Goal: Task Accomplishment & Management: Manage account settings

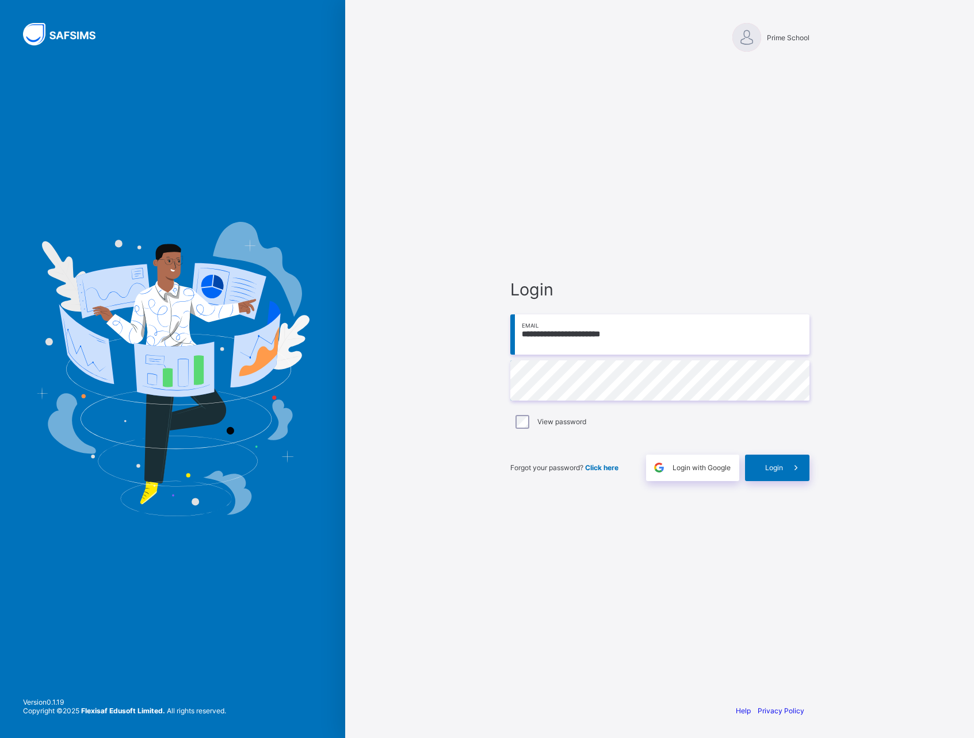
click at [840, 247] on div "**********" at bounding box center [659, 369] width 629 height 738
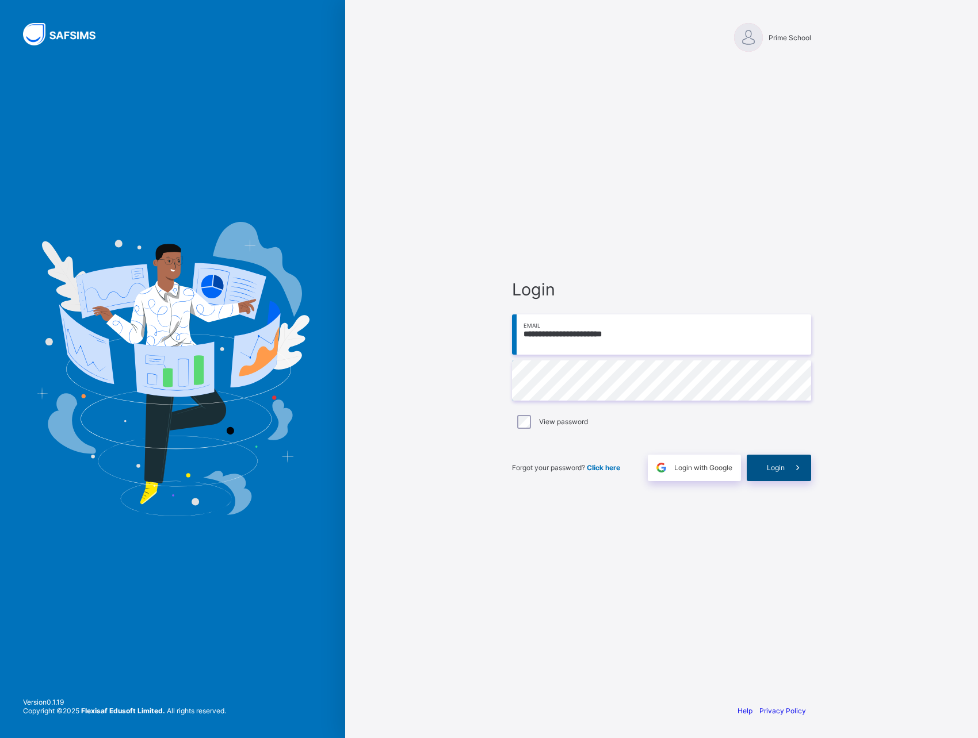
click at [776, 465] on span "Login" at bounding box center [776, 468] width 18 height 9
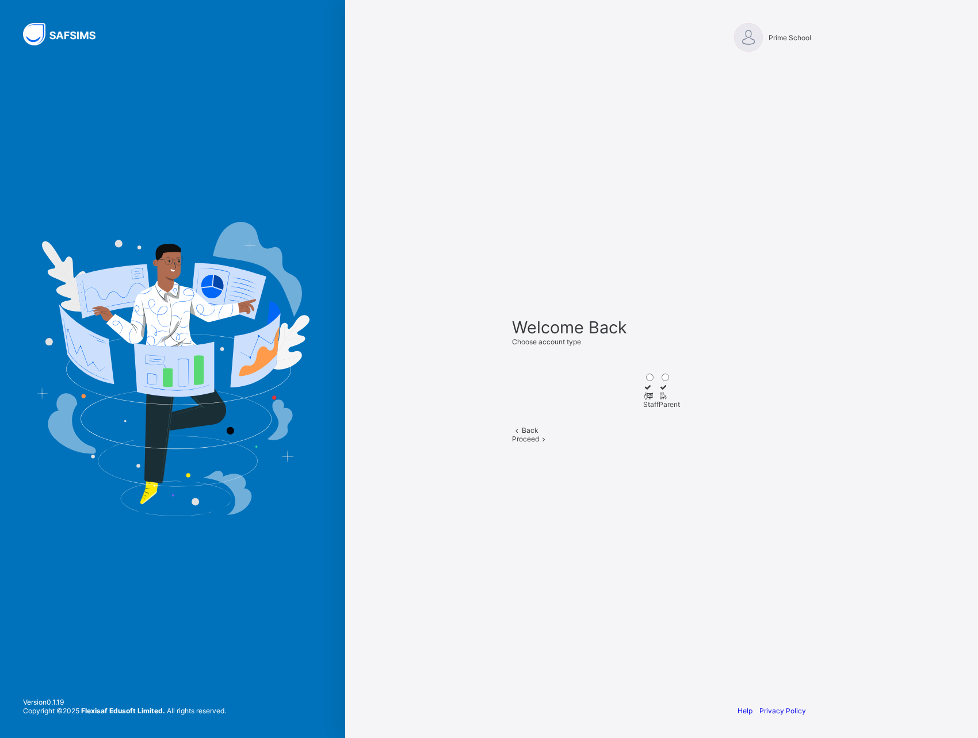
click at [643, 392] on div at bounding box center [651, 396] width 16 height 9
click at [549, 443] on span at bounding box center [544, 439] width 10 height 9
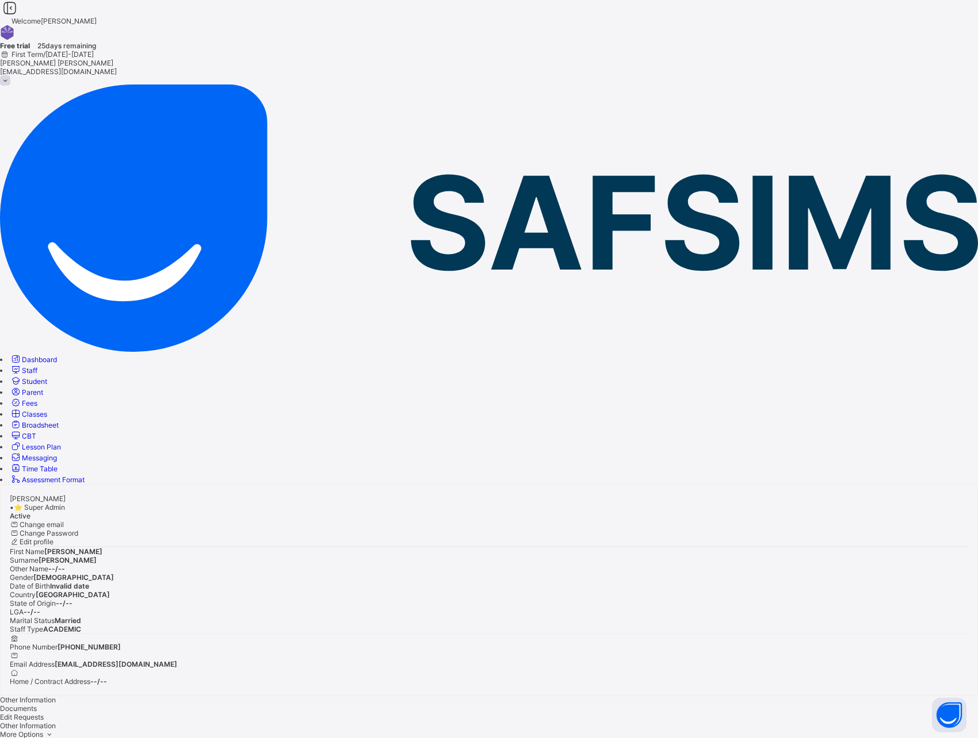
click at [47, 410] on span "Classes" at bounding box center [34, 414] width 25 height 9
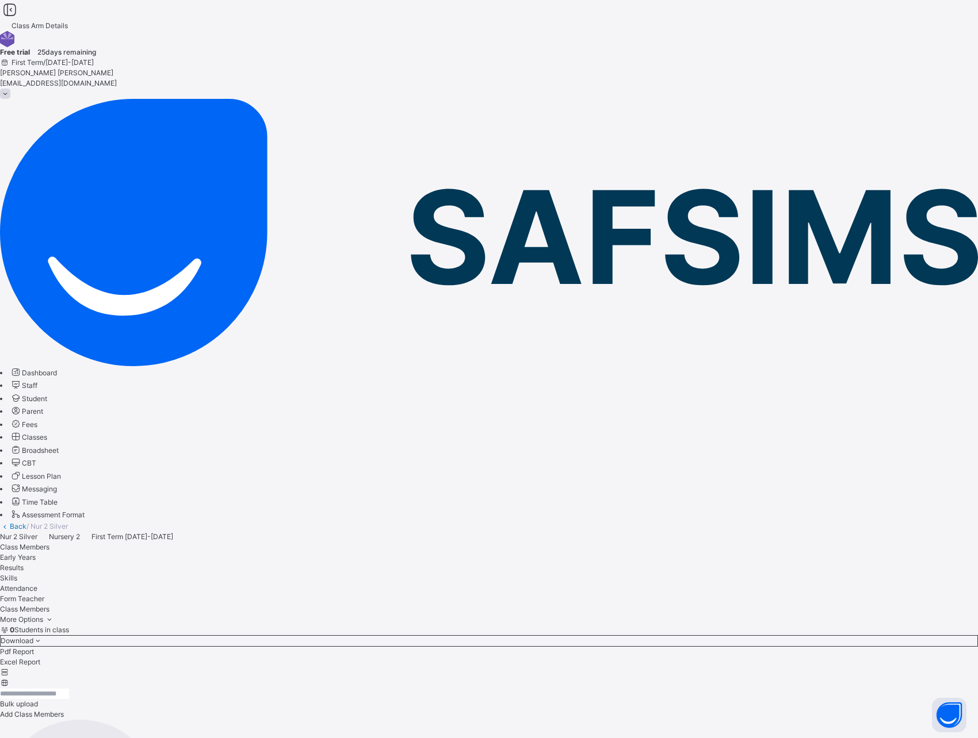
click at [36, 553] on span "Early Years" at bounding box center [18, 557] width 36 height 9
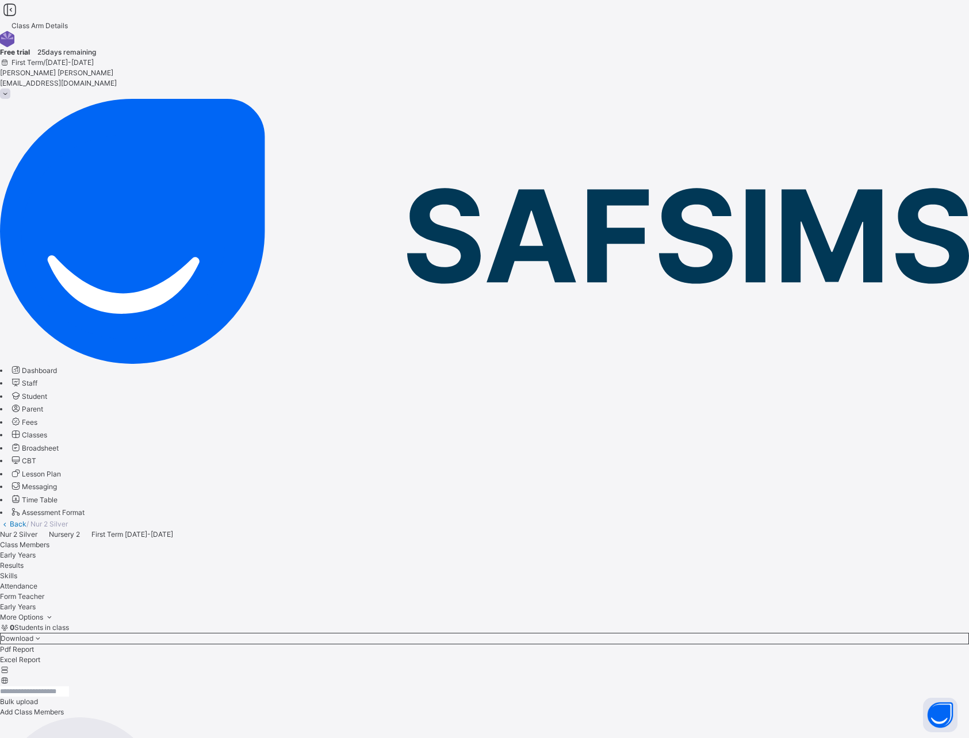
click at [24, 561] on span "Results" at bounding box center [12, 565] width 24 height 9
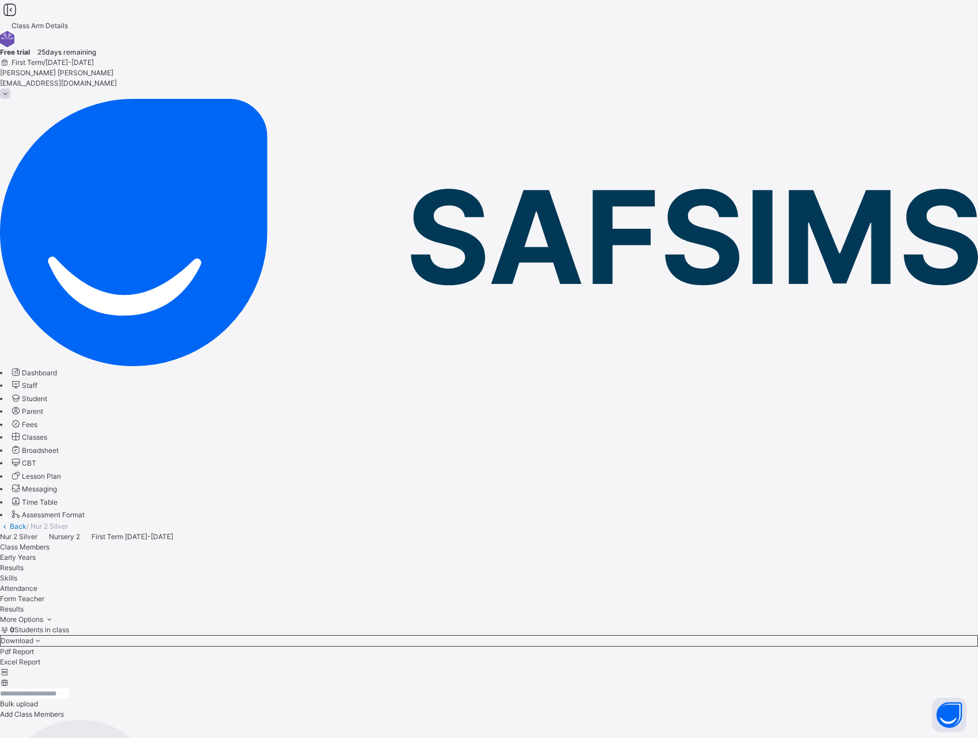
click at [323, 573] on div "Skills" at bounding box center [489, 578] width 978 height 10
click at [49, 543] on span "Class Members" at bounding box center [24, 547] width 49 height 9
click at [10, 522] on icon at bounding box center [5, 526] width 10 height 9
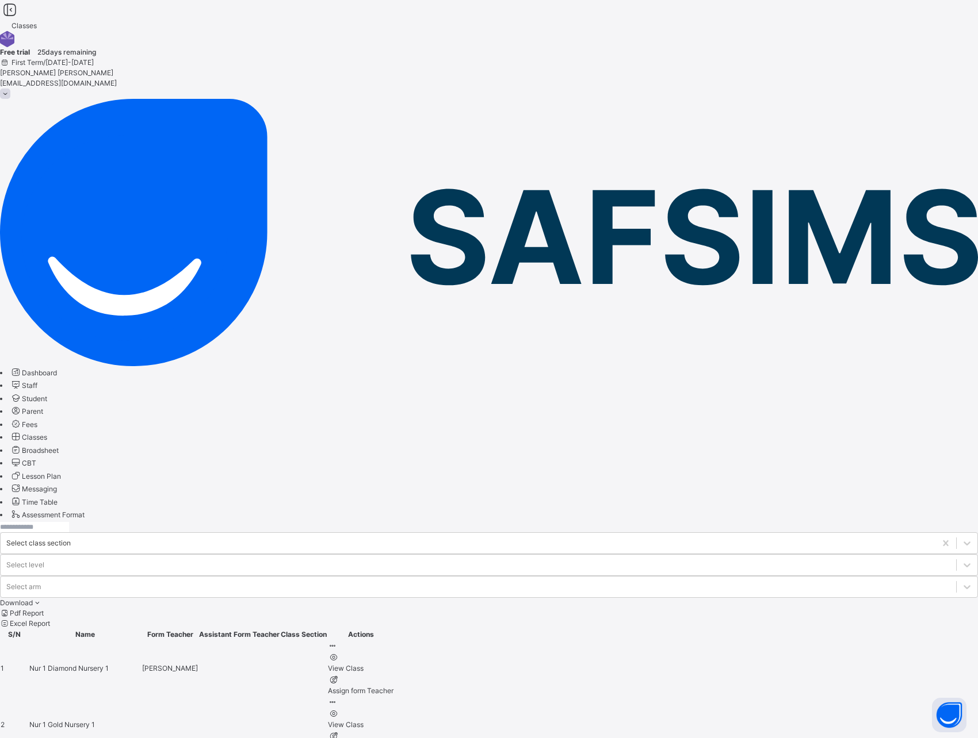
click at [69, 522] on input "text" at bounding box center [34, 527] width 69 height 10
type input "****"
click at [62, 721] on span "JS 2 Gold" at bounding box center [45, 725] width 33 height 9
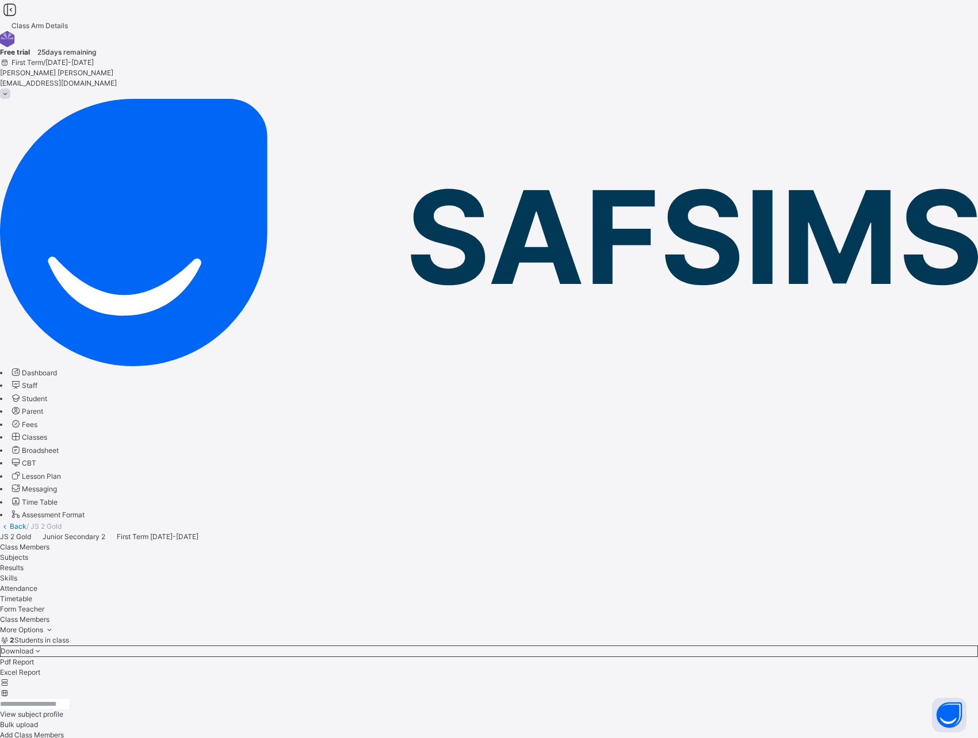
click at [63, 710] on span "View subject profile" at bounding box center [31, 714] width 63 height 9
click at [62, 690] on span "Hide subject profile" at bounding box center [31, 694] width 62 height 9
click at [63, 710] on span "View subject profile" at bounding box center [31, 714] width 63 height 9
click at [62, 690] on span "Hide subject profile" at bounding box center [31, 694] width 62 height 9
click at [484, 635] on div "2 Students in class Download Pdf Report Excel Report" at bounding box center [489, 666] width 978 height 63
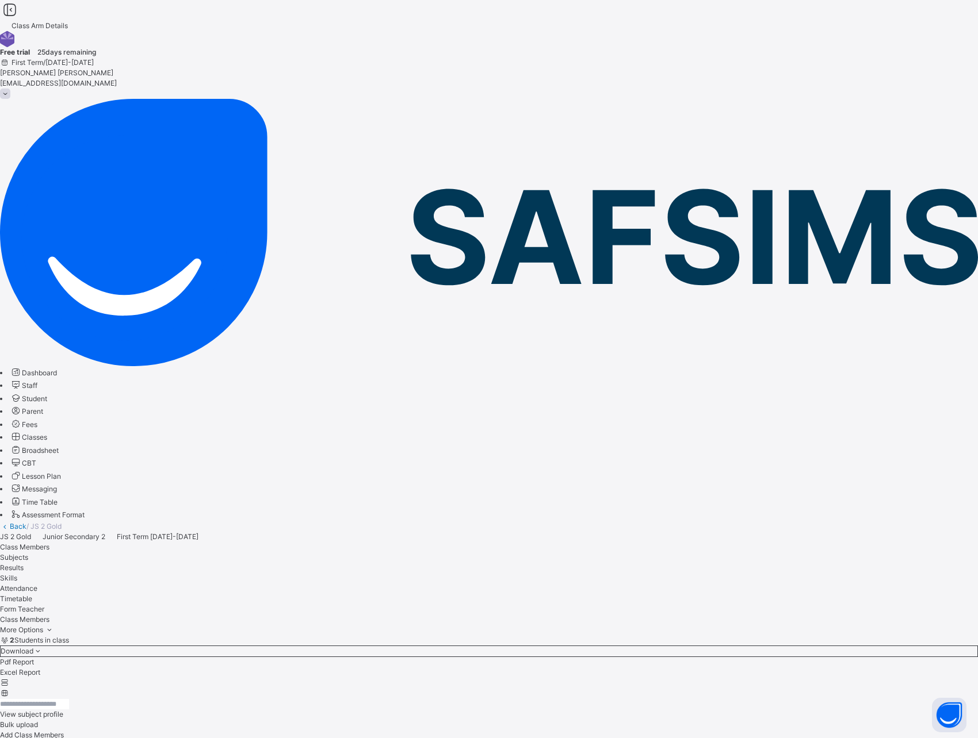
click at [47, 433] on span "Classes" at bounding box center [34, 437] width 25 height 9
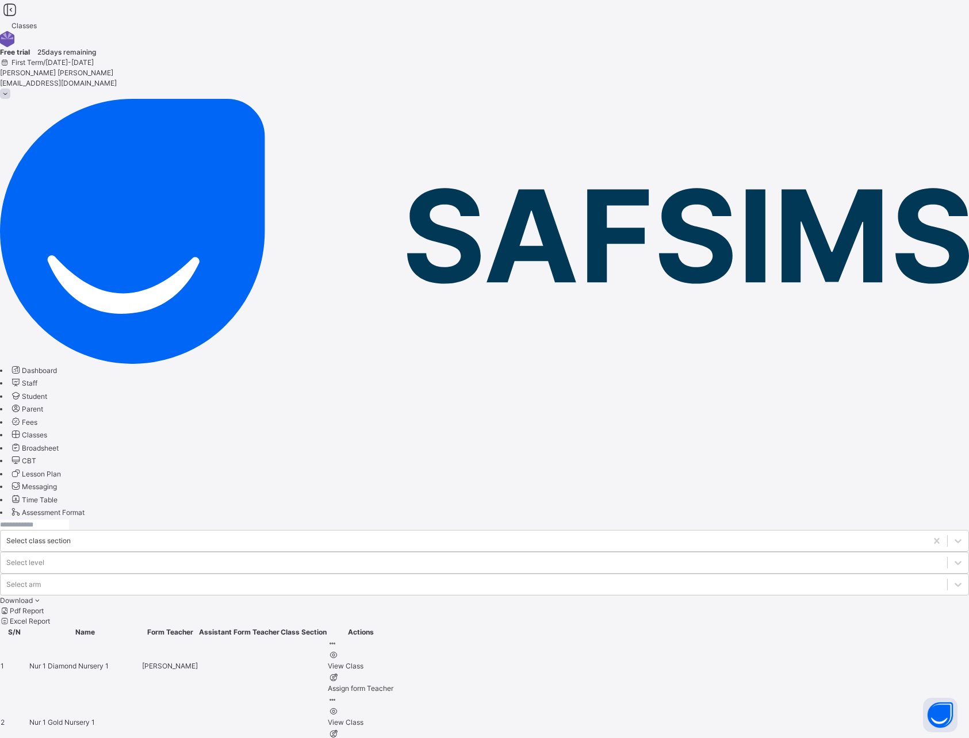
click at [338, 639] on icon at bounding box center [333, 643] width 10 height 9
click at [835, 596] on div at bounding box center [484, 596] width 969 height 0
click at [393, 738] on div "Assign form Teacher" at bounding box center [361, 745] width 66 height 10
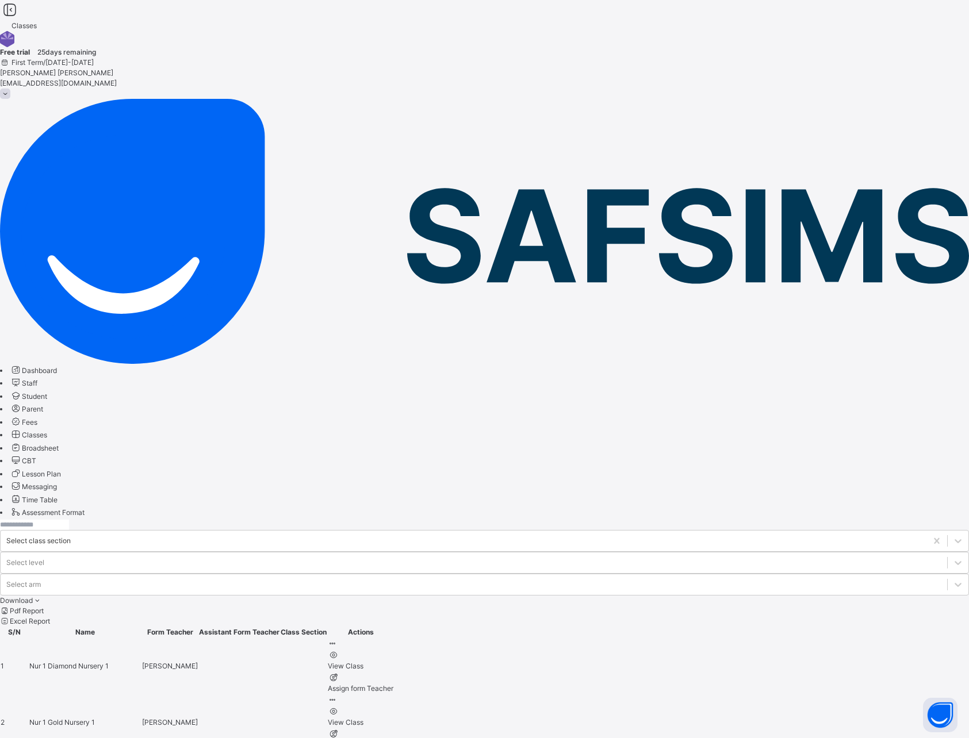
click at [667, 596] on div at bounding box center [484, 596] width 969 height 0
click at [69, 520] on input "text" at bounding box center [34, 525] width 69 height 10
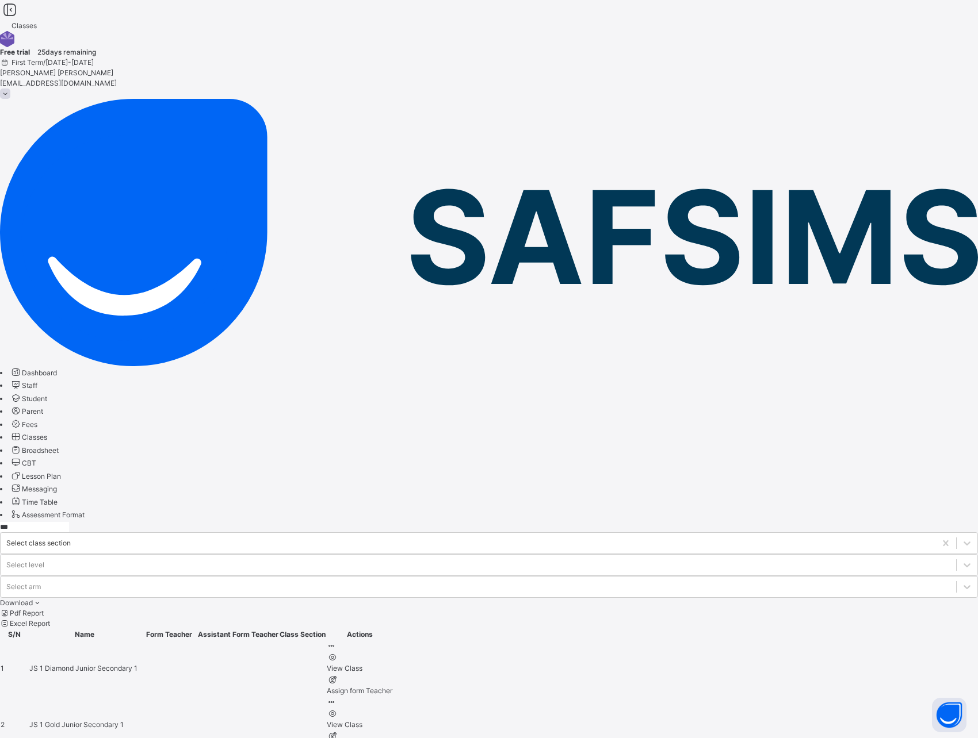
type input "****"
click at [62, 721] on span "JS 2 Gold" at bounding box center [45, 725] width 33 height 9
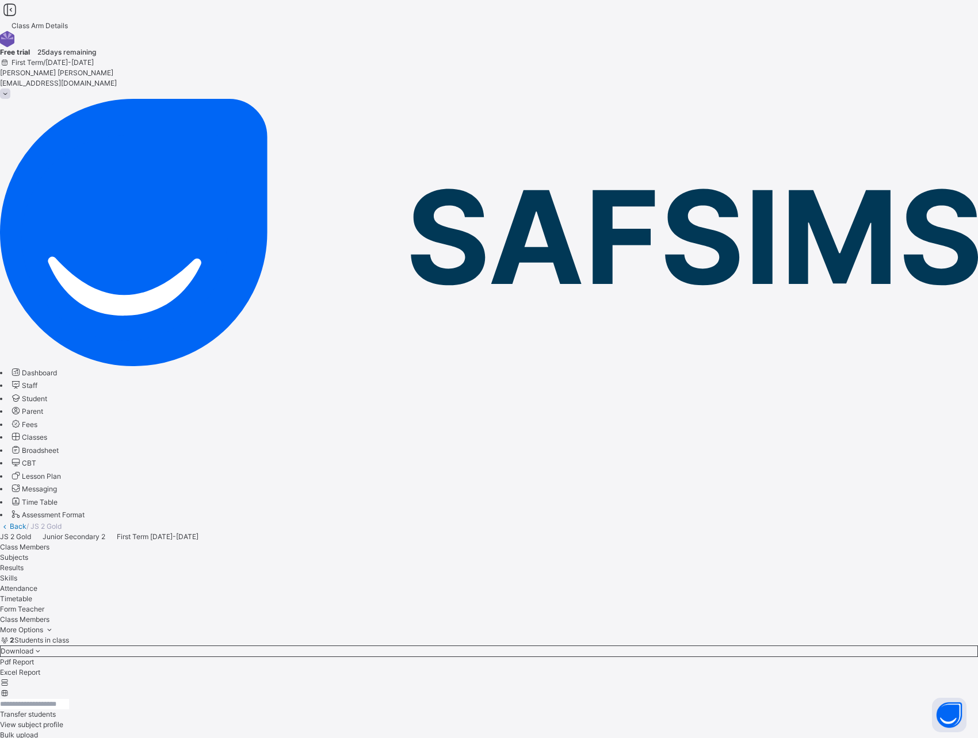
click at [56, 710] on span "Transfer students" at bounding box center [28, 714] width 56 height 9
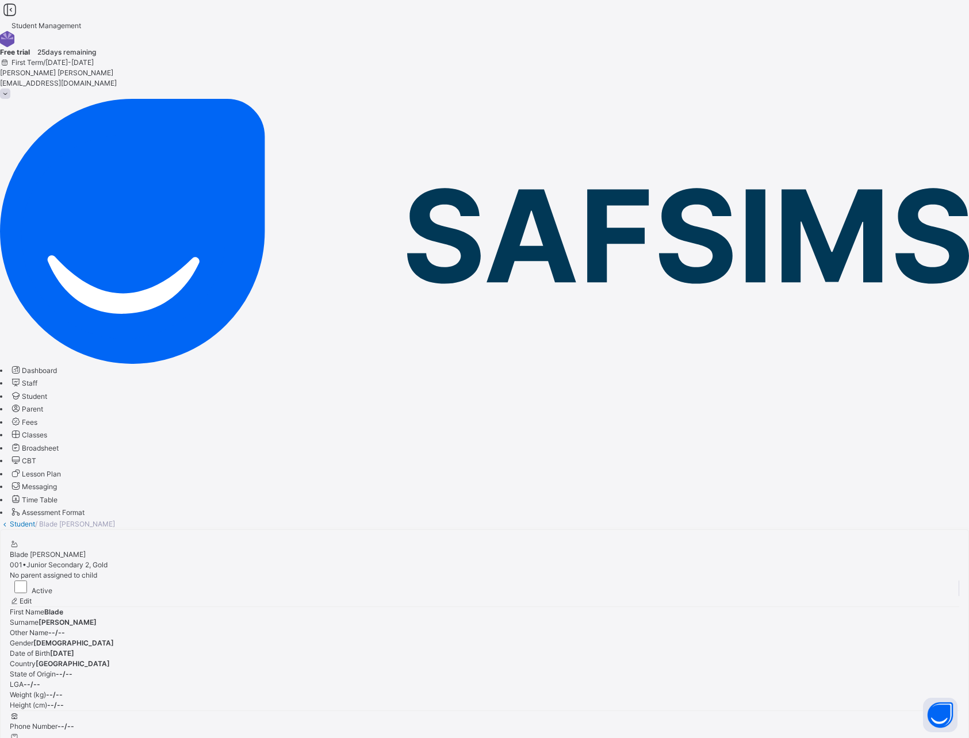
click at [10, 520] on icon at bounding box center [5, 524] width 10 height 9
click at [35, 520] on link "Student" at bounding box center [22, 524] width 25 height 9
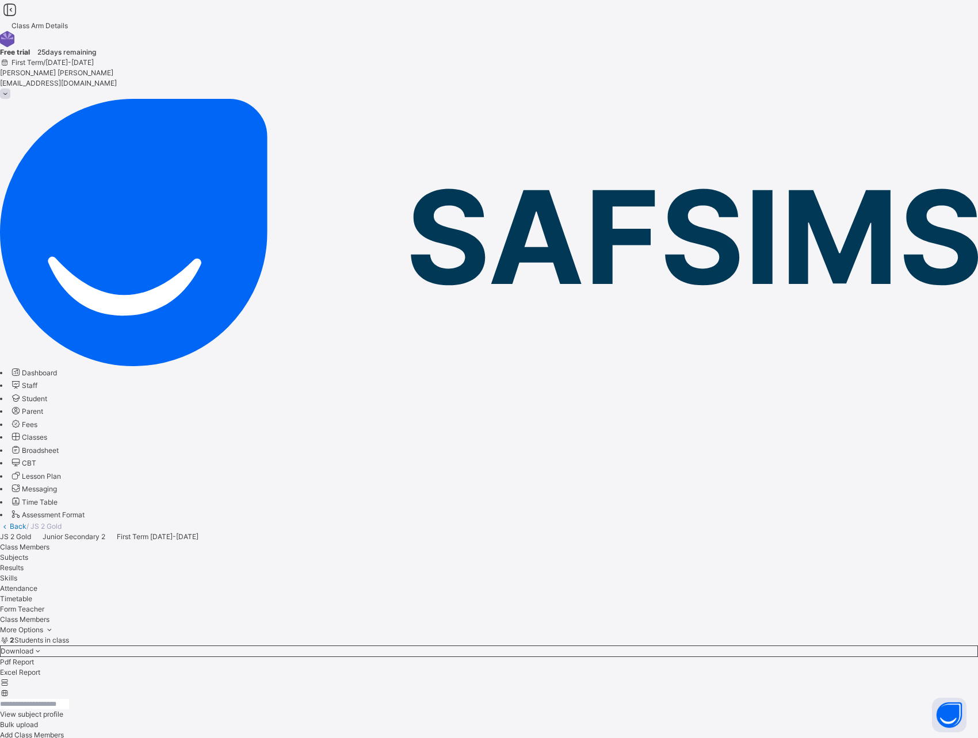
click at [446, 635] on div "2 Students in class Download Pdf Report Excel Report View subject profile Bulk …" at bounding box center [489, 687] width 978 height 105
click at [44, 605] on span "Form Teacher" at bounding box center [22, 609] width 44 height 9
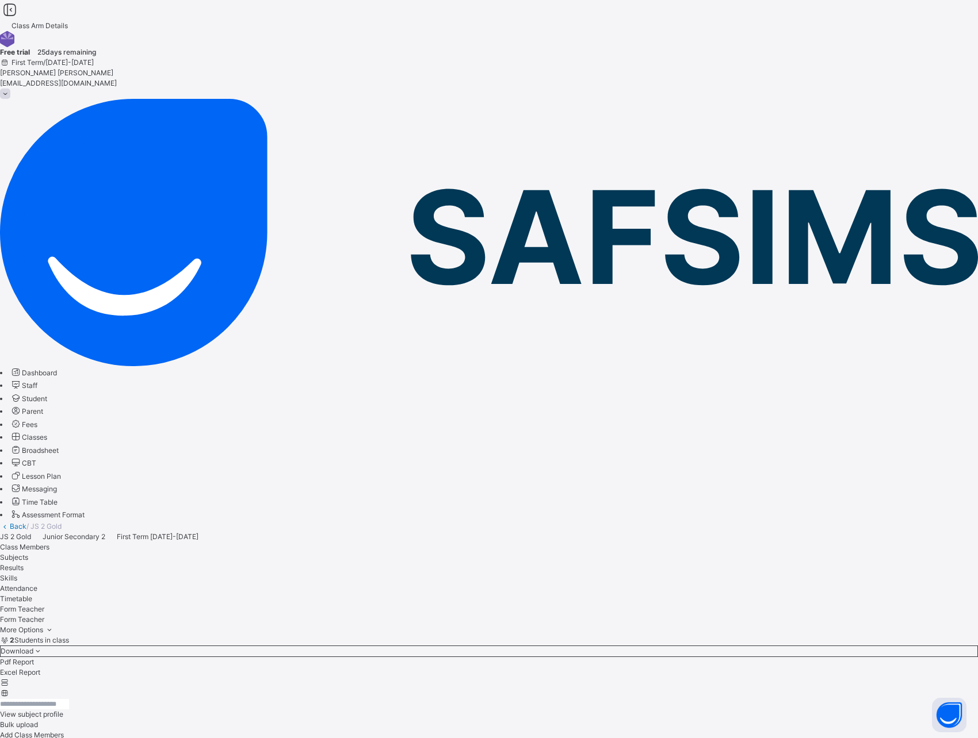
click at [49, 543] on span "Class Members" at bounding box center [24, 547] width 49 height 9
click at [44, 605] on span "Form Teacher" at bounding box center [22, 609] width 44 height 9
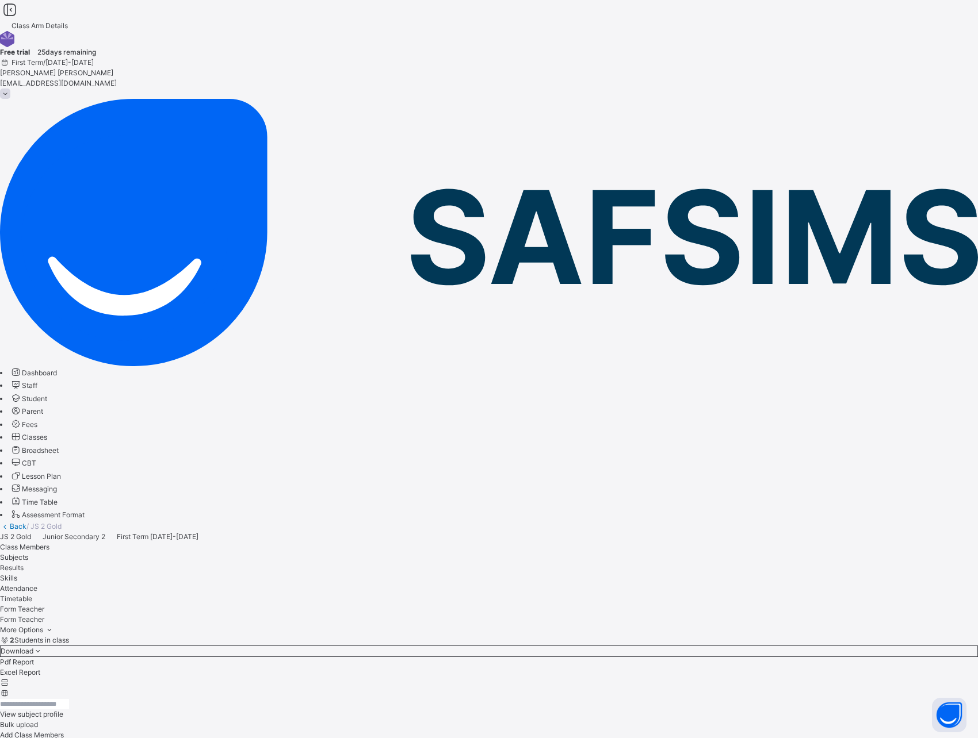
click at [49, 543] on span "Class Members" at bounding box center [24, 547] width 49 height 9
click at [38, 731] on span "Bulk upload" at bounding box center [19, 735] width 38 height 9
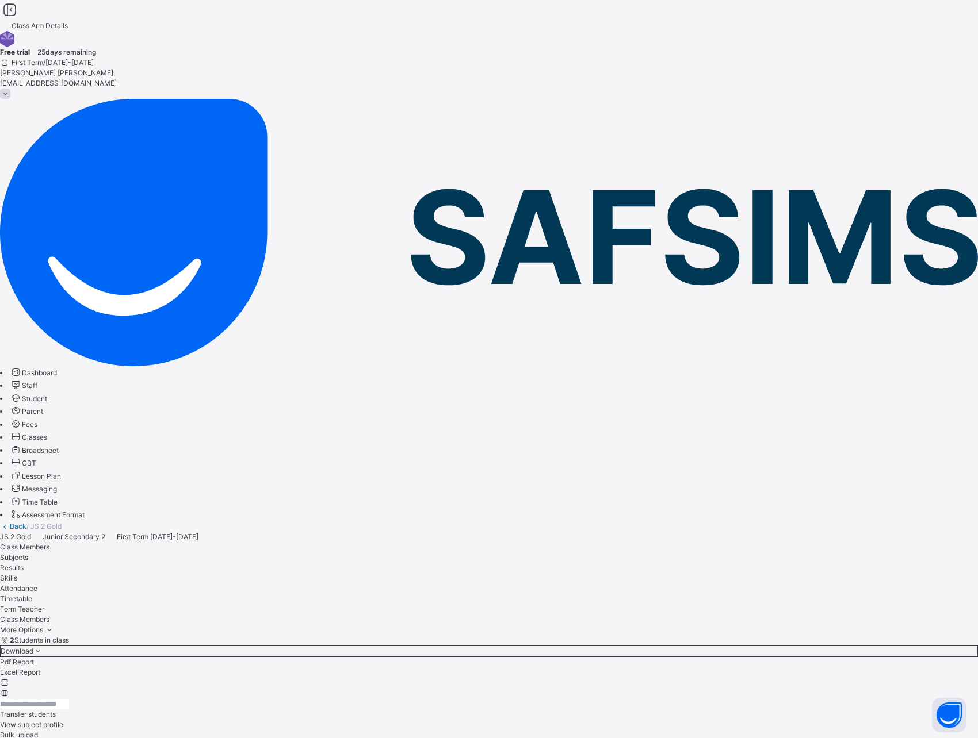
click at [64, 731] on span "Add Class Members" at bounding box center [32, 735] width 64 height 9
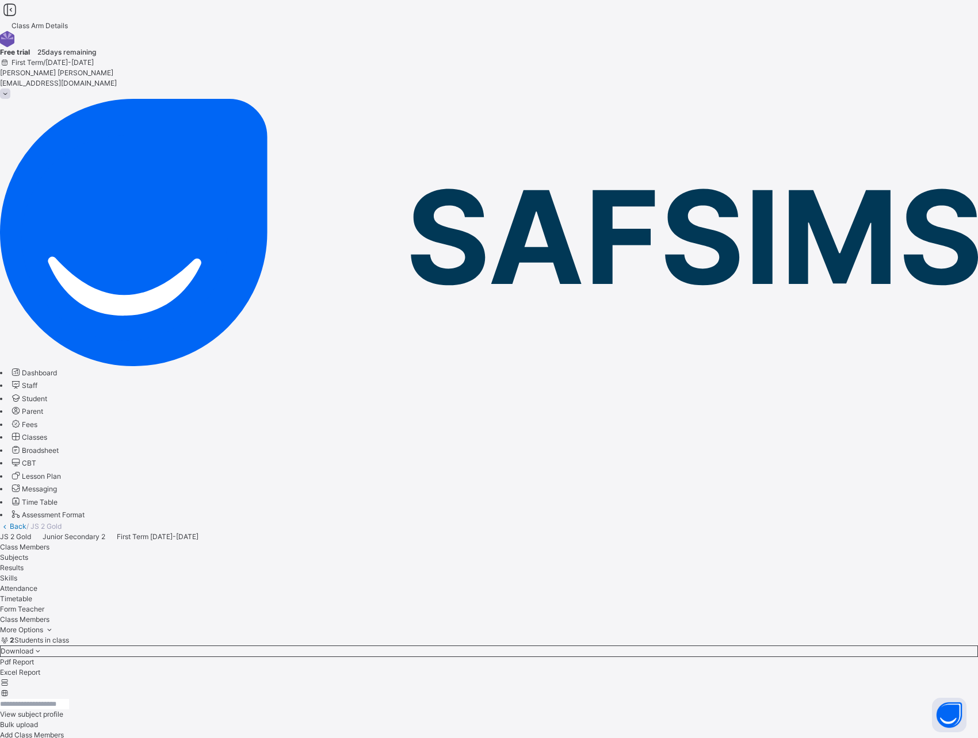
click at [10, 689] on icon at bounding box center [5, 693] width 10 height 9
click at [10, 679] on icon at bounding box center [5, 683] width 10 height 9
click at [10, 689] on icon at bounding box center [5, 693] width 10 height 9
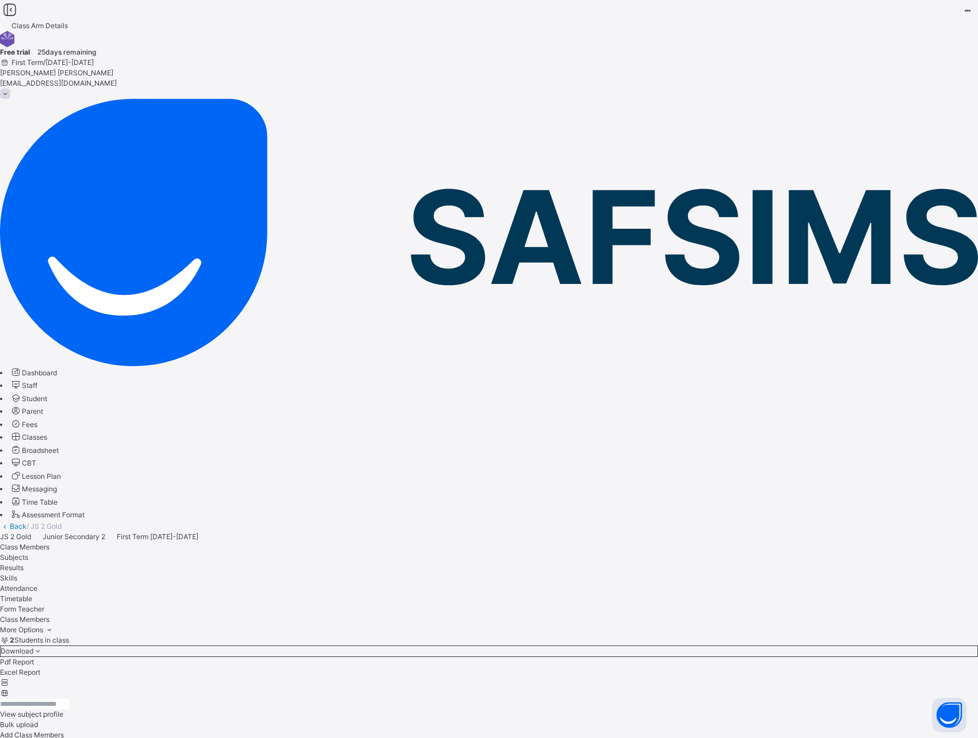
click at [10, 679] on icon at bounding box center [5, 683] width 10 height 9
click at [47, 433] on span "Classes" at bounding box center [34, 437] width 25 height 9
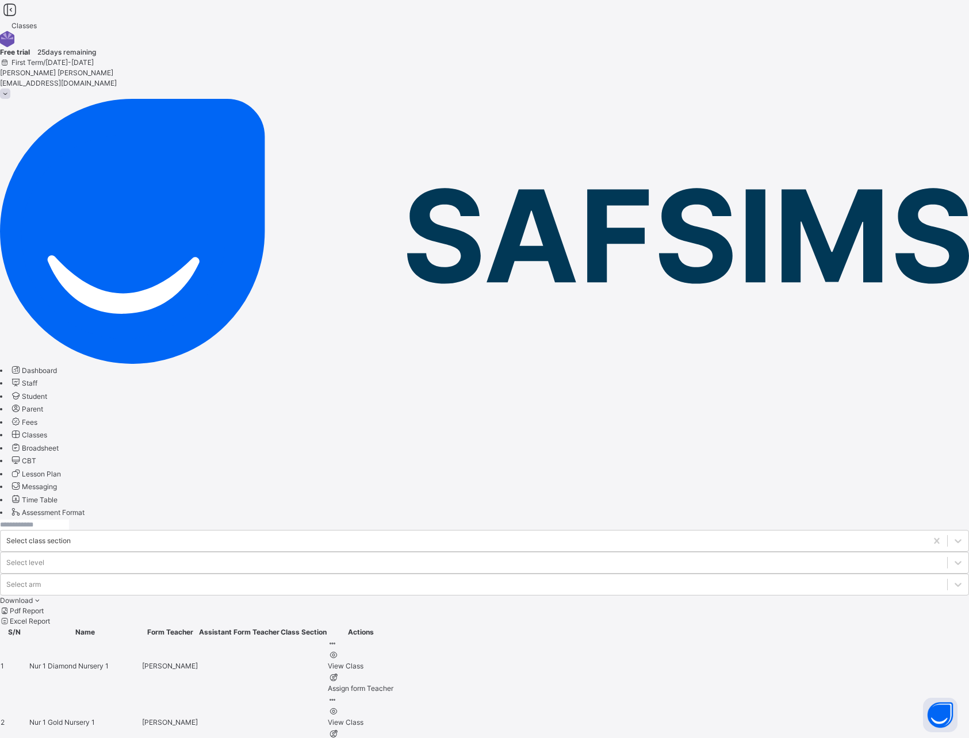
click at [69, 520] on input "text" at bounding box center [34, 525] width 69 height 10
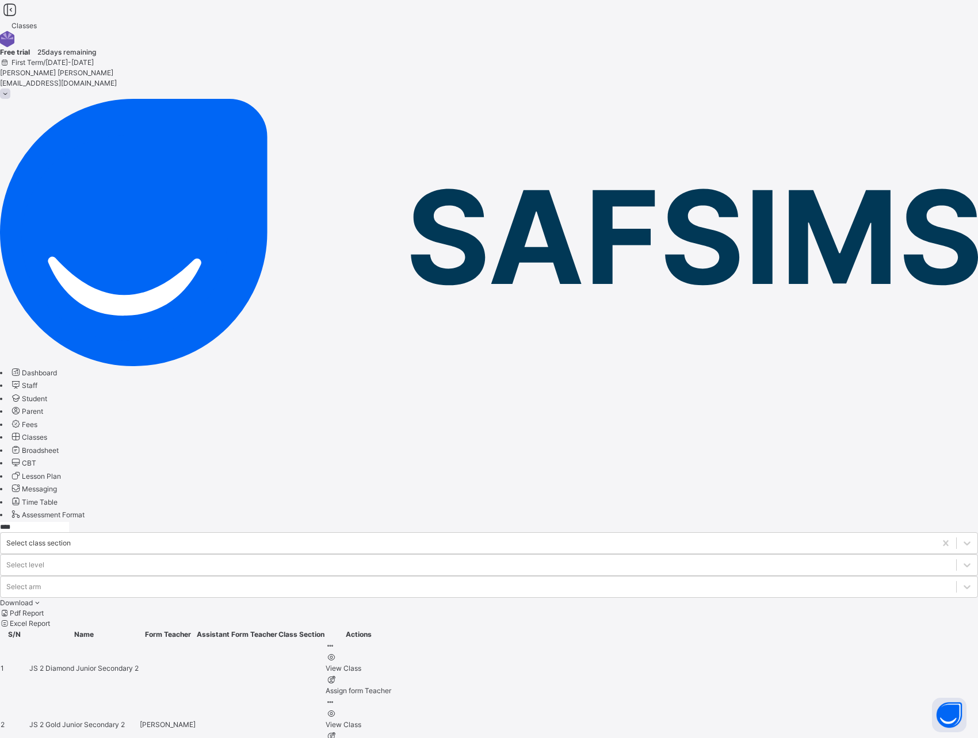
type input "****"
click at [62, 721] on span "JS 2 Gold" at bounding box center [45, 725] width 33 height 9
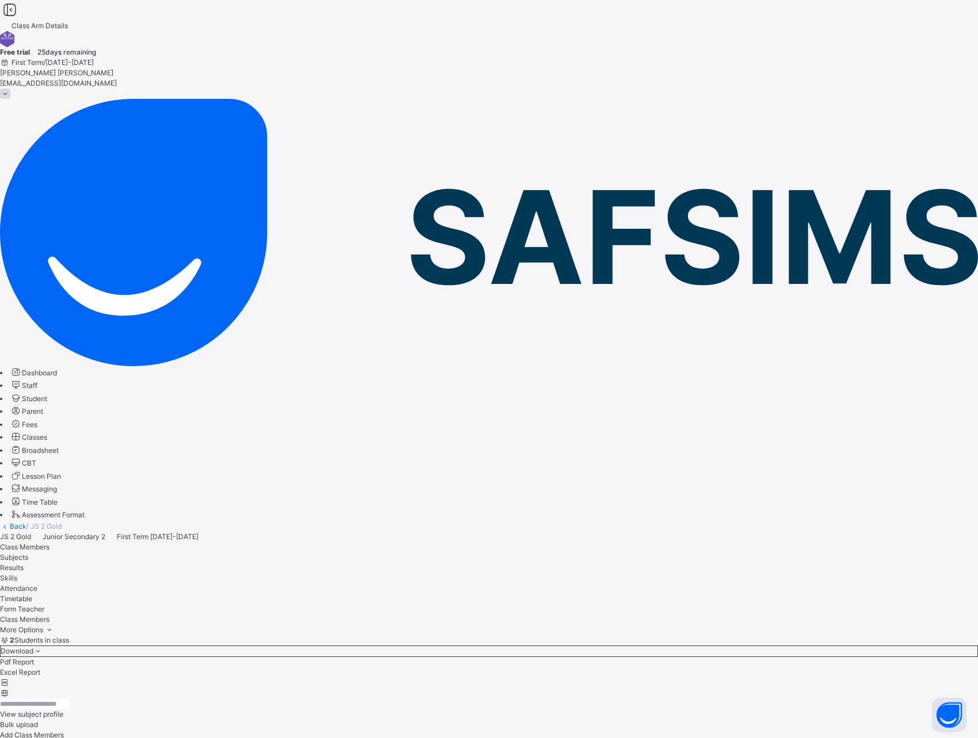
click at [28, 553] on span "Subjects" at bounding box center [14, 557] width 28 height 9
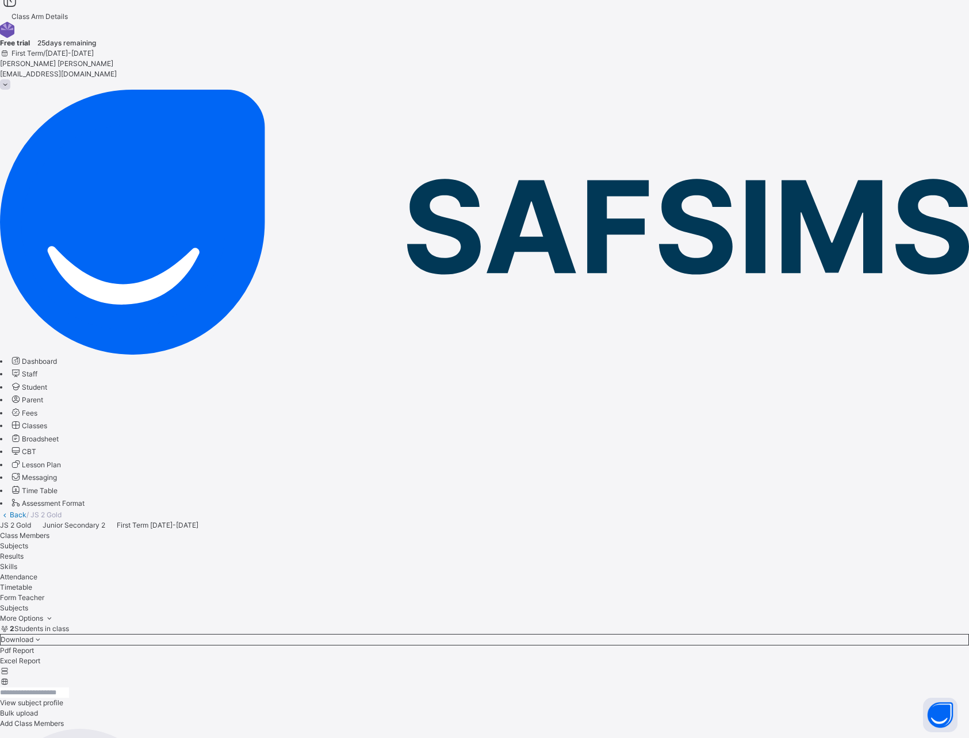
scroll to position [14, 0]
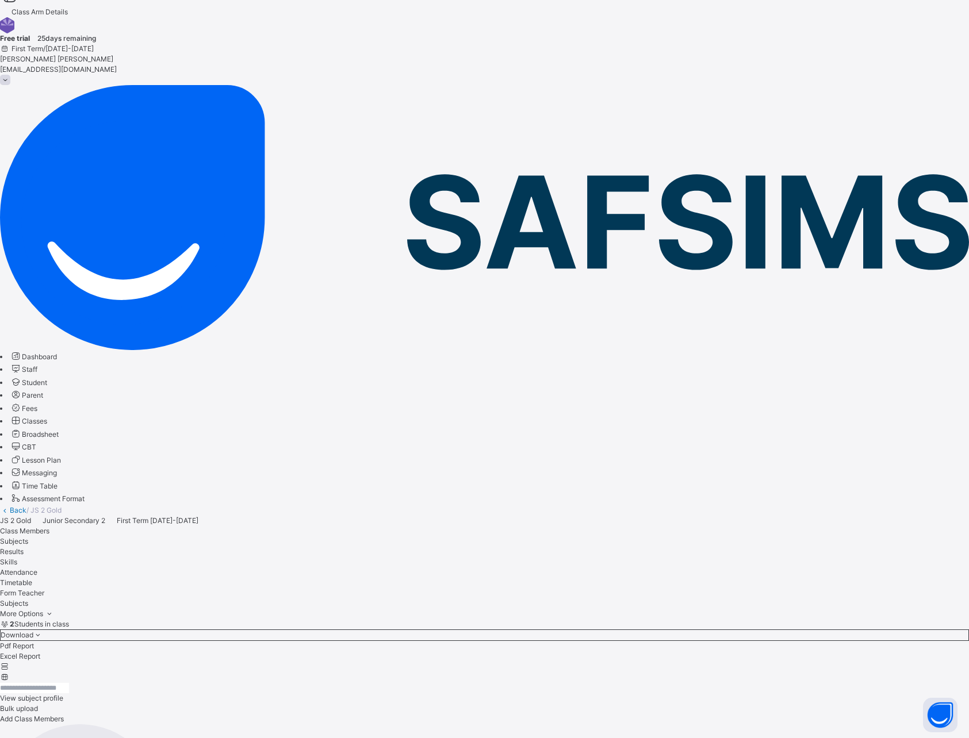
click at [44, 589] on span "Form Teacher" at bounding box center [22, 593] width 44 height 9
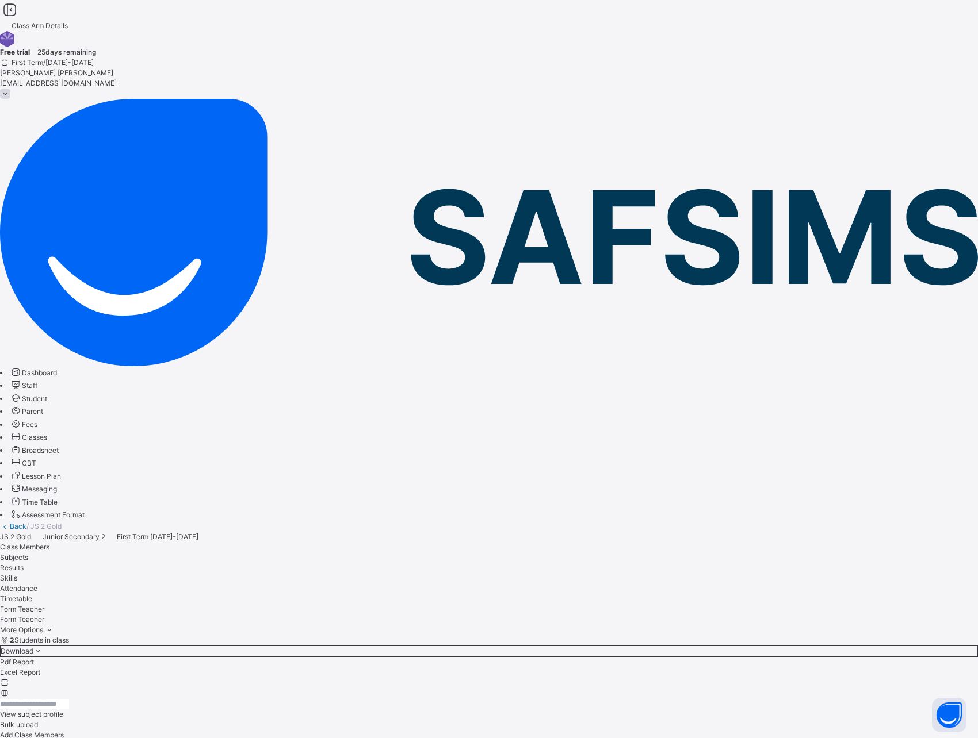
click at [24, 564] on span "Results" at bounding box center [12, 568] width 24 height 9
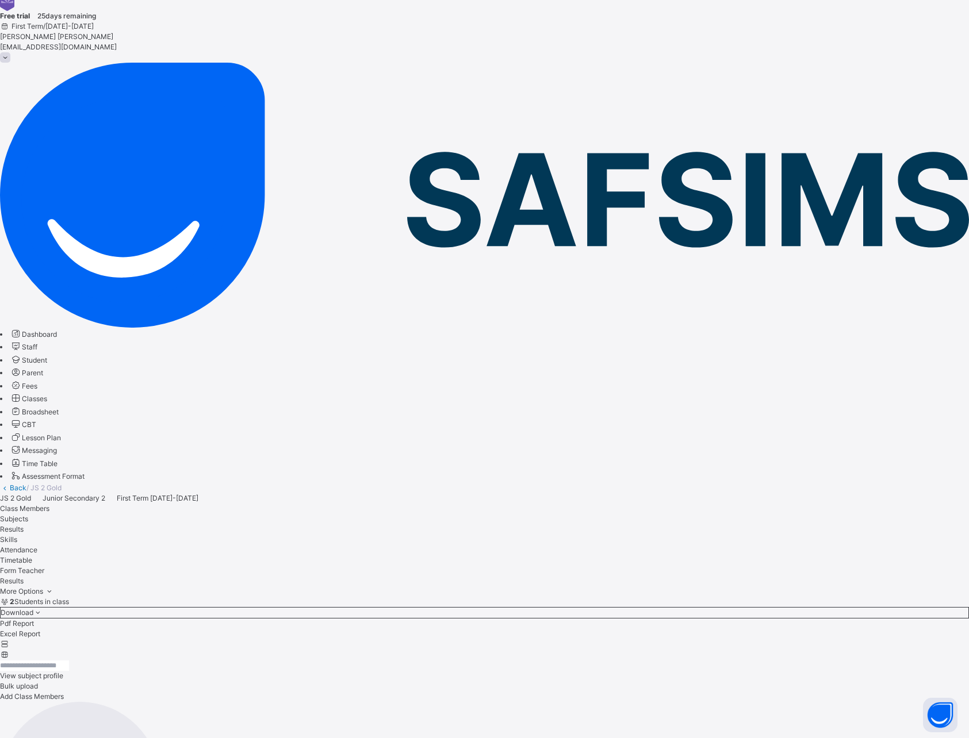
scroll to position [28, 0]
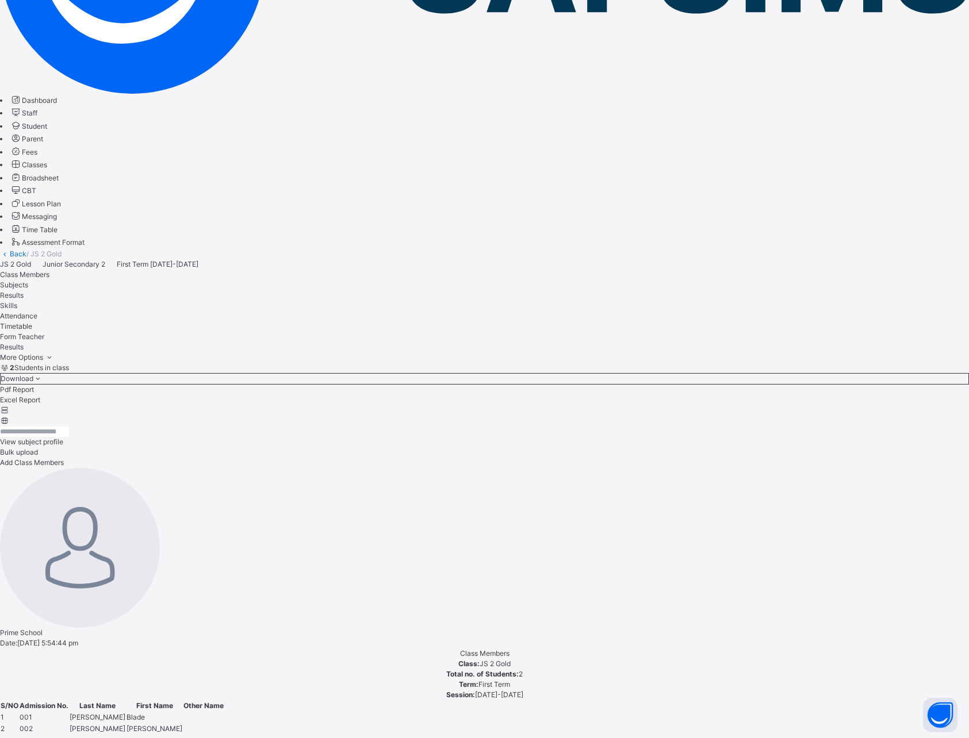
scroll to position [272, 0]
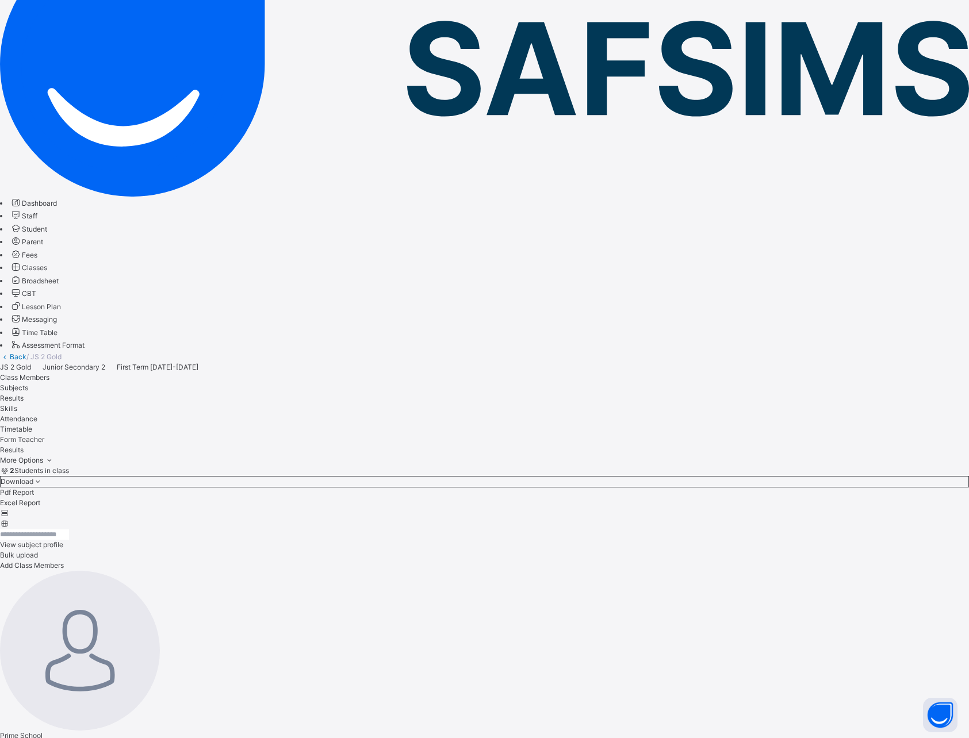
scroll to position [163, 0]
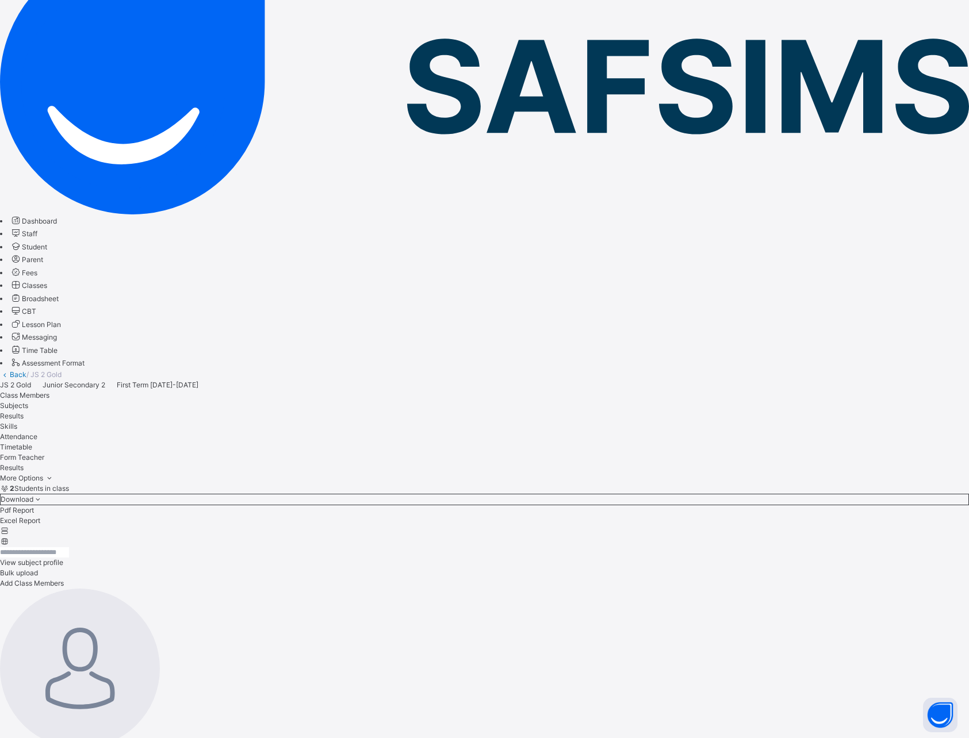
scroll to position [188, 0]
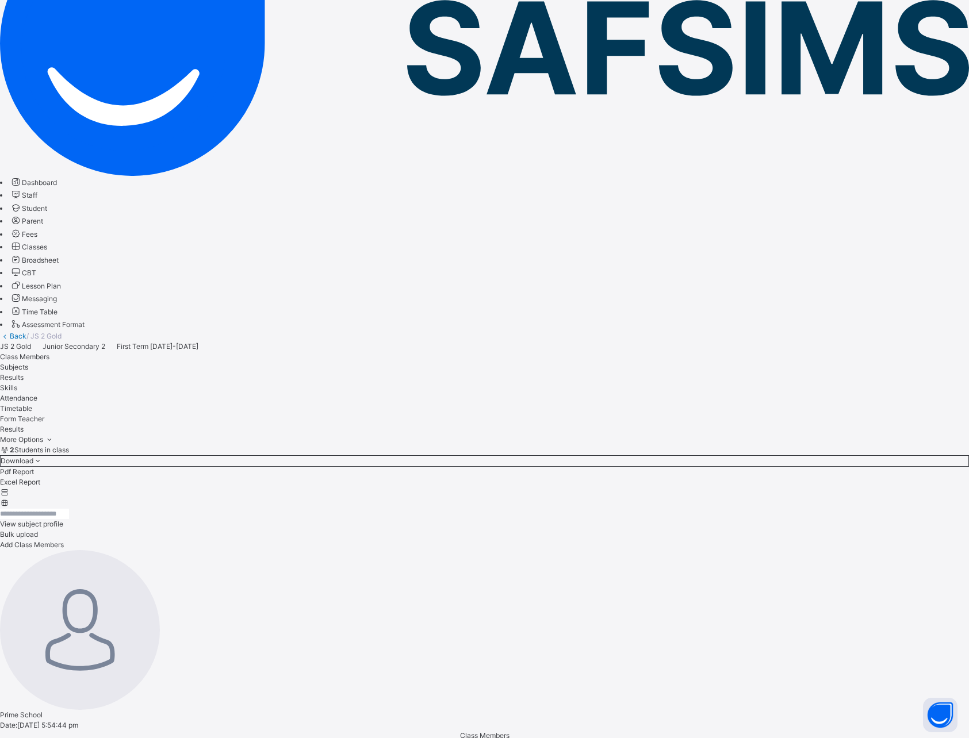
drag, startPoint x: 415, startPoint y: 593, endPoint x: 354, endPoint y: 587, distance: 61.9
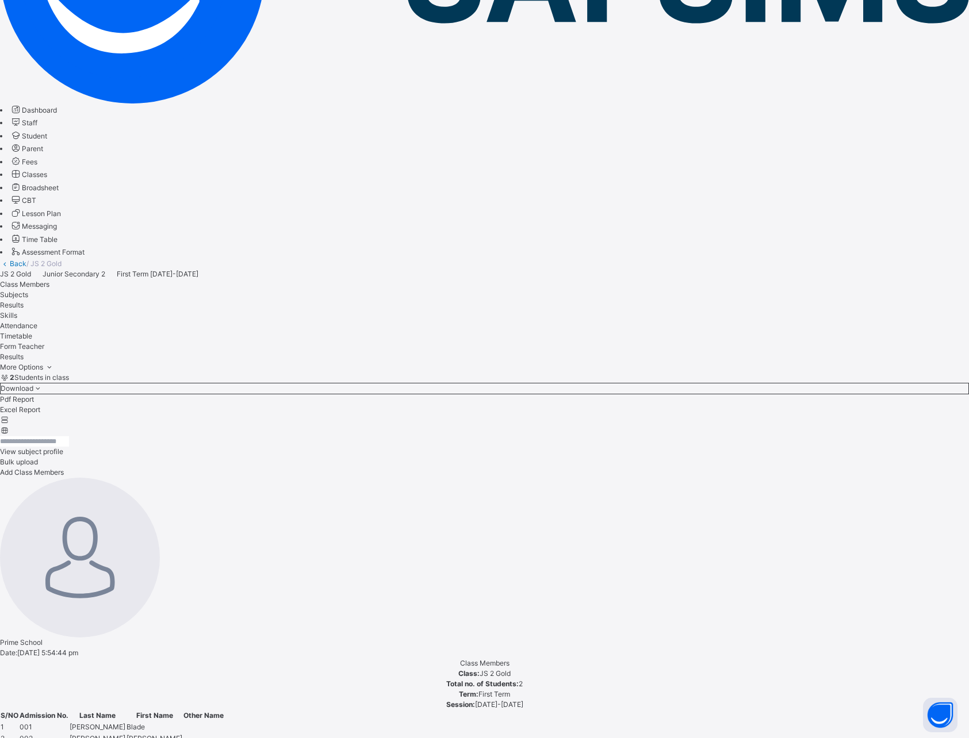
scroll to position [261, 0]
type textarea "**********"
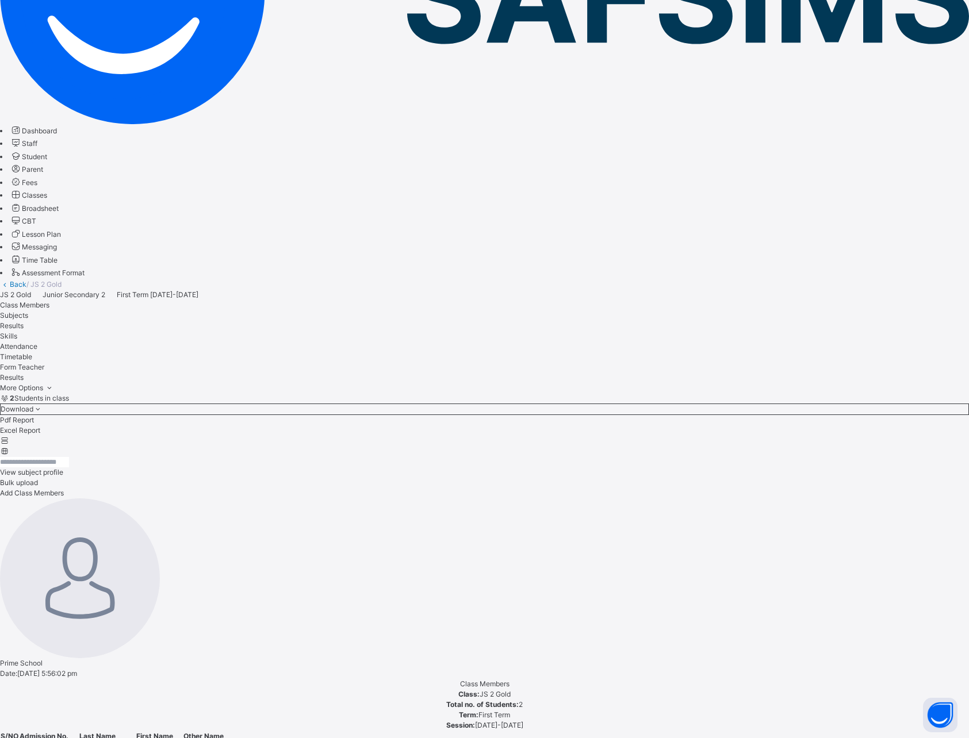
scroll to position [236, 0]
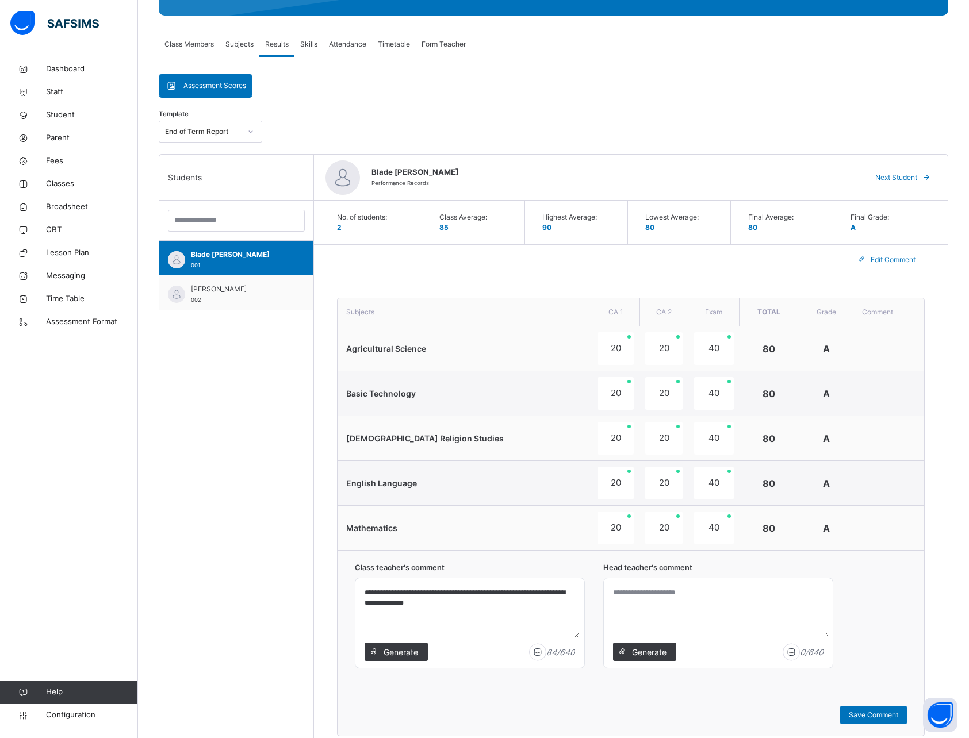
scroll to position [181, 0]
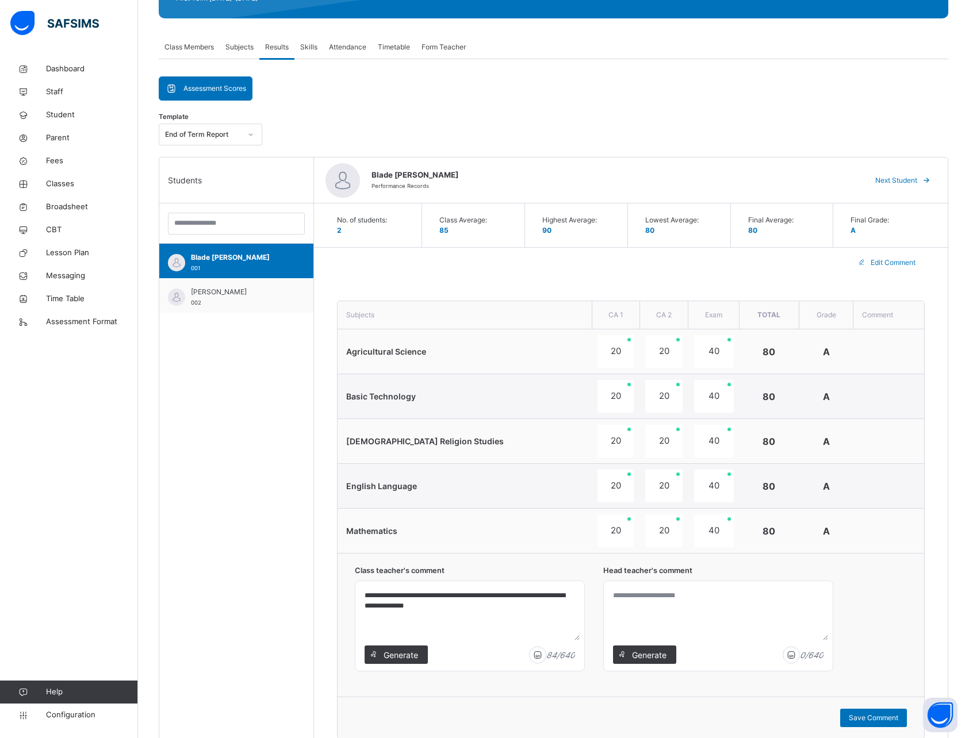
click at [227, 83] on span "Assessment Scores" at bounding box center [214, 88] width 63 height 10
click at [221, 89] on span "Assessment Scores" at bounding box center [214, 88] width 63 height 10
click at [327, 105] on div "**********" at bounding box center [554, 489] width 790 height 826
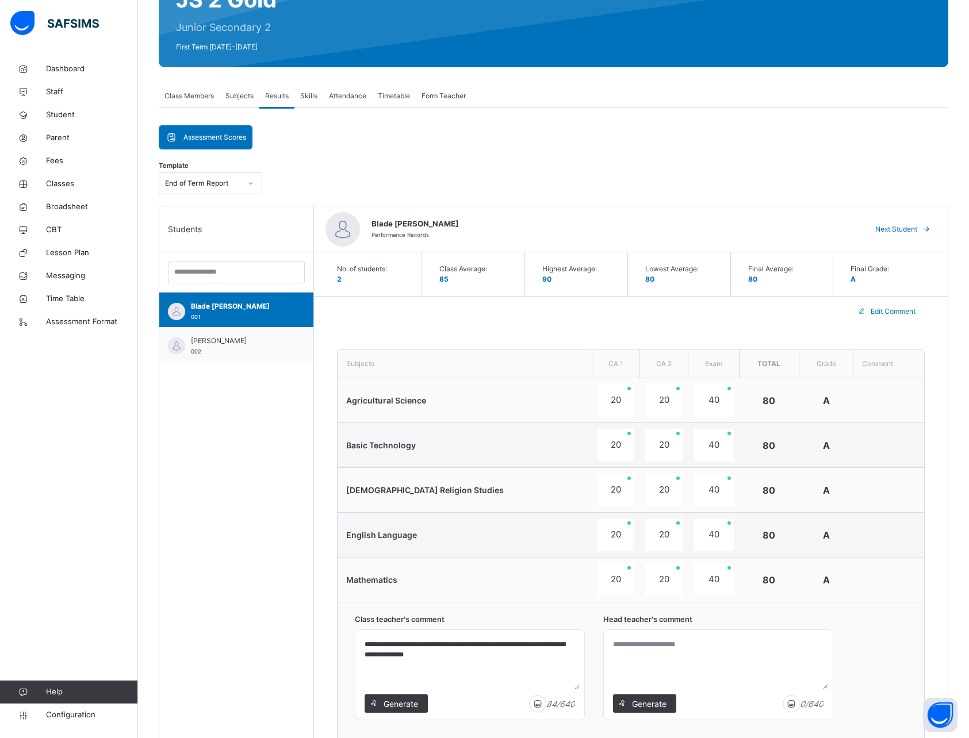
scroll to position [129, 0]
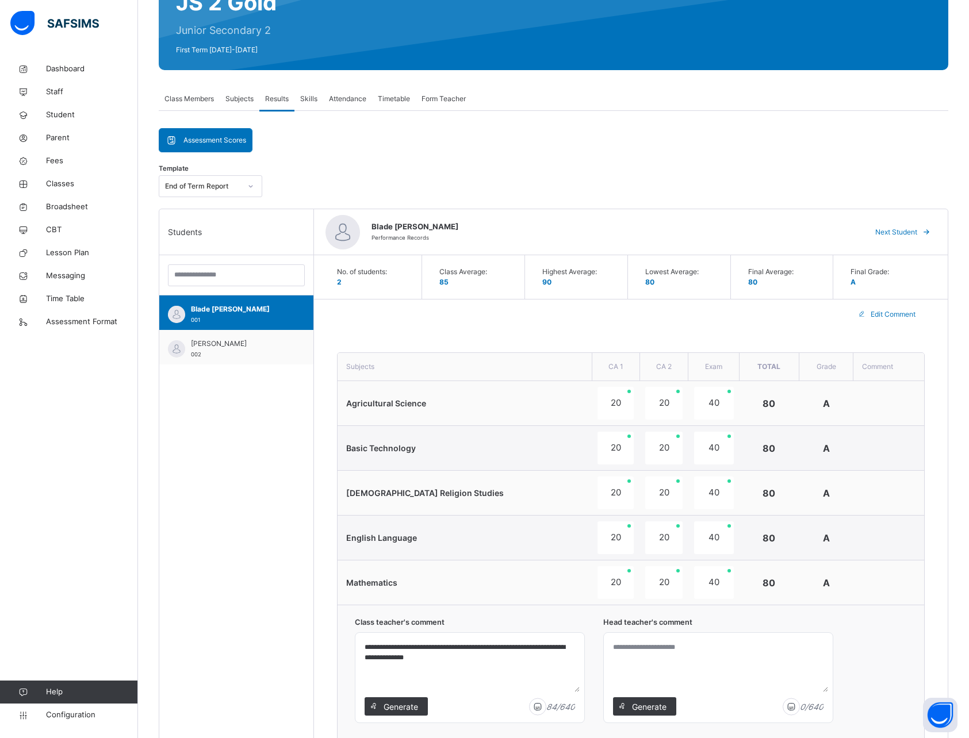
click at [210, 147] on div "Assessment Scores" at bounding box center [205, 140] width 93 height 23
click at [266, 147] on div "**********" at bounding box center [554, 541] width 790 height 826
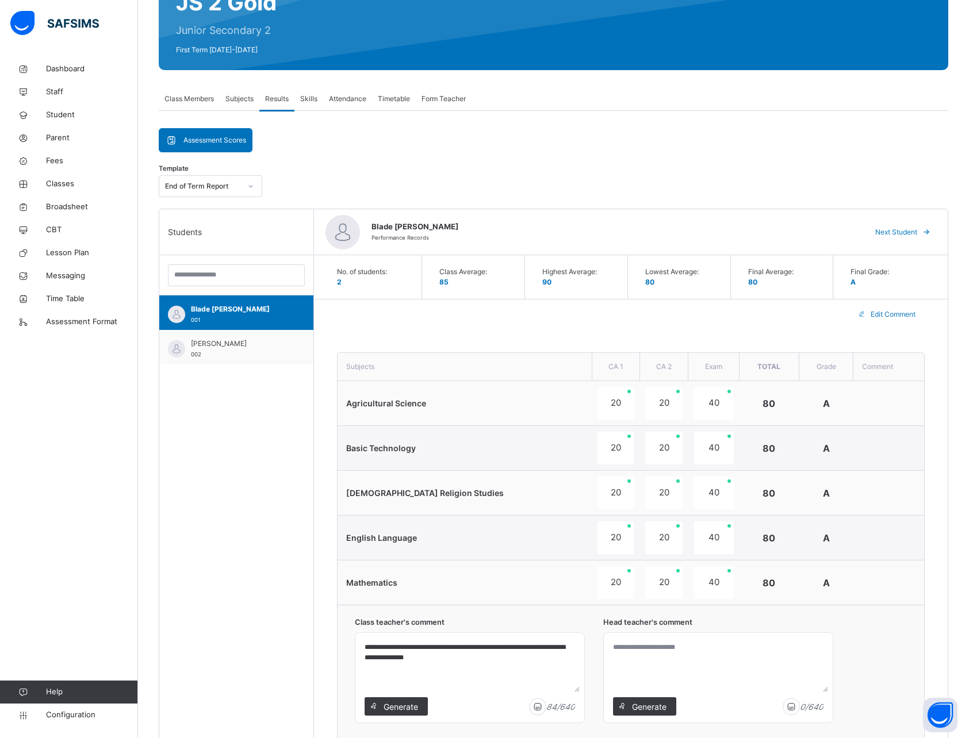
click at [223, 144] on span "Assessment Scores" at bounding box center [214, 140] width 63 height 10
click at [311, 146] on div "**********" at bounding box center [554, 541] width 790 height 826
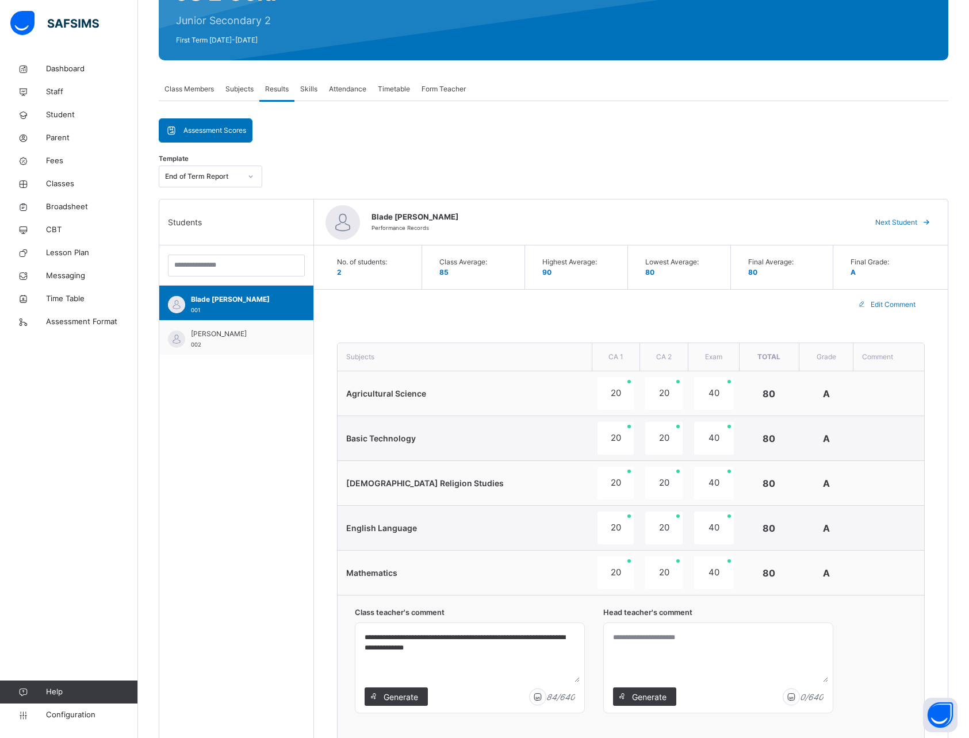
scroll to position [138, 0]
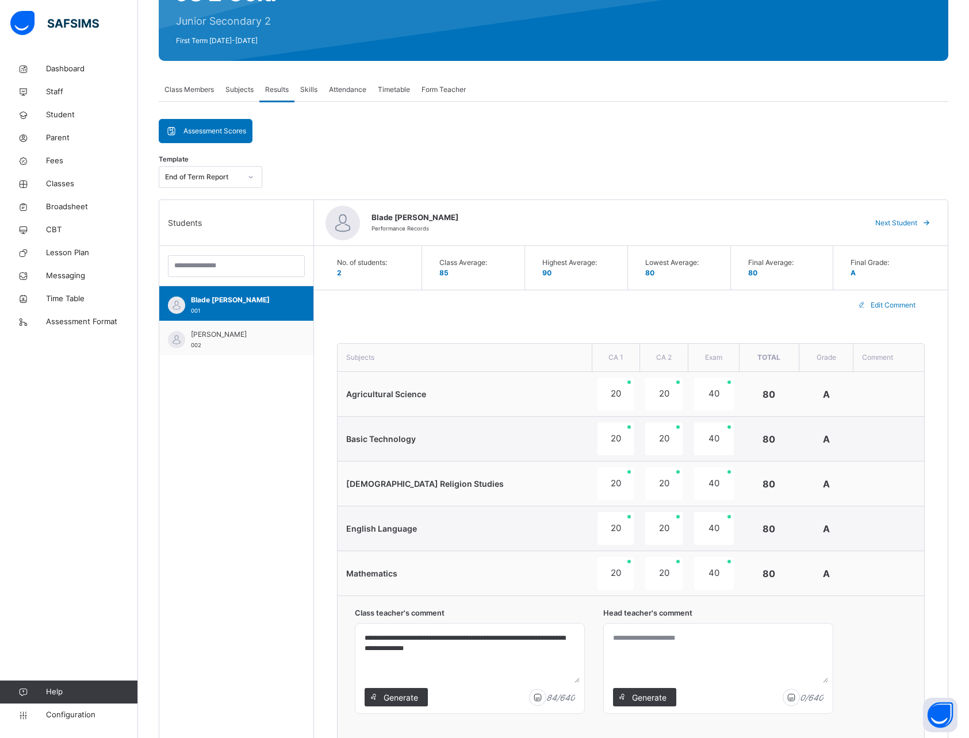
click at [276, 92] on span "Results" at bounding box center [277, 90] width 24 height 10
click at [233, 344] on div "Rodney Barney 002" at bounding box center [239, 340] width 97 height 21
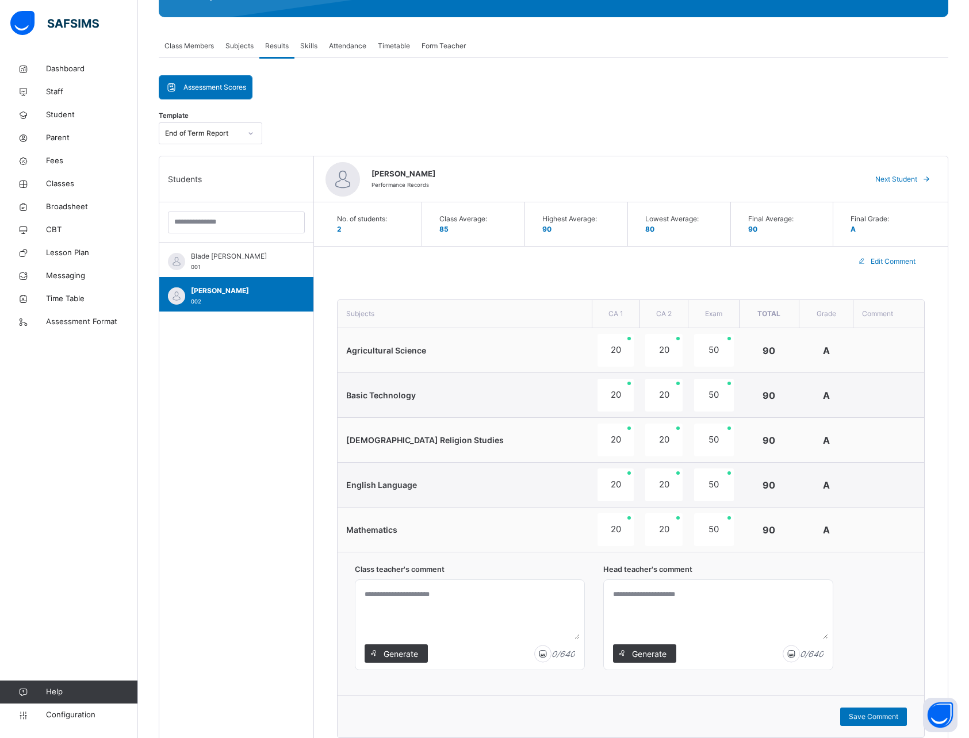
scroll to position [169, 0]
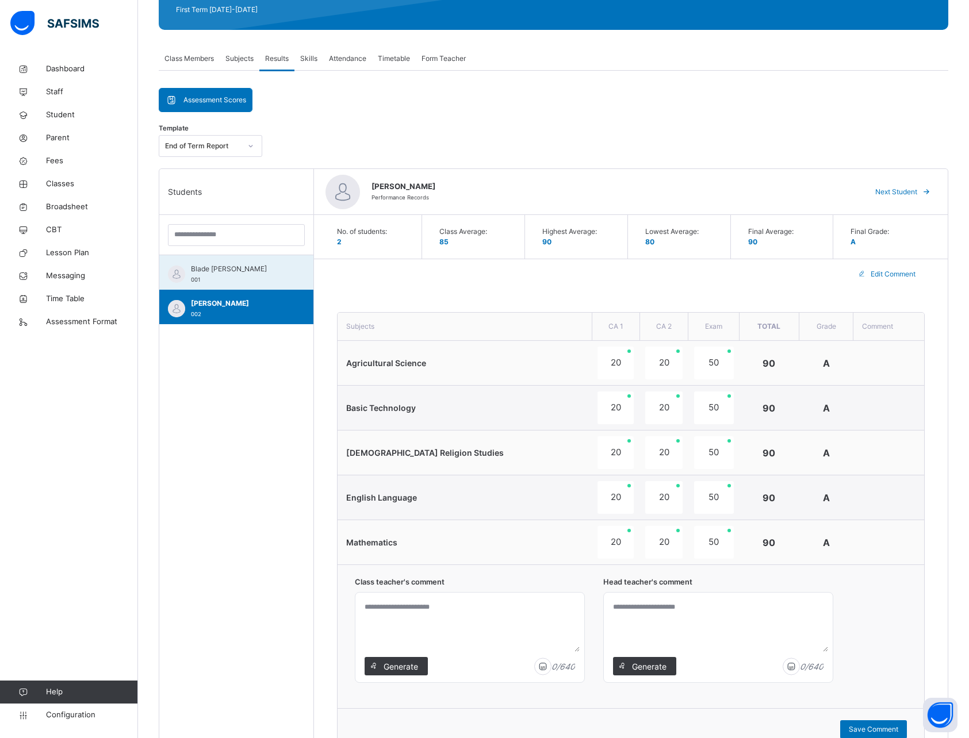
click at [221, 278] on div "Blade Peter 001" at bounding box center [239, 274] width 97 height 21
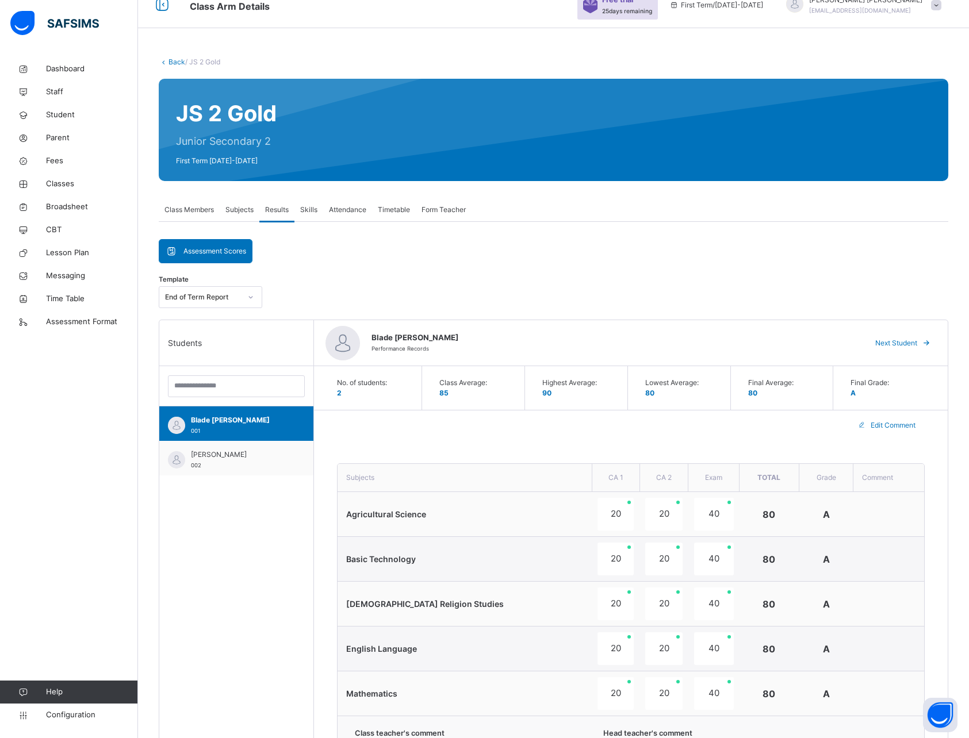
scroll to position [25, 0]
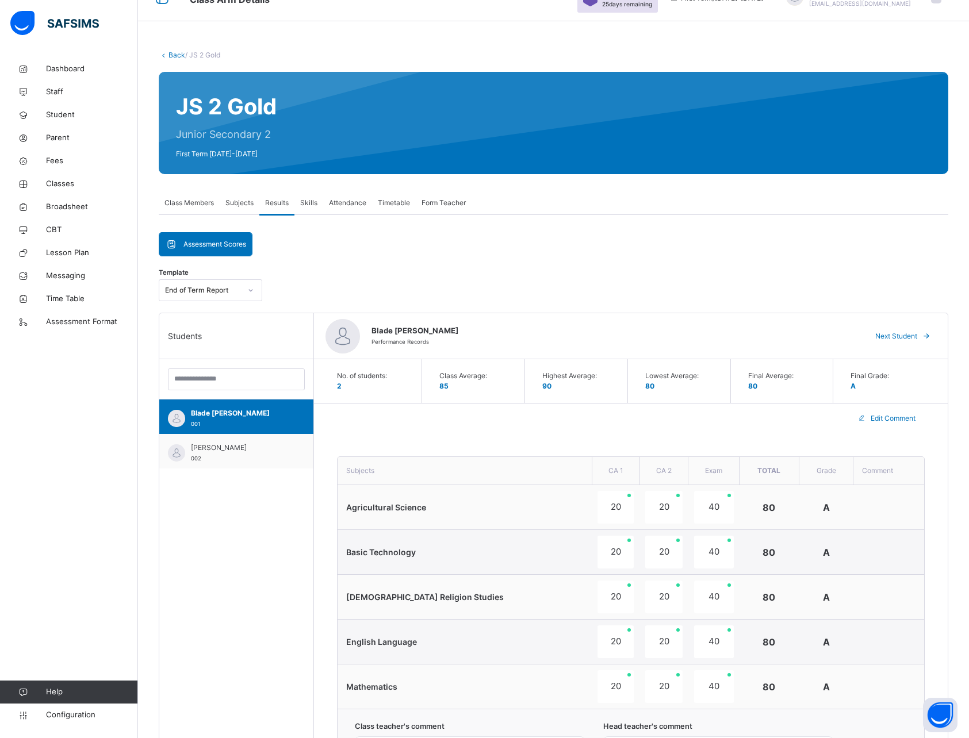
click at [188, 248] on span "Assessment Scores" at bounding box center [214, 244] width 63 height 10
click at [189, 301] on div "End of Term Report" at bounding box center [211, 290] width 104 height 22
click at [195, 316] on div "End of Term Report" at bounding box center [210, 317] width 102 height 20
click at [215, 344] on div "Students" at bounding box center [236, 336] width 154 height 46
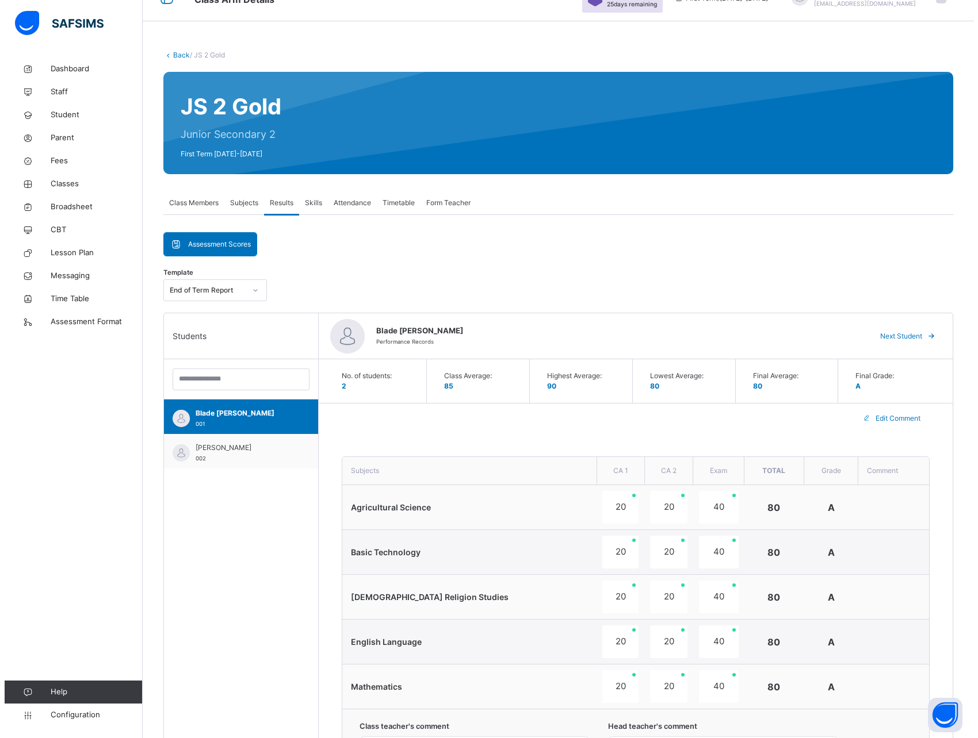
scroll to position [0, 0]
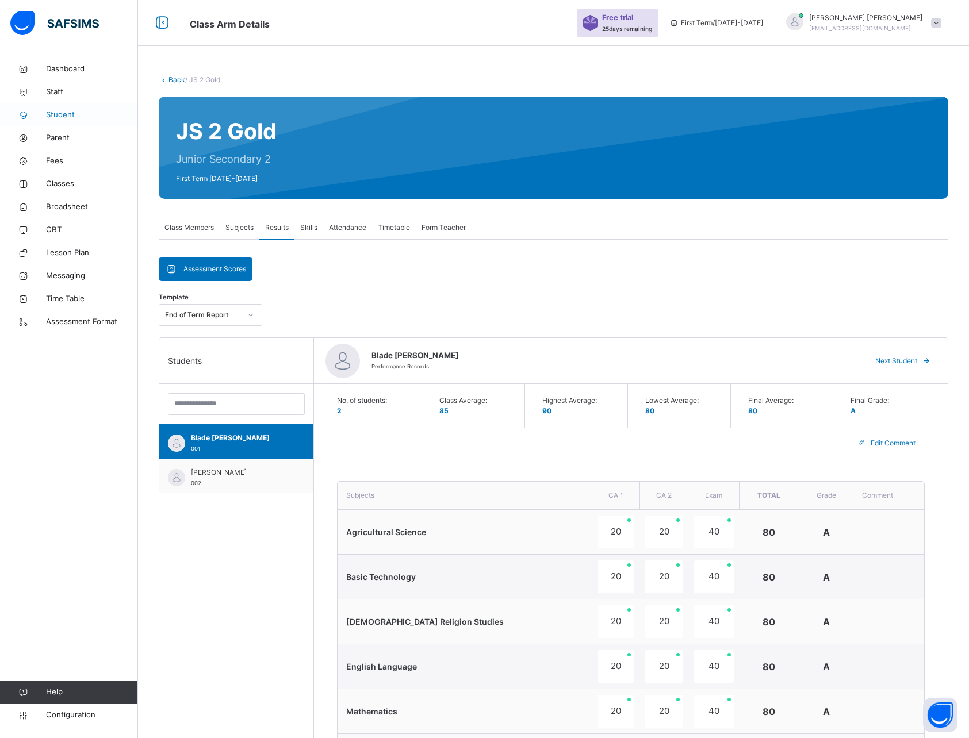
click at [68, 117] on span "Student" at bounding box center [92, 115] width 92 height 12
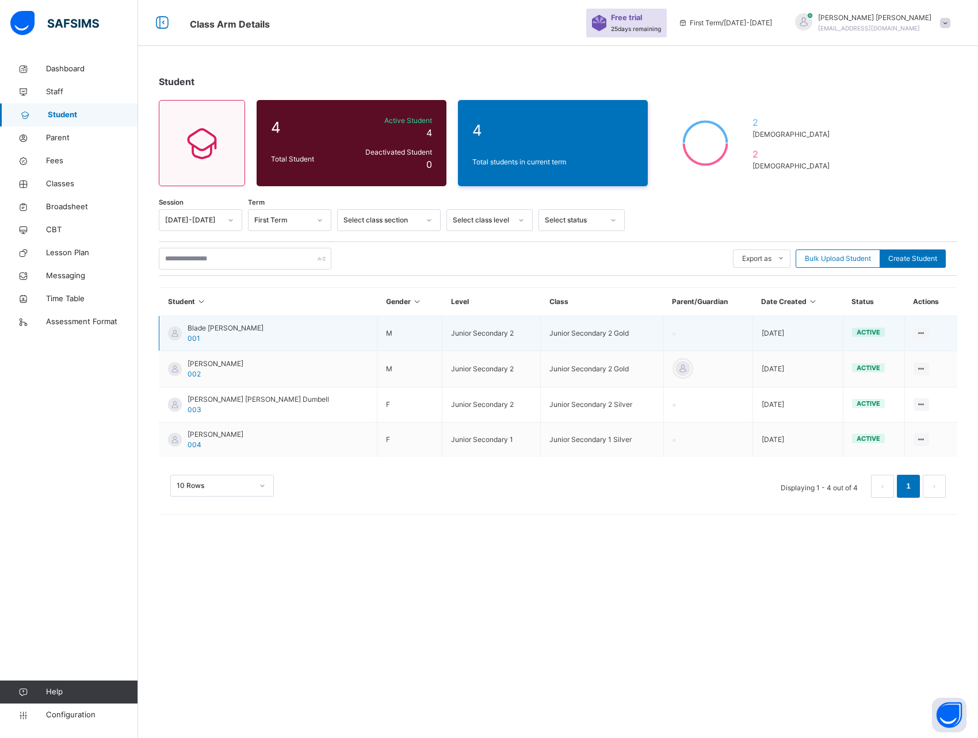
click at [207, 329] on span "Blade Peter" at bounding box center [225, 328] width 76 height 10
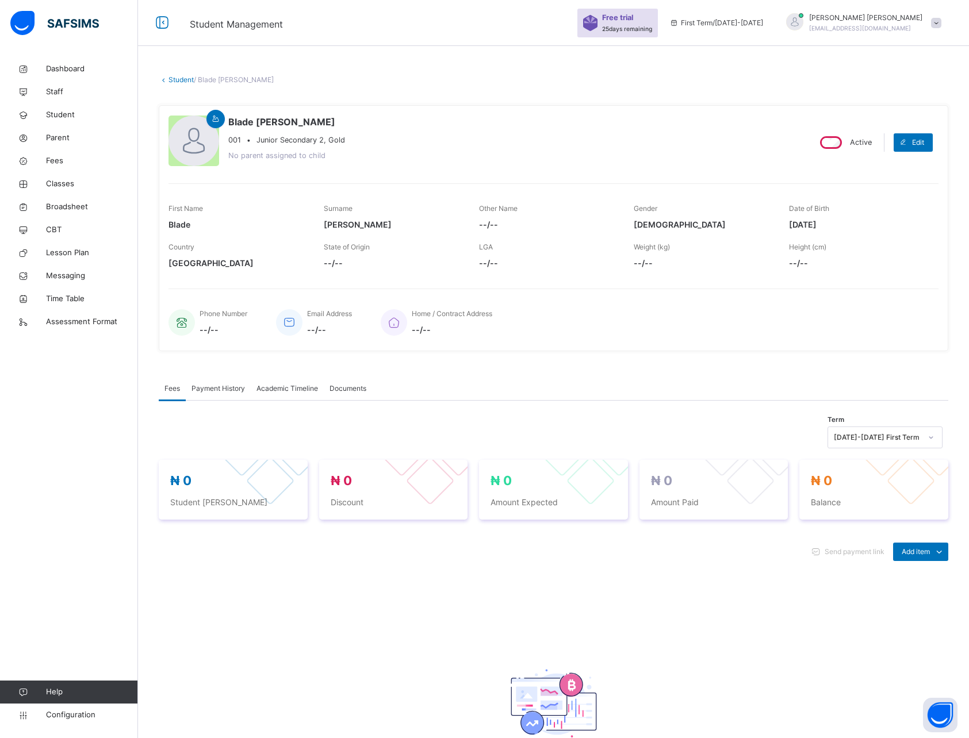
click at [304, 388] on span "Academic Timeline" at bounding box center [287, 389] width 62 height 10
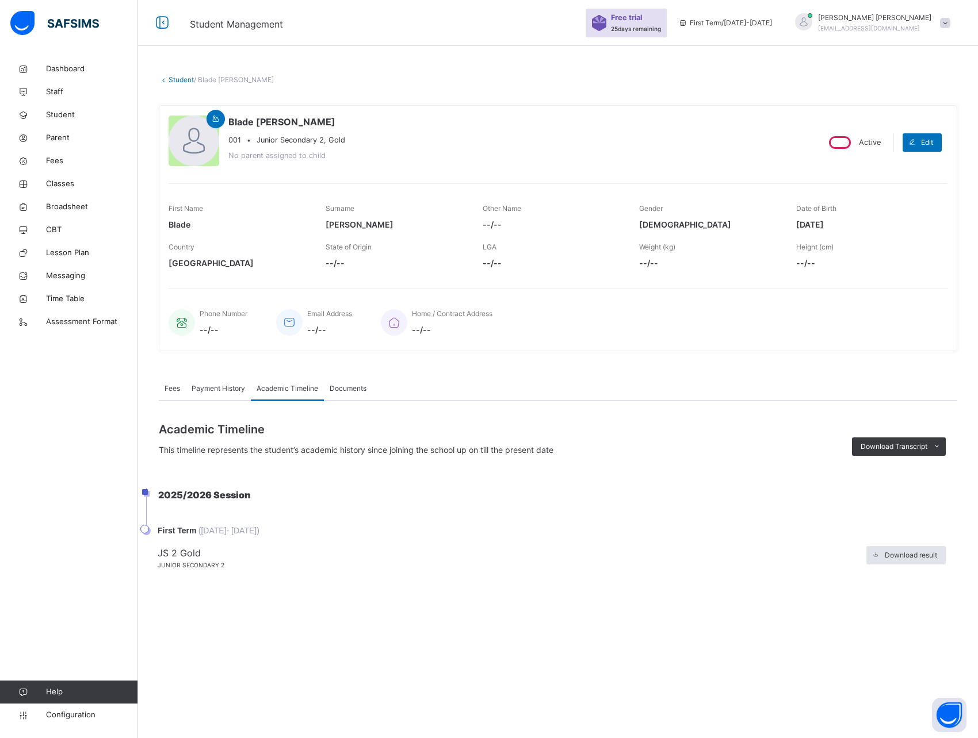
click at [355, 392] on span "Documents" at bounding box center [348, 389] width 37 height 10
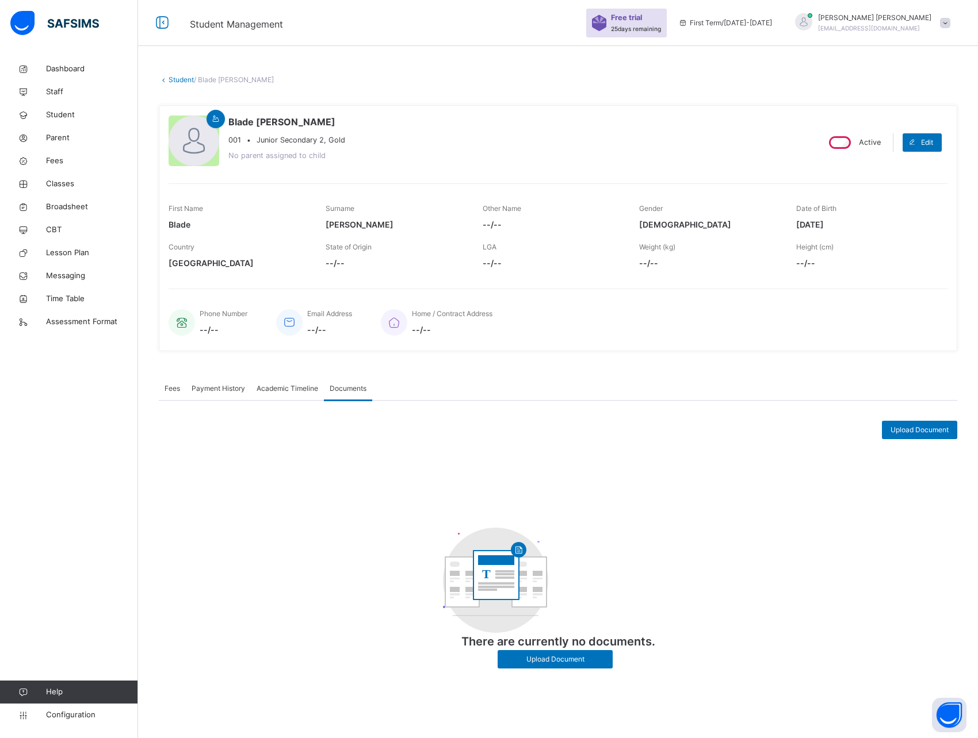
click at [221, 386] on span "Payment History" at bounding box center [218, 389] width 53 height 10
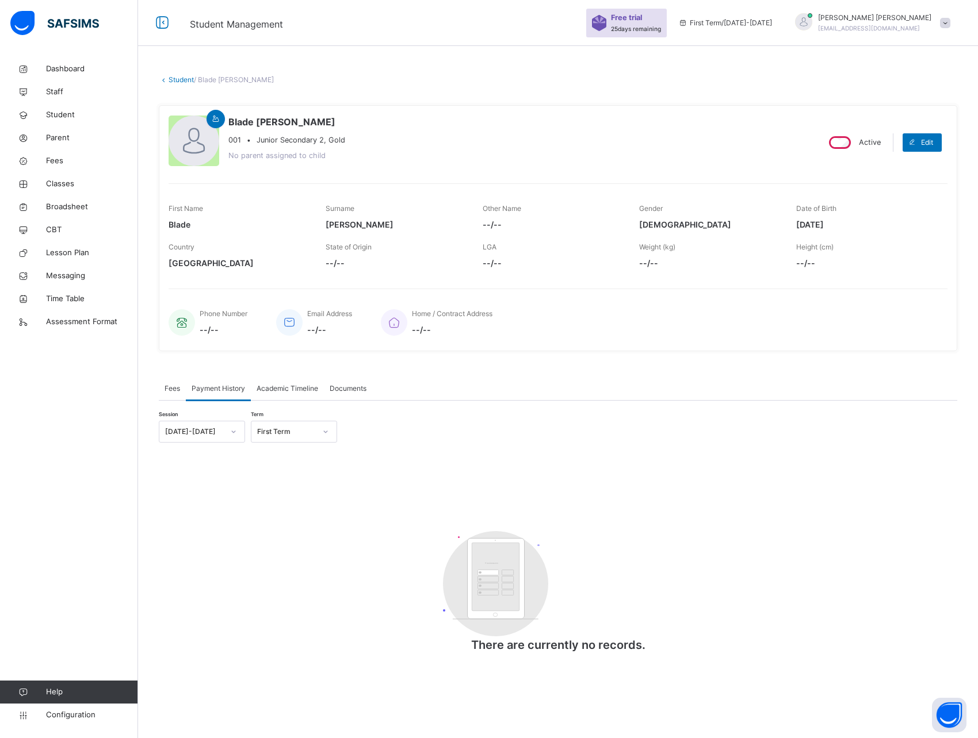
click at [172, 389] on span "Fees" at bounding box center [172, 389] width 16 height 10
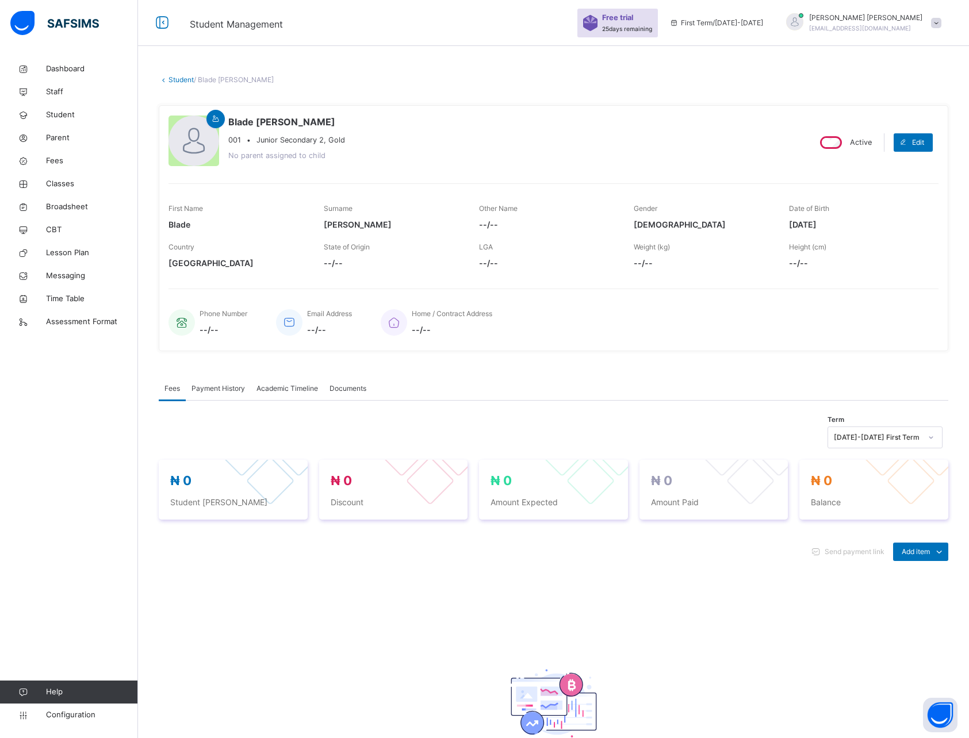
click at [210, 388] on span "Payment History" at bounding box center [218, 389] width 53 height 10
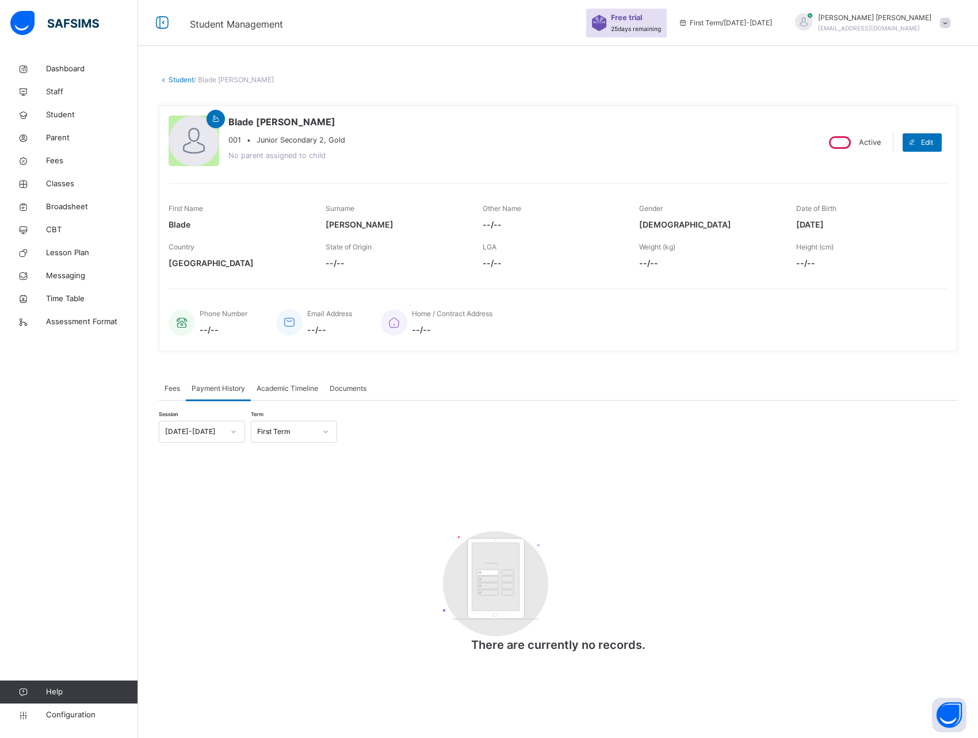
click at [278, 388] on span "Academic Timeline" at bounding box center [287, 389] width 62 height 10
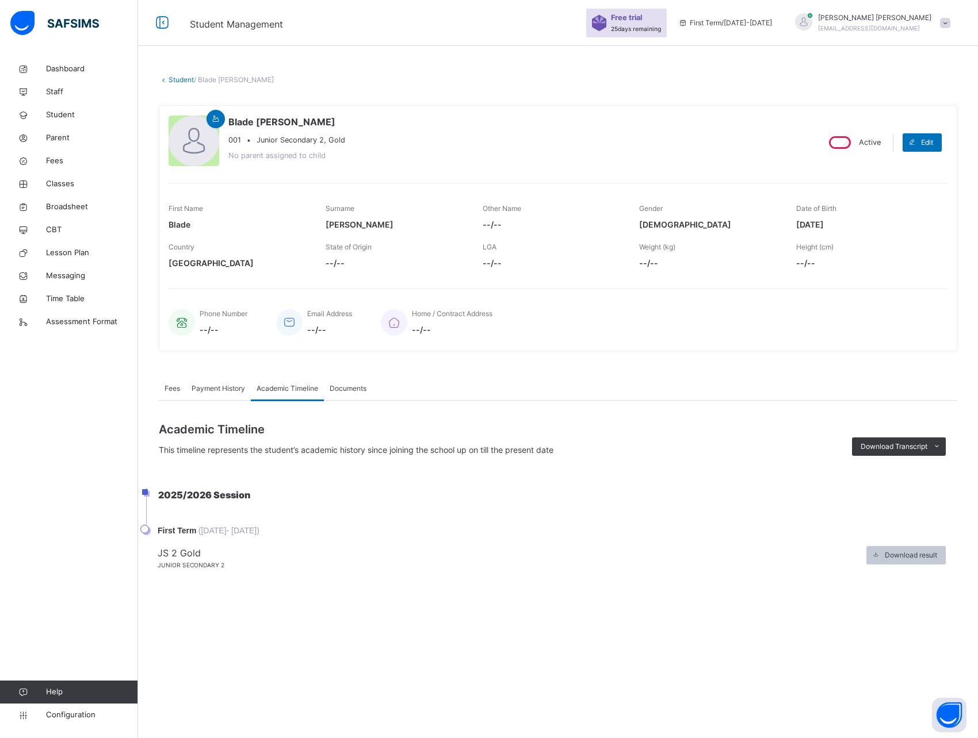
click at [898, 557] on span "Download result" at bounding box center [910, 555] width 52 height 10
click at [894, 446] on span "Download Transcript" at bounding box center [893, 447] width 67 height 10
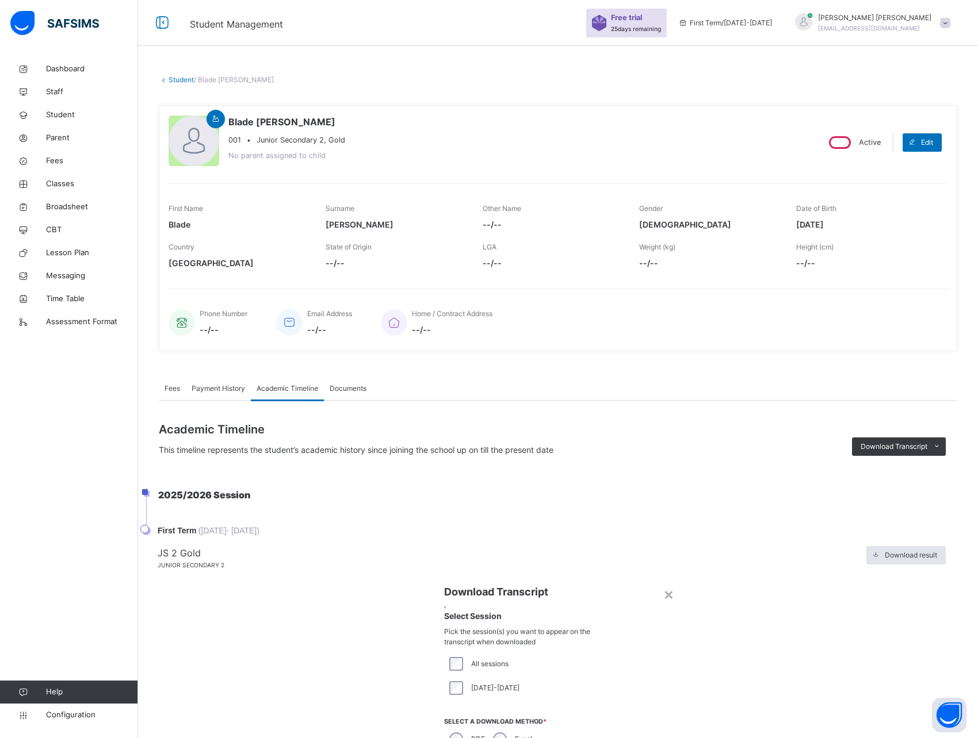
click at [353, 395] on div "Documents" at bounding box center [348, 388] width 48 height 23
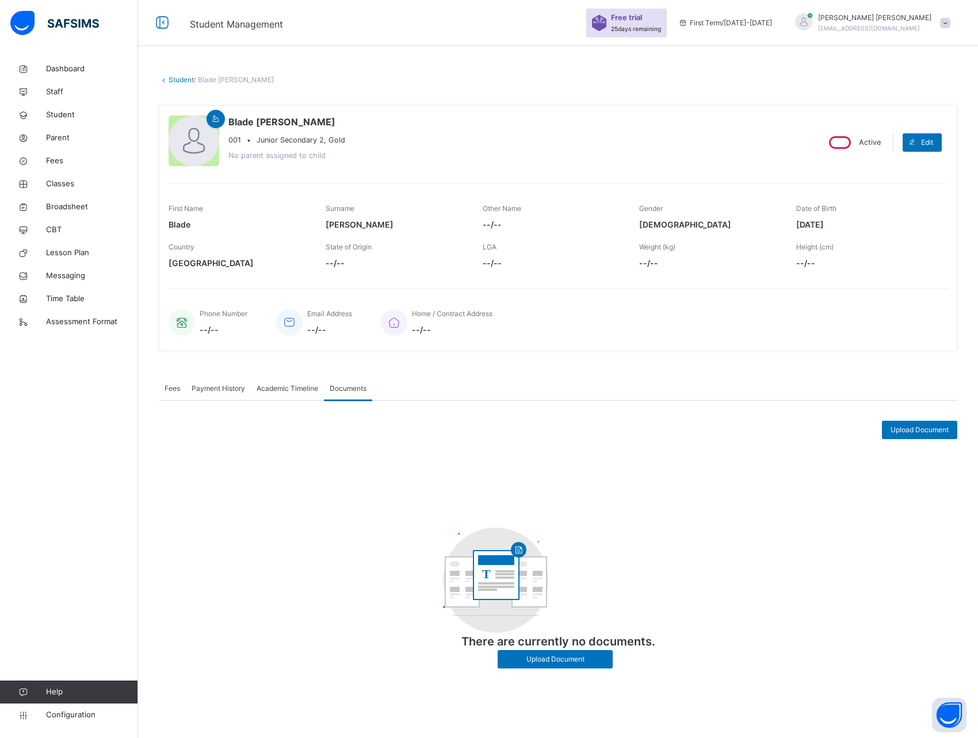
click at [298, 392] on span "Academic Timeline" at bounding box center [287, 389] width 62 height 10
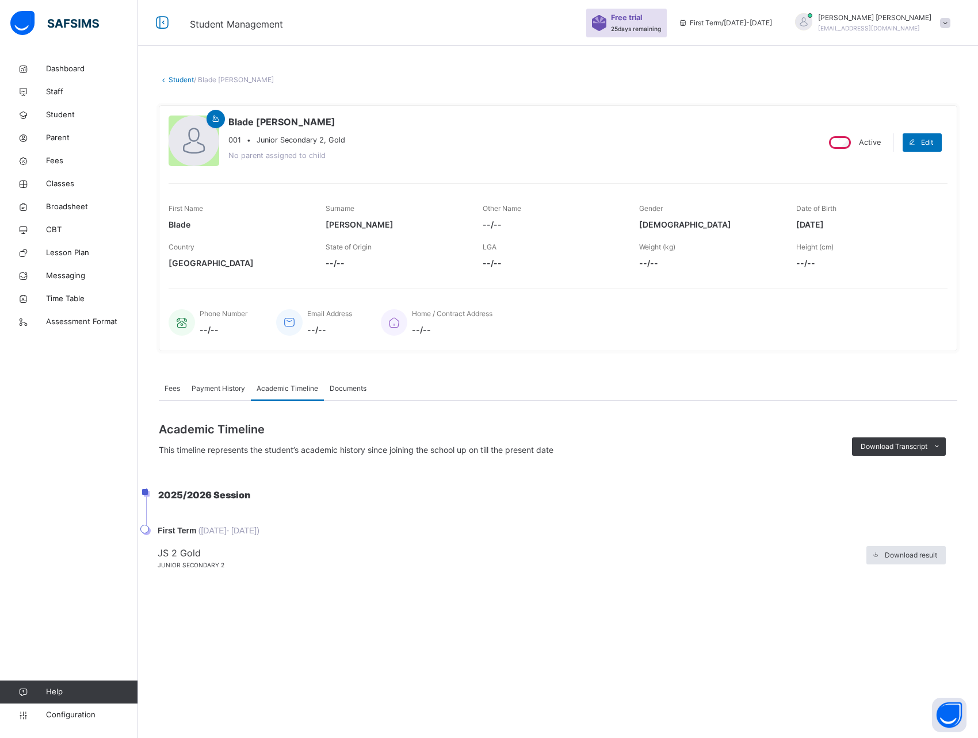
click at [216, 390] on span "Payment History" at bounding box center [218, 389] width 53 height 10
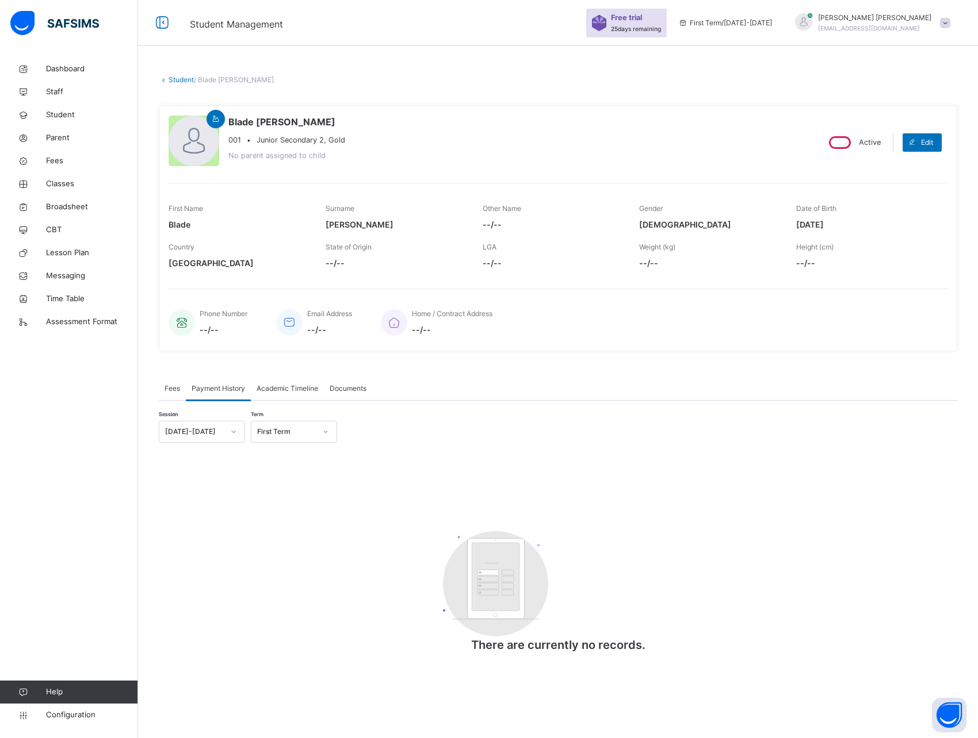
click at [174, 389] on span "Fees" at bounding box center [172, 389] width 16 height 10
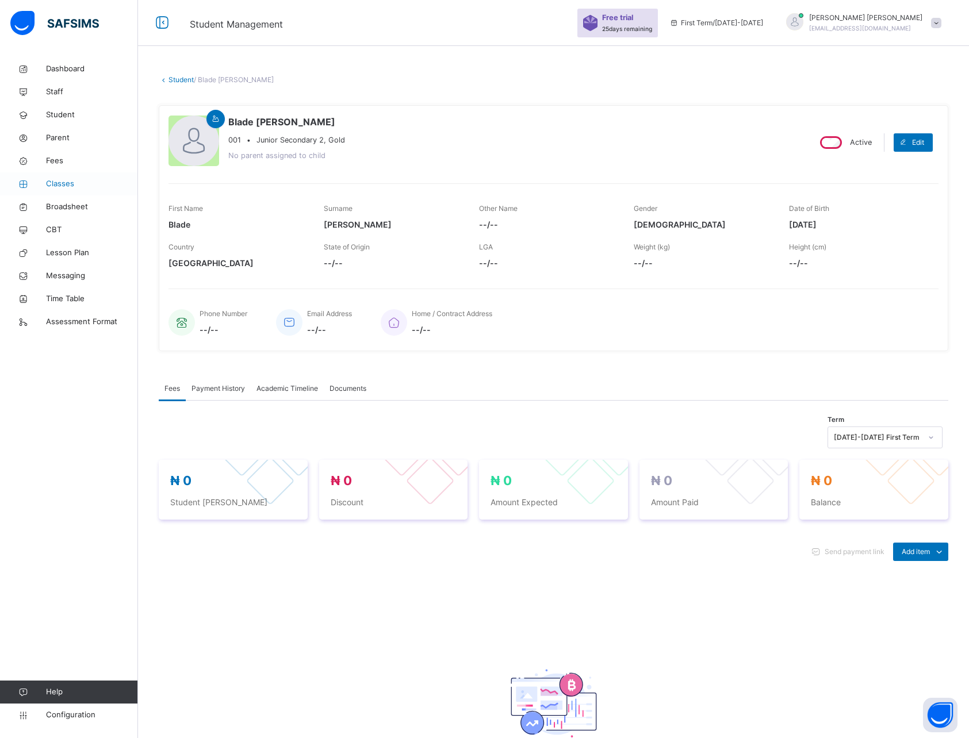
click at [60, 185] on span "Classes" at bounding box center [92, 184] width 92 height 12
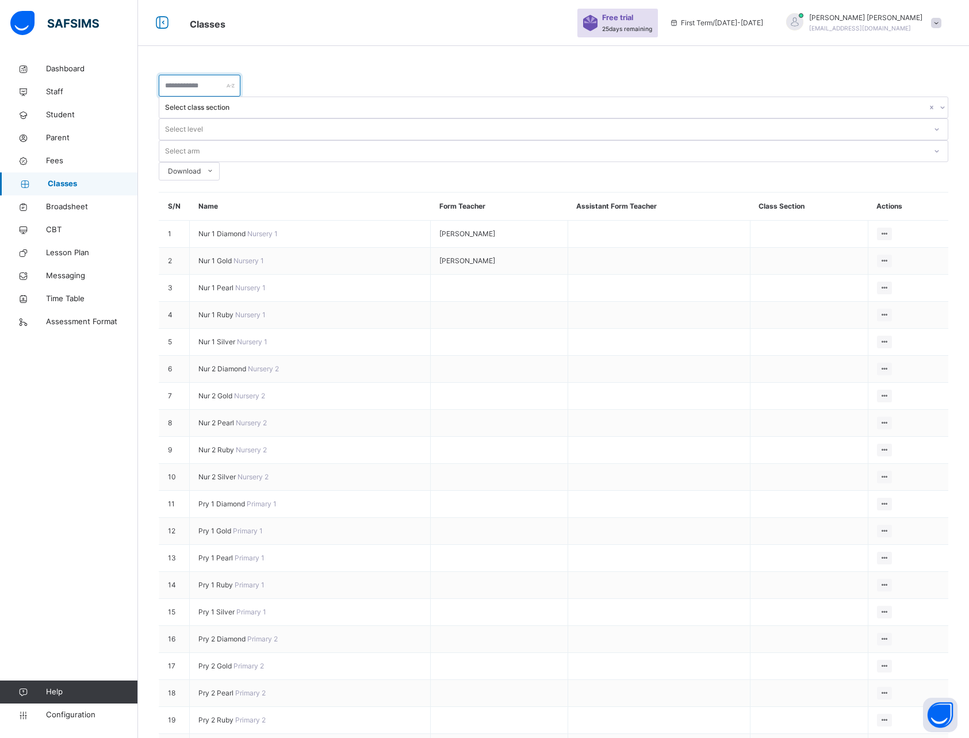
click at [233, 86] on input "text" at bounding box center [200, 86] width 82 height 22
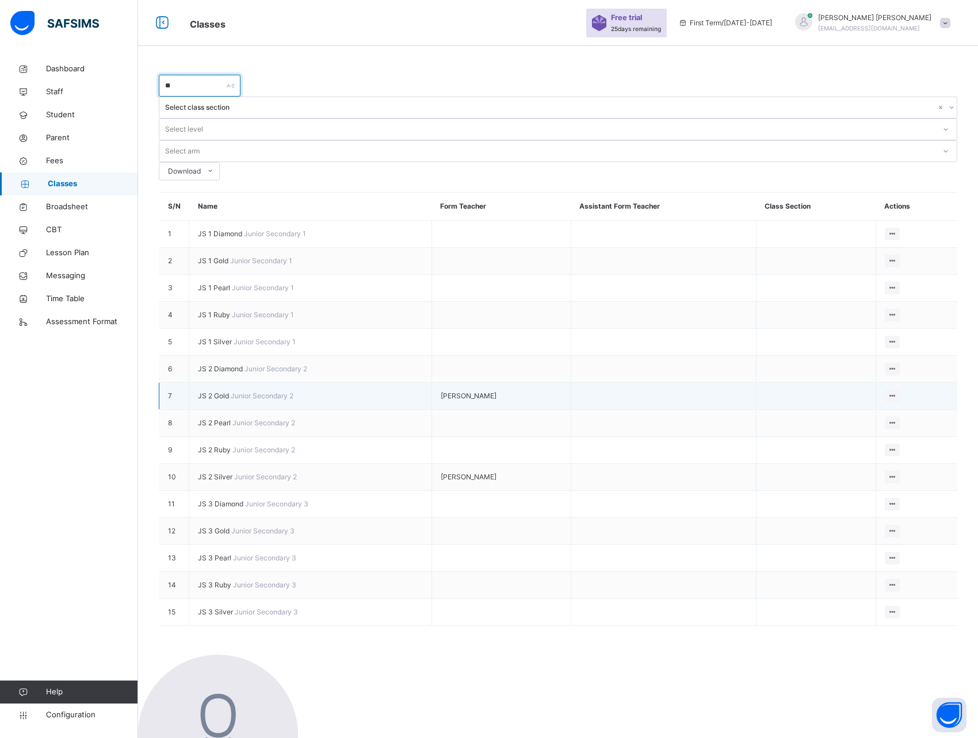
type input "**"
click at [224, 392] on span "JS 2 Gold" at bounding box center [214, 396] width 33 height 9
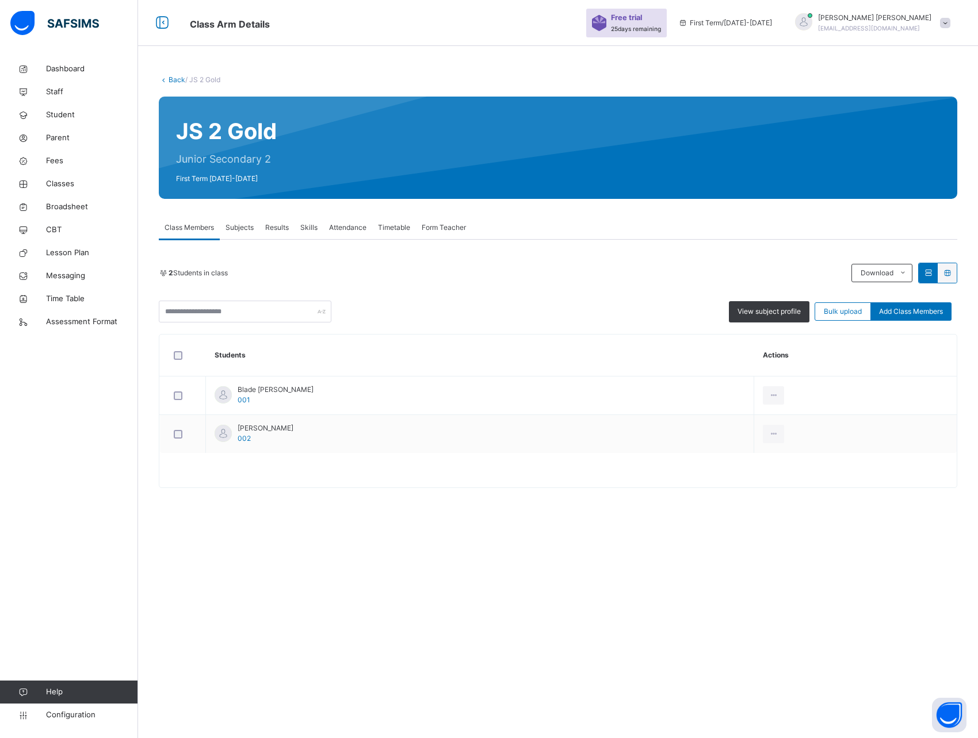
click at [240, 531] on div "Back / JS 2 Gold JS 2 Gold Junior Secondary 2 First Term 2025-2026 Class Member…" at bounding box center [558, 369] width 840 height 738
click at [244, 227] on span "Subjects" at bounding box center [239, 228] width 28 height 10
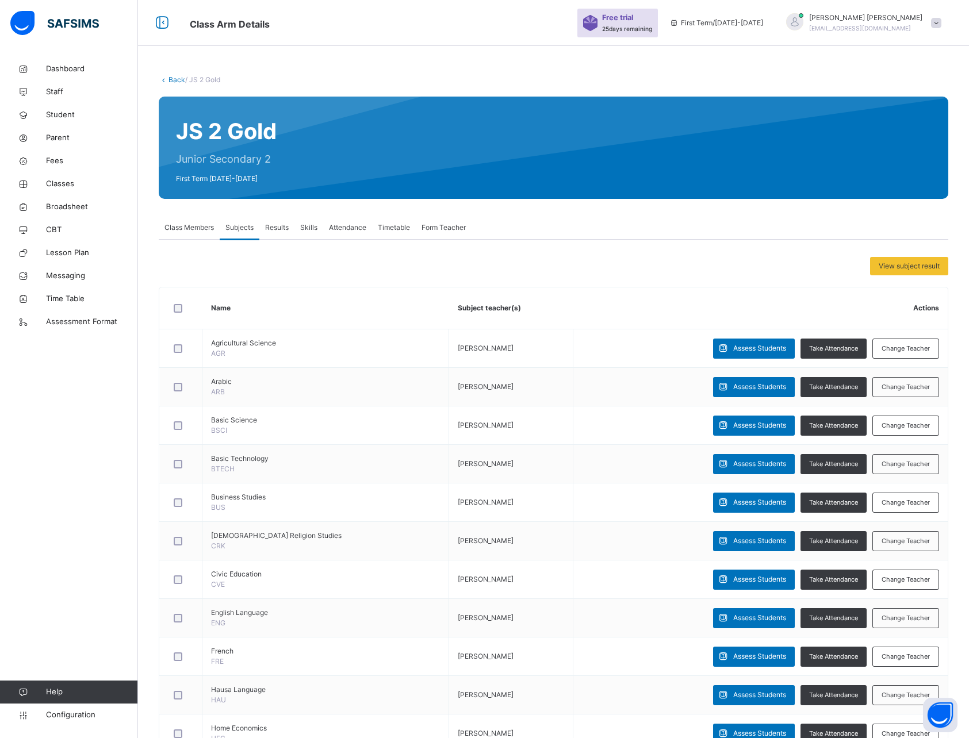
click at [280, 228] on span "Results" at bounding box center [277, 228] width 24 height 10
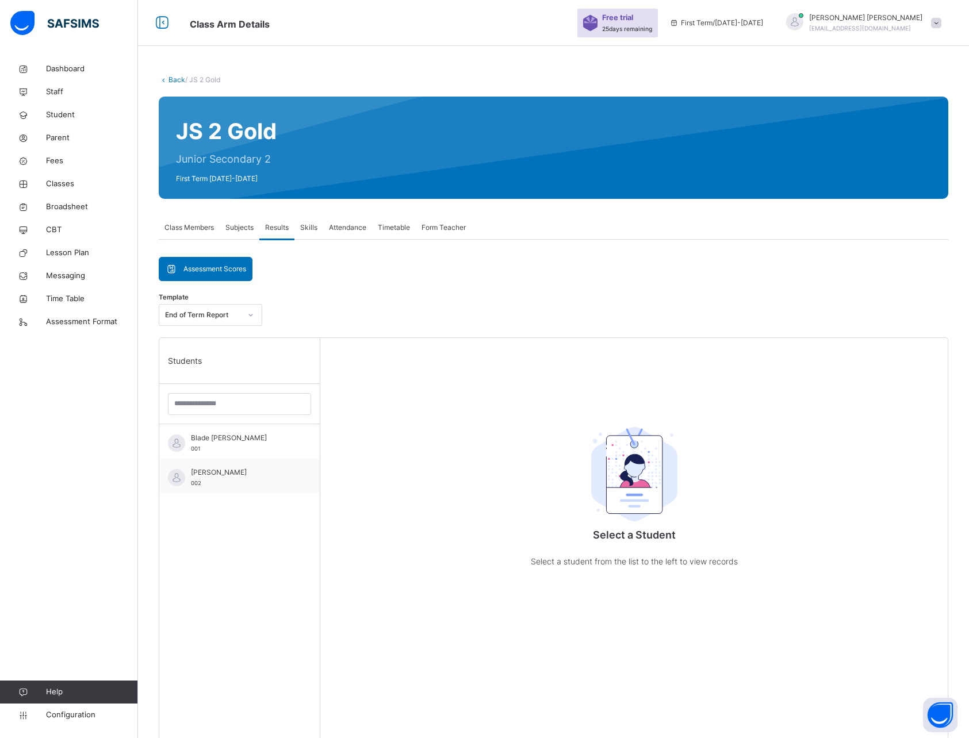
click at [240, 225] on span "Subjects" at bounding box center [239, 228] width 28 height 10
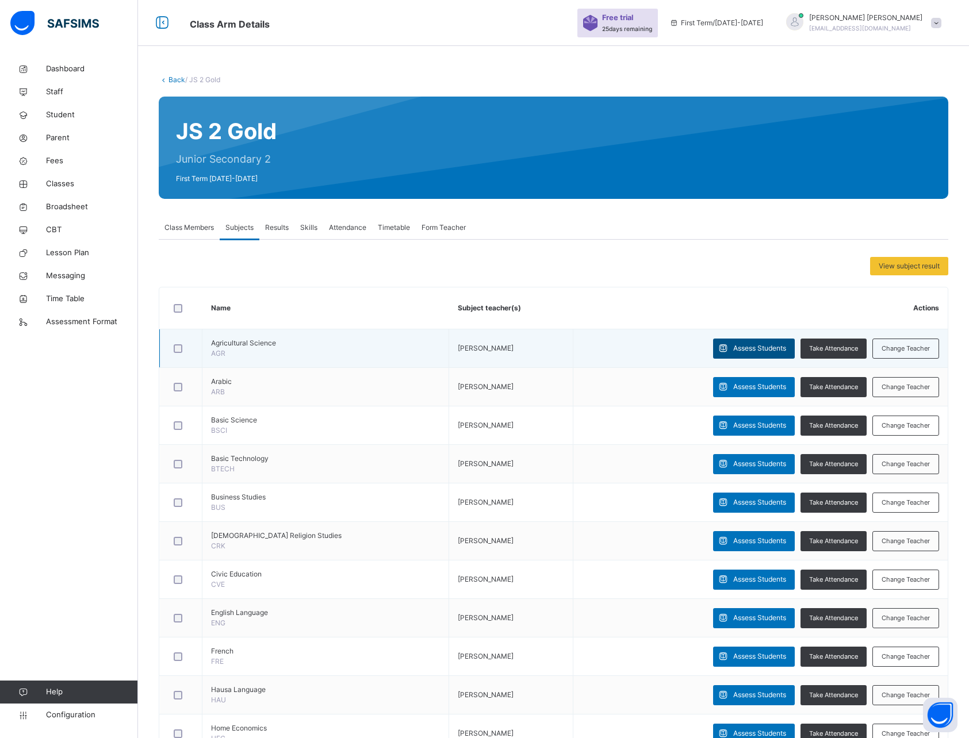
click at [766, 347] on span "Assess Students" at bounding box center [759, 348] width 53 height 10
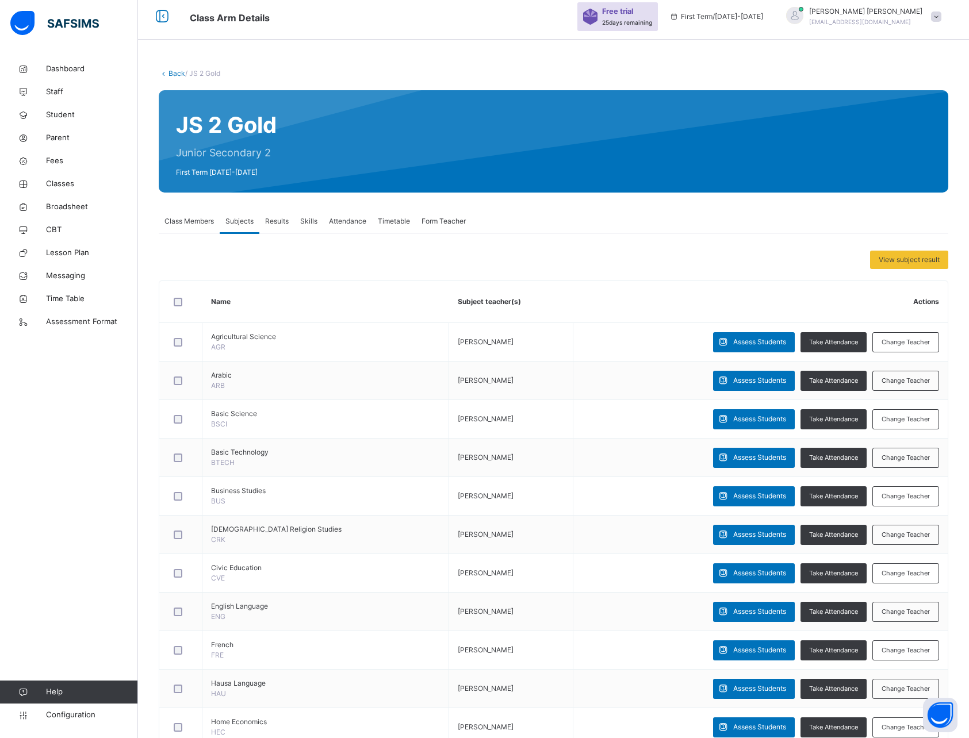
scroll to position [3, 0]
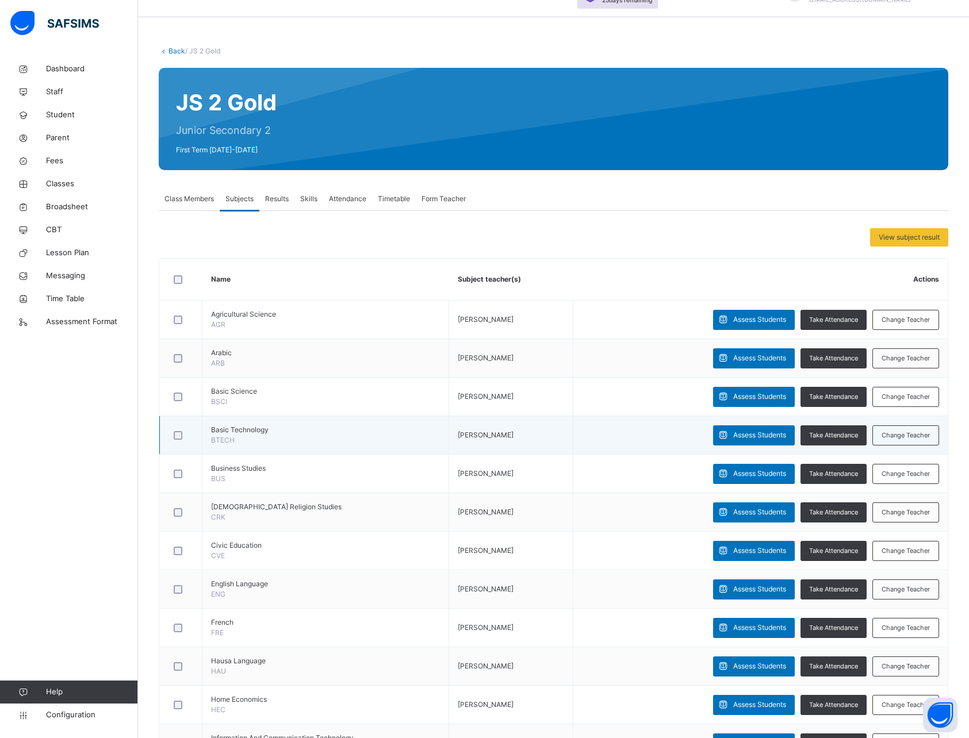
scroll to position [35, 0]
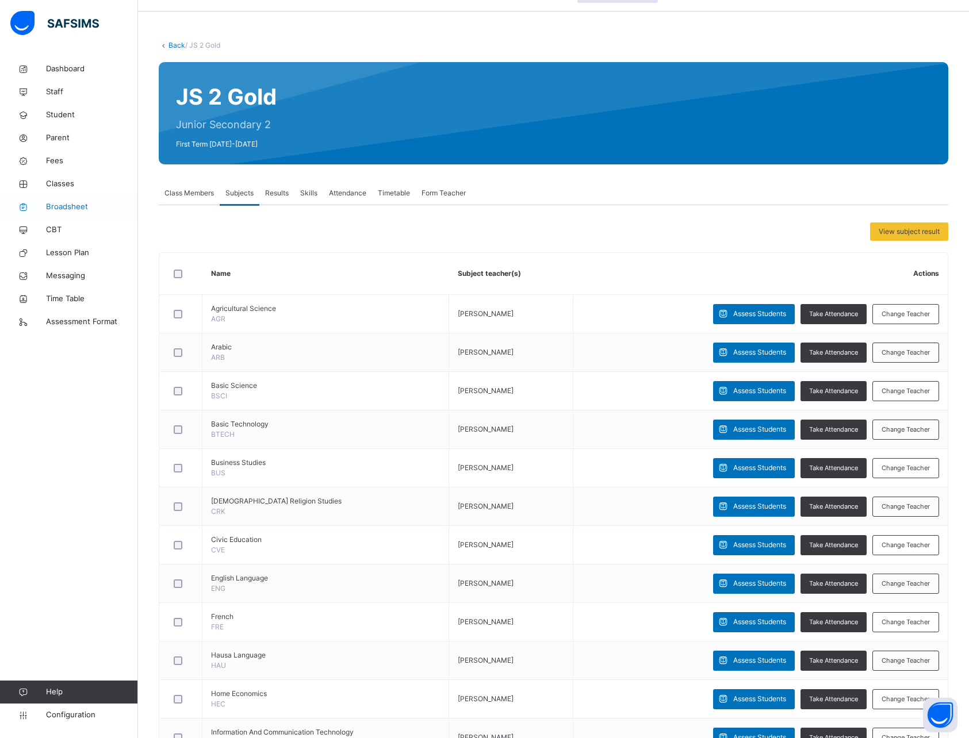
click at [65, 205] on span "Broadsheet" at bounding box center [92, 207] width 92 height 12
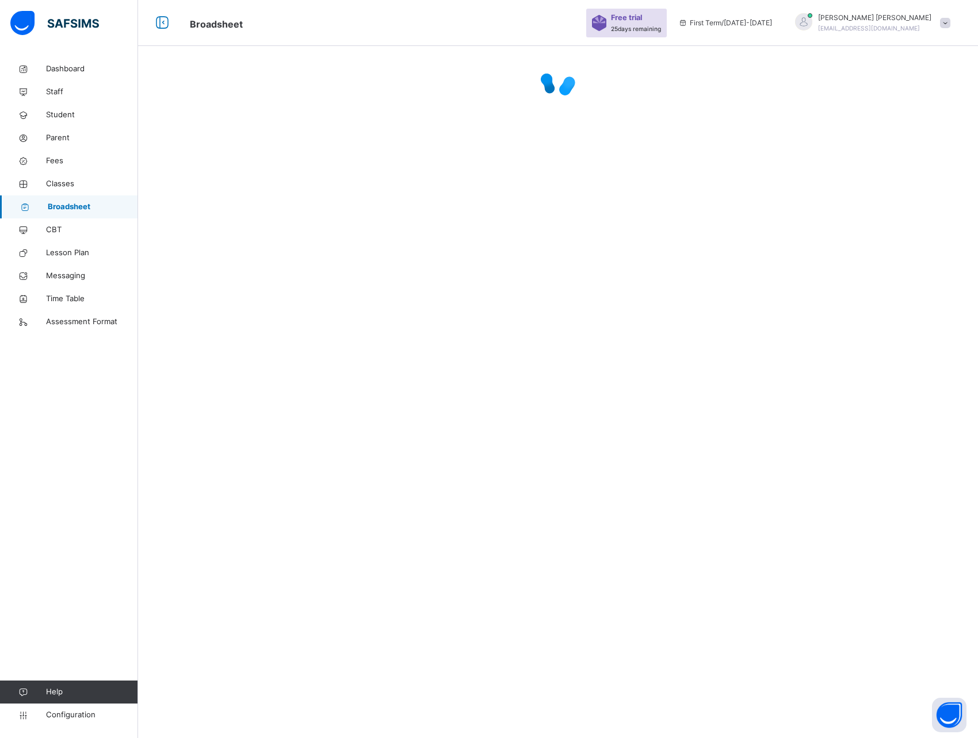
click at [59, 182] on span "Classes" at bounding box center [92, 184] width 92 height 12
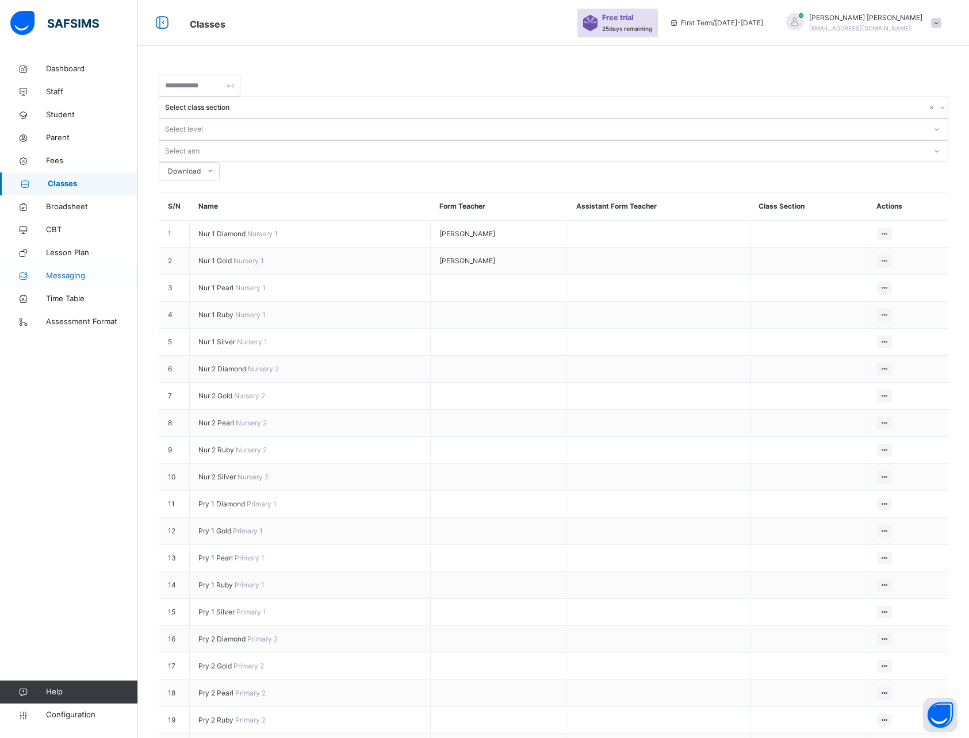
click at [72, 269] on link "Messaging" at bounding box center [69, 276] width 138 height 23
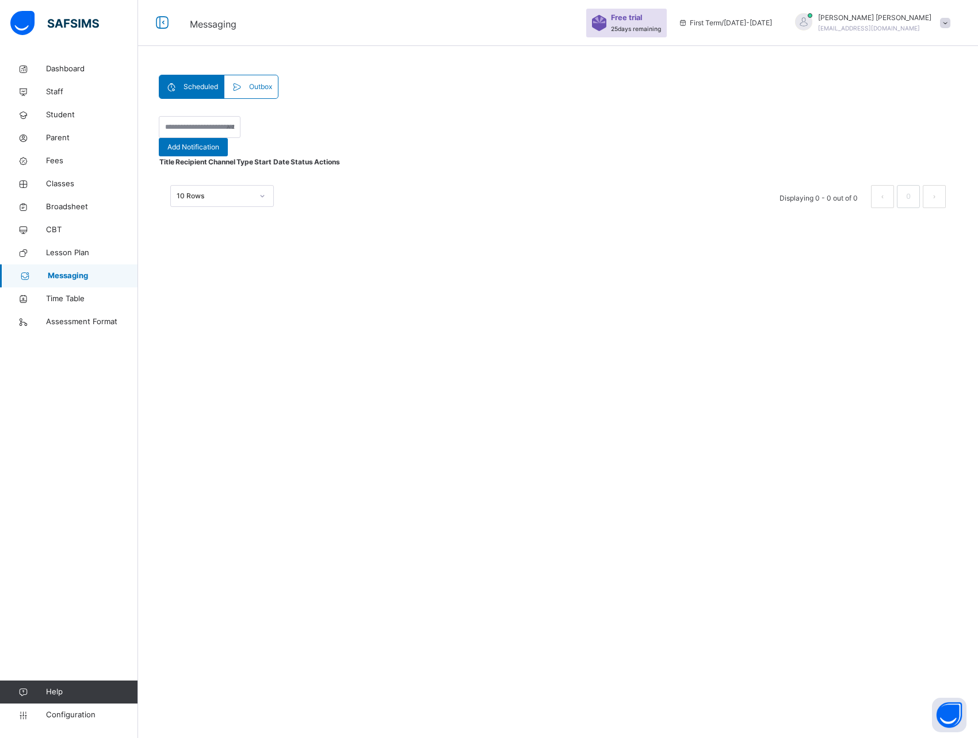
click at [249, 92] on span "Outbox" at bounding box center [260, 87] width 23 height 10
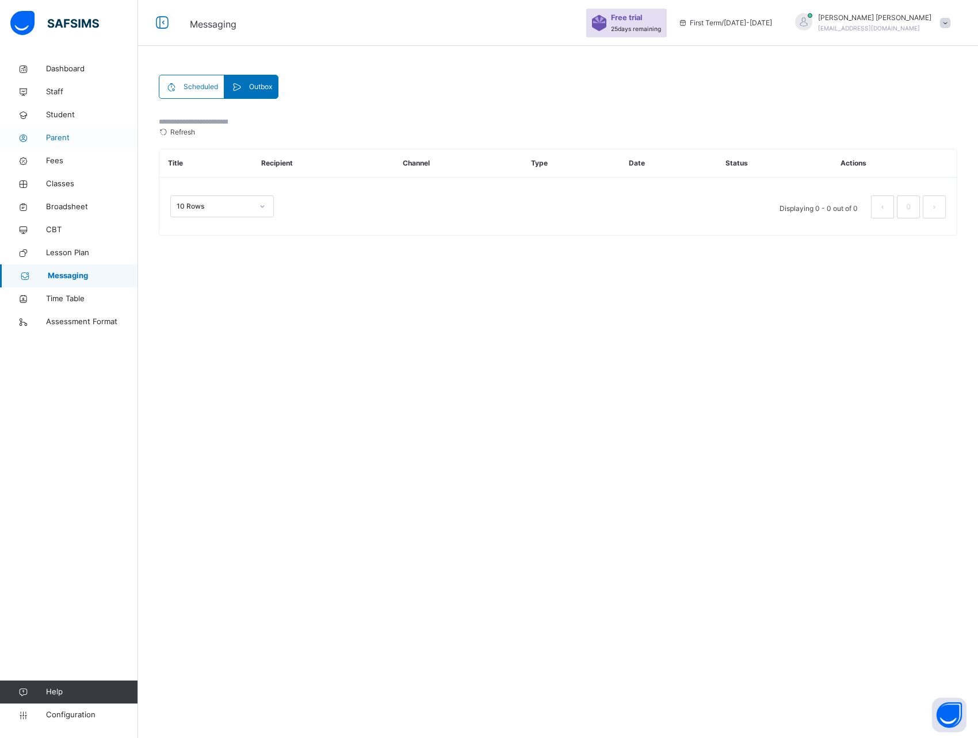
click at [63, 132] on span "Parent" at bounding box center [92, 138] width 92 height 12
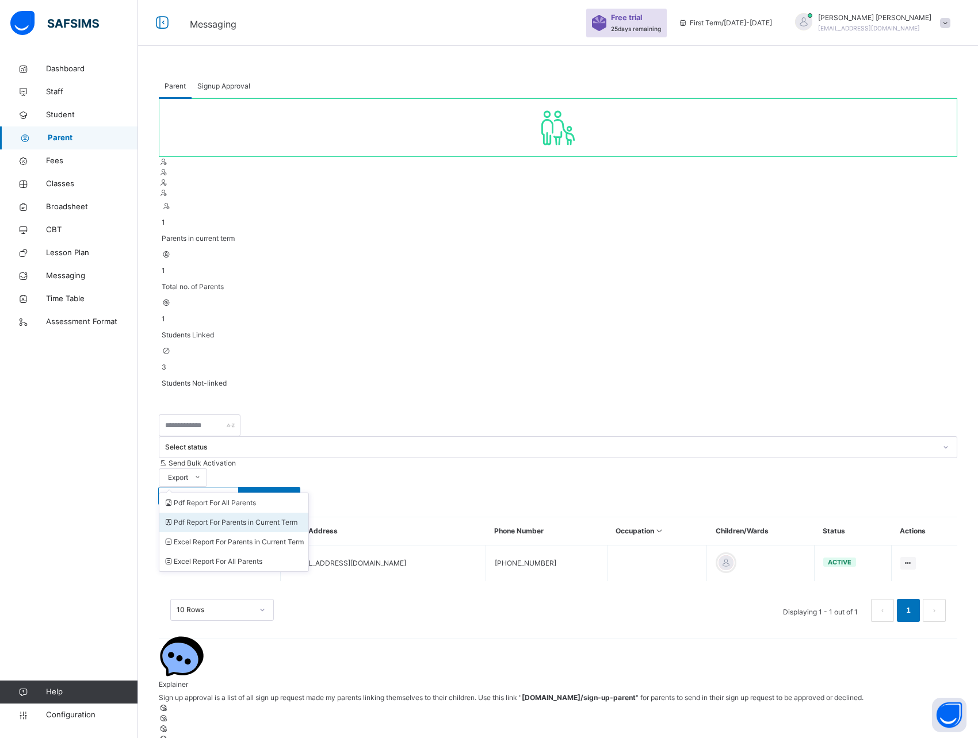
click at [308, 513] on li "Pdf Report For Parents in Current Term" at bounding box center [233, 523] width 149 height 20
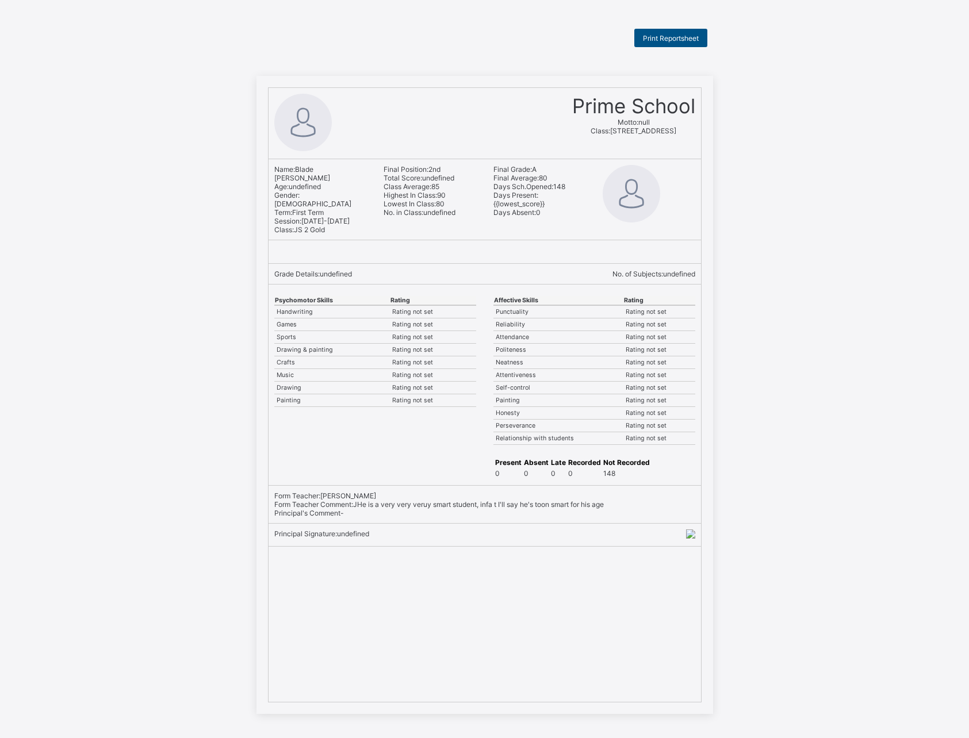
click at [669, 38] on span "Print Reportsheet" at bounding box center [671, 38] width 56 height 9
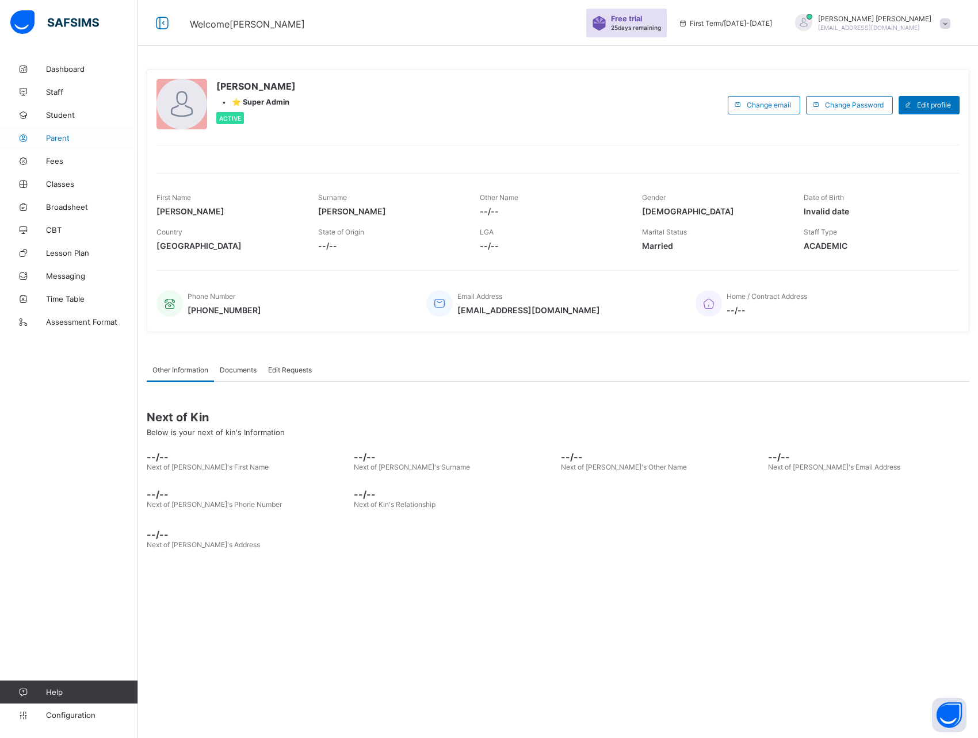
click at [65, 136] on span "Parent" at bounding box center [92, 137] width 92 height 9
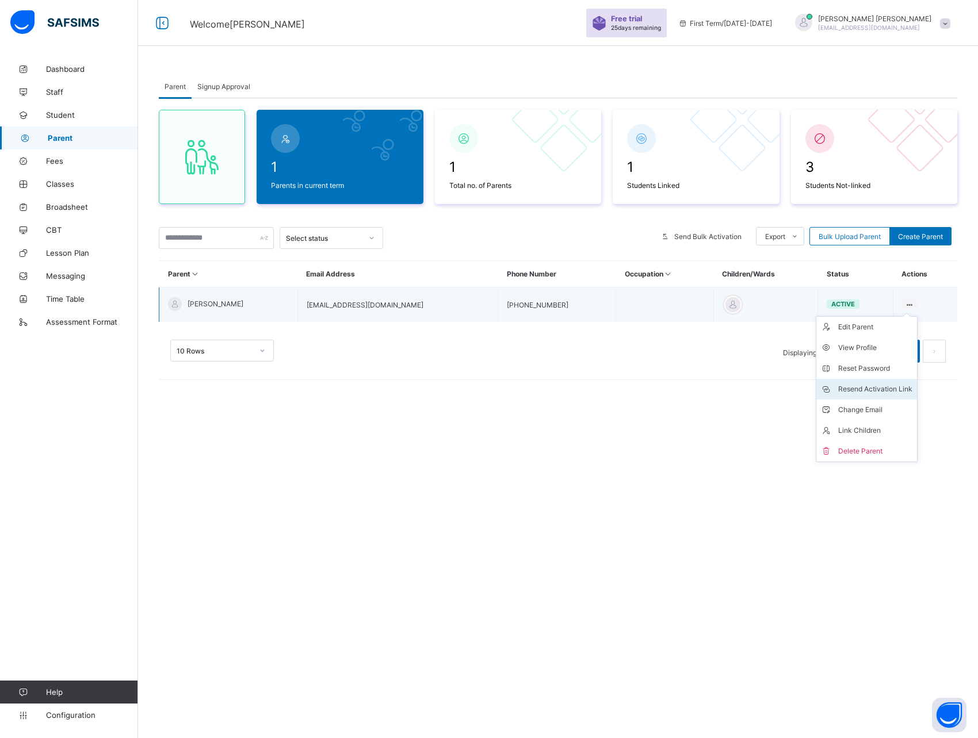
click at [860, 386] on div "Resend Activation Link" at bounding box center [875, 390] width 74 height 12
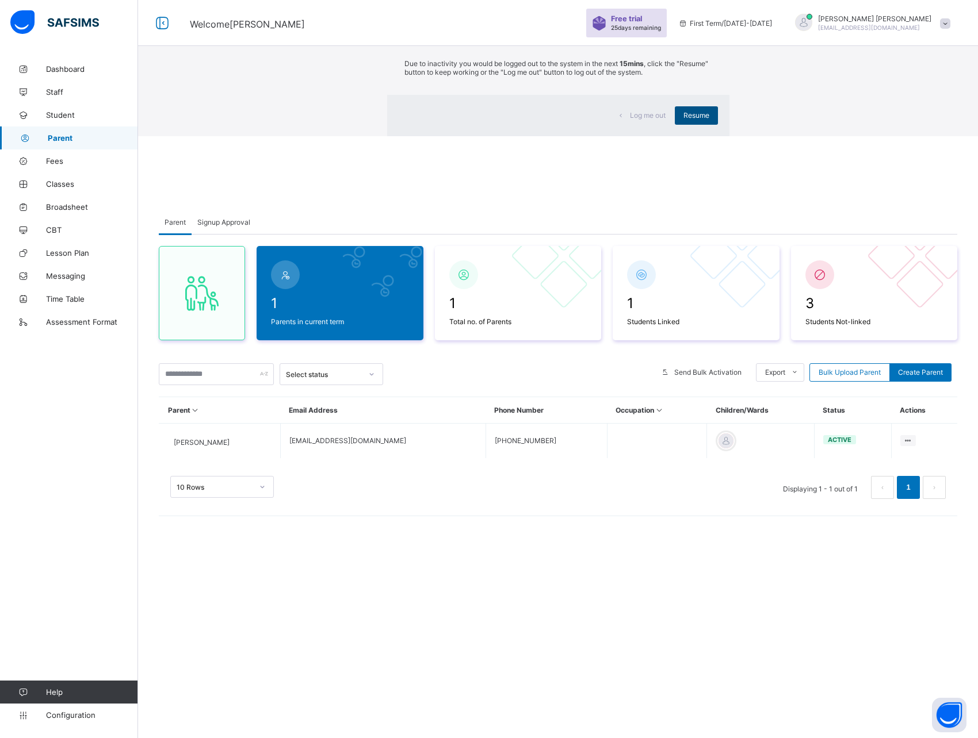
click at [683, 120] on span "Resume" at bounding box center [696, 115] width 26 height 9
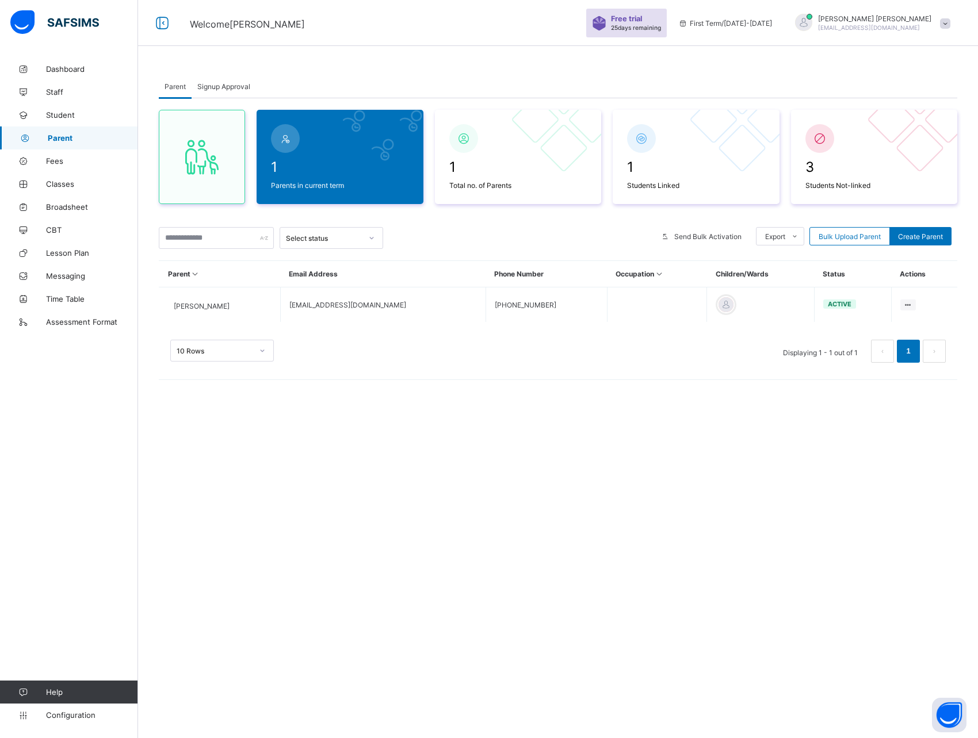
click at [455, 449] on div "Parent Signup Approval Parent Signup Approval 1 Parents in current term 1 Total…" at bounding box center [558, 369] width 840 height 738
click at [210, 91] on div "Signup Approval" at bounding box center [224, 86] width 64 height 23
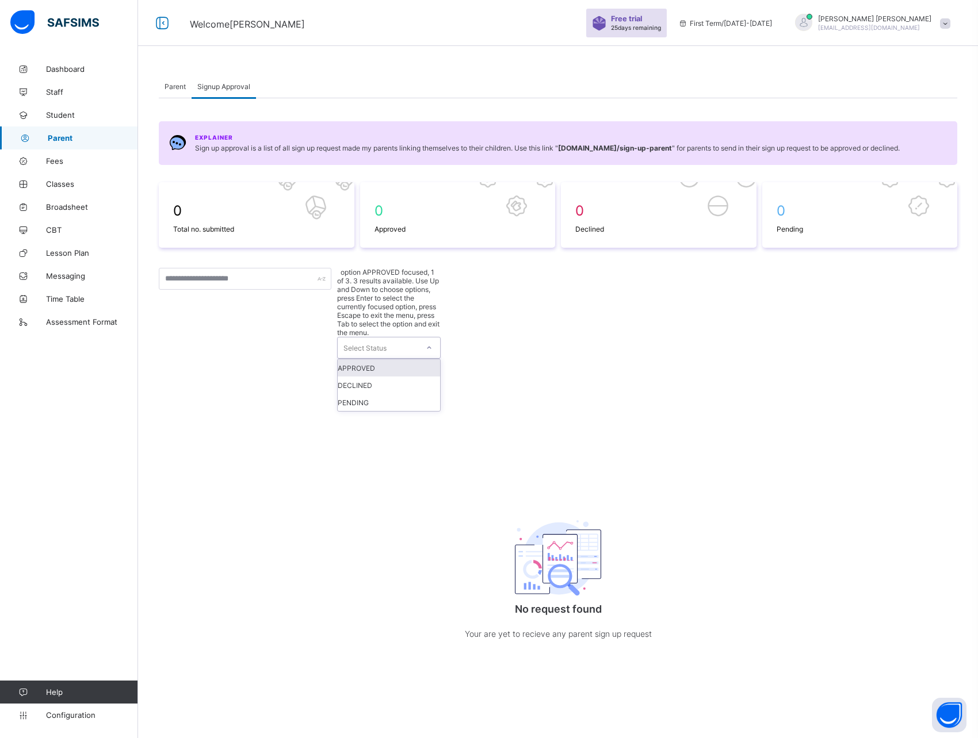
click at [386, 338] on div "Select Status" at bounding box center [378, 348] width 81 height 21
click at [307, 365] on div "0 Total no. submitted 0 Approved 0 Declined 0 Pending option PENDING focused, 3…" at bounding box center [558, 423] width 798 height 482
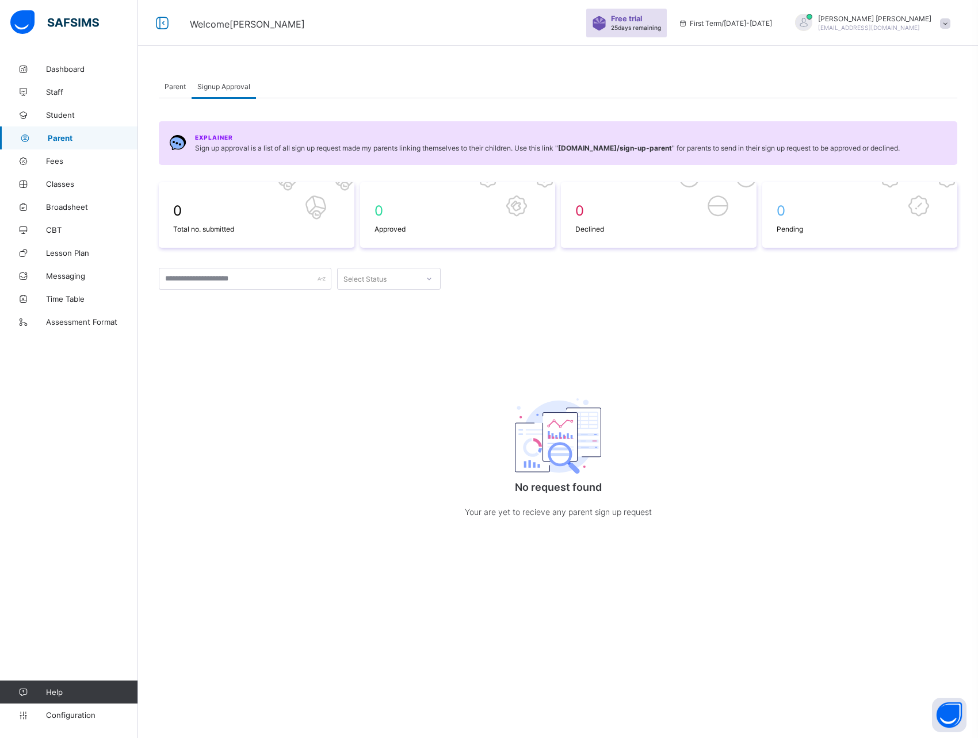
click at [176, 88] on span "Parent" at bounding box center [174, 86] width 21 height 9
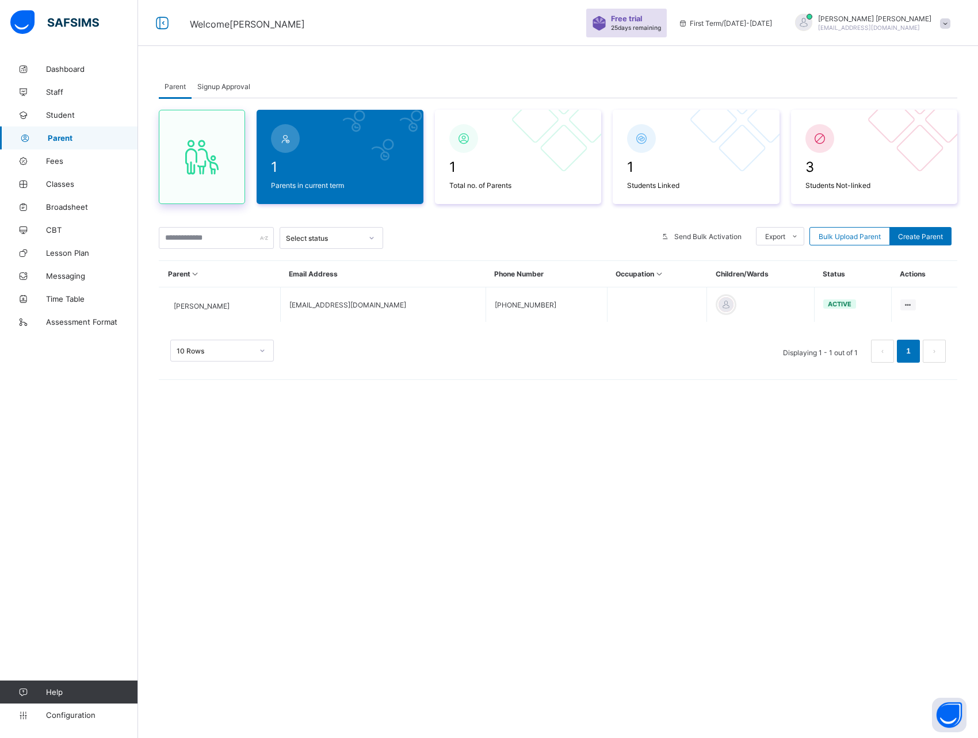
click at [189, 150] on icon at bounding box center [202, 156] width 48 height 41
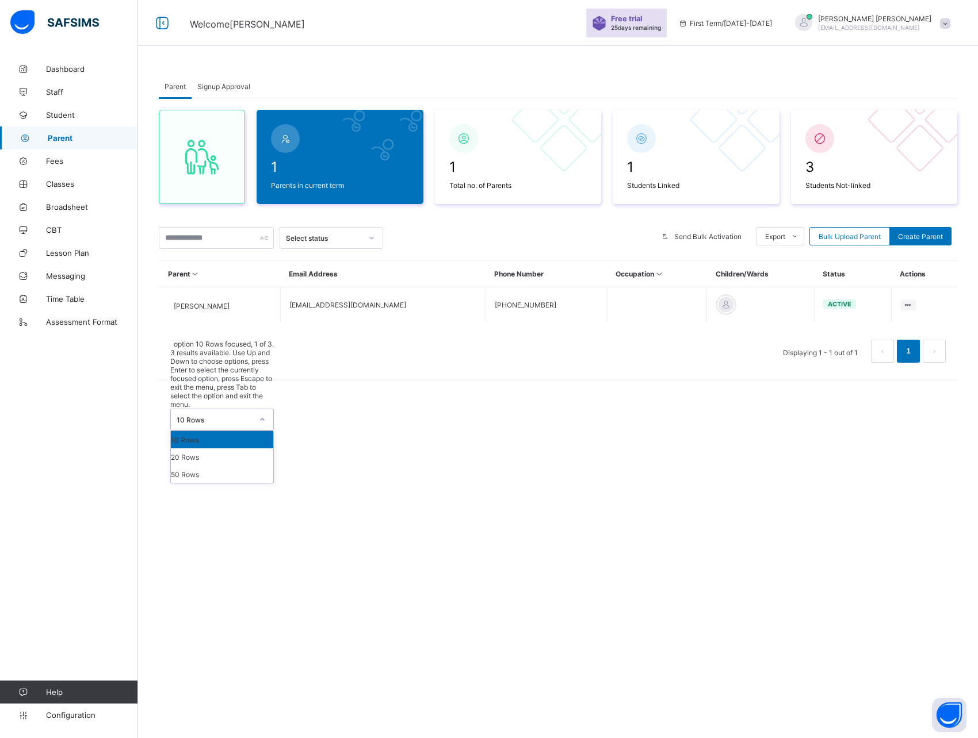
click at [208, 409] on div "10 Rows" at bounding box center [222, 420] width 104 height 22
click at [73, 163] on span "Fees" at bounding box center [92, 160] width 92 height 9
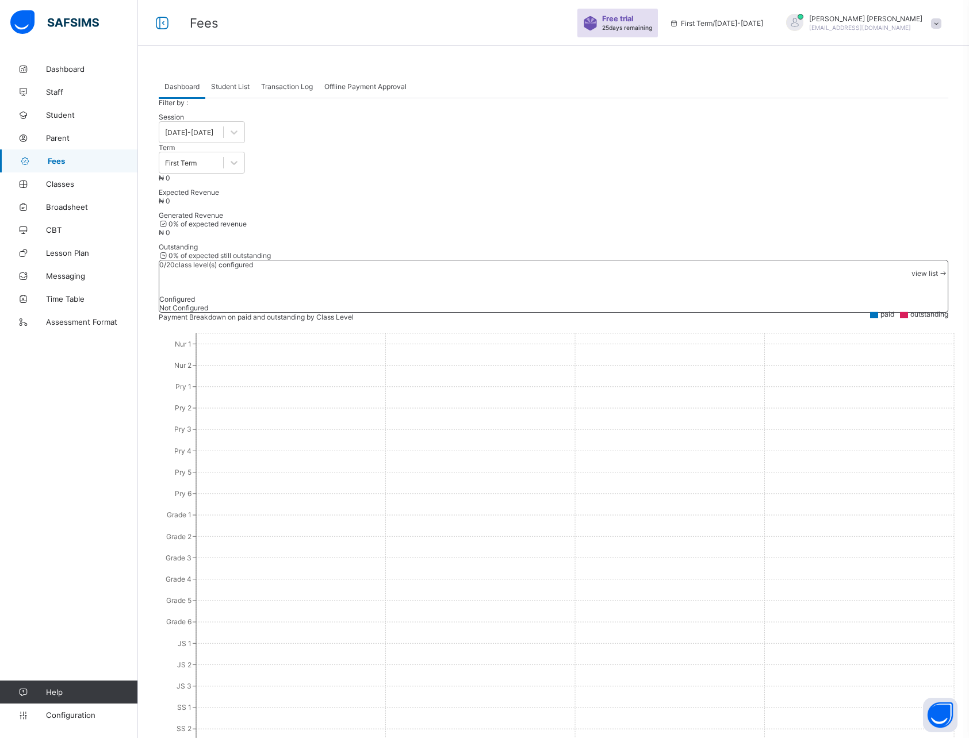
click at [360, 86] on span "Offline Payment Approval" at bounding box center [365, 86] width 82 height 9
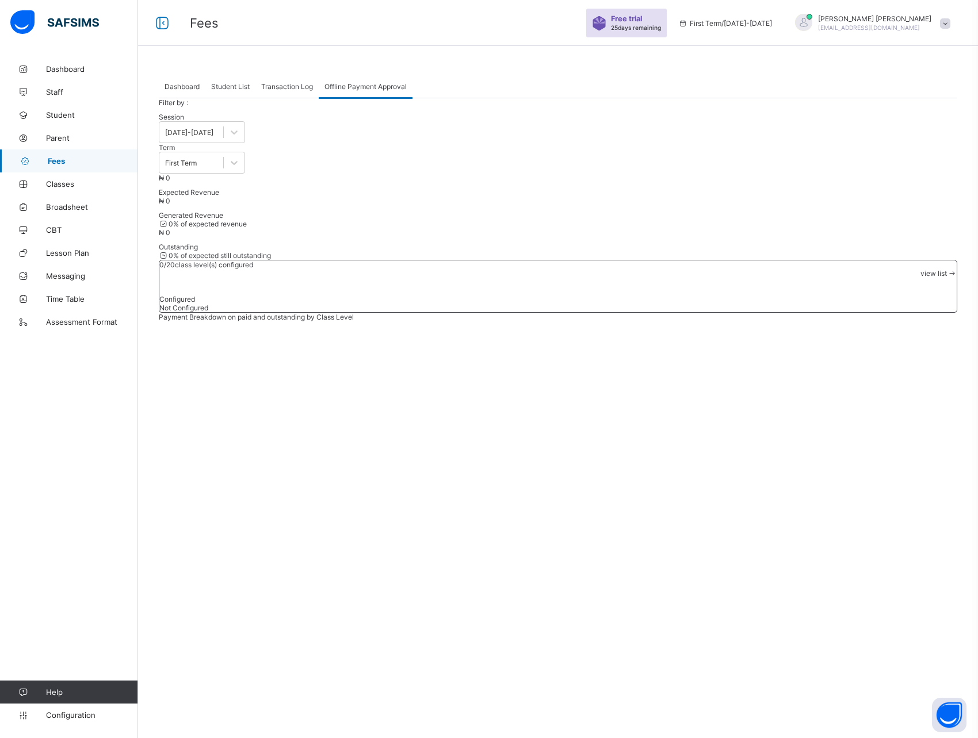
click at [280, 85] on span "Transaction Log" at bounding box center [287, 86] width 52 height 9
click at [231, 87] on span "Student List" at bounding box center [230, 86] width 39 height 9
click at [63, 187] on span "Classes" at bounding box center [92, 183] width 92 height 9
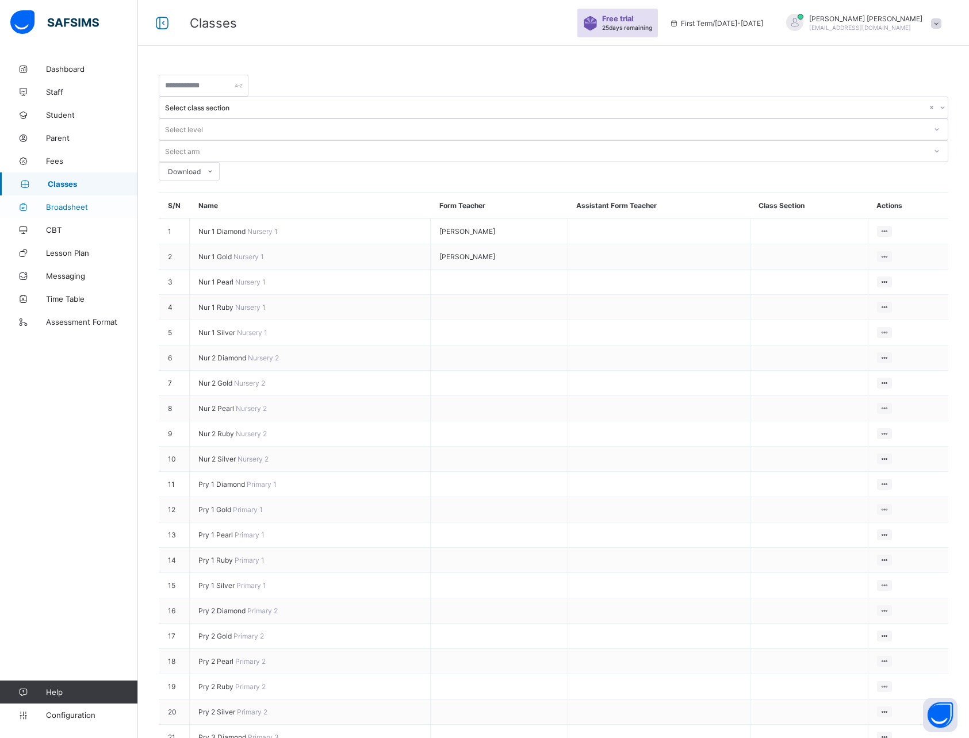
click at [61, 206] on span "Broadsheet" at bounding box center [92, 206] width 92 height 9
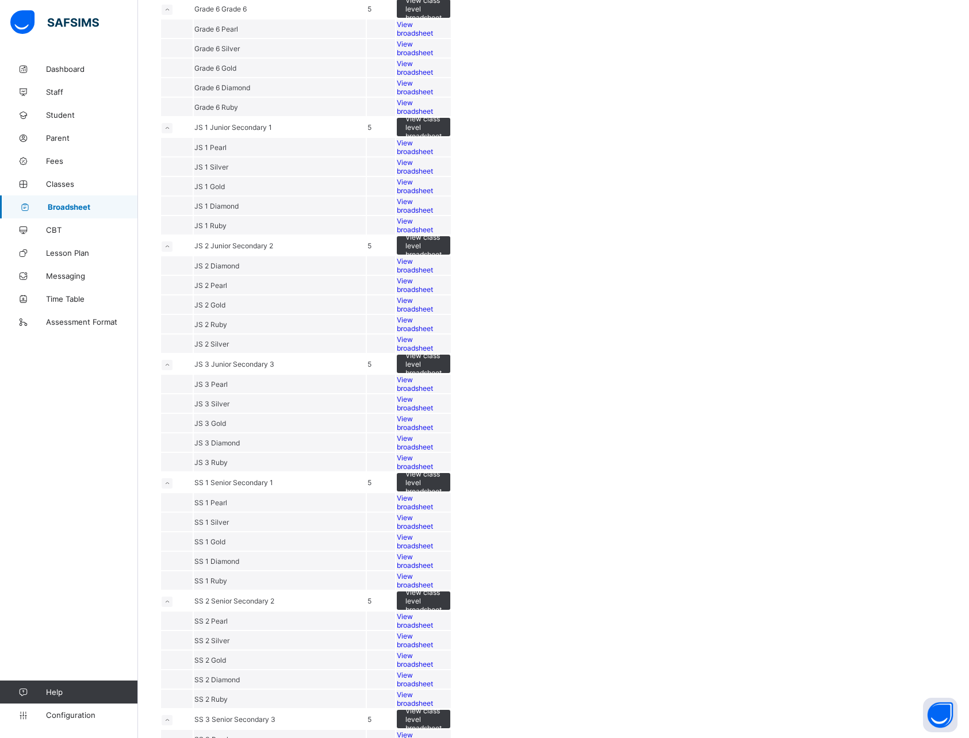
scroll to position [1521, 0]
click at [58, 183] on span "Classes" at bounding box center [92, 183] width 92 height 9
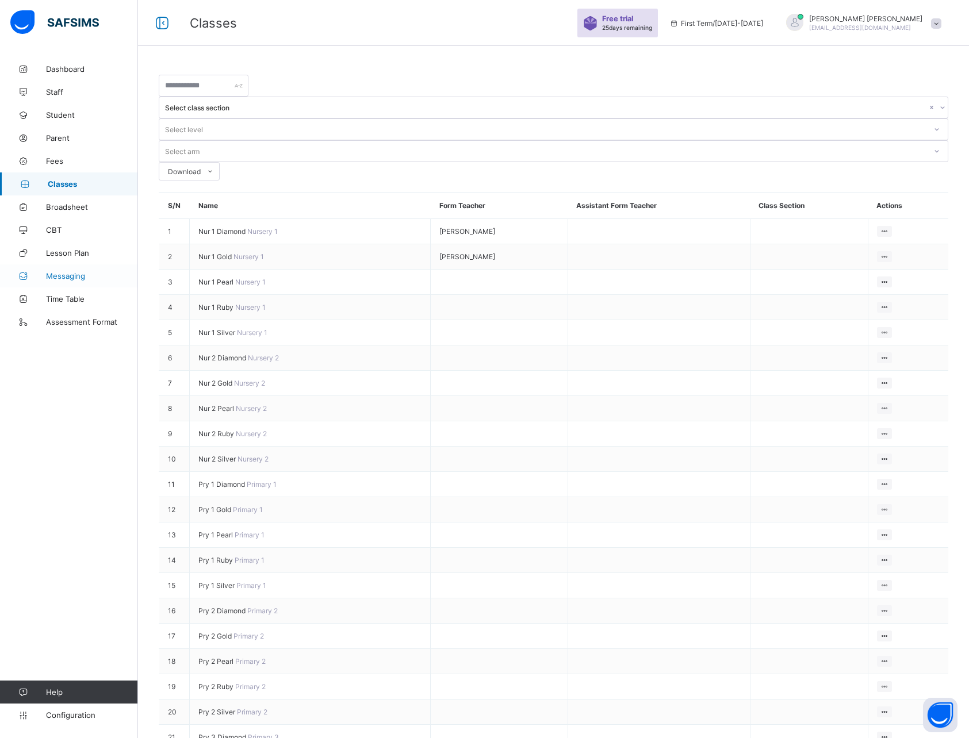
click at [76, 277] on span "Messaging" at bounding box center [92, 275] width 92 height 9
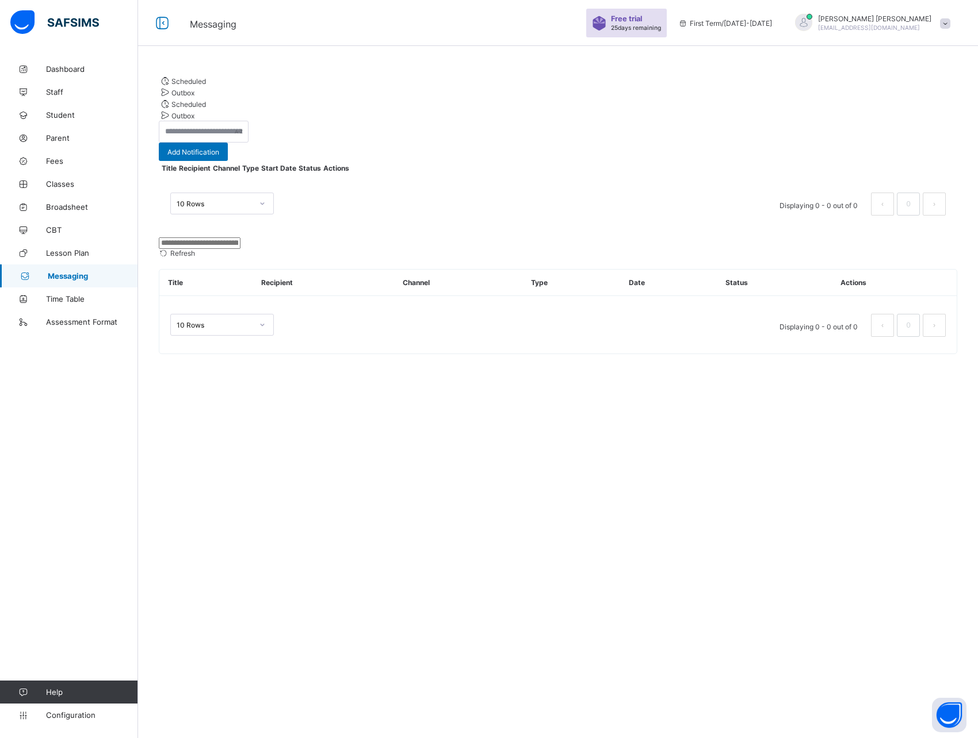
click at [263, 95] on div "Outbox" at bounding box center [558, 92] width 798 height 12
click at [191, 86] on span "Scheduled" at bounding box center [188, 81] width 35 height 9
click at [64, 183] on span "Classes" at bounding box center [92, 183] width 92 height 9
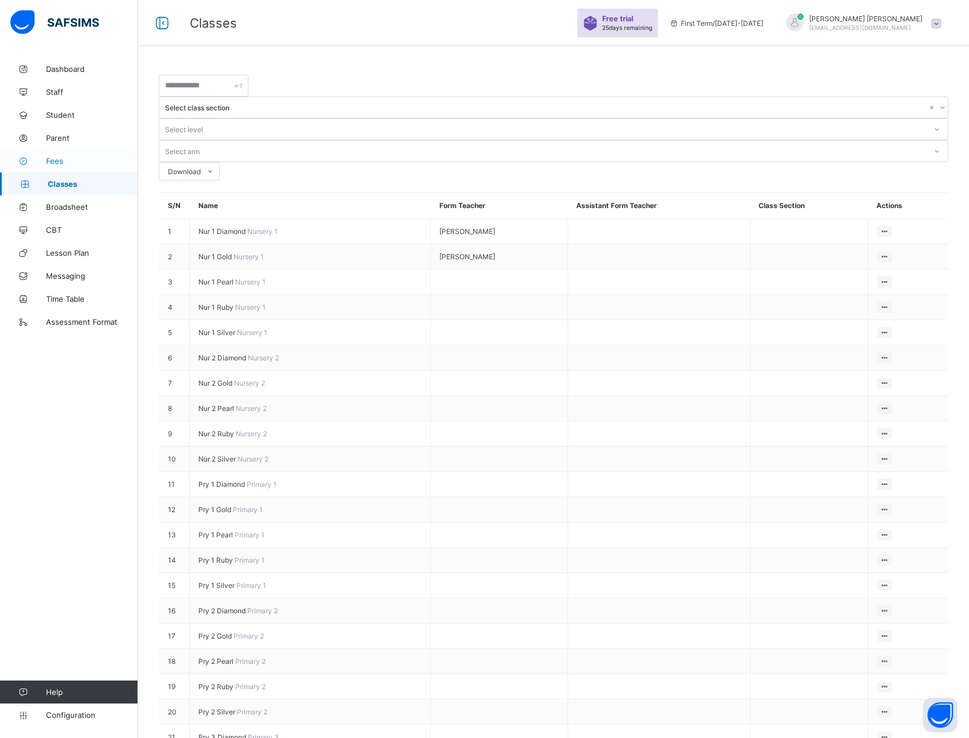
click at [64, 166] on link "Fees" at bounding box center [69, 161] width 138 height 23
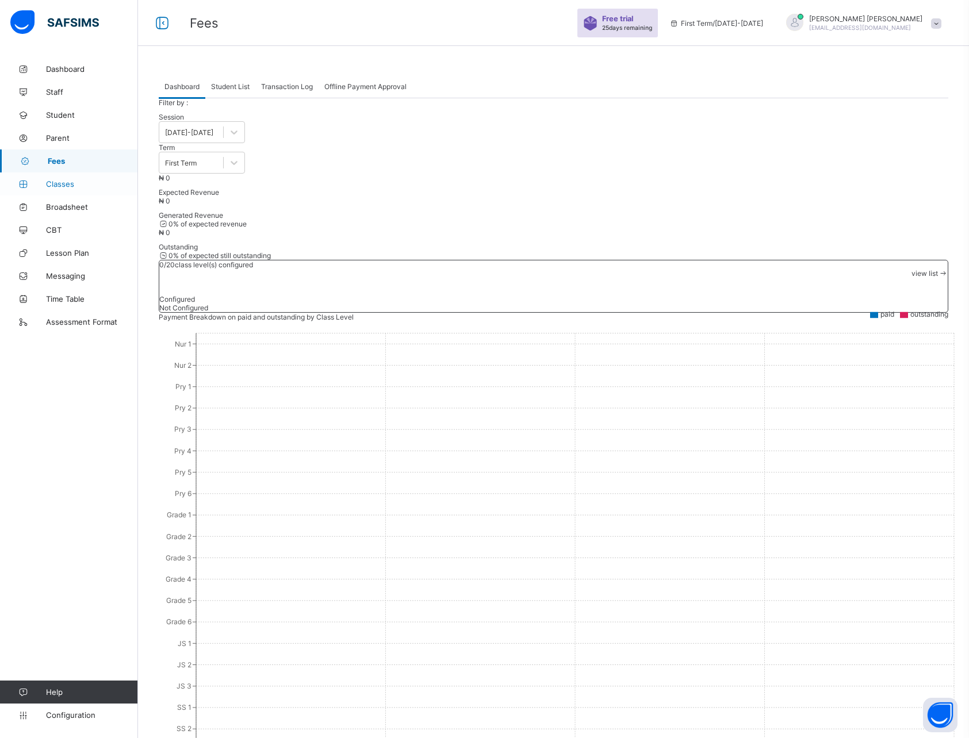
click at [57, 185] on span "Classes" at bounding box center [92, 183] width 92 height 9
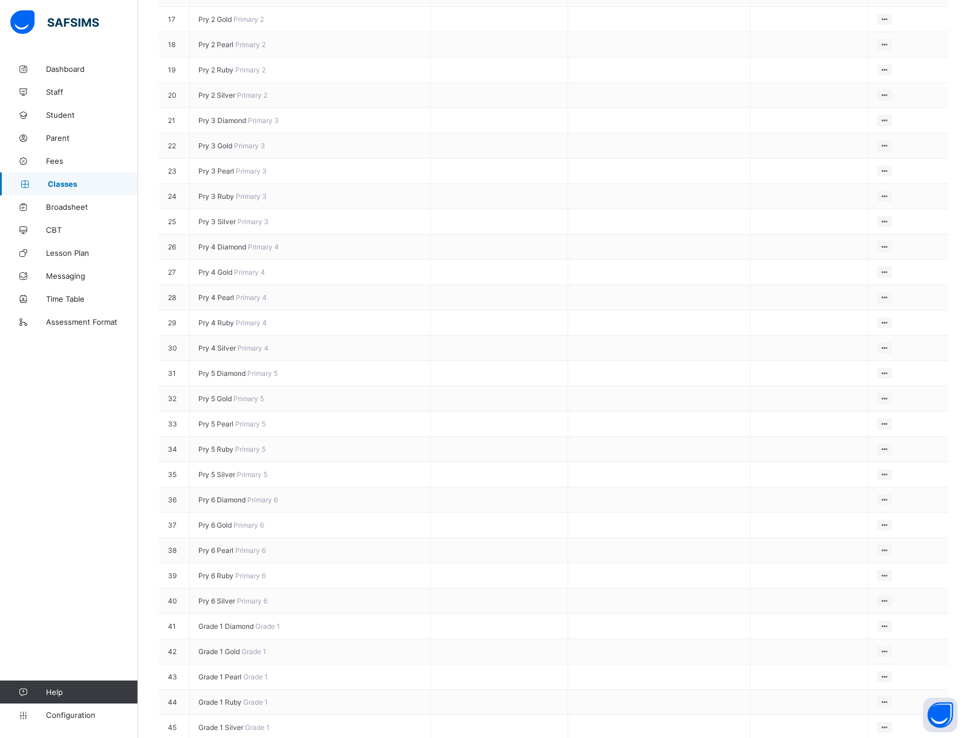
scroll to position [639, 0]
click at [64, 323] on span "Assessment Format" at bounding box center [92, 321] width 92 height 9
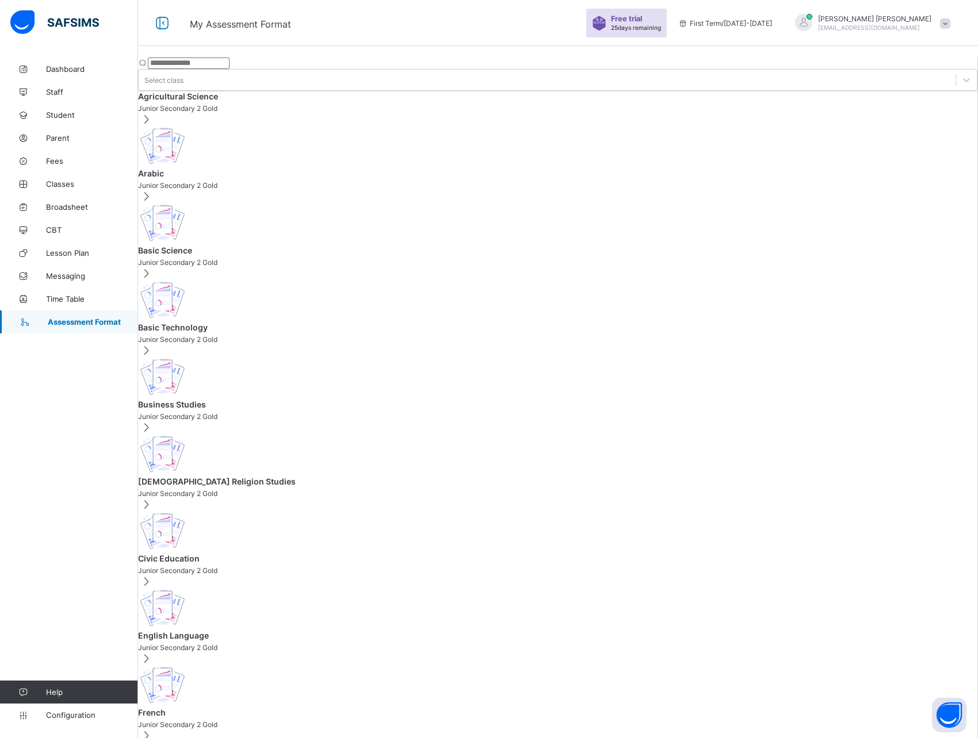
click at [270, 108] on span "Junior Secondary 2 Gold" at bounding box center [557, 108] width 839 height 9
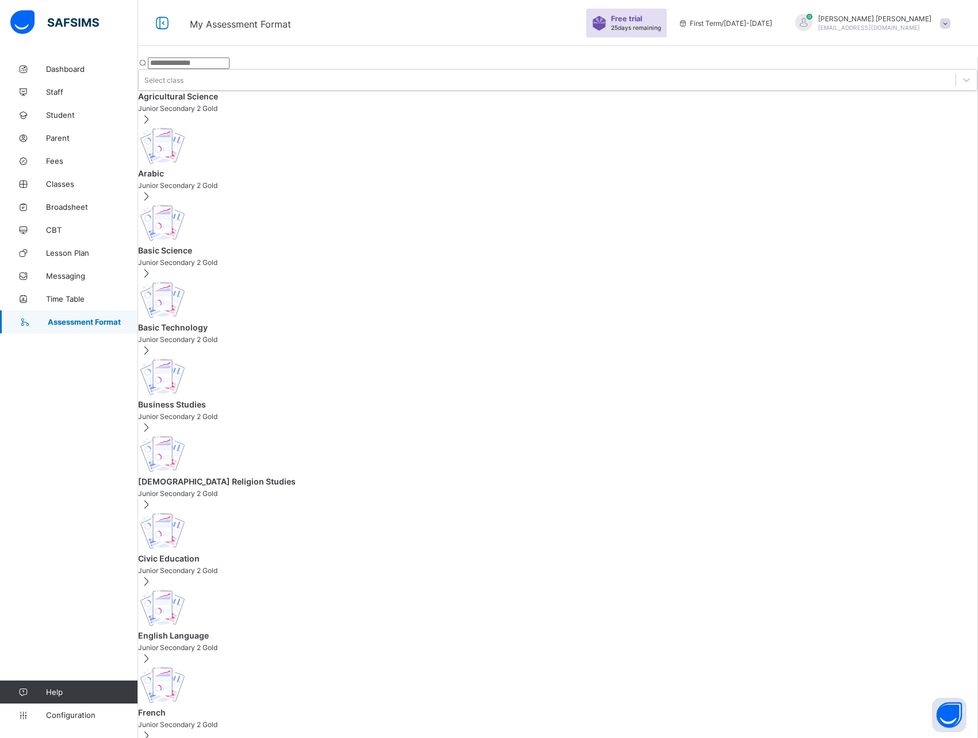
click at [57, 717] on span "Configuration" at bounding box center [91, 715] width 91 height 9
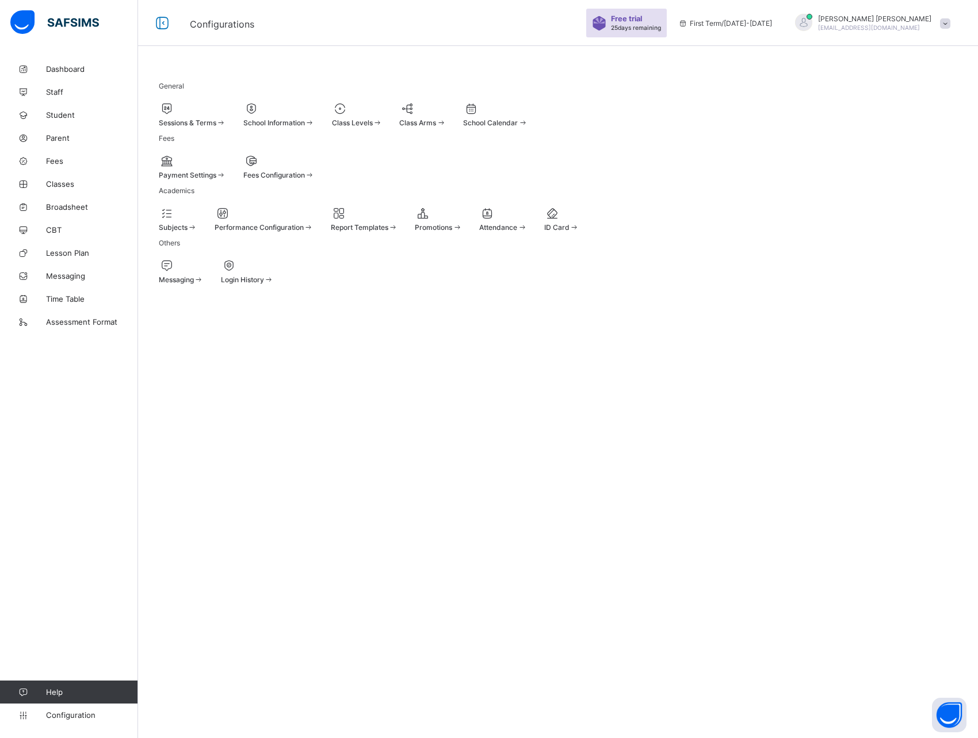
click at [398, 220] on div at bounding box center [364, 213] width 67 height 14
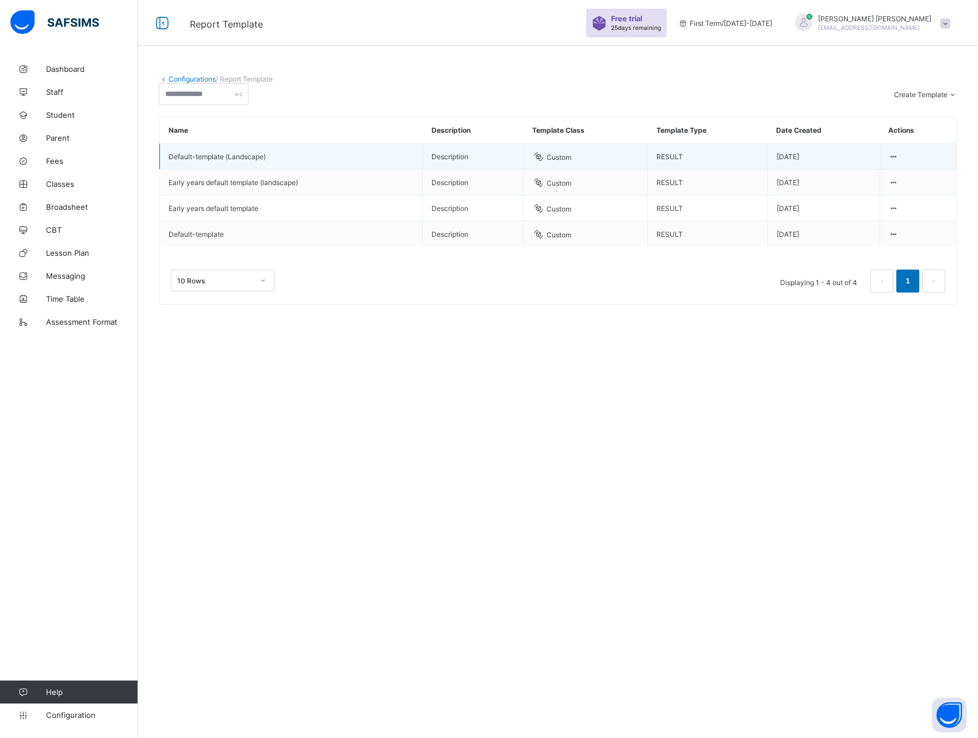
click at [251, 170] on td "Default-template (Landscape)" at bounding box center [291, 157] width 263 height 26
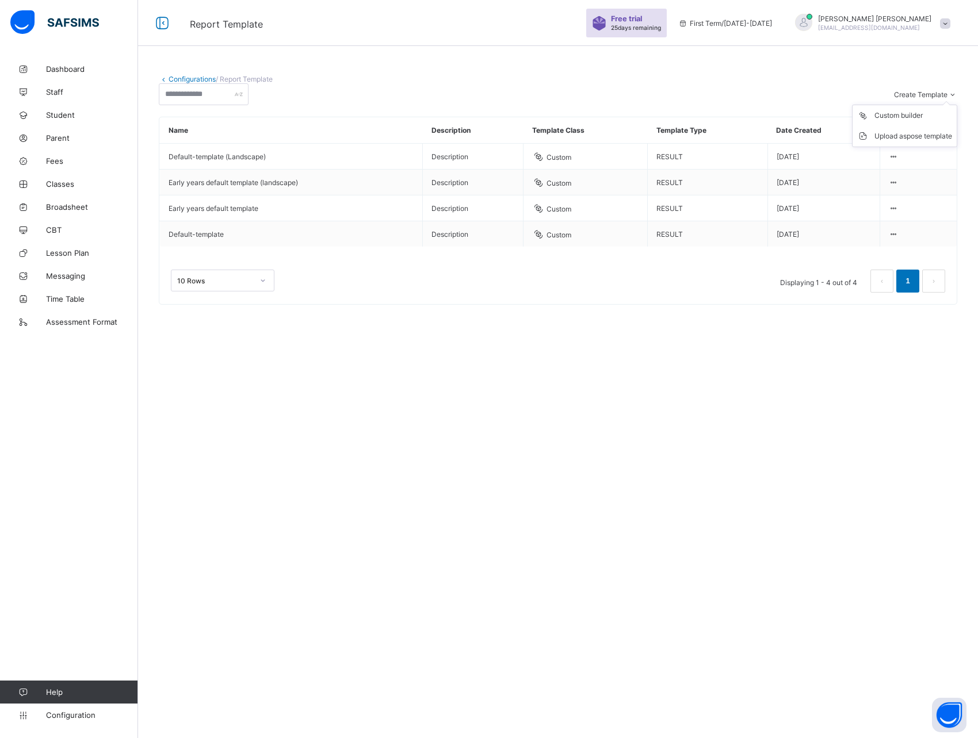
click at [907, 99] on span "Create Template" at bounding box center [920, 94] width 53 height 9
click at [180, 79] on link "Configurations" at bounding box center [191, 79] width 47 height 9
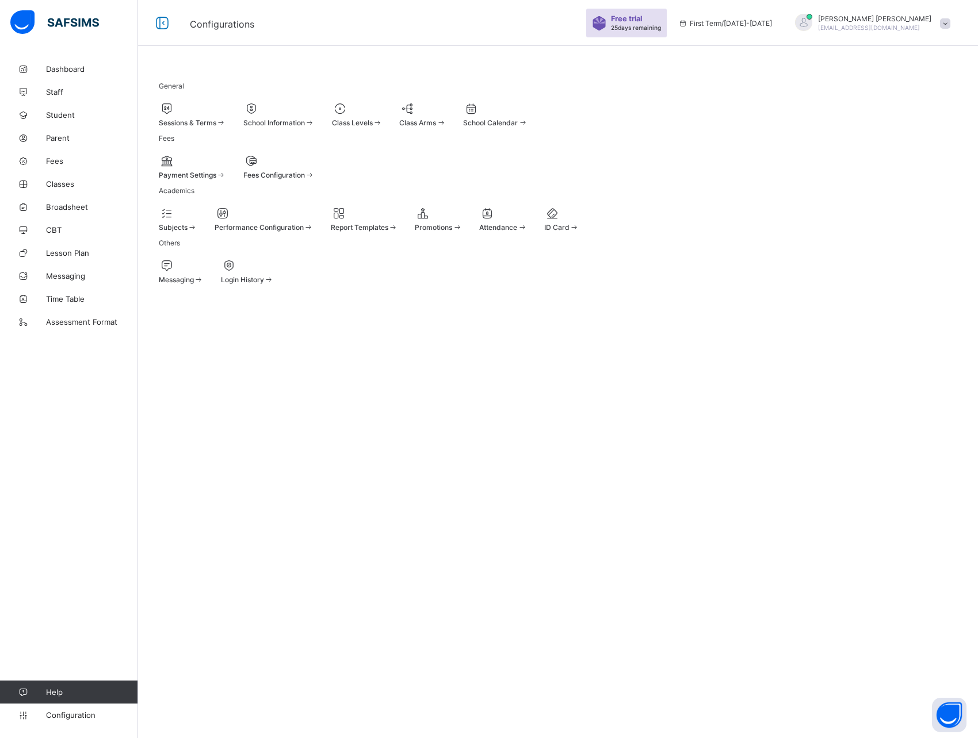
click at [197, 220] on div at bounding box center [178, 213] width 39 height 14
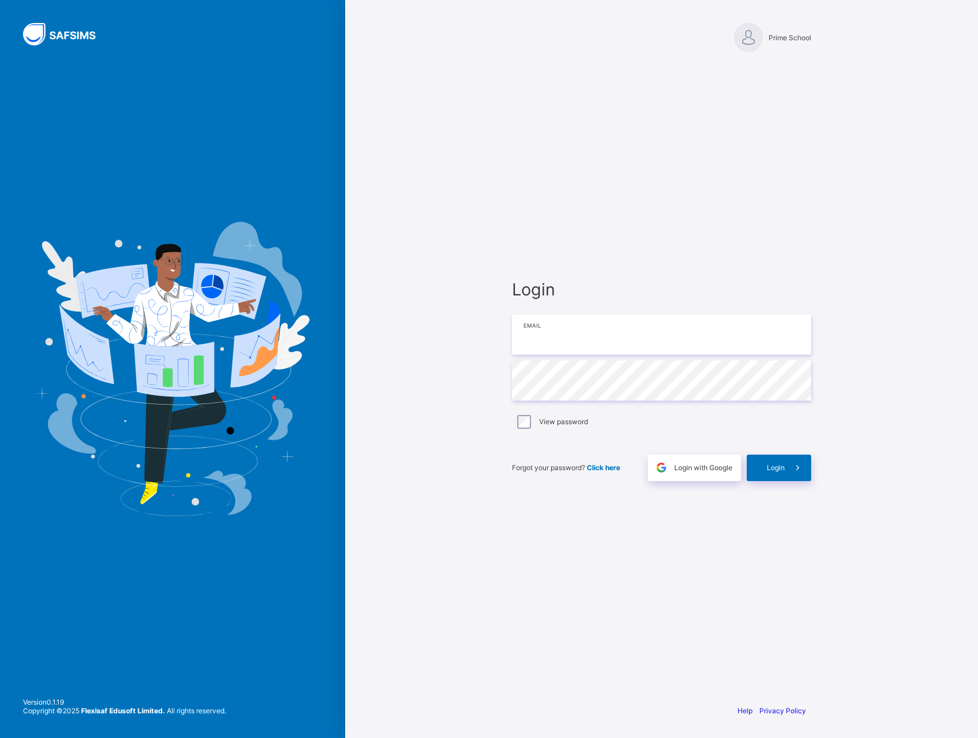
type input "**********"
click at [777, 581] on div "**********" at bounding box center [661, 380] width 322 height 630
click at [795, 474] on span at bounding box center [797, 468] width 26 height 26
click at [420, 140] on div "**********" at bounding box center [661, 369] width 633 height 738
click at [756, 45] on div at bounding box center [748, 37] width 29 height 29
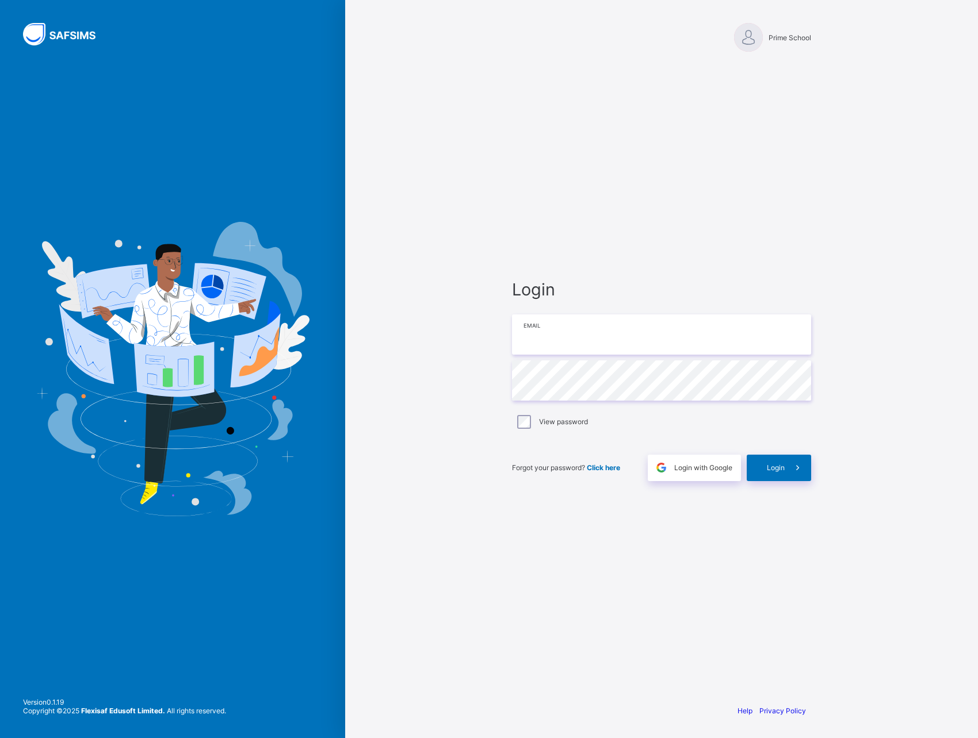
type input "**********"
click at [629, 337] on input "**********" at bounding box center [661, 335] width 299 height 40
click at [658, 339] on input "**********" at bounding box center [661, 335] width 299 height 40
click at [660, 281] on span "Login" at bounding box center [661, 289] width 299 height 20
click at [754, 37] on div at bounding box center [748, 37] width 29 height 29
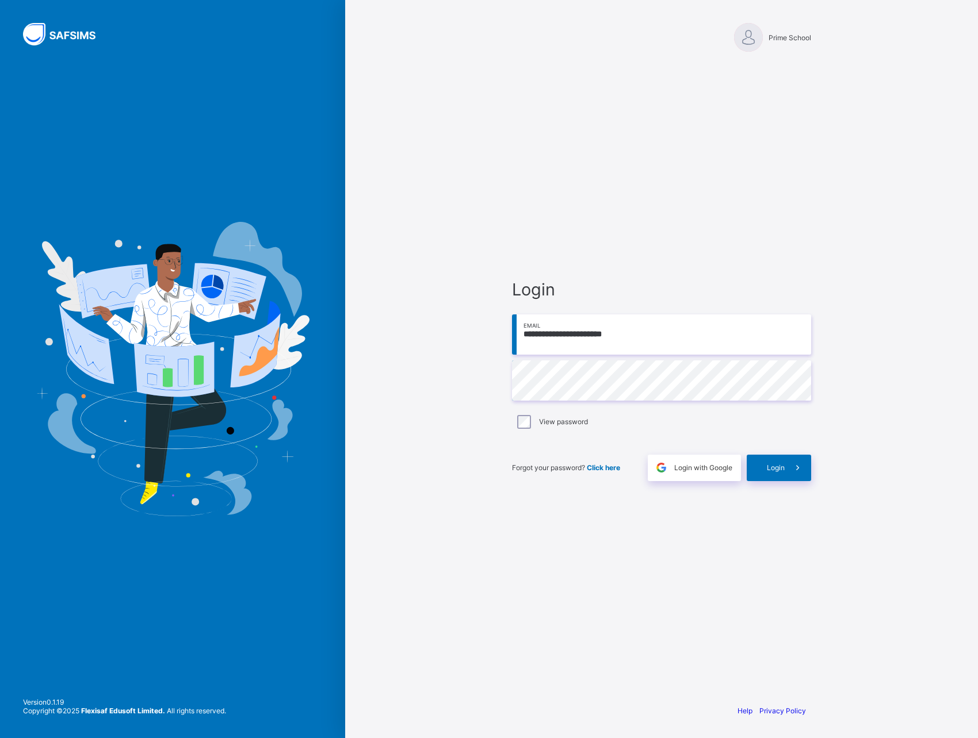
click at [400, 428] on div "**********" at bounding box center [661, 369] width 633 height 738
click at [764, 468] on div "Login" at bounding box center [778, 468] width 64 height 26
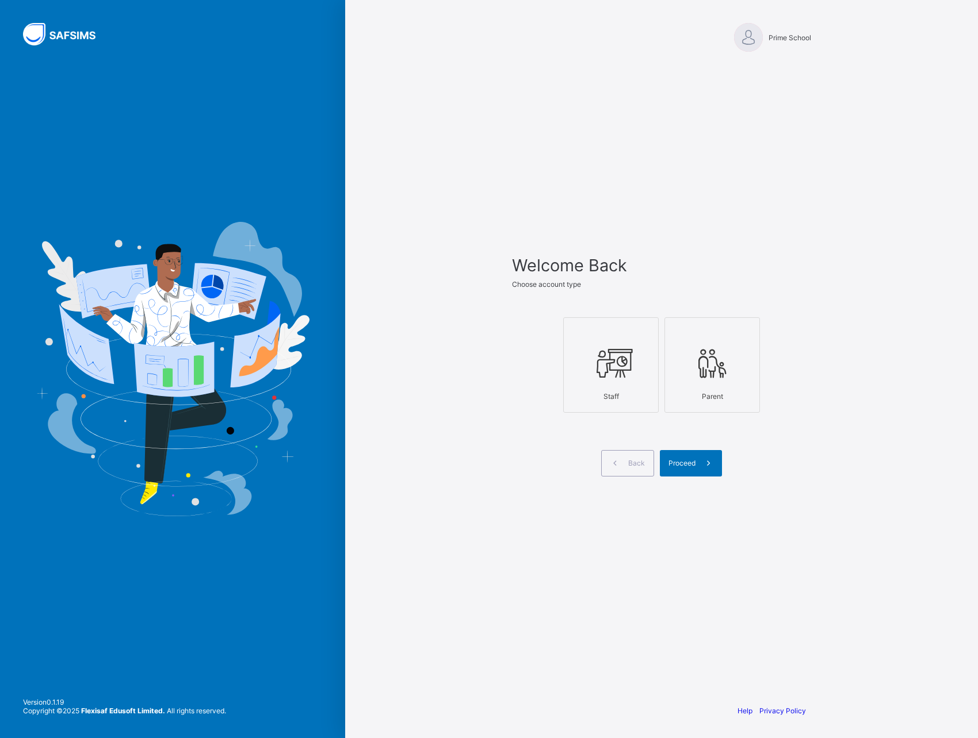
click at [608, 368] on icon at bounding box center [611, 363] width 40 height 35
click at [689, 462] on span "Proceed" at bounding box center [681, 463] width 27 height 9
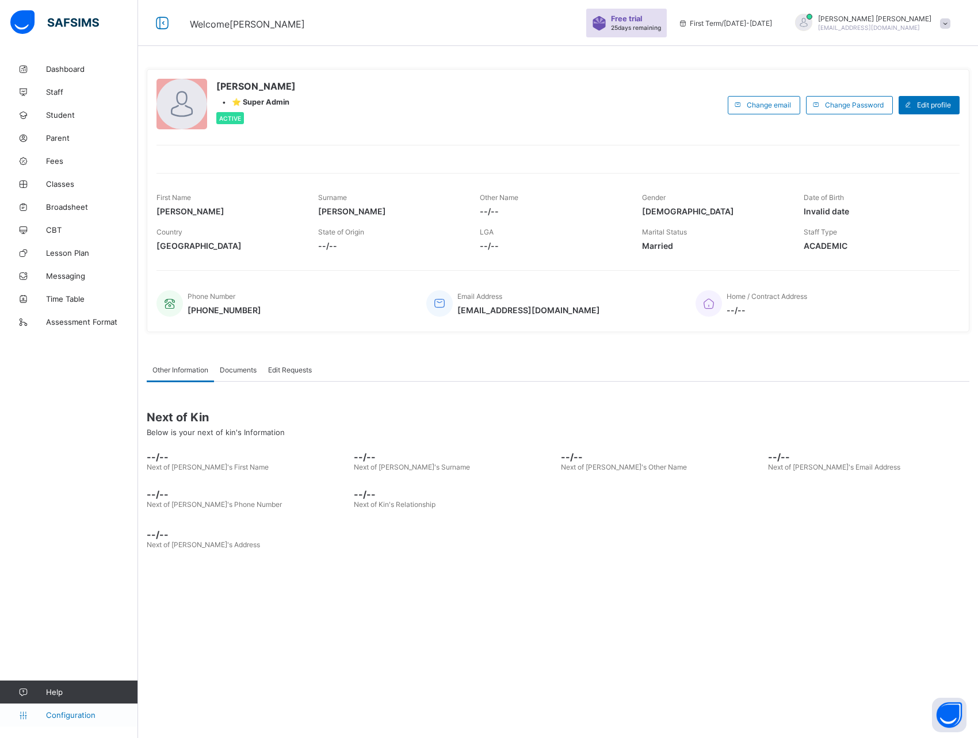
click at [68, 718] on span "Configuration" at bounding box center [91, 715] width 91 height 9
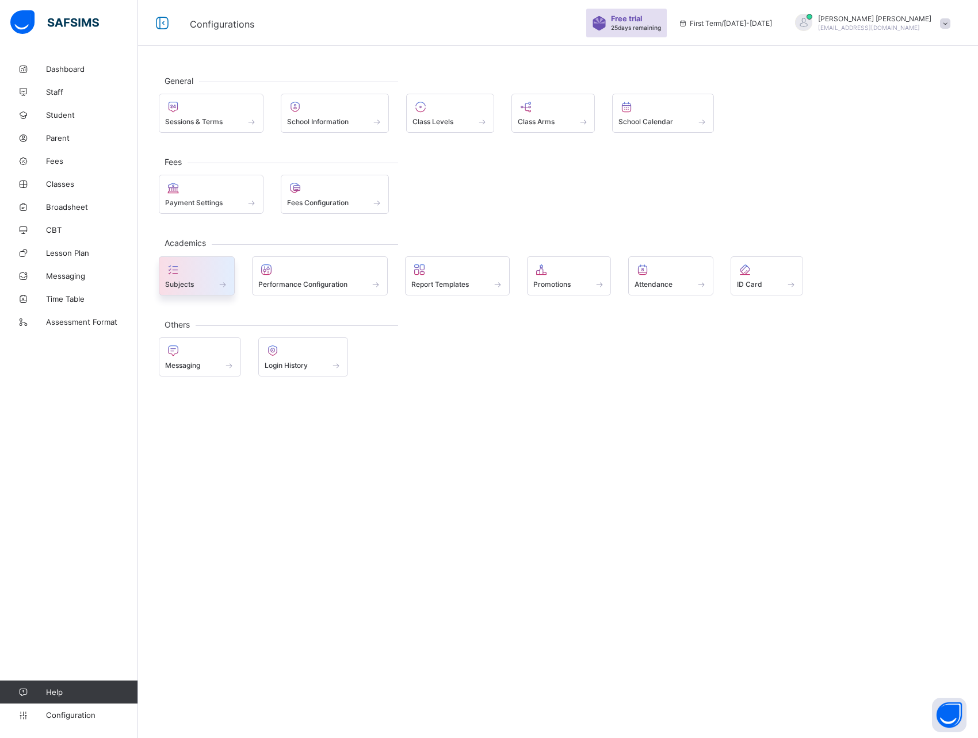
click at [196, 274] on div at bounding box center [196, 270] width 63 height 14
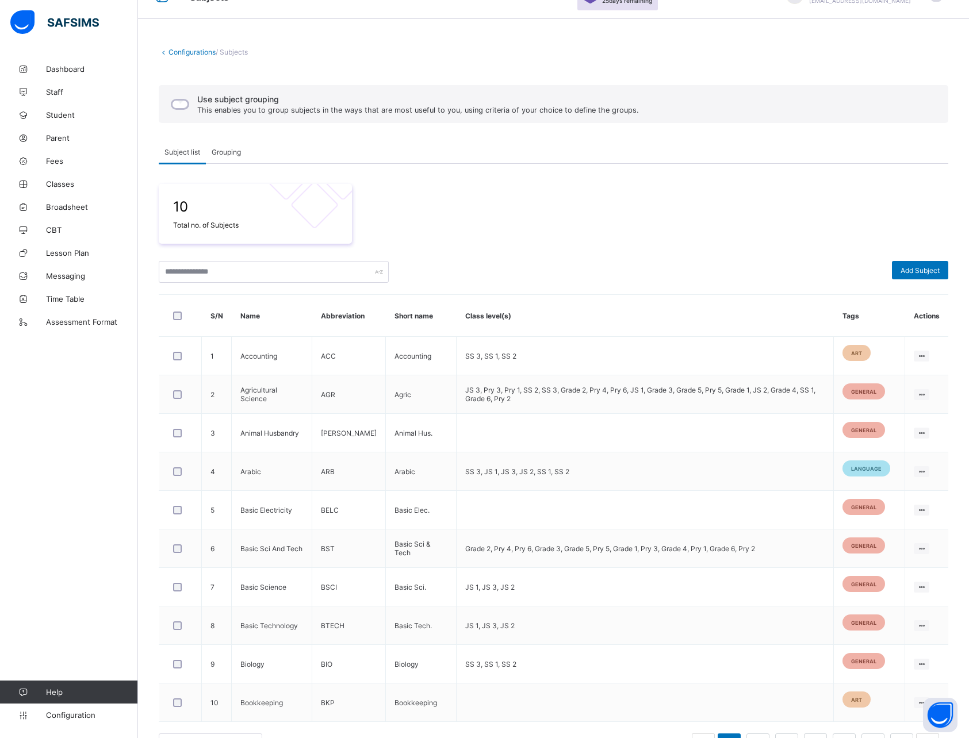
scroll to position [25, 0]
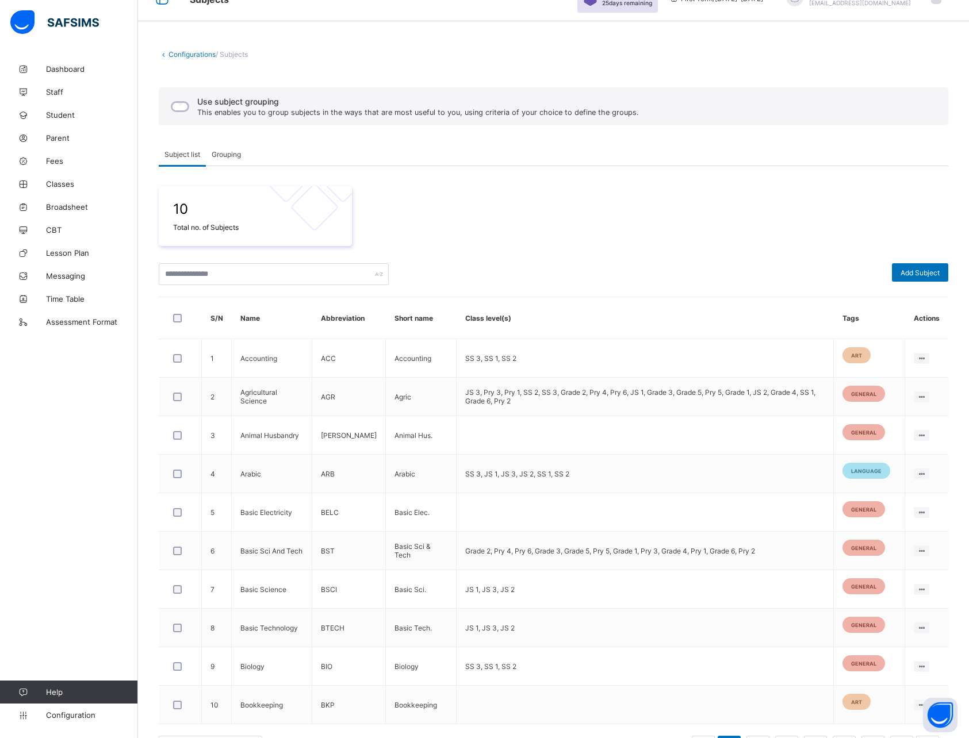
click at [237, 155] on span "Grouping" at bounding box center [226, 154] width 29 height 9
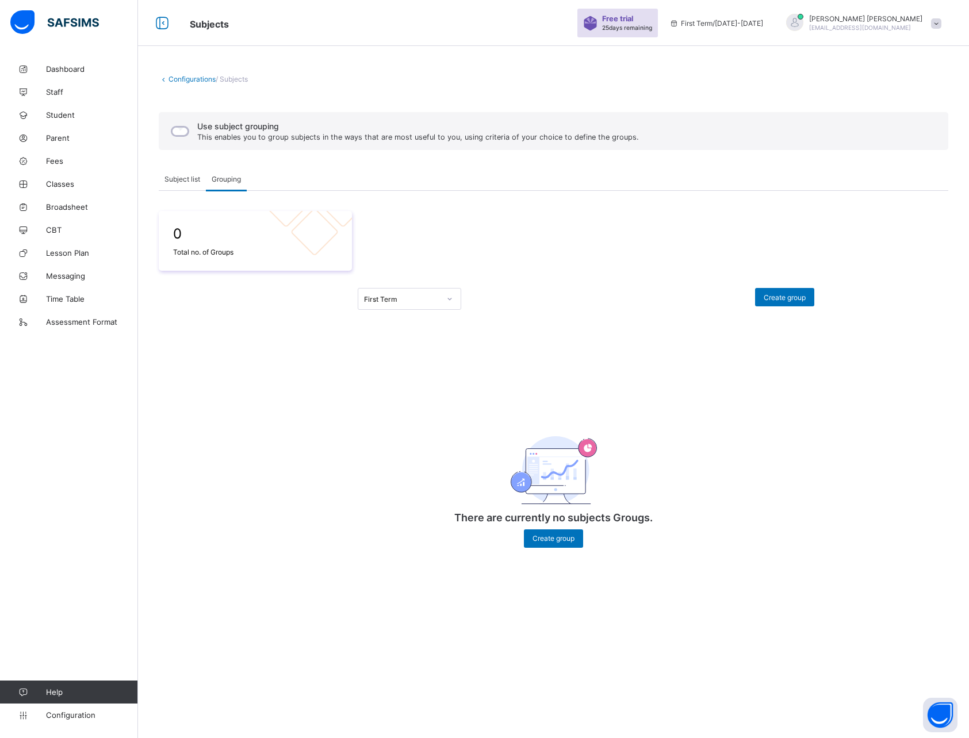
scroll to position [0, 0]
click at [813, 297] on div "Create group" at bounding box center [791, 297] width 59 height 18
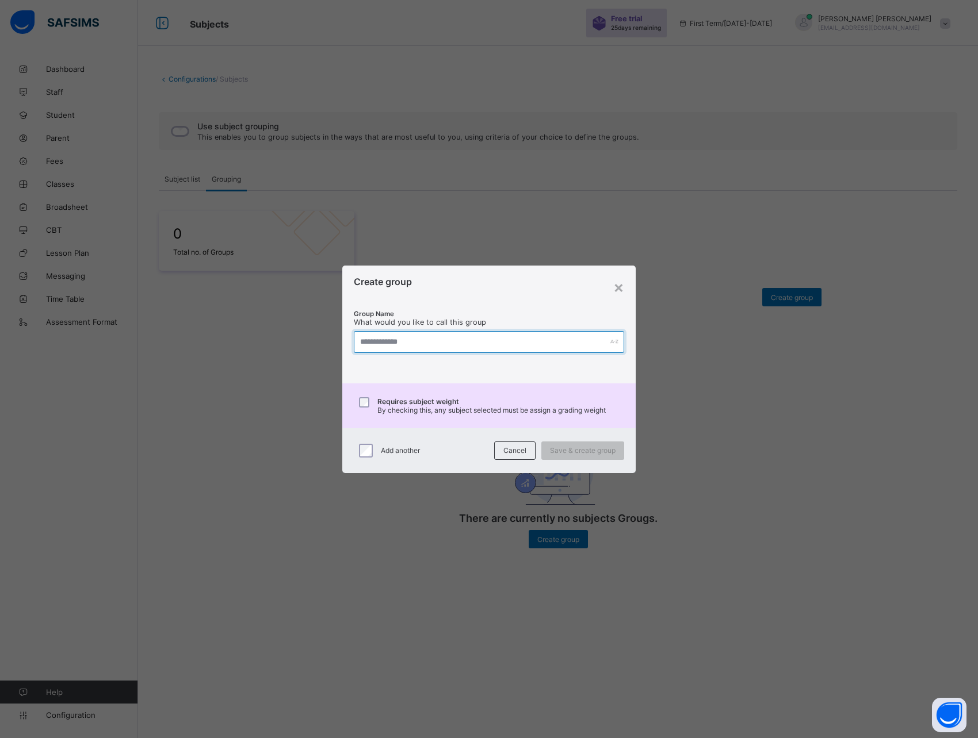
click at [395, 338] on input "text" at bounding box center [489, 342] width 270 height 22
type input "*"
type input "*******"
click at [579, 451] on span "Save & create group" at bounding box center [583, 450] width 66 height 9
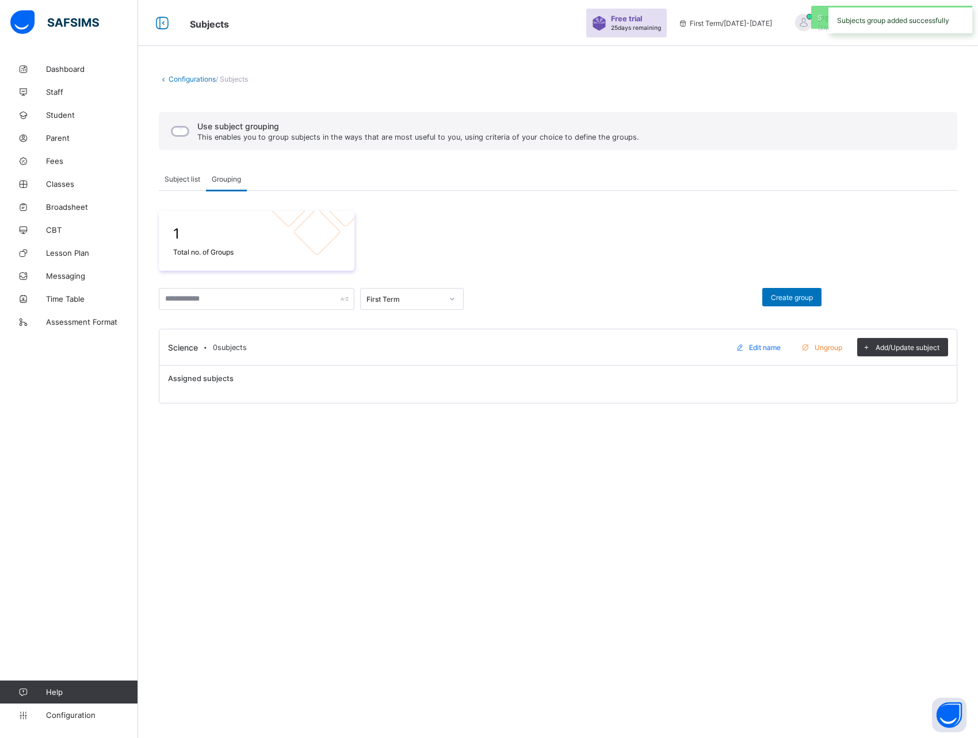
click at [825, 347] on span "Ungroup" at bounding box center [828, 347] width 28 height 9
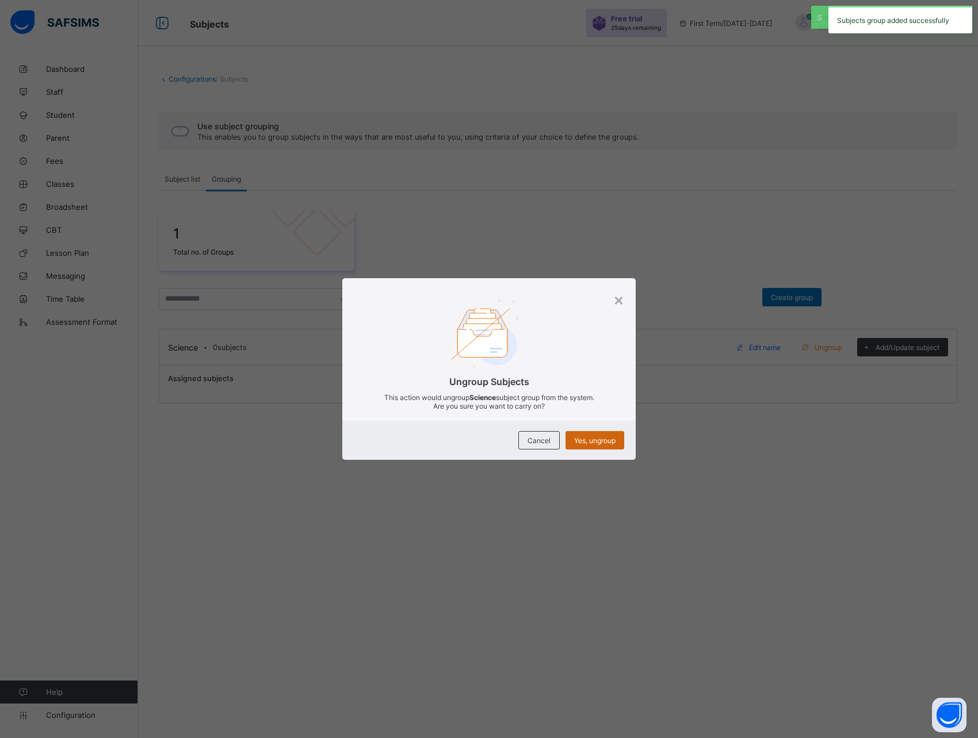
click at [605, 443] on span "Yes, ungroup" at bounding box center [594, 440] width 41 height 9
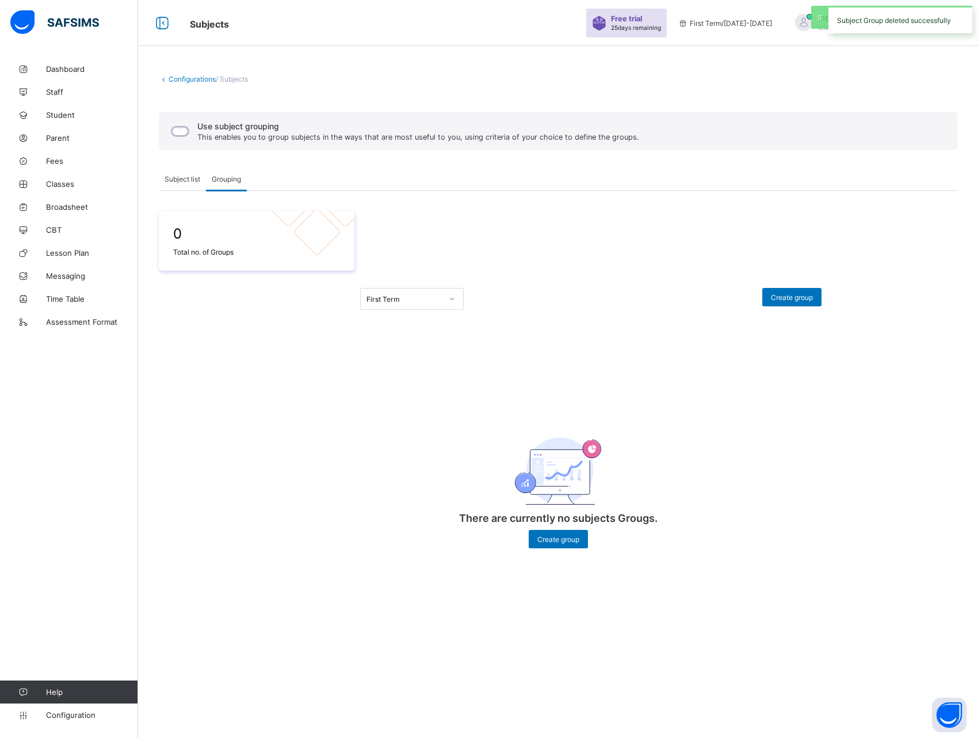
click at [181, 175] on span "Subject list" at bounding box center [182, 179] width 36 height 9
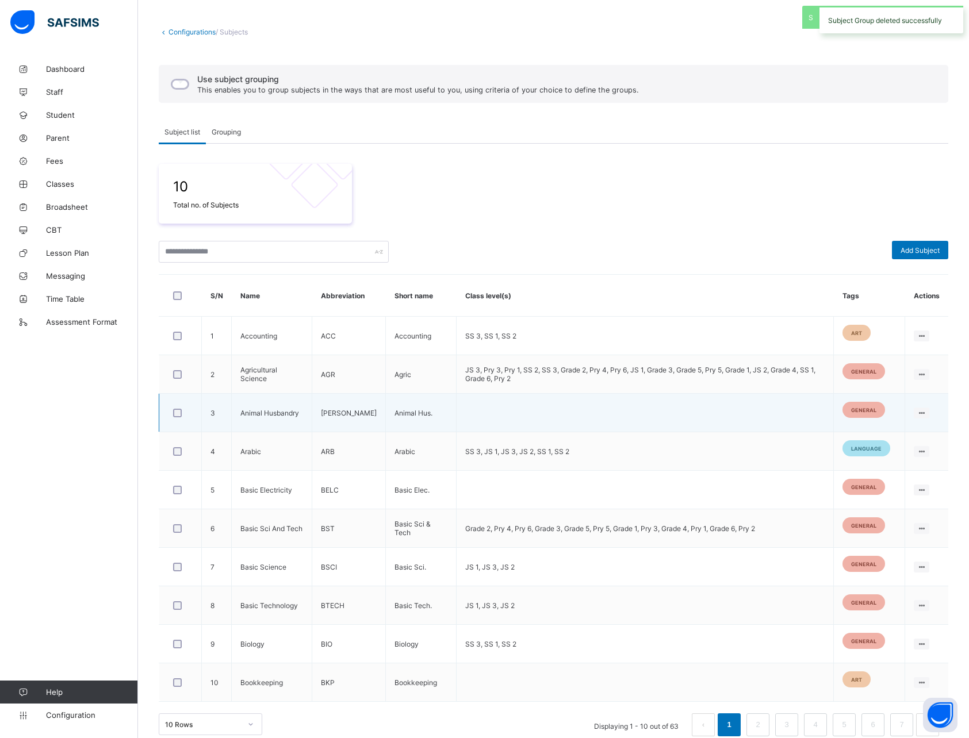
scroll to position [46, 0]
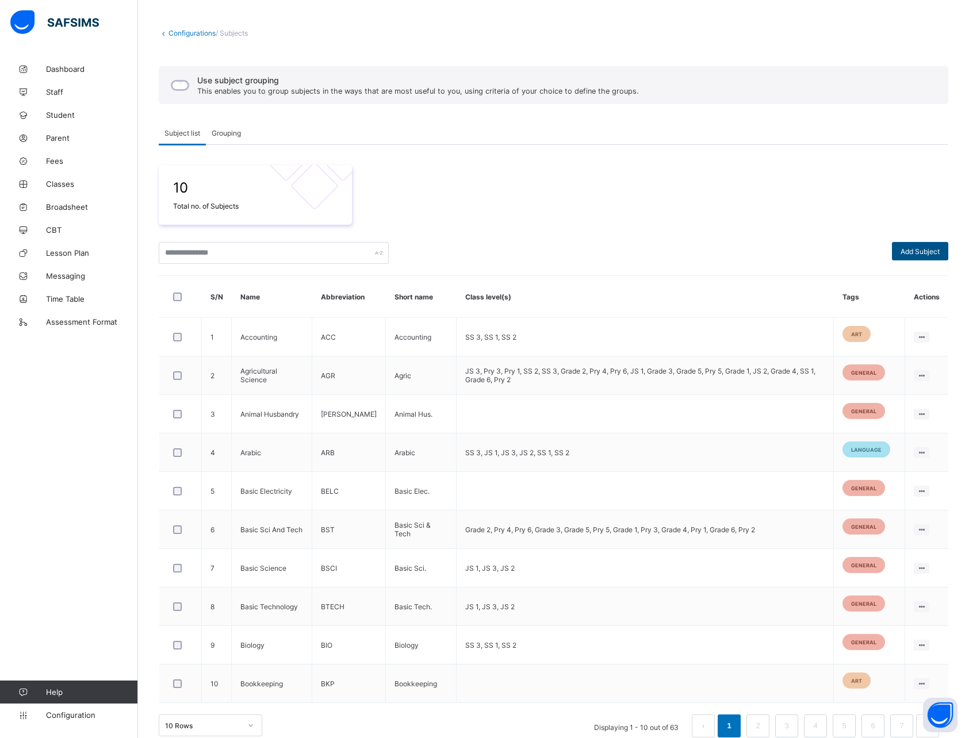
click at [917, 248] on span "Add Subject" at bounding box center [920, 251] width 39 height 9
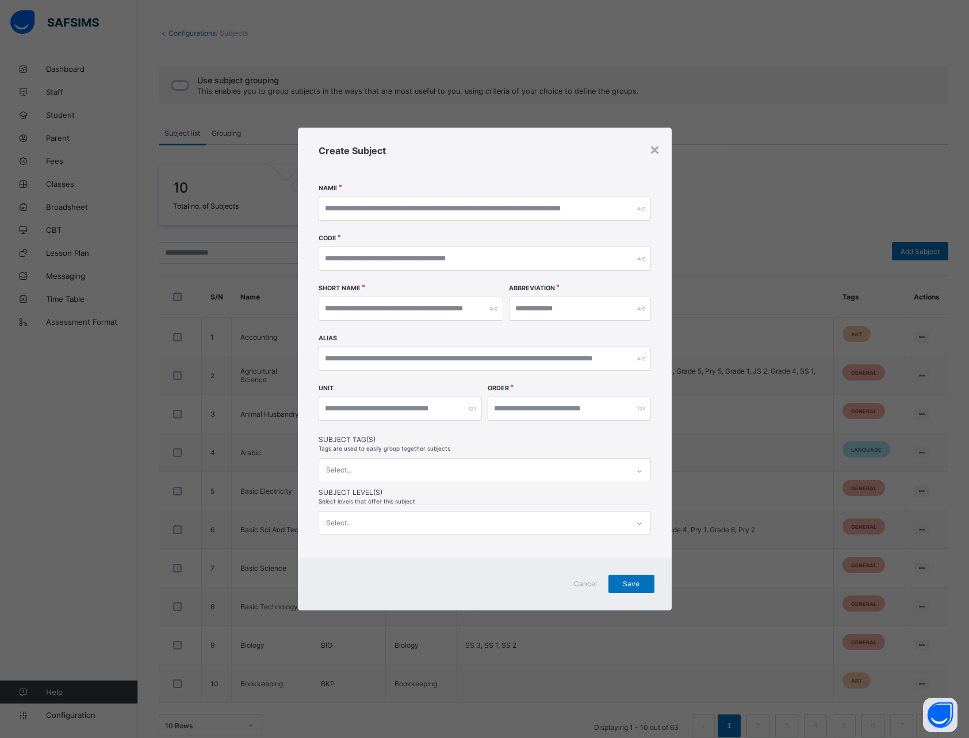
scroll to position [63, 0]
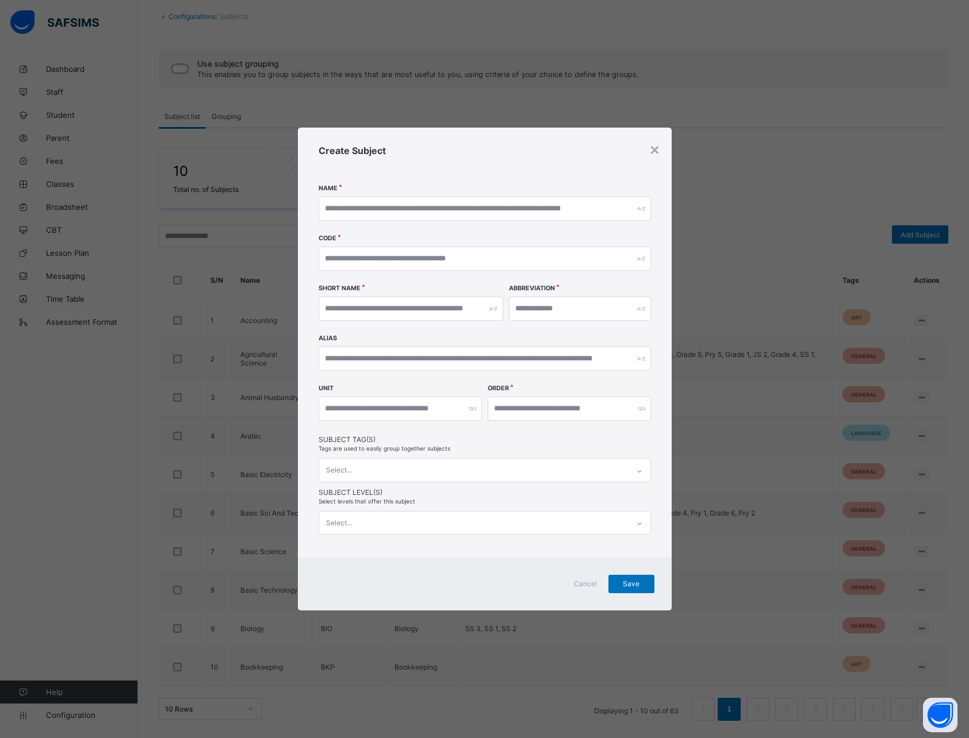
click at [429, 466] on div "Select..." at bounding box center [473, 470] width 309 height 22
click at [455, 449] on div "Create Subject Name Code Short Name Abbreviation Alias Unit Order Subject Tag(s…" at bounding box center [485, 343] width 374 height 430
click at [653, 150] on div "×" at bounding box center [654, 149] width 11 height 20
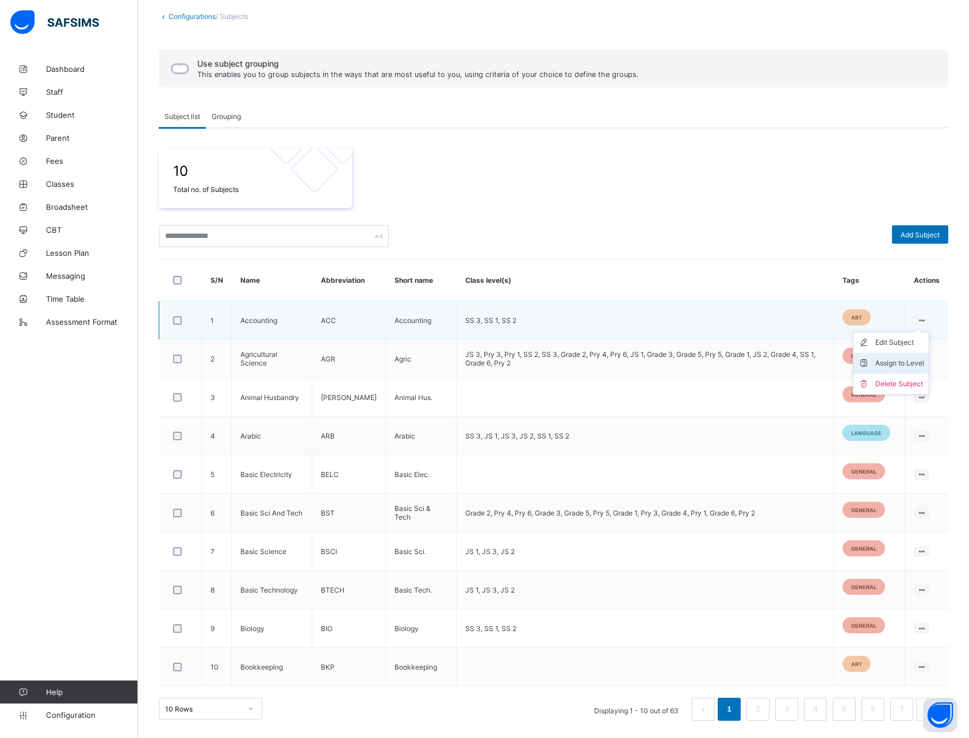
click at [899, 361] on div "Assign to Level" at bounding box center [899, 364] width 49 height 12
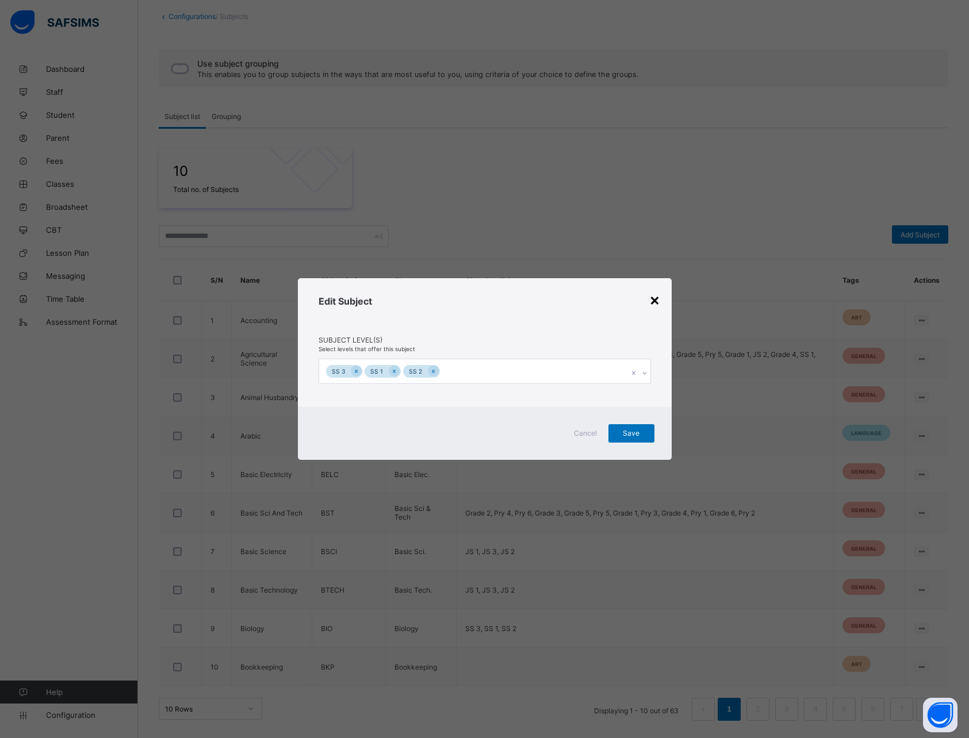
click at [657, 298] on div "×" at bounding box center [654, 300] width 11 height 20
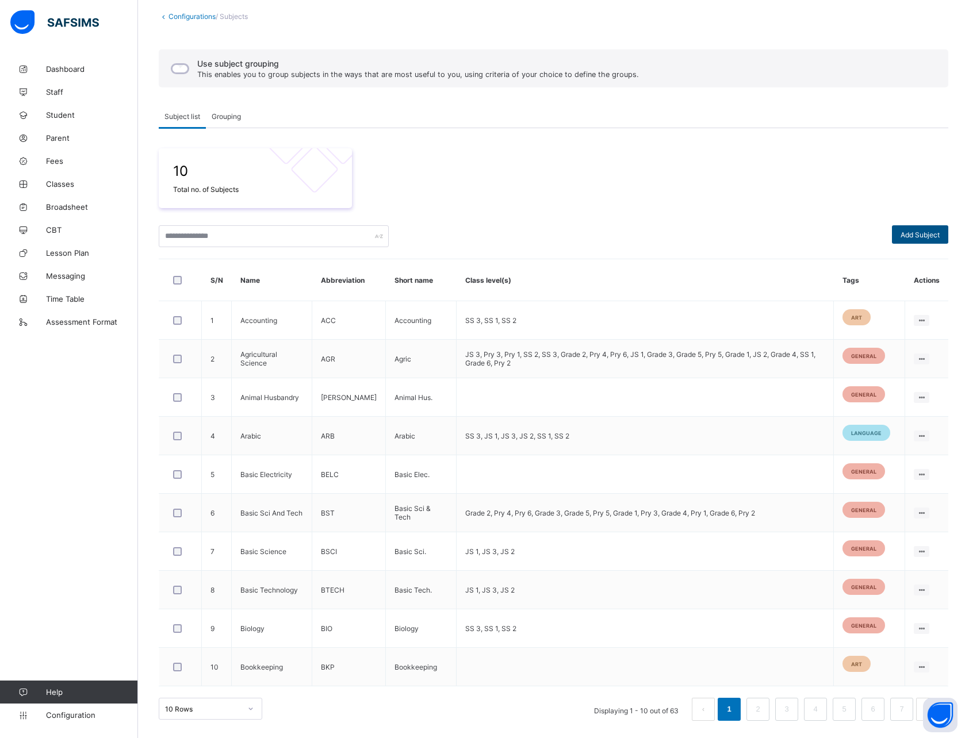
click at [922, 234] on span "Add Subject" at bounding box center [920, 235] width 39 height 9
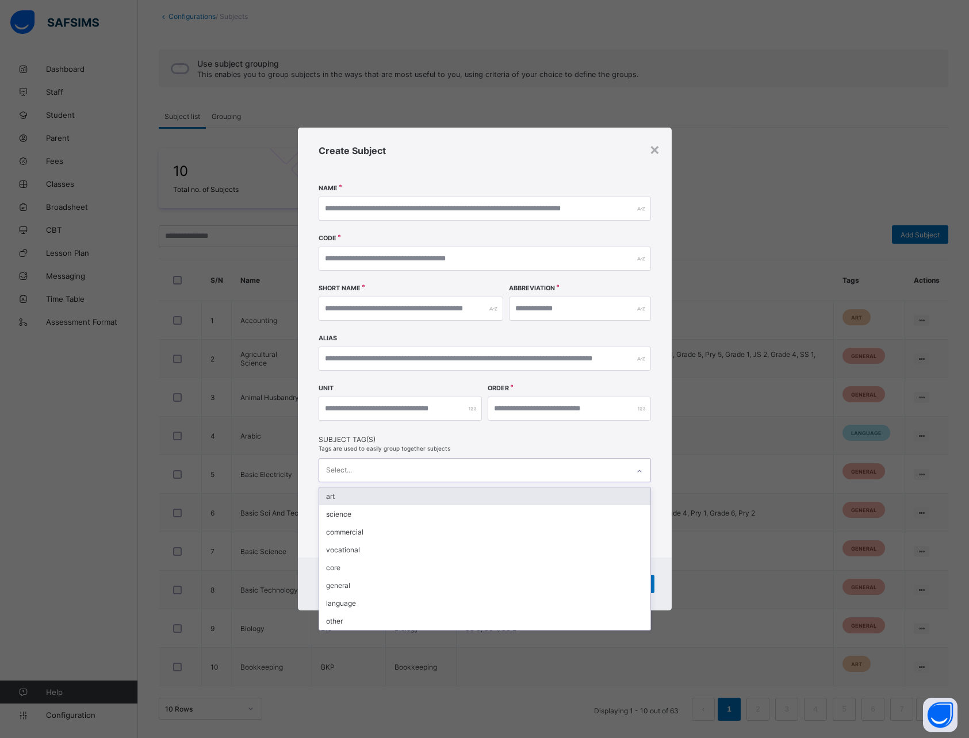
click at [386, 471] on div "Select..." at bounding box center [473, 470] width 309 height 22
click at [630, 445] on div "Create Subject Name Code Short Name Abbreviation Alias Unit Order Subject Tag(s…" at bounding box center [485, 343] width 374 height 430
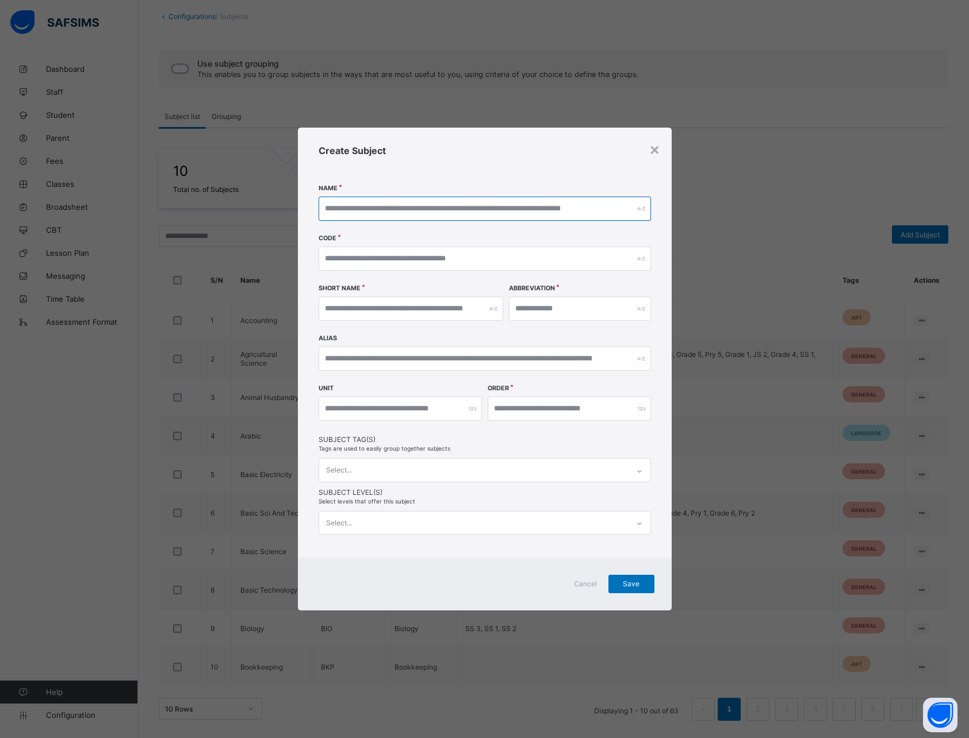
click at [446, 209] on input "text" at bounding box center [485, 209] width 332 height 24
click at [587, 583] on span "Cancel" at bounding box center [586, 584] width 28 height 9
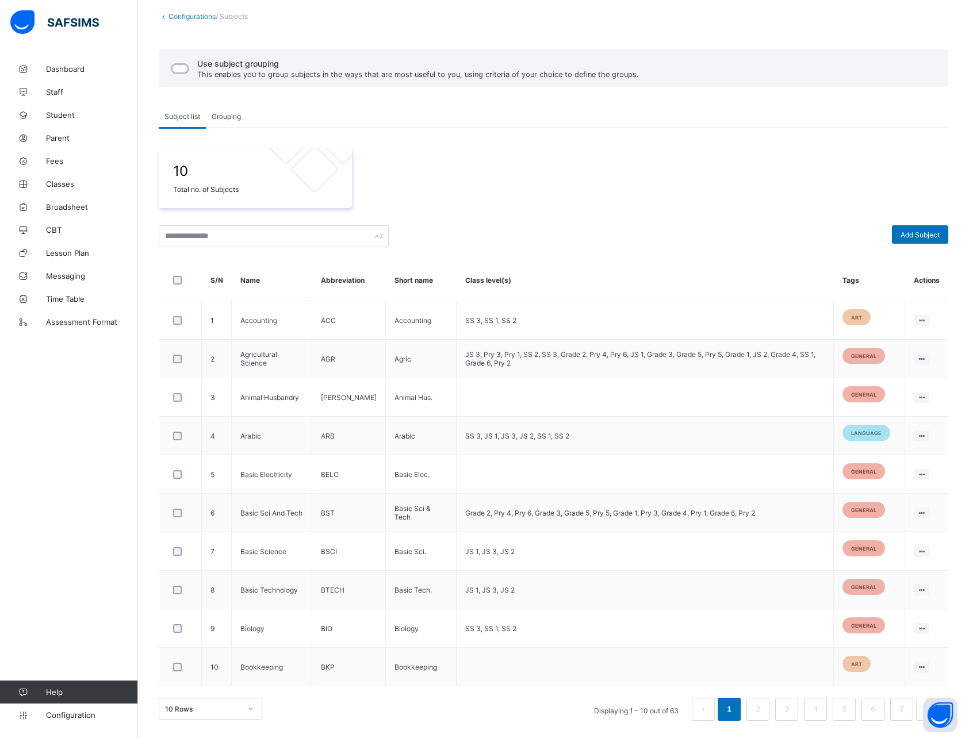
click at [182, 281] on div at bounding box center [181, 280] width 20 height 9
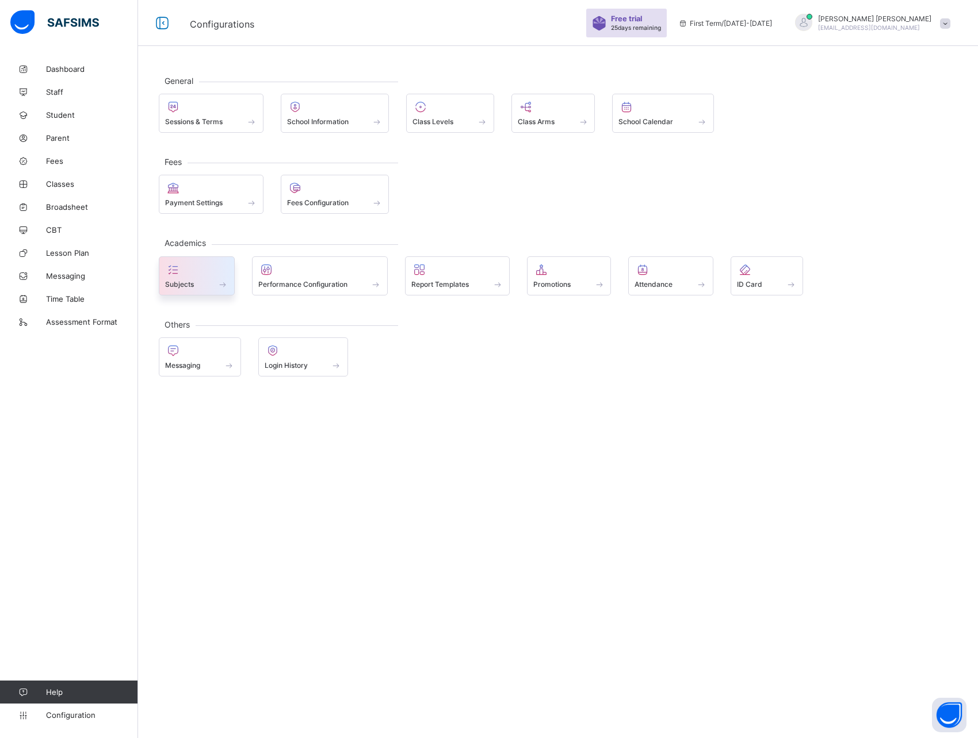
click at [181, 281] on span "Subjects" at bounding box center [179, 284] width 29 height 9
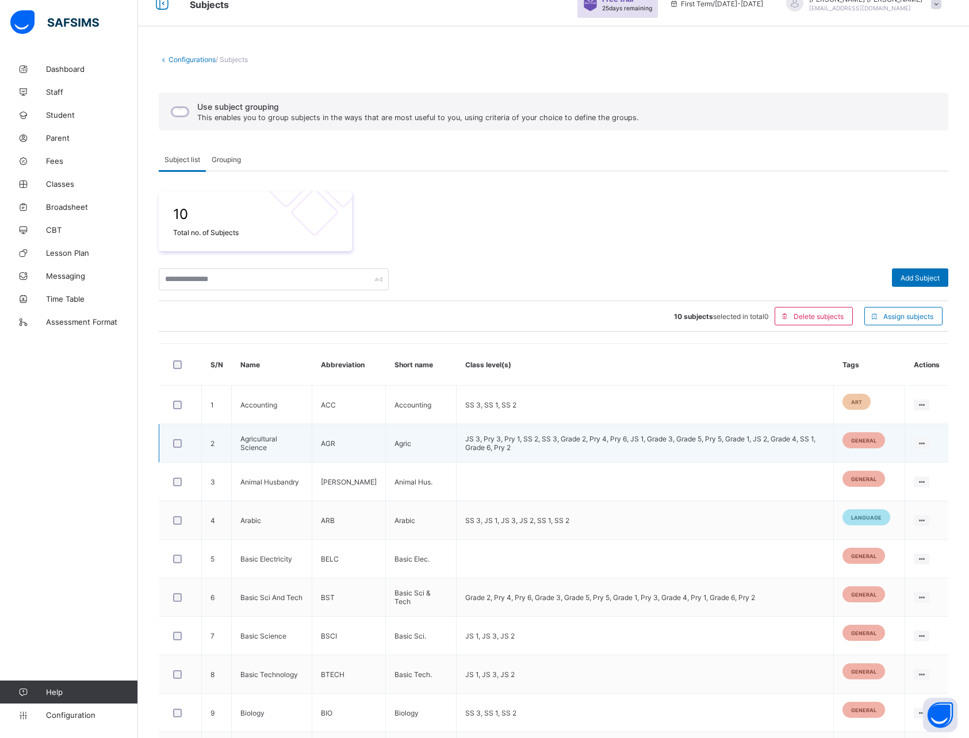
scroll to position [21, 0]
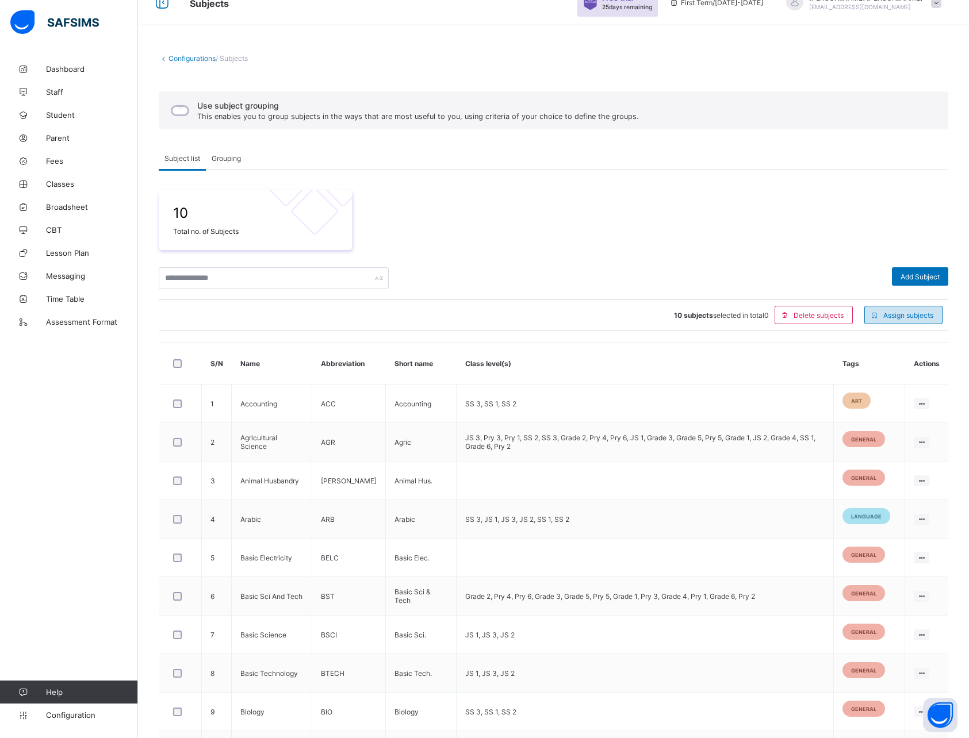
click at [924, 313] on span "Assign subjects" at bounding box center [908, 315] width 50 height 9
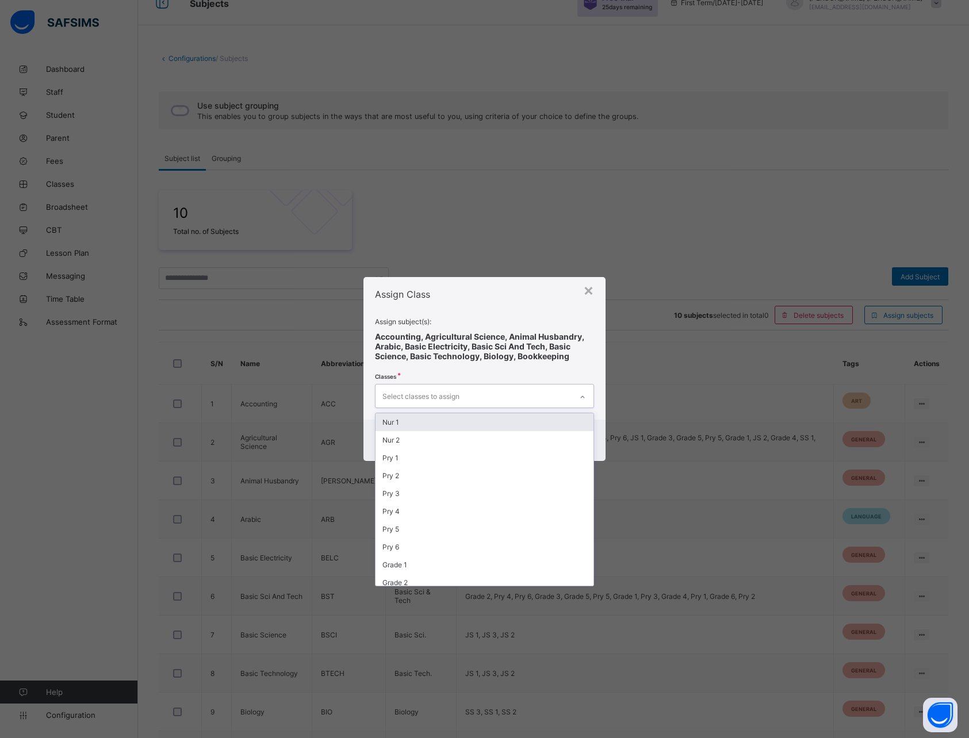
click at [427, 395] on div "Select classes to assign" at bounding box center [420, 396] width 77 height 22
click at [503, 323] on span "Assign subject(s):" at bounding box center [484, 321] width 219 height 9
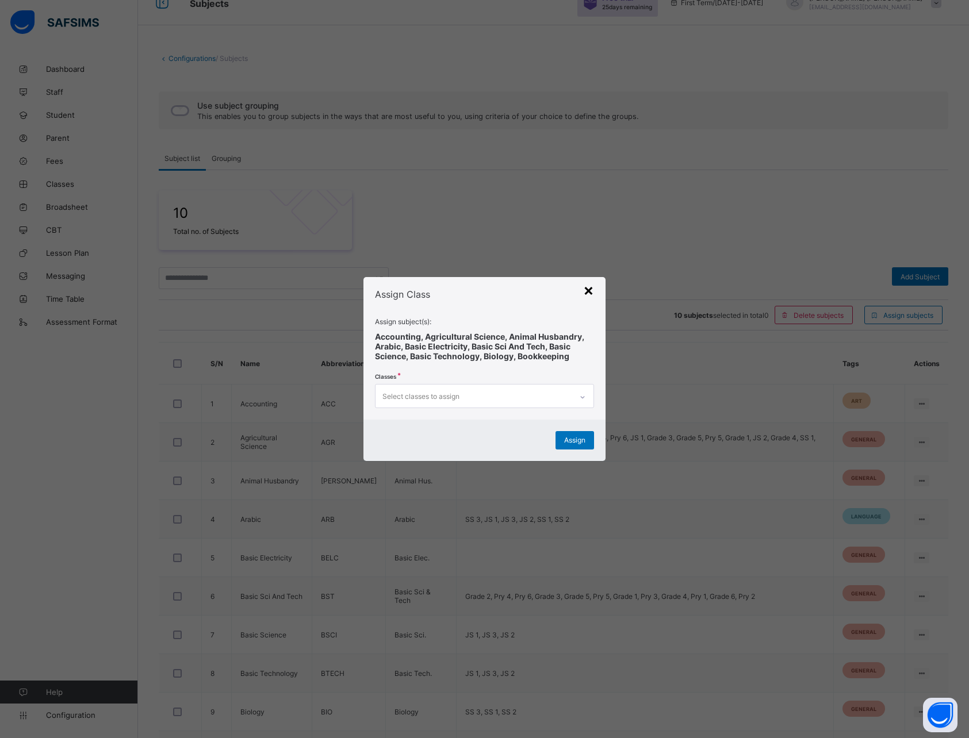
click at [591, 290] on div "×" at bounding box center [588, 290] width 11 height 20
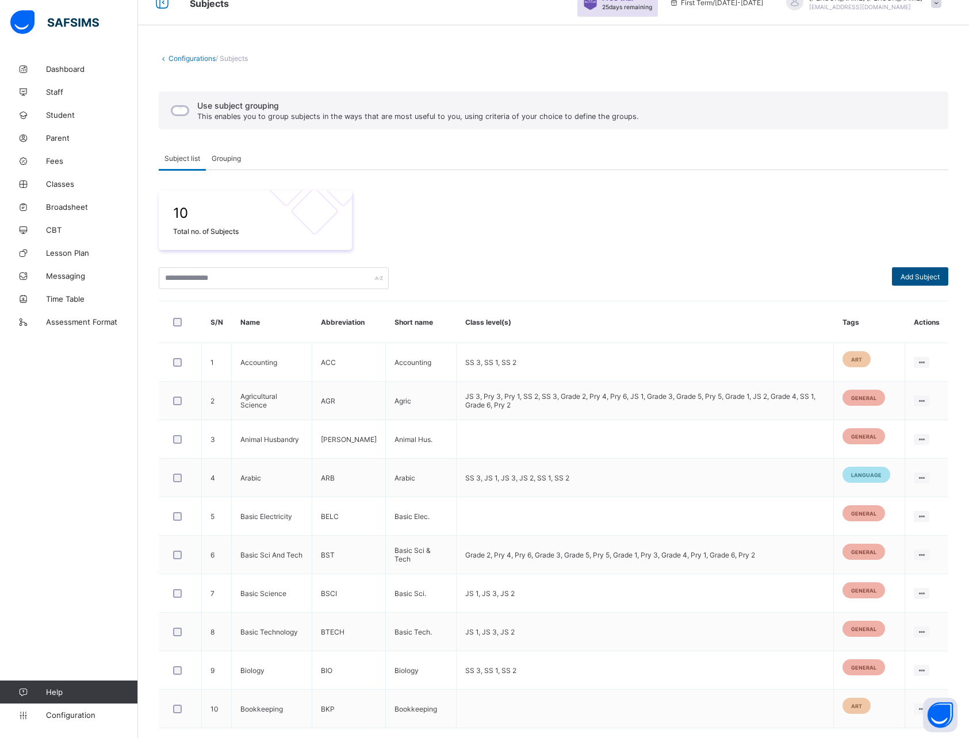
click at [918, 278] on span "Add Subject" at bounding box center [920, 277] width 39 height 9
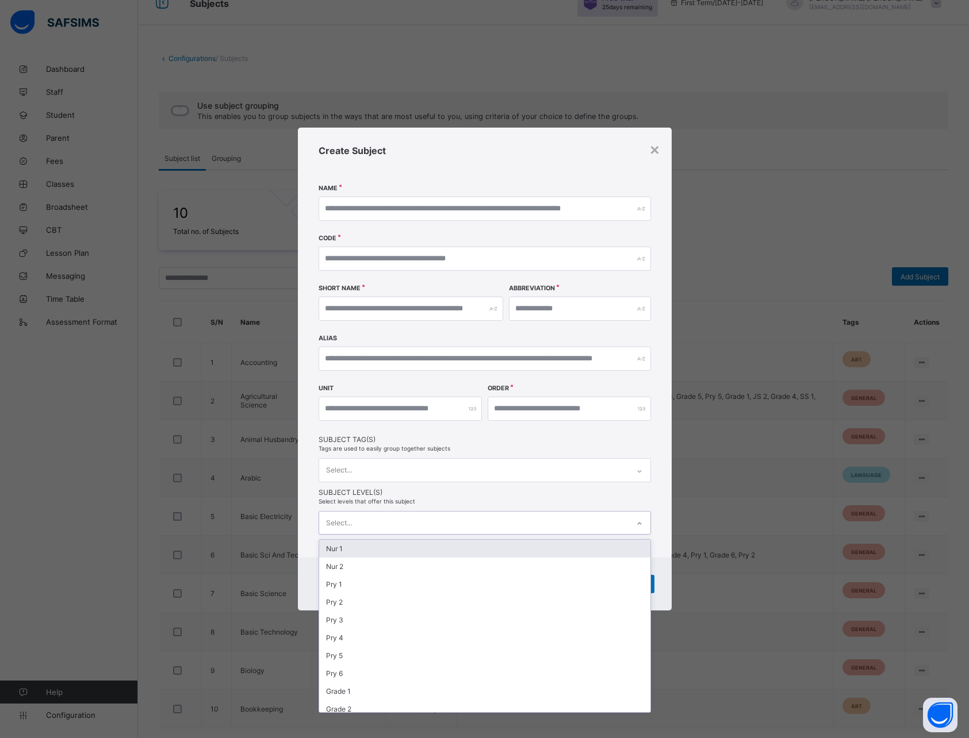
click at [388, 520] on div "Select..." at bounding box center [473, 523] width 309 height 22
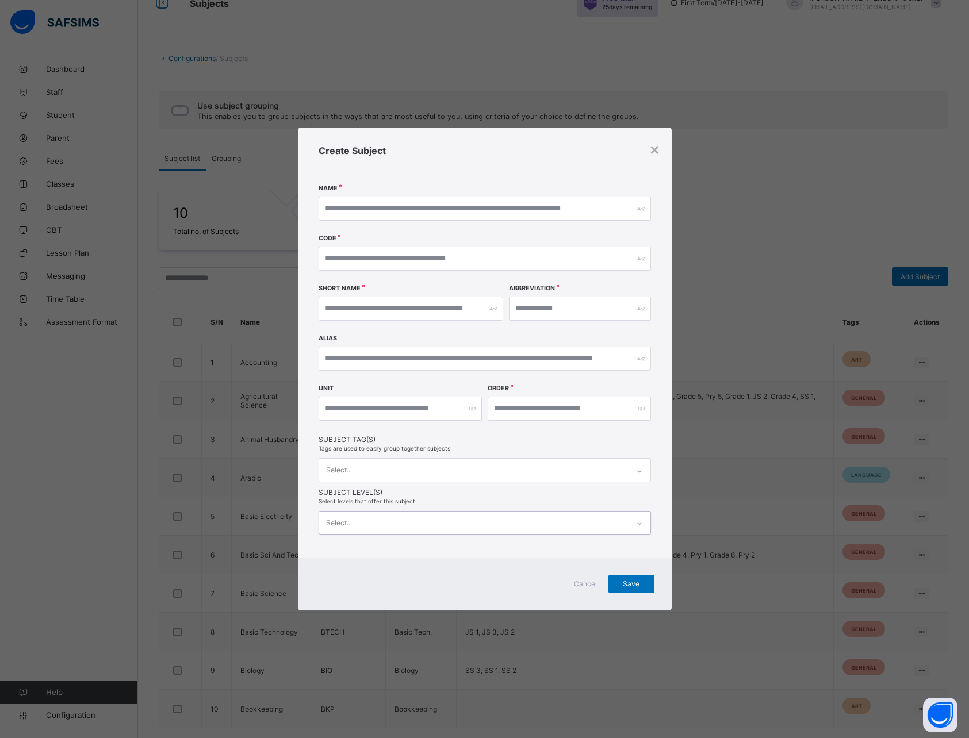
click at [395, 520] on div "Select..." at bounding box center [473, 523] width 309 height 22
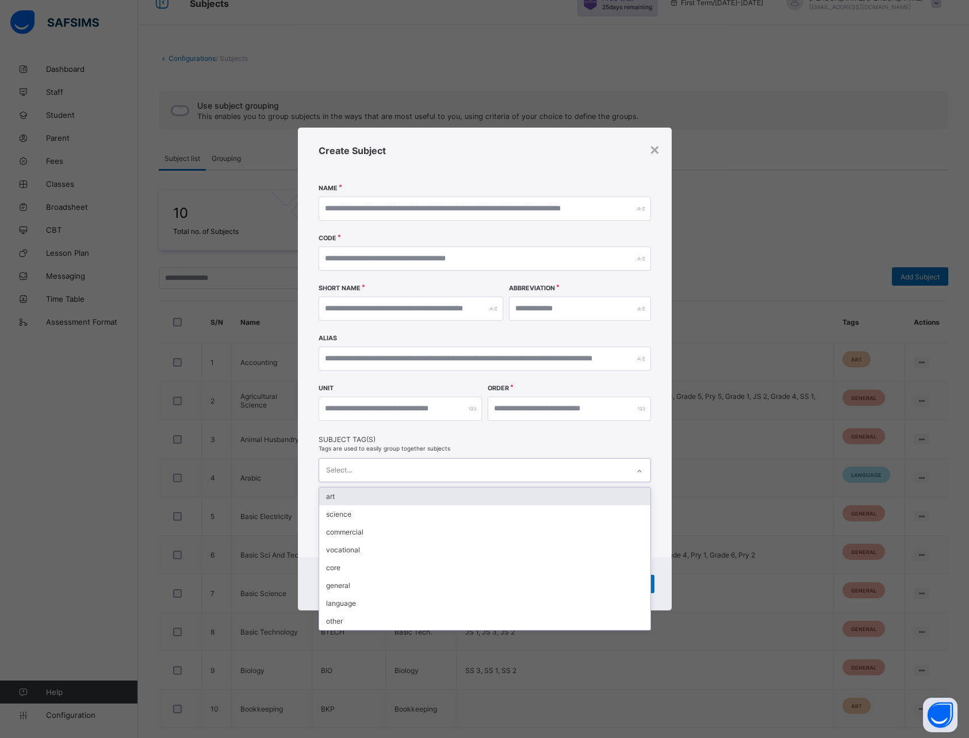
click at [436, 470] on div "Select..." at bounding box center [473, 470] width 309 height 22
click at [468, 472] on div "Select..." at bounding box center [473, 470] width 309 height 22
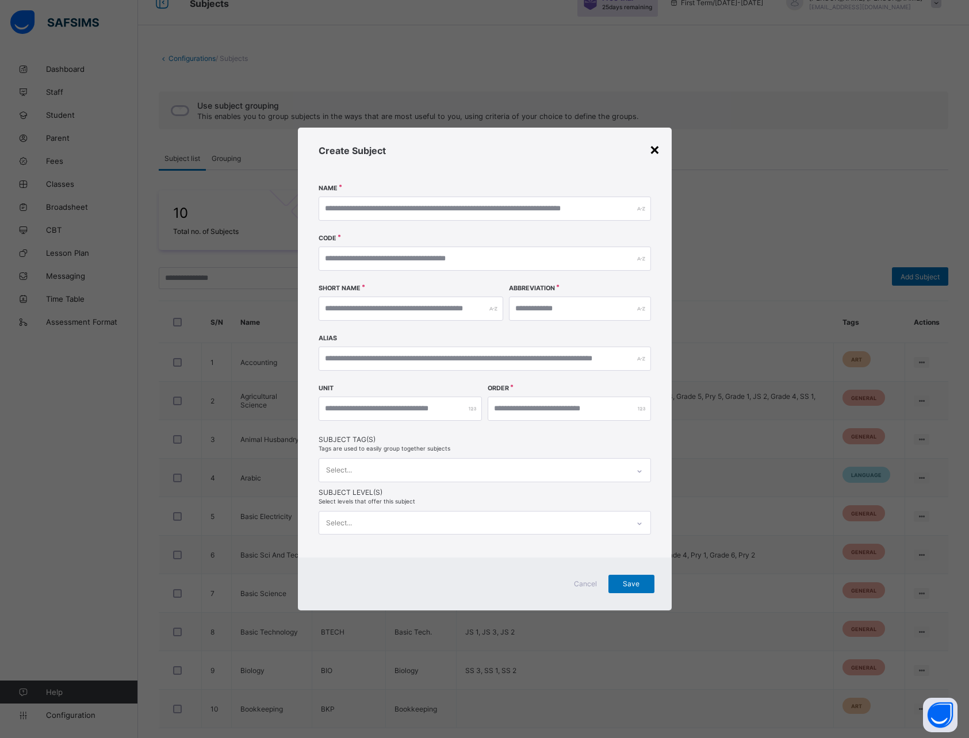
click at [654, 148] on div "×" at bounding box center [654, 149] width 11 height 20
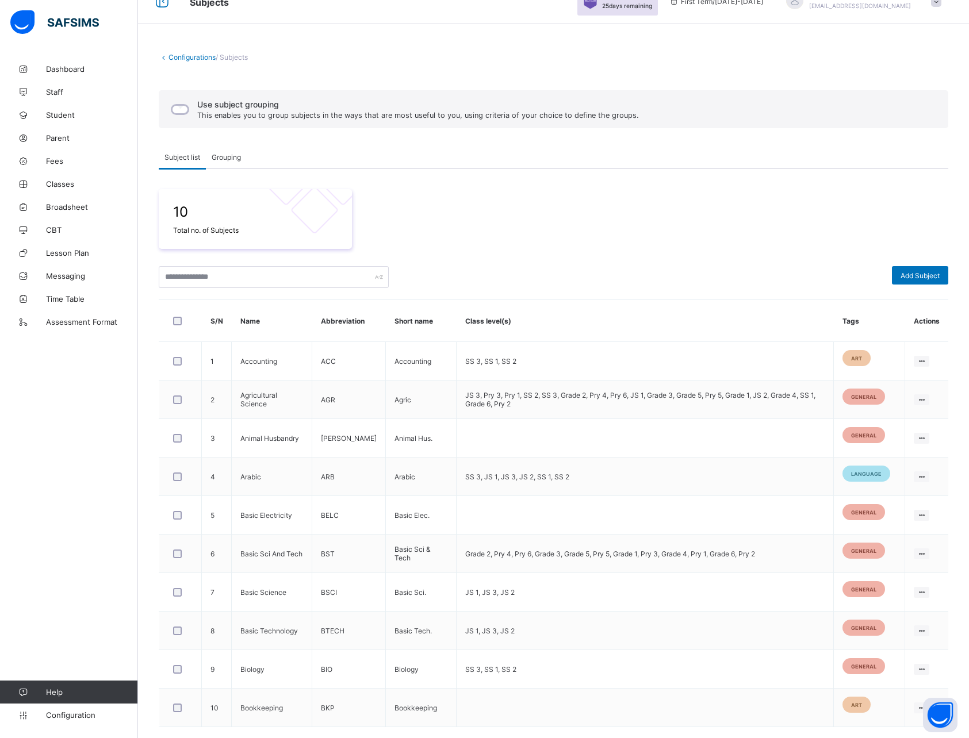
scroll to position [0, 0]
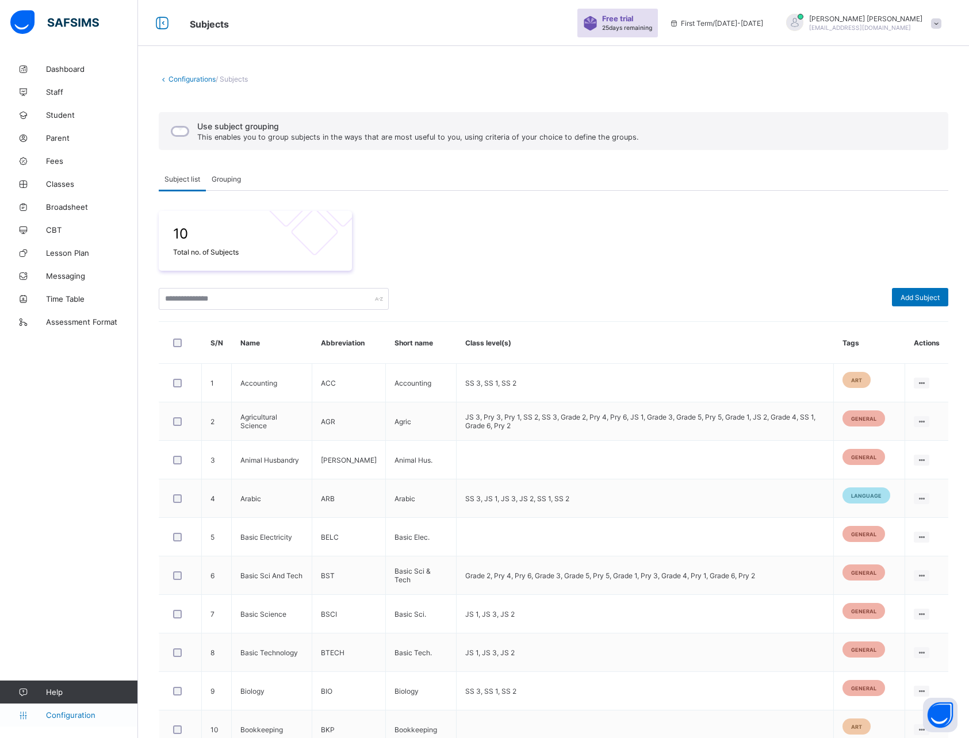
click at [70, 715] on span "Configuration" at bounding box center [91, 715] width 91 height 9
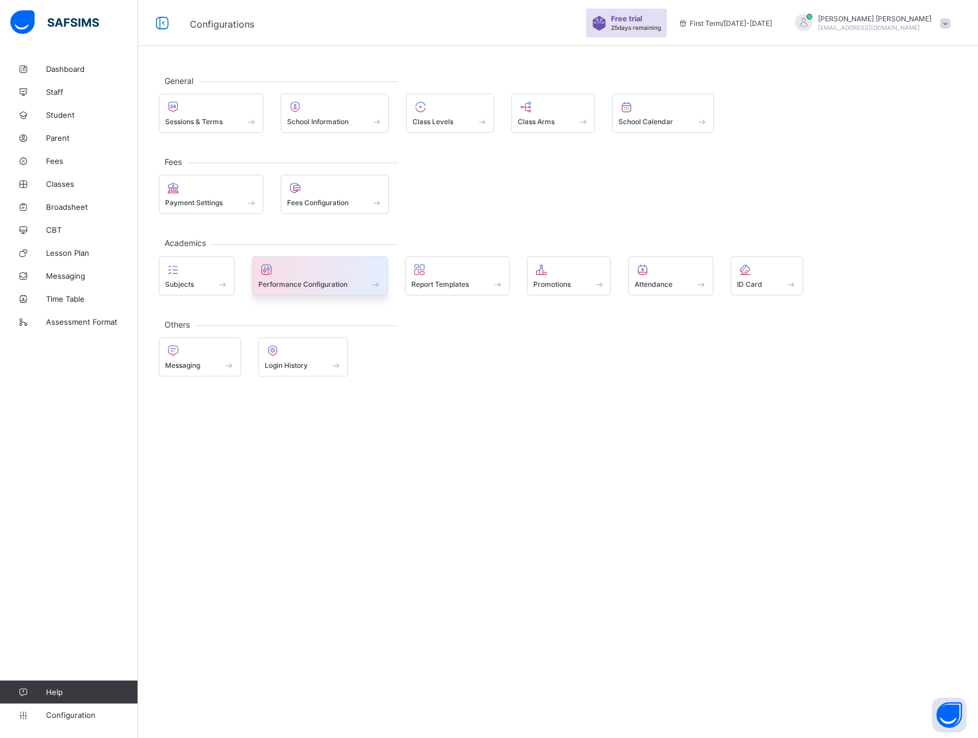
click at [320, 286] on span "Performance Configuration" at bounding box center [302, 284] width 89 height 9
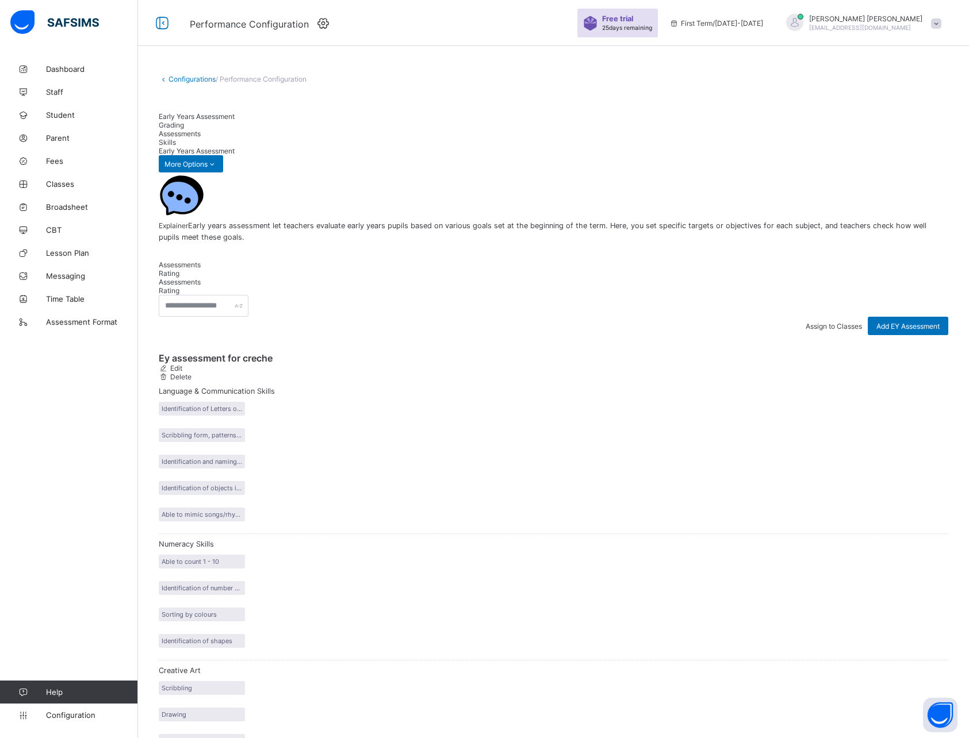
click at [198, 77] on link "Configurations" at bounding box center [191, 79] width 47 height 9
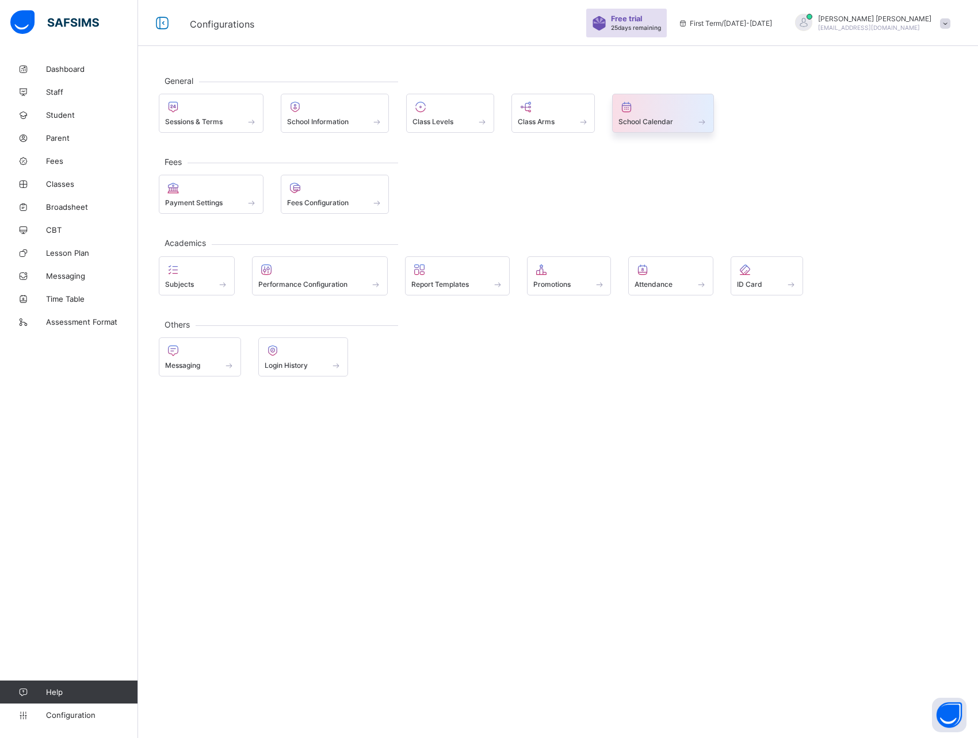
click at [671, 110] on div at bounding box center [662, 107] width 89 height 14
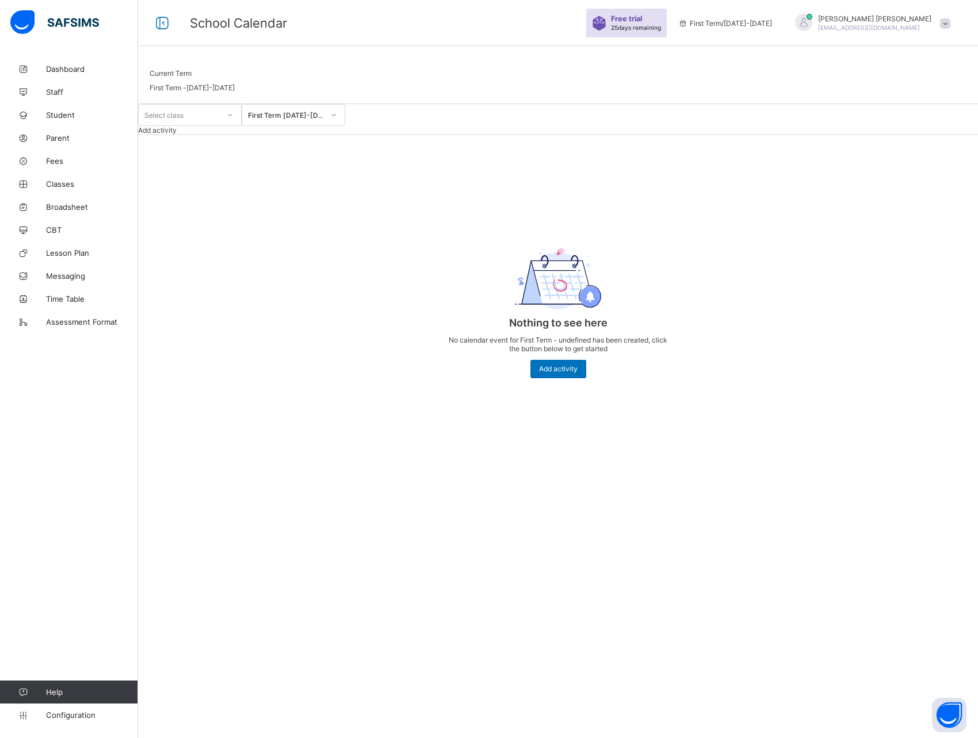
click at [324, 120] on div "First Term 2025-2026" at bounding box center [286, 115] width 76 height 9
click at [72, 319] on span "Assessment Format" at bounding box center [92, 321] width 92 height 9
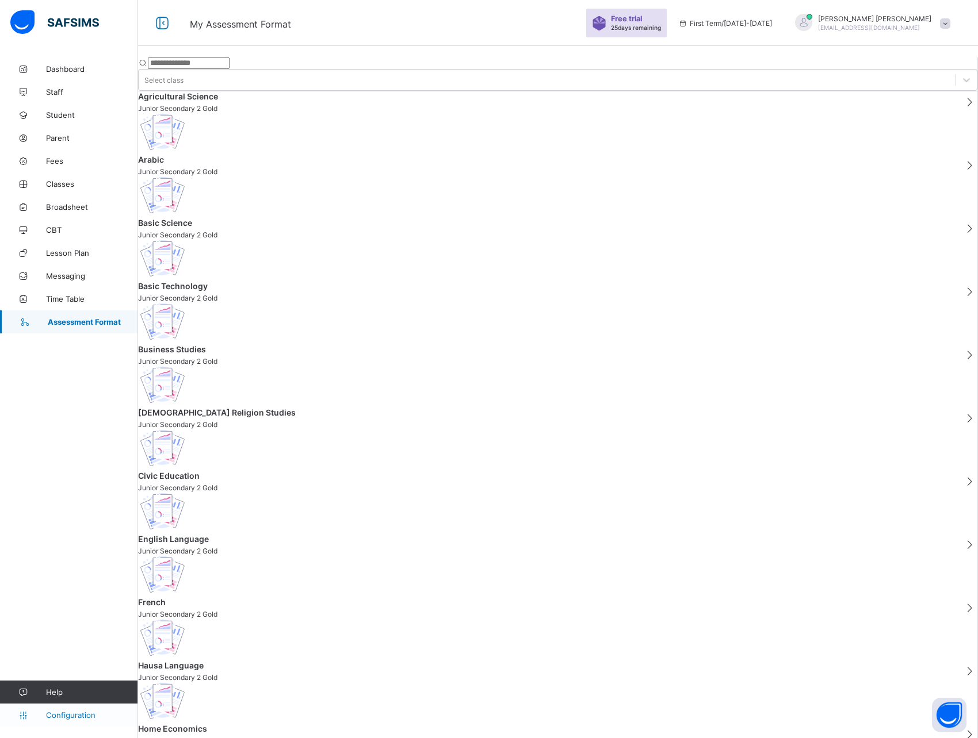
click at [70, 715] on span "Configuration" at bounding box center [91, 715] width 91 height 9
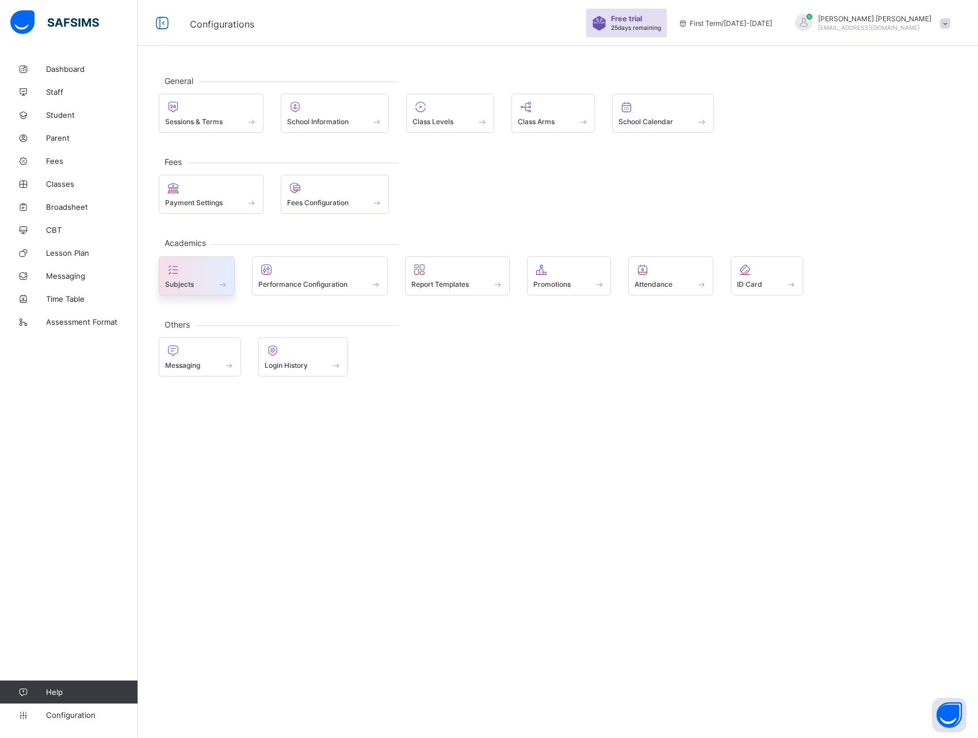
click at [204, 281] on div "Subjects" at bounding box center [196, 284] width 63 height 10
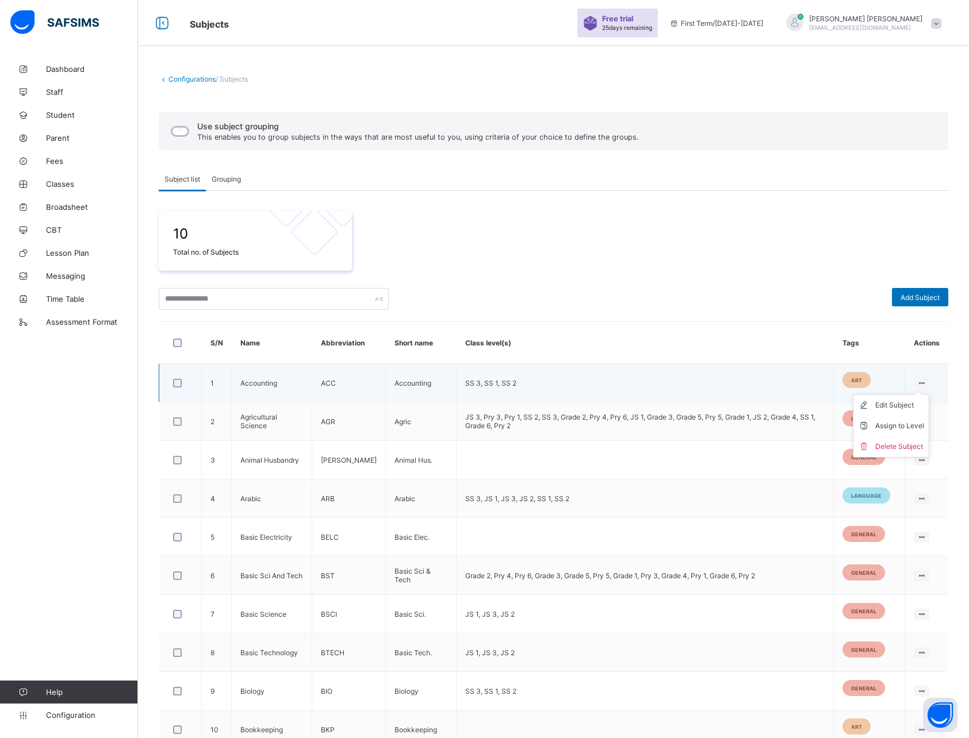
click at [929, 395] on ul "Edit Subject Assign to Level Delete Subject" at bounding box center [891, 426] width 76 height 63
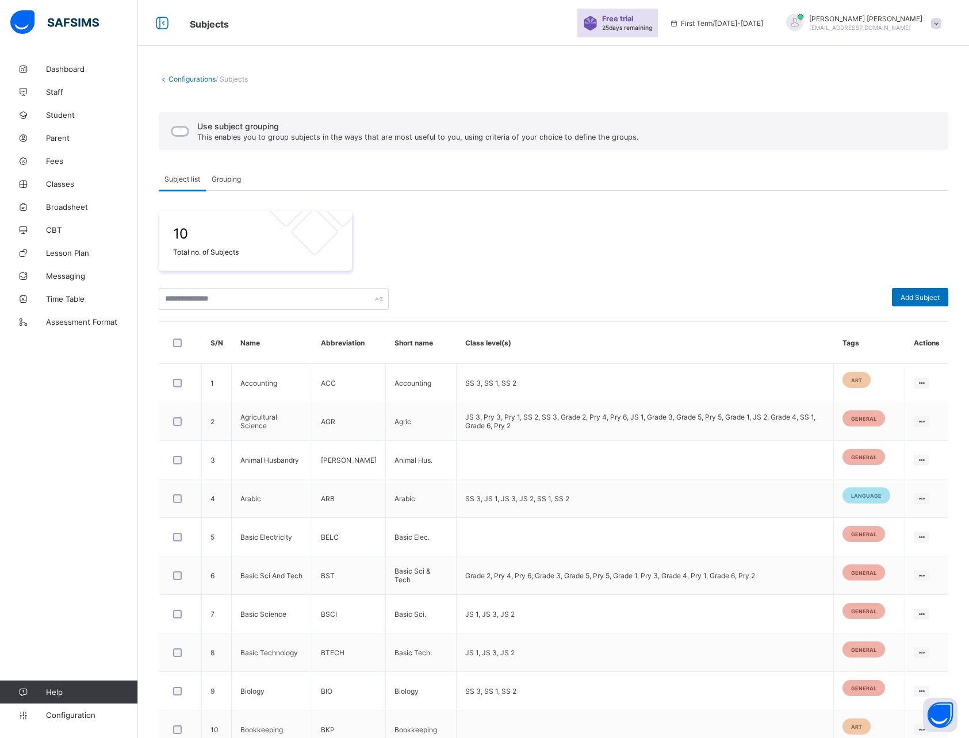
click at [719, 226] on div "10 Total no. of Subjects" at bounding box center [554, 241] width 790 height 60
click at [229, 183] on div "Grouping" at bounding box center [226, 178] width 41 height 23
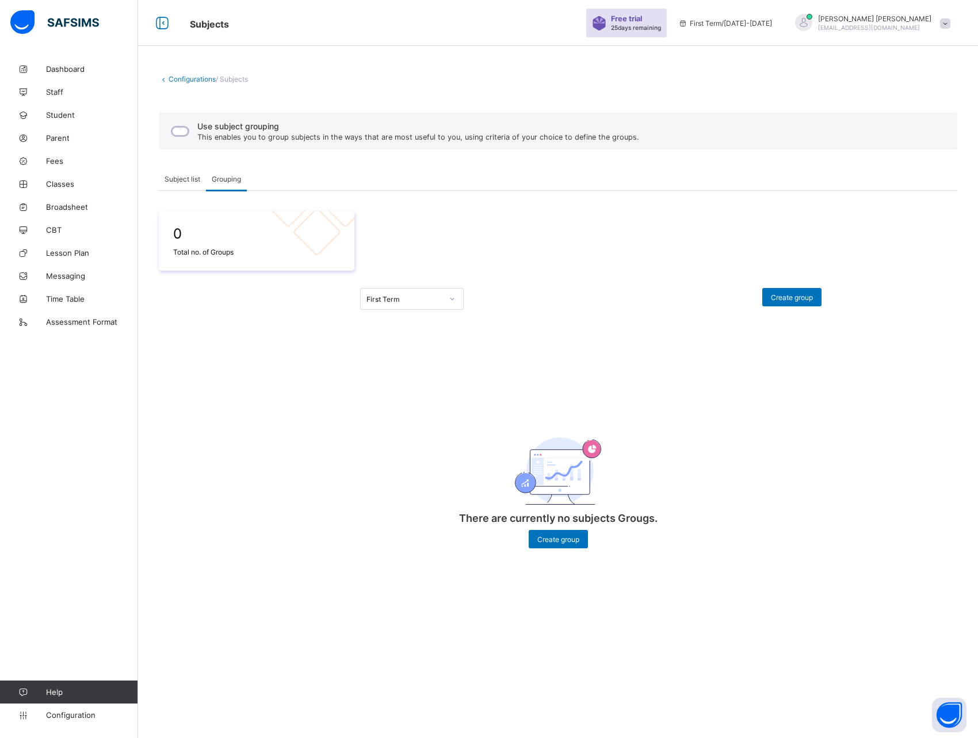
click at [175, 181] on span "Subject list" at bounding box center [182, 179] width 36 height 9
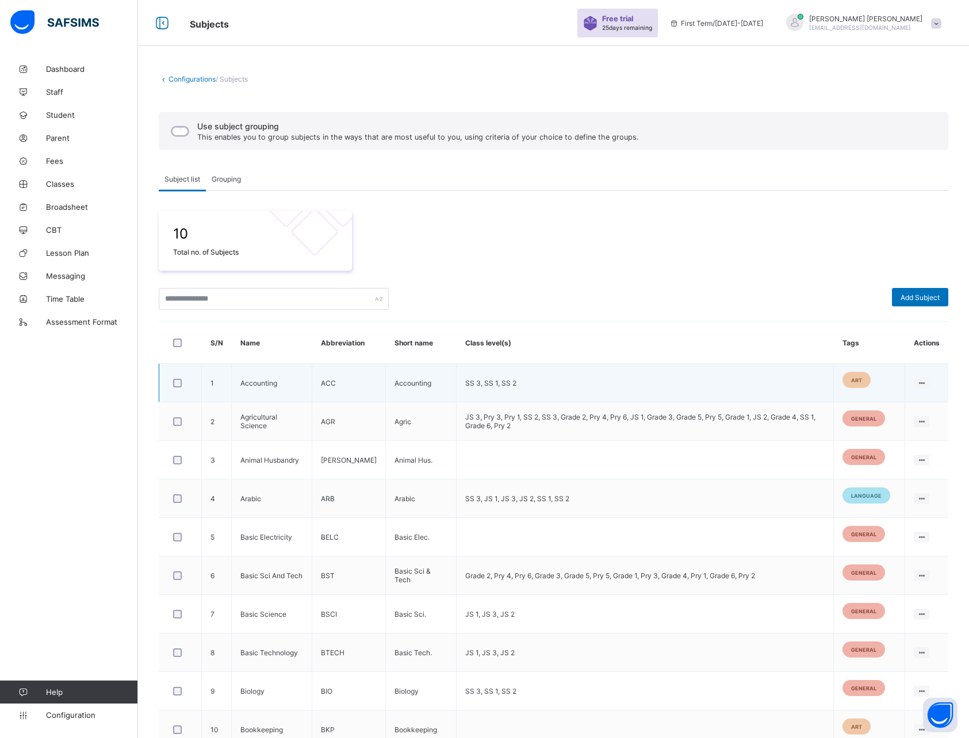
click at [266, 386] on td "Accounting" at bounding box center [272, 383] width 81 height 39
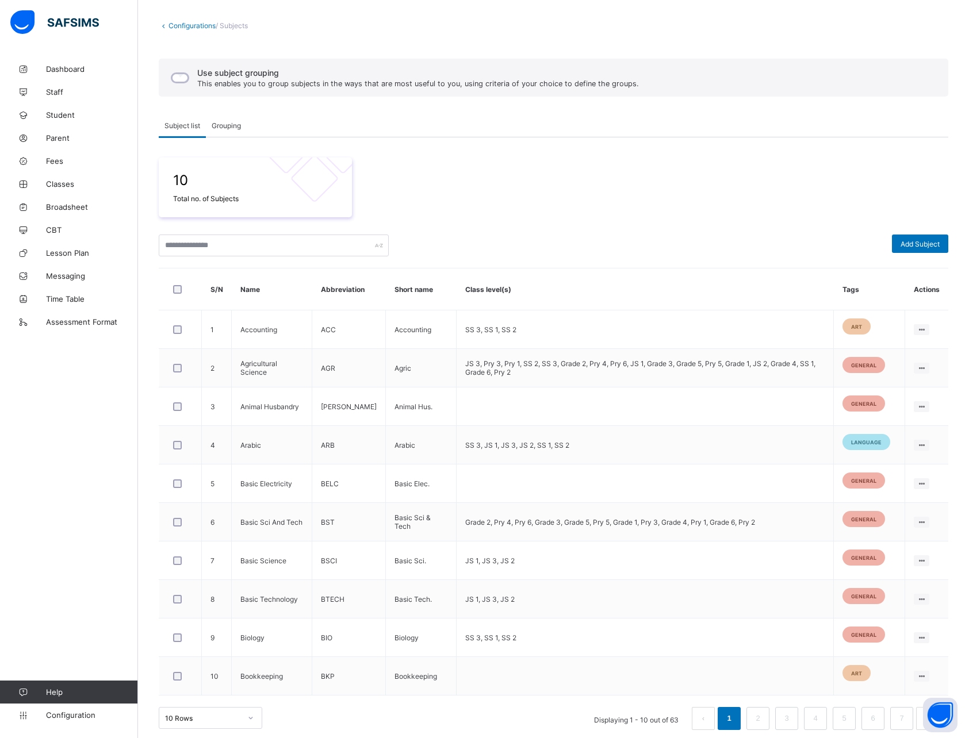
scroll to position [63, 0]
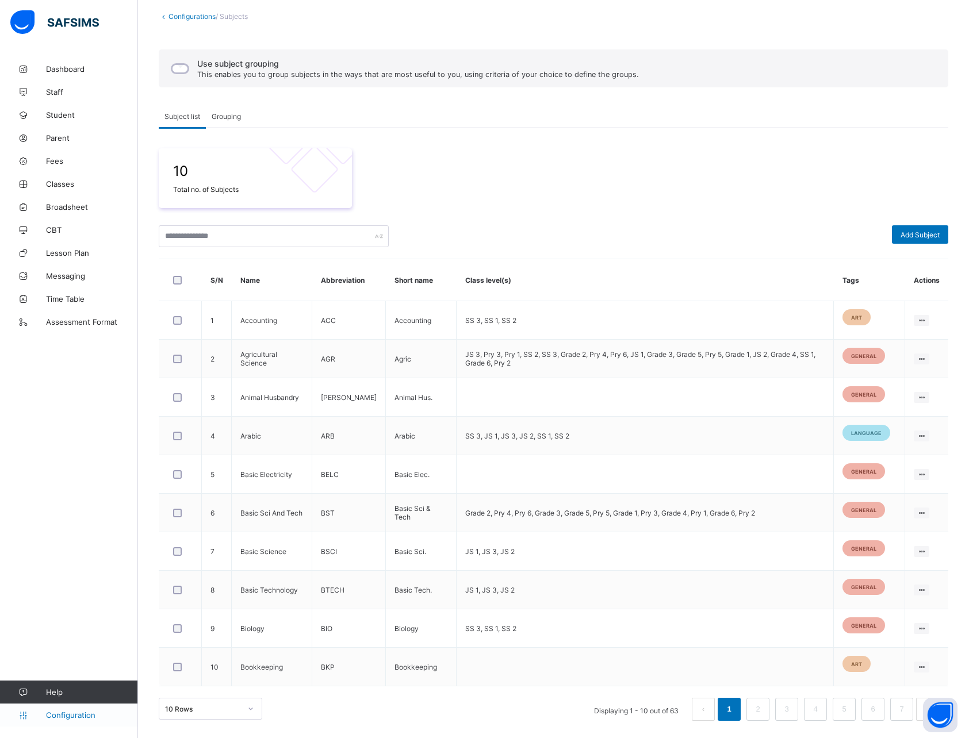
click at [78, 714] on span "Configuration" at bounding box center [91, 715] width 91 height 9
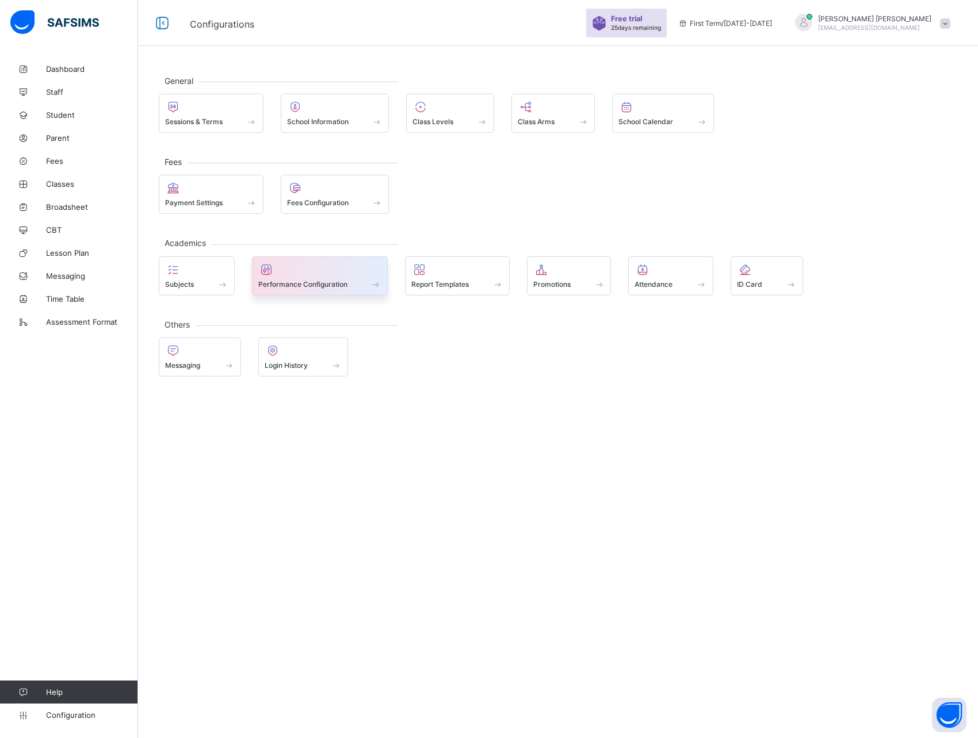
click at [338, 271] on div at bounding box center [320, 270] width 124 height 14
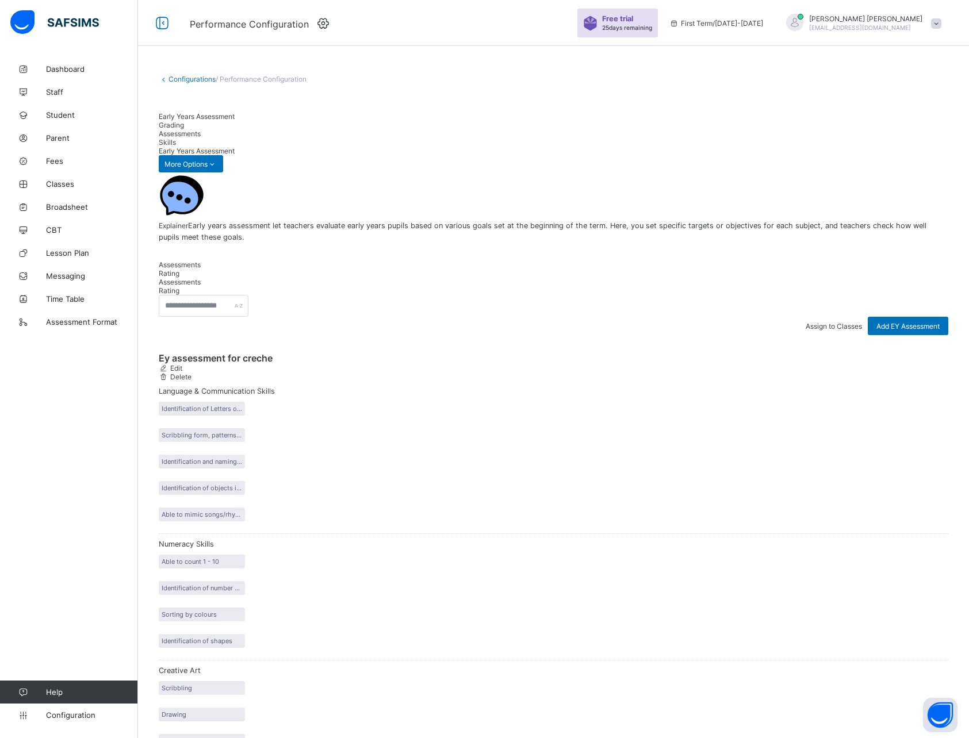
click at [184, 121] on span "Grading" at bounding box center [171, 125] width 25 height 9
click at [201, 129] on span "Assessments" at bounding box center [180, 133] width 42 height 9
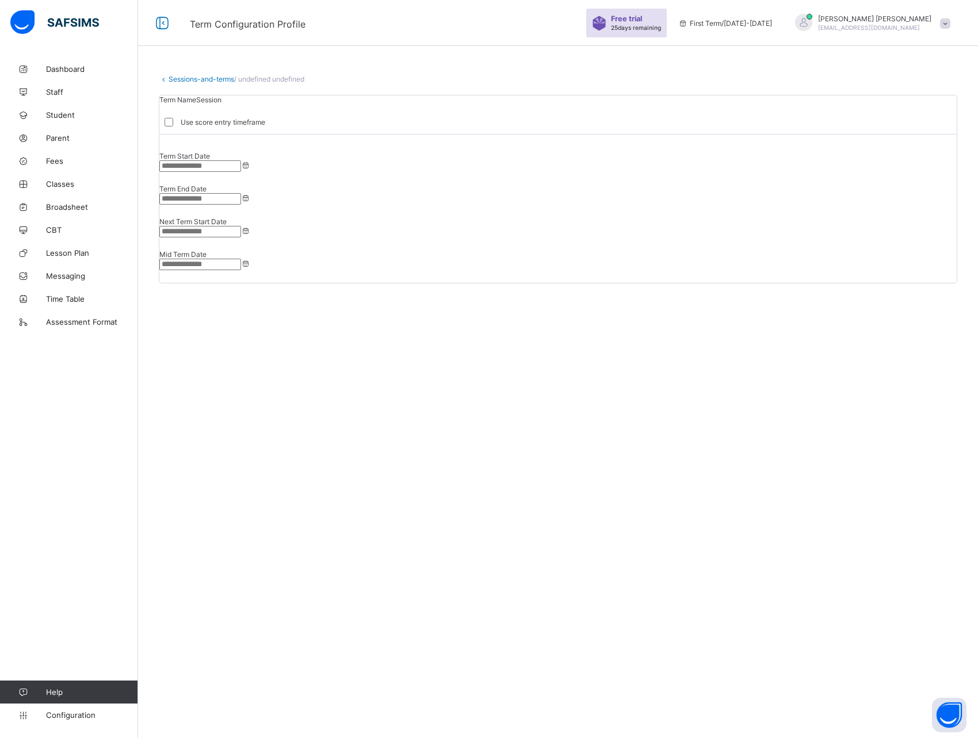
type input "**********"
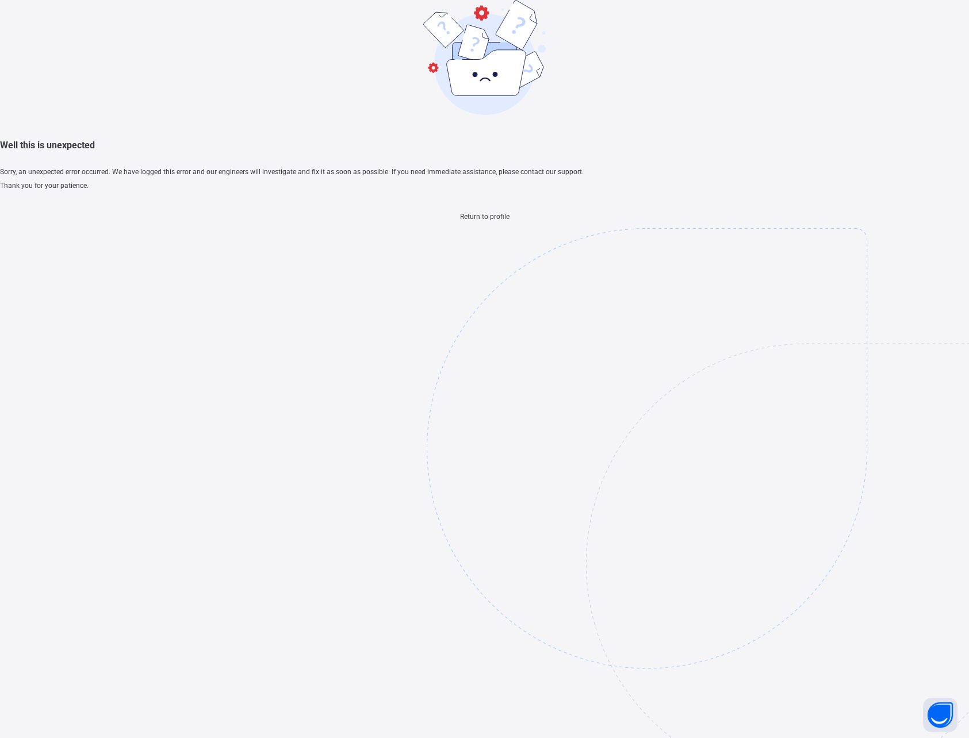
click at [486, 221] on span "Return to profile" at bounding box center [484, 217] width 49 height 8
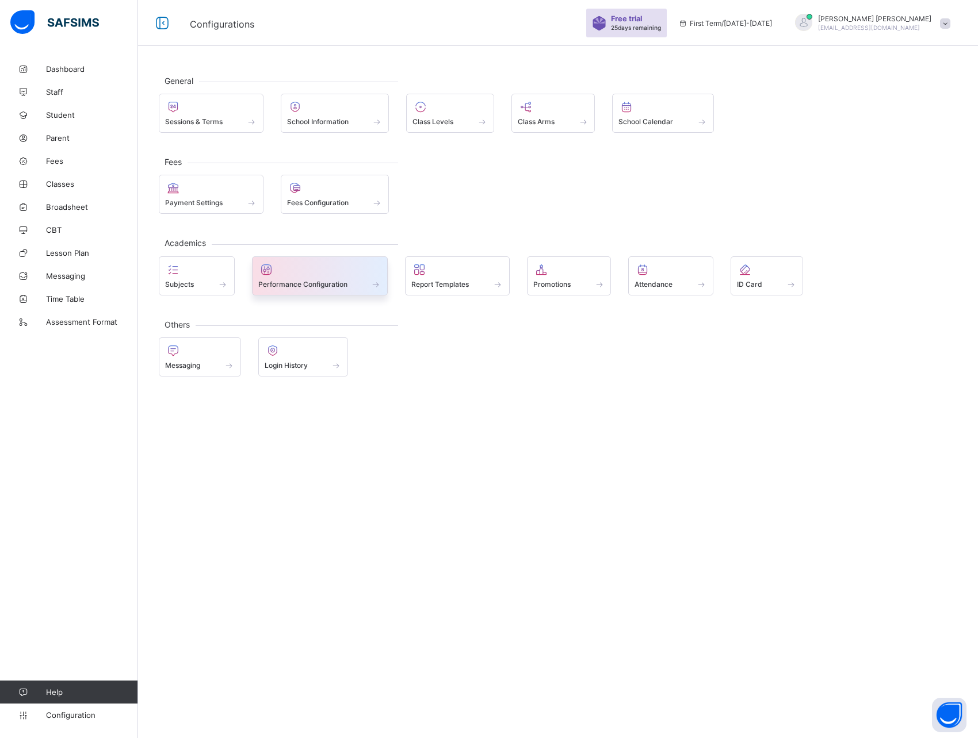
click at [302, 273] on div at bounding box center [320, 270] width 124 height 14
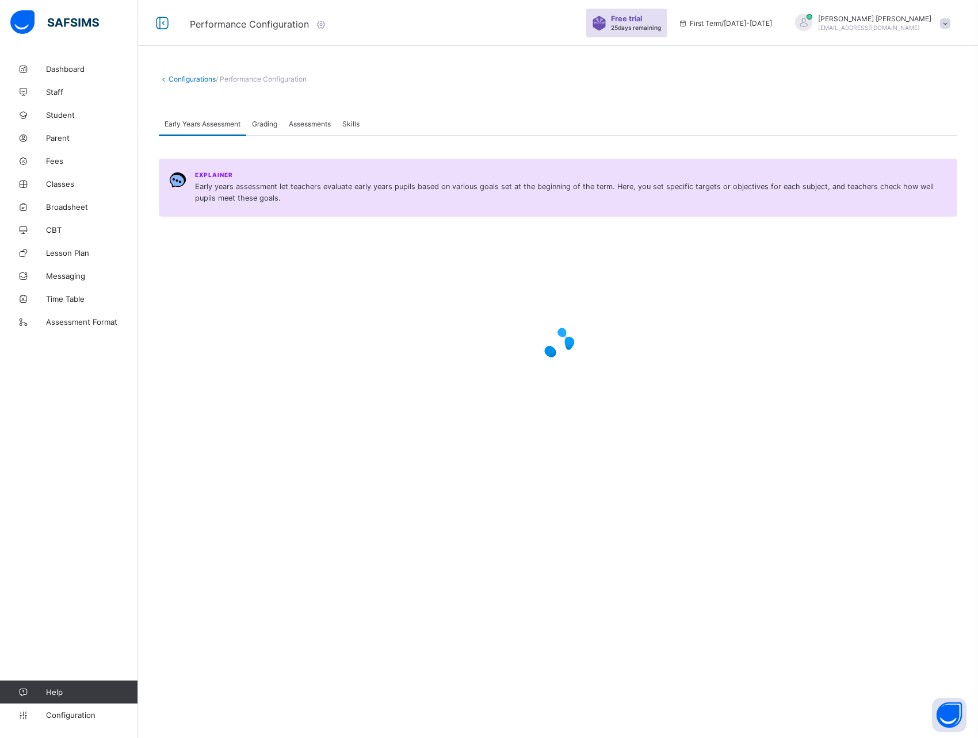
click at [301, 125] on span "Assessments" at bounding box center [310, 124] width 42 height 9
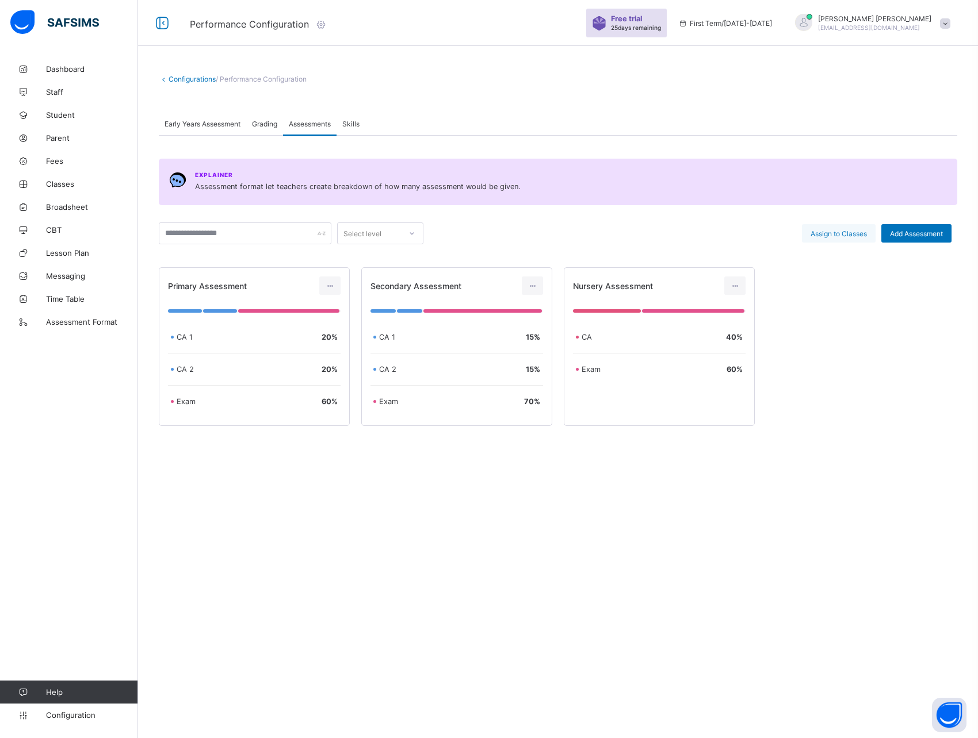
click at [851, 233] on span "Assign to Classes" at bounding box center [838, 233] width 56 height 9
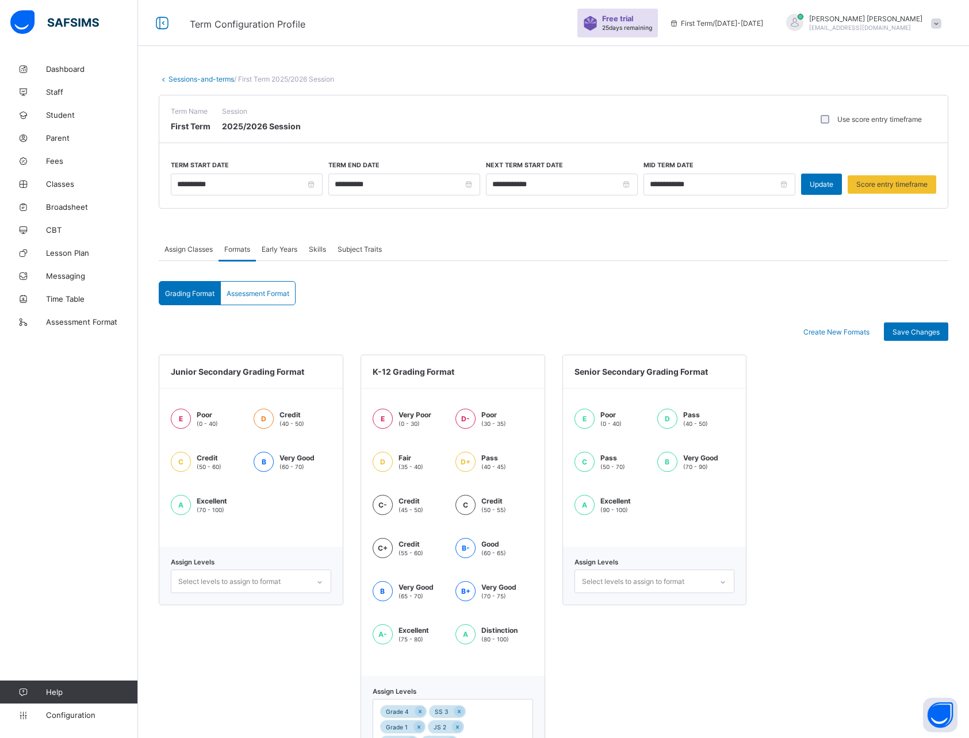
click at [200, 79] on link "Sessions-and-terms" at bounding box center [201, 79] width 66 height 9
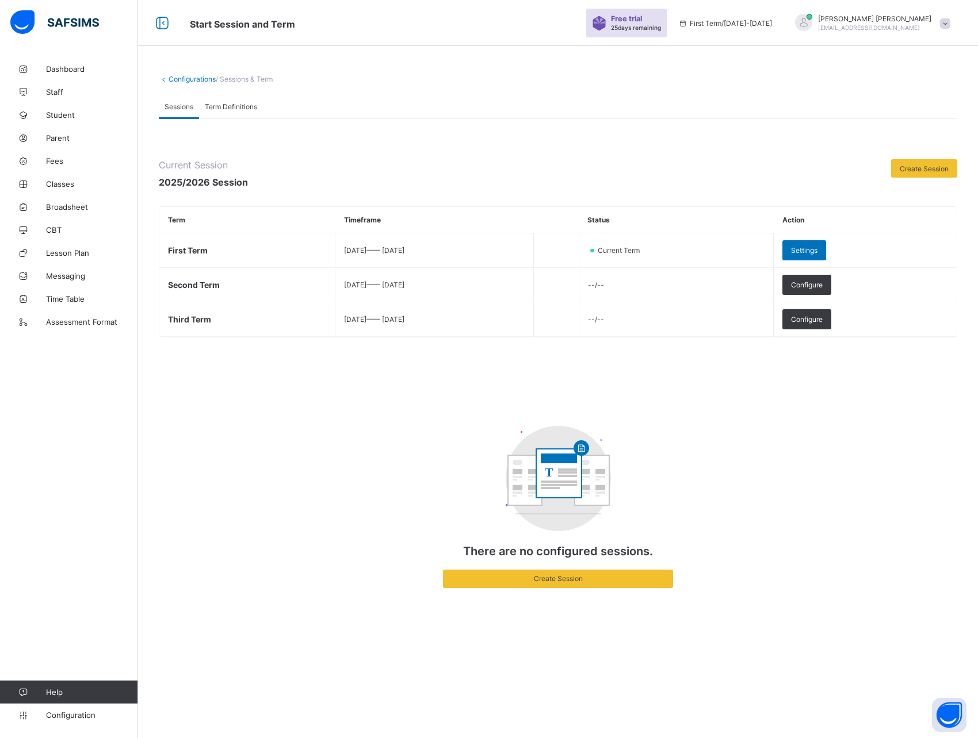
click at [190, 81] on link "Configurations" at bounding box center [191, 79] width 47 height 9
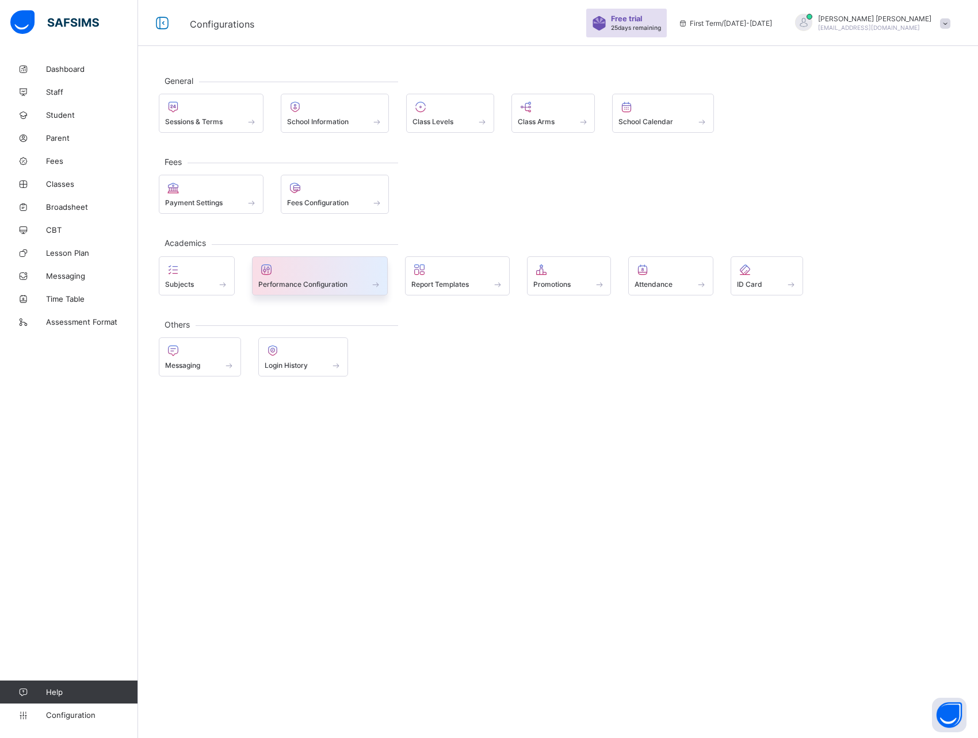
click at [317, 263] on div at bounding box center [320, 270] width 124 height 14
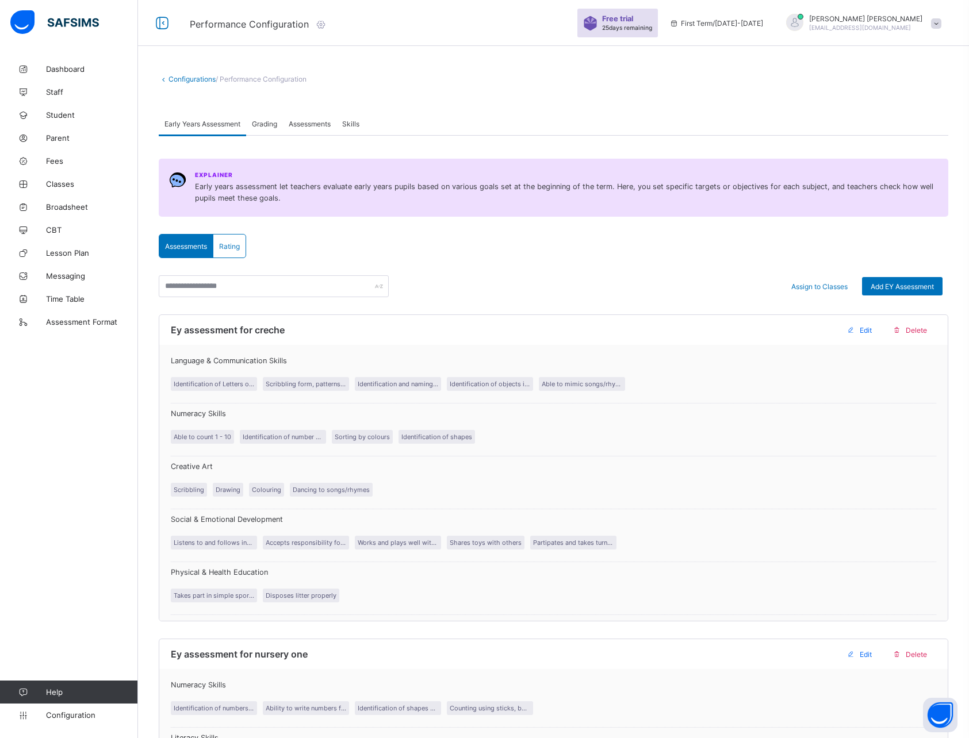
click at [309, 124] on span "Assessments" at bounding box center [310, 124] width 42 height 9
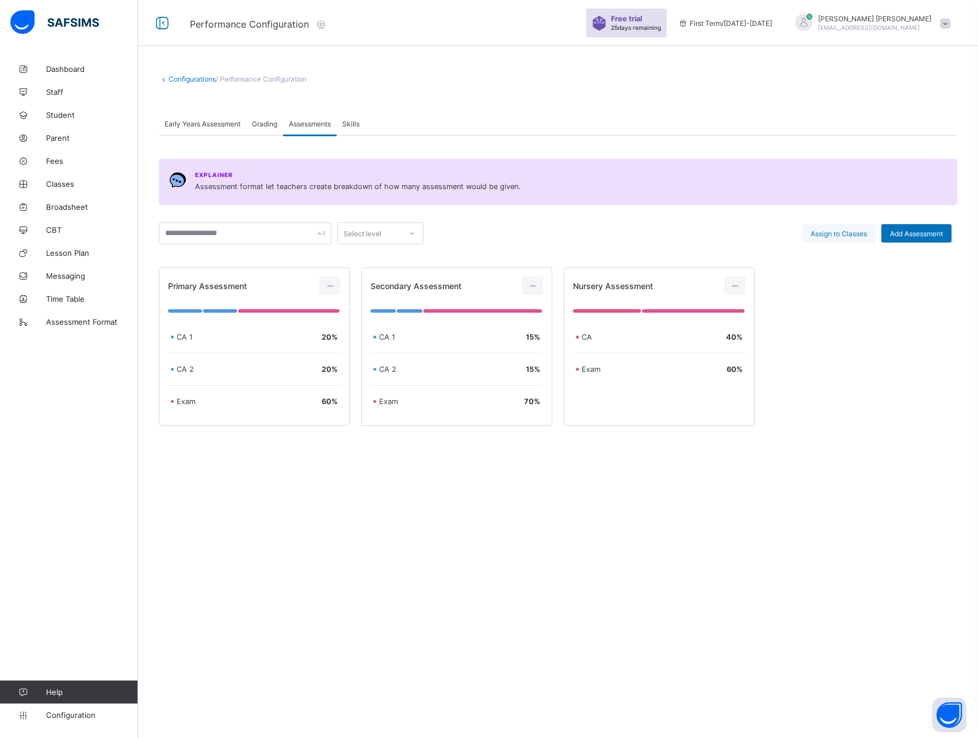
click at [841, 235] on span "Assign to Classes" at bounding box center [838, 233] width 56 height 9
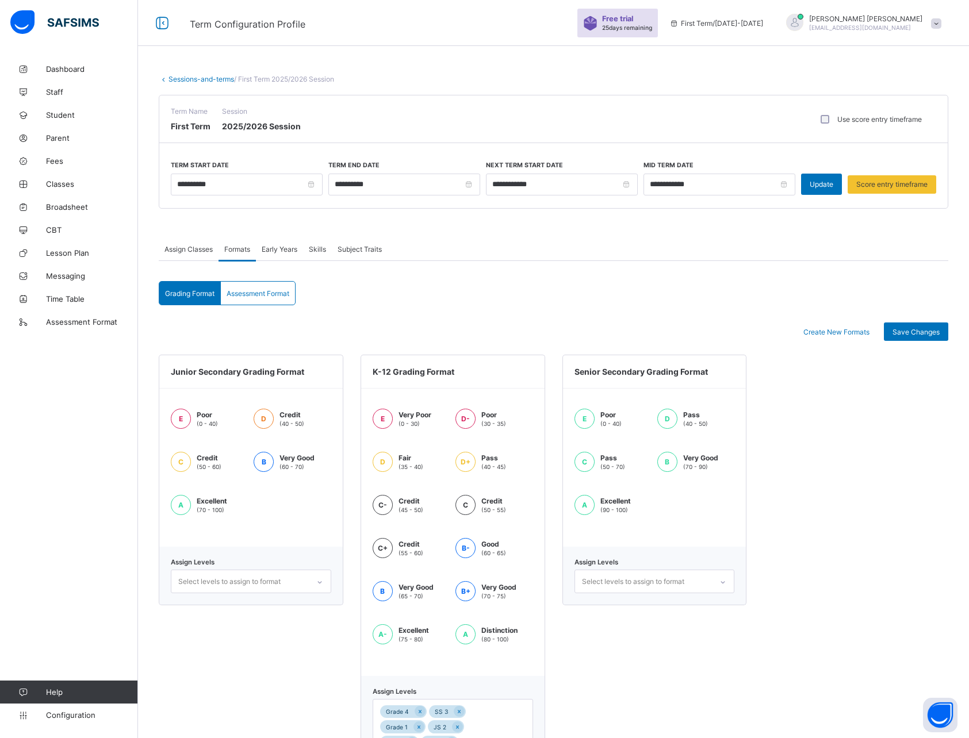
click at [259, 297] on div "Assessment Format" at bounding box center [258, 293] width 74 height 23
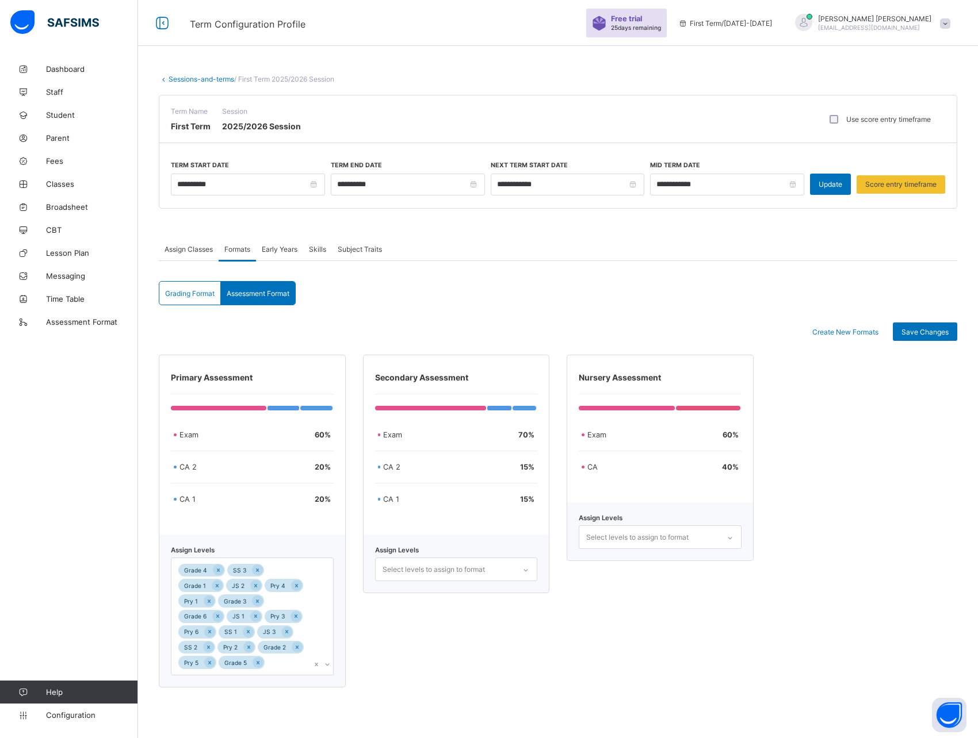
click at [451, 572] on div "Select levels to assign to format" at bounding box center [433, 570] width 102 height 22
click at [454, 572] on div "Select levels to assign to format" at bounding box center [433, 570] width 102 height 22
click at [829, 332] on span "Create New Formats" at bounding box center [845, 332] width 66 height 9
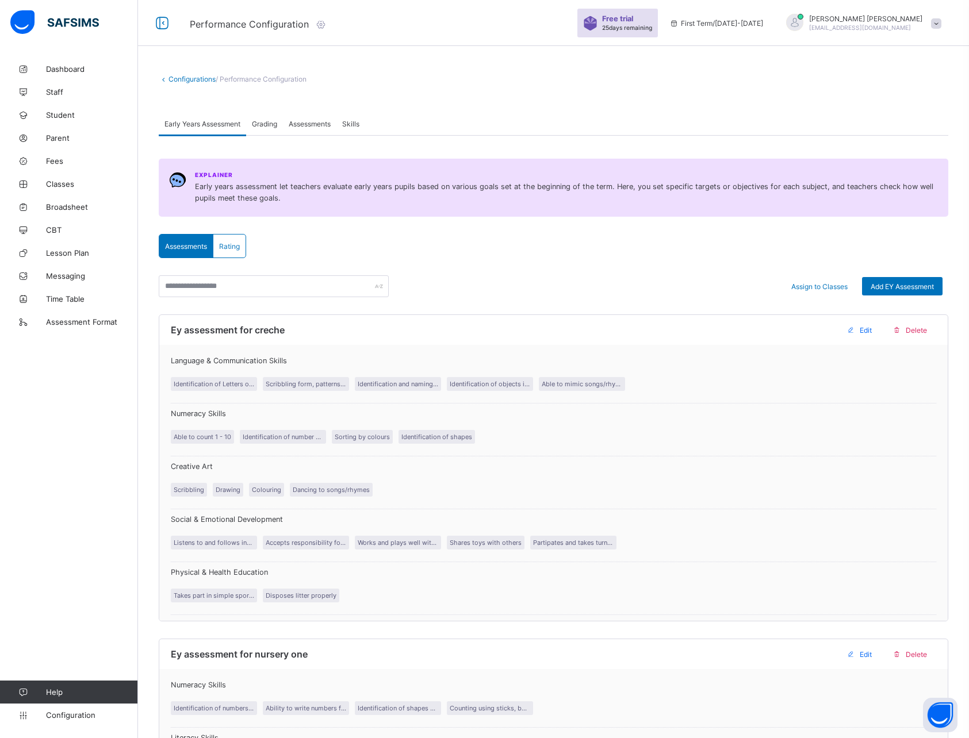
click at [313, 124] on span "Assessments" at bounding box center [310, 124] width 42 height 9
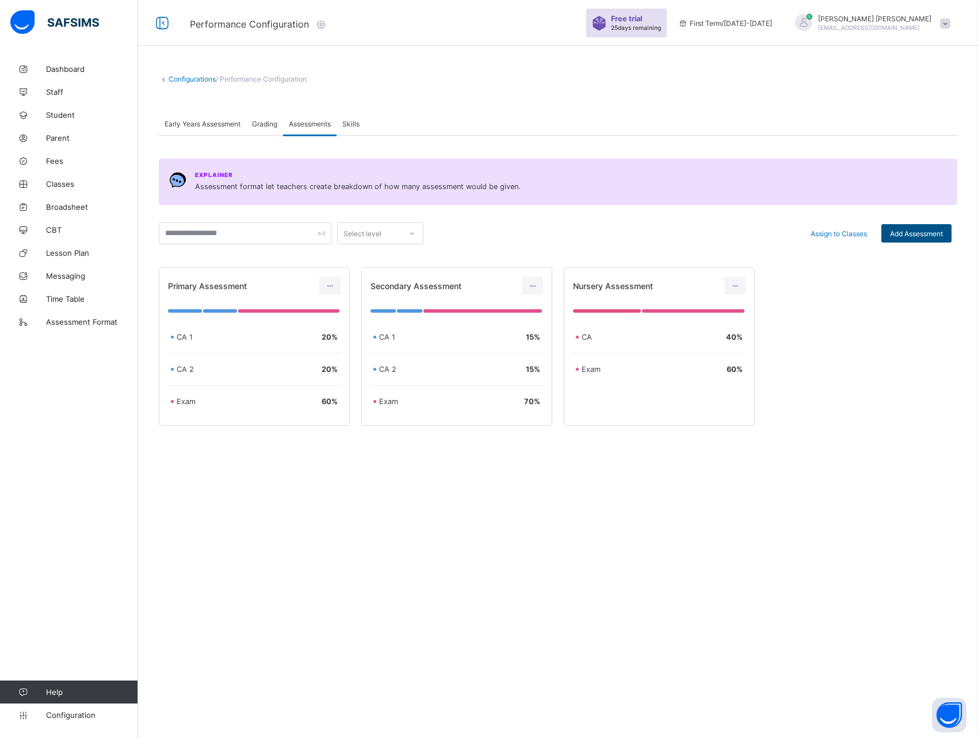
click at [917, 234] on span "Add Assessment" at bounding box center [916, 233] width 53 height 9
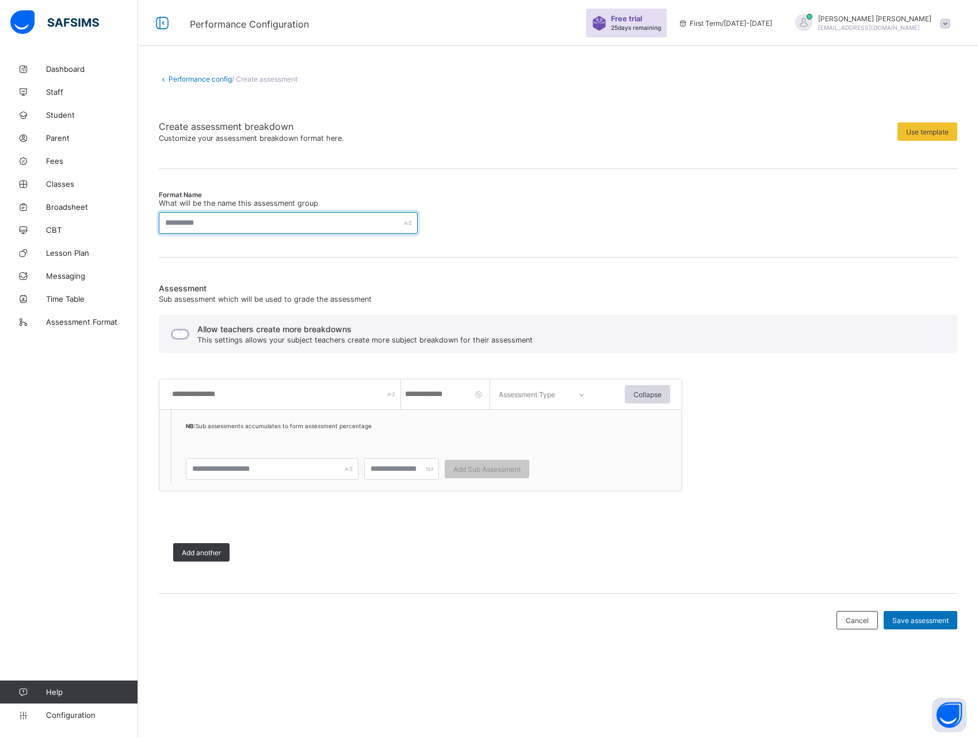
click at [196, 225] on input "text" at bounding box center [288, 223] width 259 height 22
click at [213, 247] on div "Format Name What will be the name this assessment group Assessment Sub assessme…" at bounding box center [558, 389] width 798 height 407
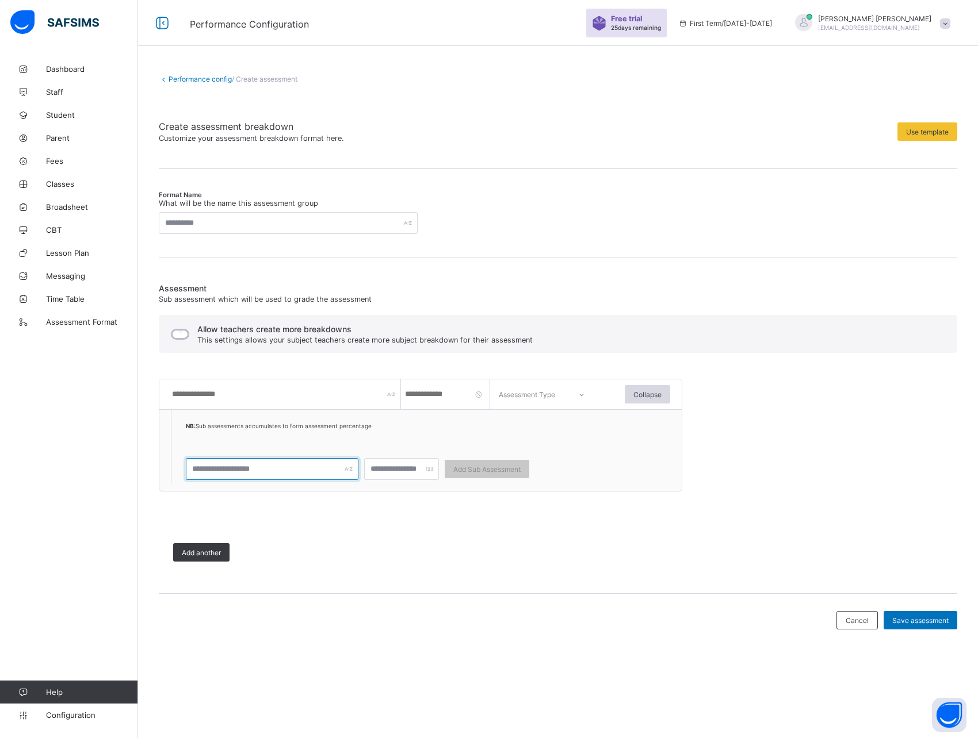
click at [235, 468] on input "text" at bounding box center [272, 469] width 173 height 22
click at [316, 527] on span at bounding box center [441, 514] width 564 height 29
click at [459, 397] on input "number" at bounding box center [447, 395] width 86 height 30
click at [241, 397] on input "text" at bounding box center [286, 395] width 230 height 30
click at [358, 356] on div "Assessment Sub assessment which will be used to grade the assessment Allow teac…" at bounding box center [558, 430] width 798 height 293
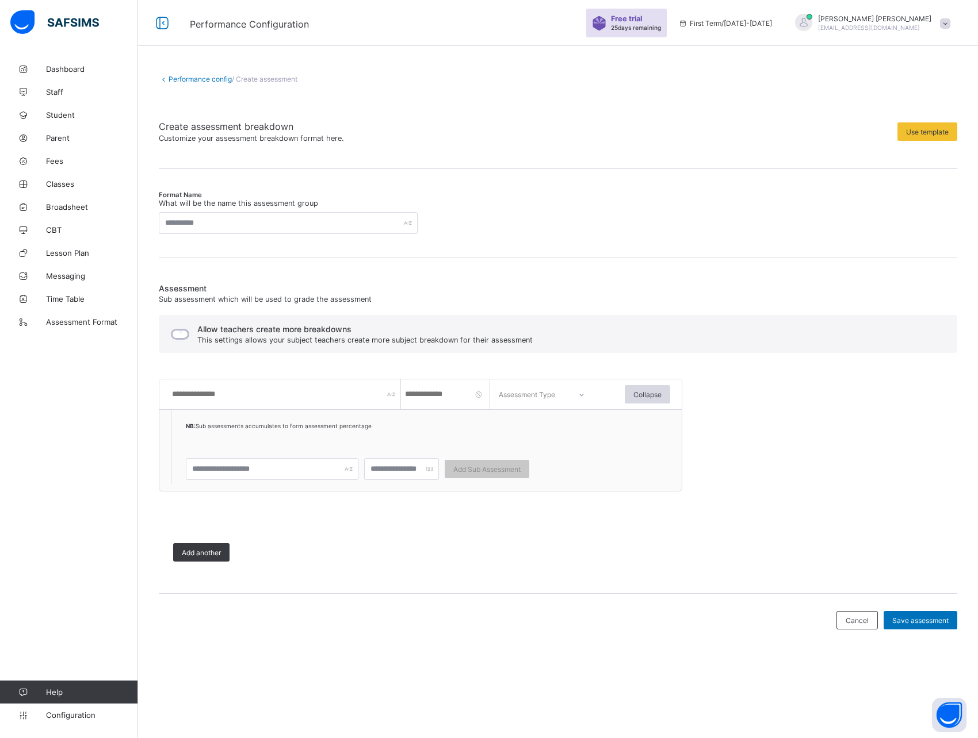
click at [457, 395] on input "number" at bounding box center [447, 395] width 86 height 30
click at [537, 393] on div "Assessment Type" at bounding box center [527, 395] width 56 height 30
click at [722, 385] on div "Assessment Sub assessment which will be used to grade the assessment Allow teac…" at bounding box center [558, 430] width 798 height 293
click at [652, 393] on span "Collapse" at bounding box center [647, 394] width 28 height 9
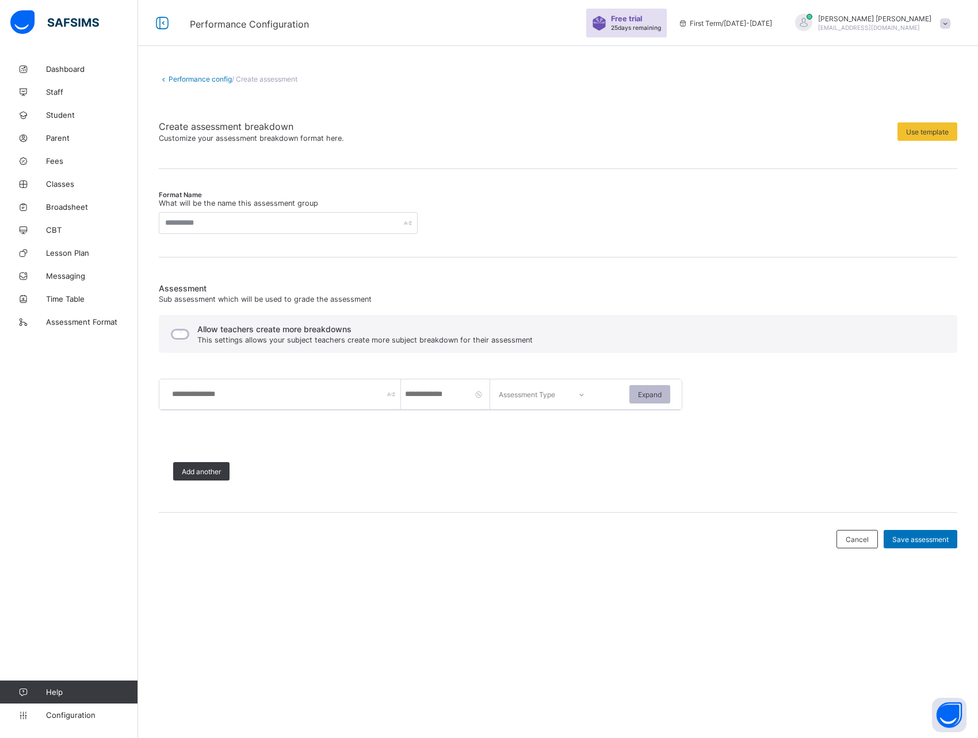
click at [652, 393] on span "Expand" at bounding box center [650, 394] width 24 height 9
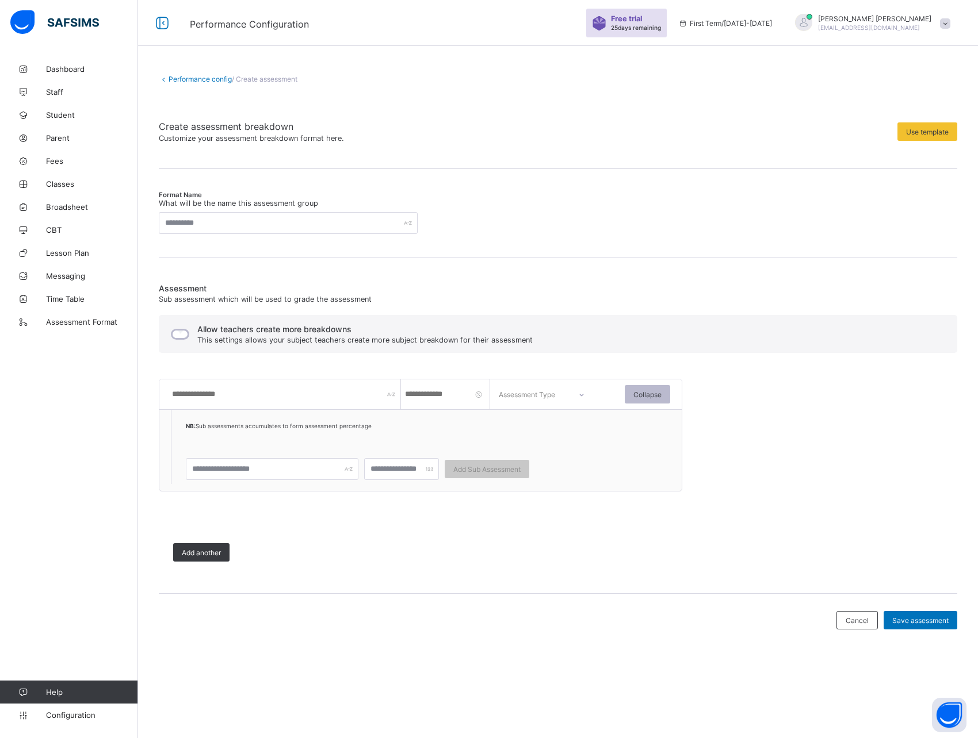
click at [652, 393] on span "Collapse" at bounding box center [647, 394] width 28 height 9
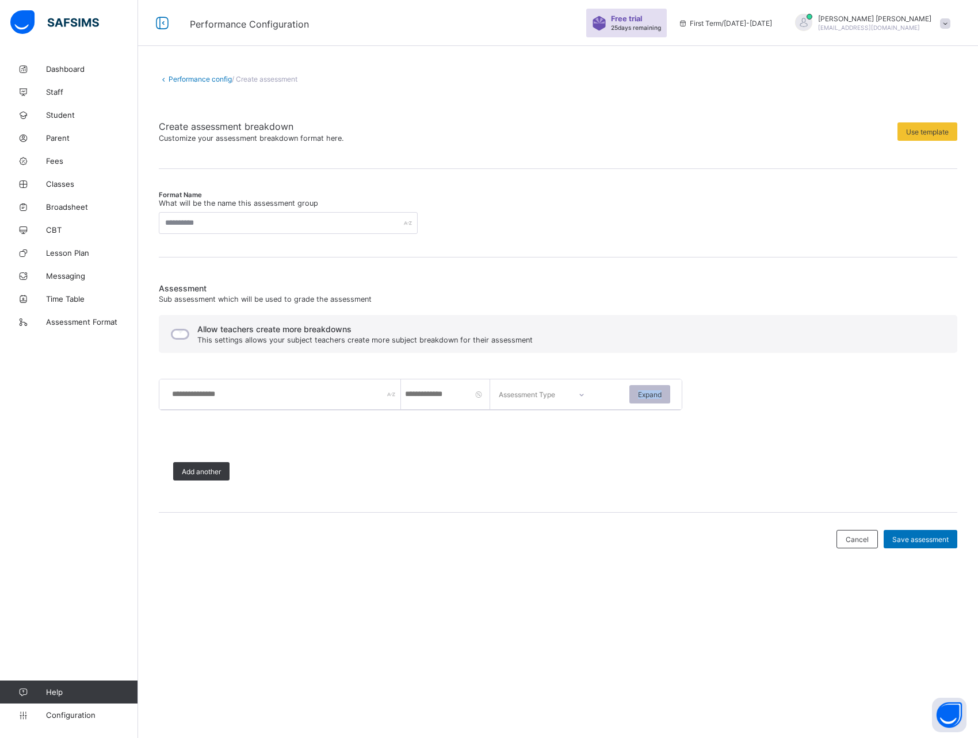
click at [652, 393] on span "Expand" at bounding box center [650, 394] width 24 height 9
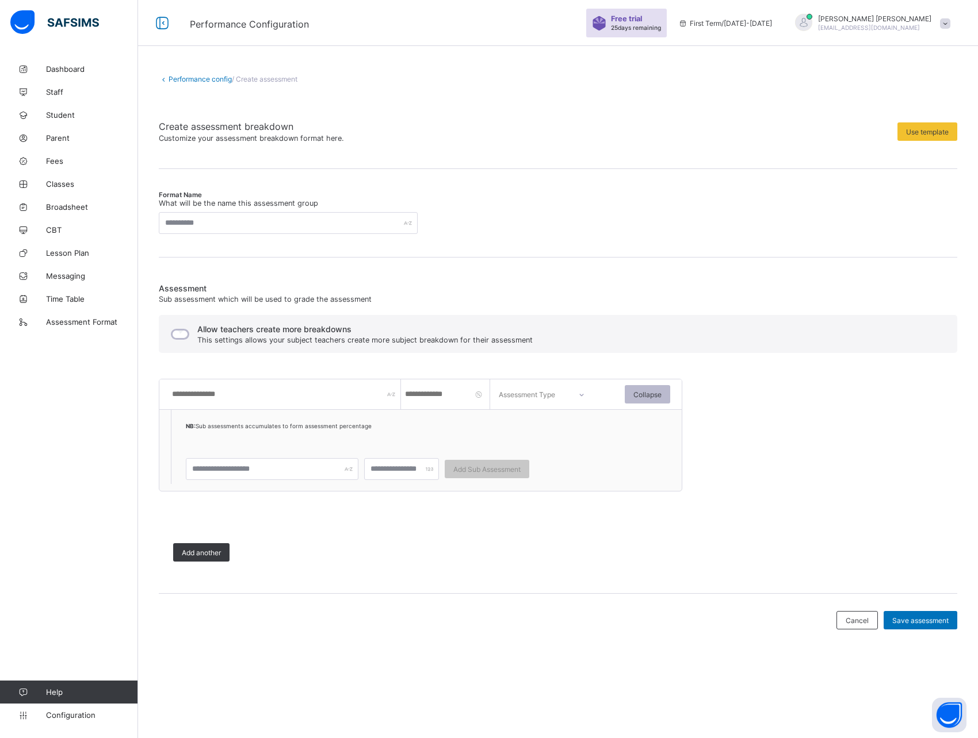
click at [652, 393] on span "Collapse" at bounding box center [647, 394] width 28 height 9
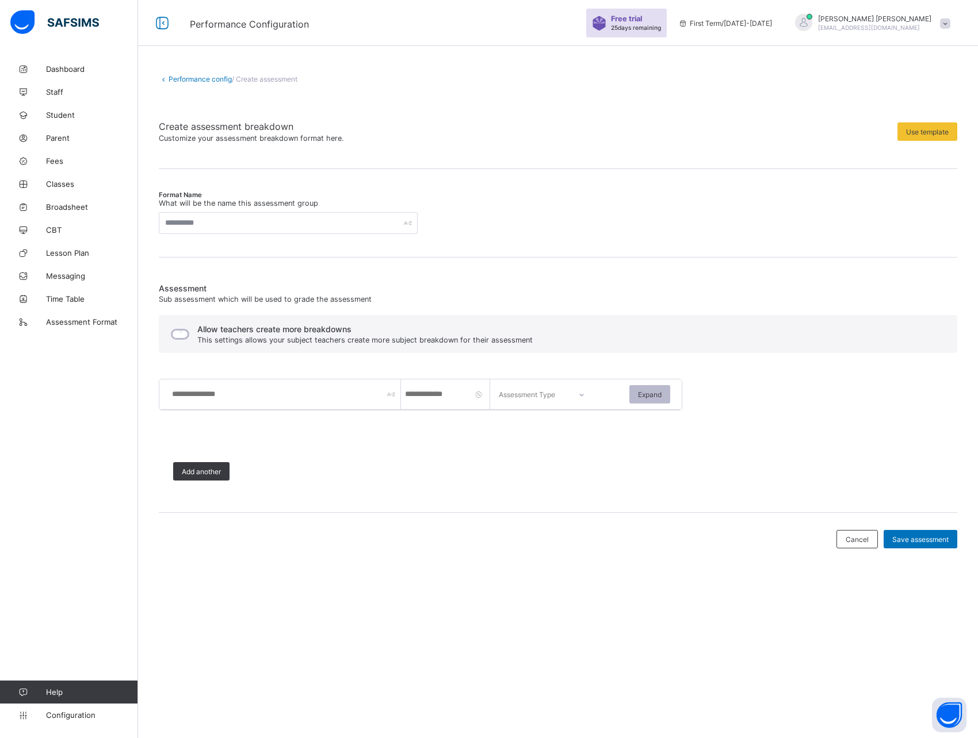
click at [652, 393] on span "Expand" at bounding box center [650, 394] width 24 height 9
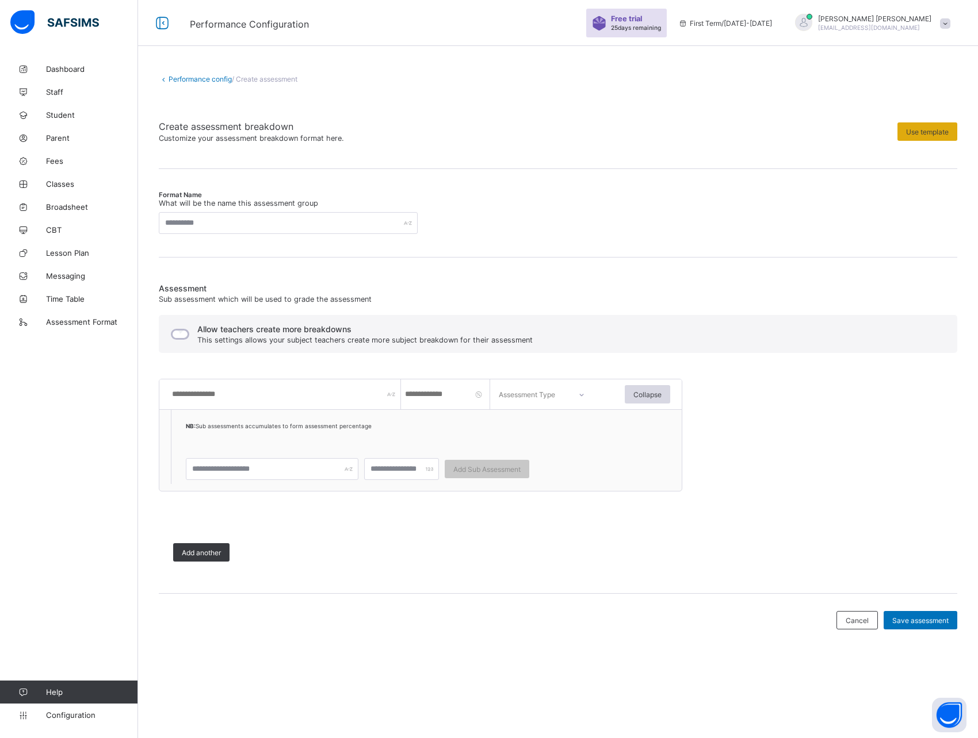
click at [917, 132] on span "Use template" at bounding box center [927, 132] width 43 height 9
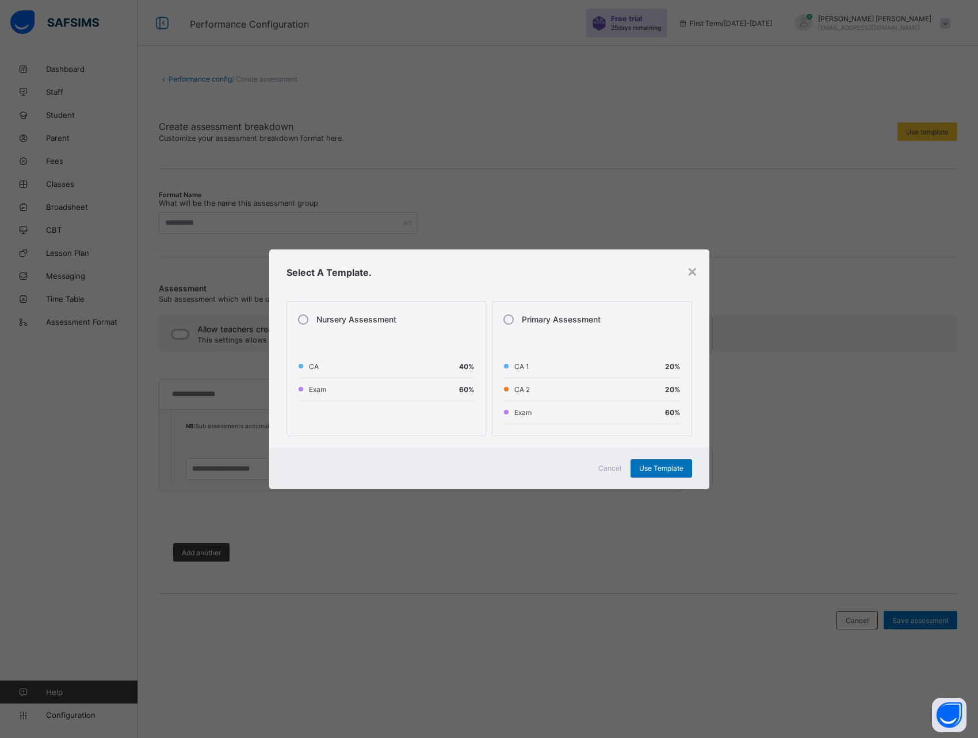
click at [415, 363] on p "CA" at bounding box center [381, 366] width 145 height 9
click at [514, 323] on div "Primary Assessment" at bounding box center [550, 320] width 105 height 24
click at [569, 289] on div "Select A Template." at bounding box center [489, 273] width 440 height 46
click at [692, 272] on div "×" at bounding box center [692, 271] width 11 height 20
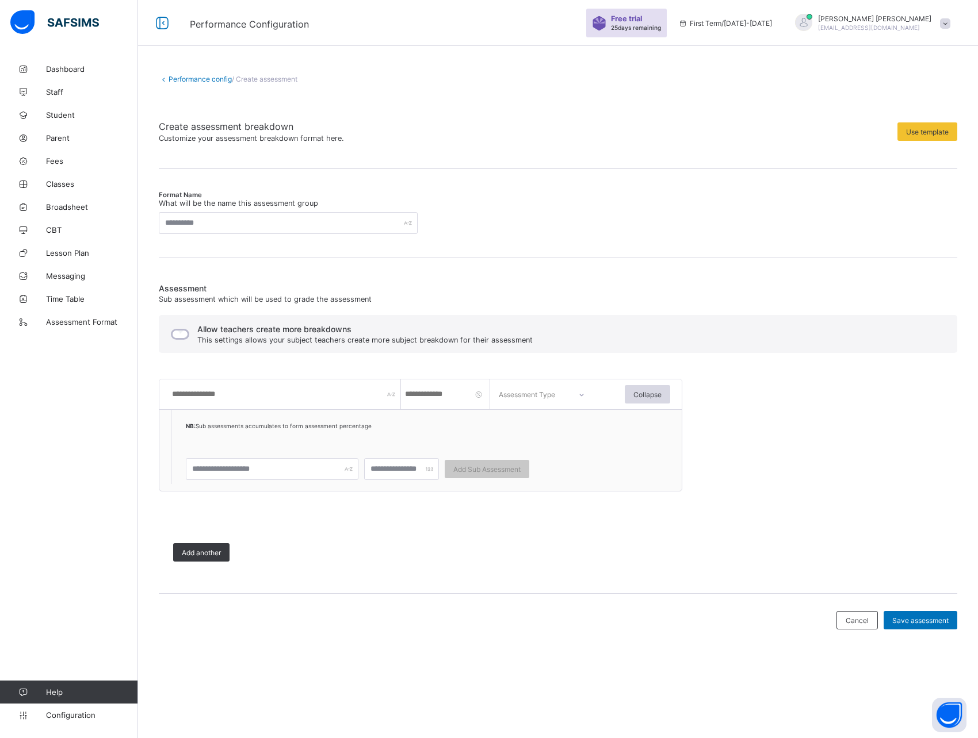
click at [185, 76] on link "Performance config" at bounding box center [199, 79] width 63 height 9
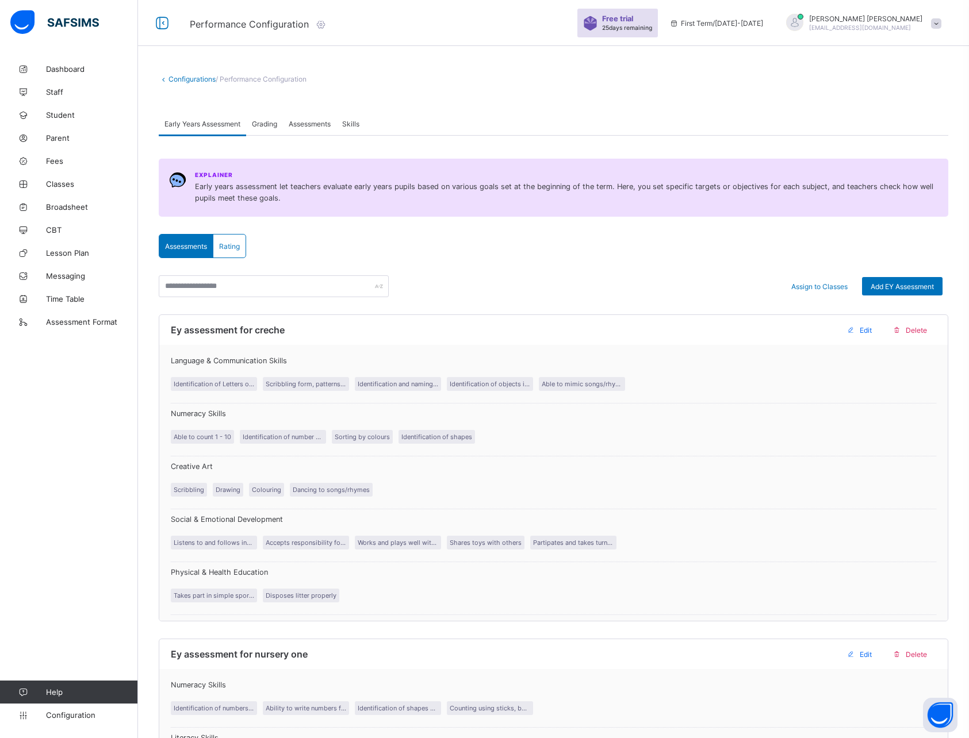
click at [317, 121] on span "Assessments" at bounding box center [310, 124] width 42 height 9
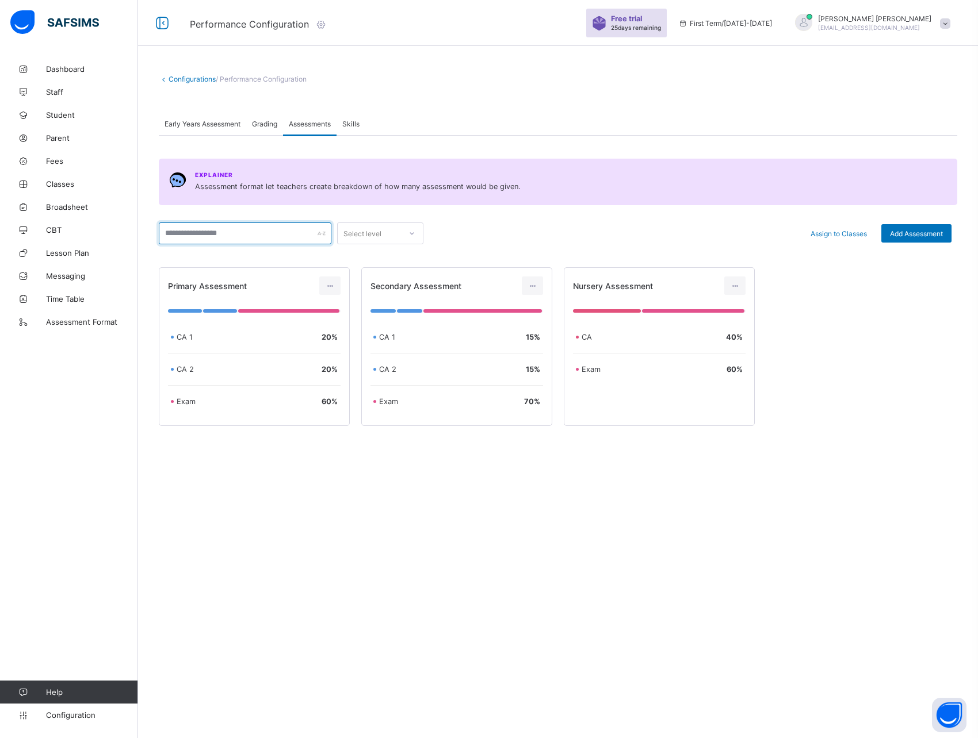
click at [279, 238] on input "text" at bounding box center [245, 234] width 173 height 22
click at [256, 238] on input "text" at bounding box center [245, 234] width 173 height 22
click at [315, 488] on div "Explainer Assessment format let teachers create breakdown of how many assessmen…" at bounding box center [558, 315] width 798 height 359
click at [266, 127] on span "Grading" at bounding box center [264, 124] width 25 height 9
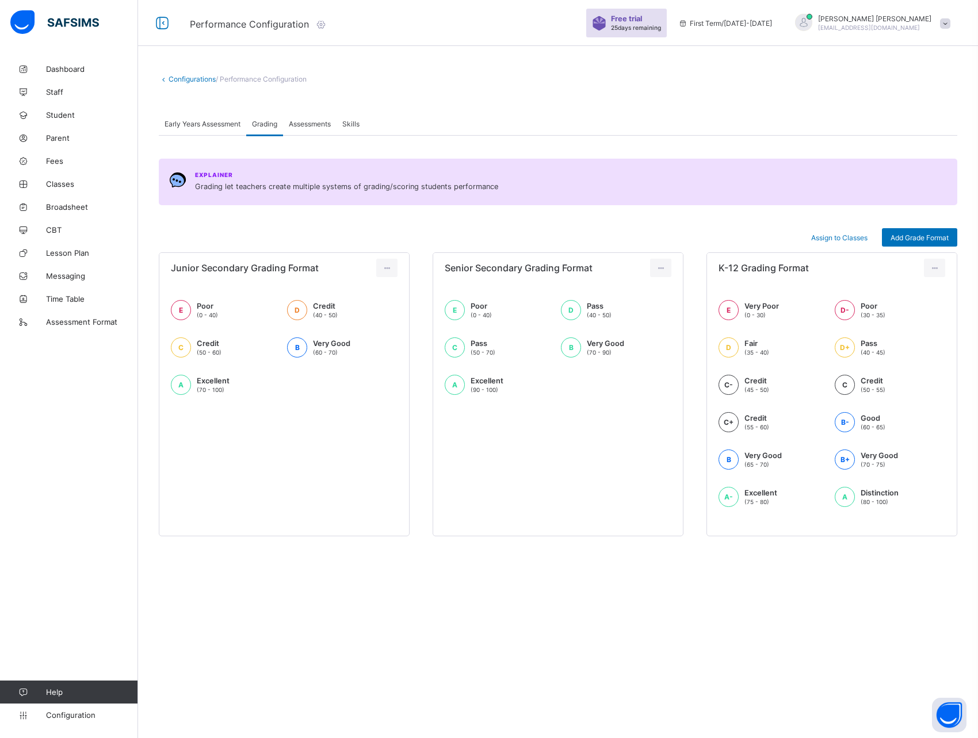
click at [313, 122] on span "Assessments" at bounding box center [310, 124] width 42 height 9
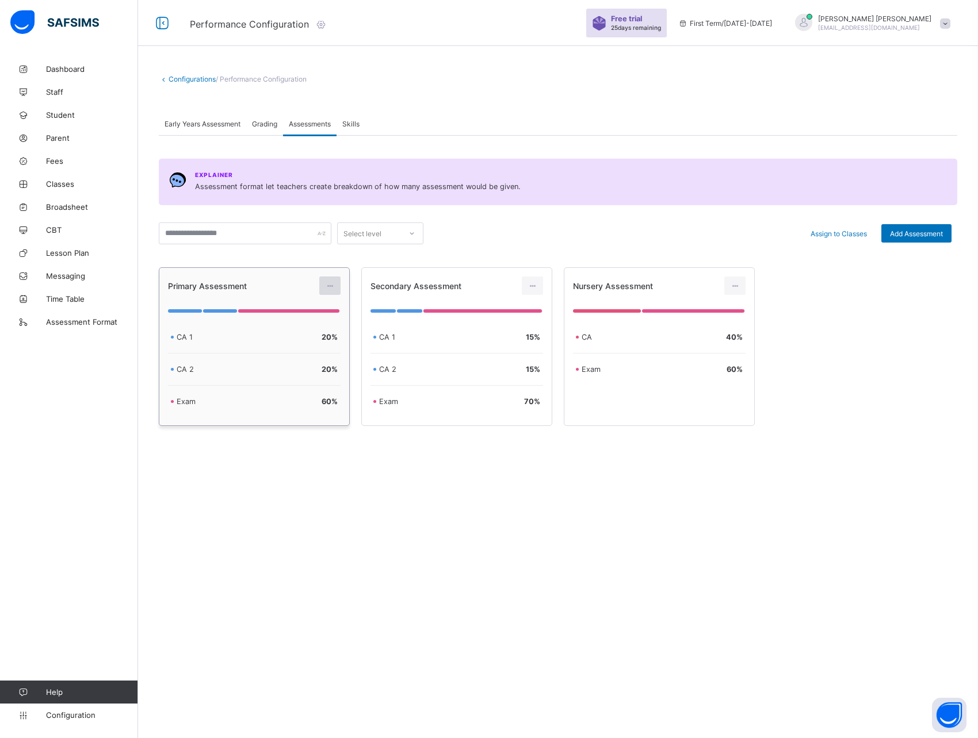
click at [331, 286] on icon at bounding box center [330, 286] width 10 height 9
click at [301, 315] on div "Edit Assessment" at bounding box center [305, 312] width 62 height 12
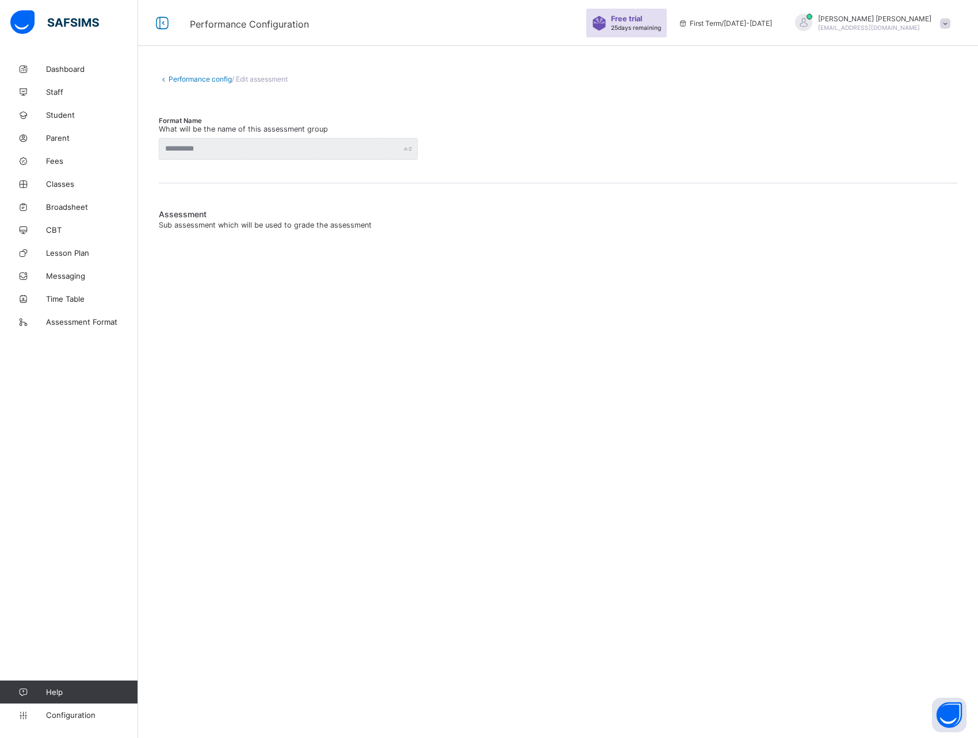
type input "**********"
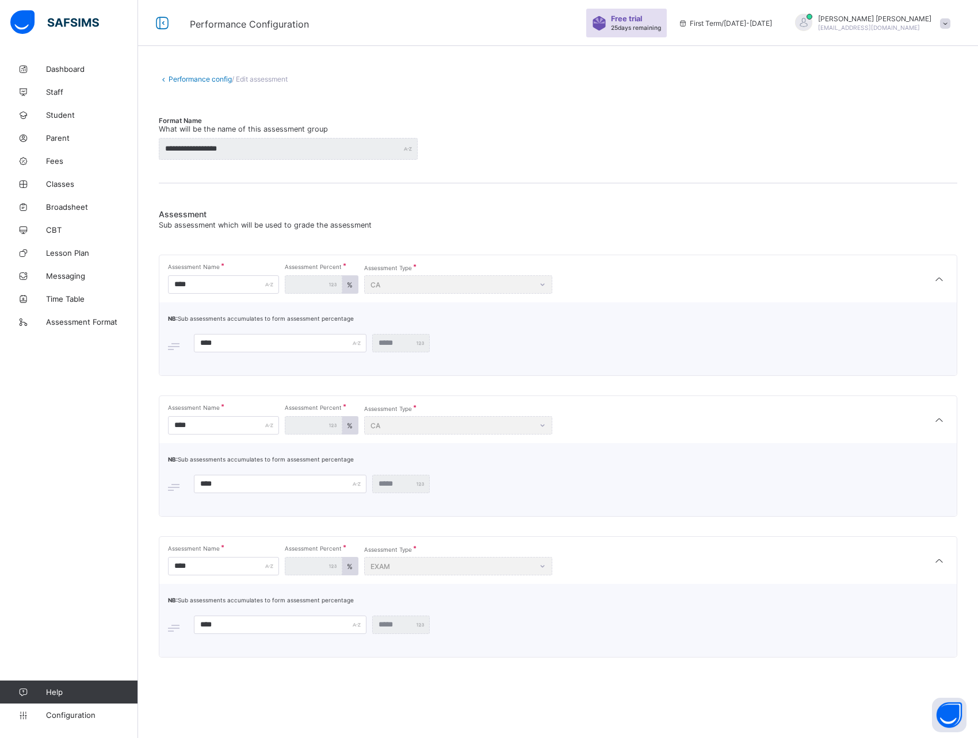
click at [179, 76] on link "Performance config" at bounding box center [199, 79] width 63 height 9
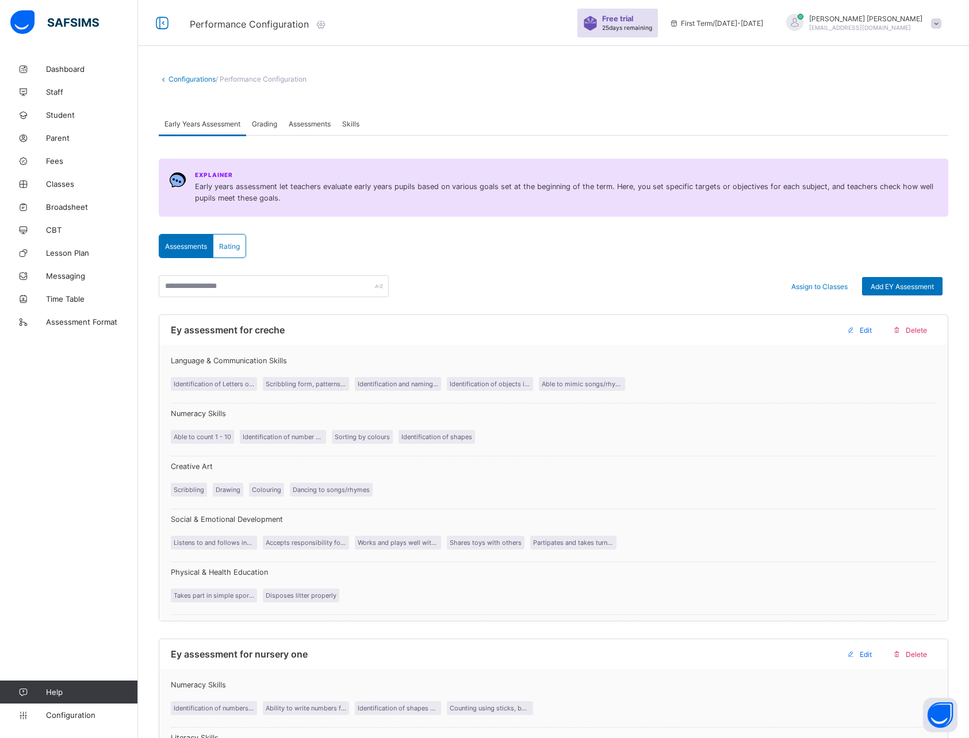
click at [310, 125] on span "Assessments" at bounding box center [310, 124] width 42 height 9
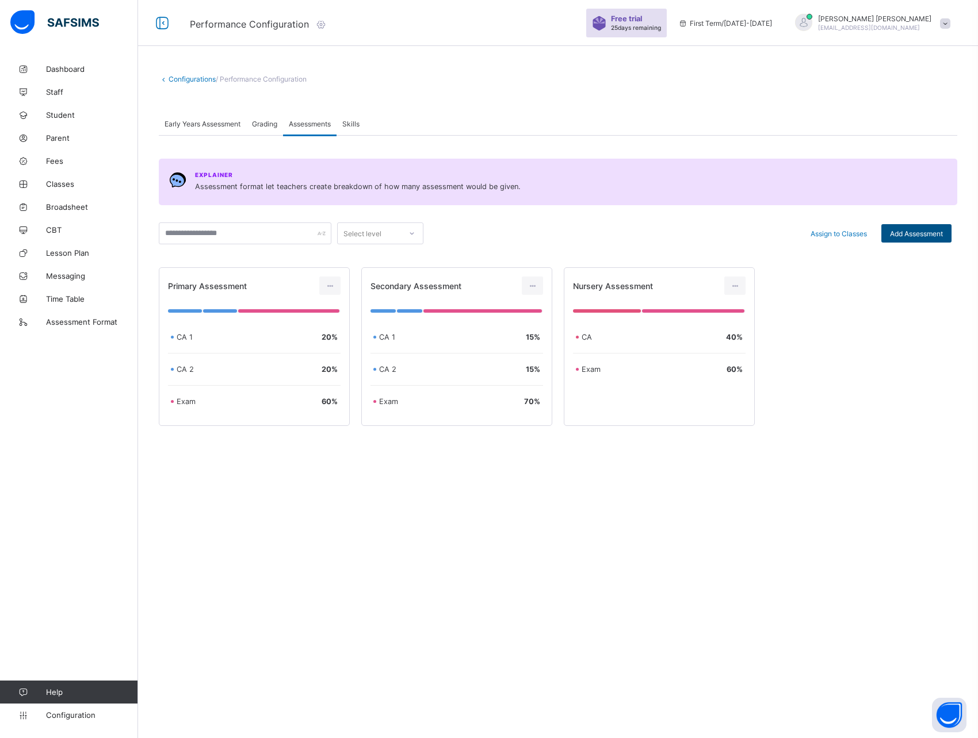
click at [922, 237] on span "Add Assessment" at bounding box center [916, 233] width 53 height 9
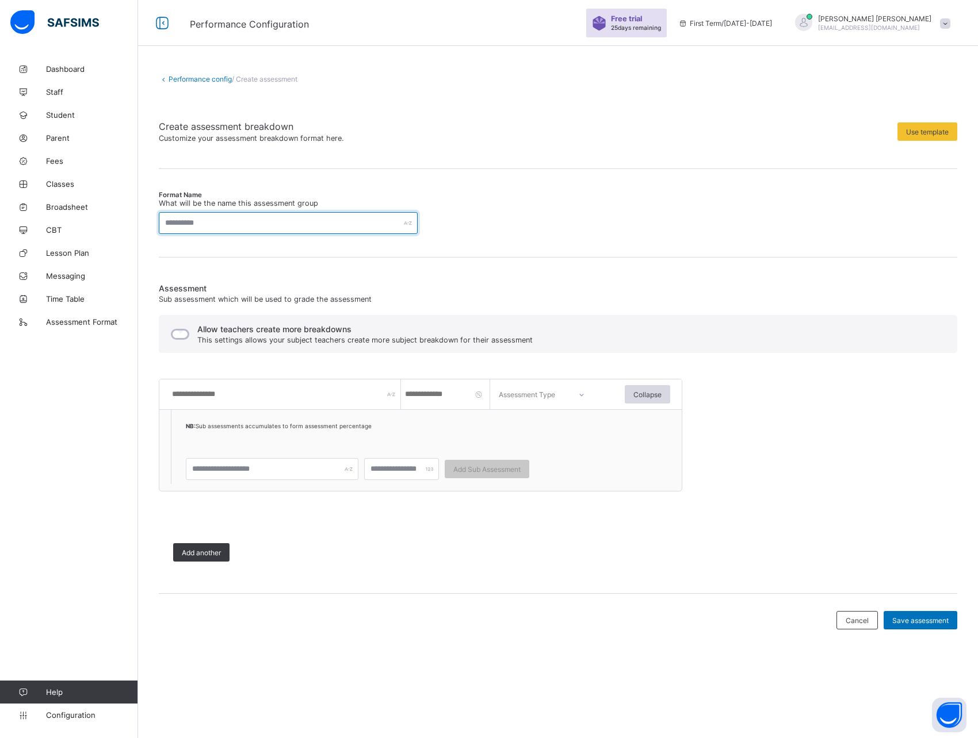
click at [254, 217] on input "text" at bounding box center [288, 223] width 259 height 22
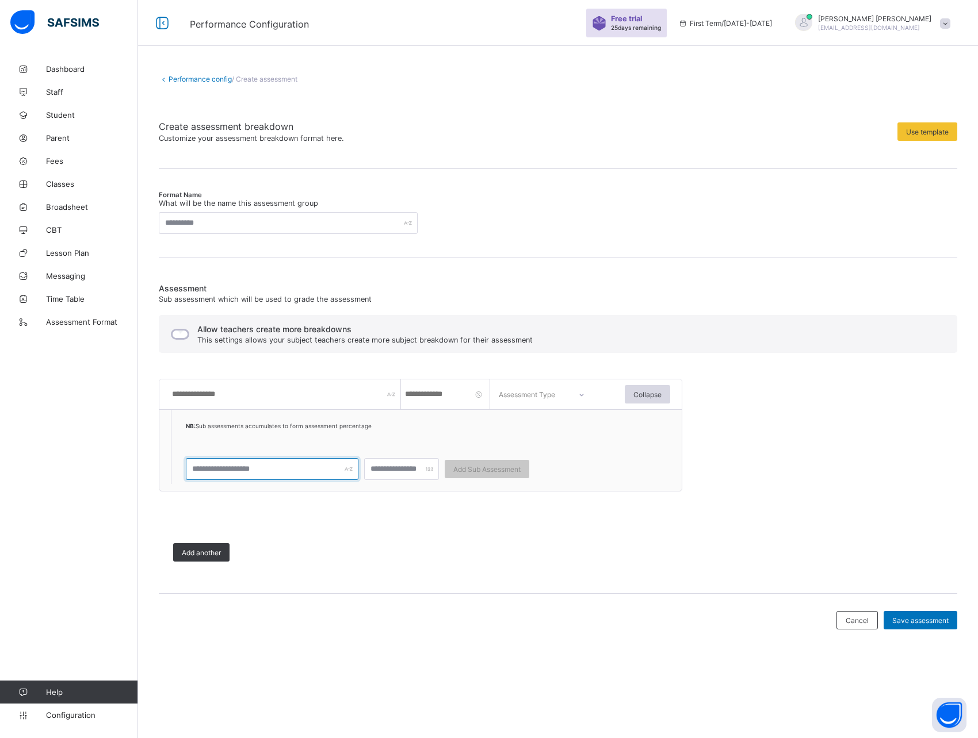
click at [250, 463] on input "text" at bounding box center [272, 469] width 173 height 22
click at [400, 466] on input "number" at bounding box center [401, 469] width 75 height 22
click at [474, 470] on span "Add Sub Assessment" at bounding box center [486, 469] width 67 height 9
click at [484, 470] on span "Add Sub Assessment" at bounding box center [486, 469] width 67 height 9
click at [189, 79] on link "Performance config" at bounding box center [199, 79] width 63 height 9
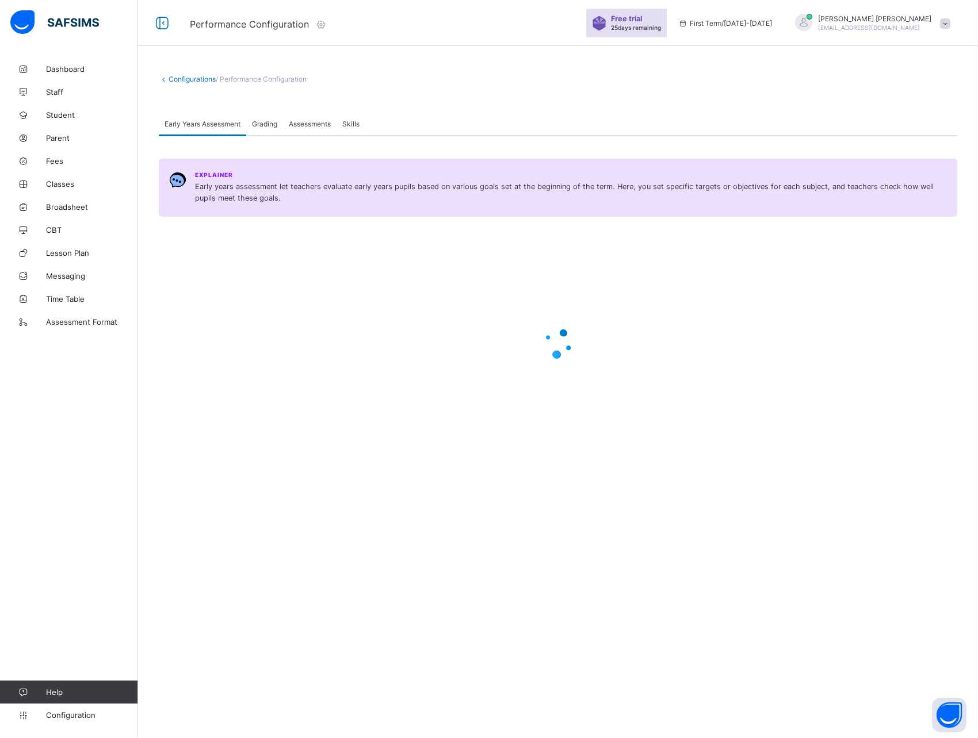
click at [307, 124] on span "Assessments" at bounding box center [310, 124] width 42 height 9
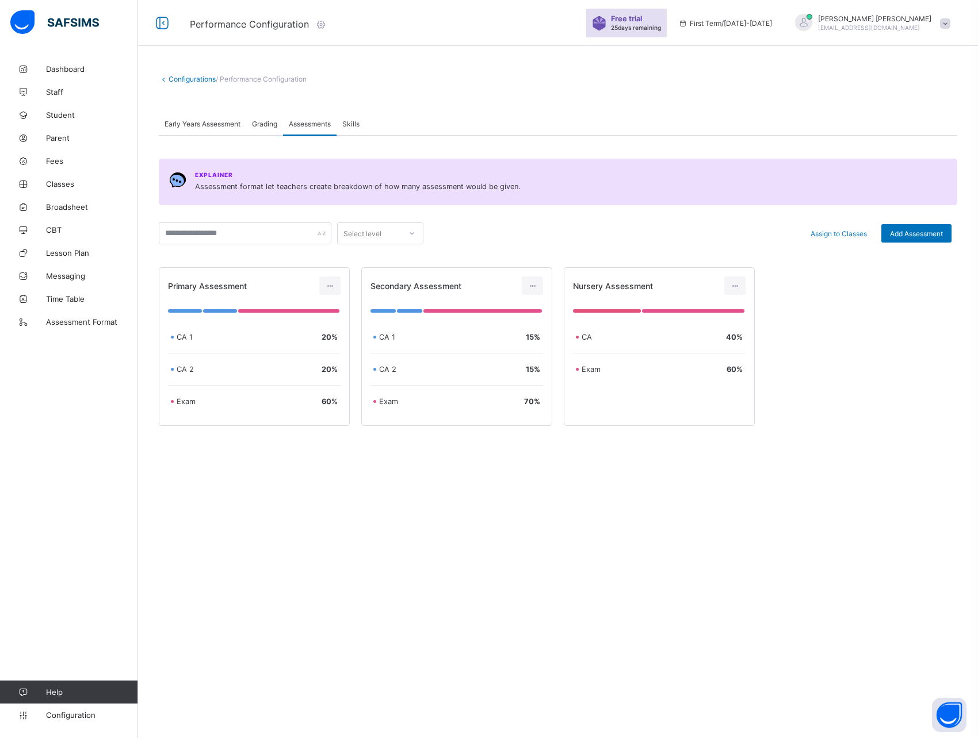
click at [390, 520] on div "Configurations / Performance Configuration Early Years Assessment Grading Asses…" at bounding box center [558, 369] width 840 height 738
click at [912, 232] on span "Add Assessment" at bounding box center [916, 233] width 53 height 9
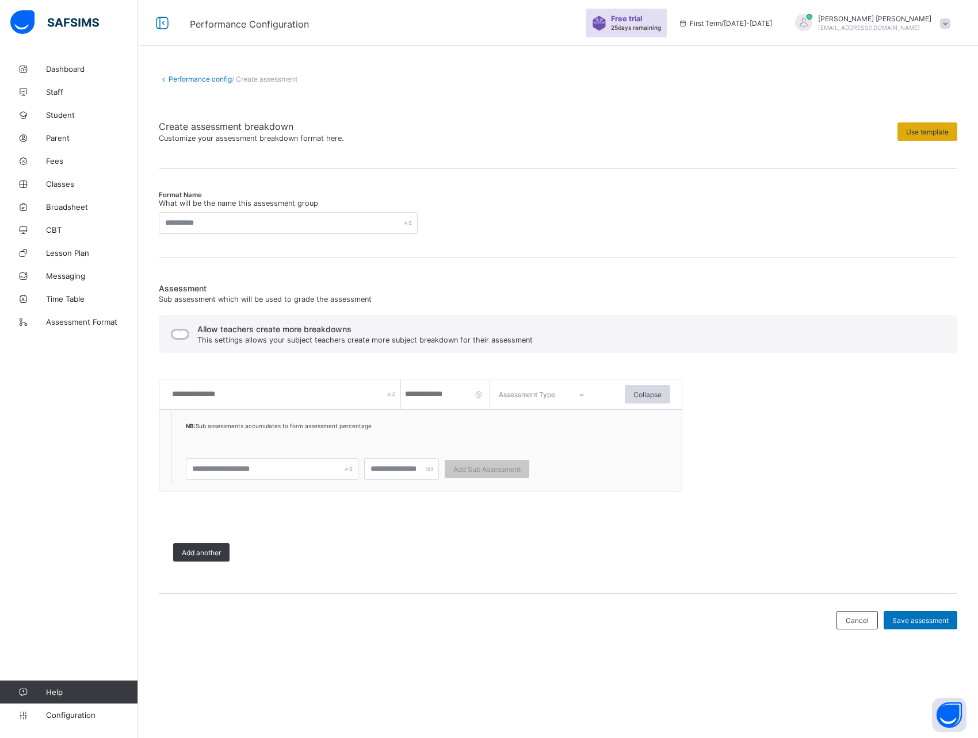
click at [913, 135] on span "Use template" at bounding box center [927, 132] width 43 height 9
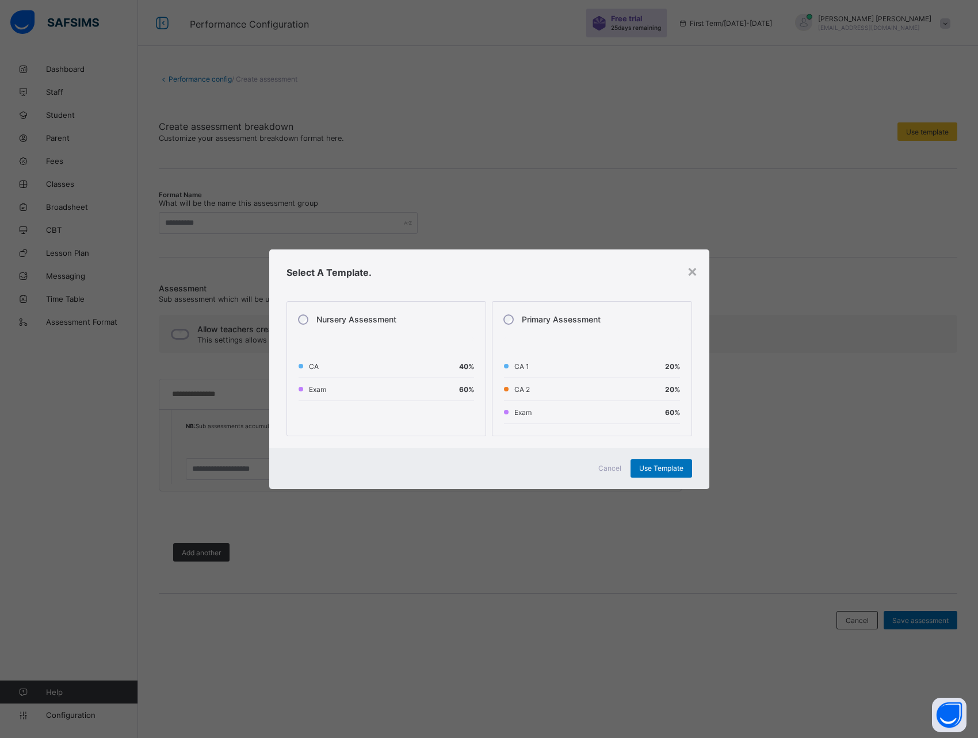
click at [431, 289] on div "Select A Template." at bounding box center [489, 273] width 440 height 46
click at [535, 326] on div "Primary Assessment" at bounding box center [550, 320] width 105 height 24
click at [663, 469] on span "Use Template" at bounding box center [661, 468] width 44 height 9
type input "**********"
type input "****"
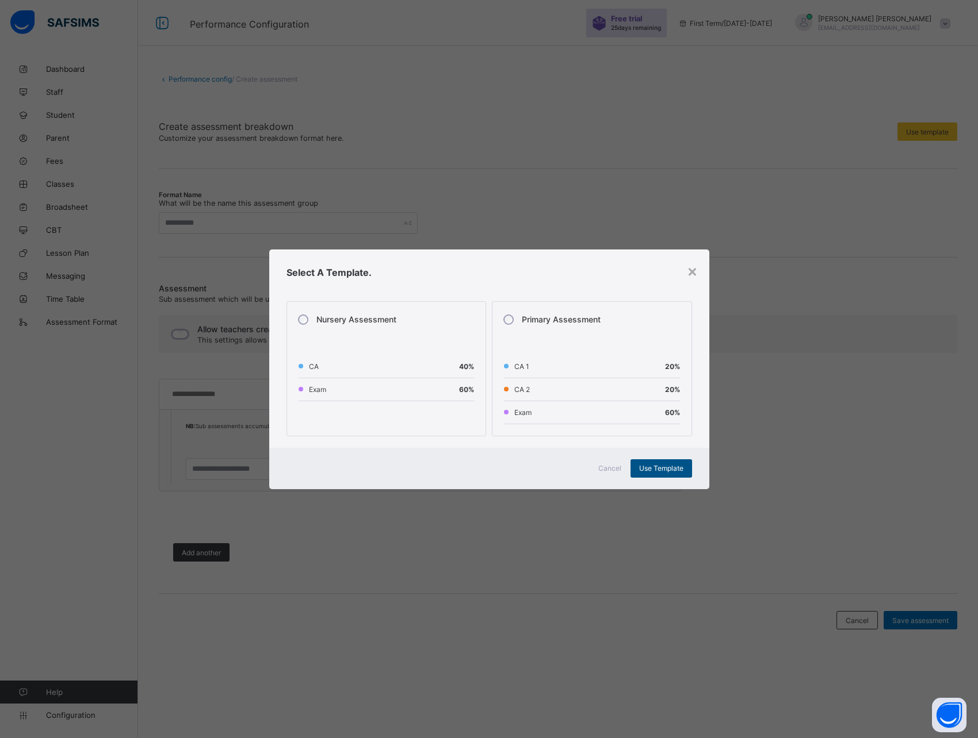
type input "**"
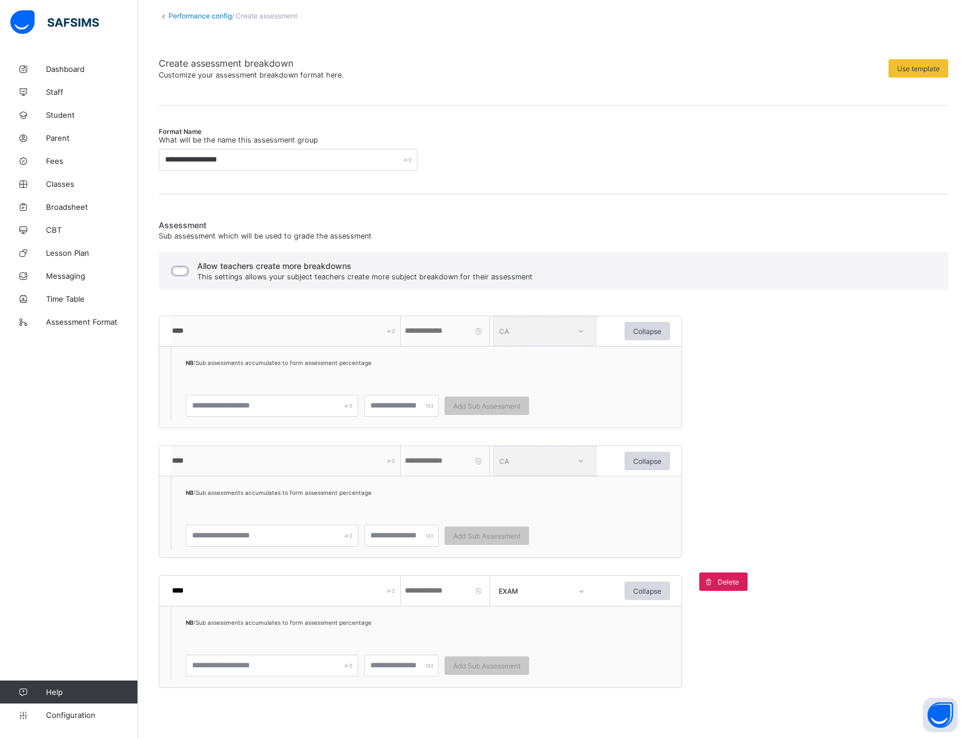
scroll to position [62, 0]
click at [913, 72] on span "Use template" at bounding box center [918, 70] width 43 height 9
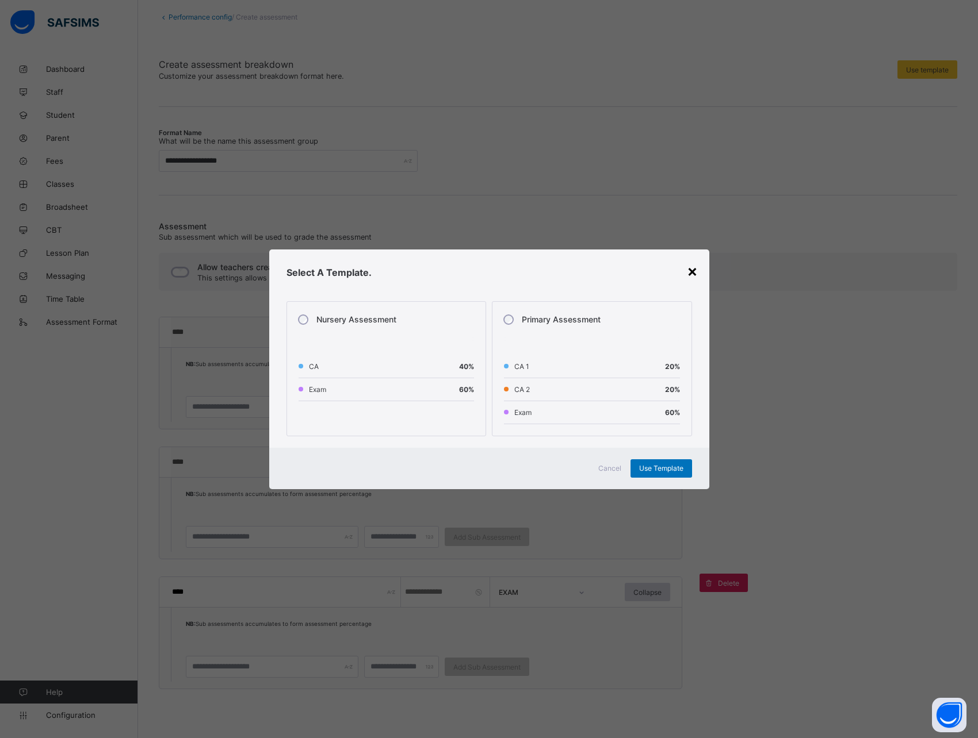
click at [688, 271] on div "×" at bounding box center [692, 271] width 11 height 20
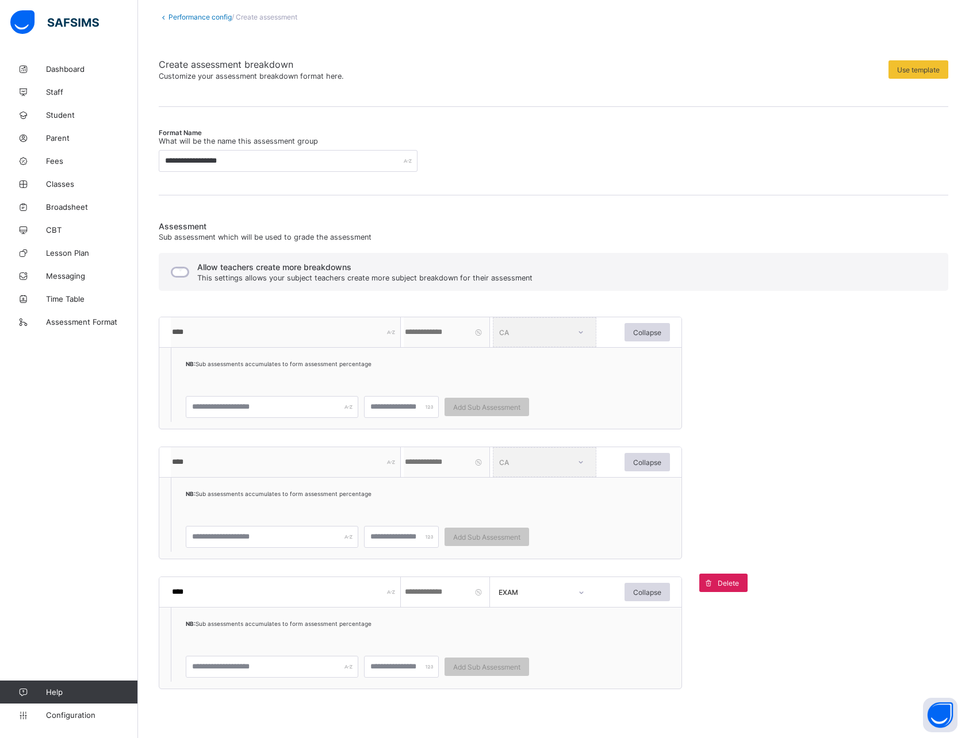
click at [195, 16] on link "Performance config" at bounding box center [199, 17] width 63 height 9
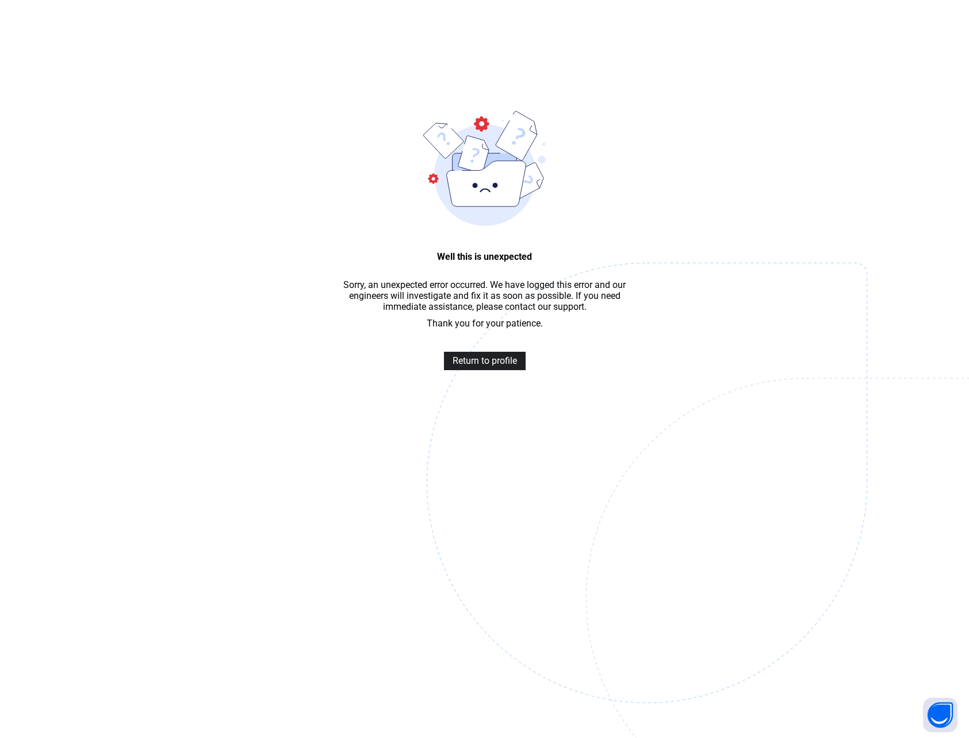
click at [488, 358] on span "Return to profile" at bounding box center [485, 360] width 64 height 11
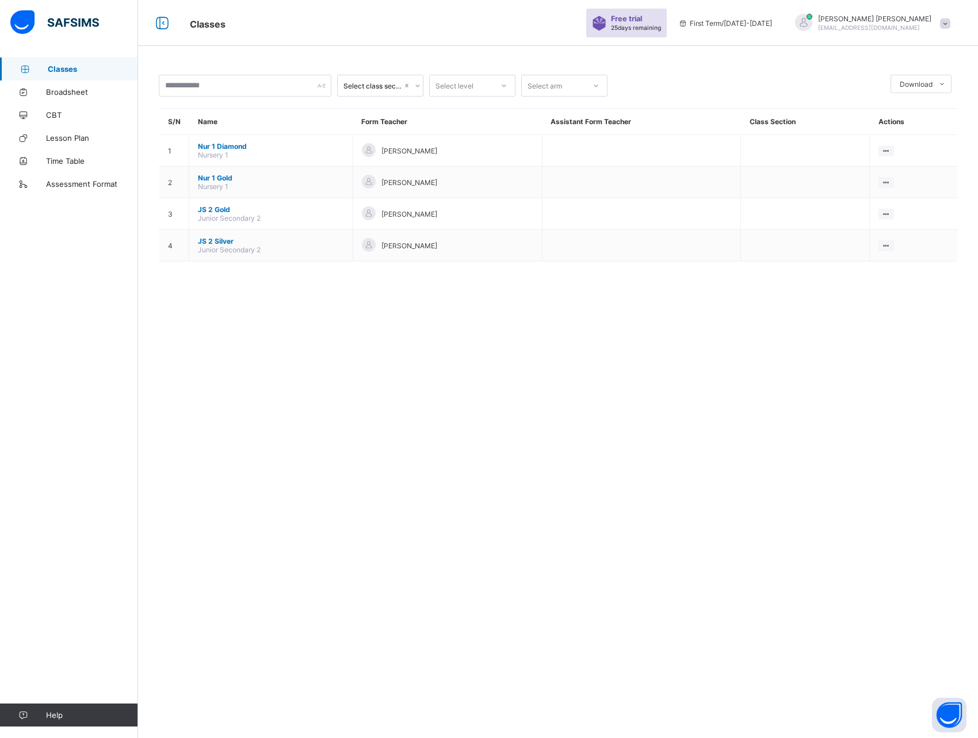
click at [661, 348] on div "Select class section Select level Select arm Download Pdf Report Excel Report S…" at bounding box center [558, 369] width 840 height 738
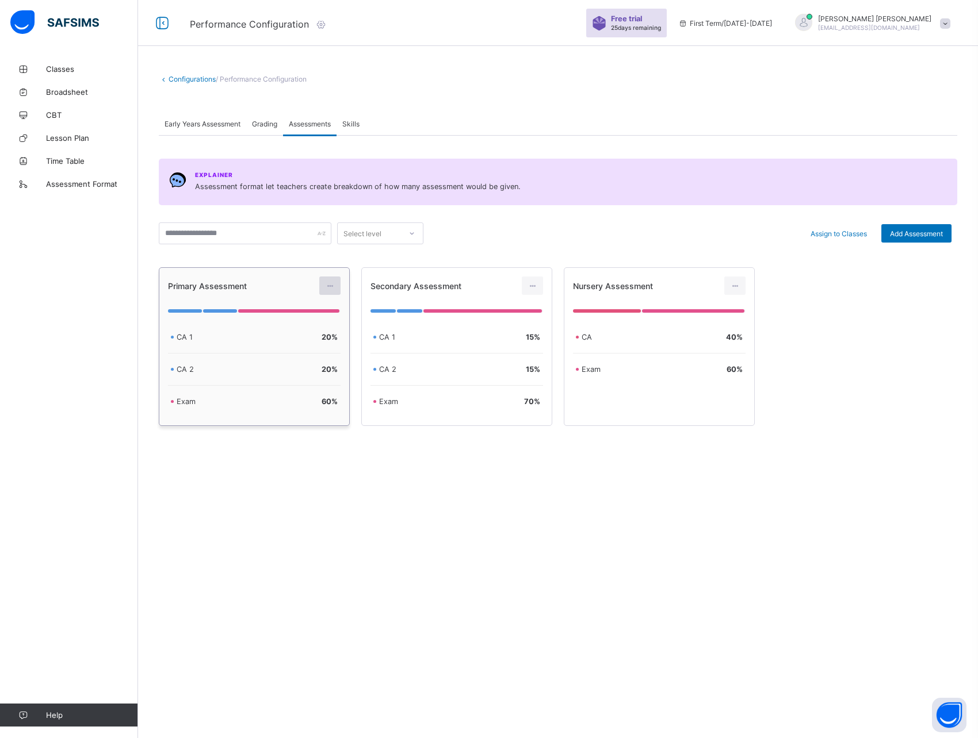
click at [331, 288] on icon at bounding box center [330, 286] width 10 height 9
click at [305, 312] on div "Edit Assessment" at bounding box center [305, 312] width 62 height 12
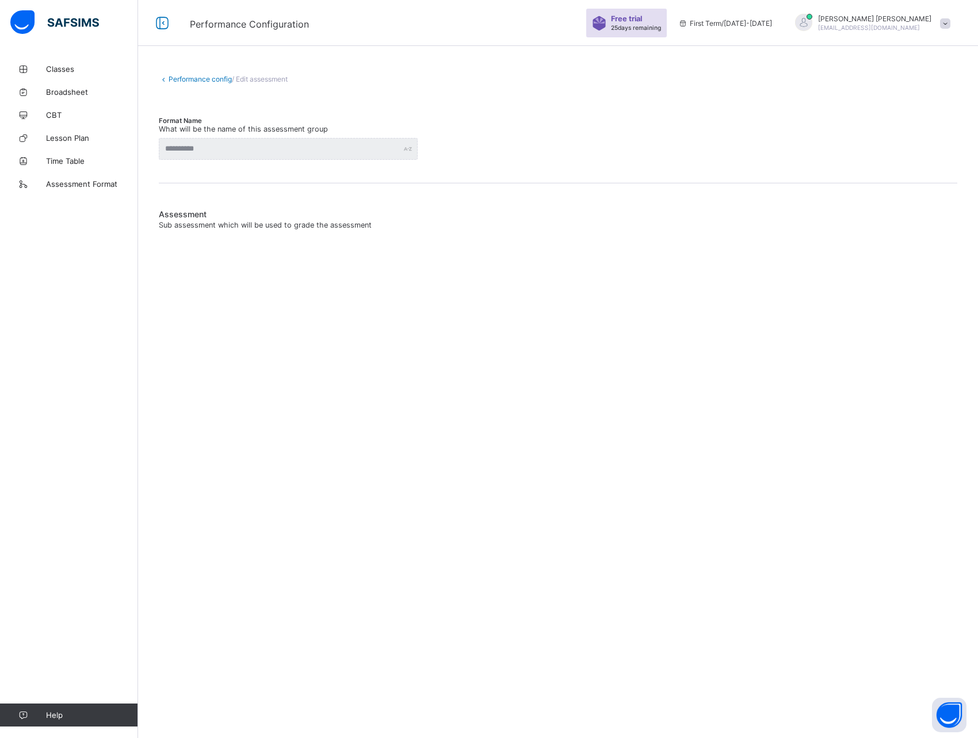
type input "**********"
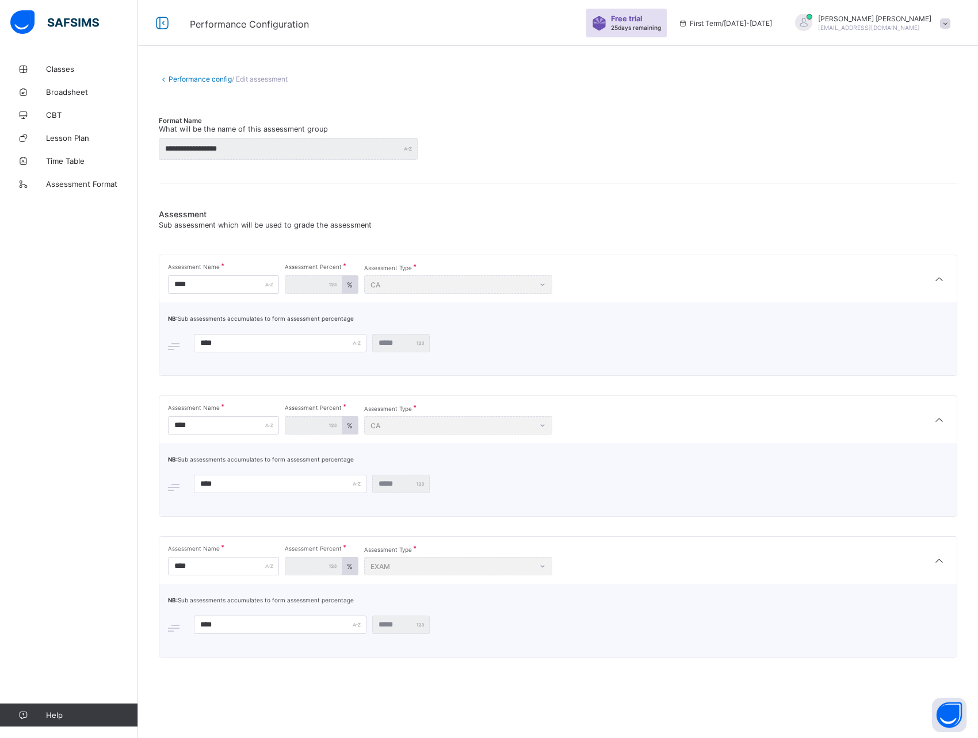
click at [193, 80] on link "Performance config" at bounding box center [199, 79] width 63 height 9
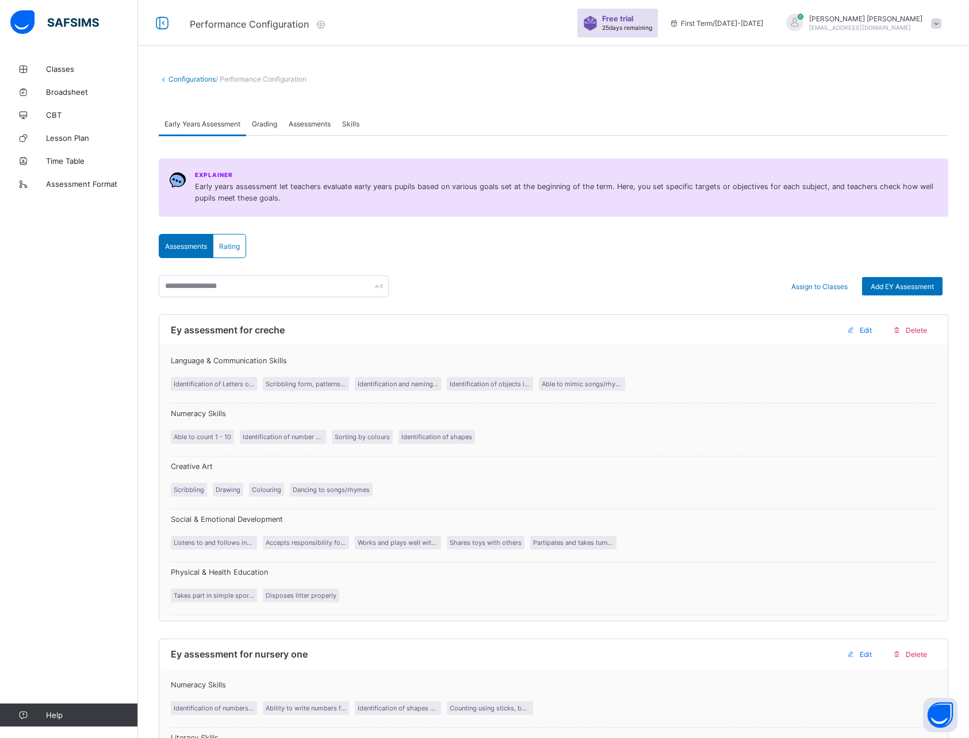
click at [320, 127] on span "Assessments" at bounding box center [310, 124] width 42 height 9
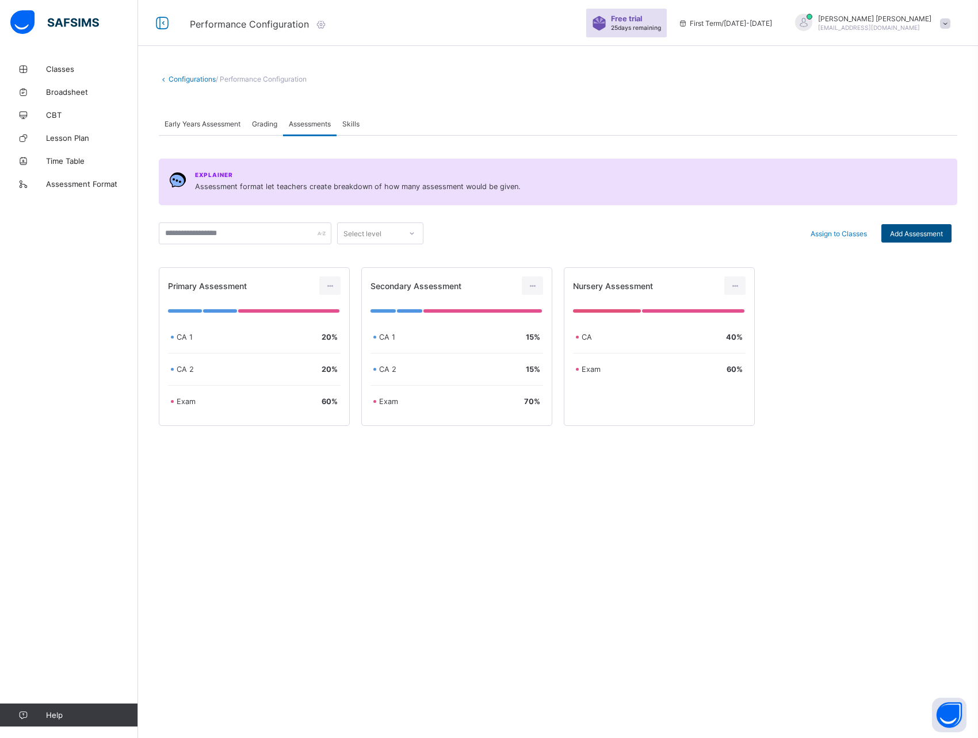
click at [914, 233] on span "Add Assessment" at bounding box center [916, 233] width 53 height 9
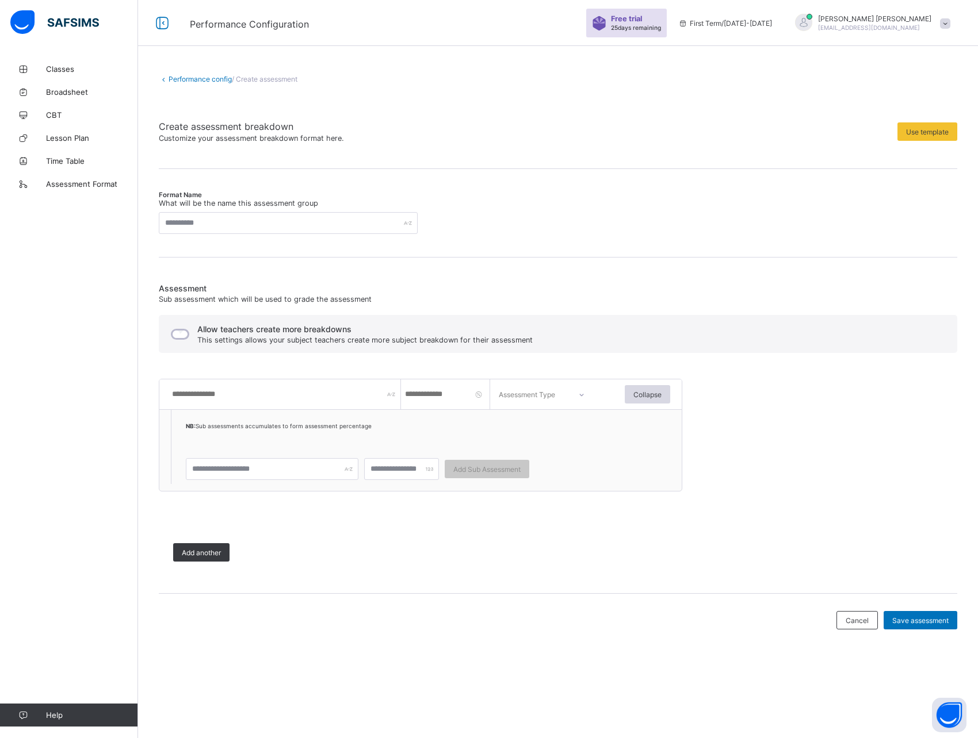
click at [181, 79] on link "Performance config" at bounding box center [199, 79] width 63 height 9
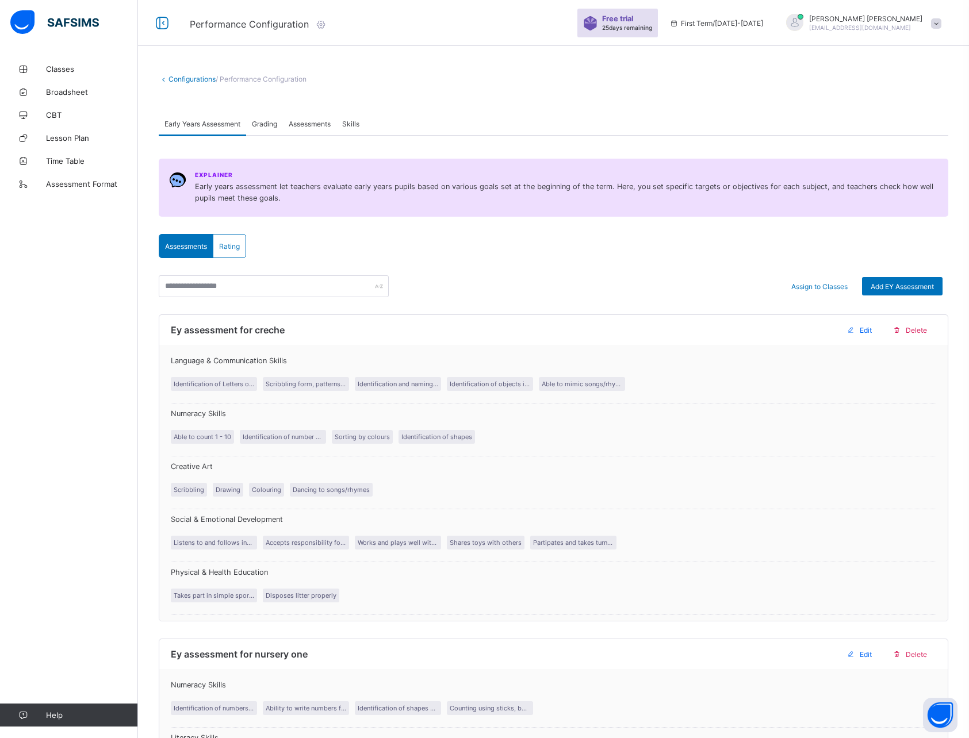
click at [321, 124] on span "Assessments" at bounding box center [310, 124] width 42 height 9
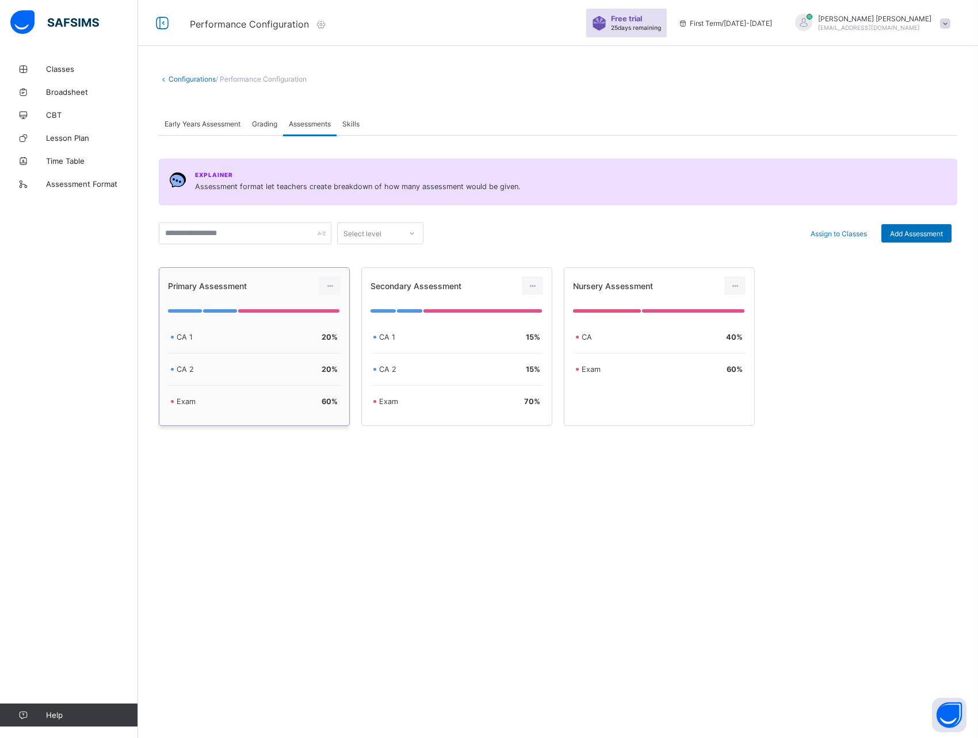
click at [280, 361] on div "CA 2 20 %" at bounding box center [254, 370] width 173 height 32
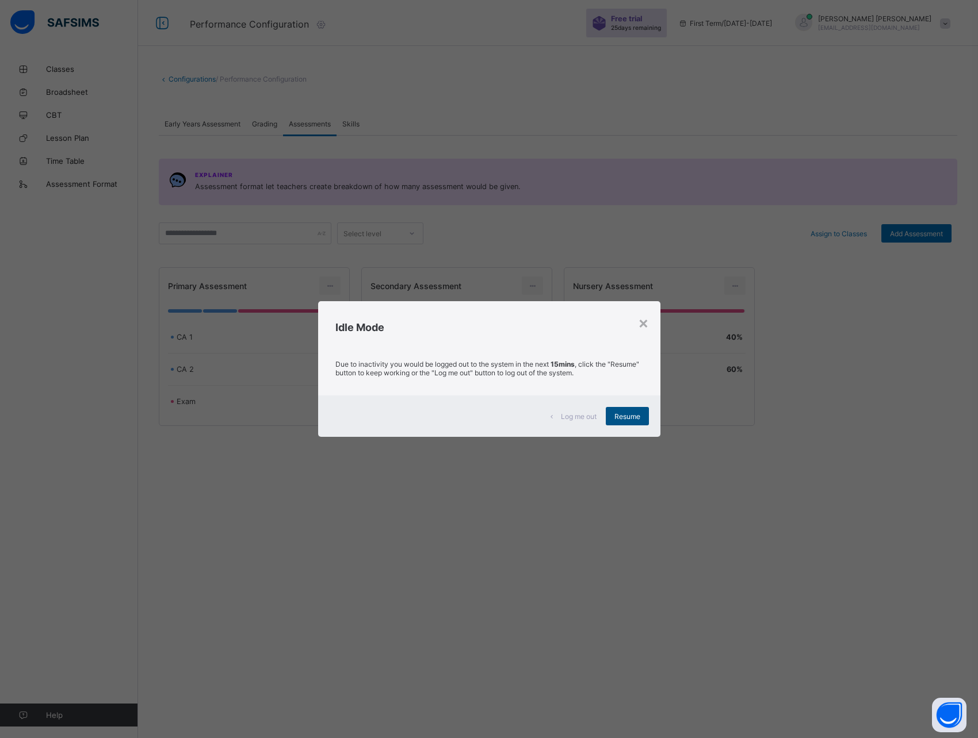
click at [622, 420] on span "Resume" at bounding box center [627, 416] width 26 height 9
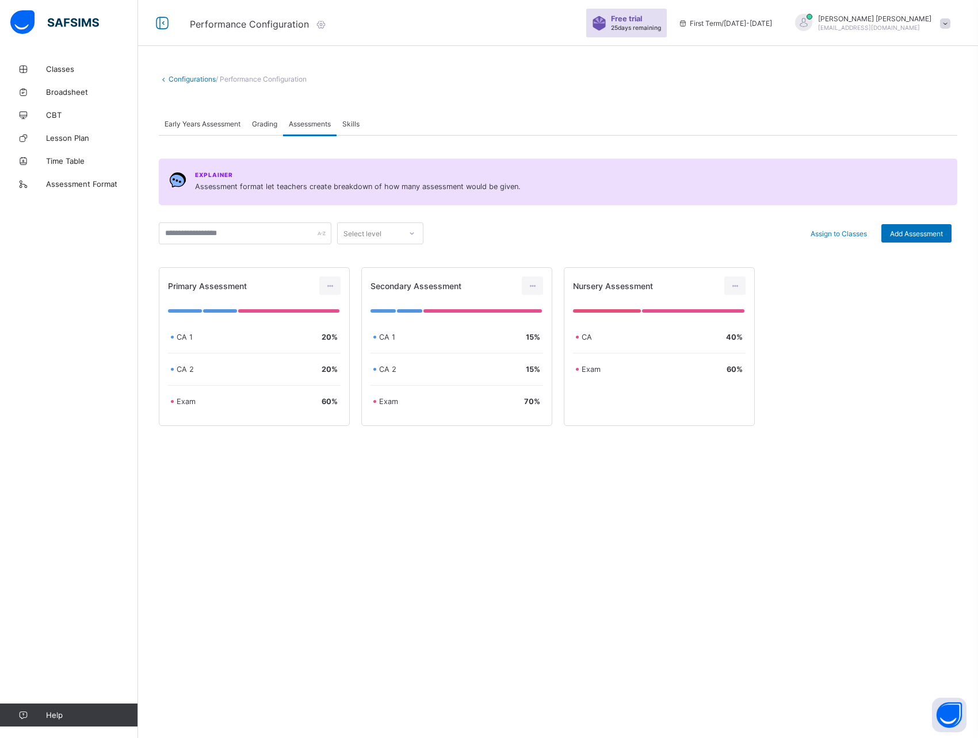
click at [330, 470] on div at bounding box center [558, 460] width 798 height 23
click at [292, 350] on div "CA 1 20 %" at bounding box center [254, 337] width 173 height 32
click at [331, 286] on icon at bounding box center [330, 286] width 10 height 9
click at [299, 309] on div "Edit Assessment" at bounding box center [305, 312] width 62 height 12
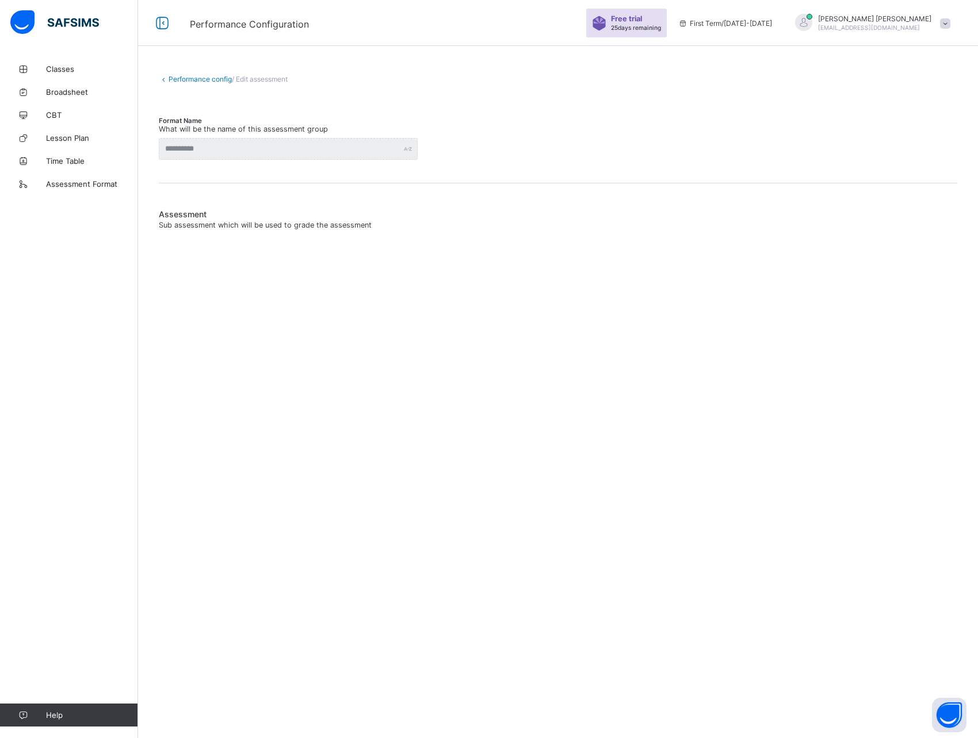
type input "**********"
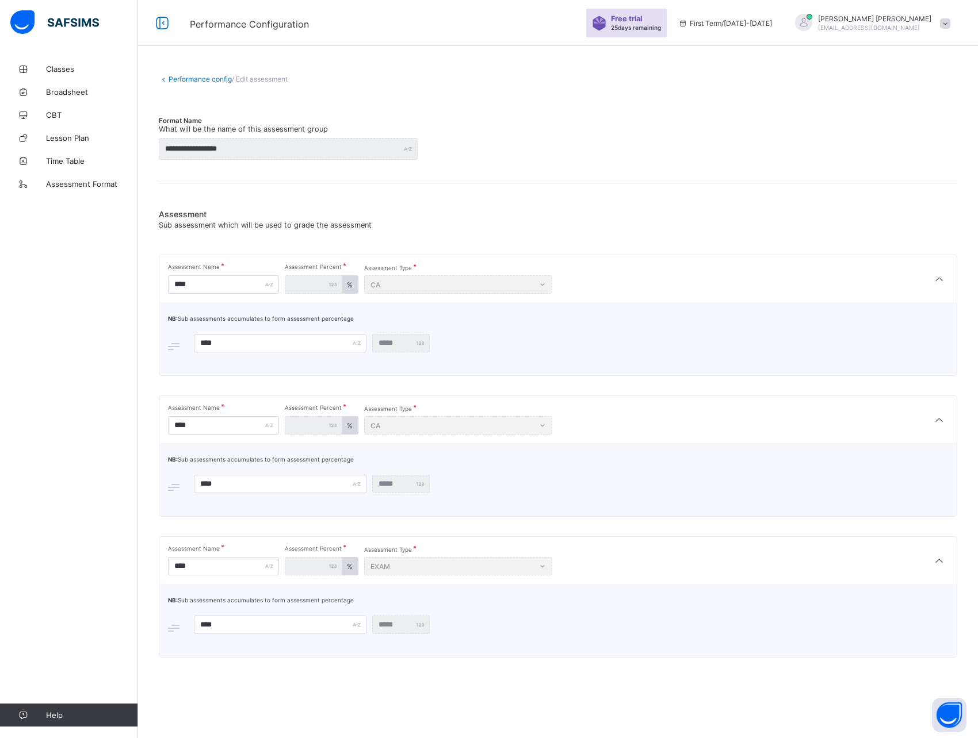
click at [265, 193] on div "Assessment Sub assessment which will be used to grade the assessment Assessment…" at bounding box center [558, 429] width 798 height 492
click at [198, 283] on input "****" at bounding box center [223, 284] width 111 height 18
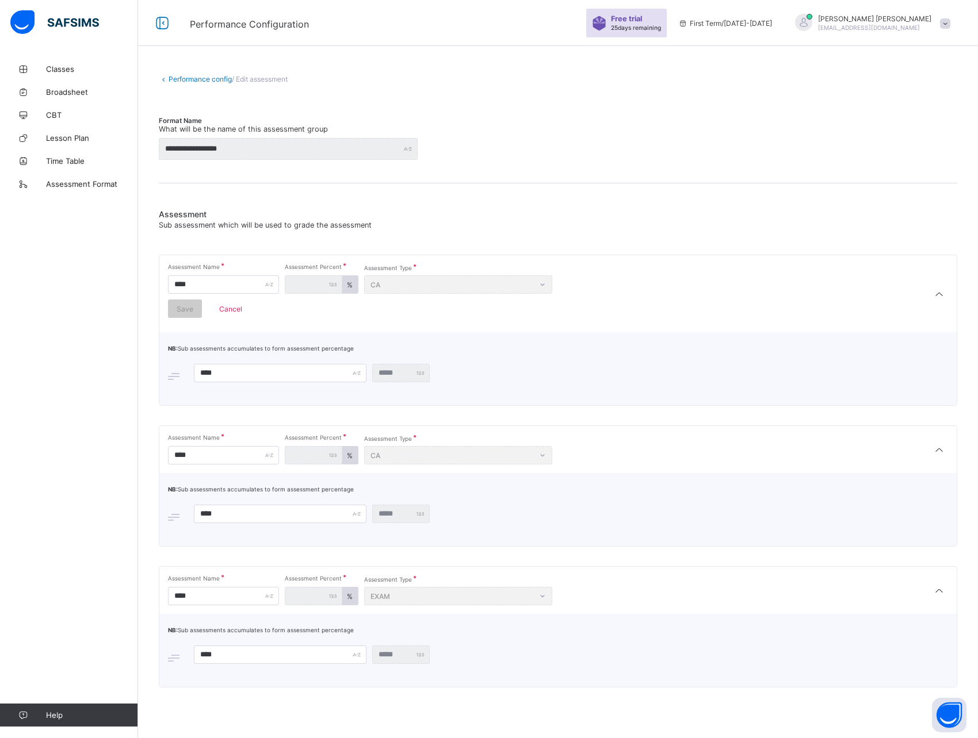
click at [309, 193] on div "Assessment Sub assessment which will be used to grade the assessment Assessment…" at bounding box center [558, 444] width 798 height 522
click at [233, 310] on span "Cancel" at bounding box center [230, 309] width 39 height 9
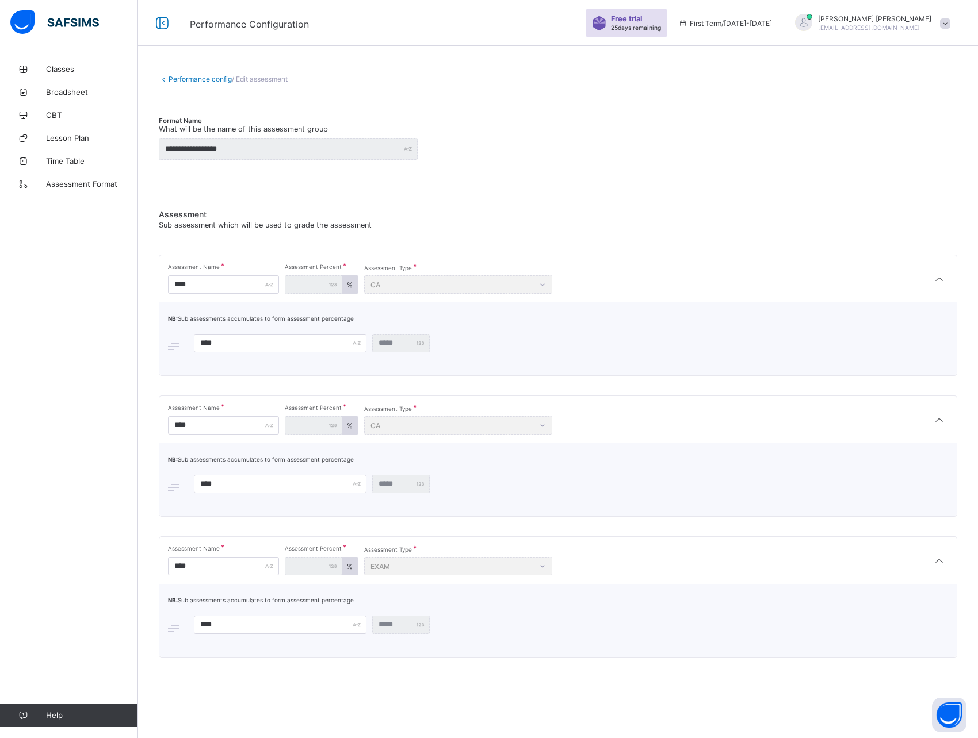
click at [200, 78] on link "Performance config" at bounding box center [199, 79] width 63 height 9
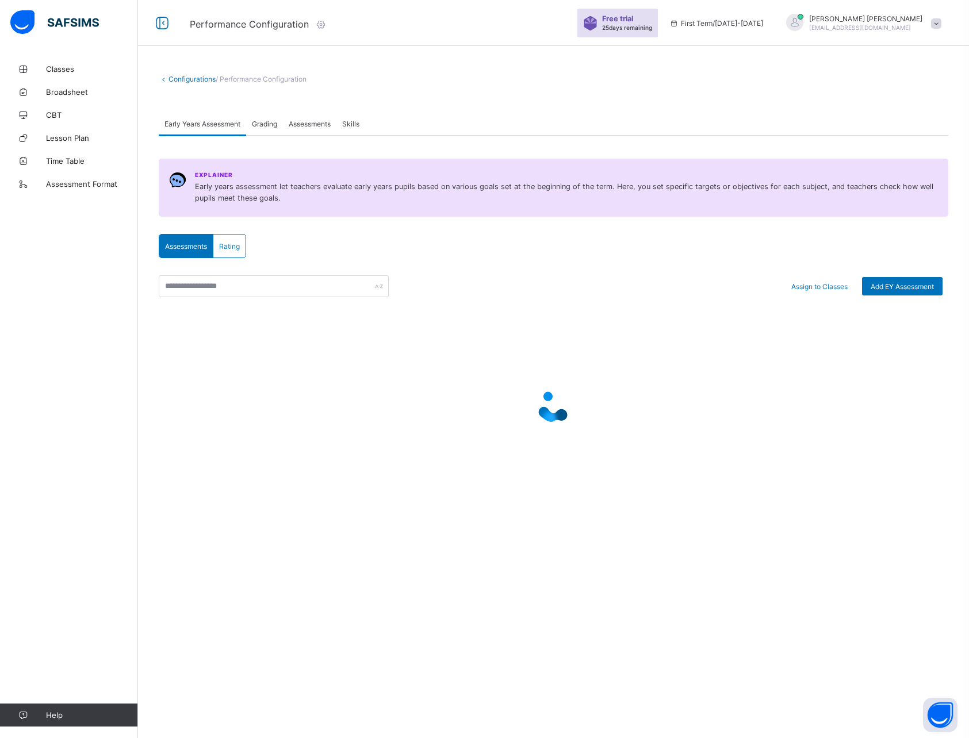
click at [320, 124] on span "Assessments" at bounding box center [310, 124] width 42 height 9
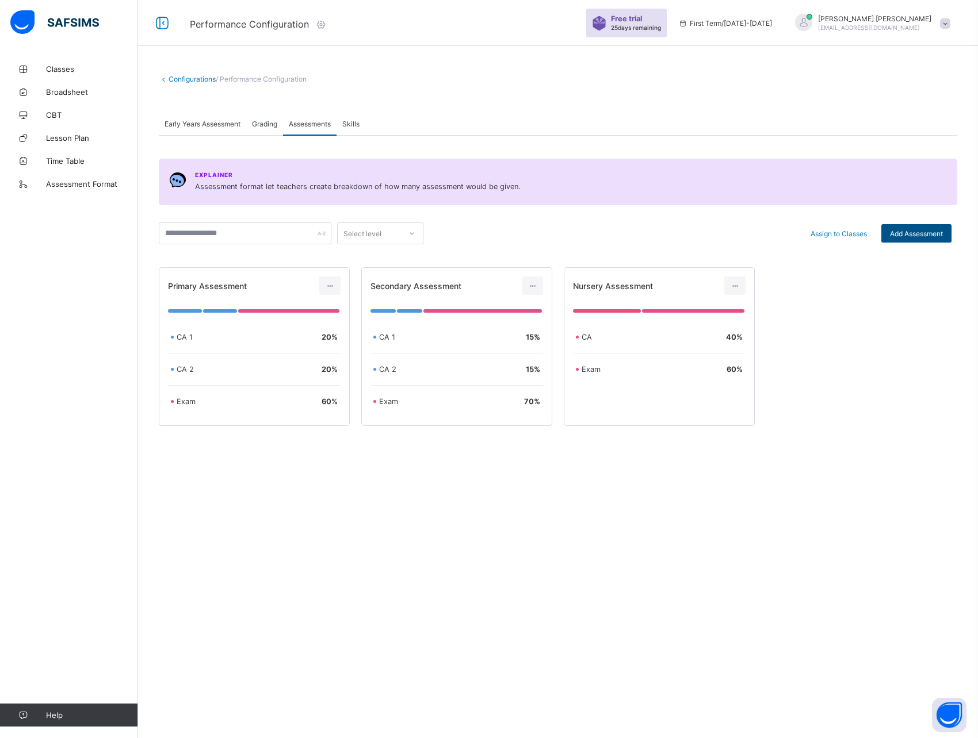
click at [917, 236] on span "Add Assessment" at bounding box center [916, 233] width 53 height 9
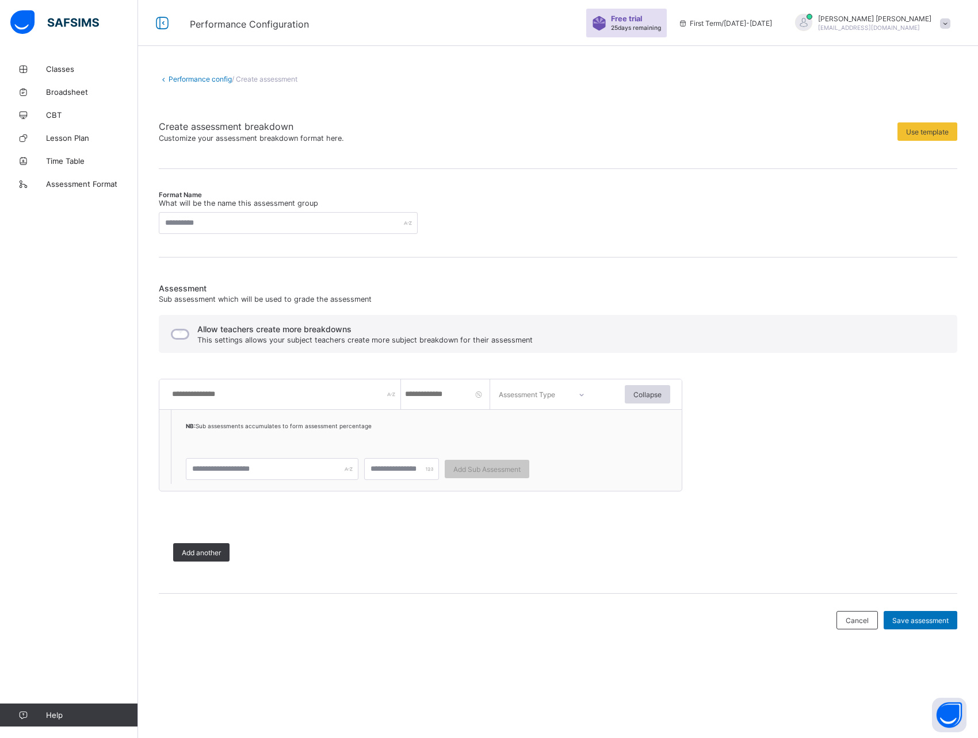
click at [230, 394] on input "text" at bounding box center [286, 395] width 230 height 30
click at [242, 365] on div "Assessment Sub assessment which will be used to grade the assessment Allow teac…" at bounding box center [558, 430] width 798 height 293
click at [275, 537] on div "Add another" at bounding box center [441, 552] width 564 height 47
click at [293, 431] on div "NB: Sub assessments accumulates to form assessment percentage" at bounding box center [378, 433] width 384 height 23
click at [429, 396] on input "number" at bounding box center [447, 395] width 86 height 30
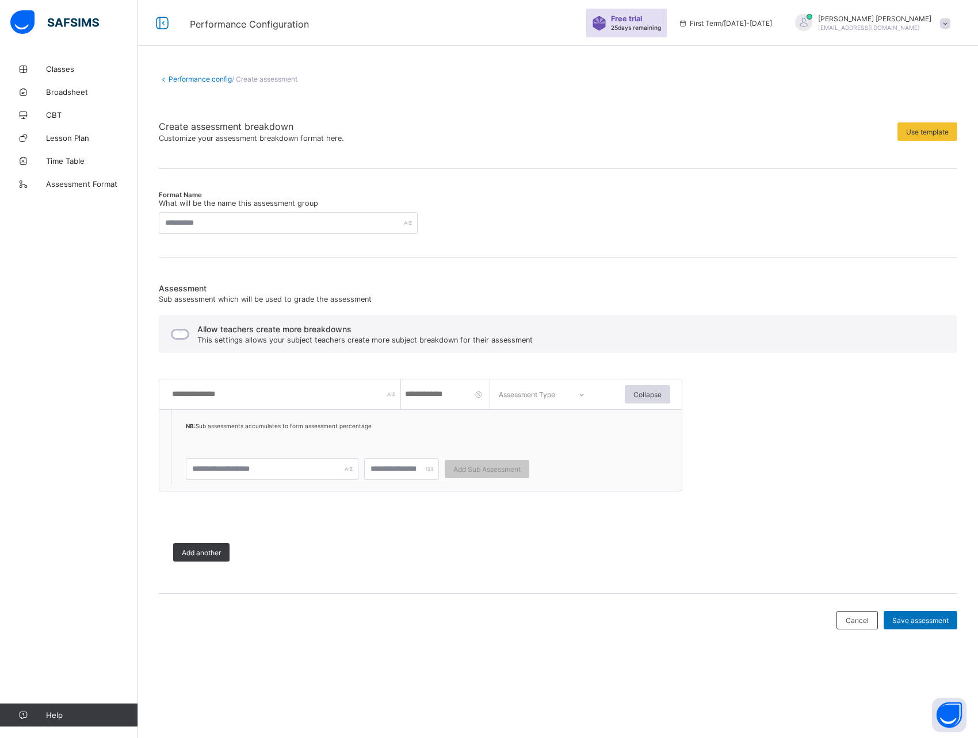
click at [472, 423] on div "NB: Sub assessments accumulates to form assessment percentage" at bounding box center [378, 433] width 384 height 23
click at [580, 394] on icon at bounding box center [581, 394] width 4 height 2
click at [247, 469] on input "text" at bounding box center [272, 469] width 173 height 22
click at [277, 507] on span at bounding box center [441, 514] width 564 height 29
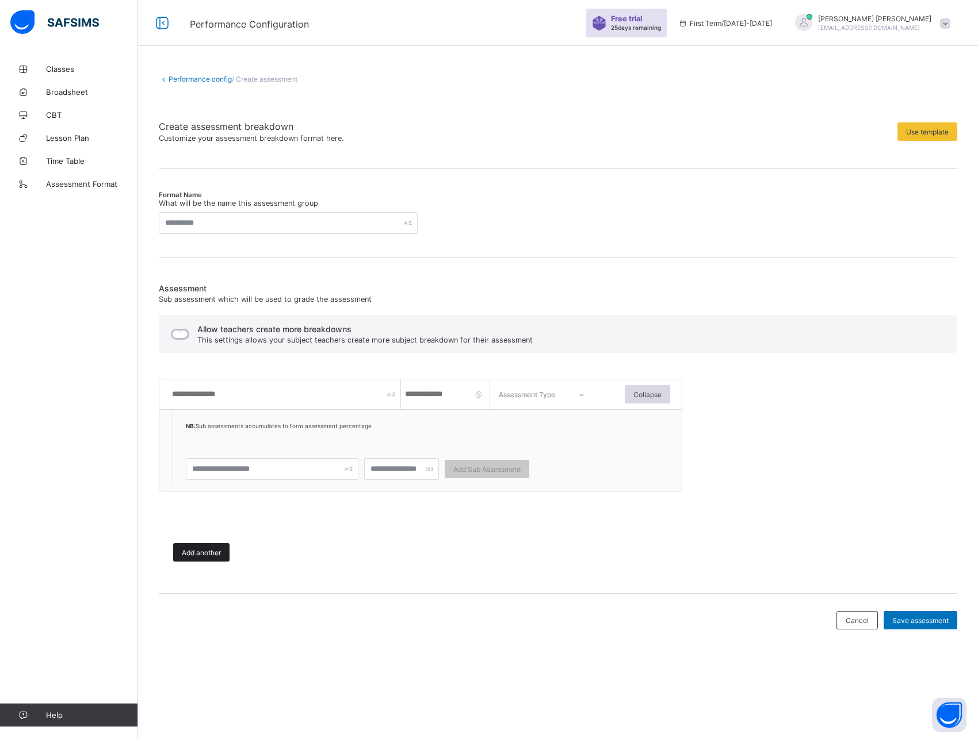
click at [204, 554] on span "Add another" at bounding box center [201, 553] width 39 height 9
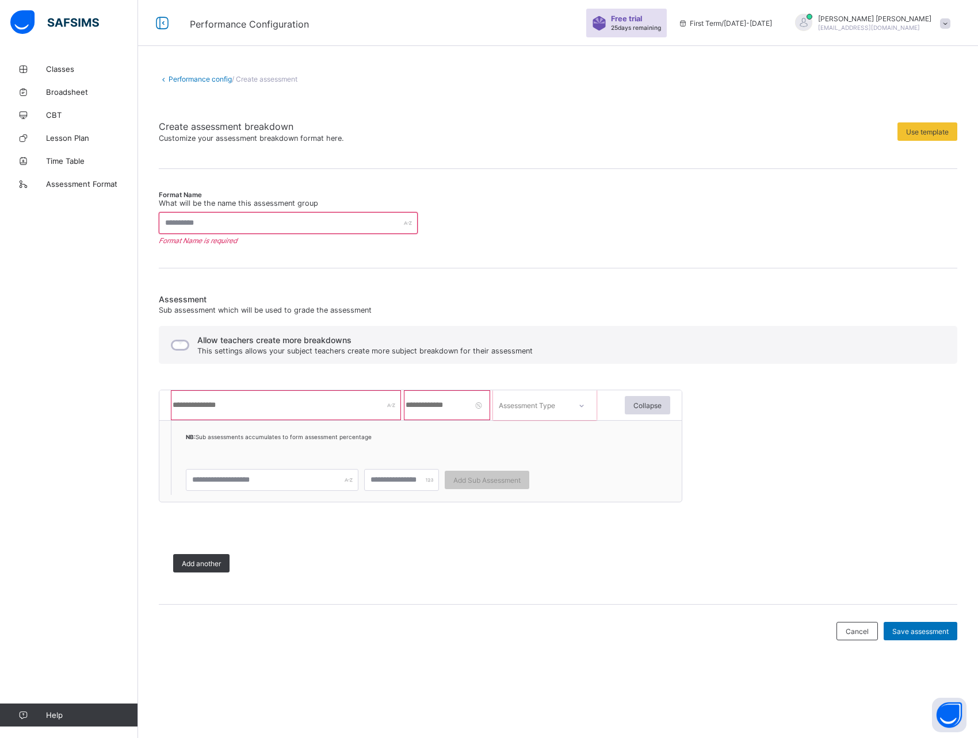
click at [271, 549] on div "Add another" at bounding box center [441, 563] width 564 height 47
click at [205, 228] on input "text" at bounding box center [288, 223] width 259 height 22
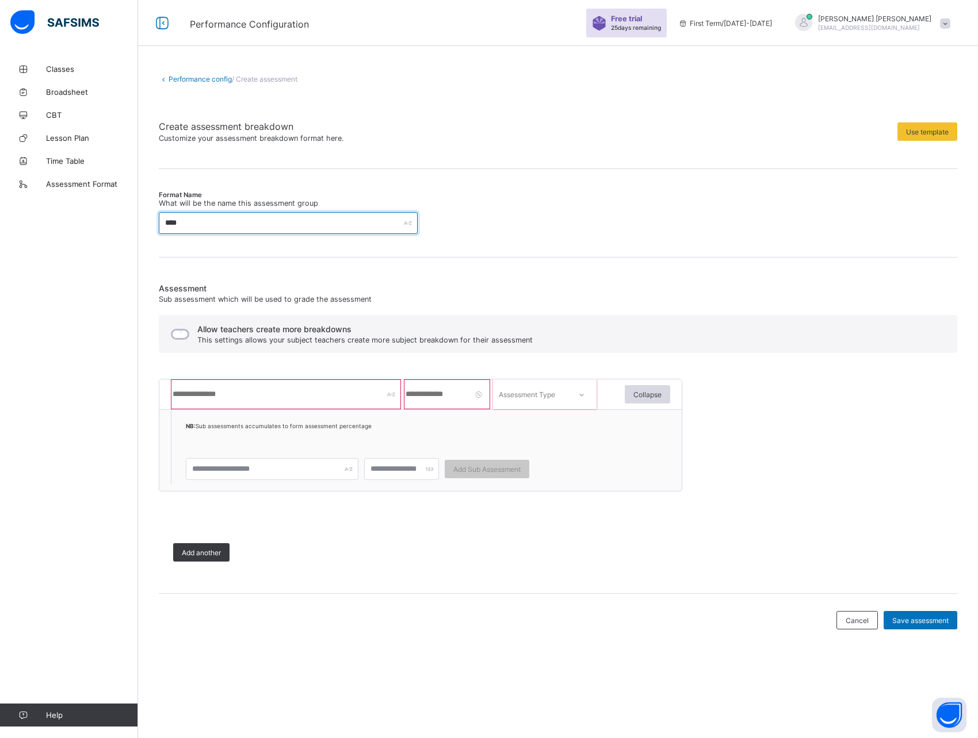
type input "****"
click at [204, 397] on input "text" at bounding box center [286, 395] width 230 height 30
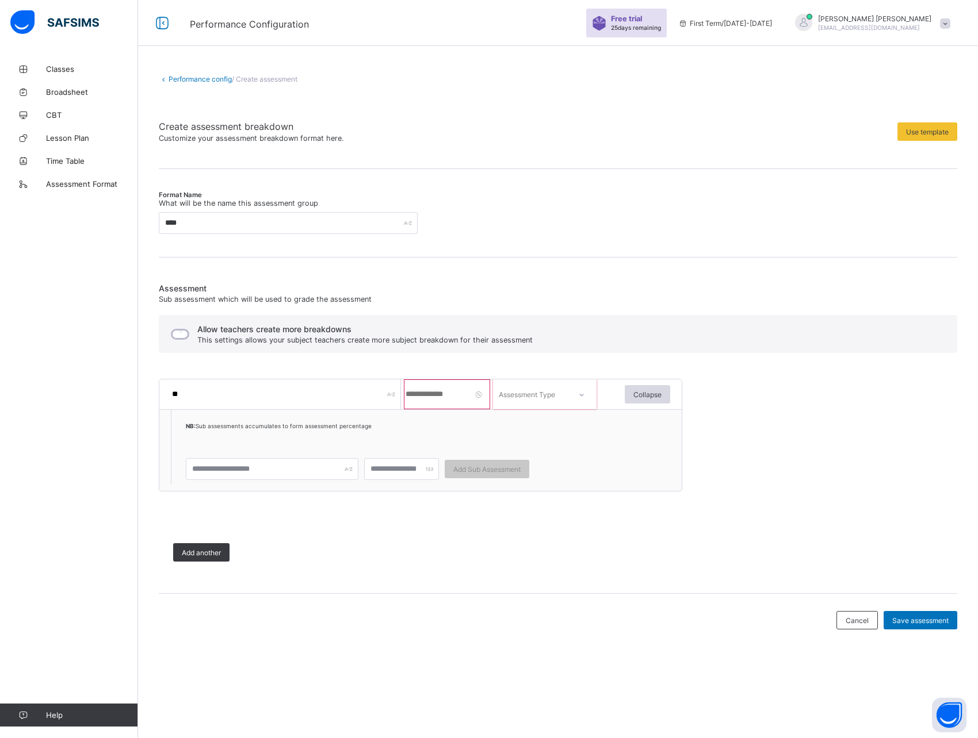
type input "*"
type input "*******"
click at [444, 400] on input "number" at bounding box center [447, 395] width 86 height 30
type input "**"
click at [559, 377] on div "******* ** Assessment Type Collapse NB: Sub assessments accumulates to form ass…" at bounding box center [441, 435] width 564 height 130
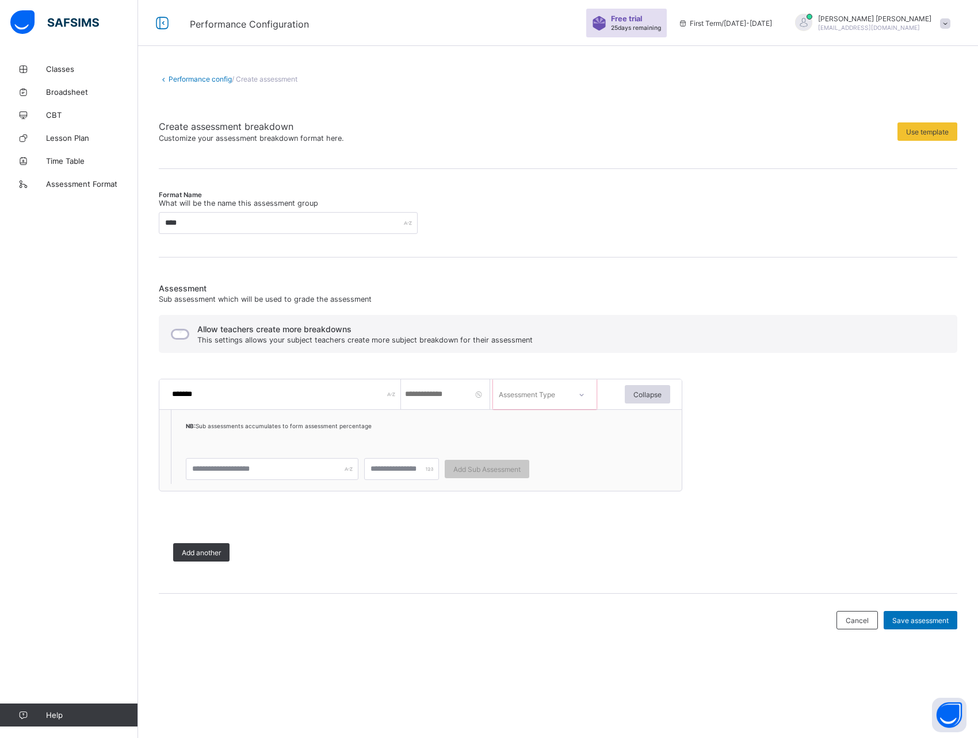
click at [559, 388] on div "Assessment Type" at bounding box center [530, 394] width 74 height 16
click at [518, 426] on div "CA" at bounding box center [544, 427] width 102 height 25
click at [209, 554] on span "Add another" at bounding box center [201, 553] width 39 height 9
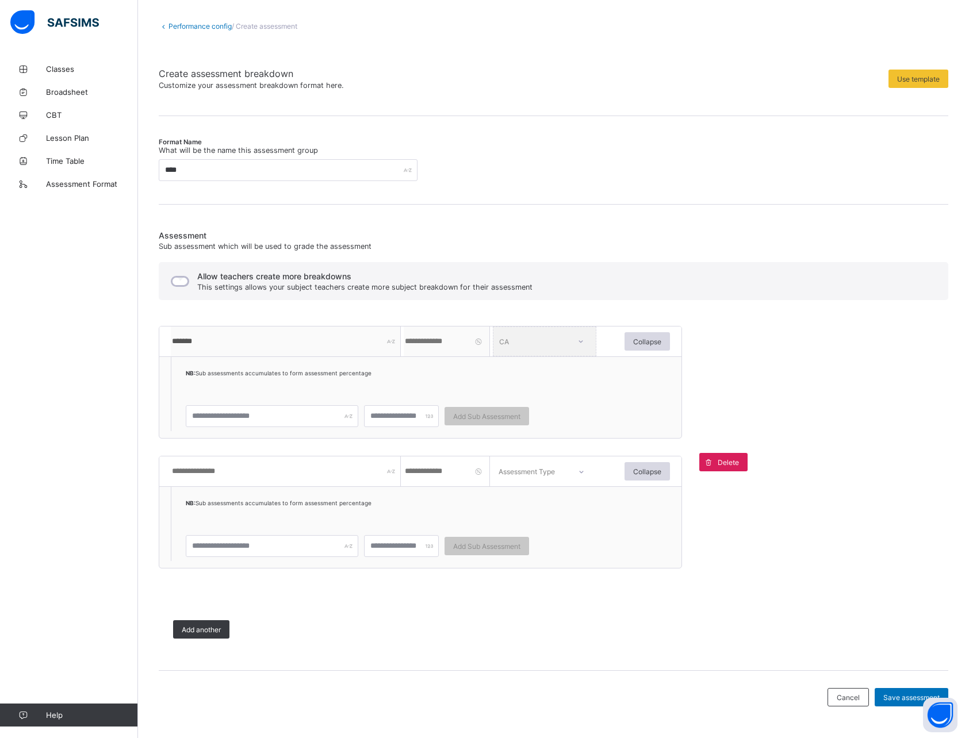
scroll to position [56, 0]
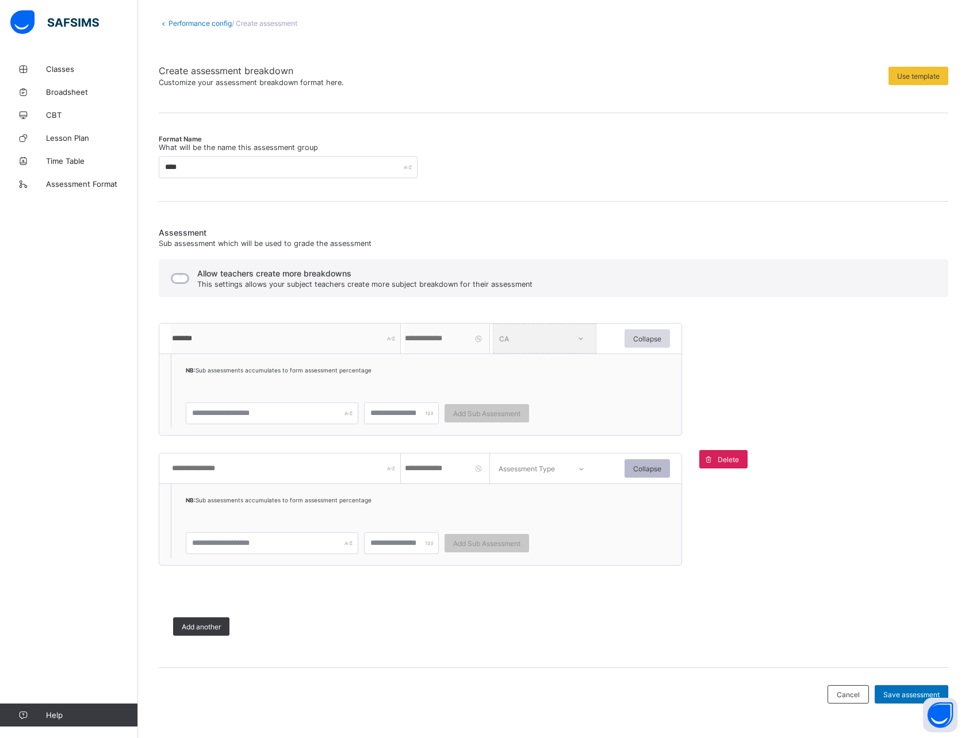
click at [645, 469] on span "Collapse" at bounding box center [647, 469] width 28 height 9
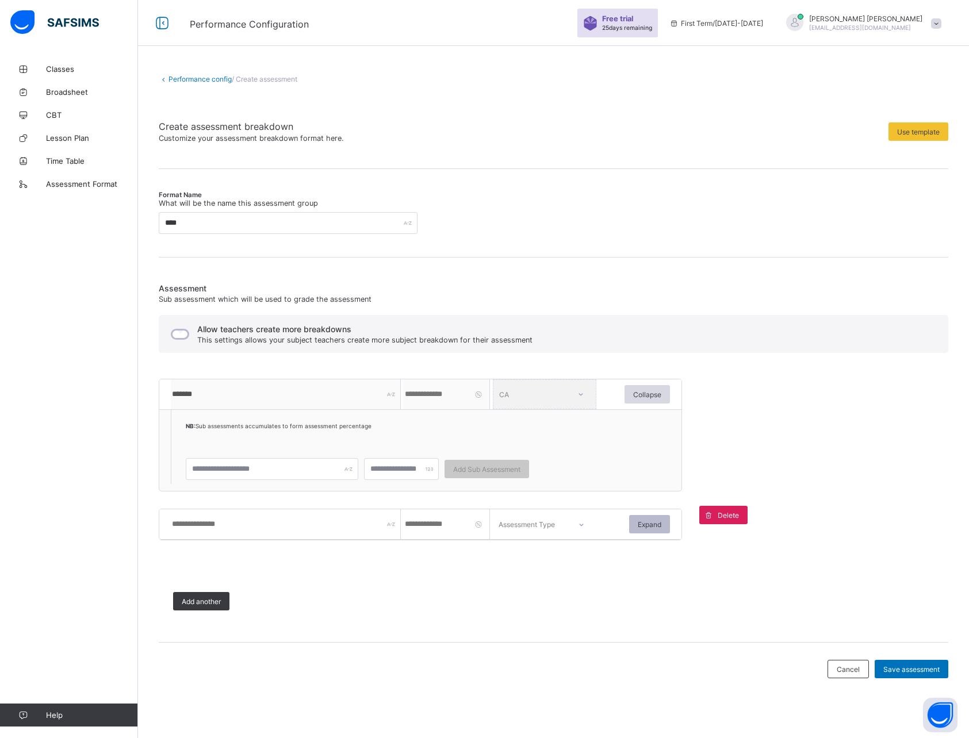
scroll to position [0, 0]
click at [252, 469] on input "text" at bounding box center [272, 469] width 173 height 22
click at [401, 472] on input "number" at bounding box center [401, 469] width 75 height 22
click at [427, 467] on div at bounding box center [401, 469] width 75 height 22
click at [428, 472] on div at bounding box center [401, 469] width 75 height 22
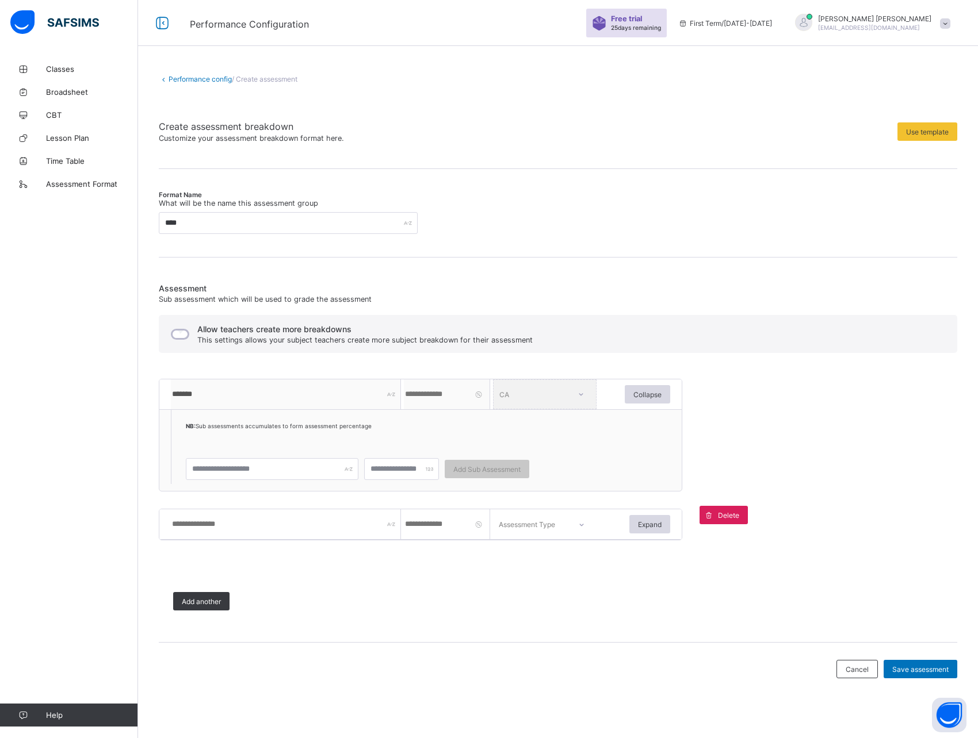
click at [428, 472] on div at bounding box center [401, 469] width 75 height 22
click at [491, 466] on span "Add Sub Assessment" at bounding box center [486, 469] width 67 height 9
click at [223, 467] on input "text" at bounding box center [272, 469] width 173 height 22
type input "****"
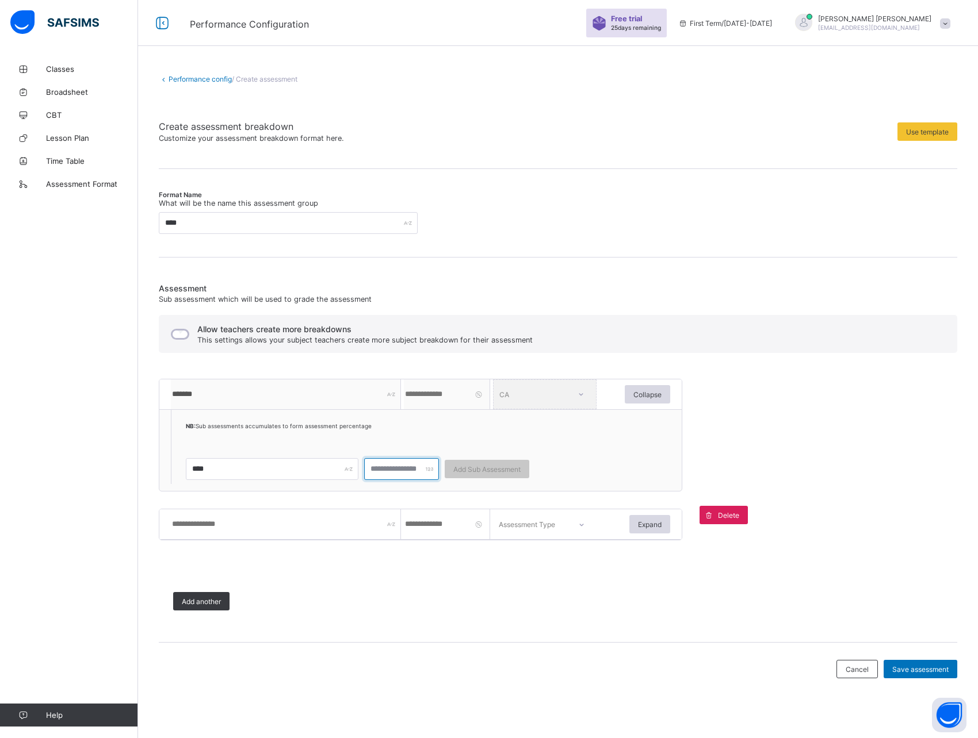
click at [415, 466] on input "number" at bounding box center [401, 469] width 75 height 22
type input "**"
click at [496, 470] on span "Add Sub Assessment" at bounding box center [486, 469] width 67 height 9
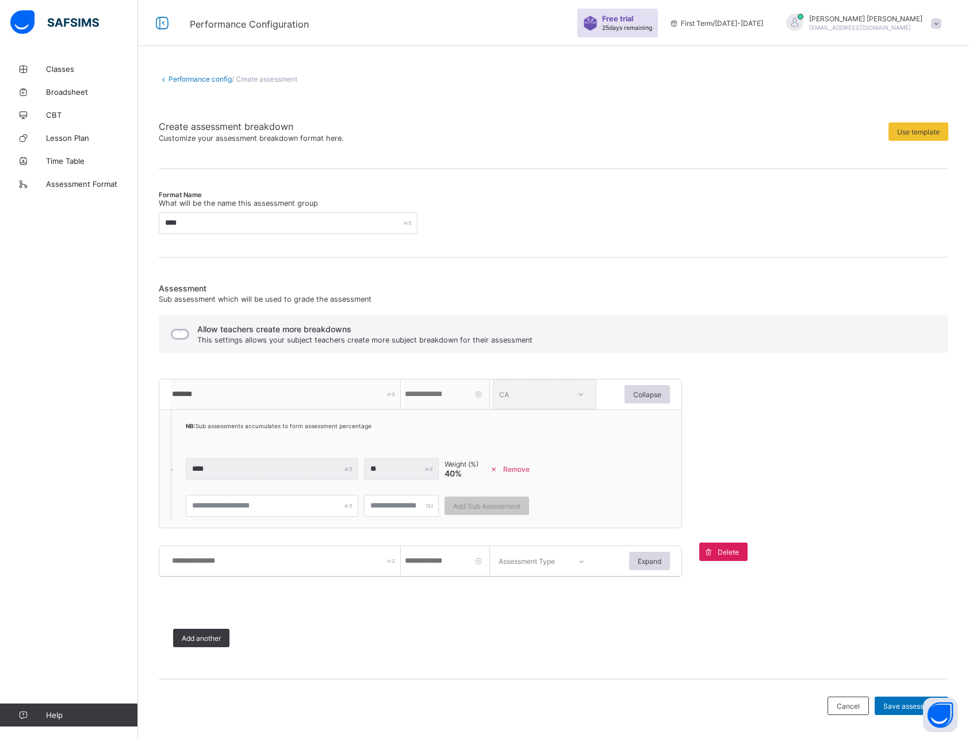
click at [252, 564] on input "text" at bounding box center [286, 561] width 230 height 30
click at [338, 606] on span at bounding box center [441, 600] width 564 height 29
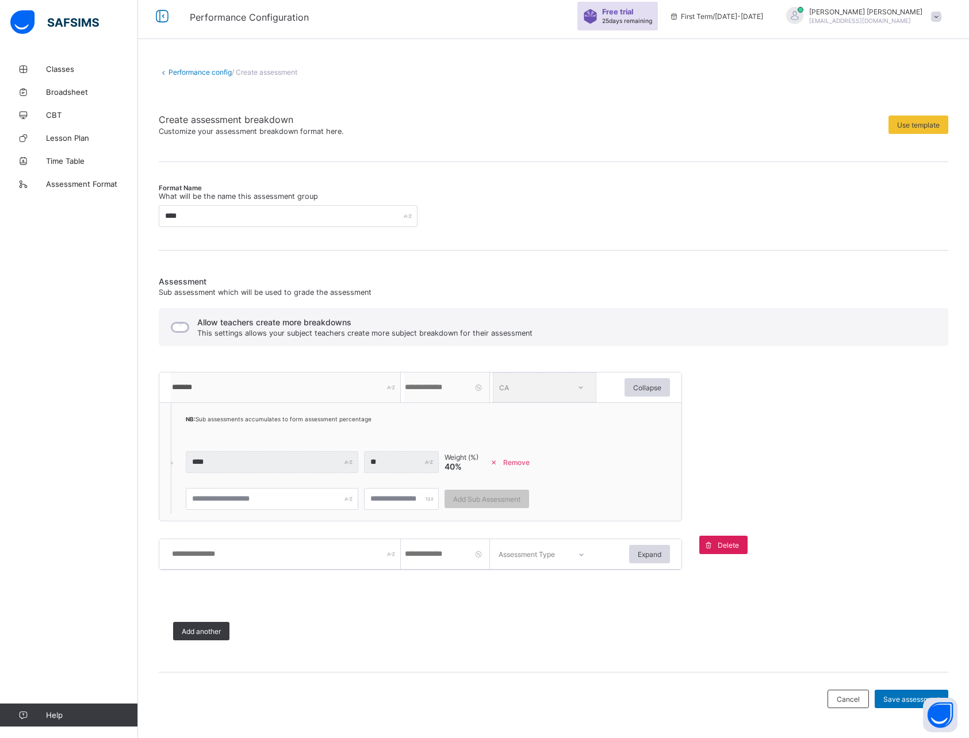
scroll to position [12, 0]
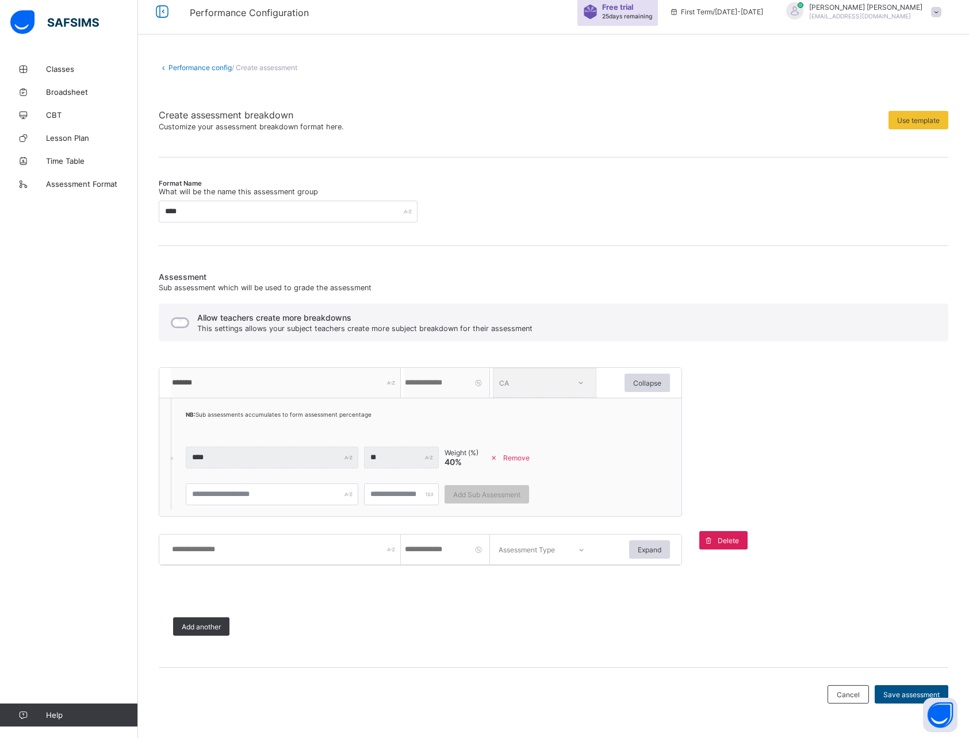
click at [906, 698] on span "Save assessment" at bounding box center [911, 695] width 56 height 9
click at [222, 556] on input "text" at bounding box center [286, 550] width 230 height 30
type input "****"
click at [434, 560] on input "number" at bounding box center [447, 550] width 86 height 30
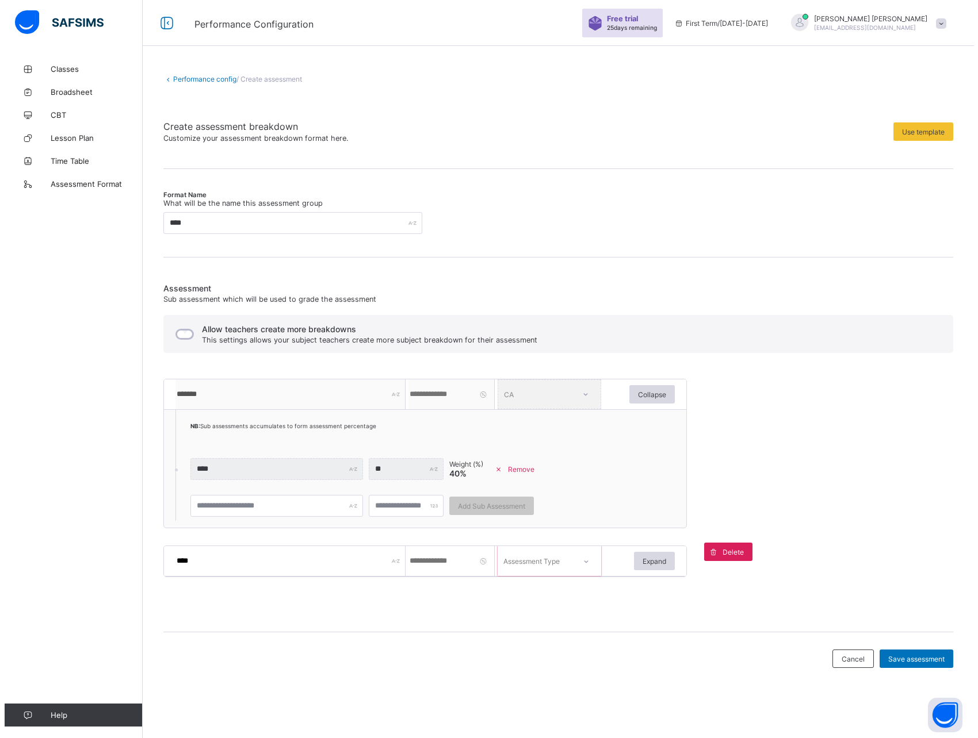
scroll to position [0, 0]
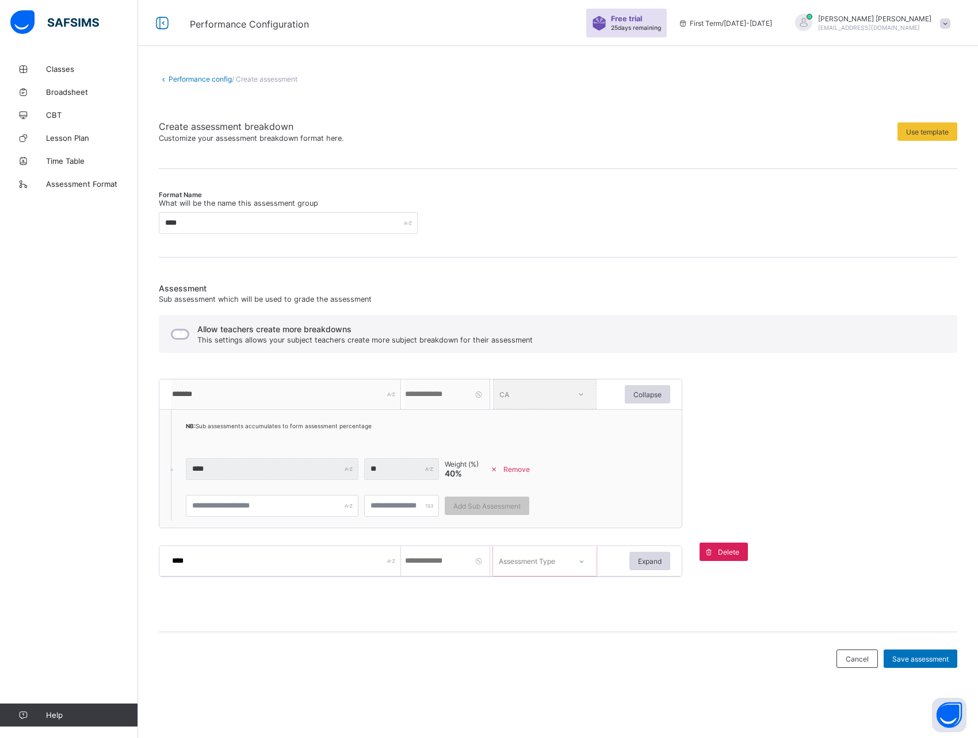
type input "**"
click at [538, 562] on div "Assessment Type" at bounding box center [527, 561] width 56 height 30
click at [545, 568] on div "Assessment Type" at bounding box center [527, 561] width 56 height 30
click at [551, 565] on div "Assessment Type" at bounding box center [527, 561] width 56 height 30
click at [580, 564] on icon at bounding box center [580, 562] width 7 height 12
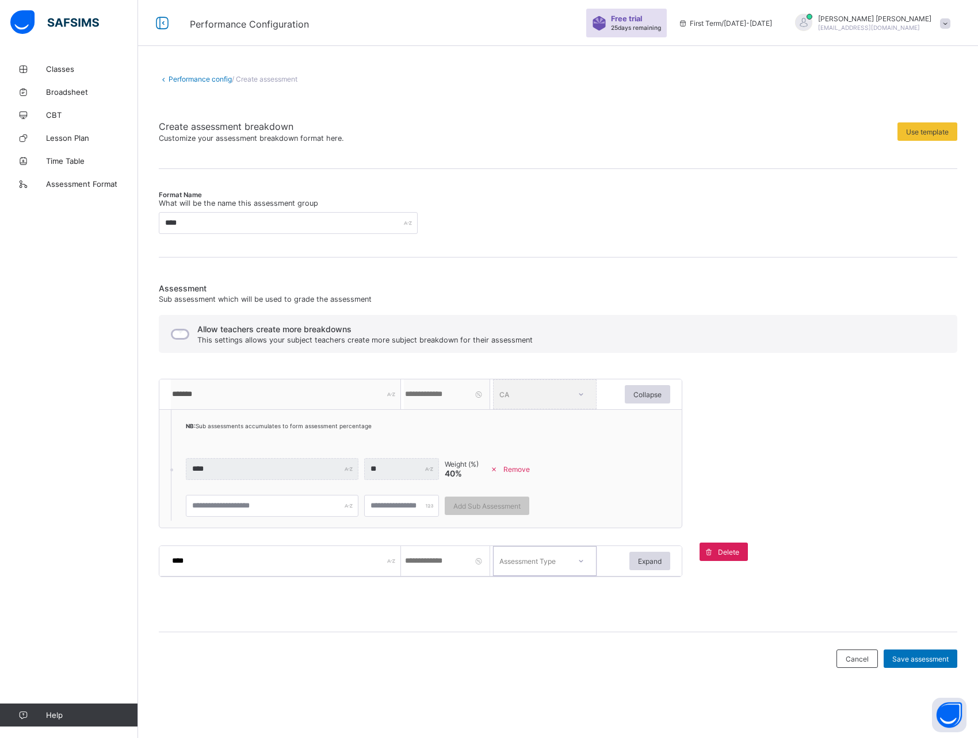
click at [580, 560] on icon at bounding box center [580, 562] width 7 height 12
click at [416, 565] on input "**" at bounding box center [447, 561] width 86 height 30
click at [541, 562] on div "Assessment Type" at bounding box center [527, 561] width 56 height 30
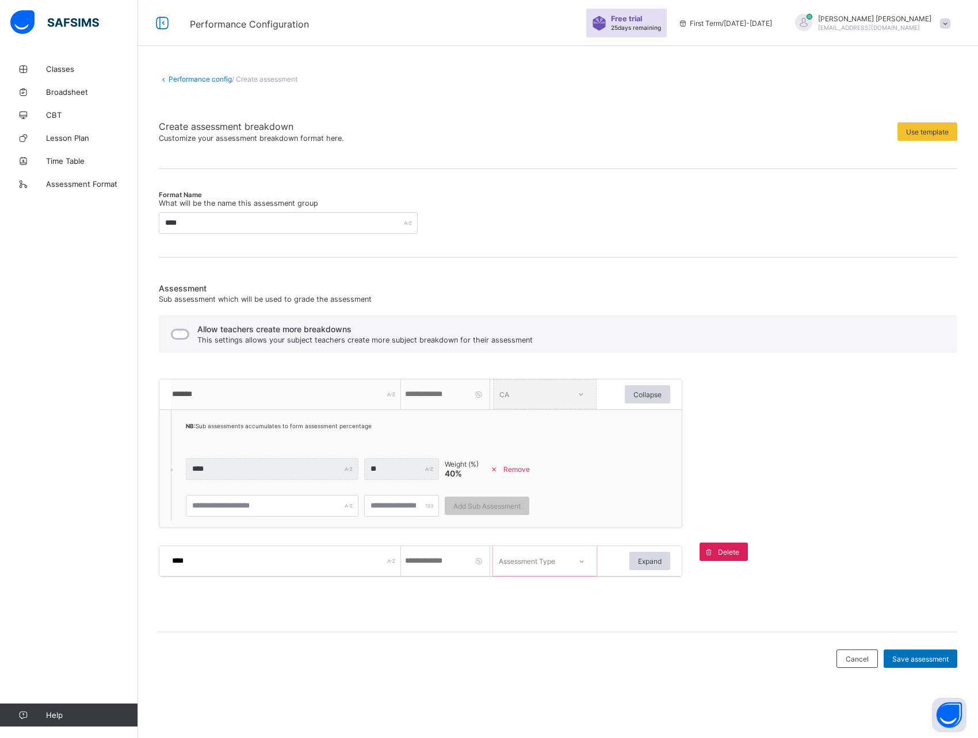
click at [523, 470] on span "Remove" at bounding box center [516, 469] width 26 height 9
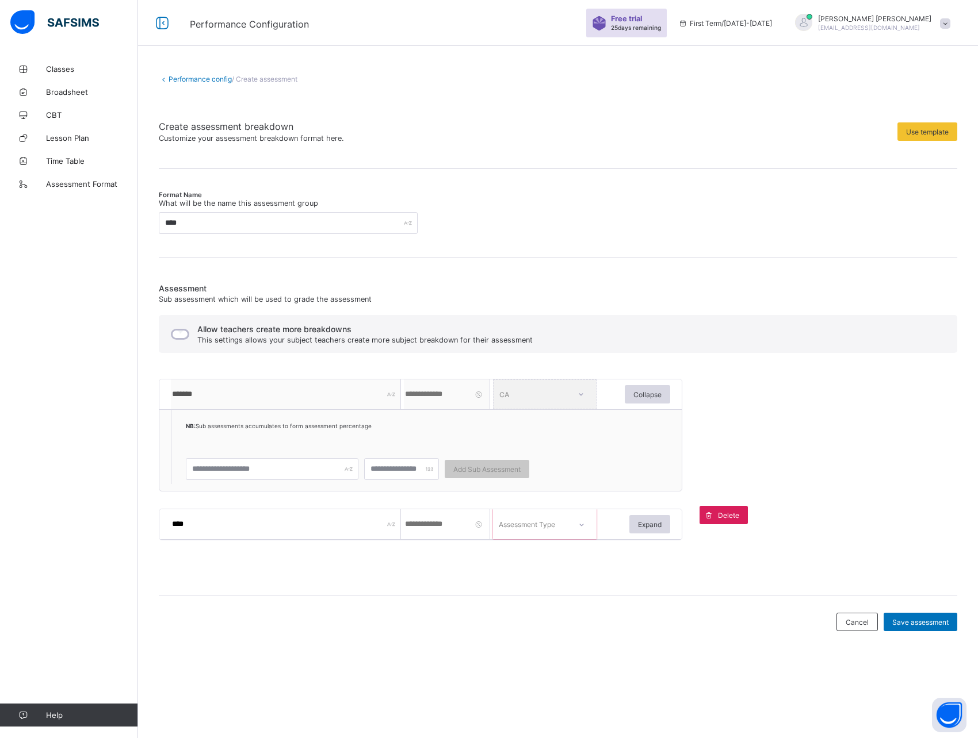
click at [570, 525] on div at bounding box center [582, 525] width 28 height 26
click at [538, 527] on div "Assessment Type" at bounding box center [527, 525] width 56 height 30
click at [442, 530] on input "**" at bounding box center [447, 525] width 86 height 30
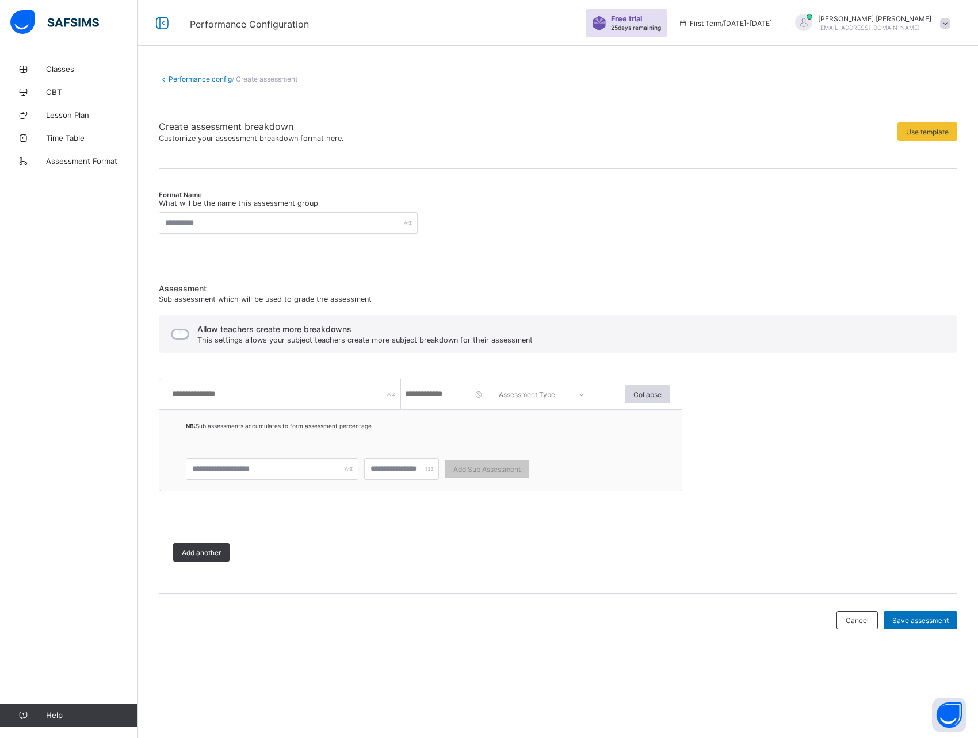
click at [298, 163] on div "Performance config / Create assessment Create assessment breakdown Customize yo…" at bounding box center [558, 334] width 798 height 519
click at [170, 78] on link "Performance config" at bounding box center [199, 79] width 63 height 9
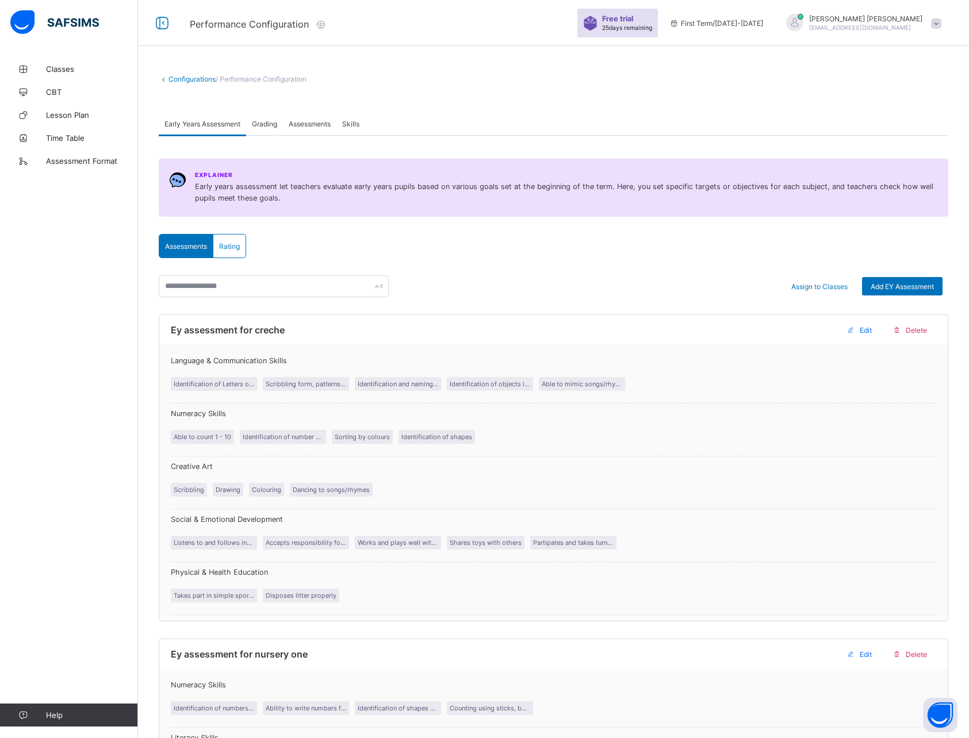
click at [309, 121] on span "Assessments" at bounding box center [310, 124] width 42 height 9
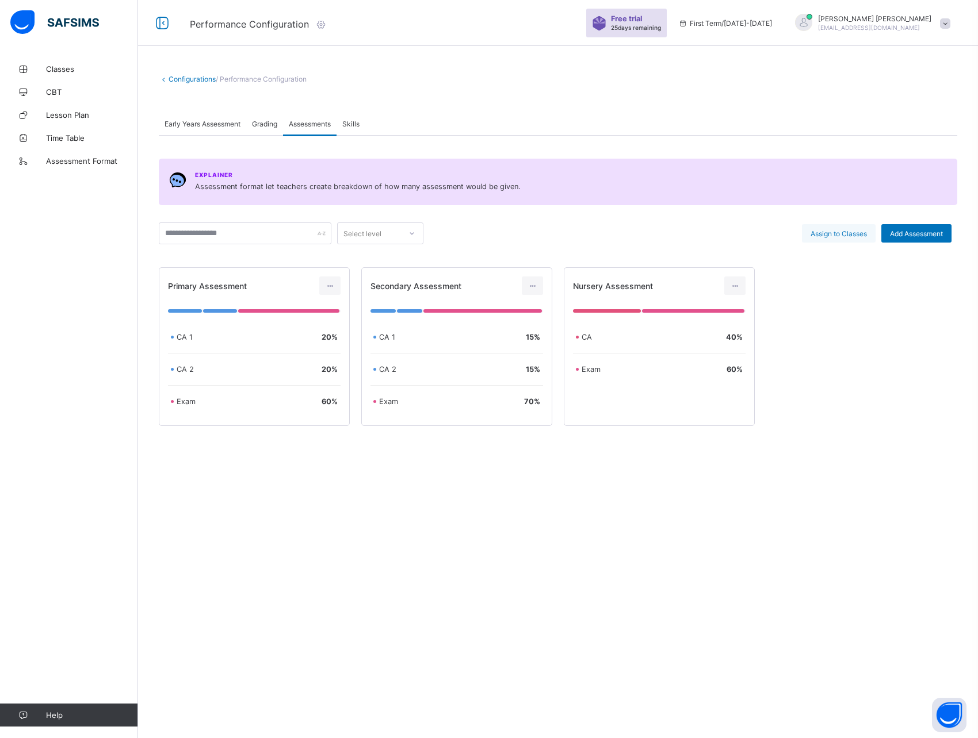
click at [835, 235] on span "Assign to Classes" at bounding box center [838, 233] width 56 height 9
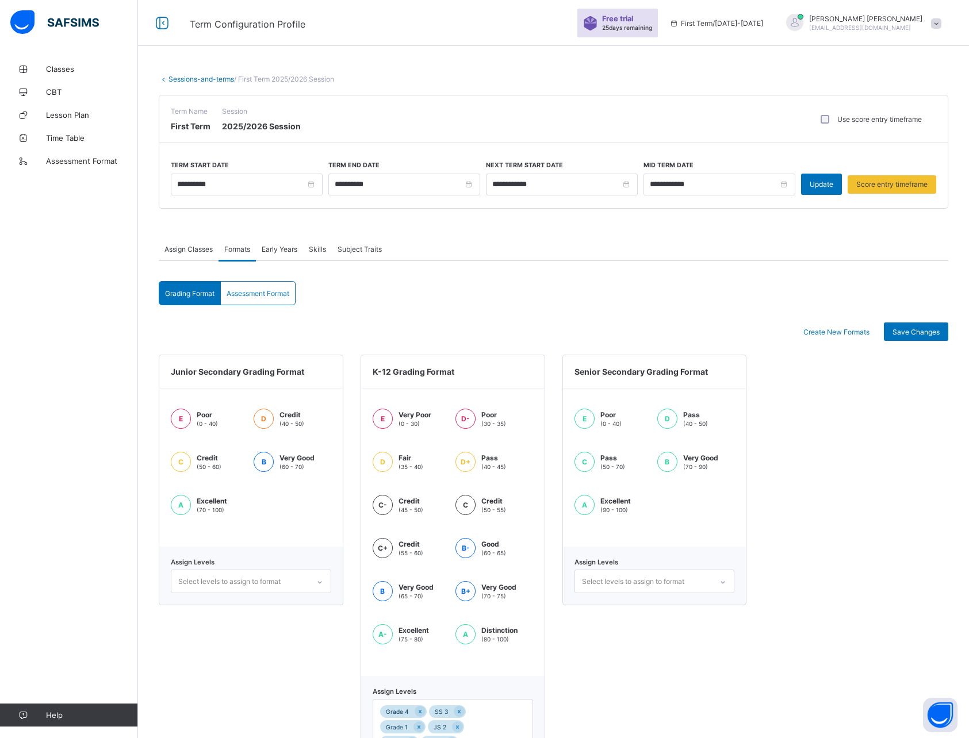
click at [261, 292] on span "Assessment Format" at bounding box center [258, 293] width 63 height 9
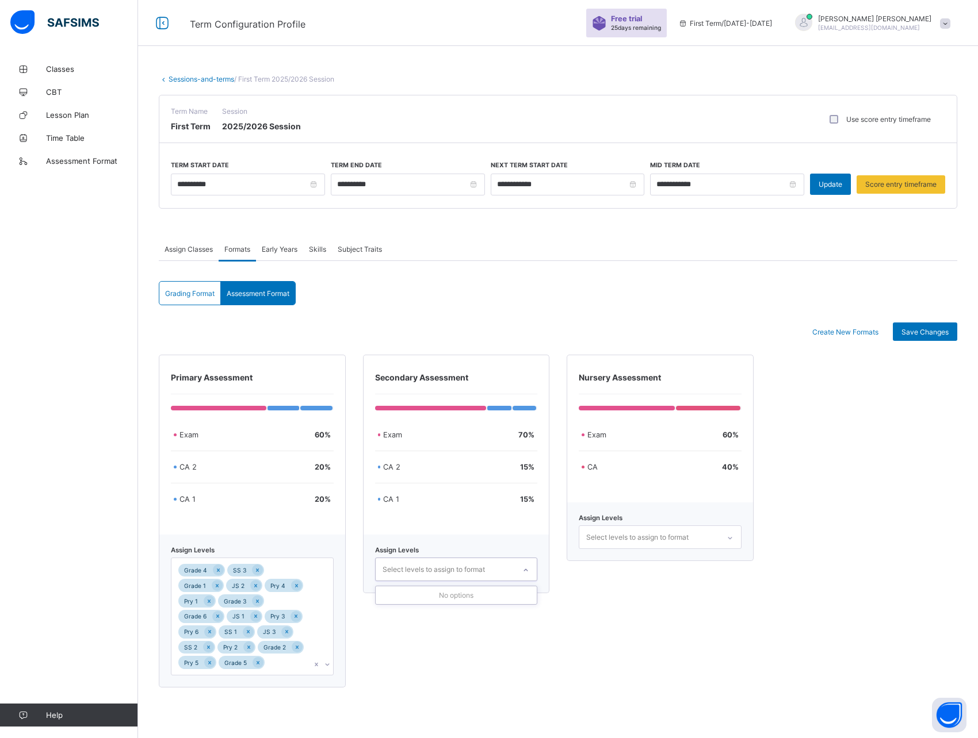
click at [485, 568] on div "Select levels to assign to format" at bounding box center [433, 570] width 102 height 22
click at [467, 571] on div "Select levels to assign to format" at bounding box center [433, 570] width 102 height 22
click at [660, 535] on div "Select levels to assign to format" at bounding box center [637, 538] width 102 height 22
click at [184, 78] on link "Sessions-and-terms" at bounding box center [201, 79] width 66 height 9
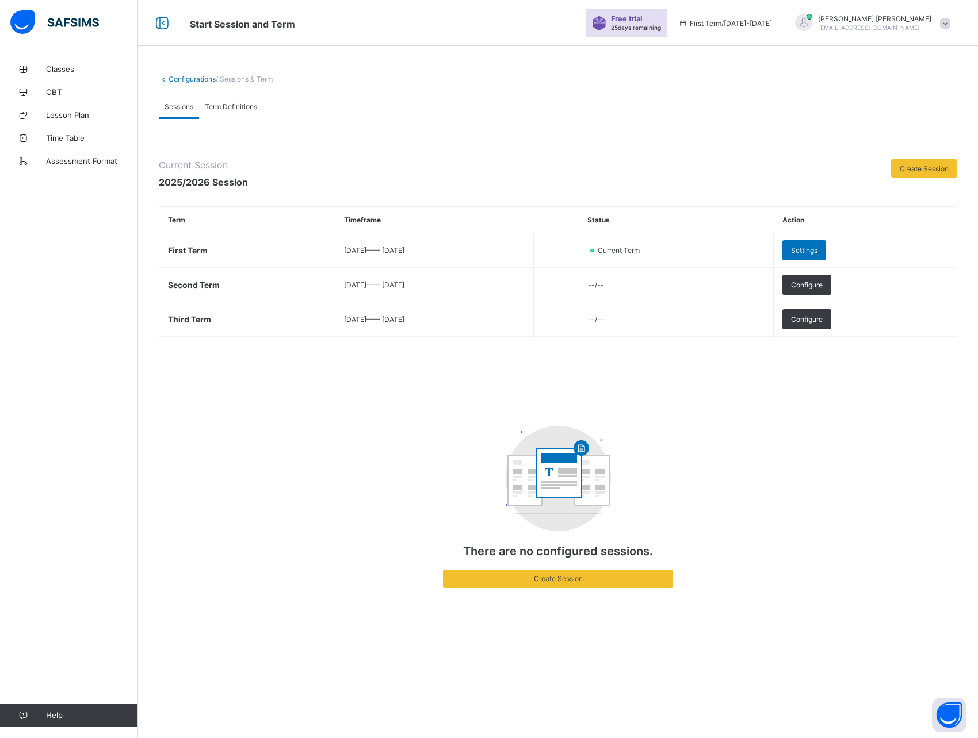
click at [192, 81] on link "Configurations" at bounding box center [191, 79] width 47 height 9
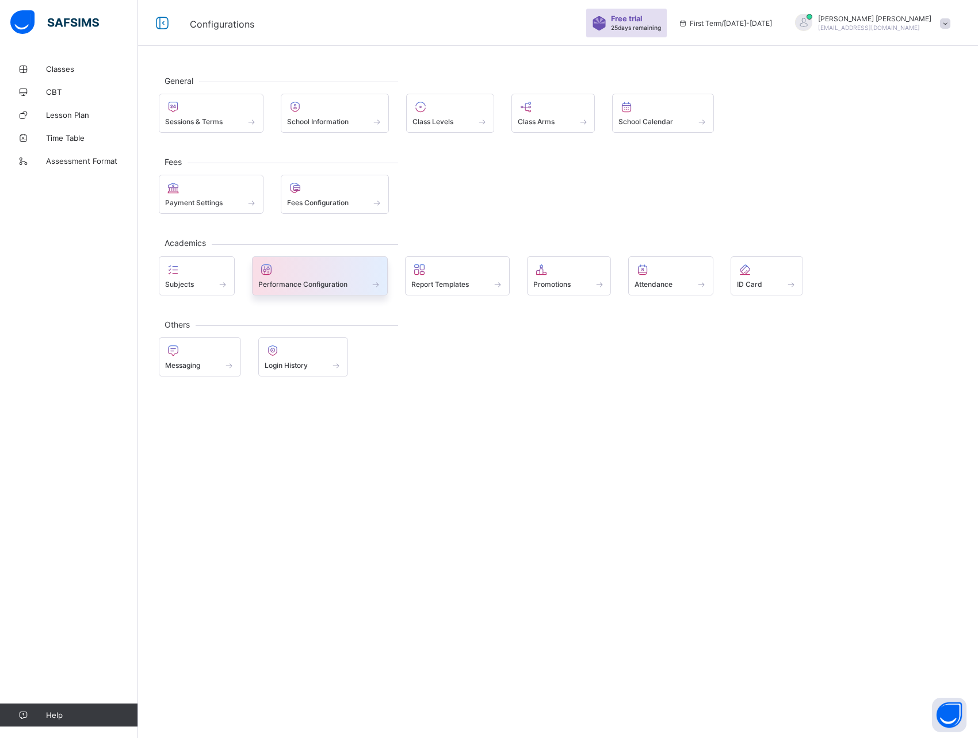
click at [319, 286] on span "Performance Configuration" at bounding box center [302, 284] width 89 height 9
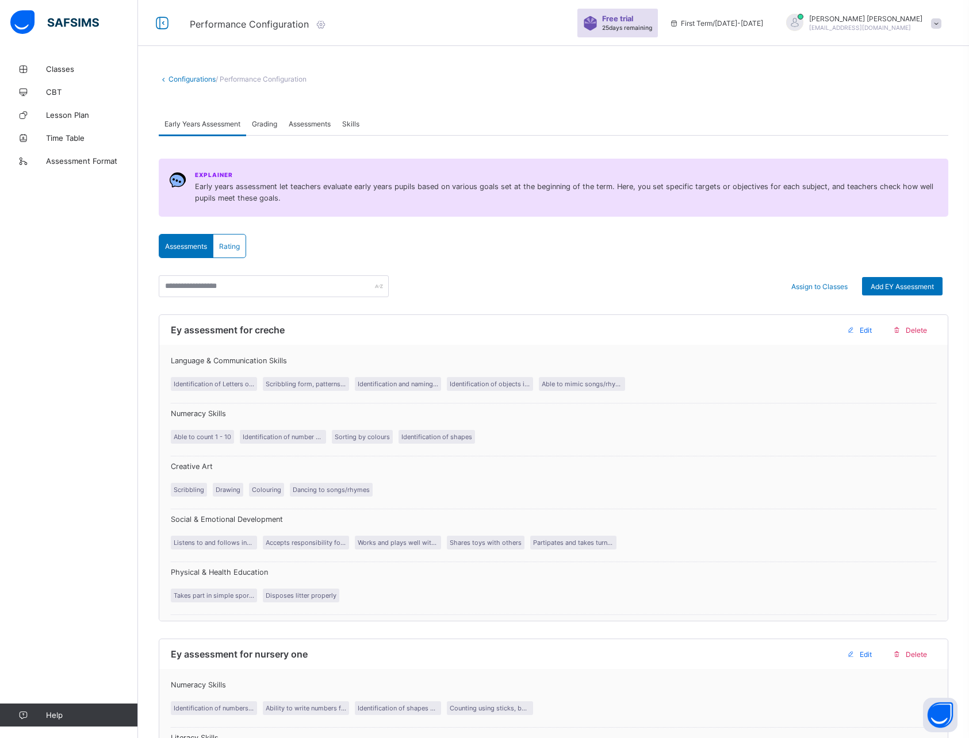
click at [311, 121] on span "Assessments" at bounding box center [310, 124] width 42 height 9
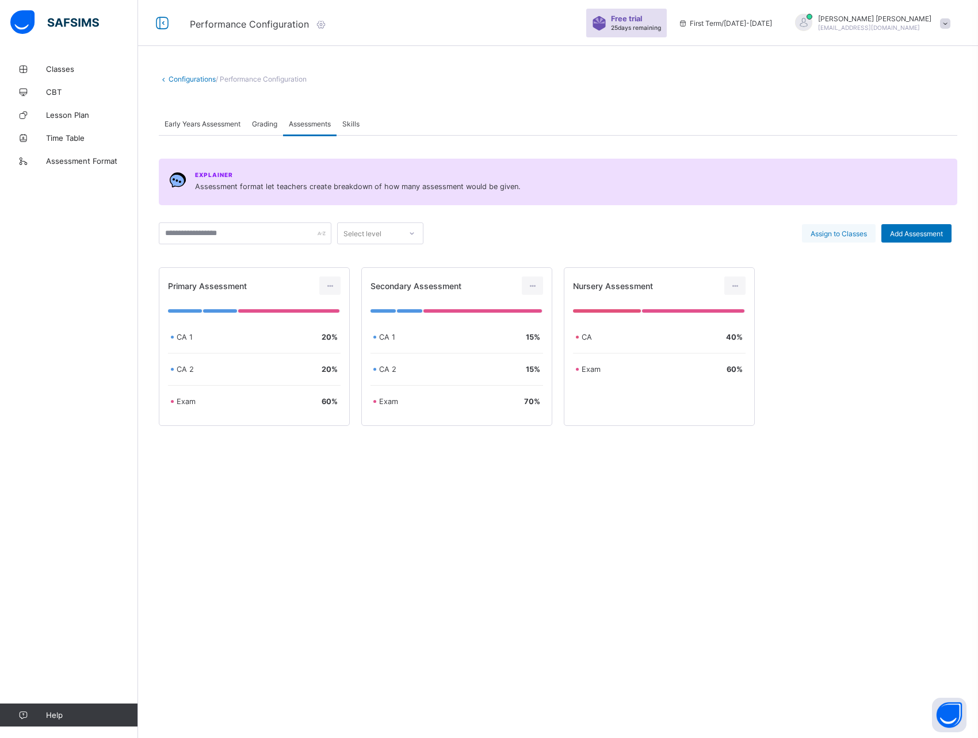
click at [840, 235] on span "Assign to Classes" at bounding box center [838, 233] width 56 height 9
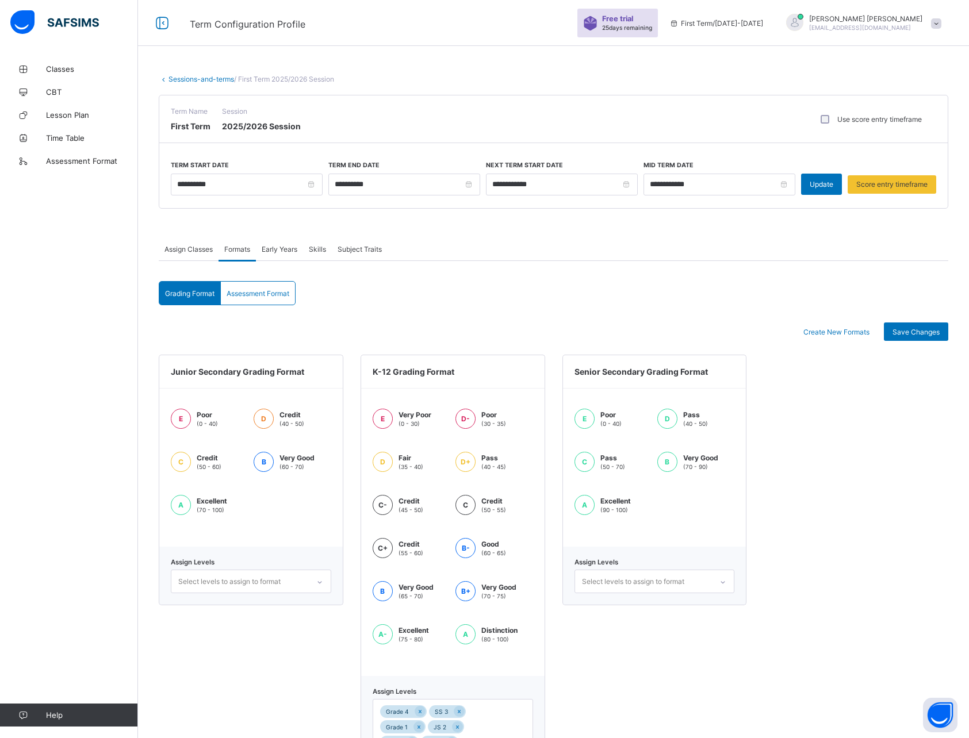
click at [270, 296] on span "Assessment Format" at bounding box center [258, 293] width 63 height 9
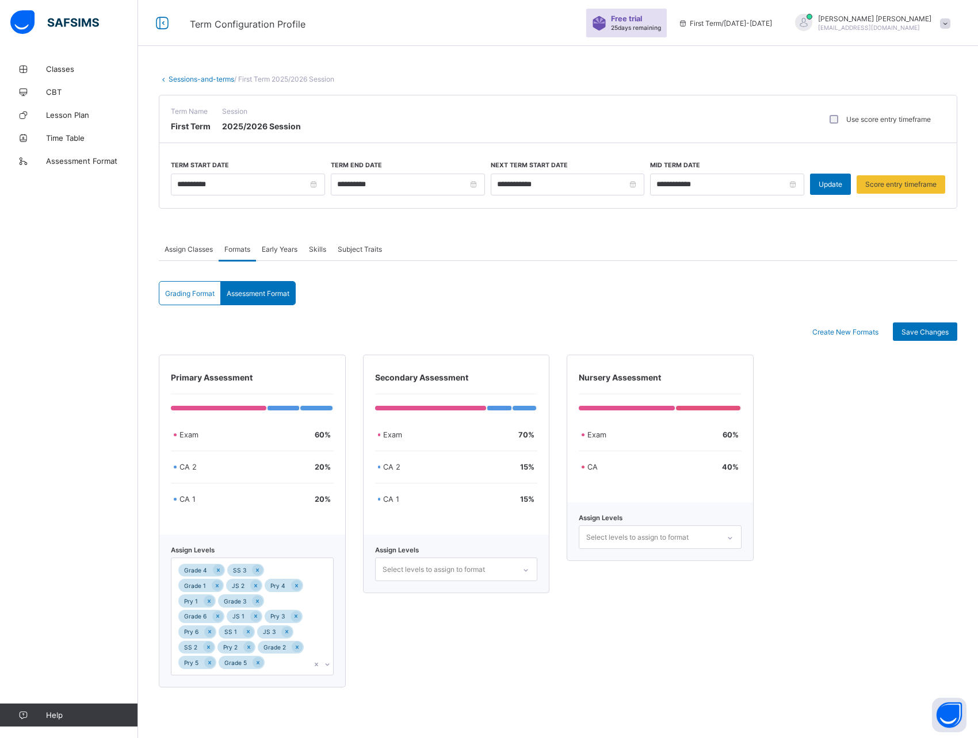
click at [280, 663] on div "Grade 4 SS 3 Grade 1 JS 2 Pry 4 Pry 1 Grade 3 Grade 6 JS 1 Pry 3 Pry 6 SS 1 JS …" at bounding box center [241, 616] width 140 height 117
click at [391, 644] on div "Secondary Assessment Exam 70 % CA 2 15 % CA 1 15 % Assign Levels Select levels …" at bounding box center [456, 521] width 187 height 333
click at [188, 75] on link "Sessions-and-terms" at bounding box center [201, 79] width 66 height 9
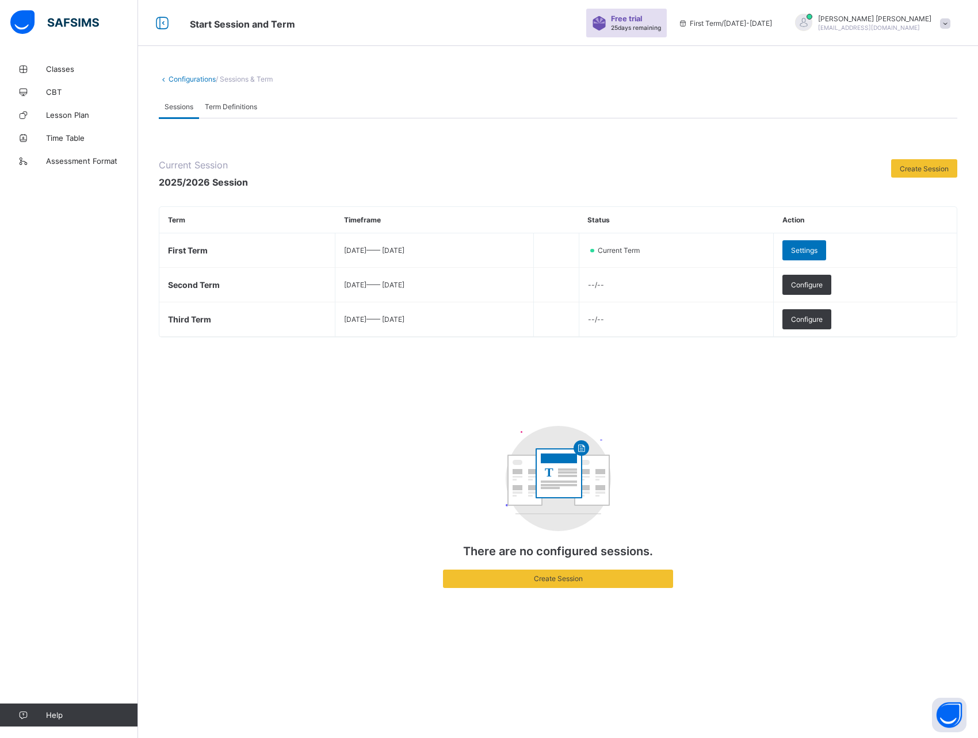
click at [184, 101] on div "Sessions" at bounding box center [179, 106] width 40 height 23
click at [178, 72] on div "**********" at bounding box center [558, 343] width 840 height 571
click at [181, 76] on link "Configurations" at bounding box center [191, 79] width 47 height 9
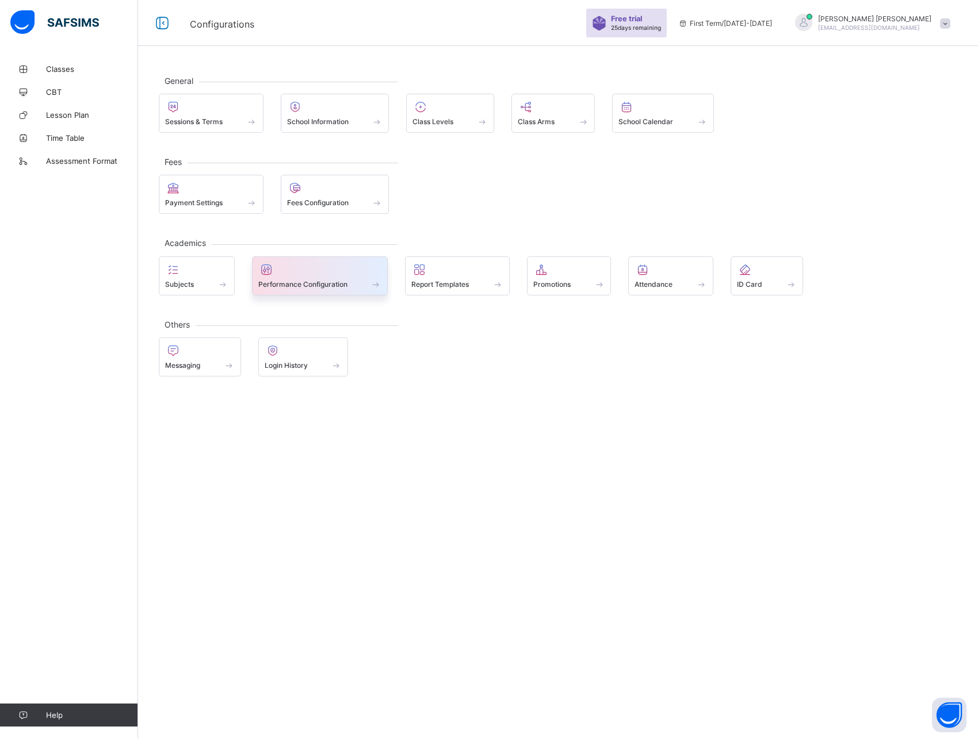
click at [293, 277] on span at bounding box center [320, 278] width 124 height 3
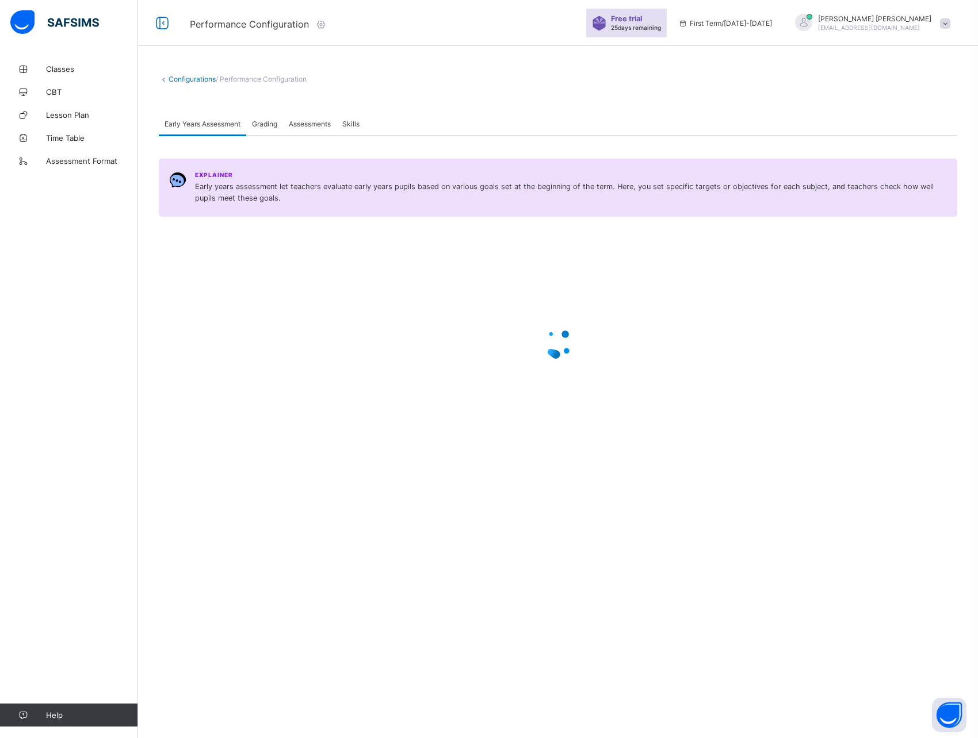
click at [318, 122] on span "Assessments" at bounding box center [310, 124] width 42 height 9
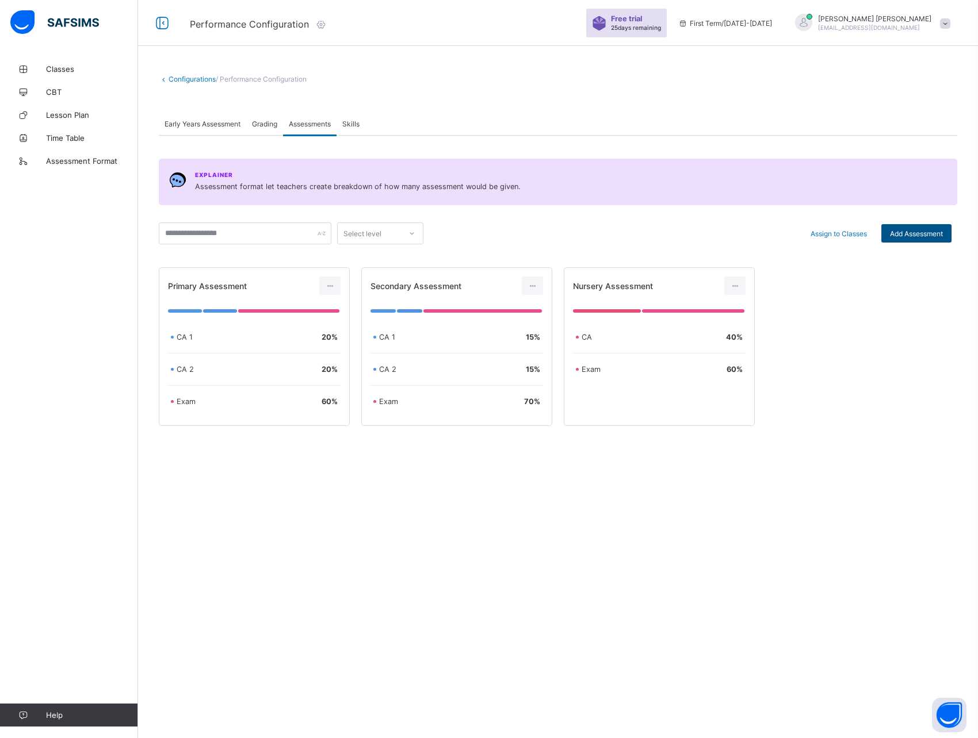
click at [906, 233] on span "Add Assessment" at bounding box center [916, 233] width 53 height 9
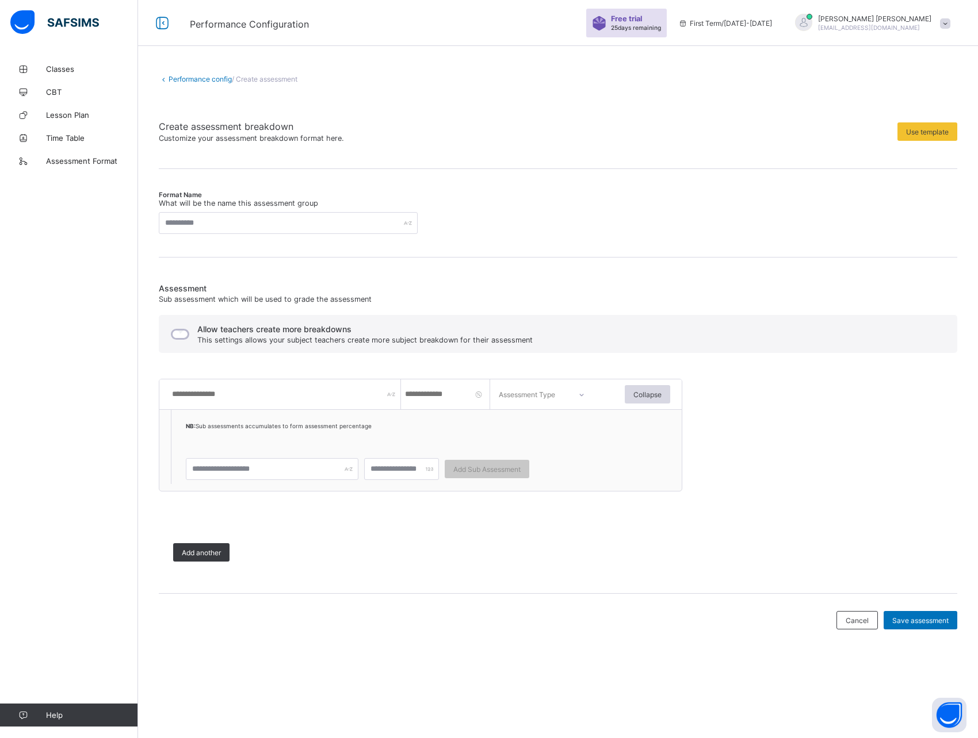
click at [246, 395] on input "text" at bounding box center [286, 395] width 230 height 30
type input "*******"
click at [442, 396] on input "number" at bounding box center [447, 395] width 86 height 30
click at [576, 392] on div at bounding box center [582, 395] width 28 height 26
click at [432, 397] on input "number" at bounding box center [447, 395] width 86 height 30
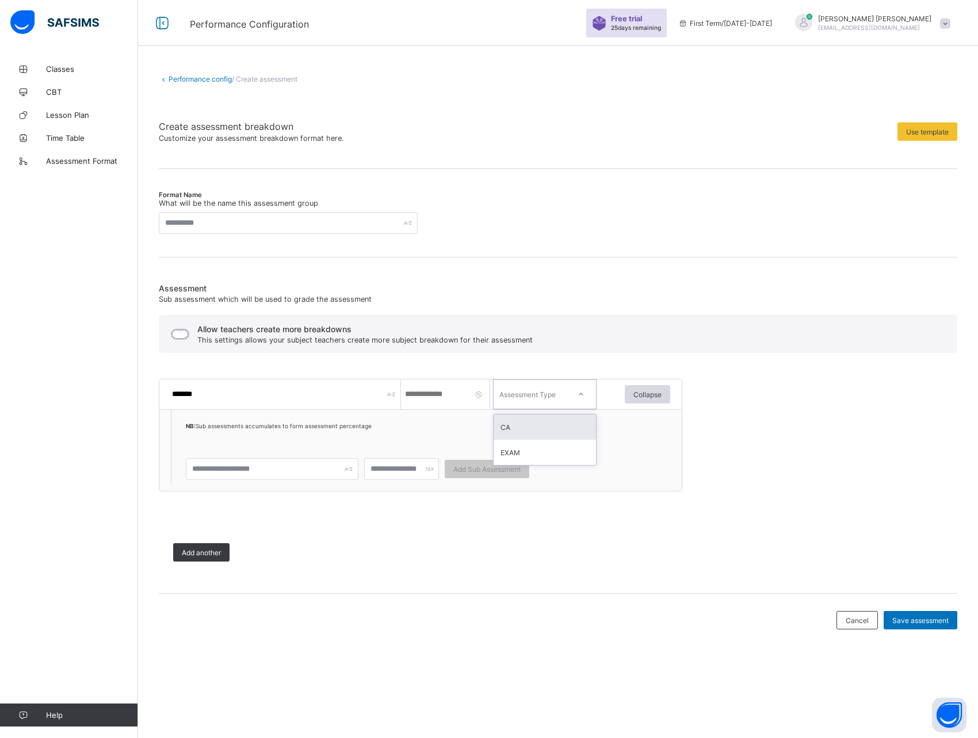
click at [568, 401] on div at bounding box center [581, 394] width 28 height 26
click at [418, 398] on input "number" at bounding box center [447, 395] width 86 height 30
type input "**"
click at [415, 415] on ol "NB: Sub assessments accumulates to form assessment percentage Add Sub Assessment" at bounding box center [372, 447] width 403 height 74
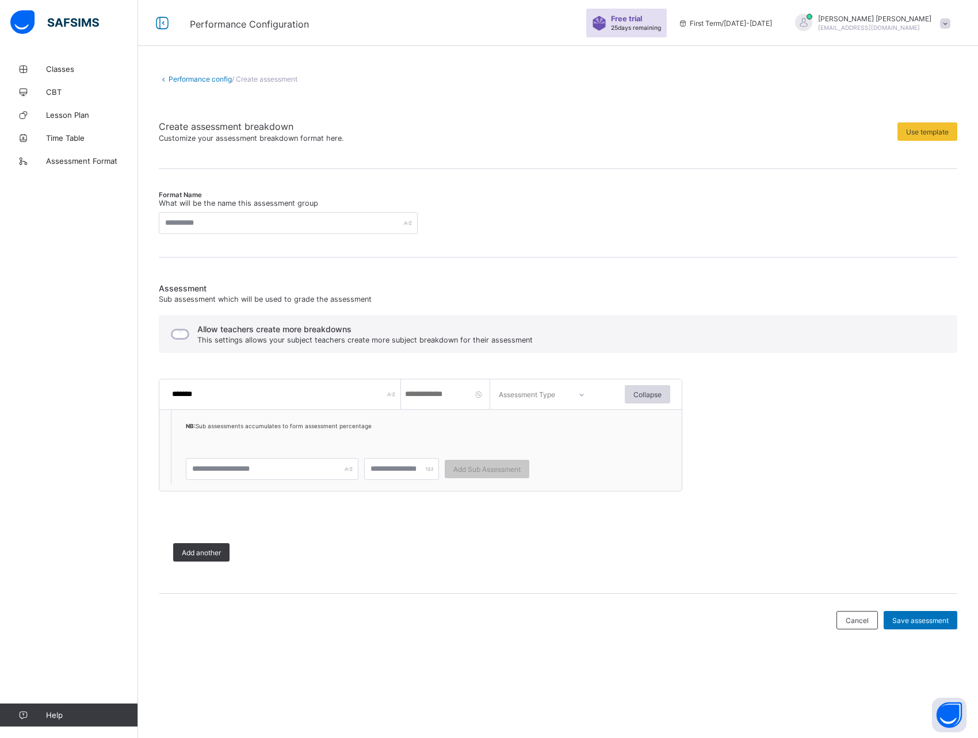
click at [550, 392] on div "Assessment Type" at bounding box center [527, 395] width 56 height 30
click at [532, 423] on div "CA" at bounding box center [544, 427] width 102 height 25
click at [209, 552] on span "Add another" at bounding box center [201, 553] width 39 height 9
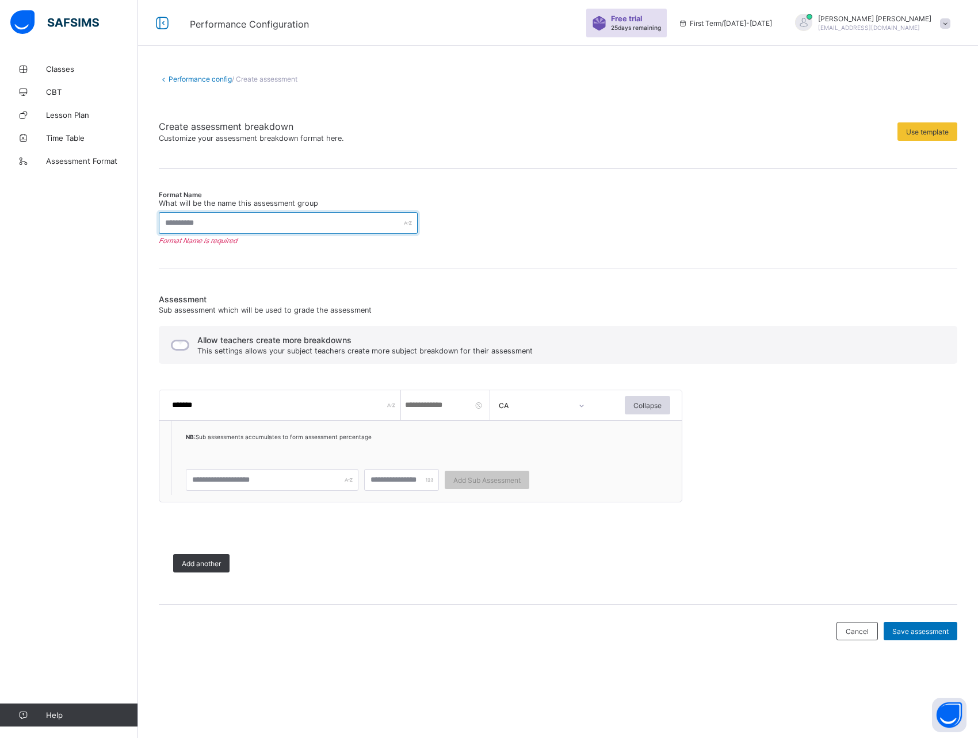
click at [232, 223] on input "text" at bounding box center [288, 223] width 259 height 22
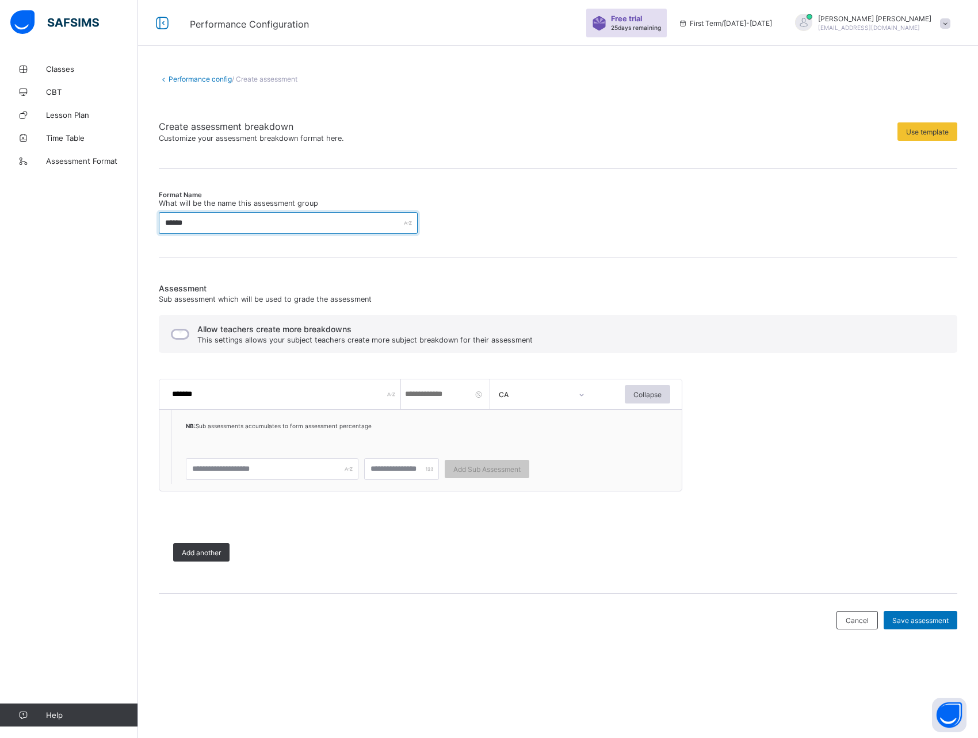
type input "******"
click at [362, 247] on div "Format Name What will be the name this assessment group ****** Assessment Sub a…" at bounding box center [558, 389] width 798 height 407
click at [192, 555] on span "Add another" at bounding box center [201, 553] width 39 height 9
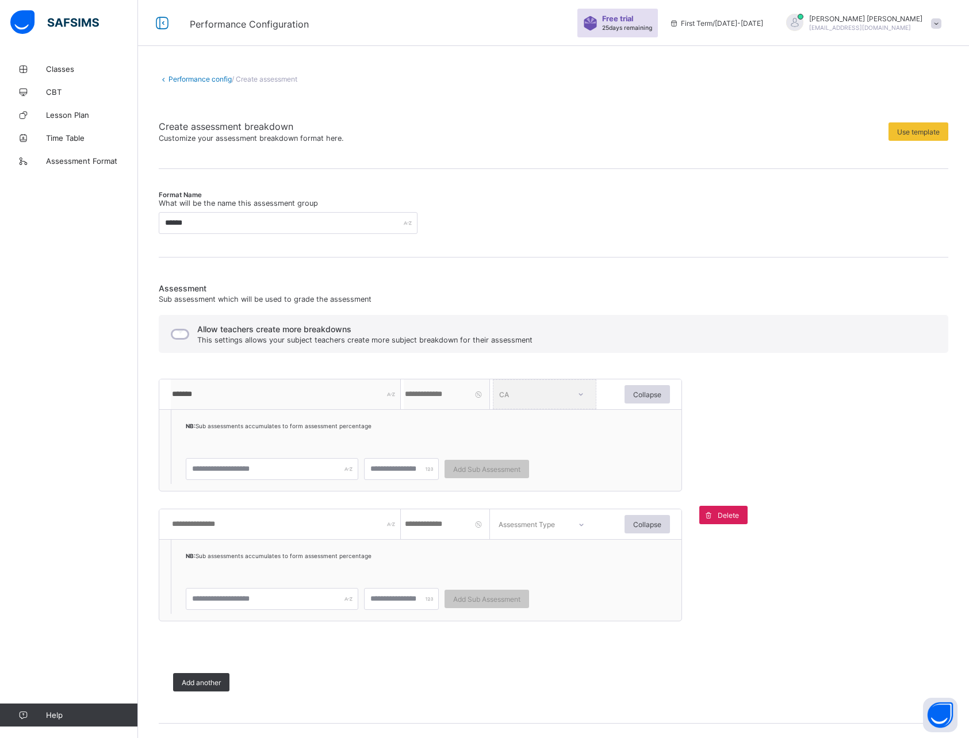
scroll to position [56, 0]
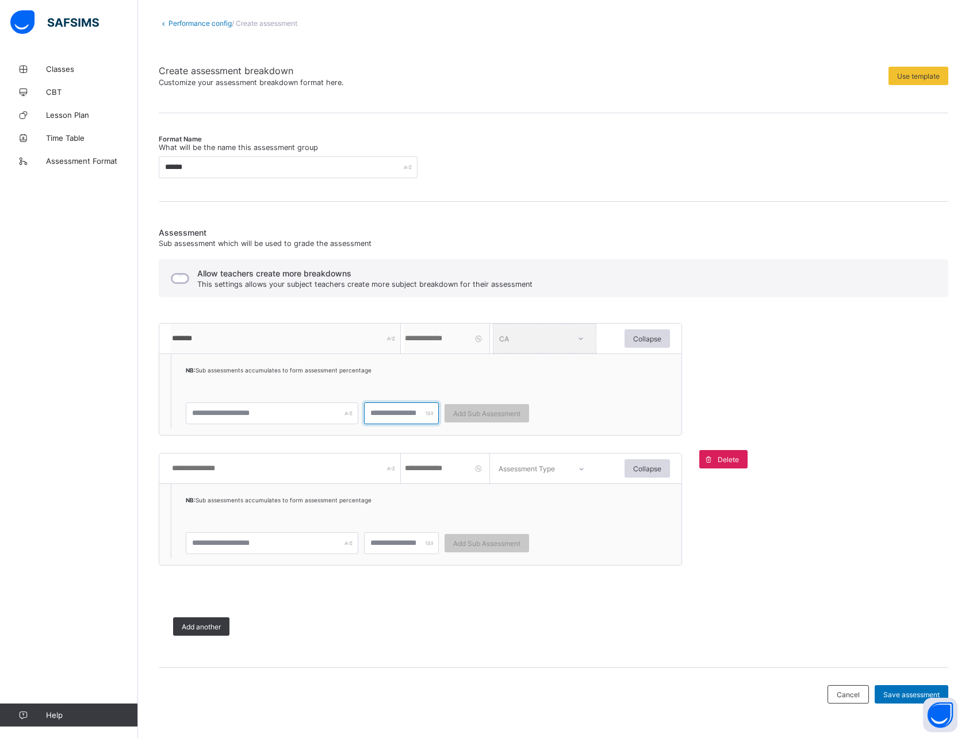
click at [405, 417] on input "number" at bounding box center [401, 414] width 75 height 22
click at [512, 376] on div "NB: Sub assessments accumulates to form assessment percentage" at bounding box center [378, 377] width 384 height 23
click at [231, 548] on input "text" at bounding box center [272, 544] width 173 height 22
click at [229, 472] on input "text" at bounding box center [286, 469] width 230 height 30
type input "****"
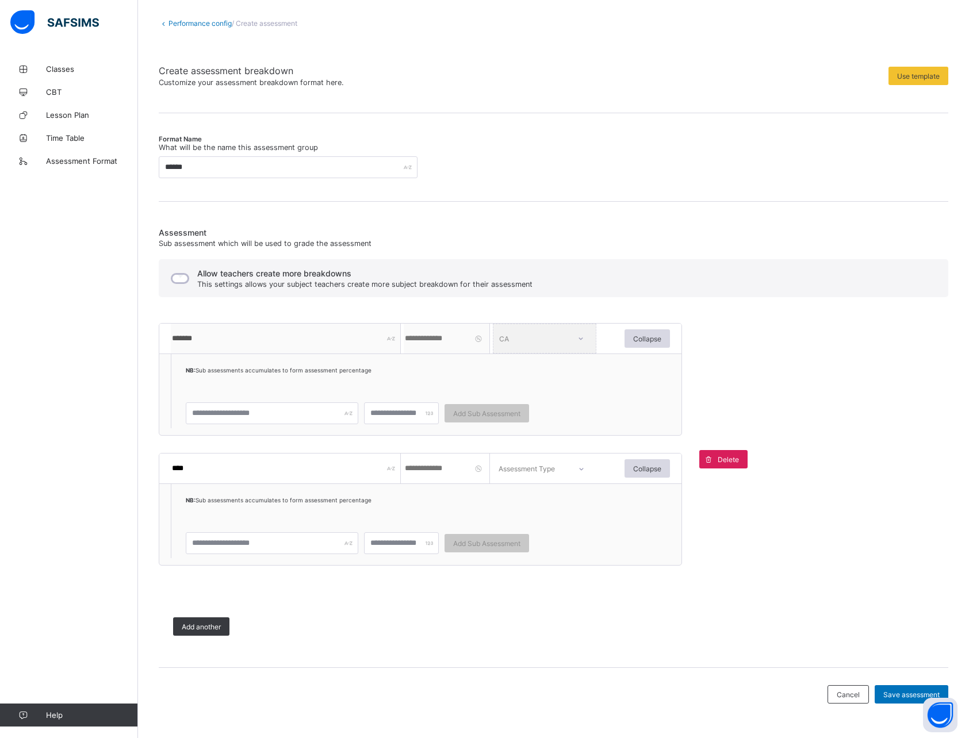
click at [236, 465] on input "****" at bounding box center [286, 469] width 230 height 30
click at [448, 470] on input "number" at bounding box center [447, 469] width 86 height 30
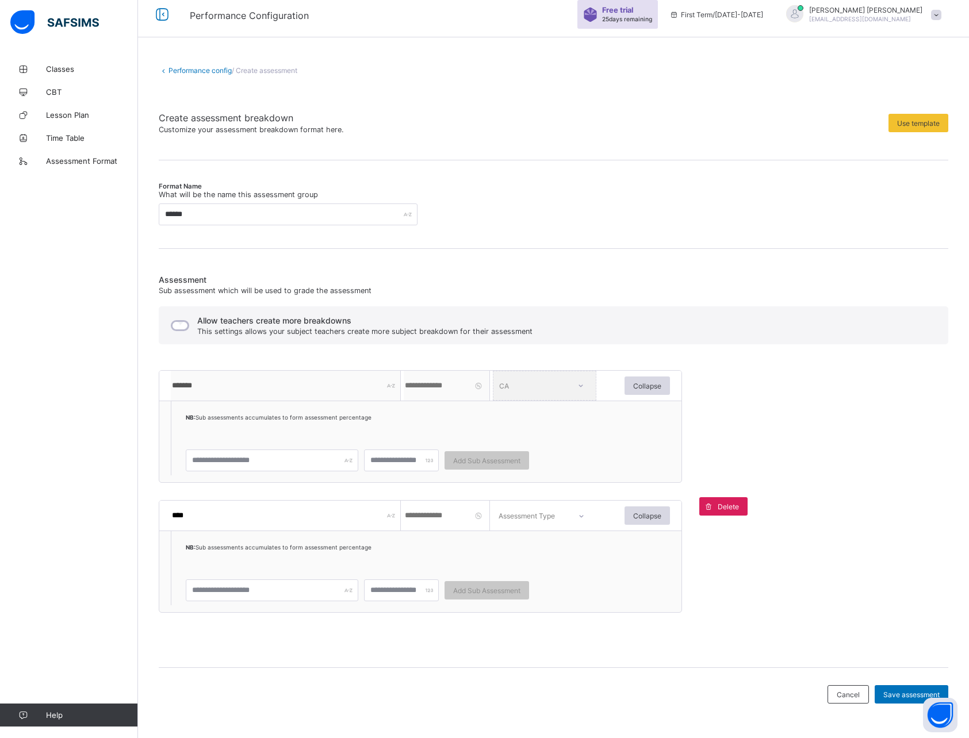
type input "**"
click at [533, 516] on div "Assessment Type" at bounding box center [527, 516] width 56 height 30
click at [520, 568] on div "EXAM" at bounding box center [544, 573] width 102 height 25
click at [841, 608] on div "Assessment Sub assessment which will be used to grade the assessment Allow teac…" at bounding box center [554, 463] width 790 height 376
click at [549, 517] on div "EXAM" at bounding box center [533, 516] width 69 height 9
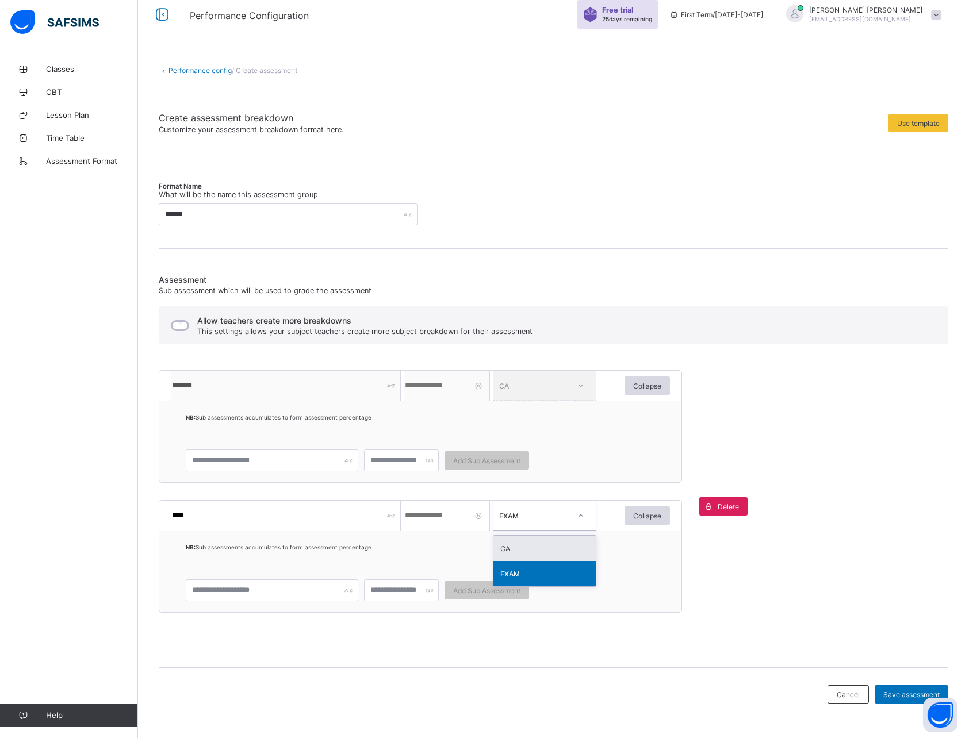
click at [519, 549] on div "CA" at bounding box center [544, 548] width 102 height 25
click at [553, 518] on div "CA" at bounding box center [533, 516] width 68 height 9
click at [511, 551] on div "CA" at bounding box center [544, 548] width 102 height 25
click at [531, 513] on div "CA" at bounding box center [533, 516] width 68 height 9
click at [524, 570] on div "EXAM" at bounding box center [544, 573] width 102 height 25
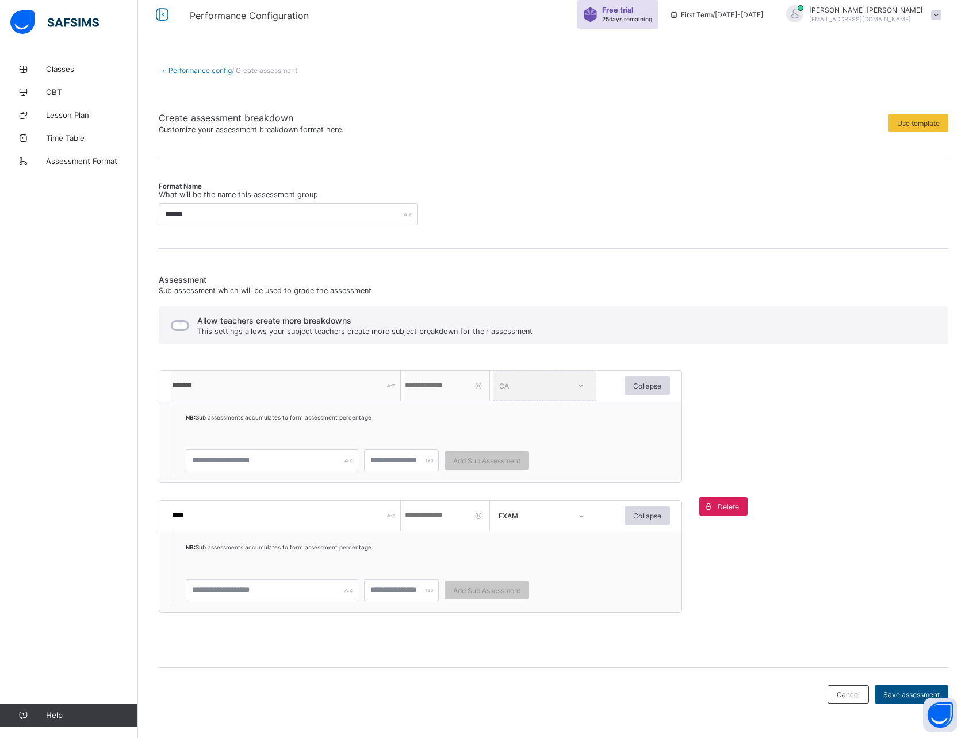
click at [913, 695] on span "Save assessment" at bounding box center [911, 695] width 56 height 9
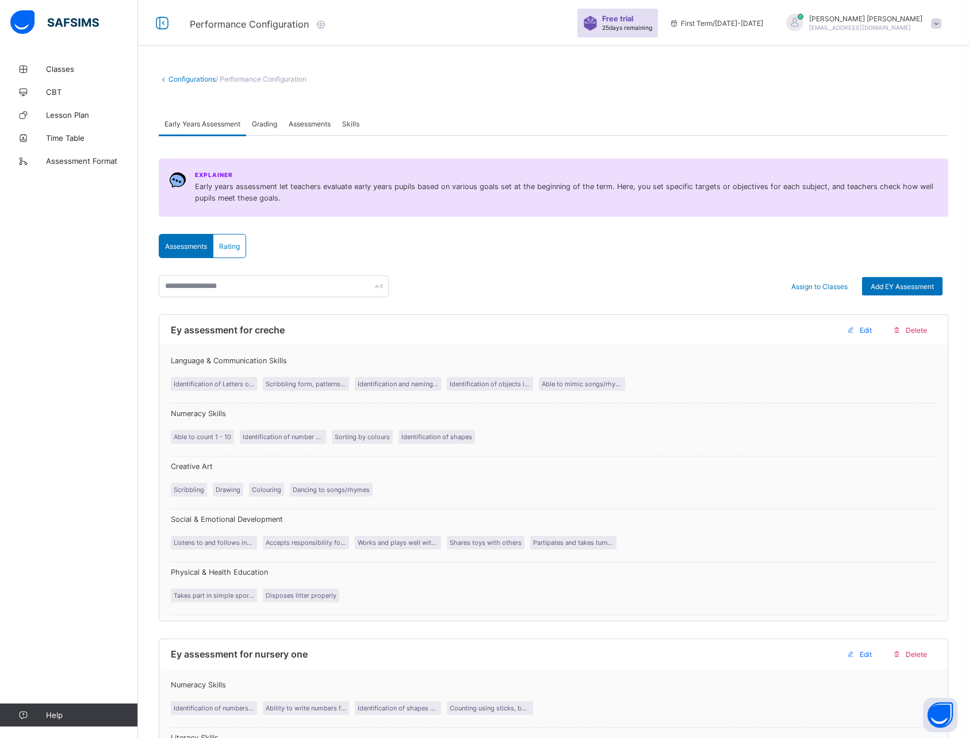
click at [201, 249] on span "Assessments" at bounding box center [186, 246] width 42 height 9
click at [312, 125] on span "Assessments" at bounding box center [310, 124] width 42 height 9
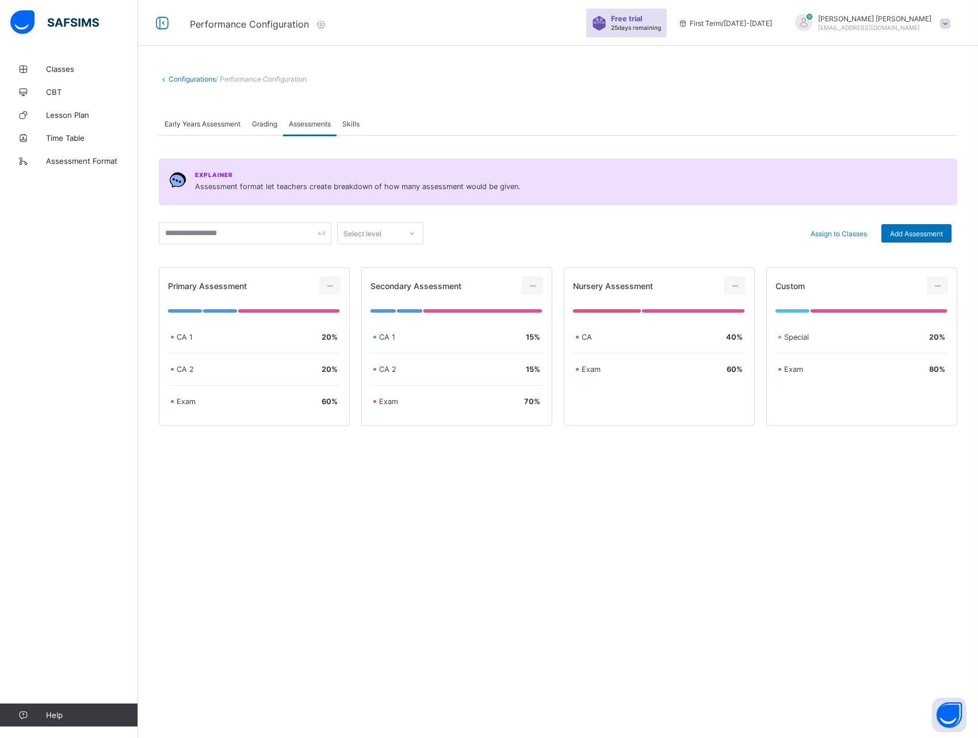
click at [416, 519] on div "Configurations / Performance Configuration Early Years Assessment Grading Asses…" at bounding box center [558, 369] width 840 height 738
click at [907, 235] on span "Add Assessment" at bounding box center [916, 233] width 53 height 9
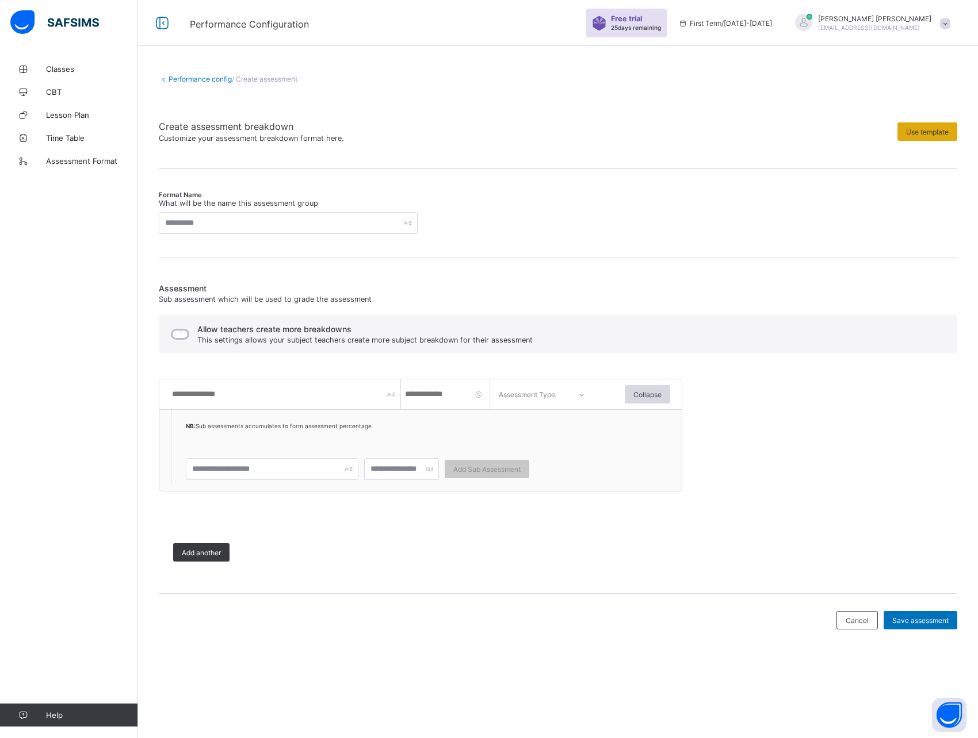
click at [920, 131] on span "Use template" at bounding box center [927, 132] width 43 height 9
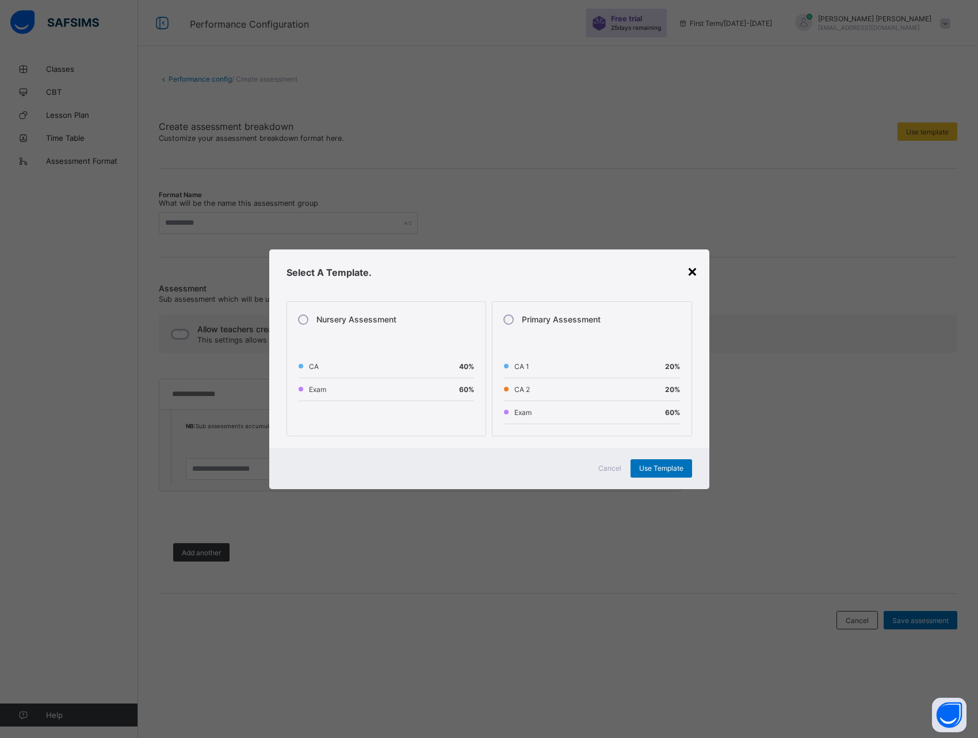
click at [690, 274] on div "×" at bounding box center [692, 271] width 11 height 20
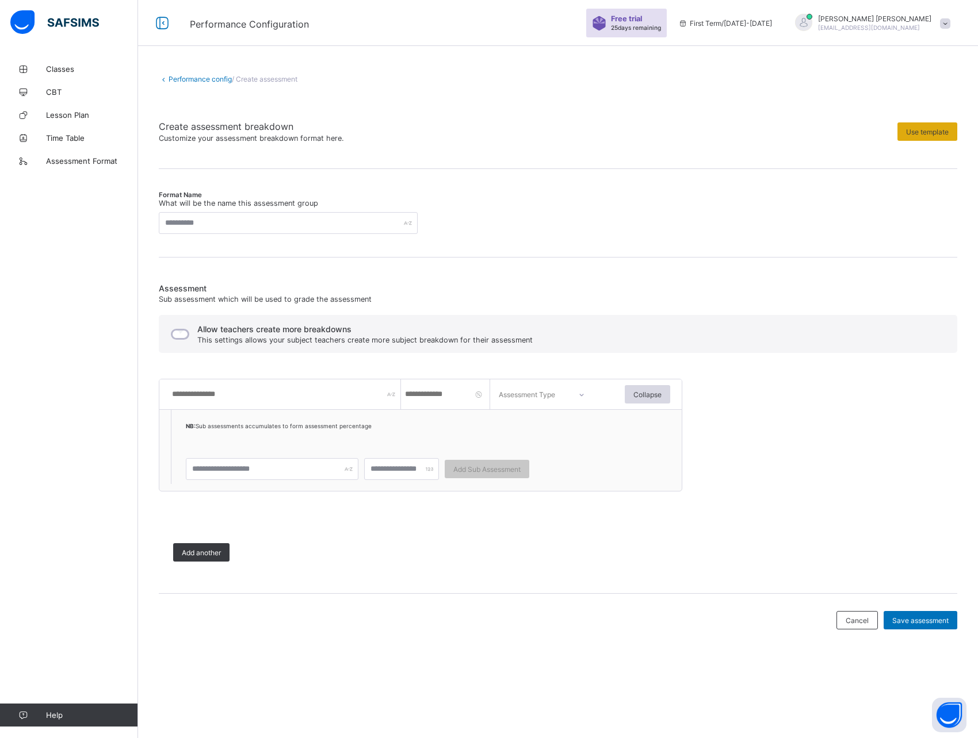
click at [917, 133] on span "Use template" at bounding box center [927, 132] width 43 height 9
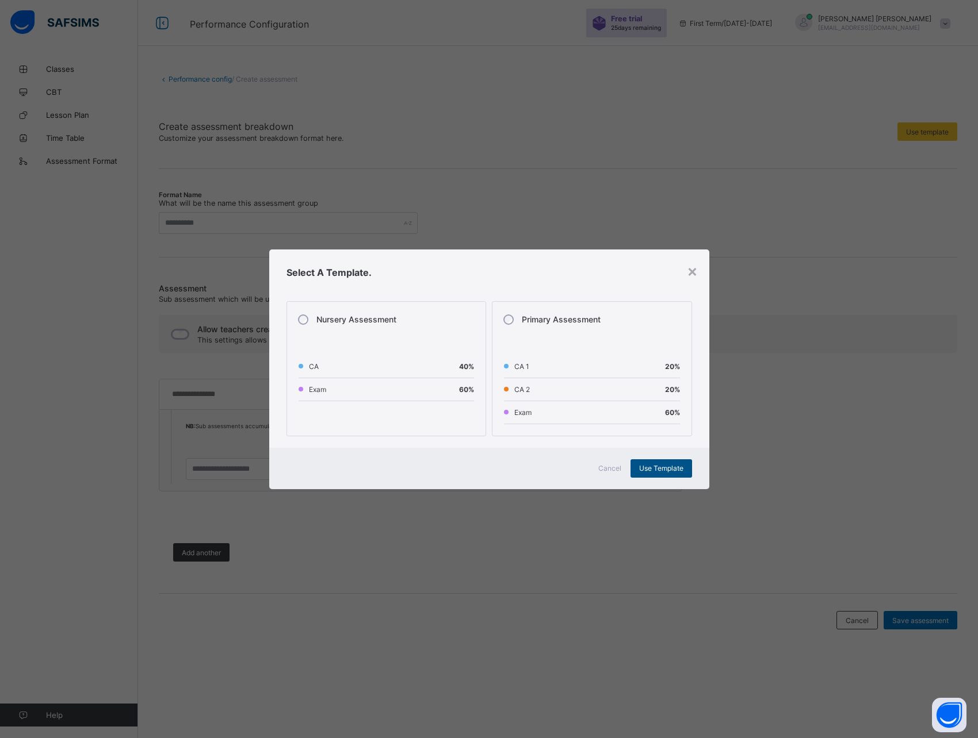
click at [657, 472] on span "Use Template" at bounding box center [661, 468] width 44 height 9
type input "**********"
type input "****"
type input "**"
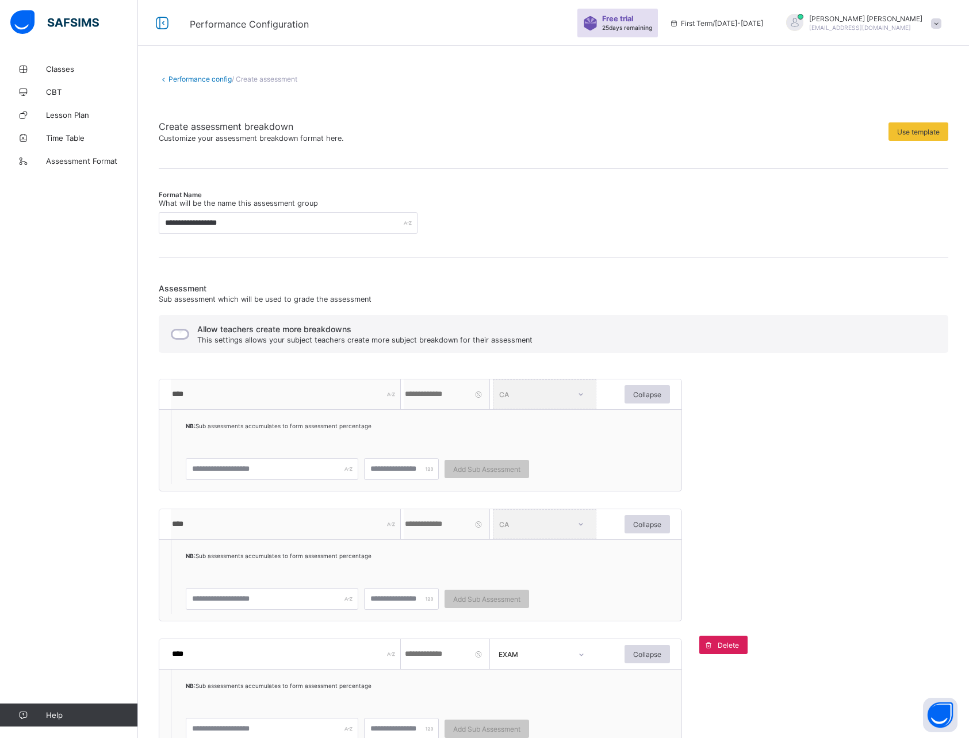
scroll to position [131, 0]
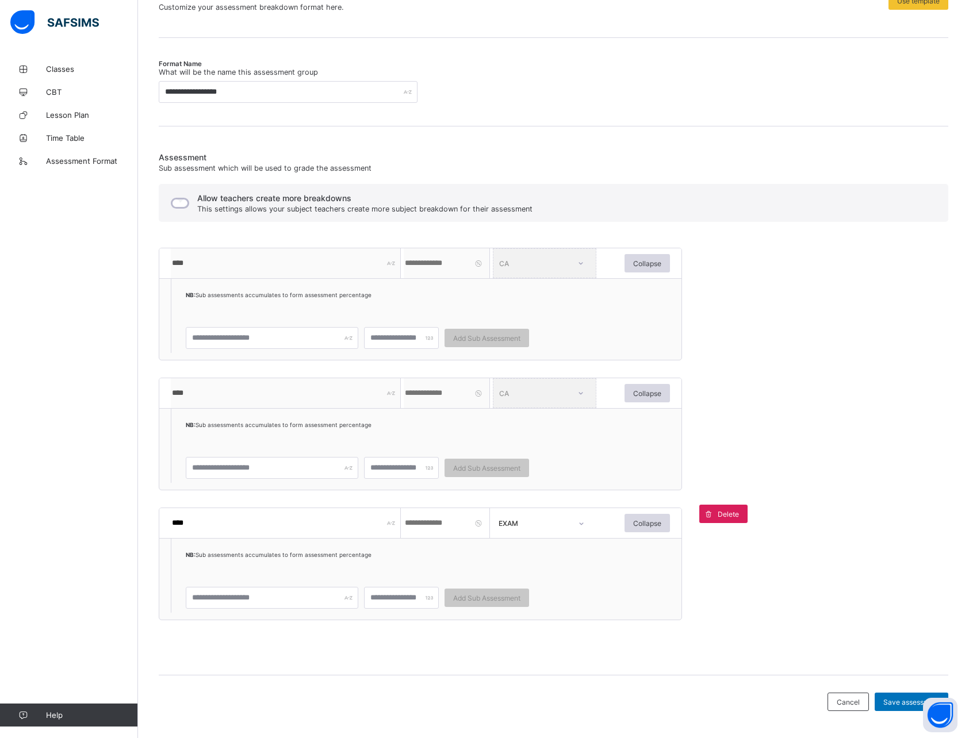
click at [420, 516] on input "**" at bounding box center [447, 523] width 86 height 30
click at [419, 523] on input "**" at bounding box center [447, 523] width 86 height 30
type input "*"
click at [413, 559] on div "NB: Sub assessments accumulates to form assessment percentage" at bounding box center [378, 561] width 384 height 23
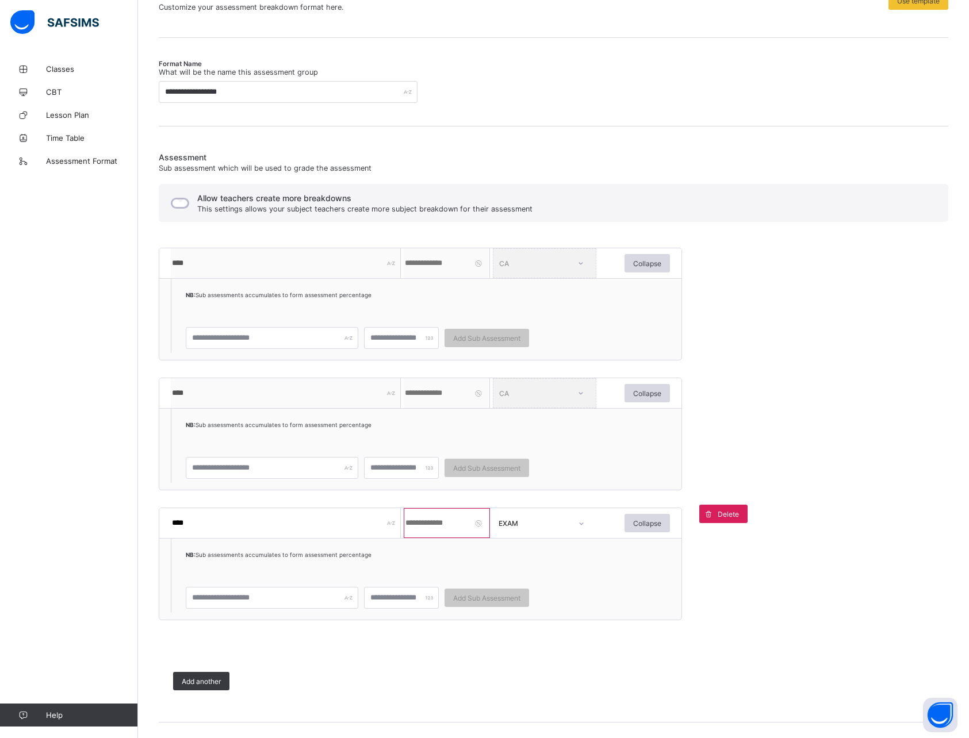
scroll to position [186, 0]
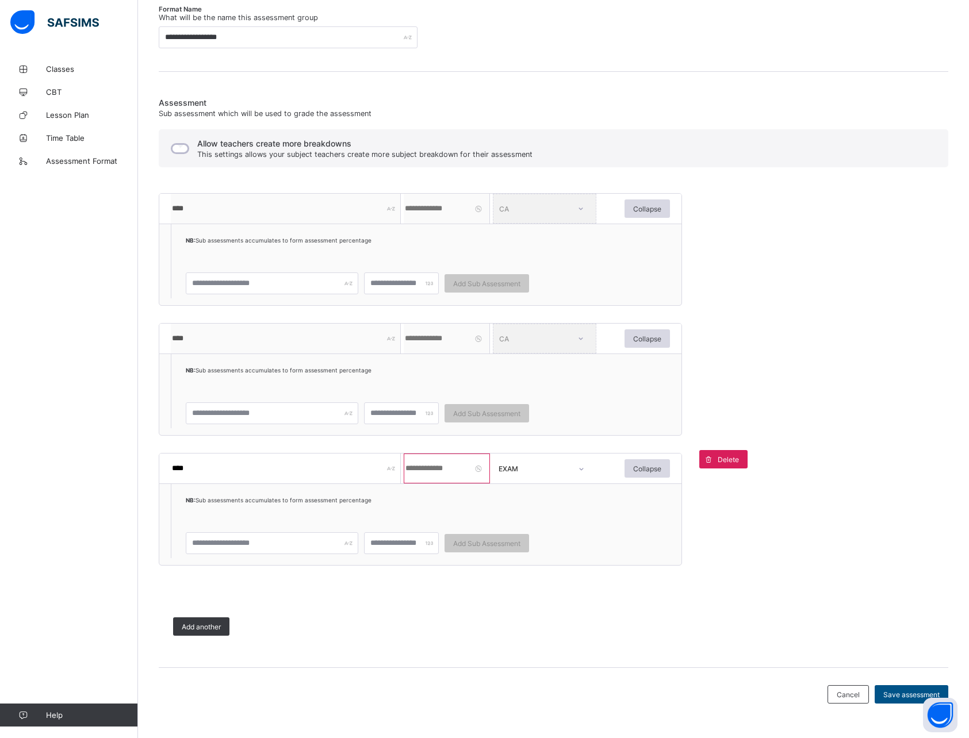
click at [902, 692] on span "Save assessment" at bounding box center [911, 695] width 56 height 9
click at [799, 645] on div "Assessment Sub assessment which will be used to grade the assessment Allow teac…" at bounding box center [554, 374] width 790 height 553
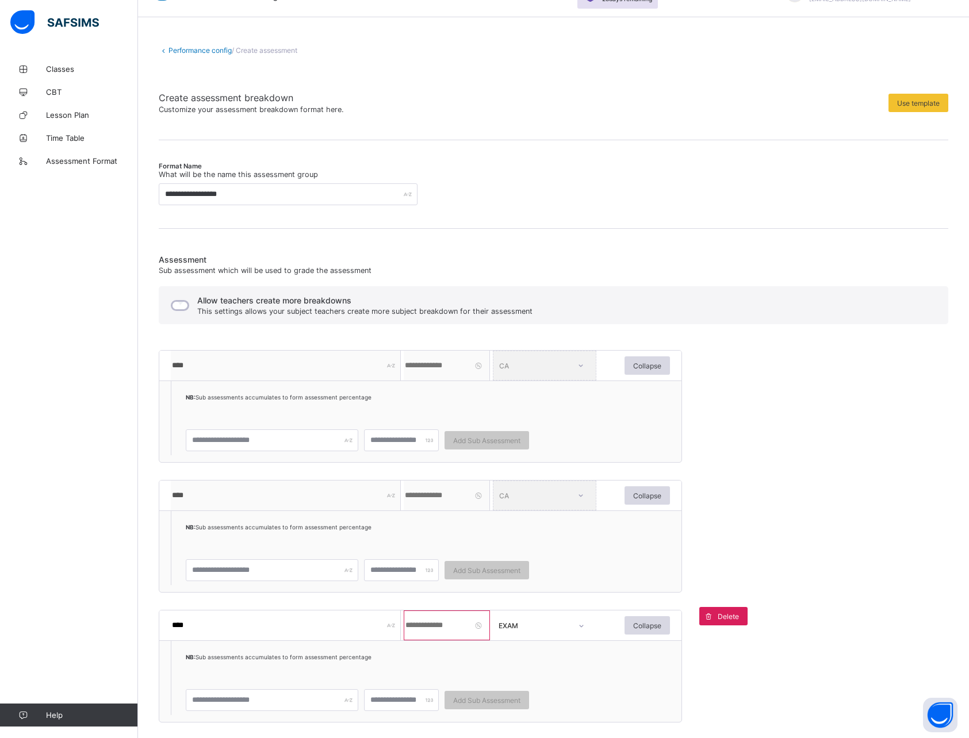
scroll to position [0, 0]
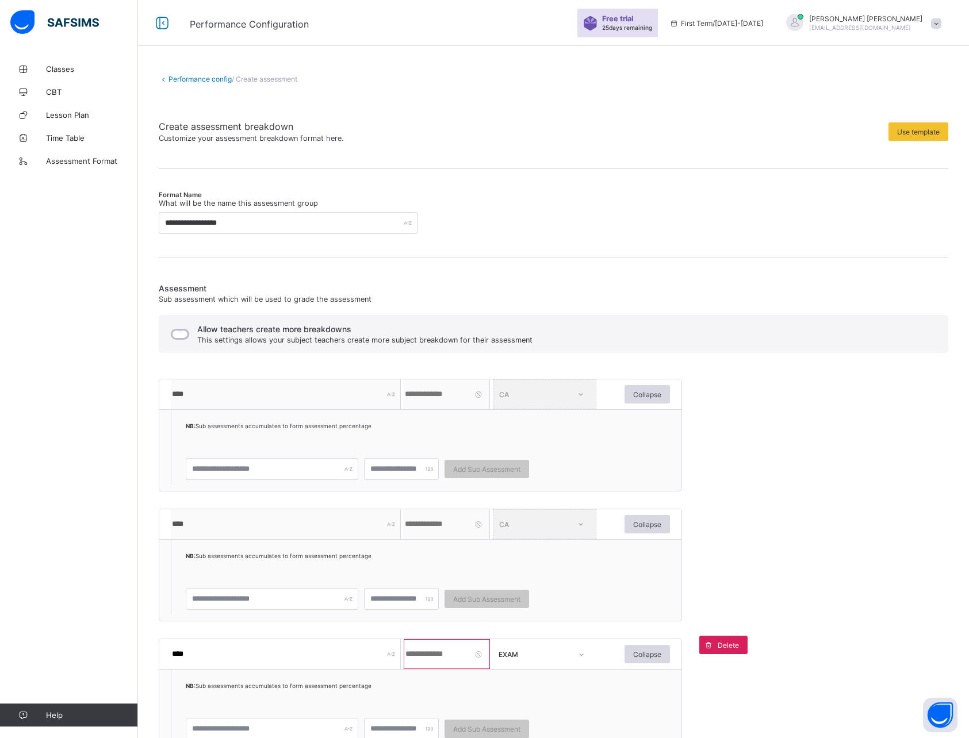
click at [181, 78] on link "Performance config" at bounding box center [199, 79] width 63 height 9
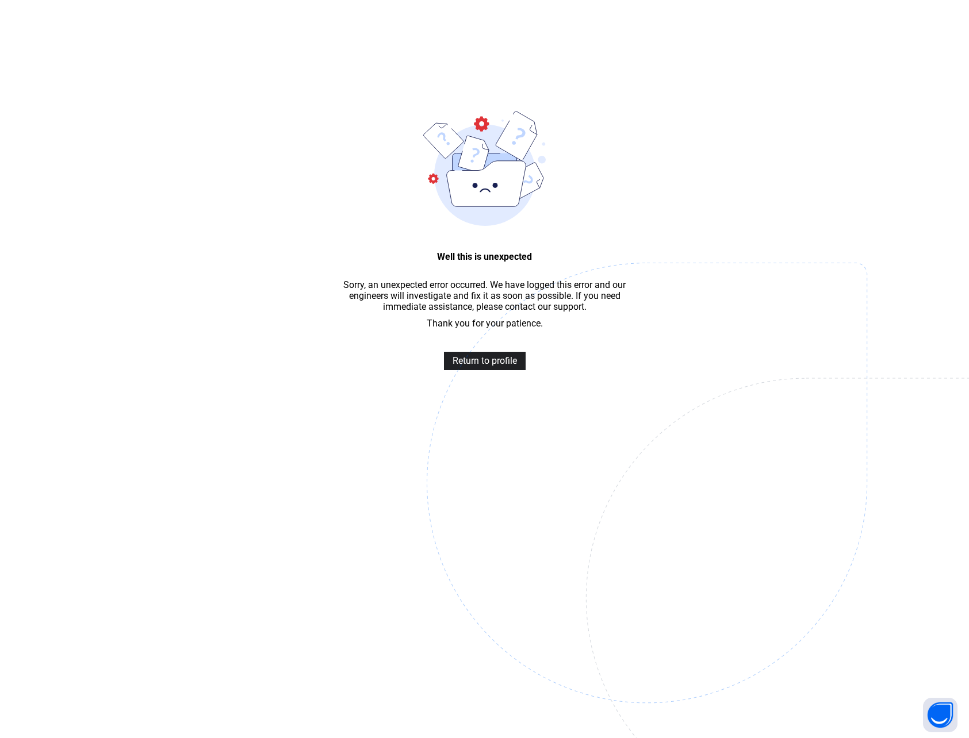
click at [488, 357] on span "Return to profile" at bounding box center [485, 360] width 64 height 11
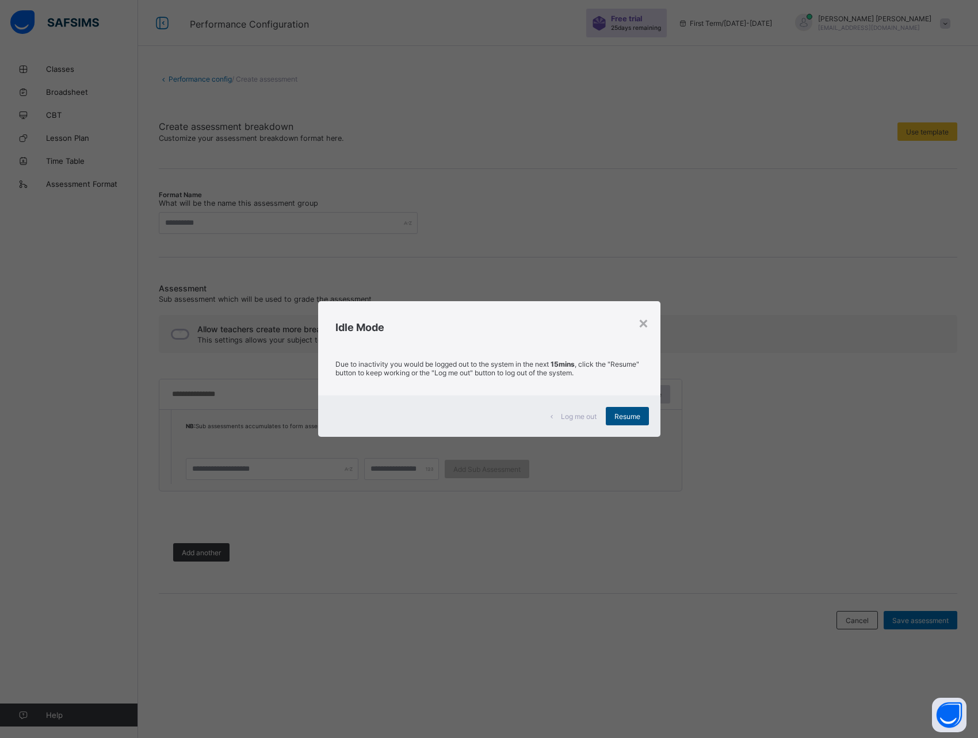
click at [620, 418] on span "Resume" at bounding box center [627, 416] width 26 height 9
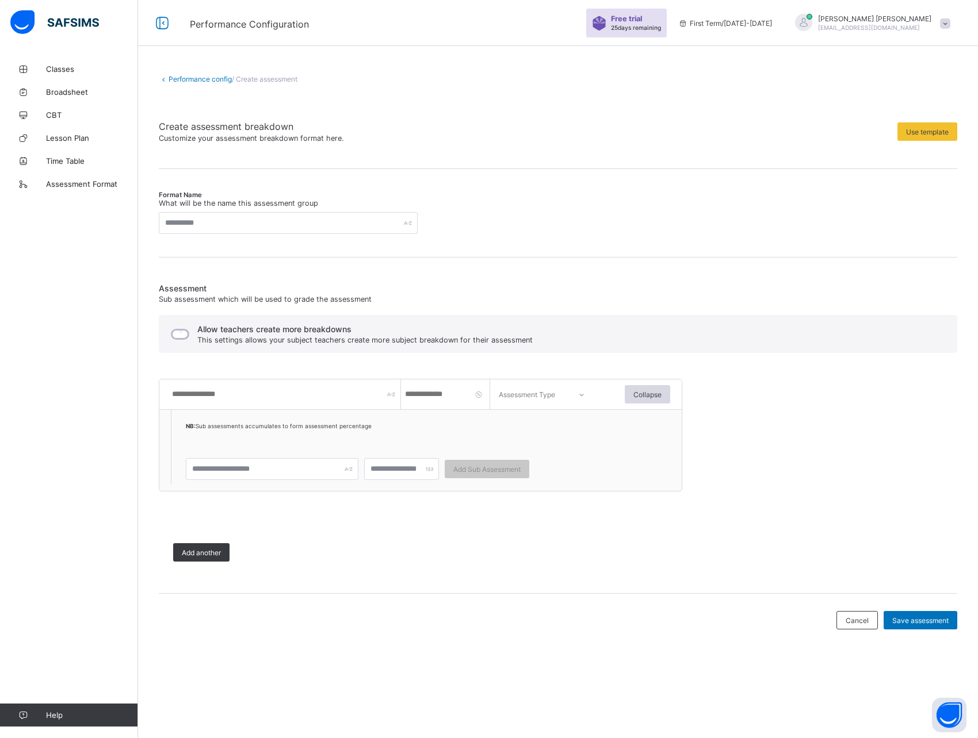
click at [177, 75] on link "Performance config" at bounding box center [199, 79] width 63 height 9
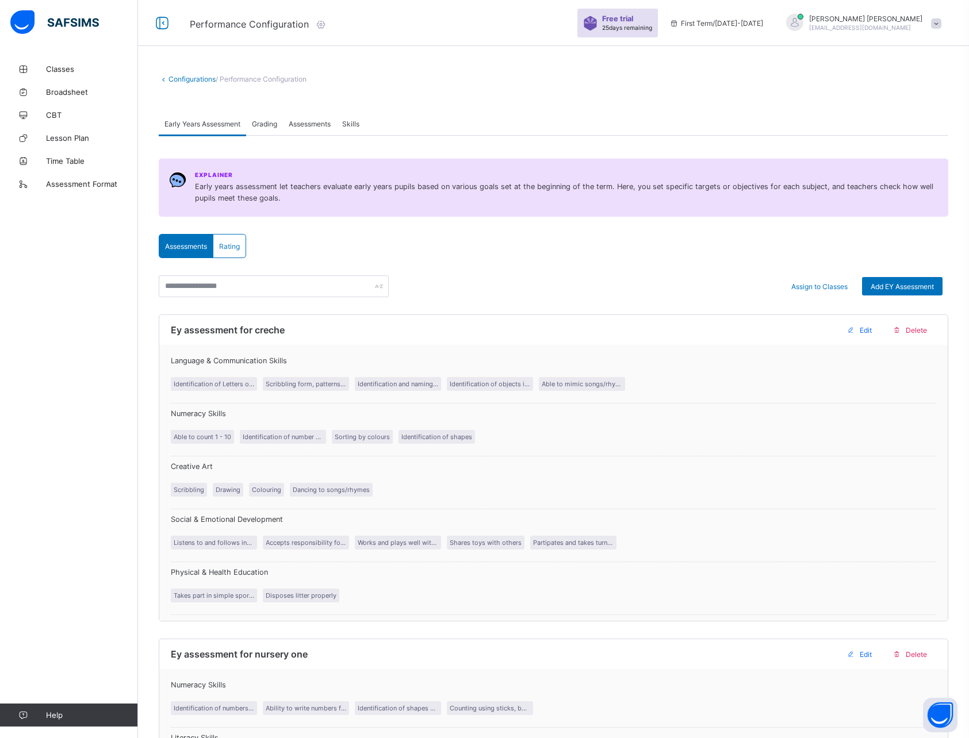
click at [175, 82] on link "Configurations" at bounding box center [191, 79] width 47 height 9
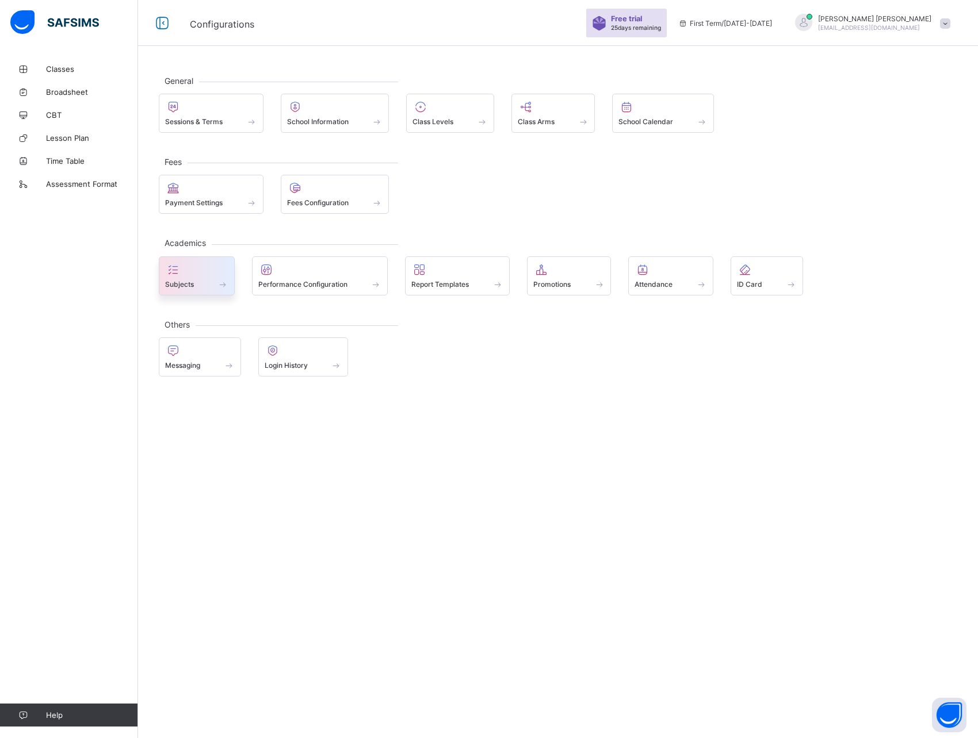
click at [185, 273] on div at bounding box center [196, 270] width 63 height 14
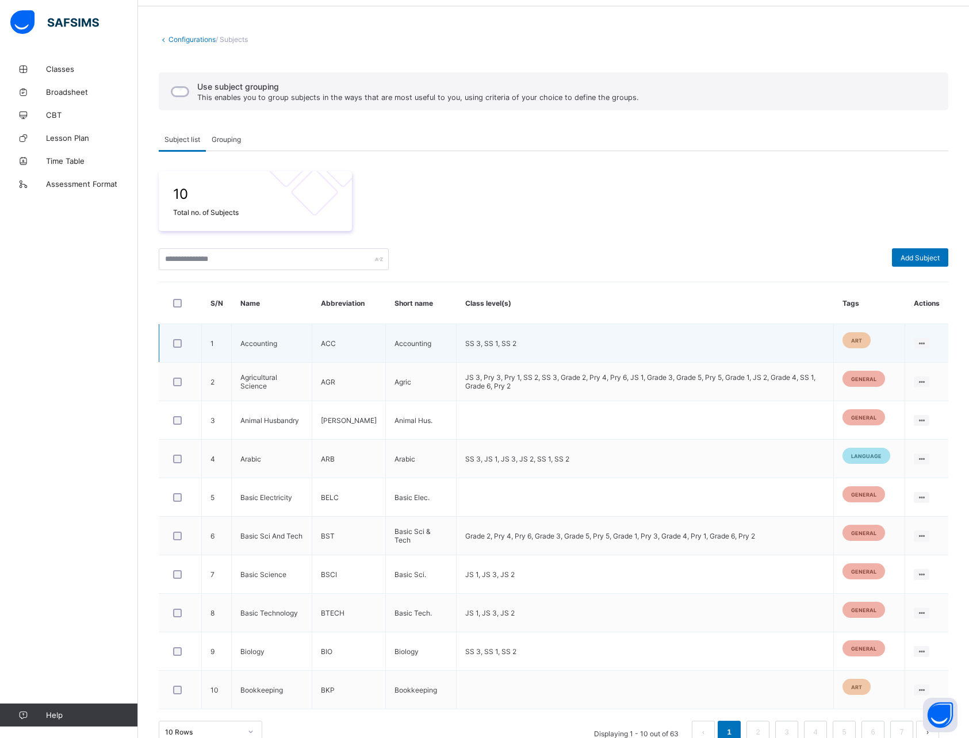
scroll to position [43, 0]
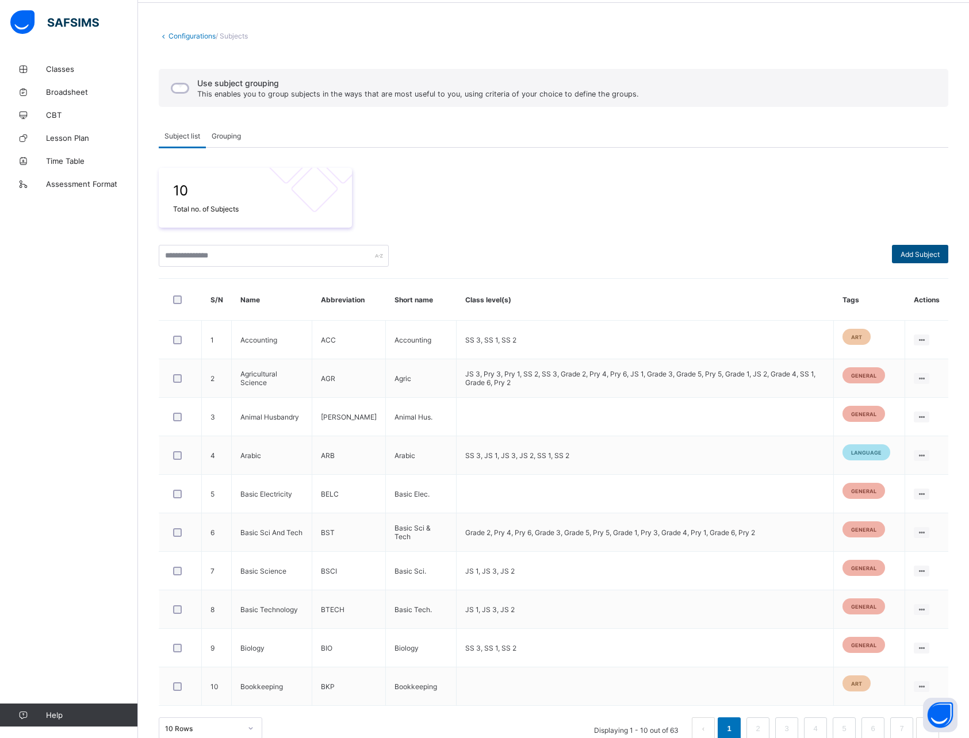
click at [912, 255] on span "Add Subject" at bounding box center [920, 254] width 39 height 9
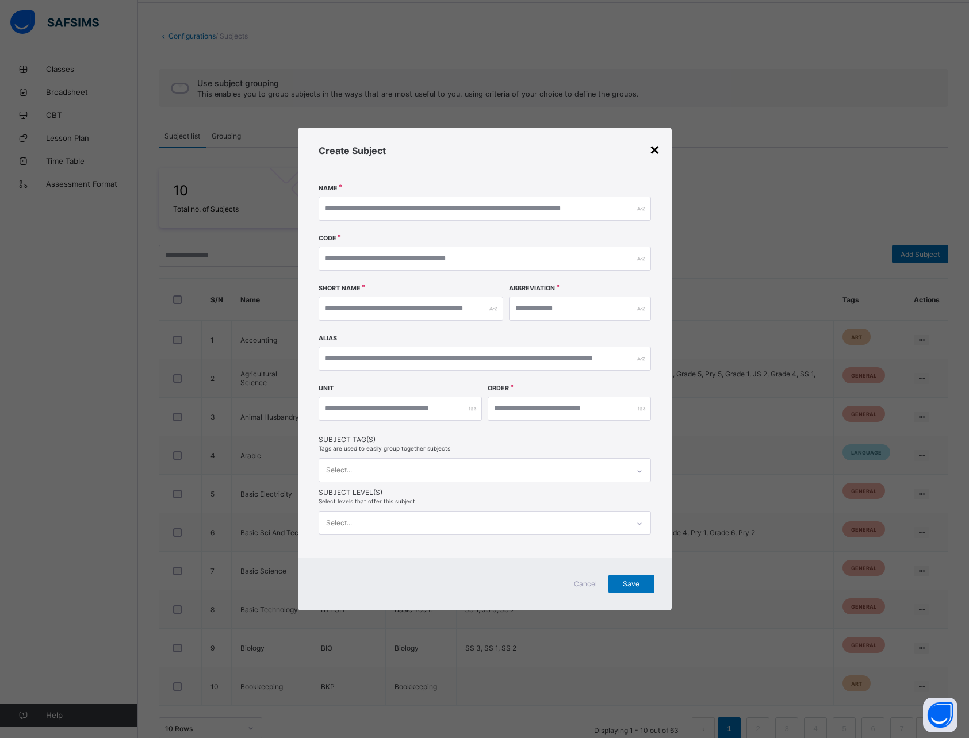
click at [656, 148] on div "×" at bounding box center [654, 149] width 11 height 20
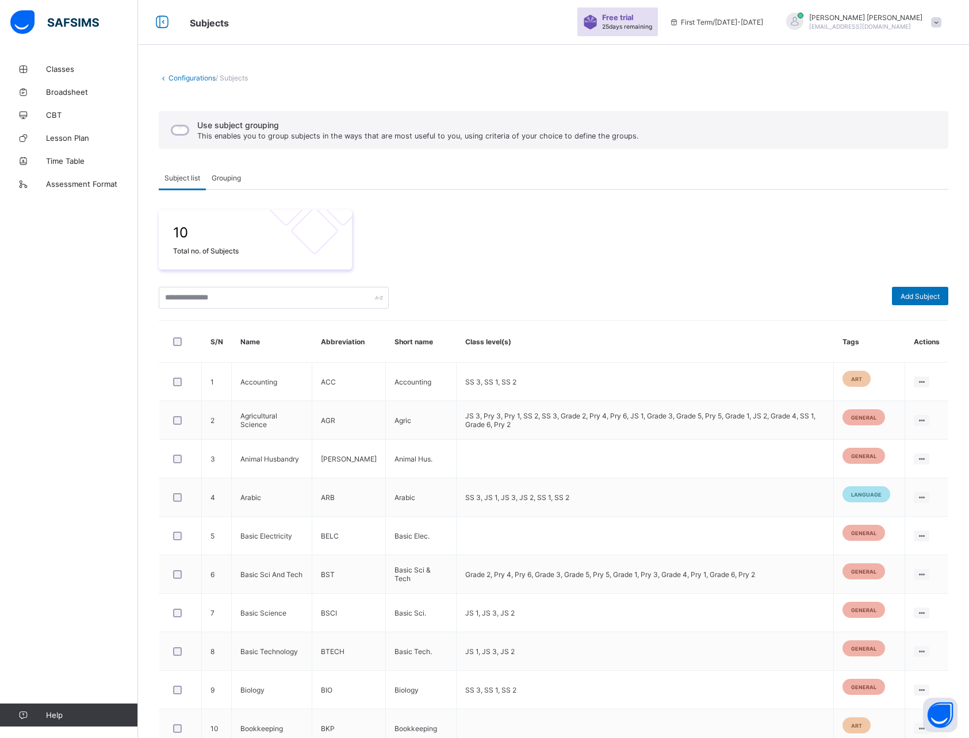
scroll to position [0, 0]
click at [227, 178] on span "Grouping" at bounding box center [226, 179] width 29 height 9
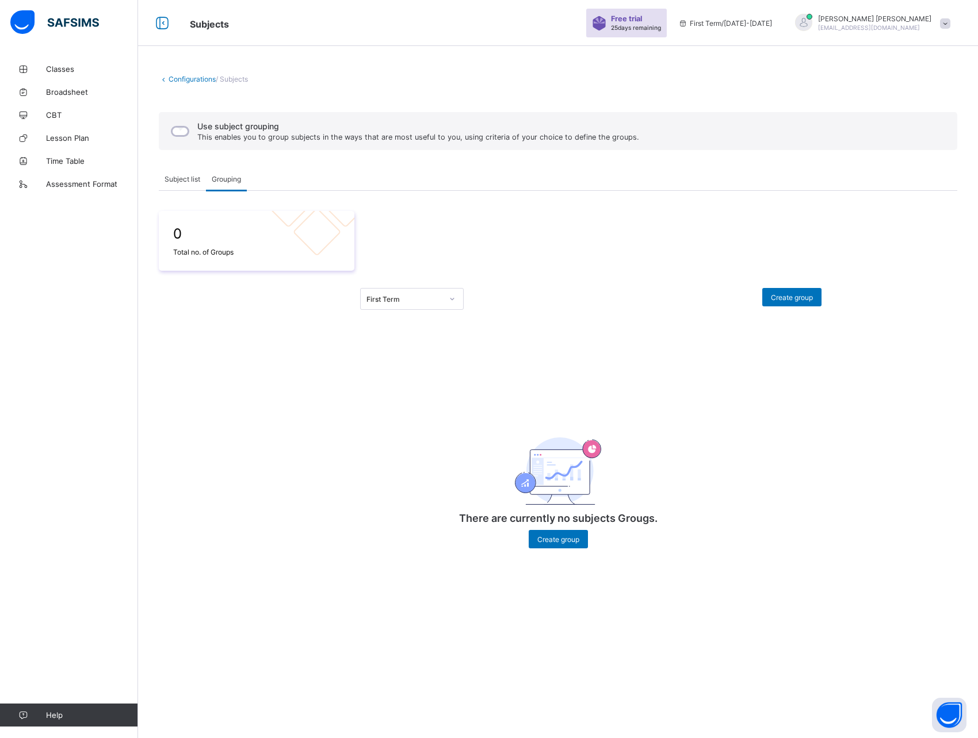
click at [393, 300] on div "First Term" at bounding box center [404, 299] width 76 height 9
click at [399, 297] on div "First Term" at bounding box center [404, 299] width 76 height 9
click at [401, 304] on div "First Term" at bounding box center [401, 299] width 81 height 16
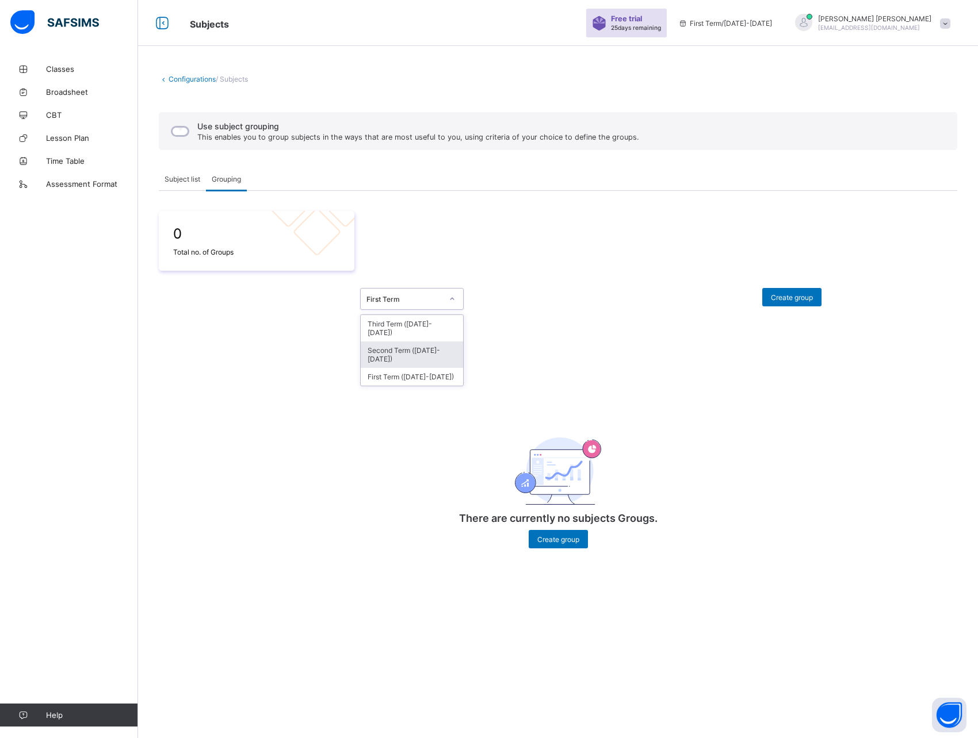
click at [393, 342] on div "Second Term (2025-2026)" at bounding box center [412, 355] width 102 height 26
click at [399, 300] on div "Second Term (2025-2026)" at bounding box center [404, 299] width 76 height 9
click at [390, 325] on div "Third Term (2025-2026)" at bounding box center [412, 328] width 102 height 26
click at [397, 297] on div "Third Term (2025-2026)" at bounding box center [404, 299] width 76 height 9
click at [394, 368] on div "First Term (2025-2026)" at bounding box center [412, 377] width 102 height 18
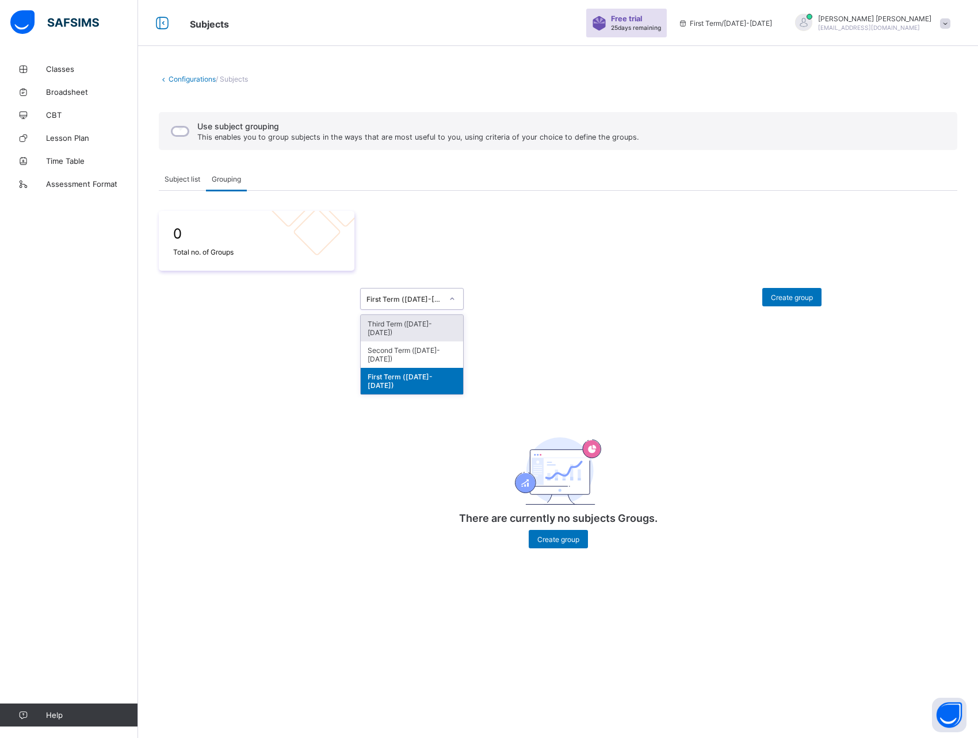
click at [412, 300] on div "First Term (2025-2026)" at bounding box center [404, 299] width 76 height 9
click at [182, 177] on span "Subject list" at bounding box center [182, 179] width 36 height 9
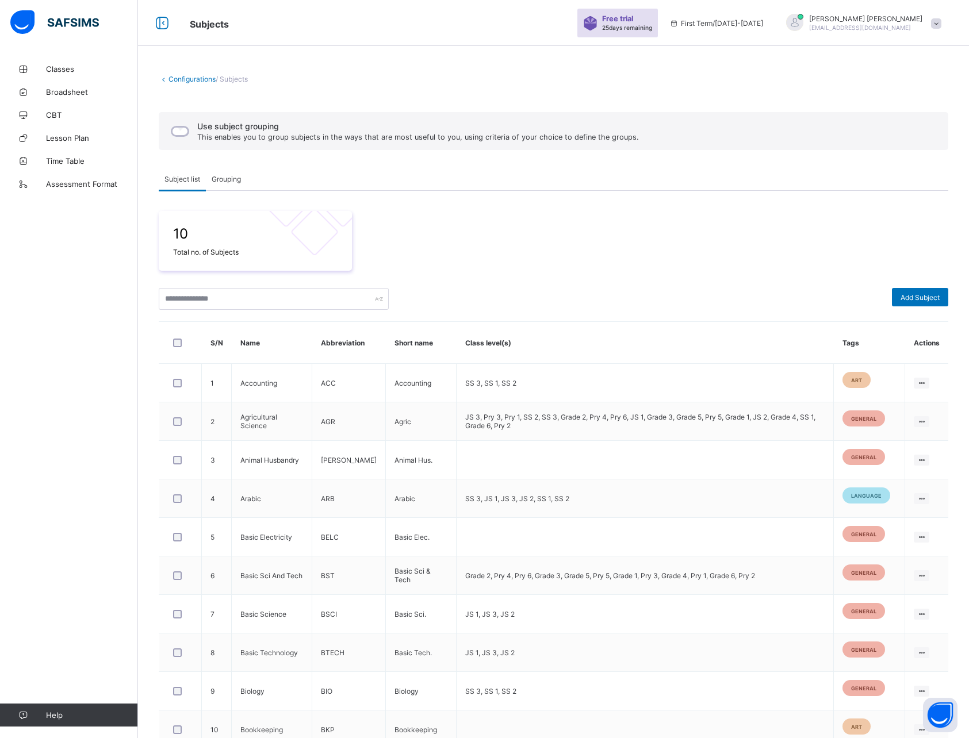
click at [179, 77] on link "Configurations" at bounding box center [191, 79] width 47 height 9
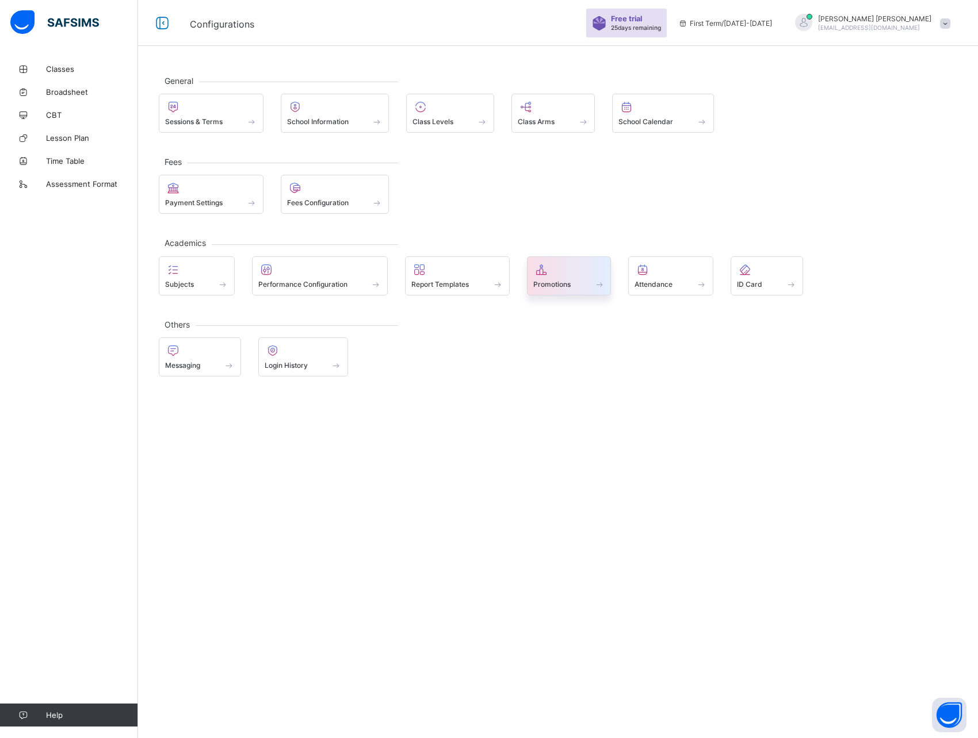
click at [570, 288] on span "Promotions" at bounding box center [551, 284] width 37 height 9
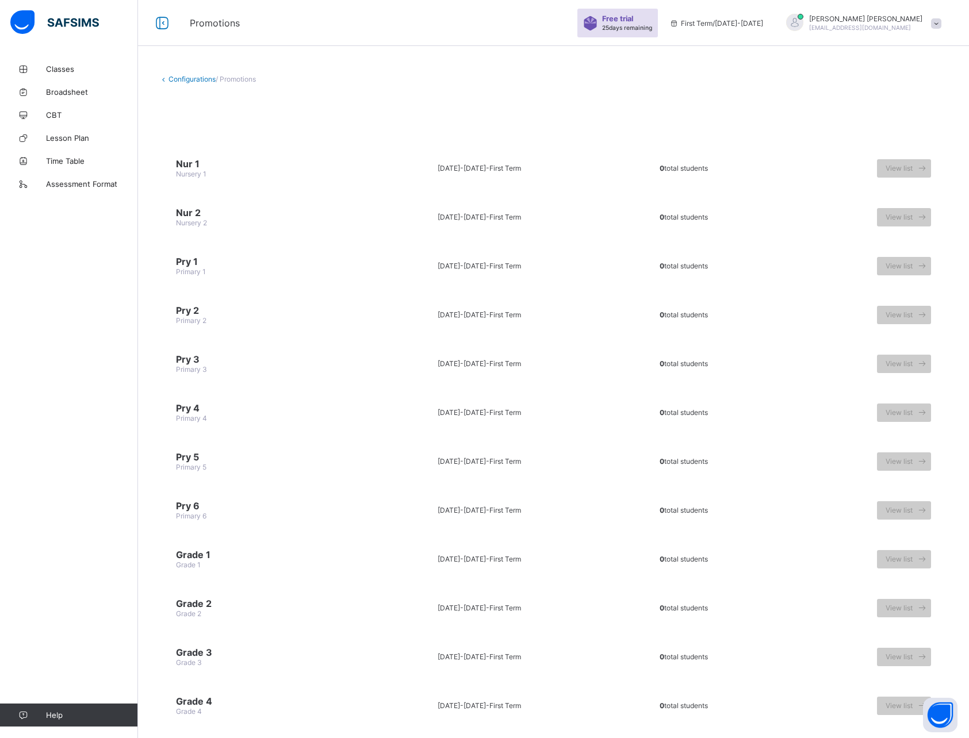
click at [374, 171] on td "2025-2026 - First Term" at bounding box center [479, 168] width 240 height 43
click at [922, 171] on span at bounding box center [922, 168] width 18 height 18
click at [909, 166] on span "View list" at bounding box center [899, 168] width 27 height 9
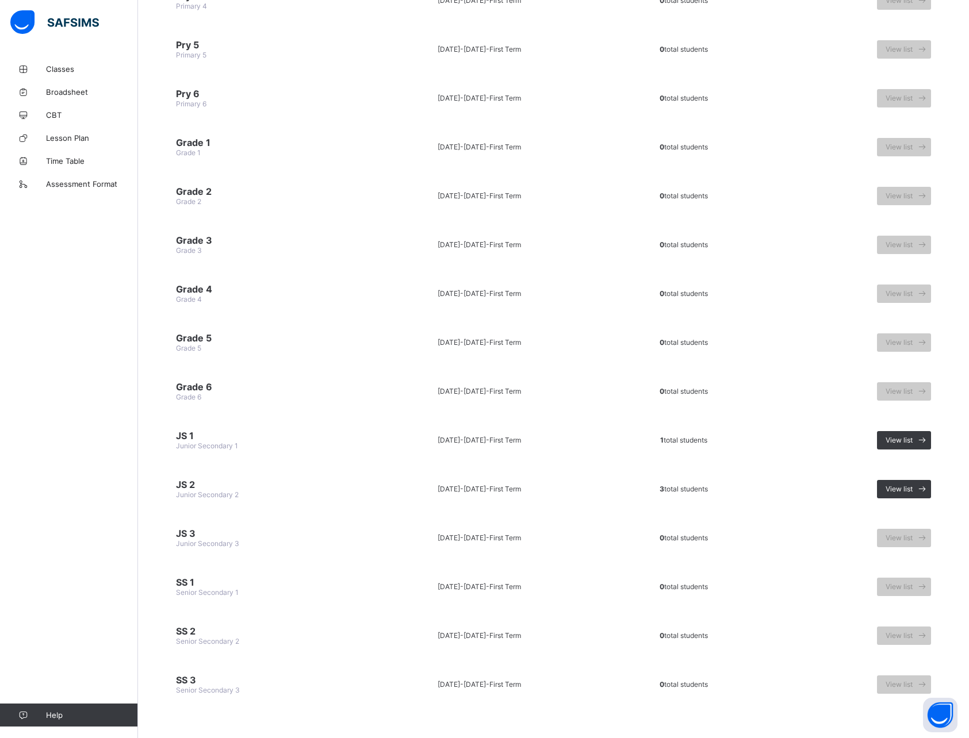
scroll to position [420, 0]
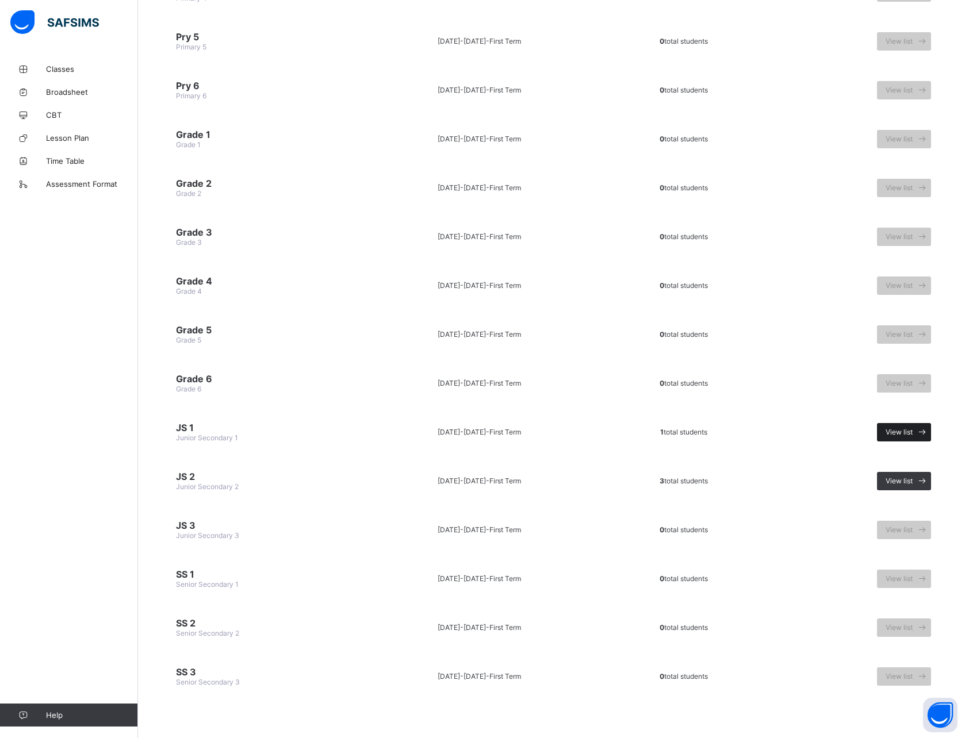
click at [898, 431] on span "View list" at bounding box center [899, 432] width 27 height 9
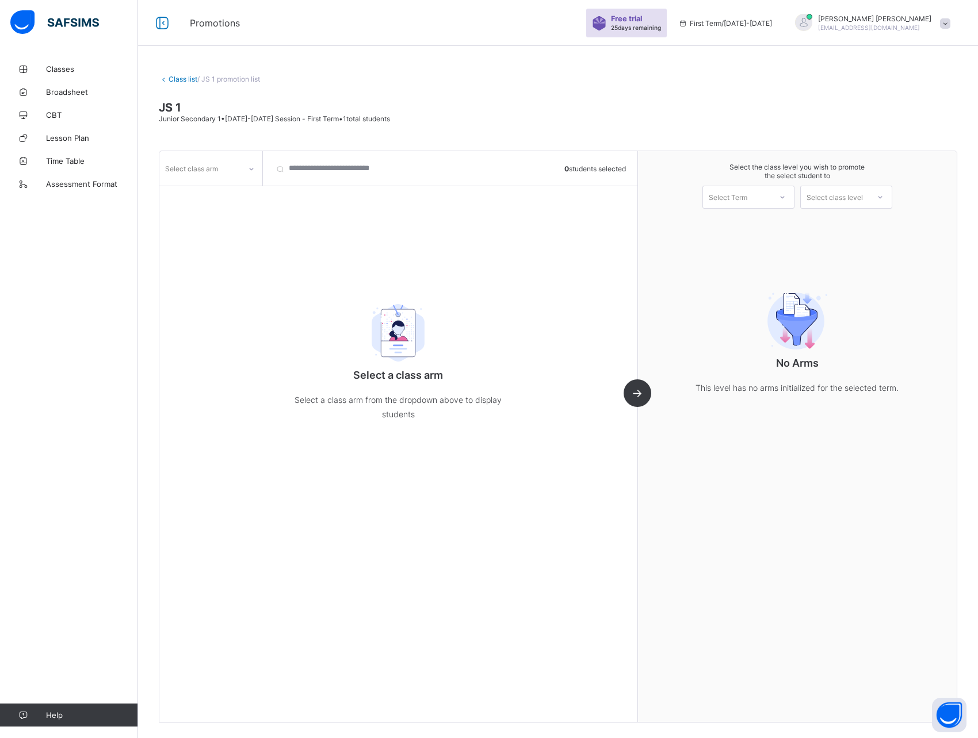
click at [228, 174] on div "Select class arm" at bounding box center [199, 168] width 81 height 16
click at [332, 218] on div "option Diamond focused, 4 of 5. 5 results available. Use Up and Down to choose …" at bounding box center [398, 436] width 478 height 571
click at [638, 391] on div "Select class arm 0 students selected Select a class arm Select a class arm from…" at bounding box center [398, 436] width 478 height 571
click at [638, 399] on div "Select class arm 0 students selected Select a class arm Select a class arm from…" at bounding box center [398, 436] width 478 height 571
click at [175, 76] on link "Class list" at bounding box center [182, 79] width 29 height 9
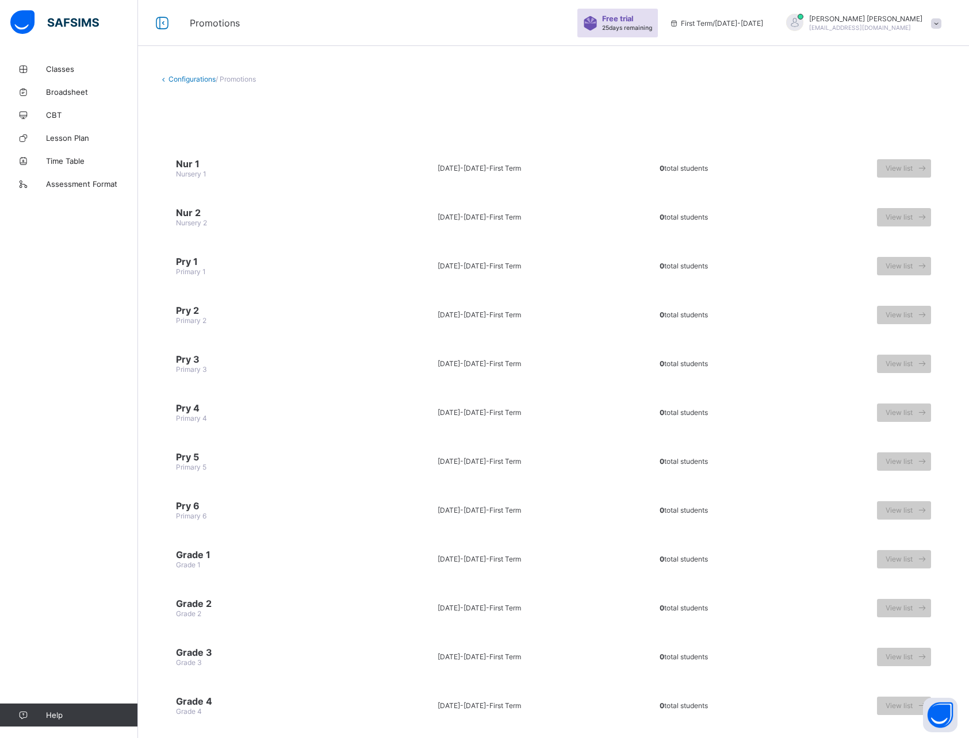
click at [336, 302] on td "Pry 2 Primary 2" at bounding box center [259, 314] width 200 height 43
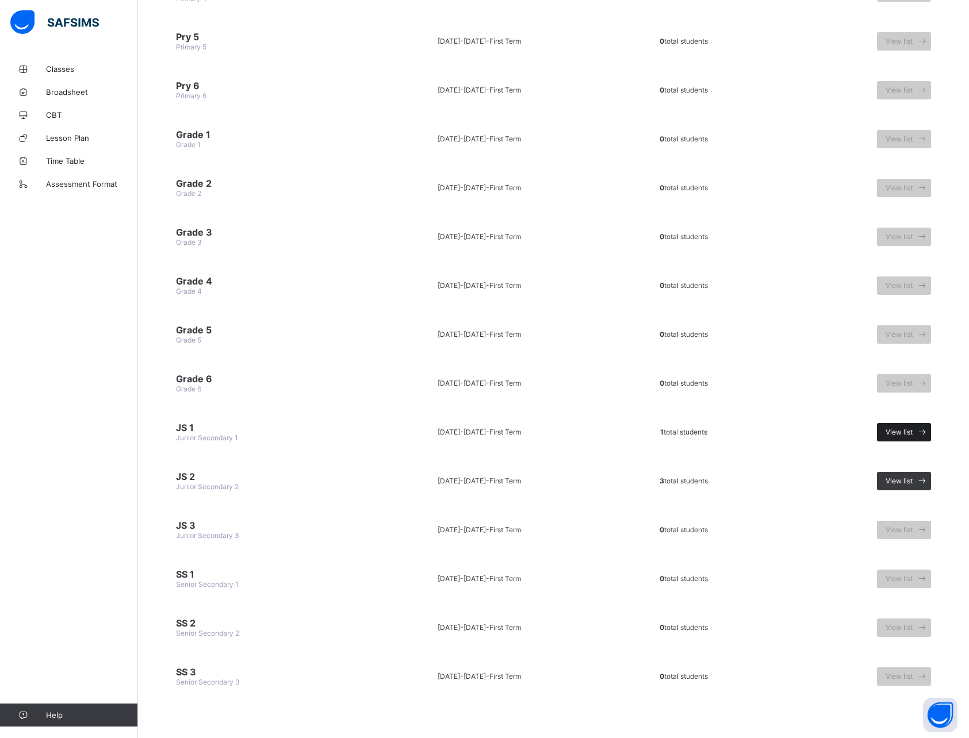
click at [913, 434] on span "View list" at bounding box center [899, 432] width 27 height 9
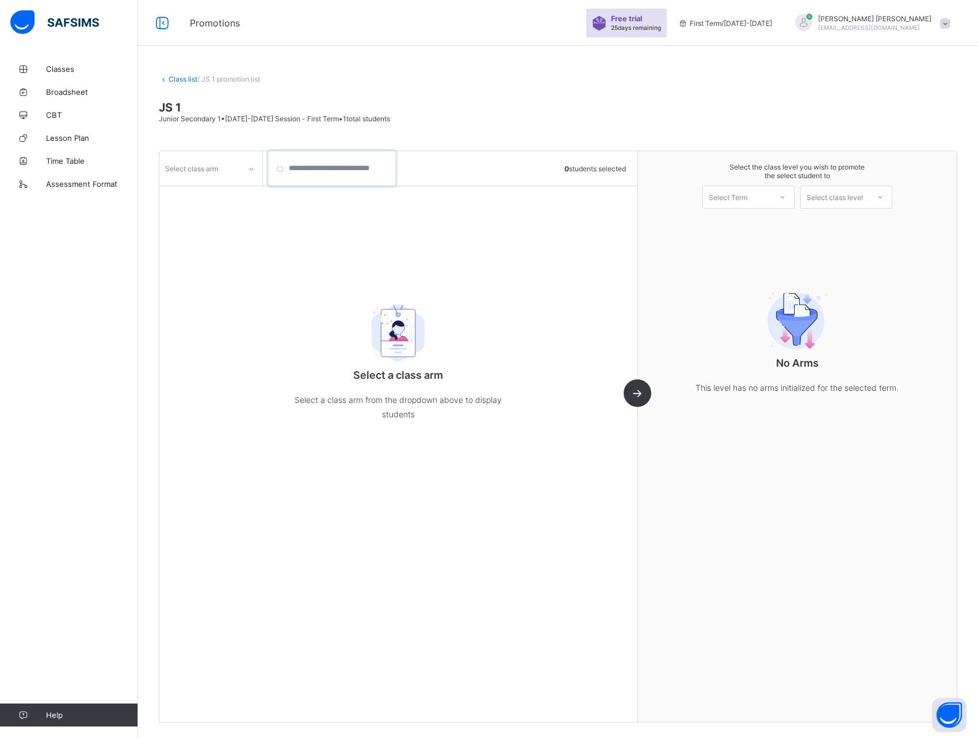
click at [316, 171] on input "search" at bounding box center [332, 168] width 127 height 35
click at [204, 166] on div "Select class arm" at bounding box center [191, 169] width 53 height 22
click at [190, 213] on div "Silver" at bounding box center [211, 211] width 102 height 18
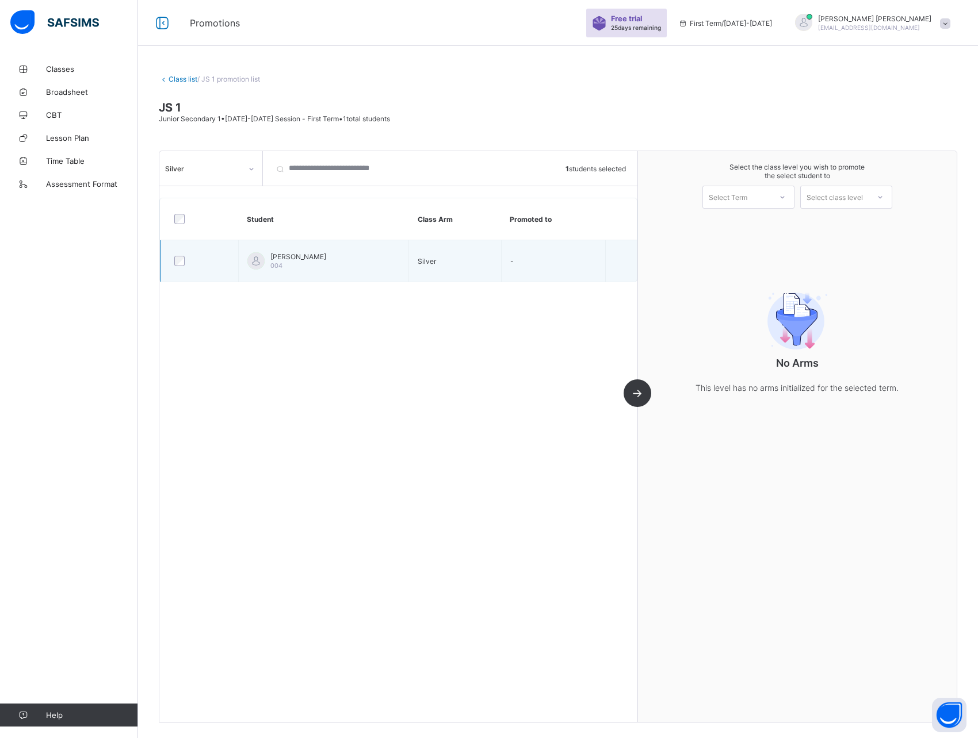
click at [538, 256] on td "-" at bounding box center [553, 261] width 105 height 42
click at [514, 261] on span "-" at bounding box center [511, 261] width 3 height 9
click at [189, 264] on div at bounding box center [199, 261] width 55 height 10
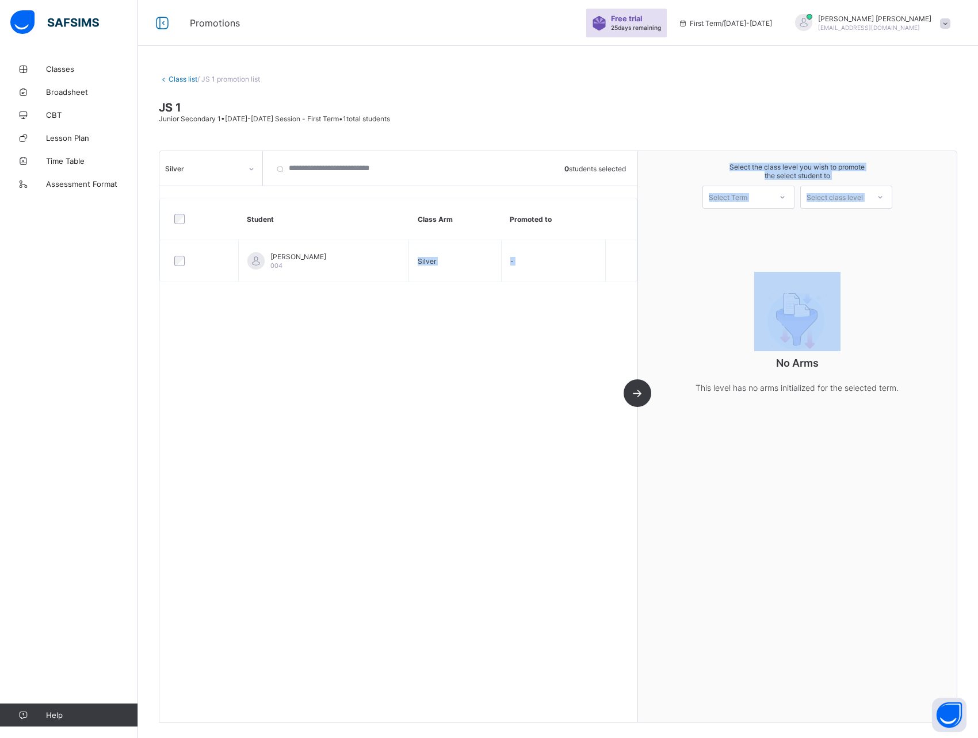
drag, startPoint x: 295, startPoint y: 262, endPoint x: 652, endPoint y: 261, distance: 356.6
click at [652, 261] on div "Silver 0 students selected Student Class Arm Promoted to Debby Tiffany Moore 00…" at bounding box center [558, 437] width 798 height 572
click at [720, 321] on div "No Arms This level has no arms initialized for the selected term." at bounding box center [797, 340] width 230 height 158
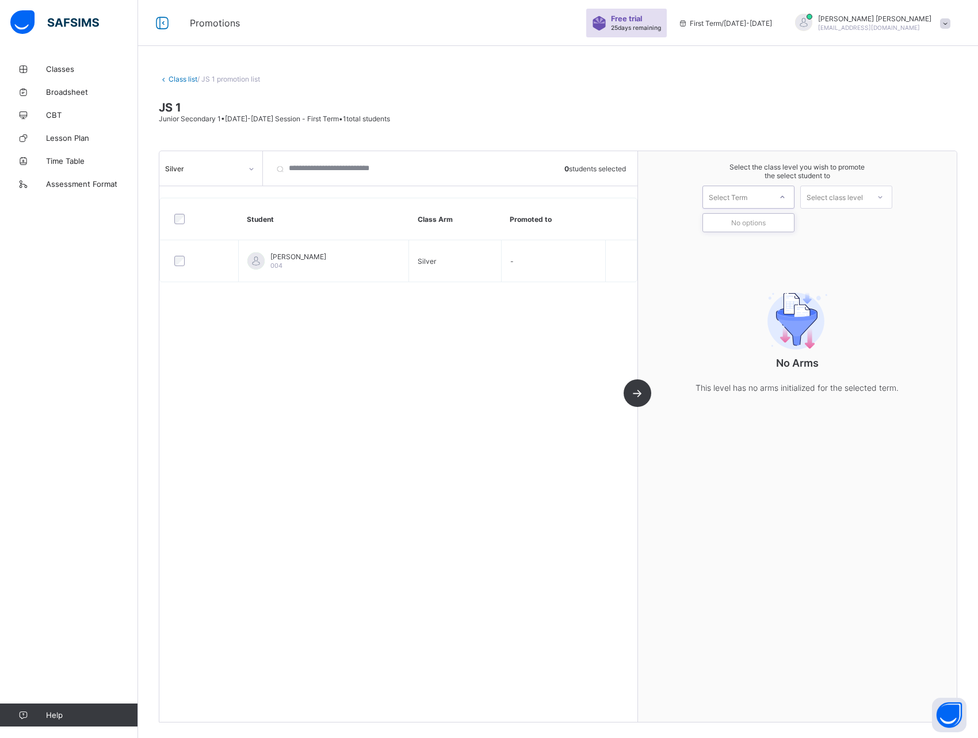
click at [745, 197] on div "Select Term" at bounding box center [727, 197] width 39 height 23
click at [851, 194] on div "Select class level" at bounding box center [834, 197] width 56 height 23
click at [847, 262] on div "Senior Secondary 1" at bounding box center [846, 260] width 91 height 18
click at [791, 262] on div "No Arms This level has no arms initialized for the selected term." at bounding box center [797, 340] width 230 height 158
click at [766, 204] on div "Select Term" at bounding box center [737, 197] width 68 height 16
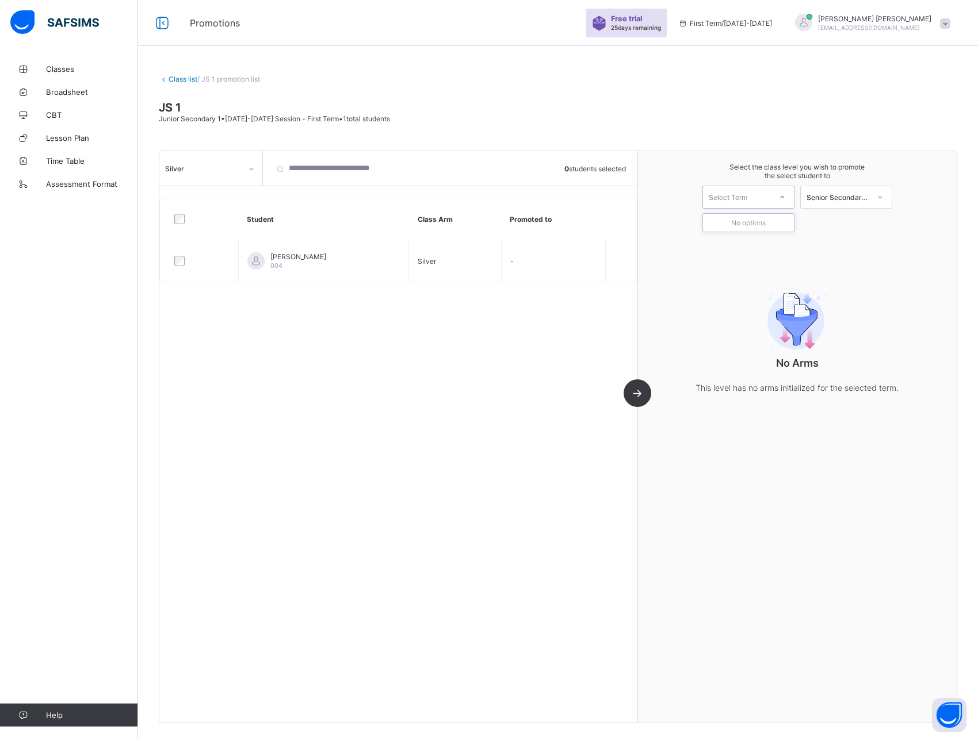
click at [759, 219] on div "No options" at bounding box center [748, 223] width 91 height 18
click at [397, 378] on div "Silver 0 students selected Student Class Arm Promoted to Debby Tiffany Moore 00…" at bounding box center [398, 436] width 478 height 571
click at [175, 80] on link "Class list" at bounding box center [182, 79] width 29 height 9
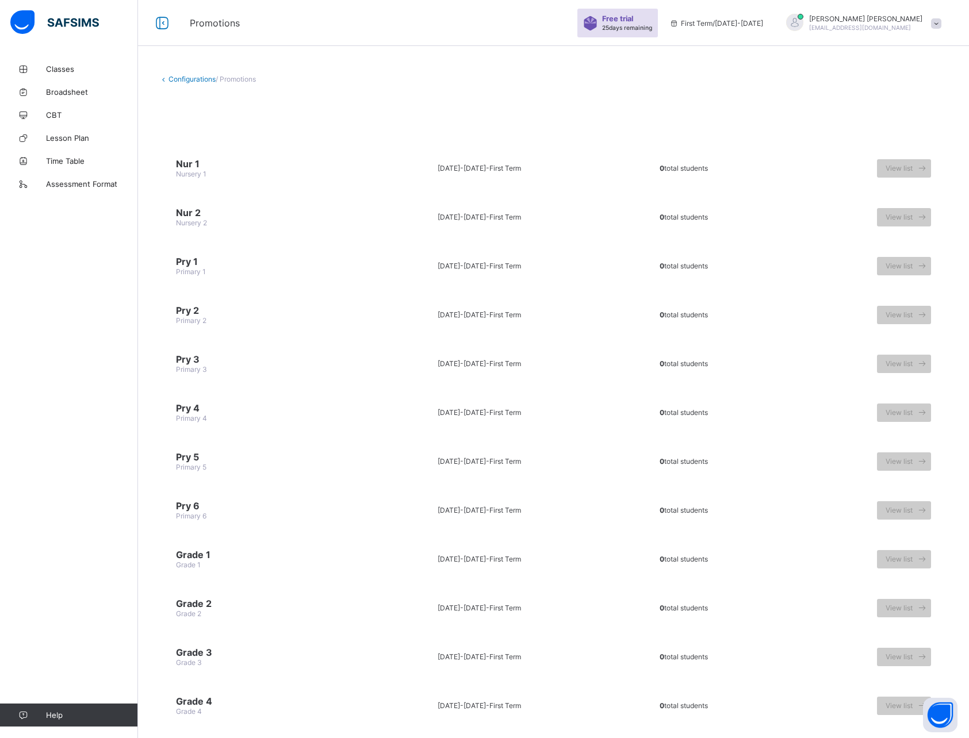
click at [175, 80] on link "Configurations" at bounding box center [191, 79] width 47 height 9
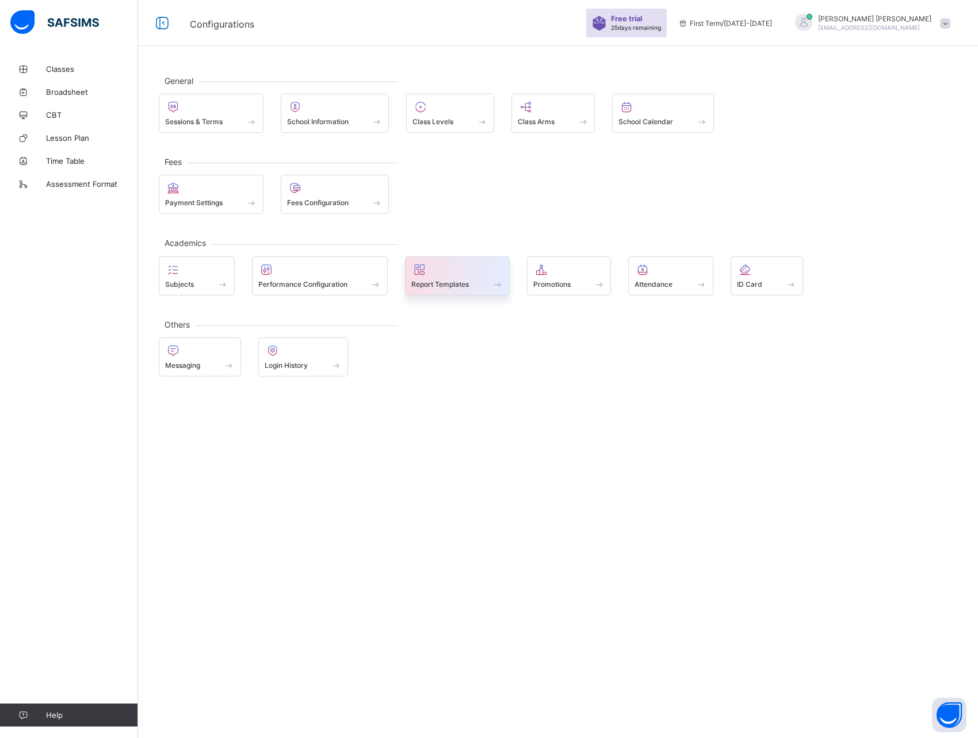
click at [459, 278] on span at bounding box center [457, 278] width 92 height 3
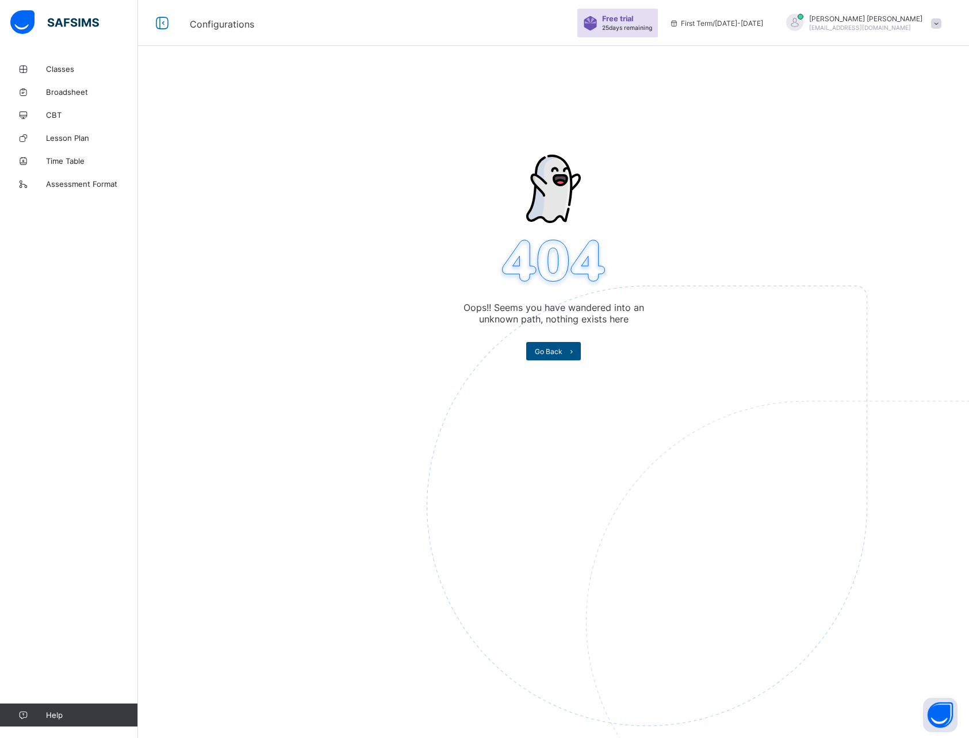
click at [546, 351] on span "Go Back" at bounding box center [549, 351] width 28 height 9
click at [549, 353] on span "Go Back" at bounding box center [549, 351] width 28 height 9
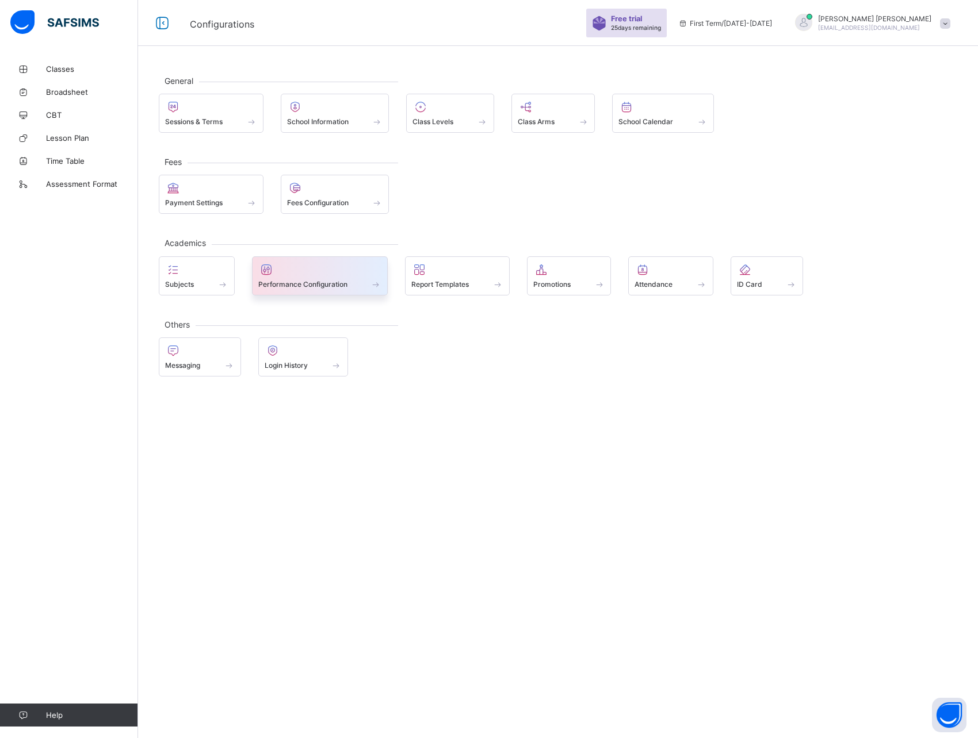
click at [326, 278] on span at bounding box center [320, 278] width 124 height 3
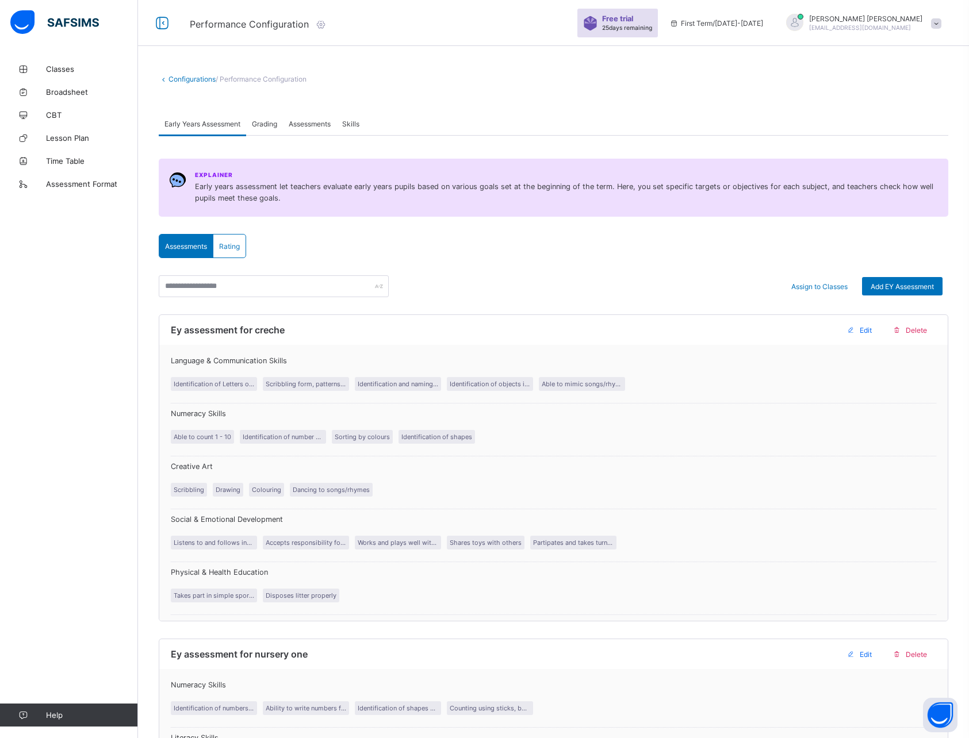
click at [317, 125] on span "Assessments" at bounding box center [310, 124] width 42 height 9
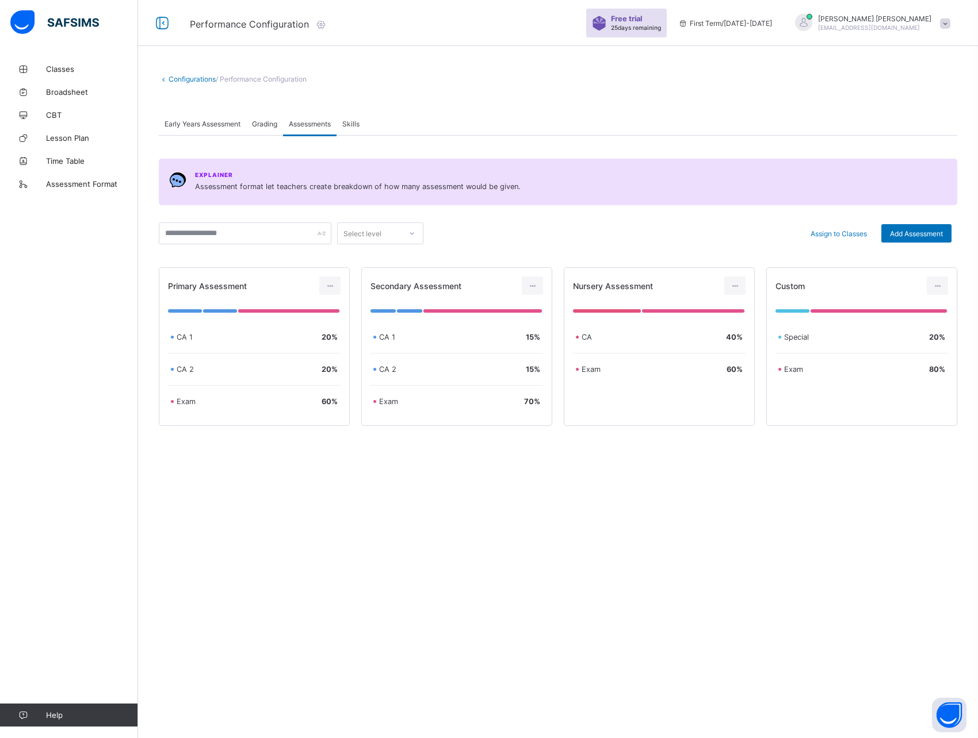
click at [395, 520] on div "Configurations / Performance Configuration Early Years Assessment Grading Asses…" at bounding box center [558, 369] width 840 height 738
click at [815, 234] on span "Assign to Classes" at bounding box center [838, 233] width 56 height 9
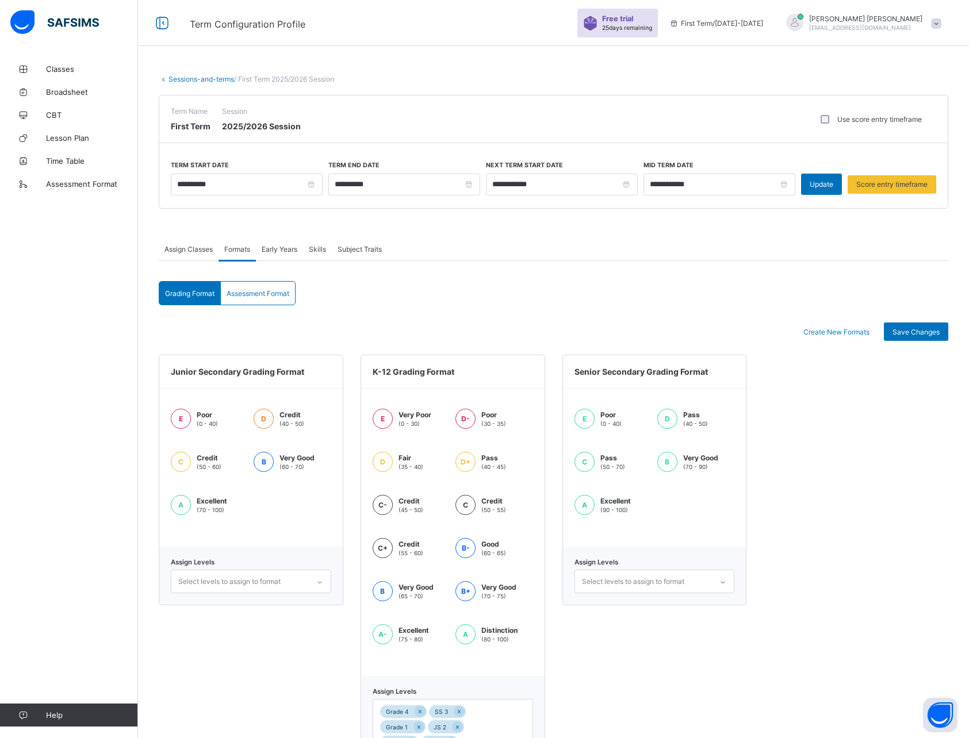
click at [250, 298] on div "Assessment Format" at bounding box center [258, 293] width 74 height 23
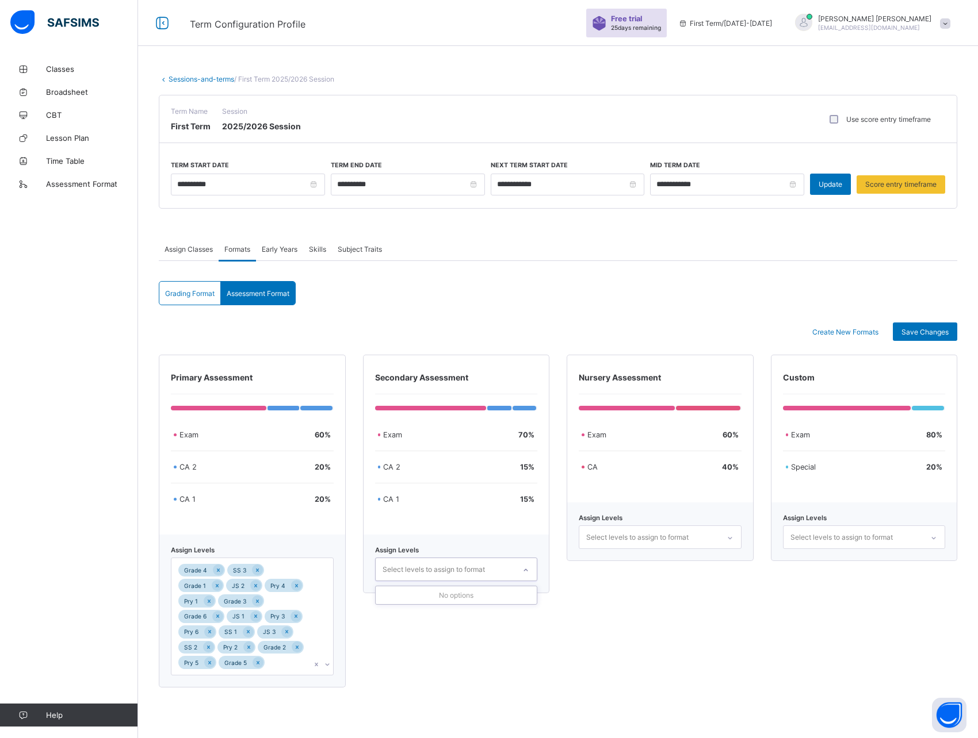
click at [441, 572] on div "Select levels to assign to format" at bounding box center [433, 570] width 102 height 22
click at [257, 662] on icon at bounding box center [257, 662] width 3 height 3
click at [473, 572] on div "Select levels to assign to format" at bounding box center [433, 570] width 102 height 22
click at [409, 644] on div "Secondary Assessment Exam 70 % CA 2 15 % CA 1 15 % Assign Levels option Grade 5…" at bounding box center [456, 521] width 187 height 333
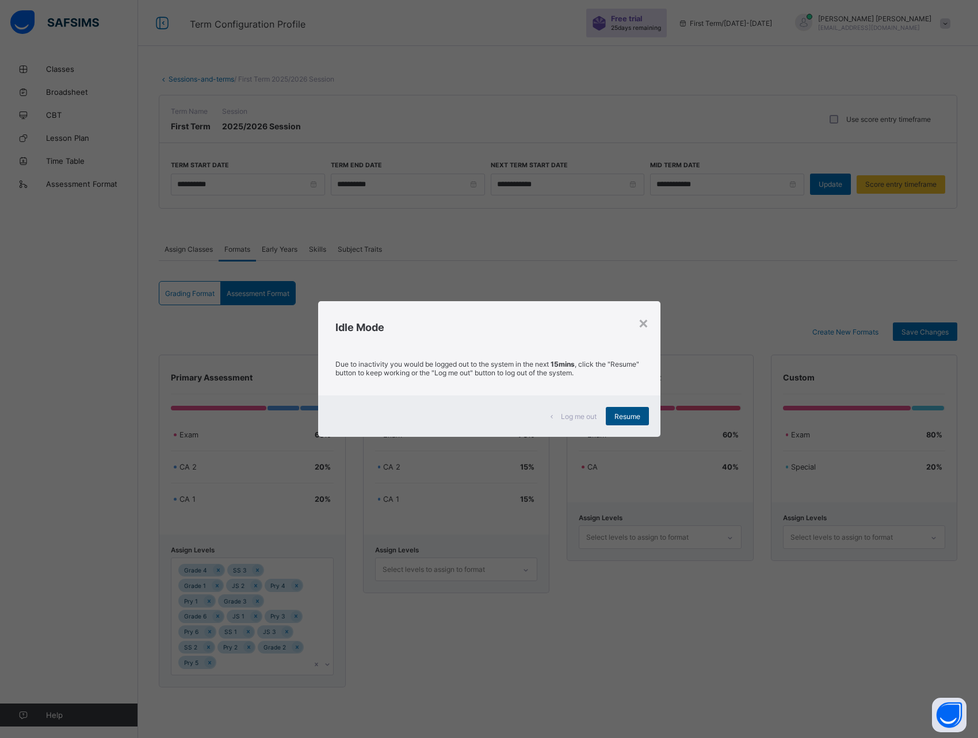
click at [625, 417] on span "Resume" at bounding box center [627, 416] width 26 height 9
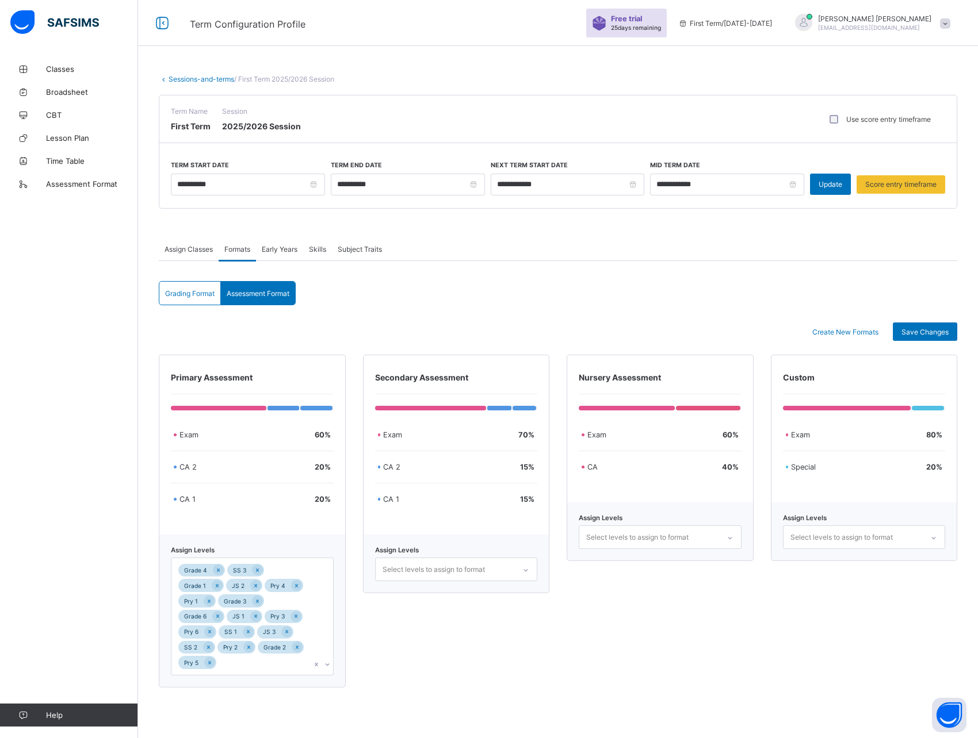
click at [381, 315] on div "Grading Format Assessment Format Grading Format Assessment Format Create New Fo…" at bounding box center [558, 487] width 798 height 412
click at [197, 78] on link "Sessions-and-terms" at bounding box center [201, 79] width 66 height 9
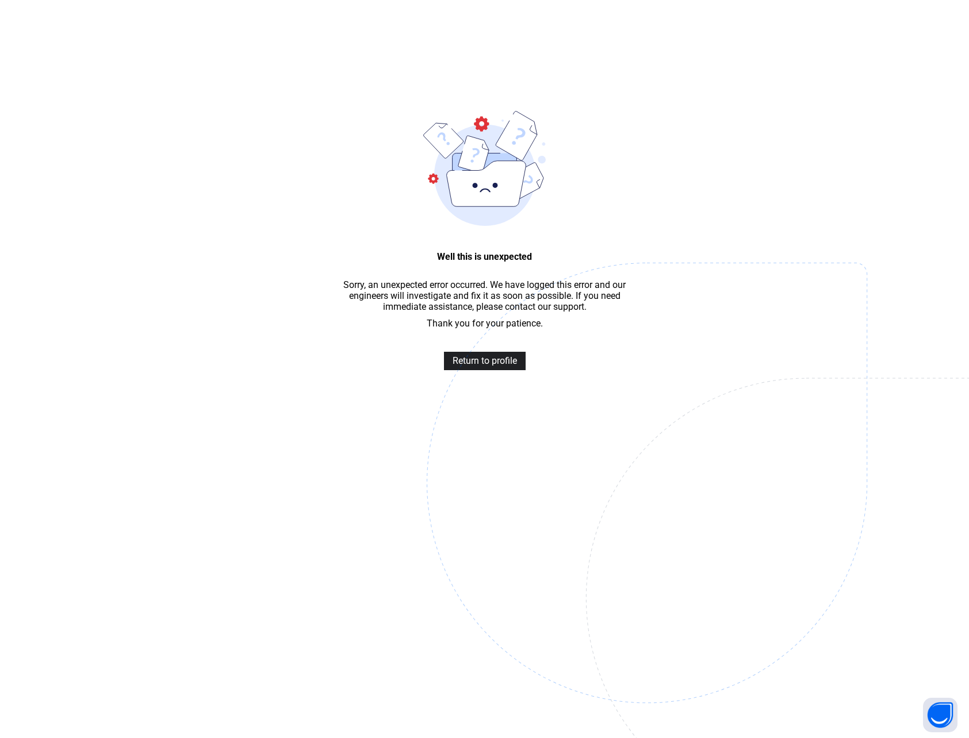
click at [484, 362] on span "Return to profile" at bounding box center [485, 360] width 64 height 11
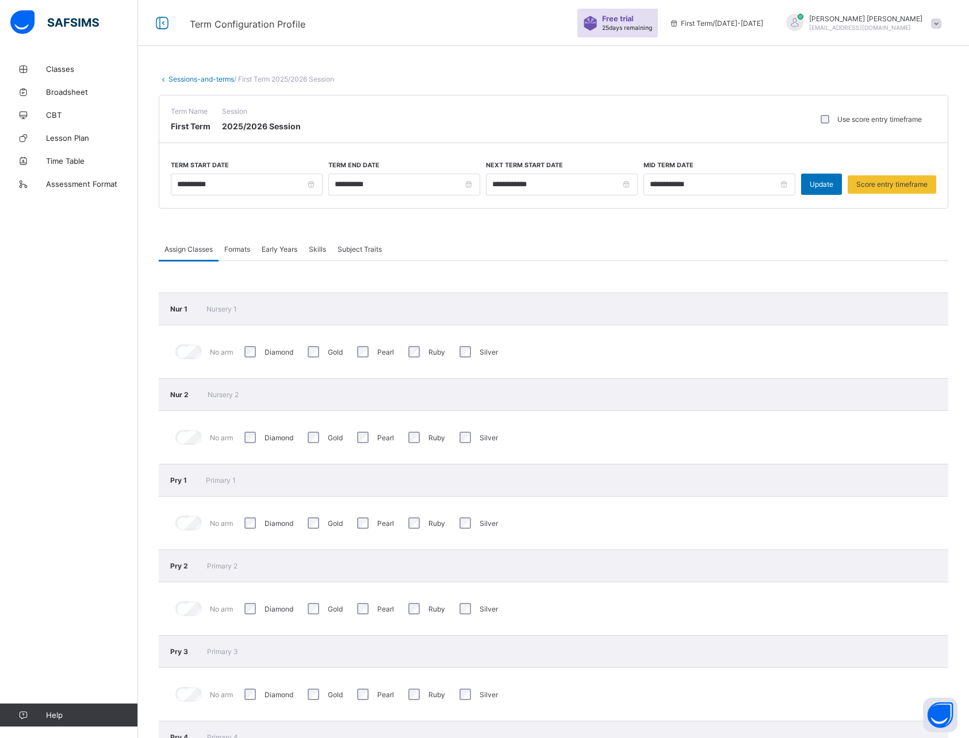
scroll to position [28, 0]
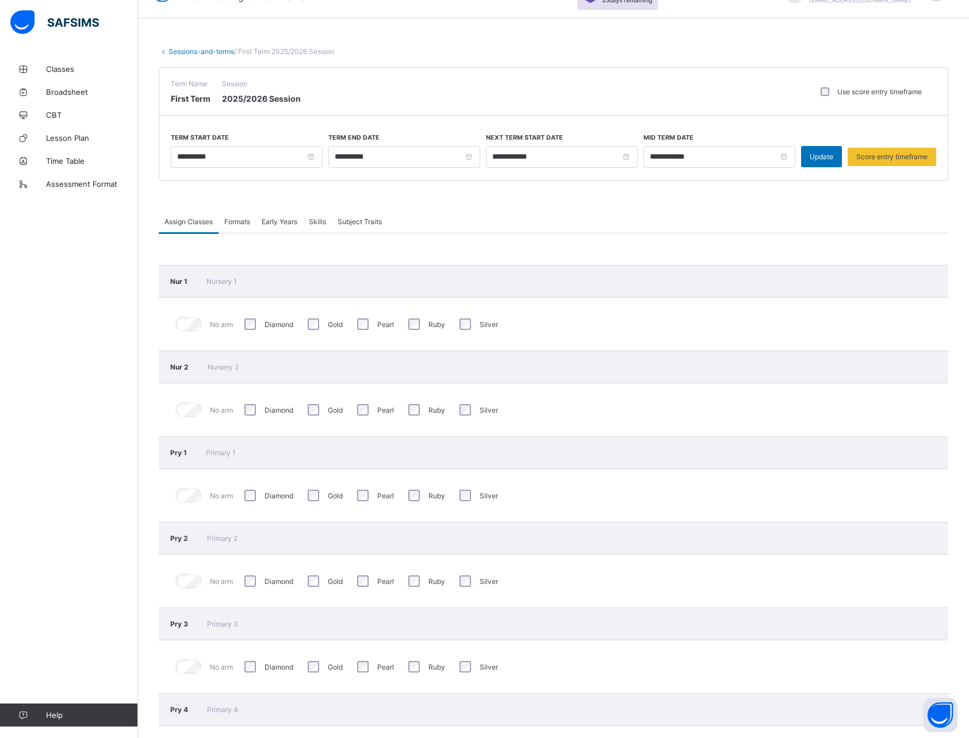
click at [370, 223] on span "Subject Traits" at bounding box center [360, 221] width 44 height 9
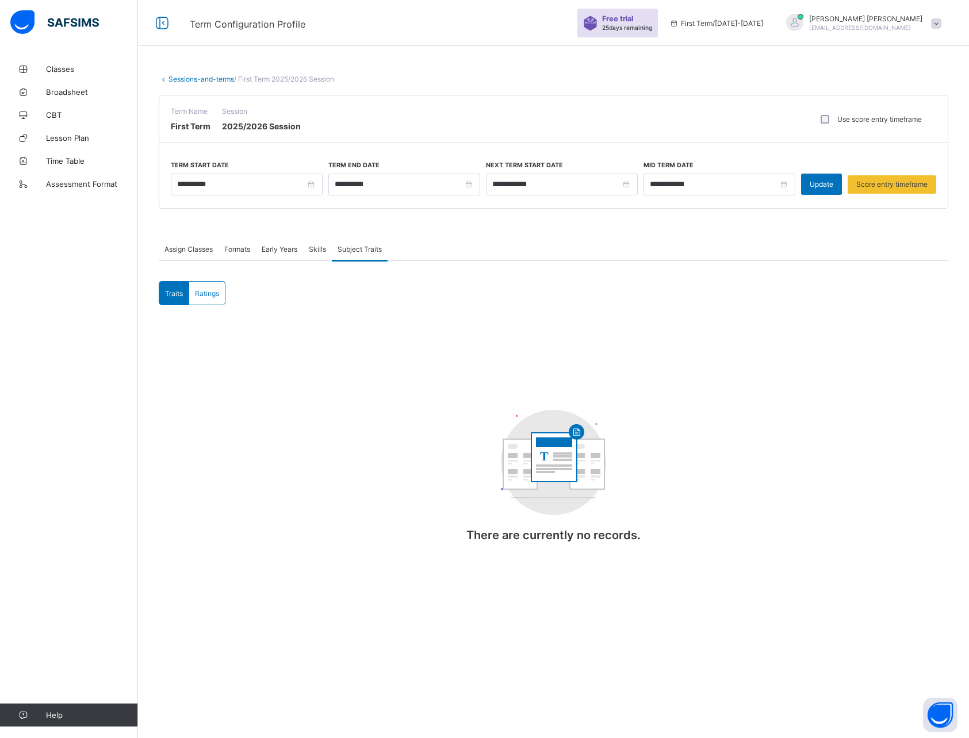
scroll to position [0, 0]
click at [186, 75] on link "Sessions-and-terms" at bounding box center [201, 79] width 66 height 9
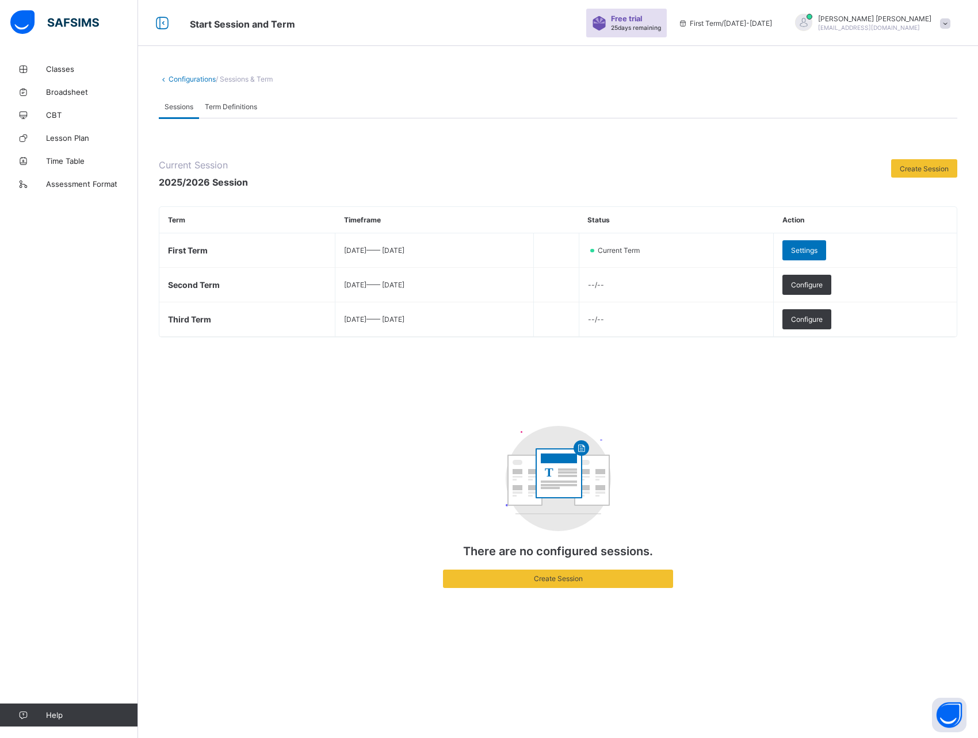
click at [183, 77] on link "Configurations" at bounding box center [191, 79] width 47 height 9
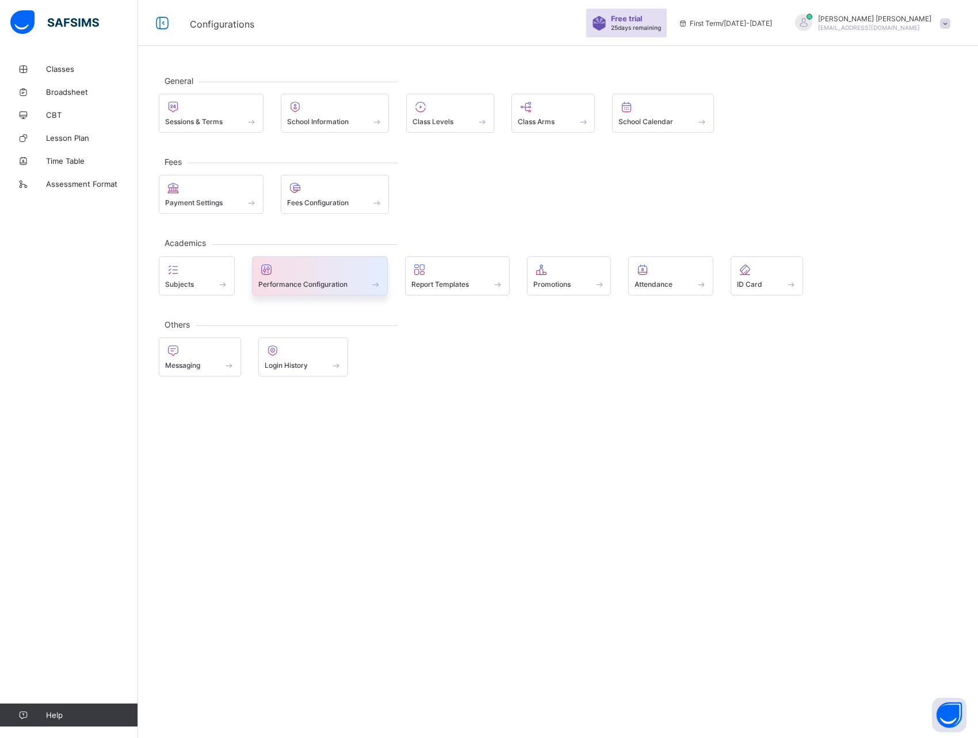
click at [304, 274] on div at bounding box center [320, 270] width 124 height 14
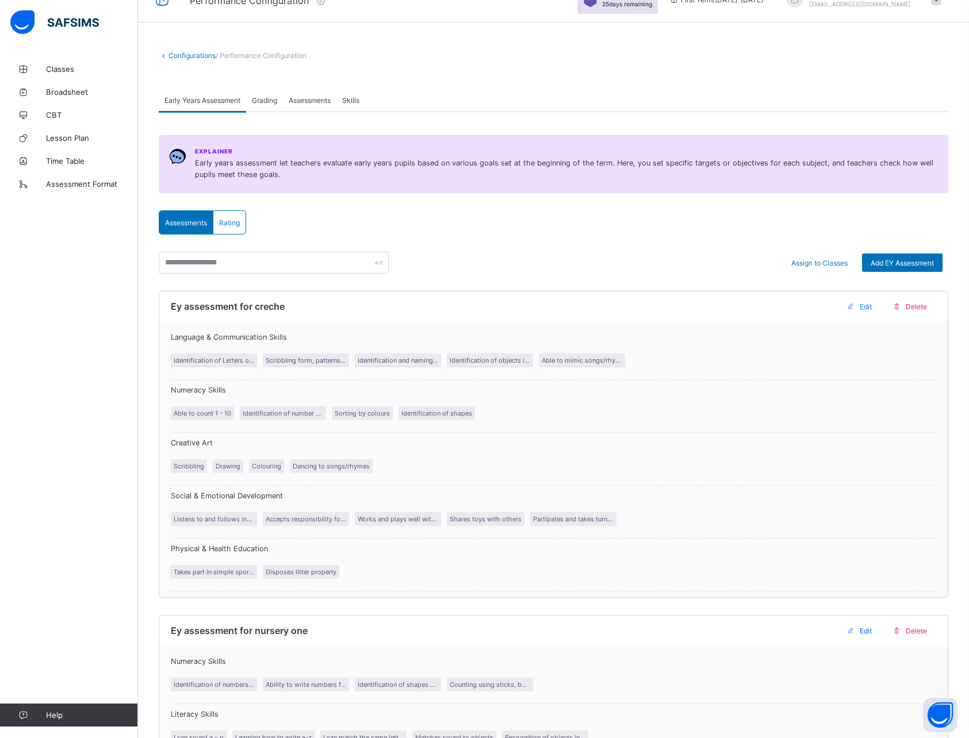
scroll to position [20, 0]
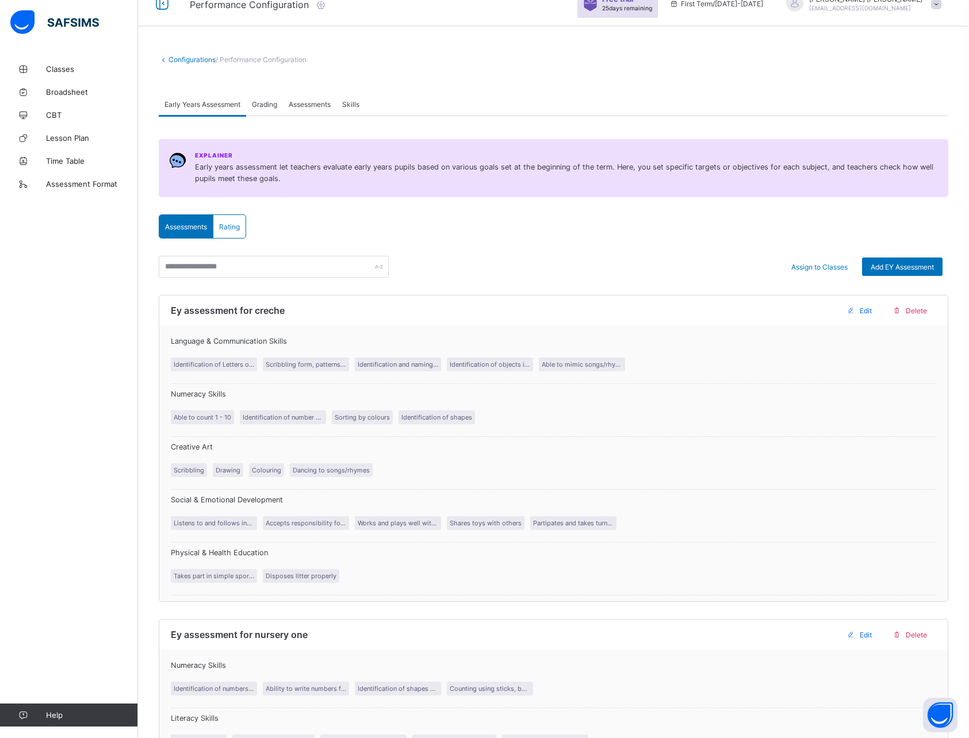
click at [301, 98] on div "Assessments" at bounding box center [309, 104] width 53 height 23
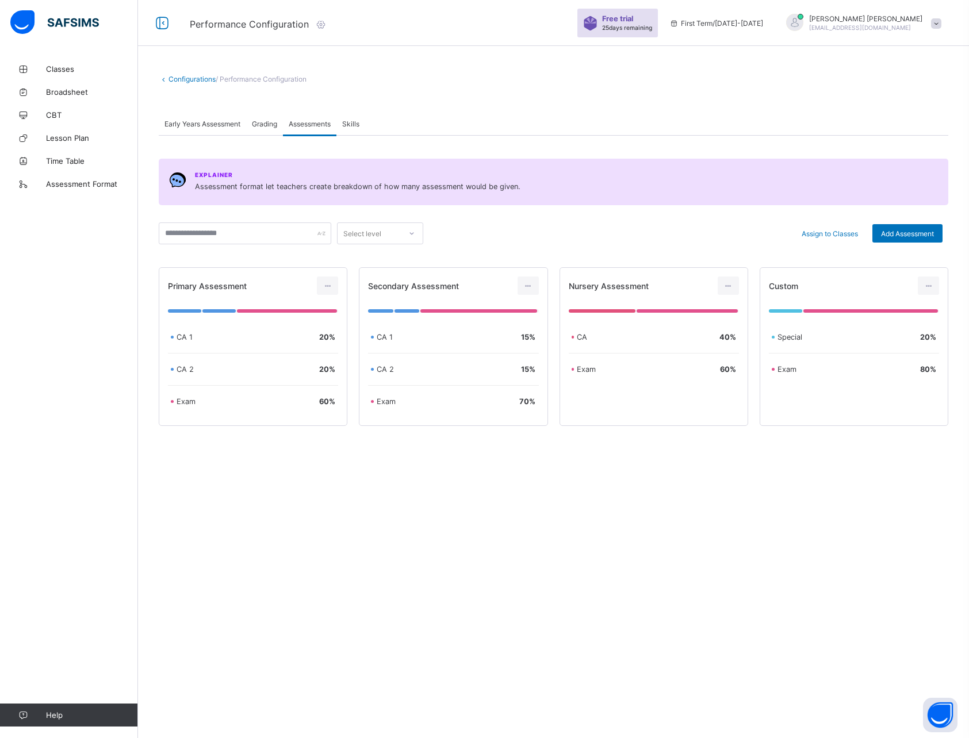
scroll to position [0, 0]
click at [537, 282] on icon at bounding box center [532, 286] width 10 height 9
click at [449, 530] on div "Configurations / Performance Configuration Early Years Assessment Grading Asses…" at bounding box center [558, 369] width 840 height 738
click at [382, 580] on div "Configurations / Performance Configuration Early Years Assessment Grading Asses…" at bounding box center [558, 369] width 840 height 738
click at [70, 69] on span "Classes" at bounding box center [92, 68] width 92 height 9
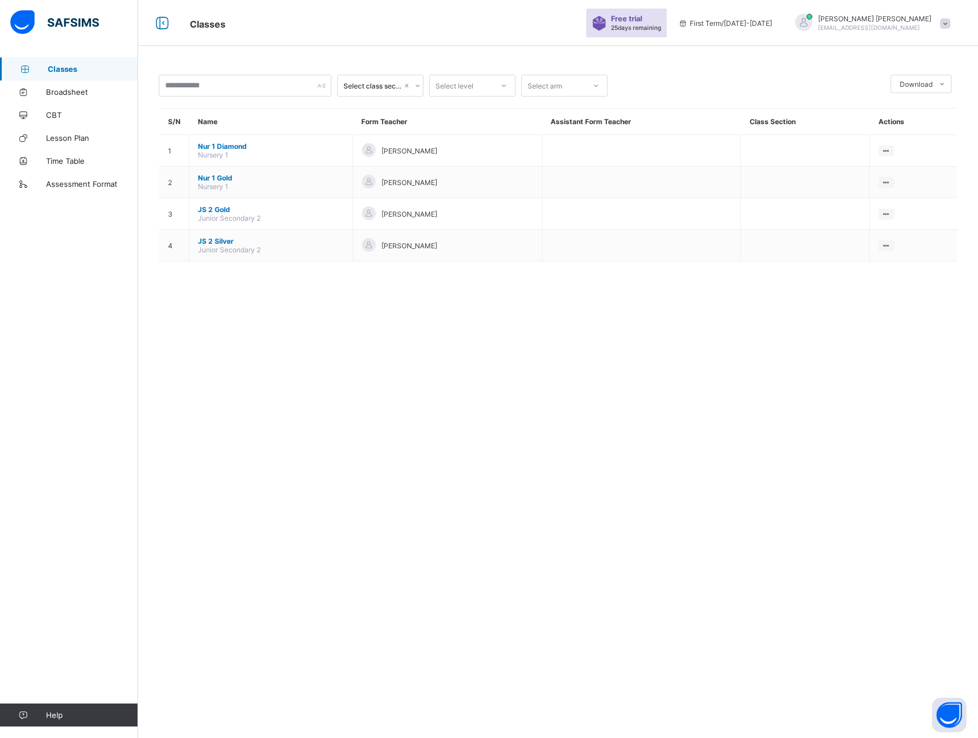
click at [283, 369] on div "Select class section Select level Select arm Download Pdf Report Excel Report S…" at bounding box center [558, 369] width 840 height 738
click at [198, 87] on input "text" at bounding box center [245, 86] width 173 height 22
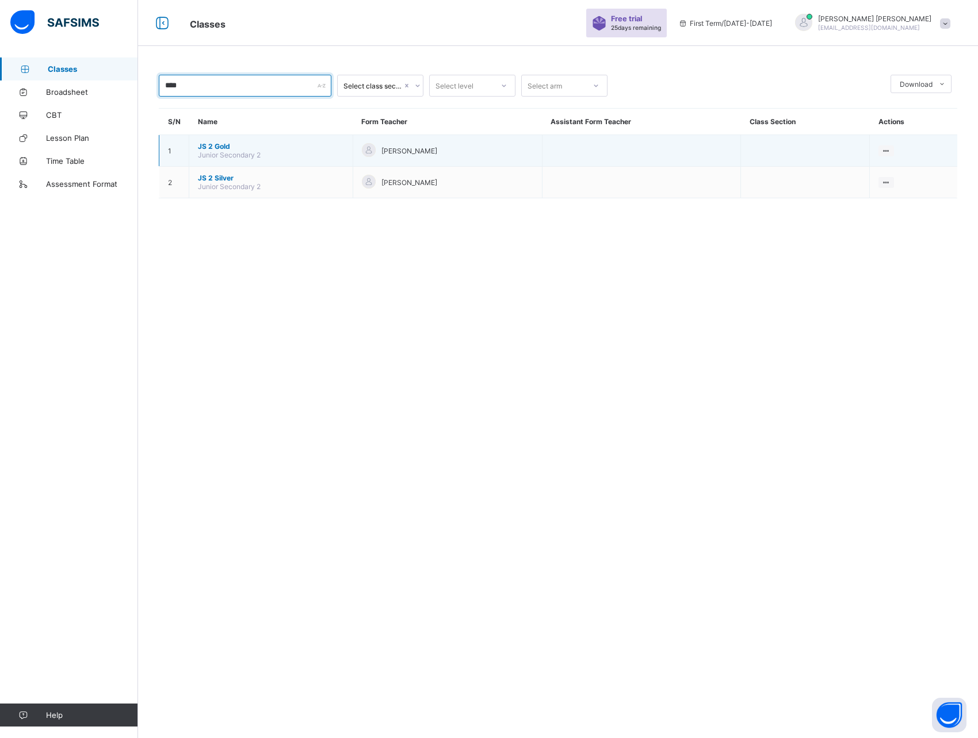
type input "****"
click at [209, 145] on span "JS 2 Gold" at bounding box center [271, 146] width 146 height 9
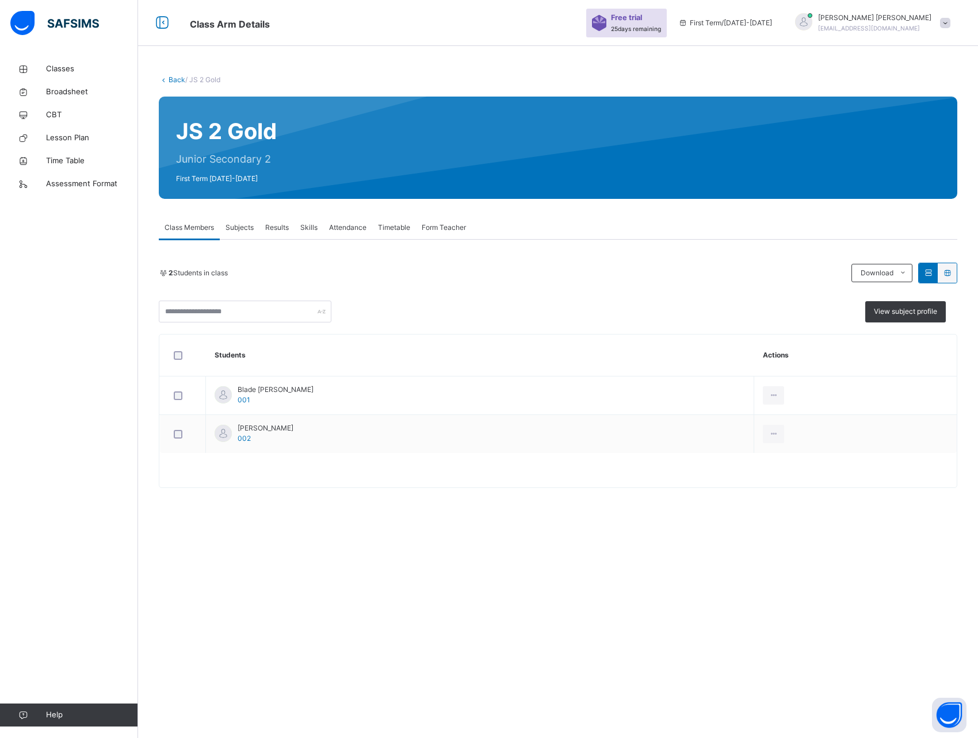
click at [275, 226] on span "Results" at bounding box center [277, 228] width 24 height 10
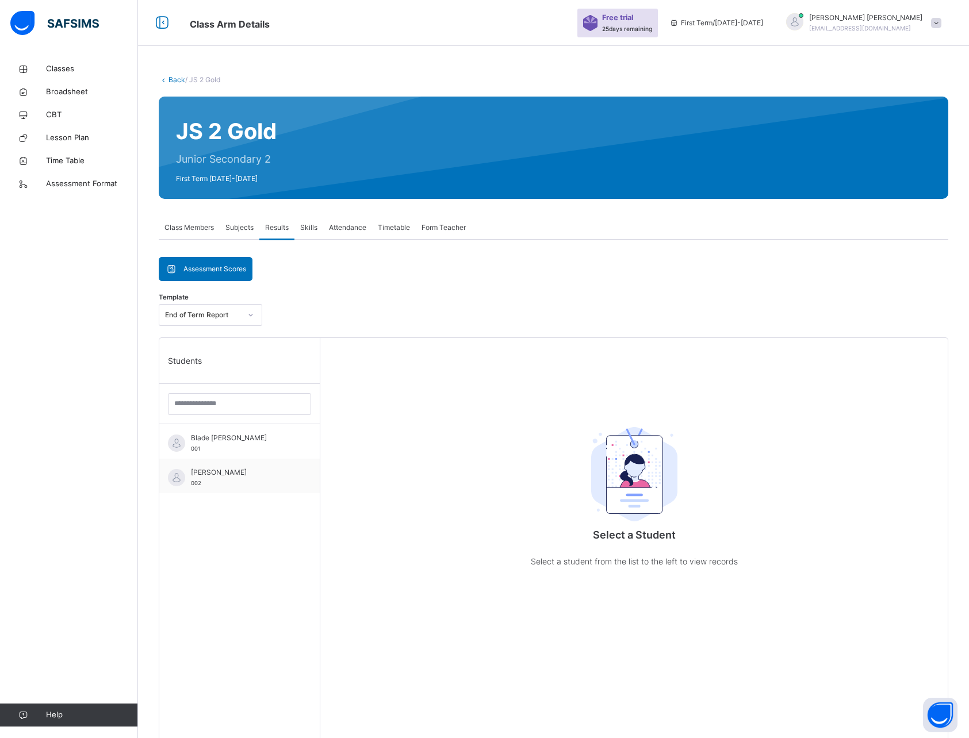
click at [244, 228] on span "Subjects" at bounding box center [239, 228] width 28 height 10
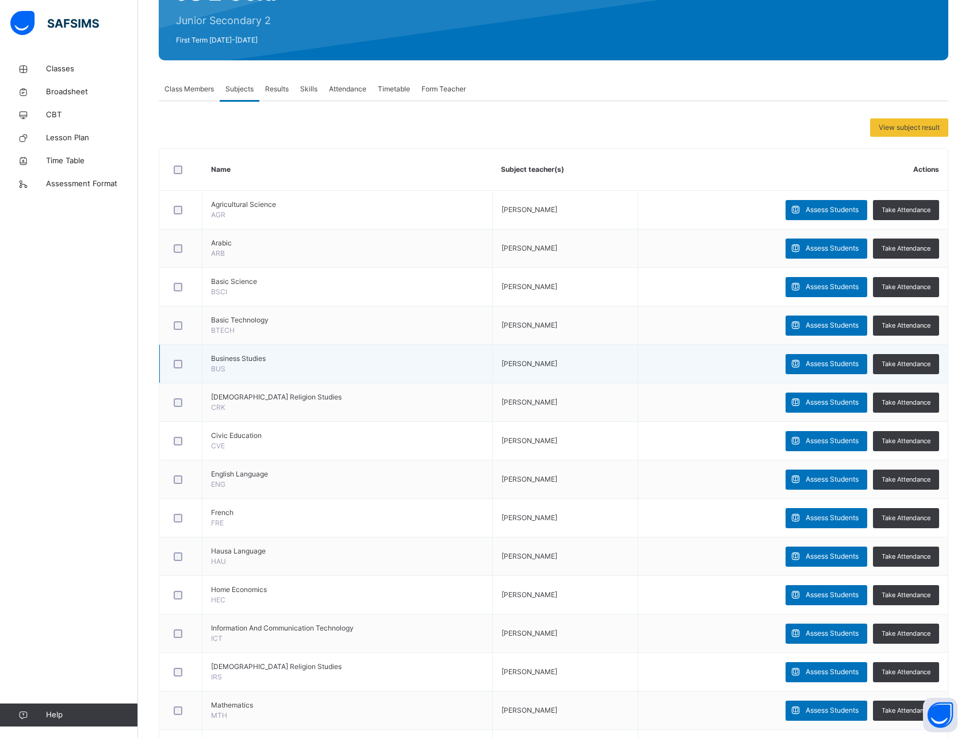
scroll to position [282, 0]
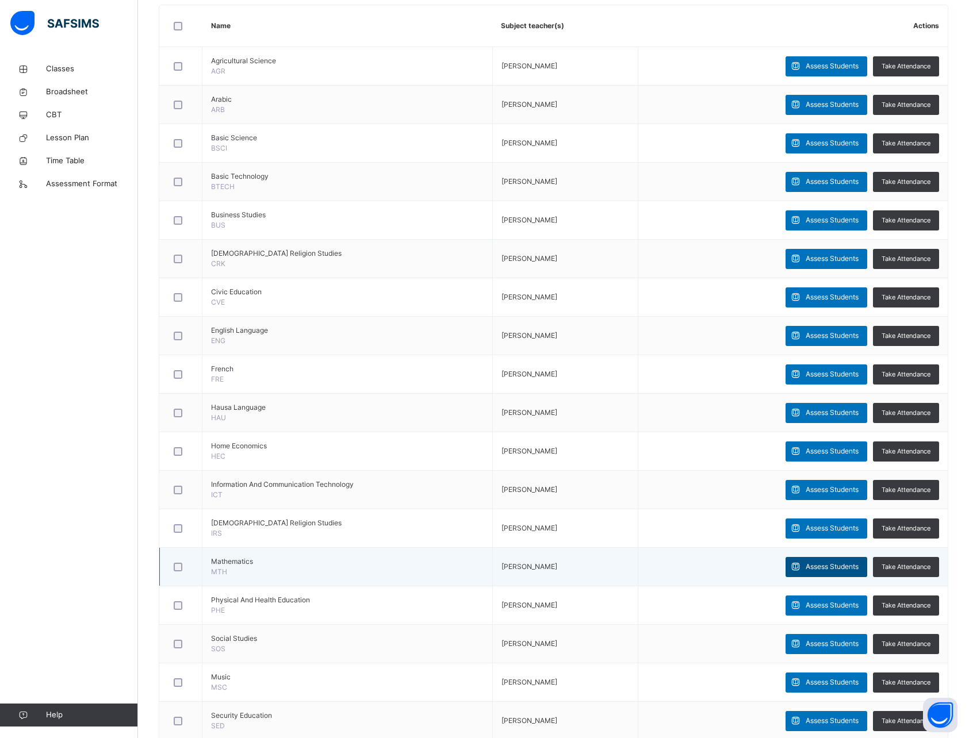
click at [829, 565] on span "Assess Students" at bounding box center [832, 567] width 53 height 10
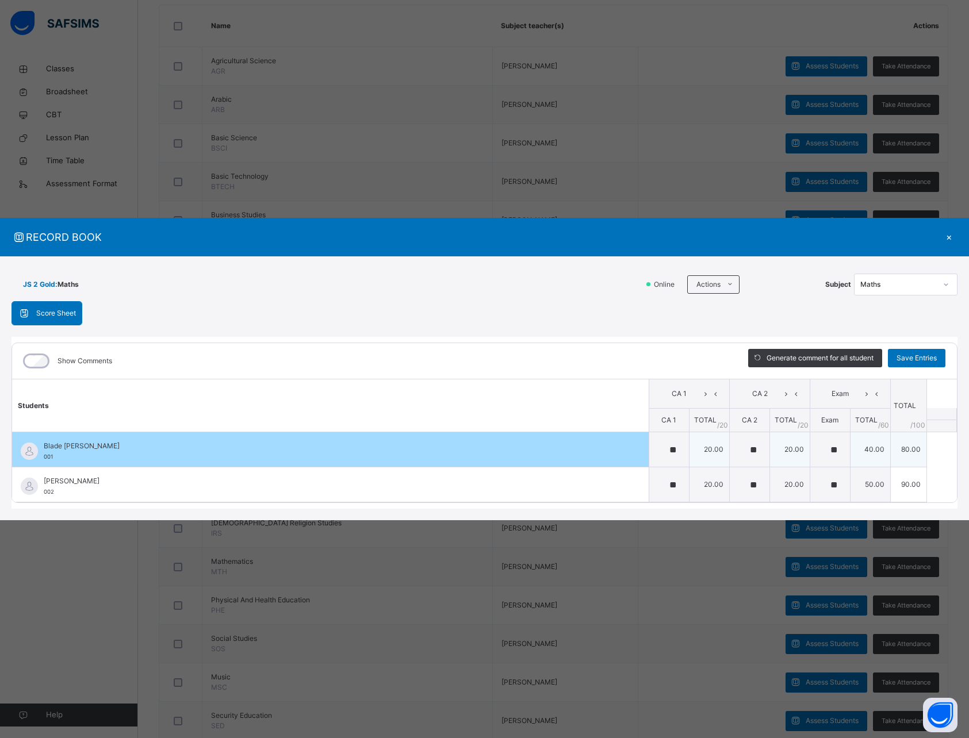
click at [593, 452] on div "Blade [PERSON_NAME] 001" at bounding box center [333, 451] width 579 height 21
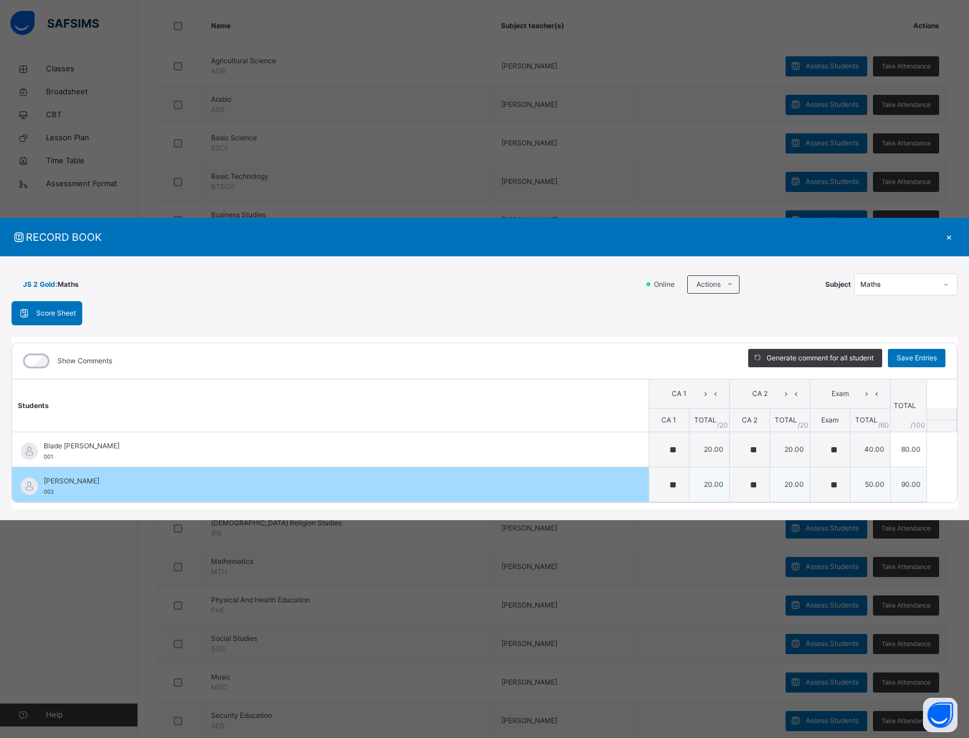
click at [465, 484] on span "[PERSON_NAME]" at bounding box center [333, 481] width 579 height 10
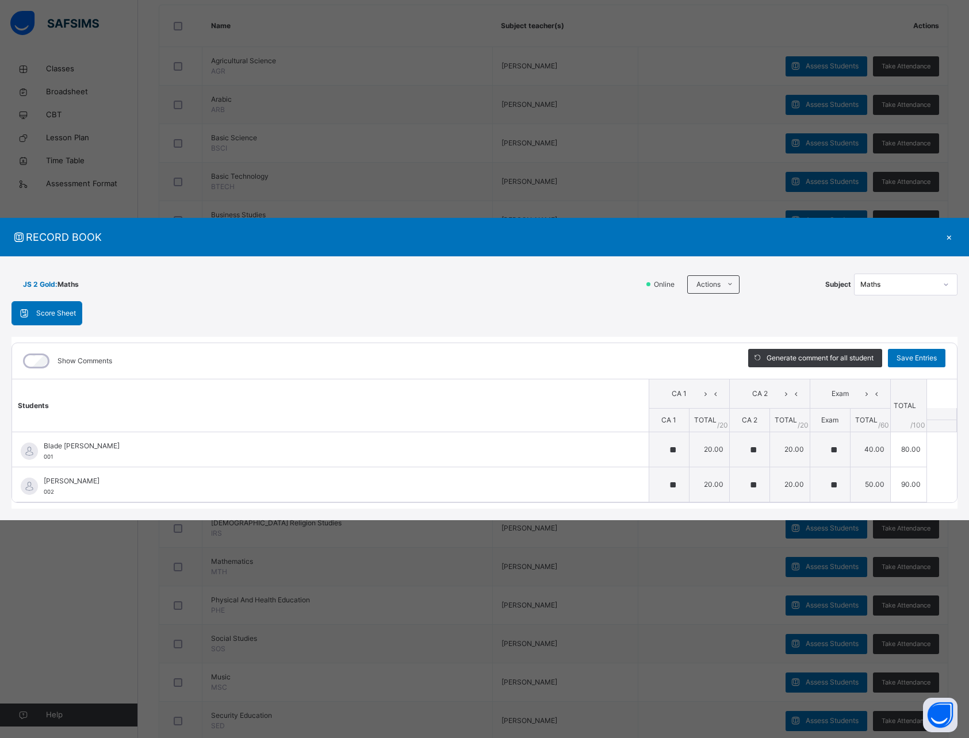
click at [701, 431] on th "TOTAL / 20" at bounding box center [709, 420] width 40 height 24
click at [913, 355] on span "Save Entries" at bounding box center [917, 358] width 40 height 10
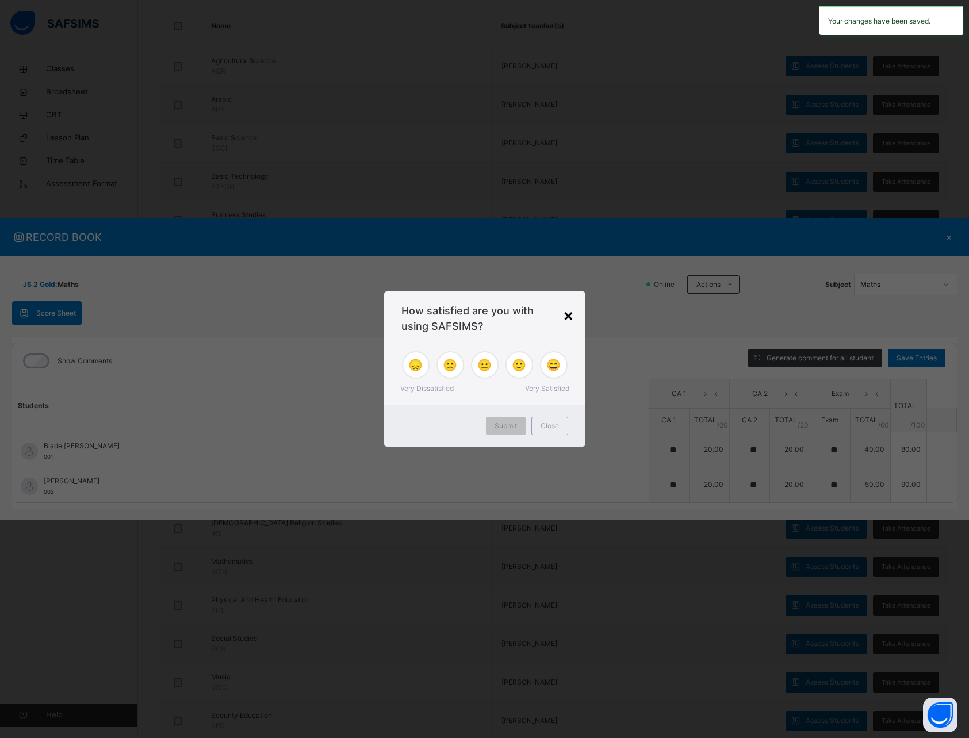
click at [569, 316] on div "×" at bounding box center [568, 315] width 11 height 24
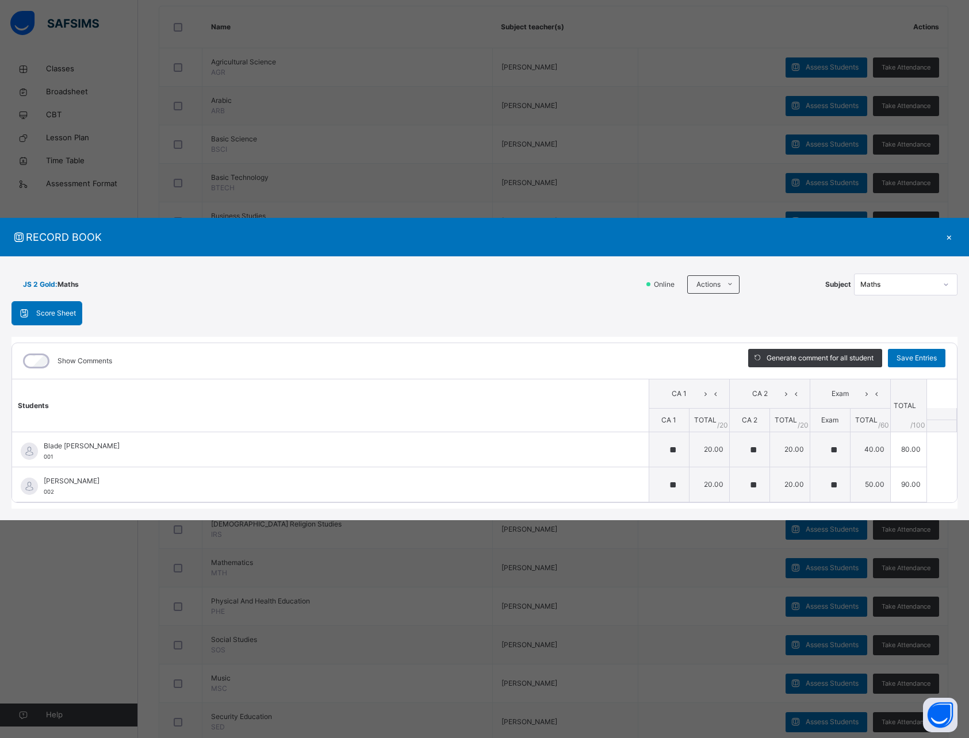
scroll to position [280, 0]
click at [917, 358] on span "Save Entries" at bounding box center [917, 358] width 40 height 10
click at [949, 237] on div "×" at bounding box center [948, 237] width 17 height 16
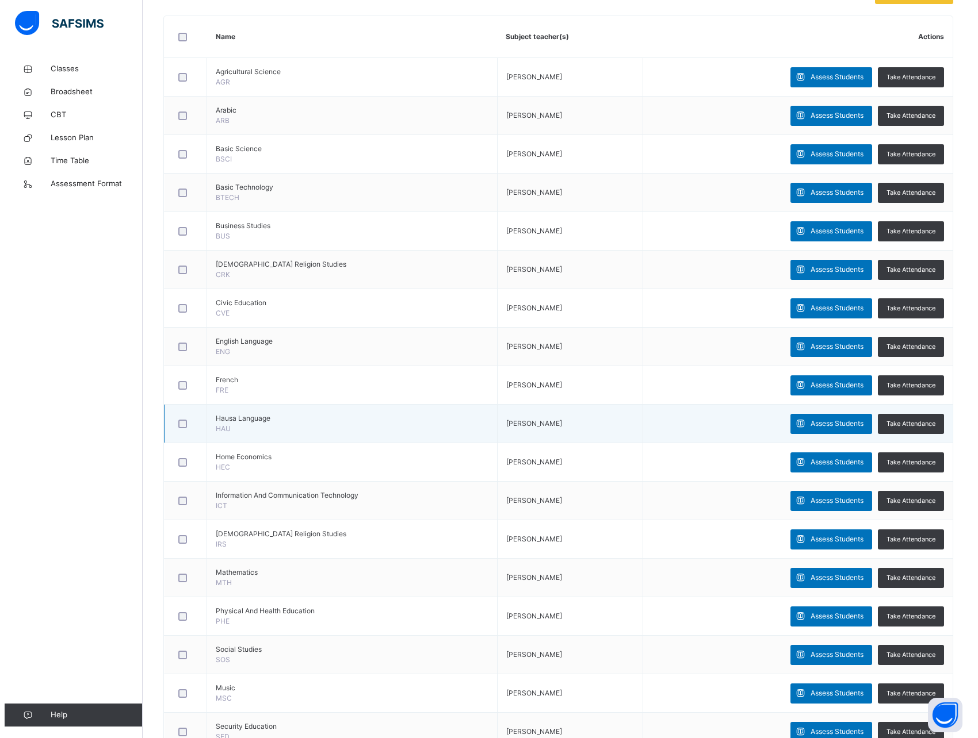
scroll to position [0, 0]
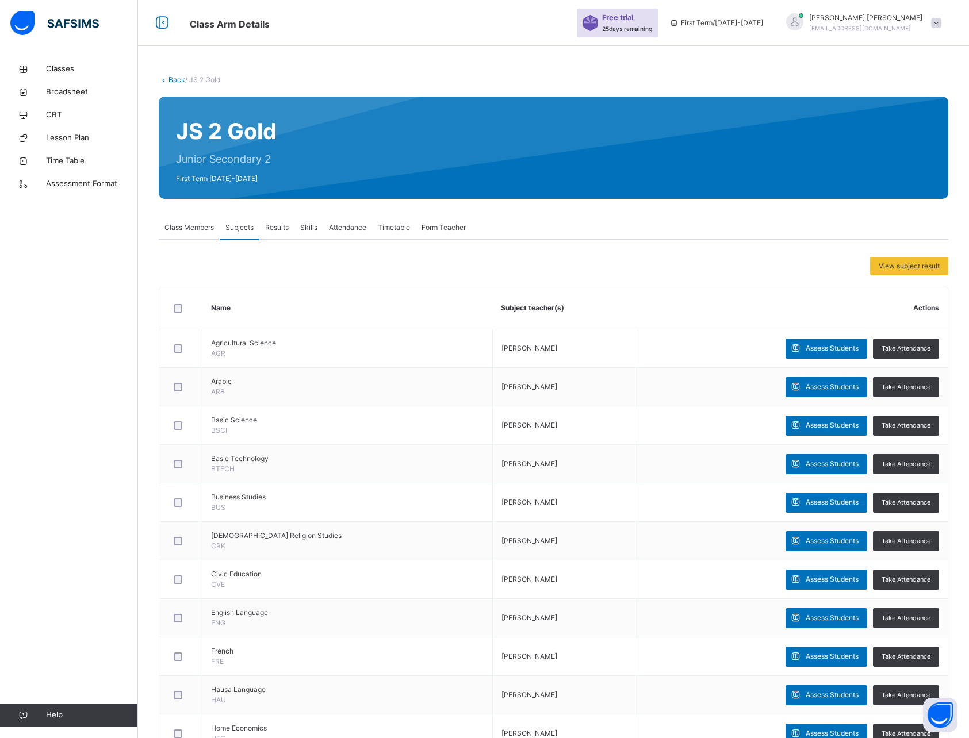
click at [186, 229] on span "Class Members" at bounding box center [188, 228] width 49 height 10
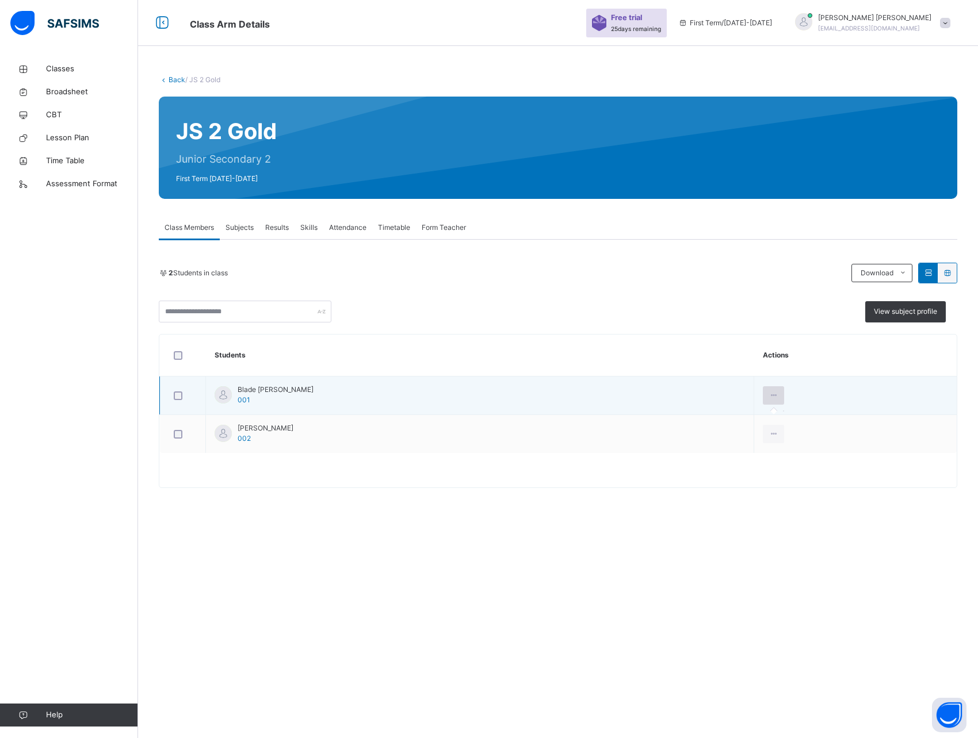
click at [768, 394] on icon at bounding box center [773, 395] width 10 height 10
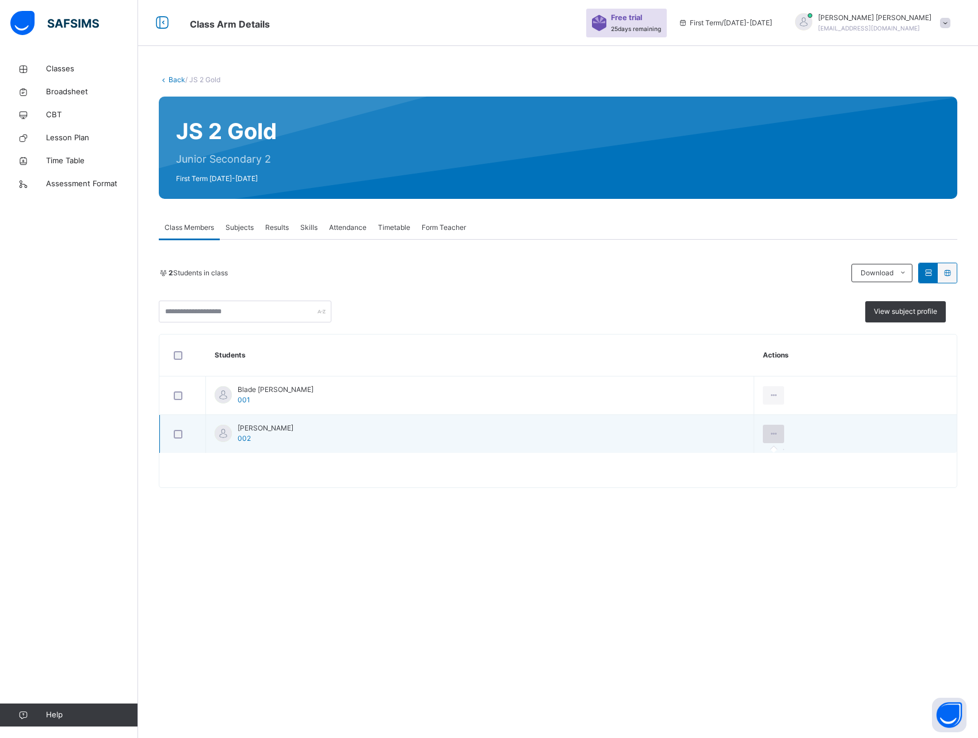
click at [763, 442] on div at bounding box center [773, 434] width 21 height 18
click at [768, 436] on icon at bounding box center [773, 434] width 10 height 10
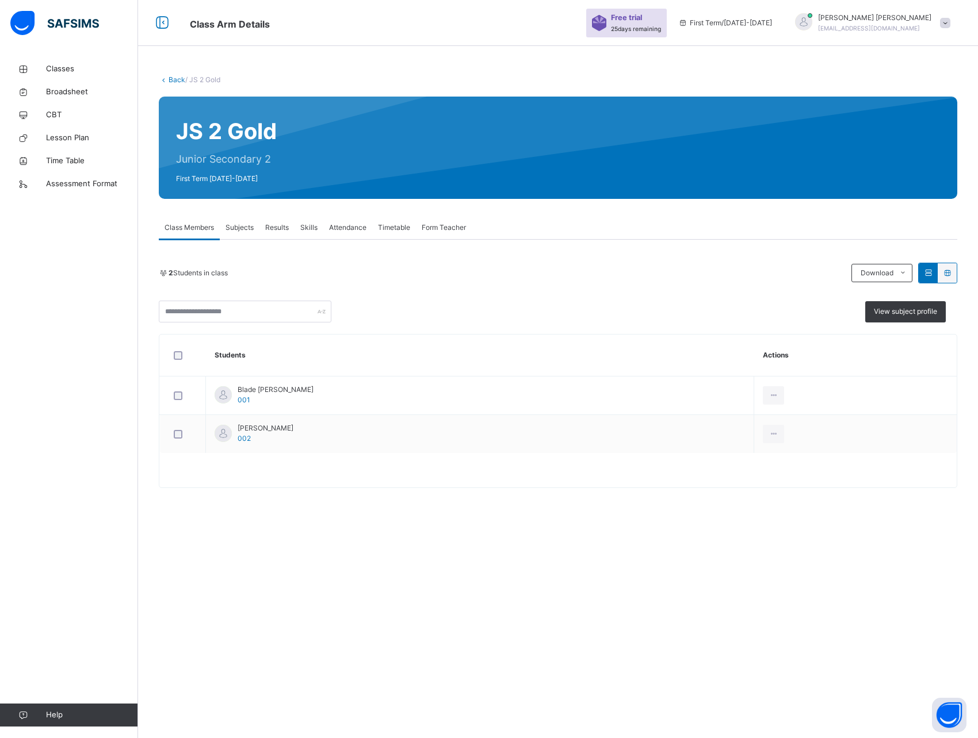
click at [662, 463] on table "Students Actions Blade [PERSON_NAME] 001 [PERSON_NAME] 002" at bounding box center [557, 411] width 797 height 153
click at [61, 95] on span "Broadsheet" at bounding box center [92, 92] width 92 height 12
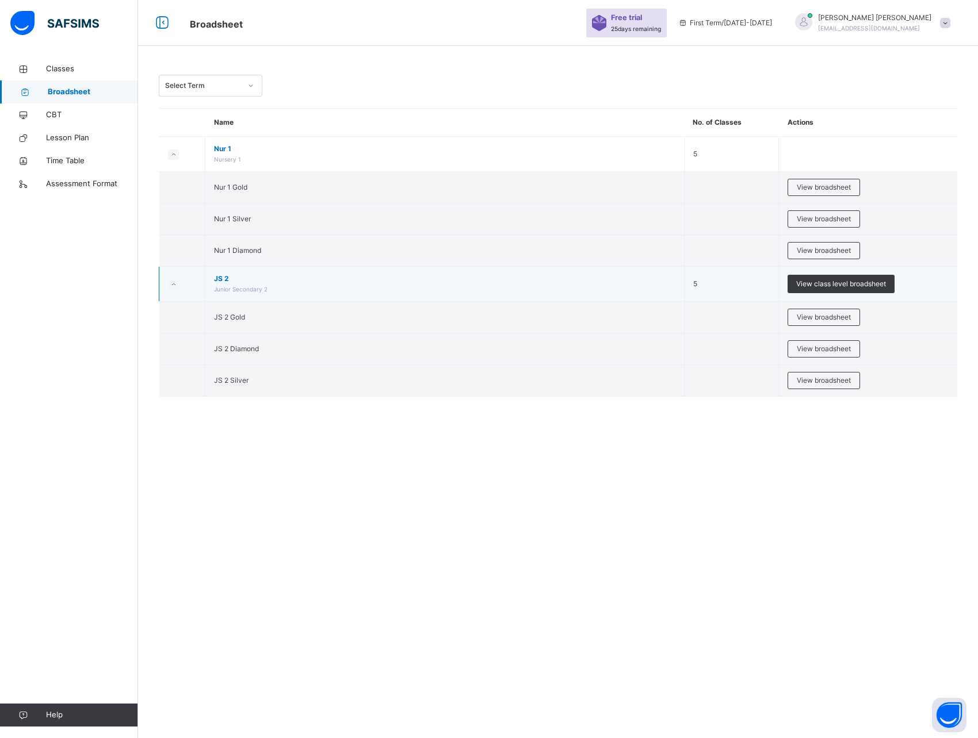
click at [176, 288] on small at bounding box center [173, 284] width 11 height 10
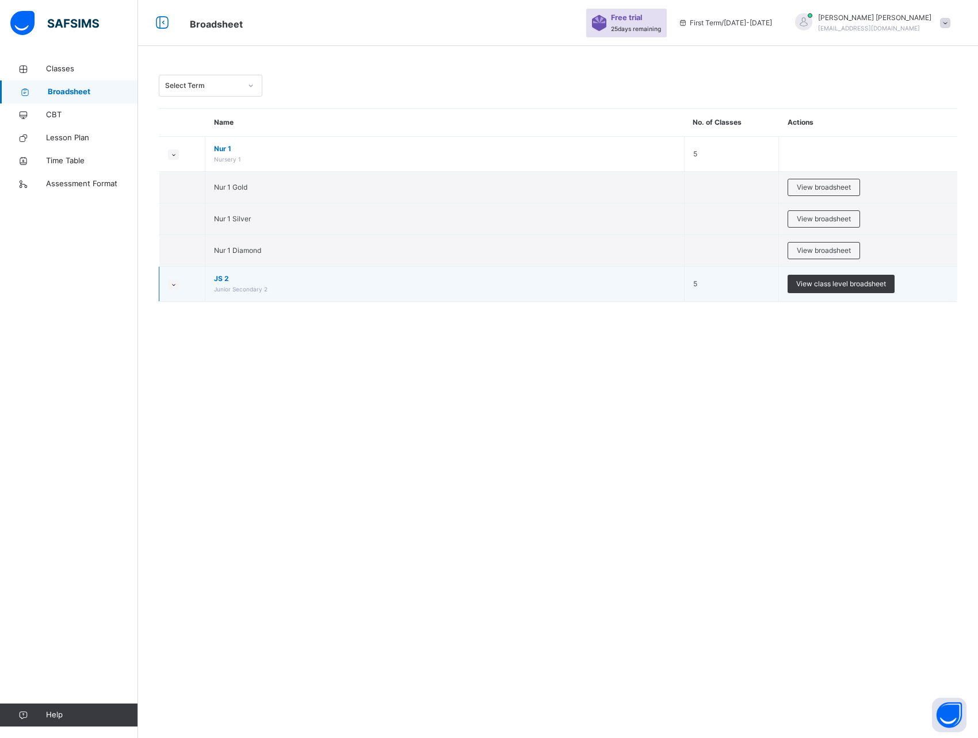
click at [176, 288] on small at bounding box center [173, 284] width 11 height 10
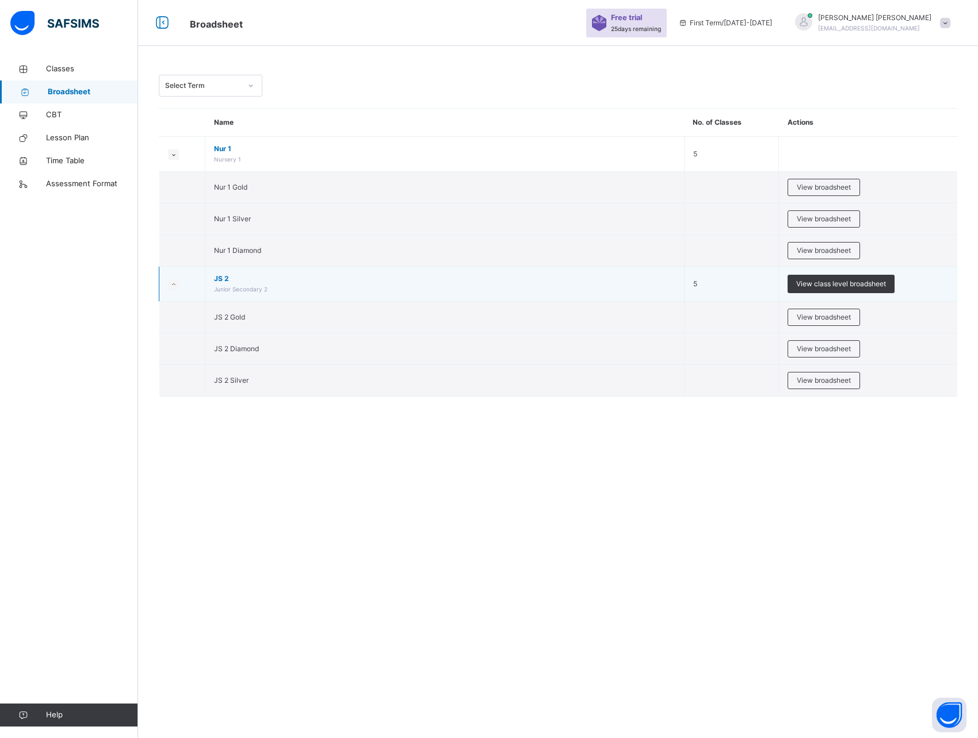
click at [176, 288] on small at bounding box center [173, 284] width 11 height 10
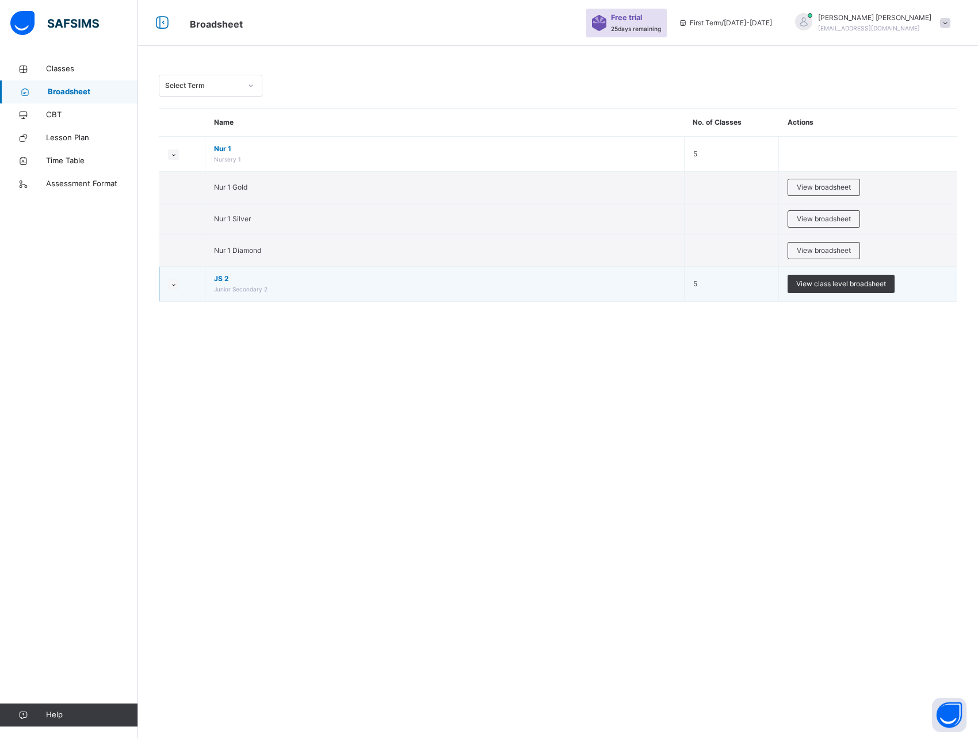
click at [173, 285] on icon at bounding box center [173, 285] width 6 height 6
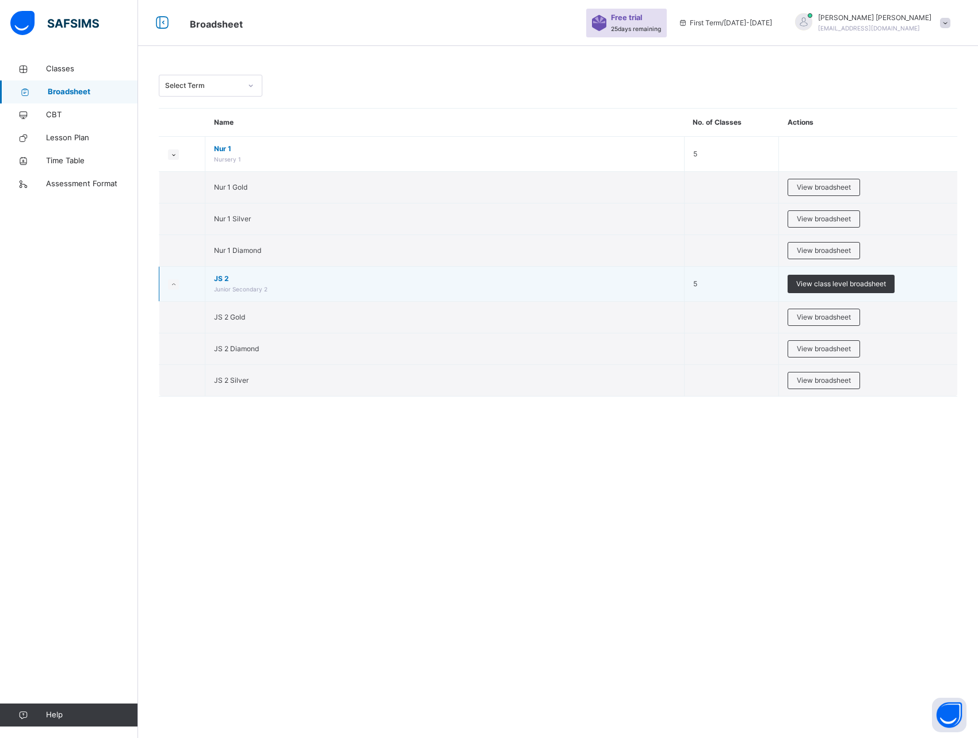
click at [173, 285] on icon at bounding box center [173, 285] width 6 height 6
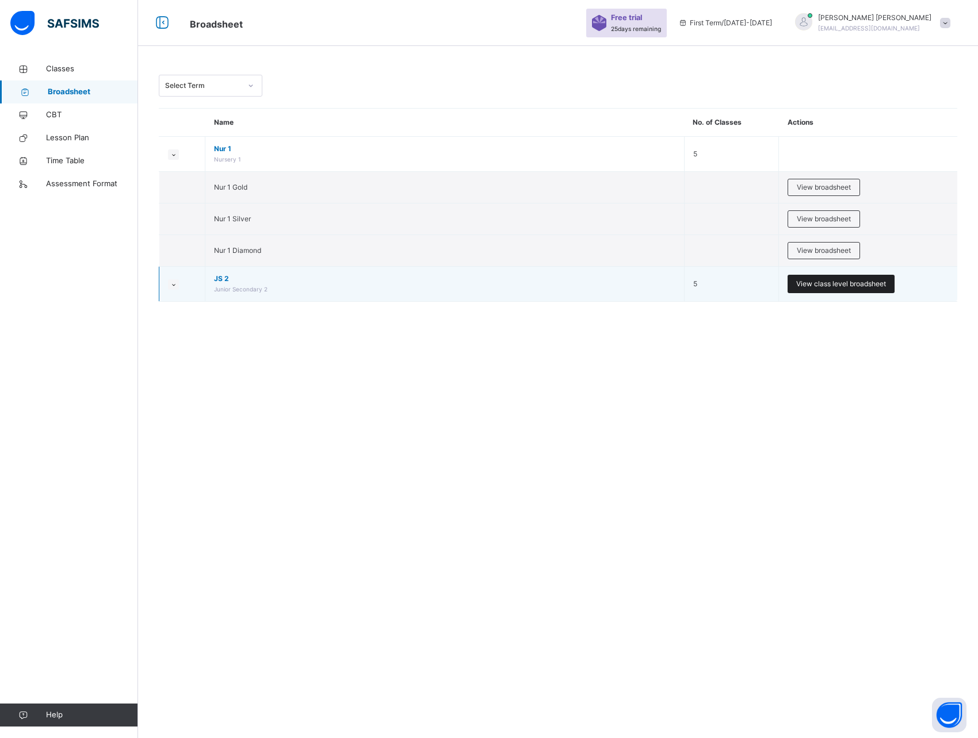
click at [812, 288] on span "View class level broadsheet" at bounding box center [841, 284] width 90 height 10
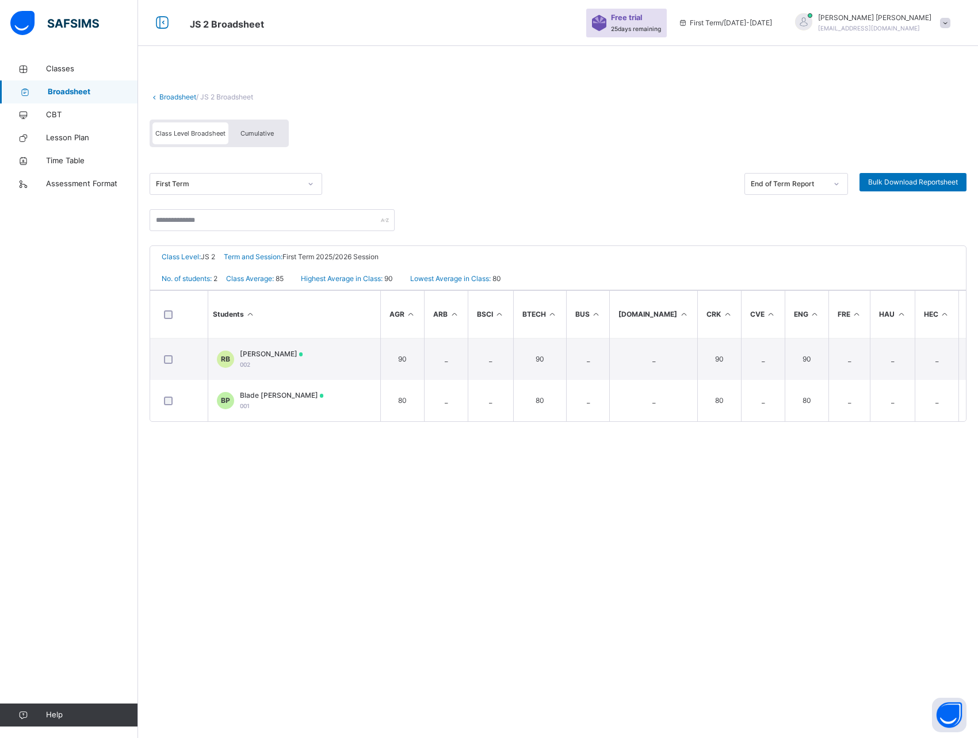
click at [300, 487] on div "Broadsheet / JS 2 Broadsheet Class Level Broadsheet Cumulative First Term End o…" at bounding box center [558, 369] width 840 height 738
click at [260, 136] on span "Cumulative" at bounding box center [256, 133] width 33 height 8
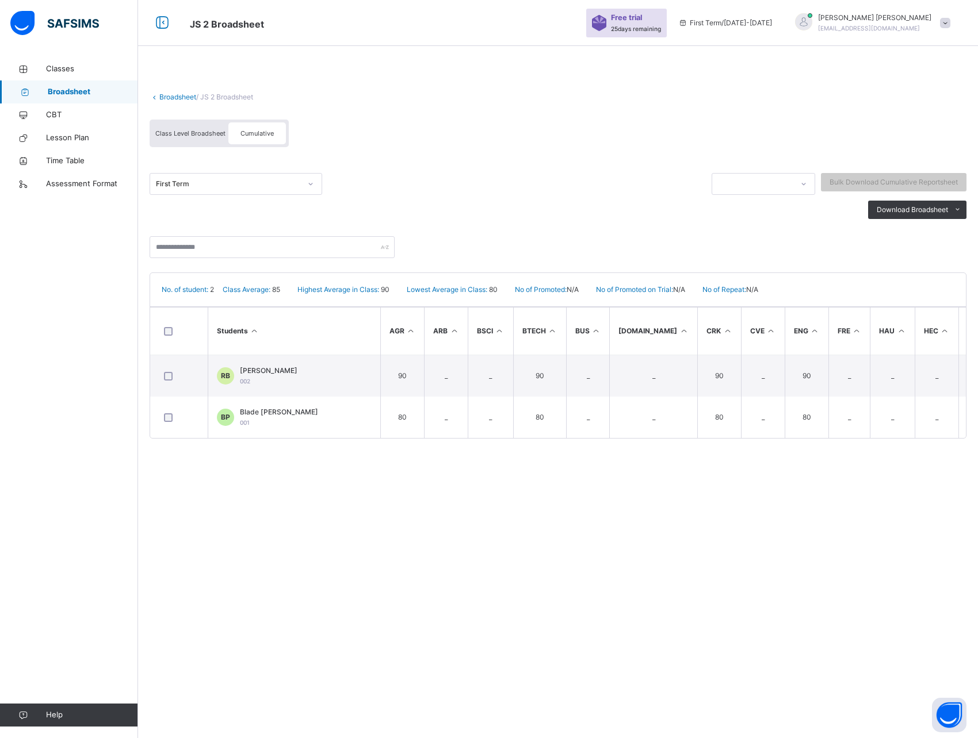
click at [194, 132] on span "Class Level Broadsheet" at bounding box center [190, 133] width 70 height 8
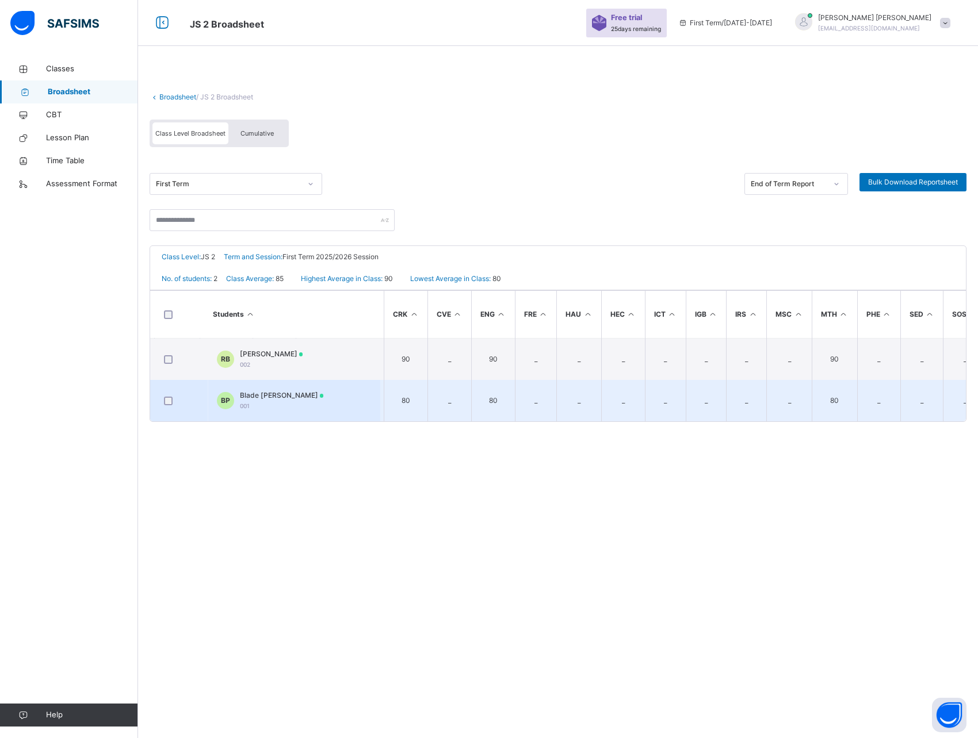
scroll to position [0, 589]
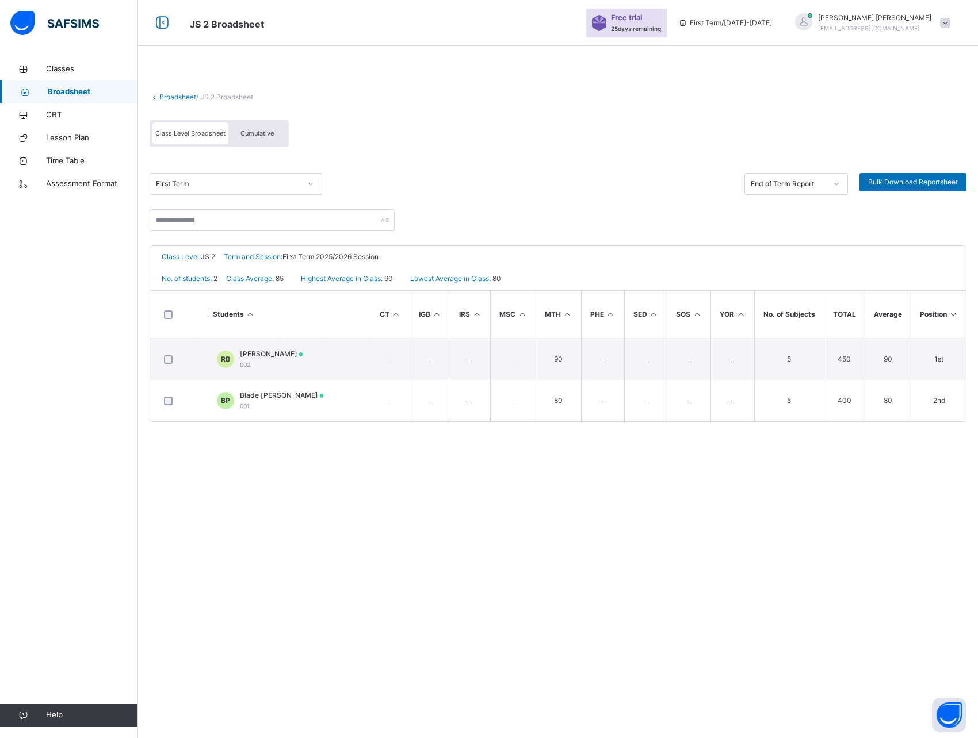
click at [819, 185] on div "End of Term Report" at bounding box center [788, 184] width 76 height 10
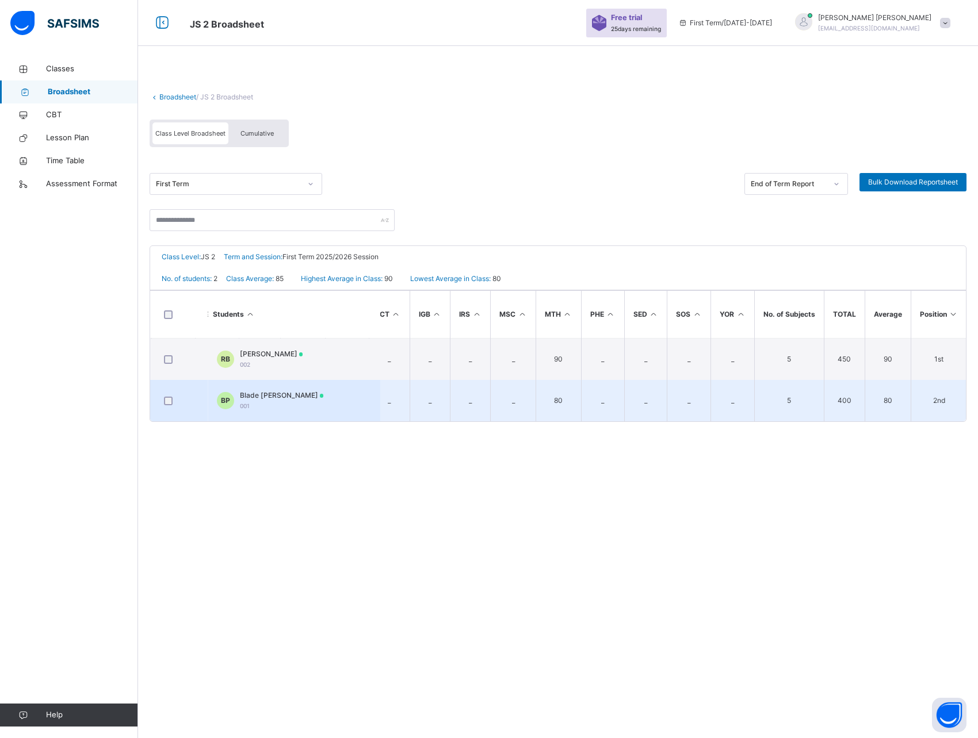
click at [251, 393] on span "Blade [PERSON_NAME]" at bounding box center [282, 395] width 84 height 10
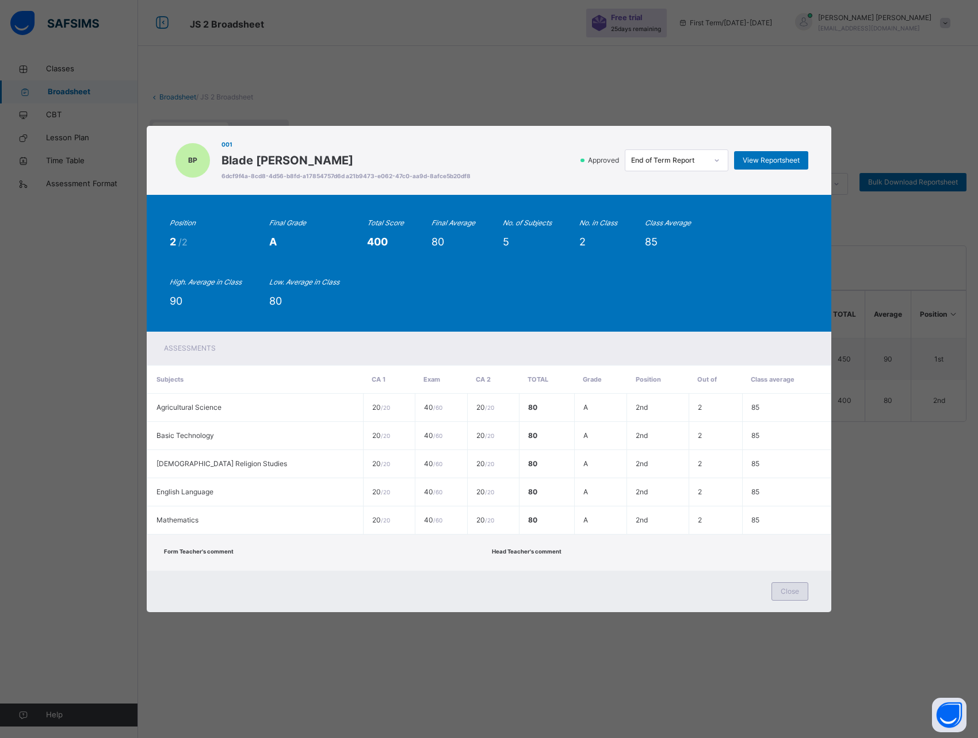
click at [790, 596] on span "Close" at bounding box center [789, 592] width 18 height 10
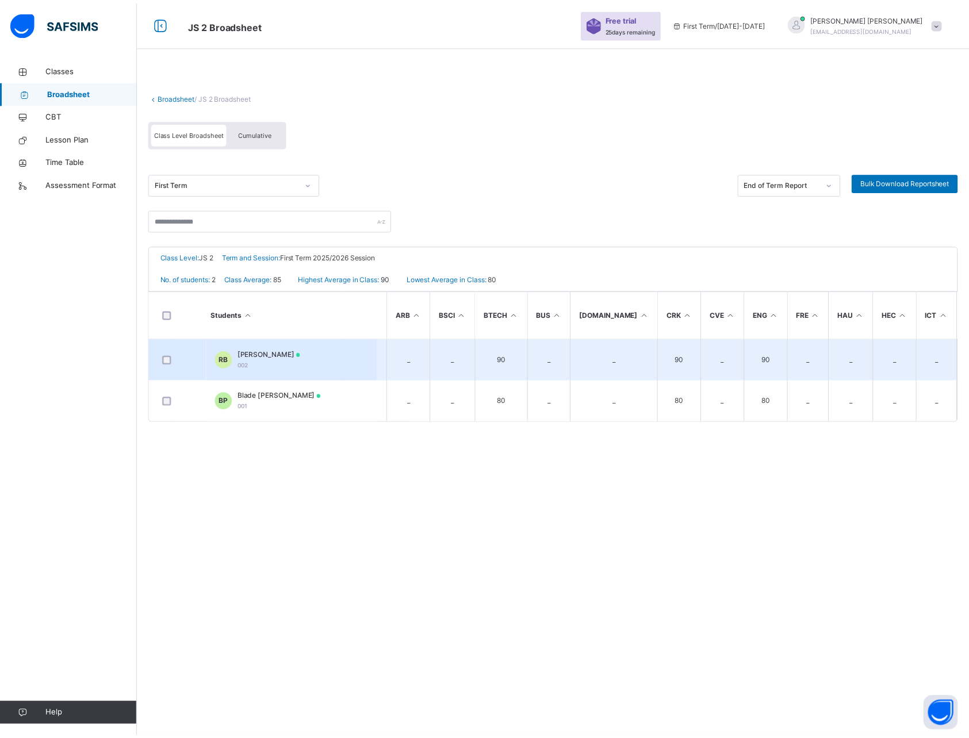
scroll to position [0, 0]
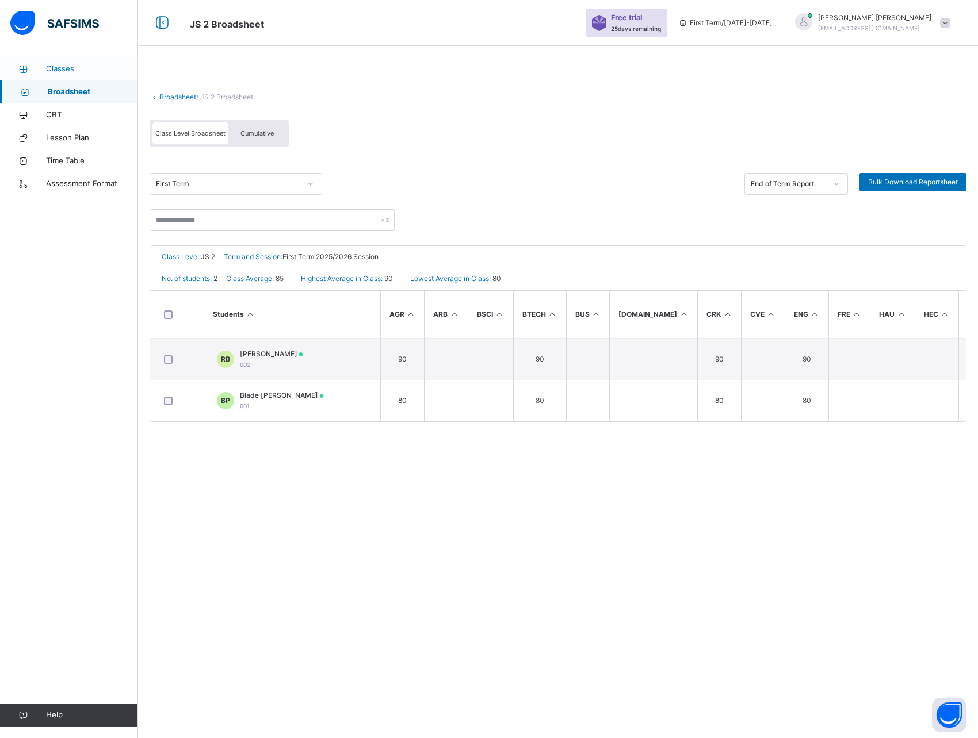
click at [65, 73] on span "Classes" at bounding box center [92, 69] width 92 height 12
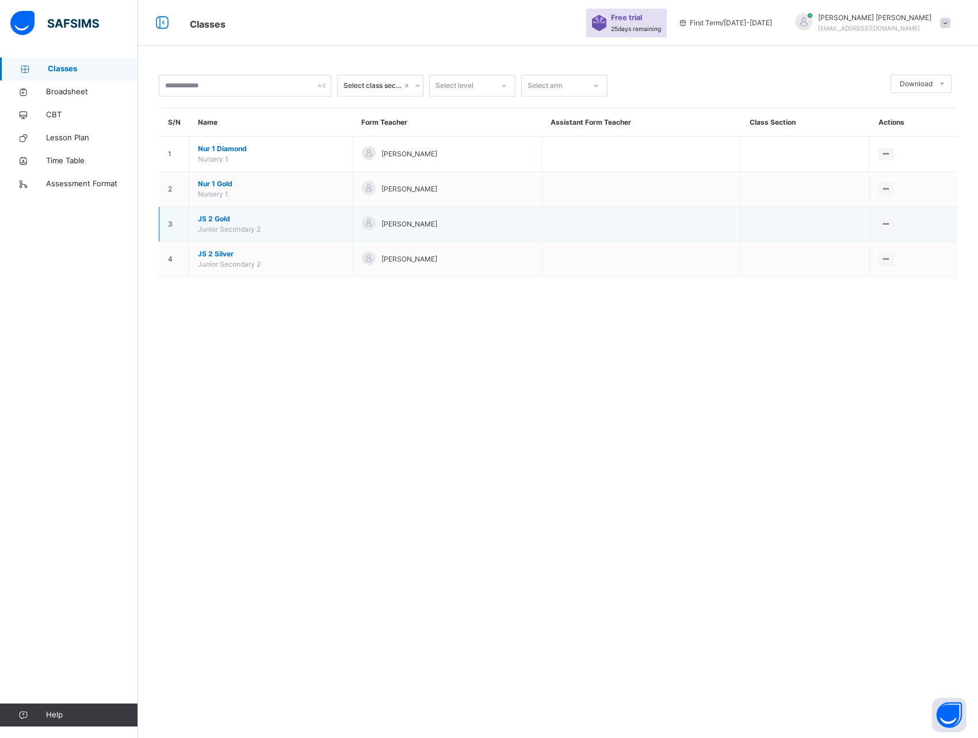
click at [213, 219] on span "JS 2 Gold" at bounding box center [271, 219] width 146 height 10
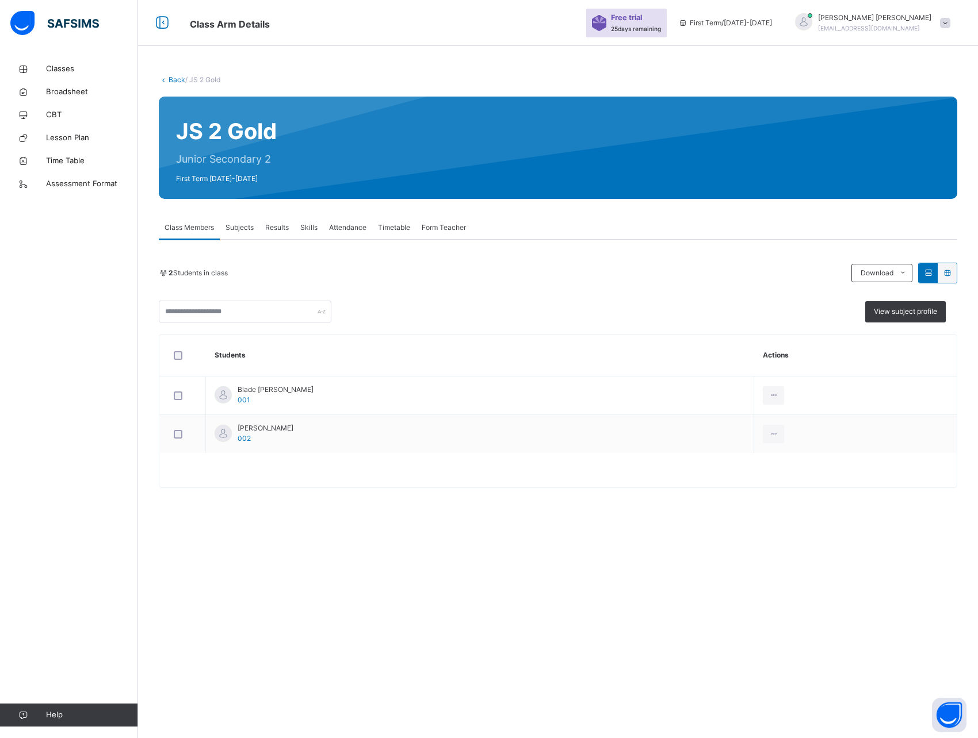
click at [270, 226] on span "Results" at bounding box center [277, 228] width 24 height 10
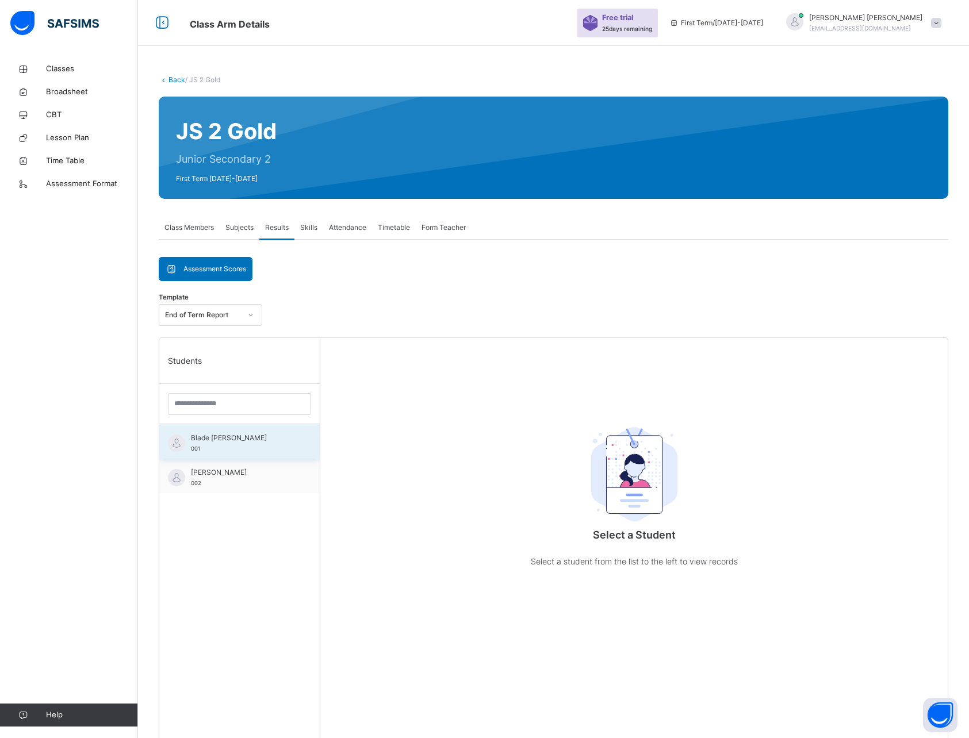
click at [200, 443] on div "Blade [PERSON_NAME] 001" at bounding box center [242, 443] width 103 height 21
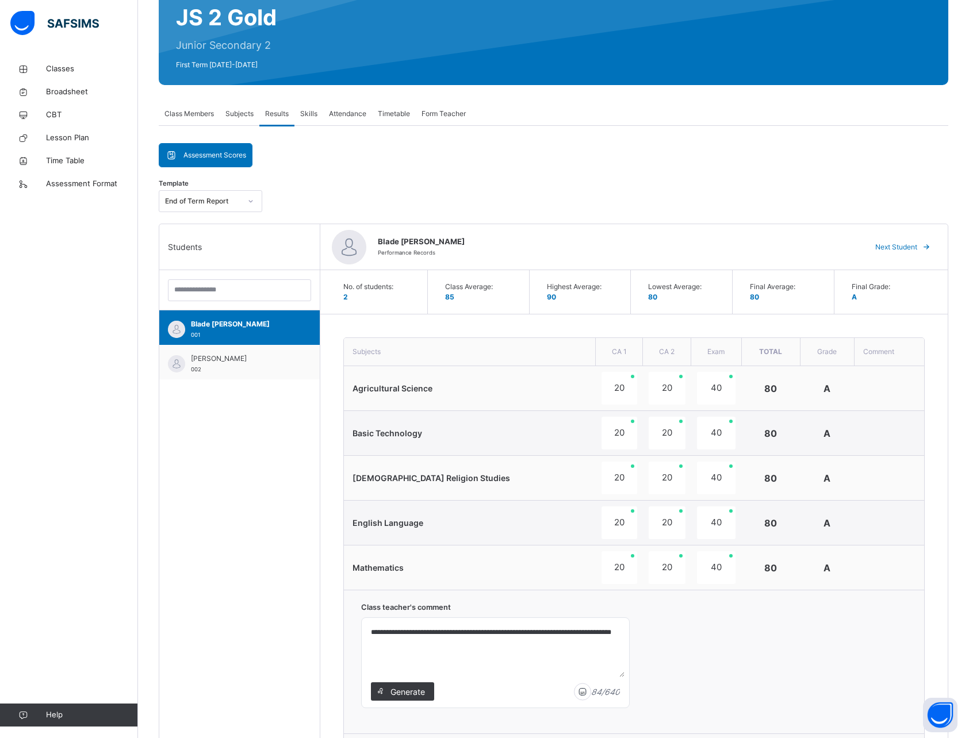
scroll to position [110, 0]
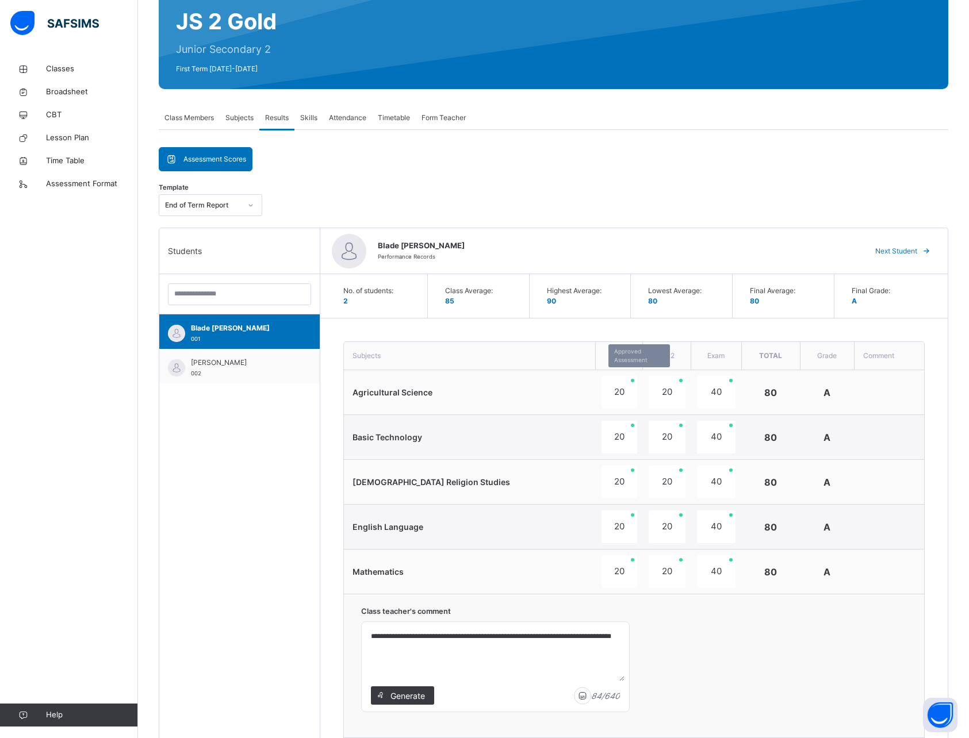
click at [602, 392] on div "20" at bounding box center [620, 392] width 36 height 33
click at [913, 250] on span "Next Student" at bounding box center [896, 251] width 42 height 10
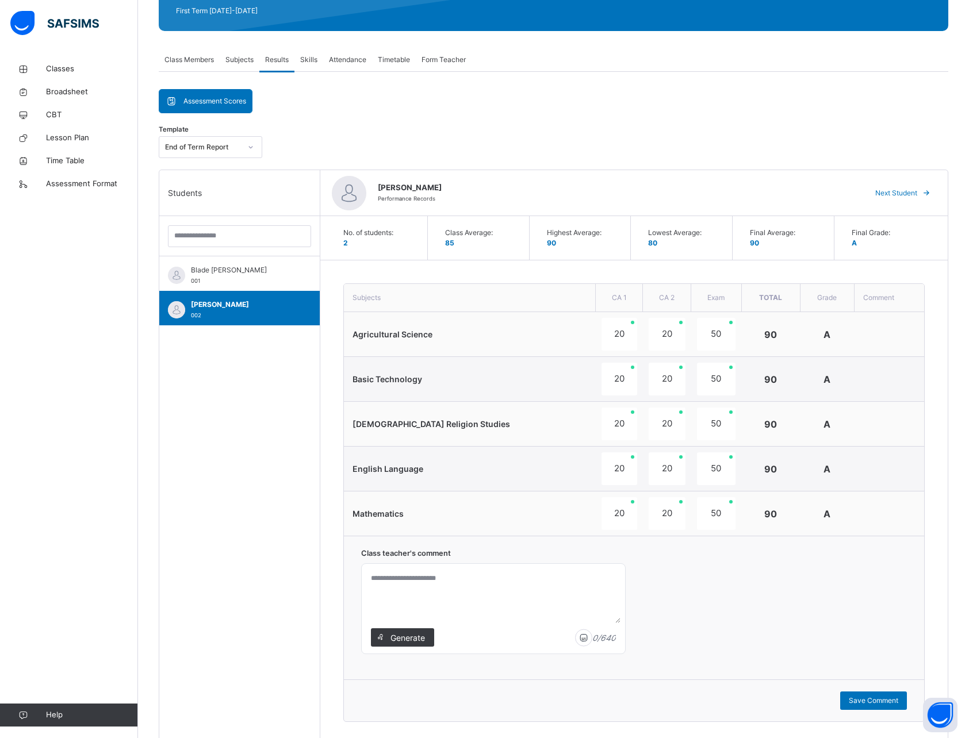
scroll to position [0, 0]
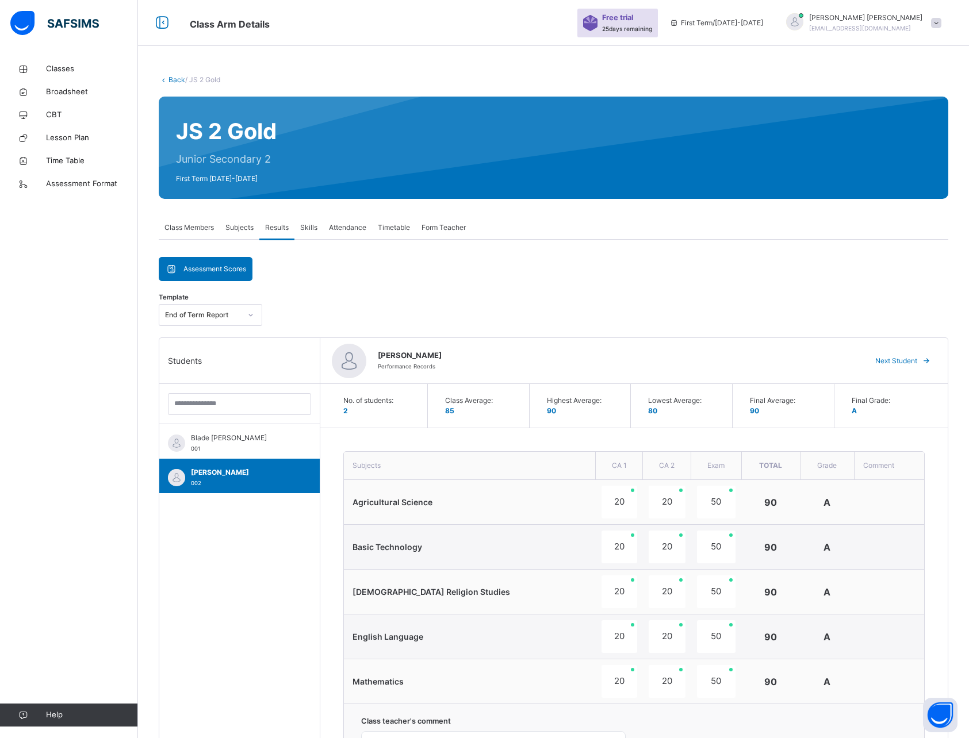
click at [209, 267] on span "Assessment Scores" at bounding box center [214, 269] width 63 height 10
click at [212, 308] on div "End of Term Report" at bounding box center [199, 316] width 81 height 18
click at [212, 312] on div "End of Term Report" at bounding box center [203, 315] width 76 height 10
click at [228, 437] on span "Blade [PERSON_NAME]" at bounding box center [242, 438] width 103 height 10
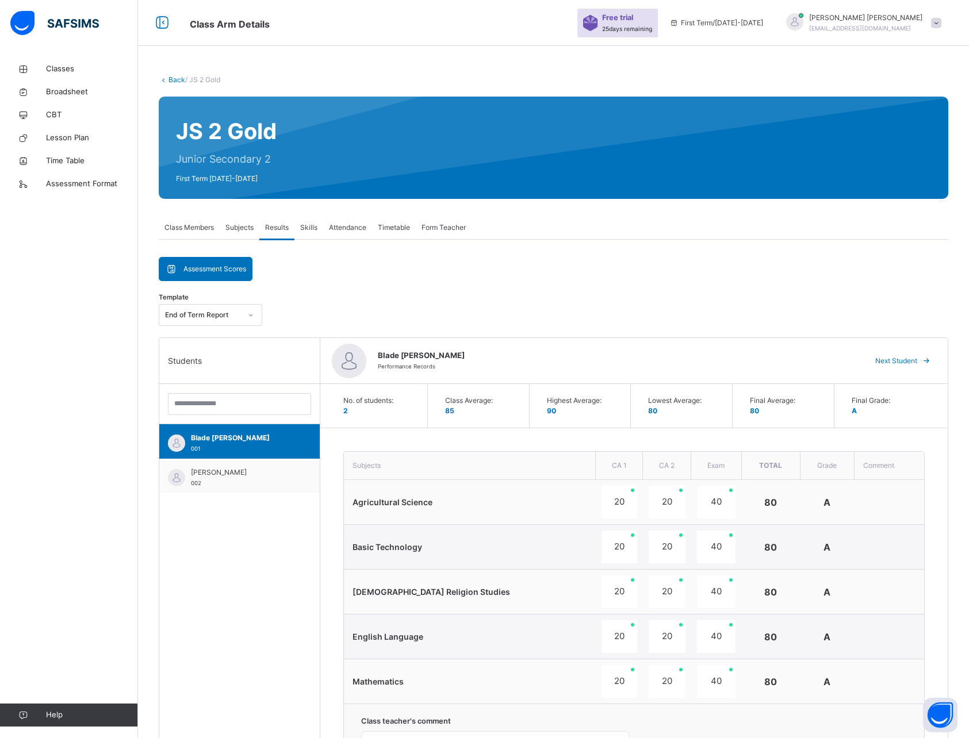
click at [239, 228] on span "Subjects" at bounding box center [239, 228] width 28 height 10
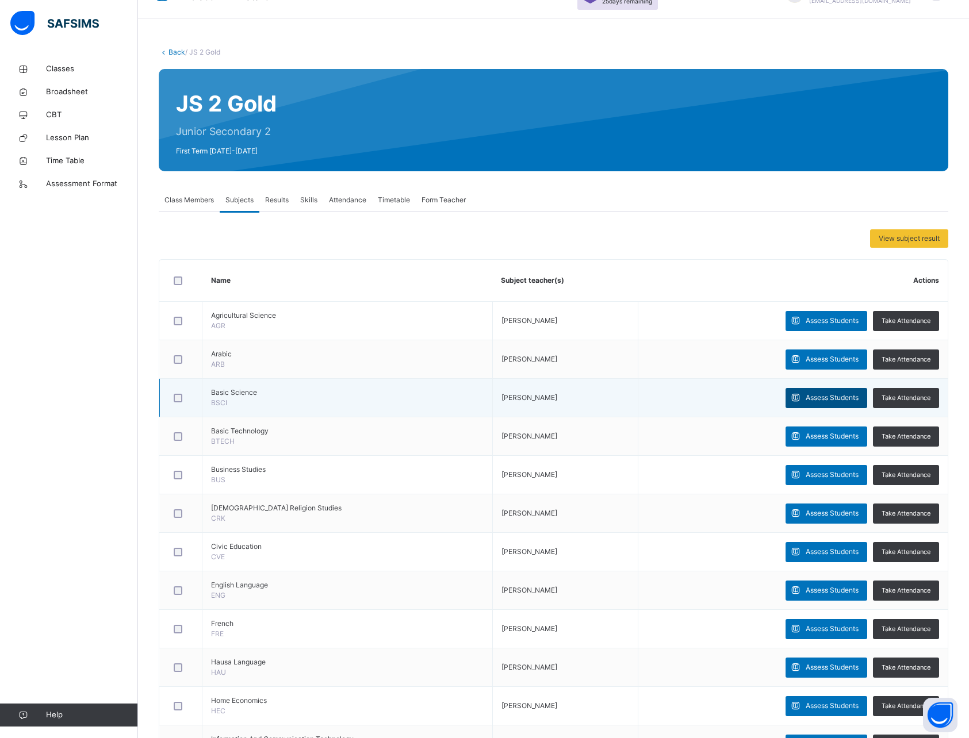
scroll to position [34, 0]
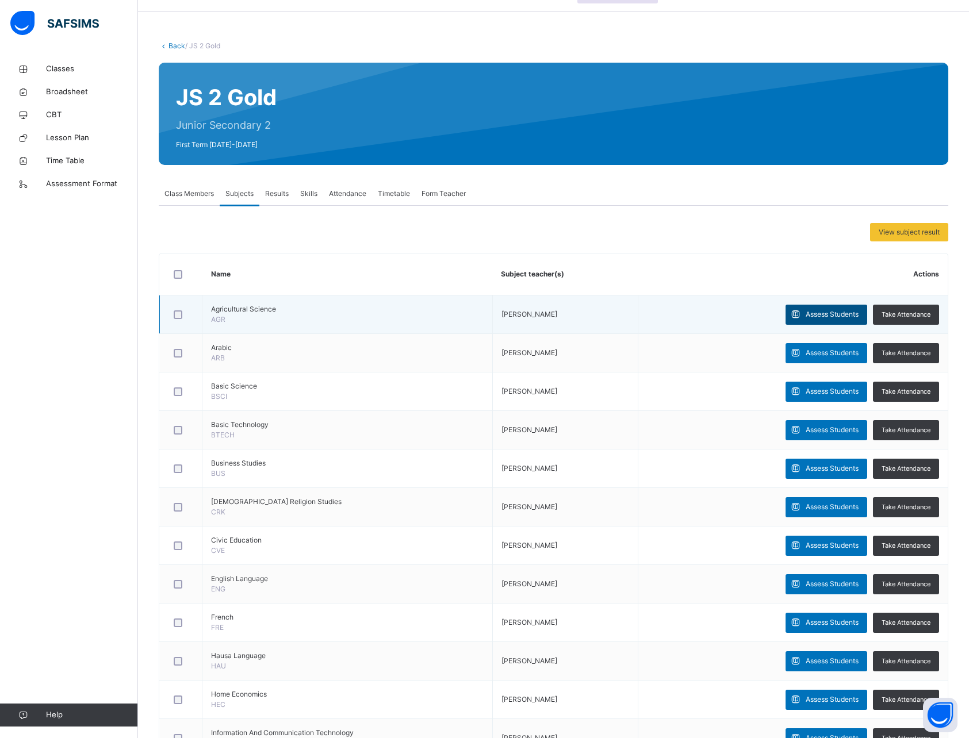
click at [818, 314] on span "Assess Students" at bounding box center [832, 314] width 53 height 10
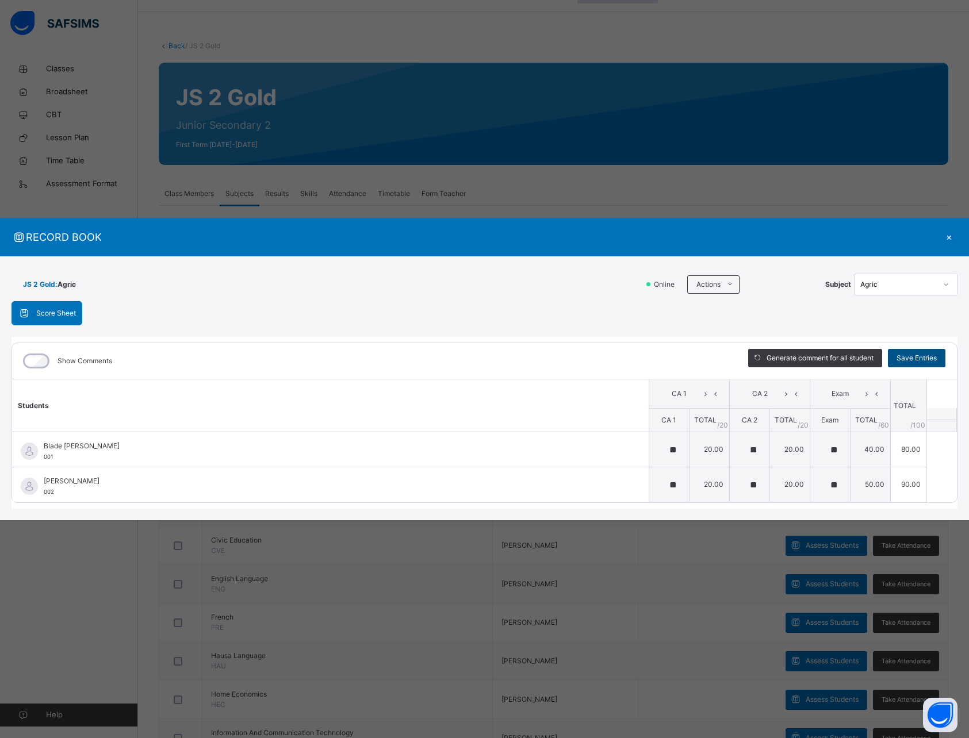
click at [922, 361] on span "Save Entries" at bounding box center [917, 358] width 40 height 10
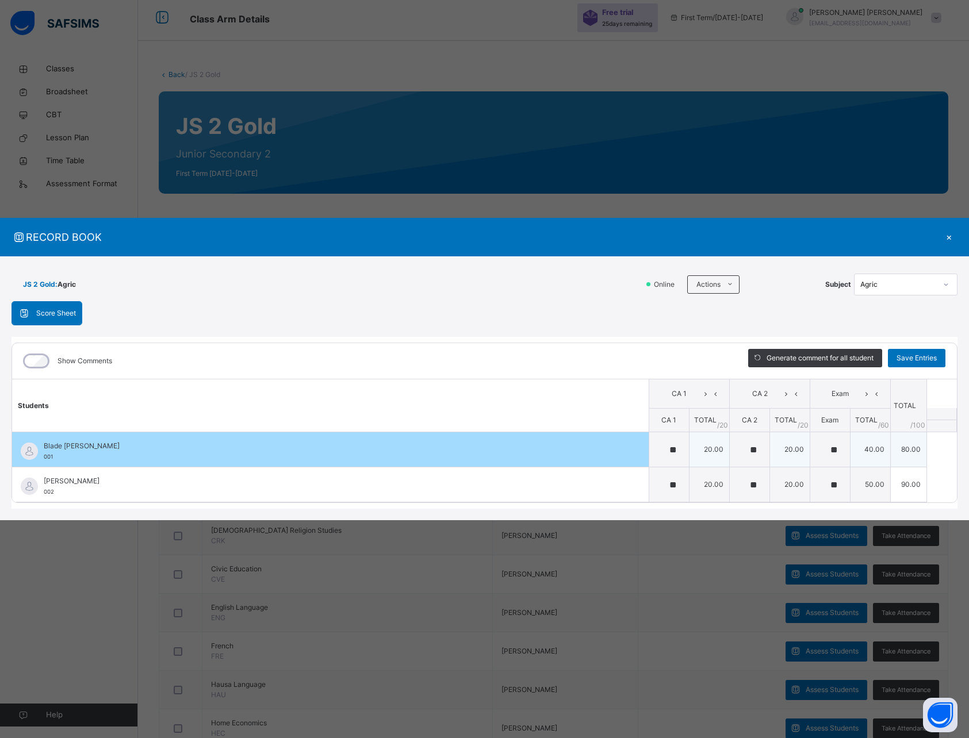
scroll to position [2, 0]
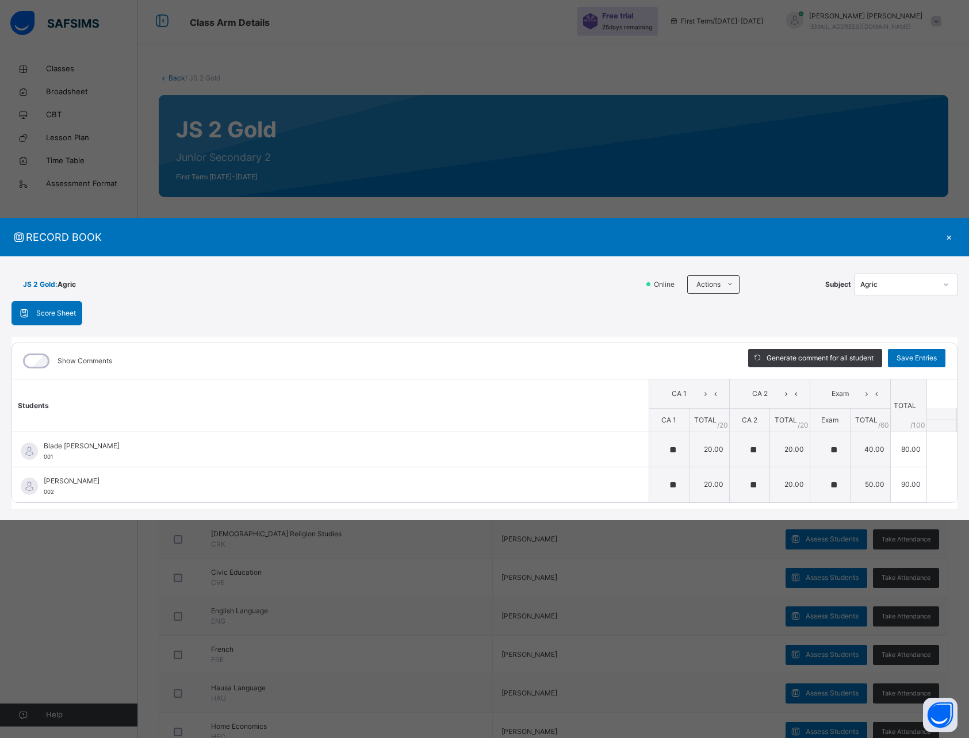
click at [898, 281] on div "Agric" at bounding box center [898, 284] width 76 height 10
click at [880, 425] on div "C.art" at bounding box center [906, 425] width 102 height 20
click at [734, 313] on li "Download Empty Score Sheet" at bounding box center [760, 310] width 117 height 21
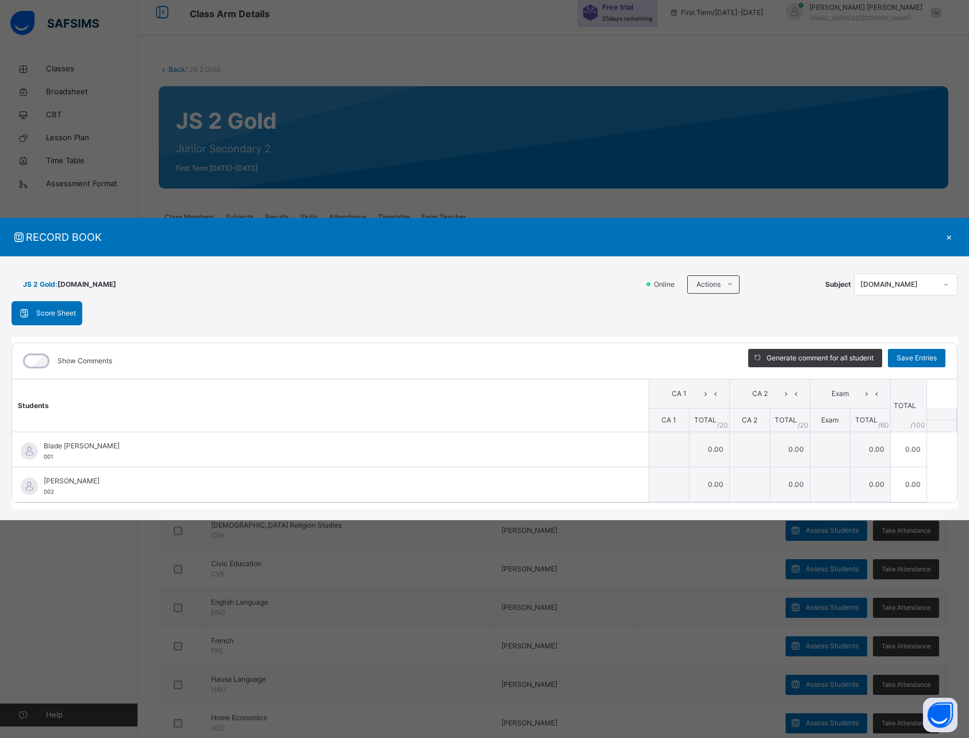
scroll to position [9, 0]
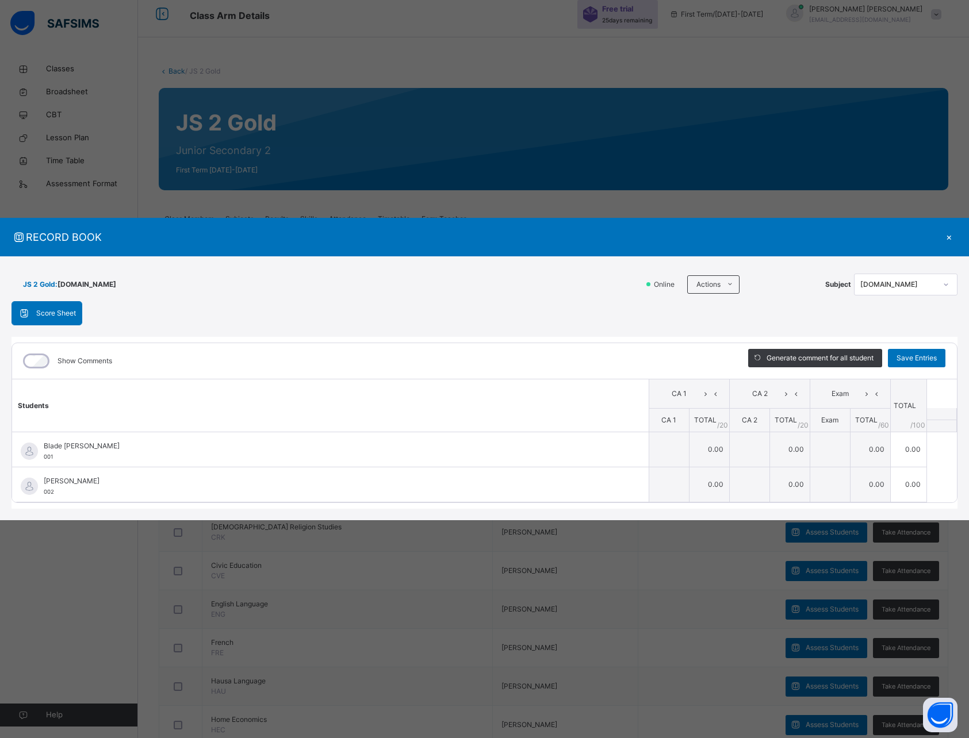
click at [950, 238] on div "×" at bounding box center [948, 237] width 17 height 16
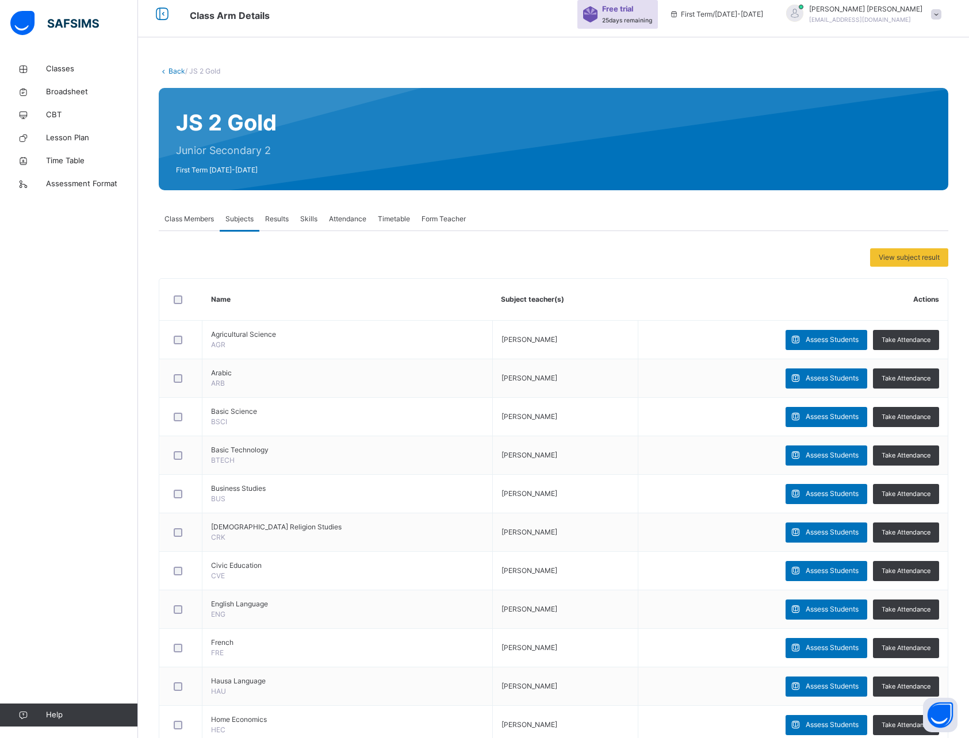
click at [284, 220] on span "Results" at bounding box center [277, 219] width 24 height 10
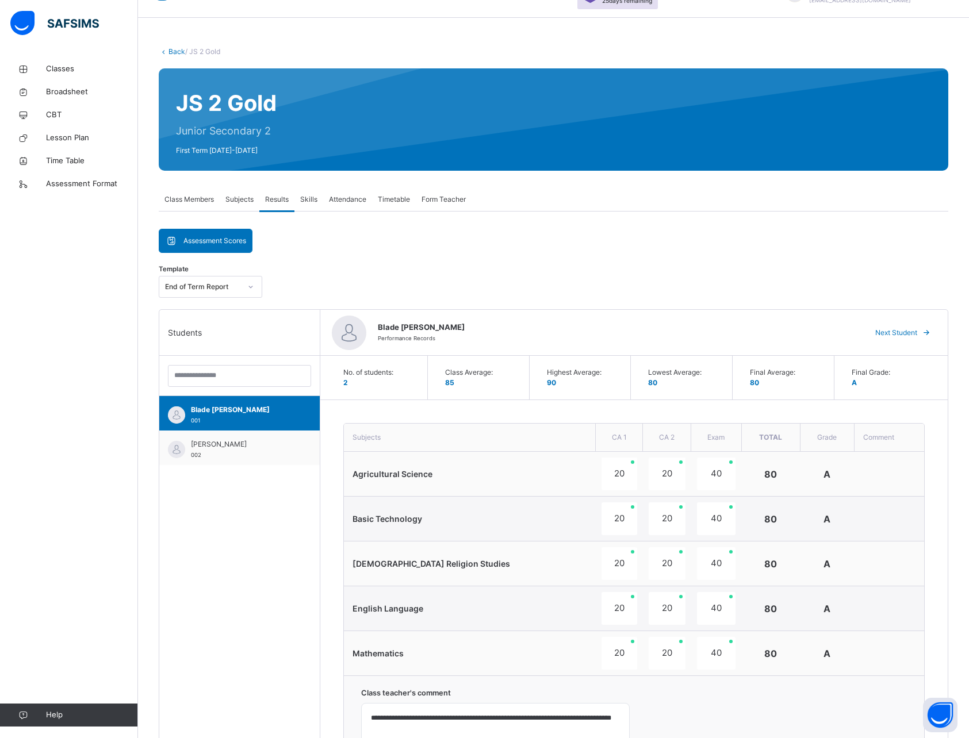
scroll to position [30, 0]
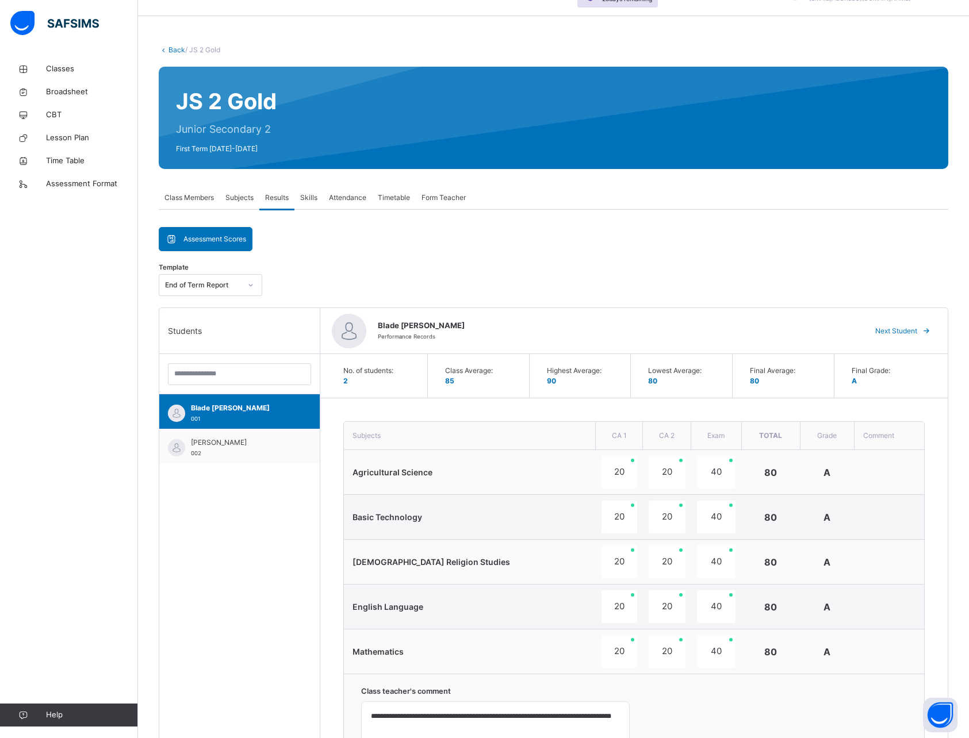
click at [244, 198] on span "Subjects" at bounding box center [239, 198] width 28 height 10
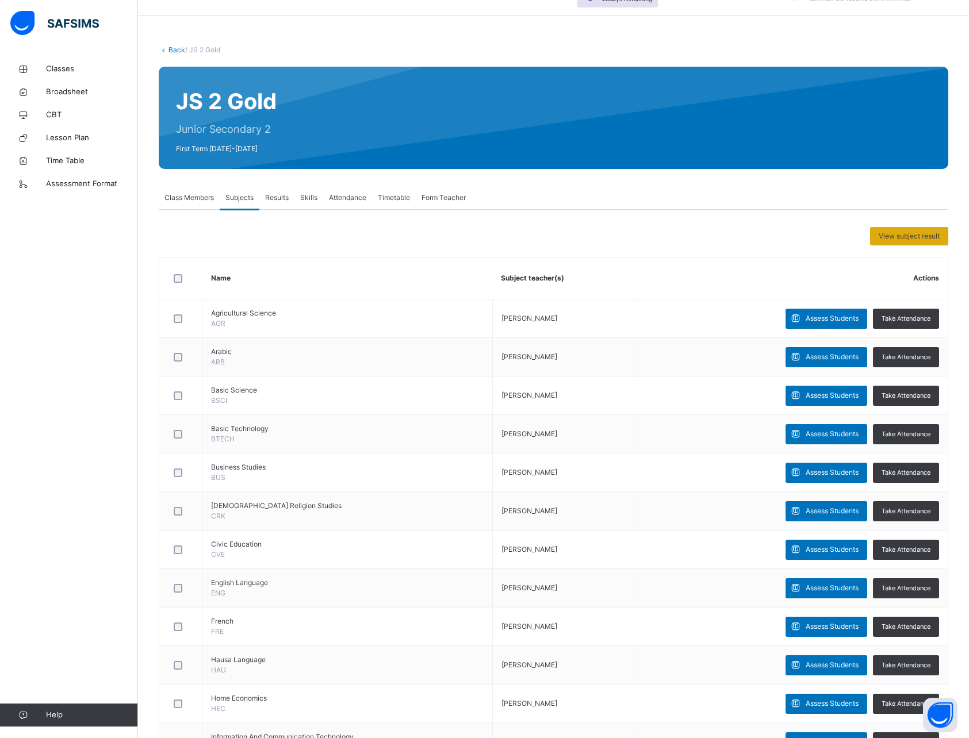
click at [920, 233] on span "View subject result" at bounding box center [909, 236] width 61 height 10
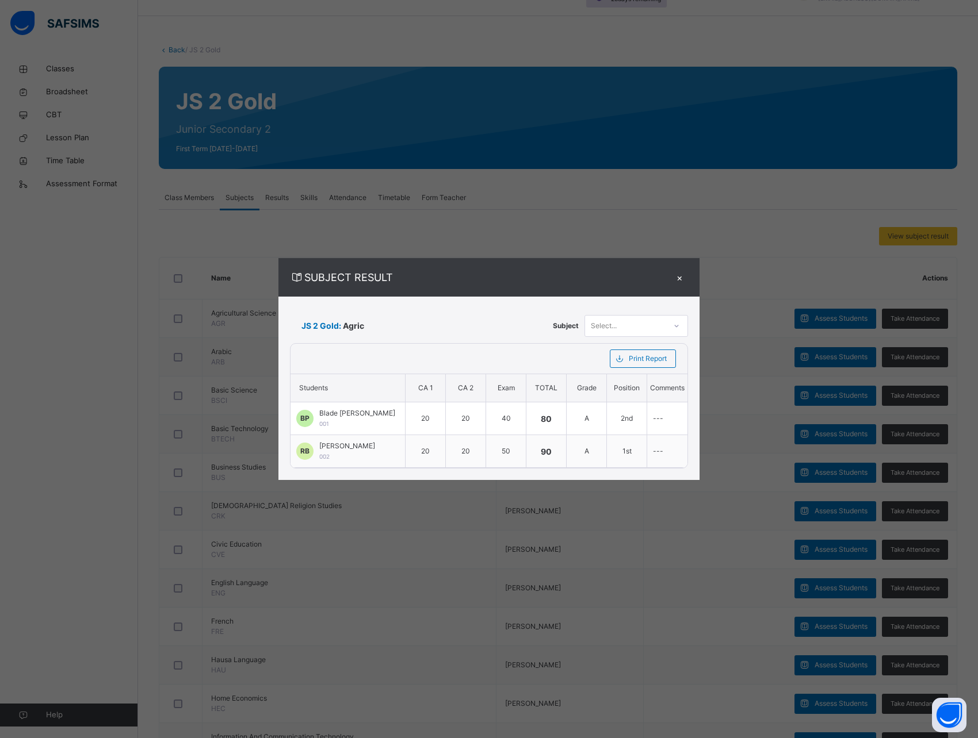
click at [682, 282] on div "×" at bounding box center [679, 278] width 17 height 16
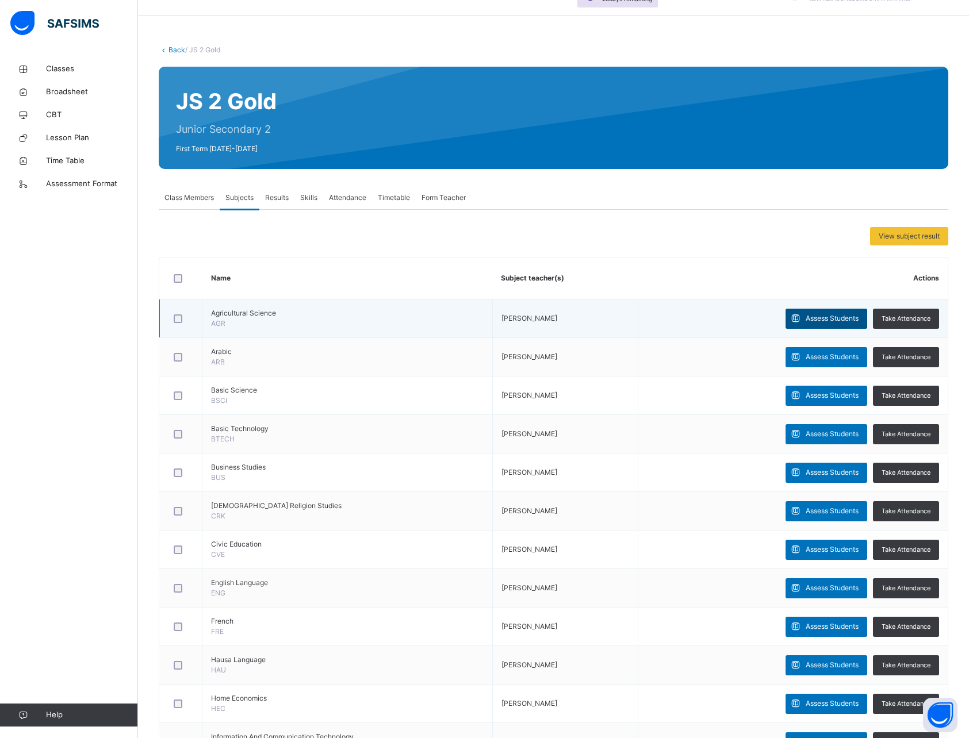
click at [806, 323] on span at bounding box center [796, 319] width 20 height 20
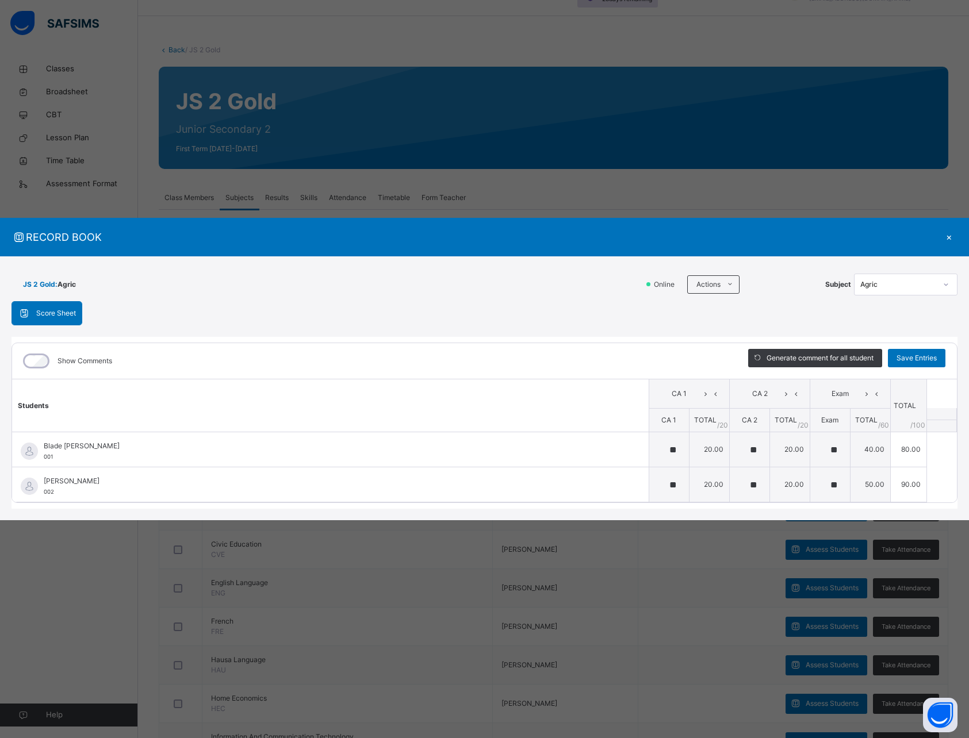
click at [870, 288] on div "Agric" at bounding box center [898, 284] width 76 height 10
click at [871, 430] on div "C.art" at bounding box center [906, 425] width 102 height 20
click at [723, 330] on li "Upload/map score sheet" at bounding box center [760, 331] width 117 height 21
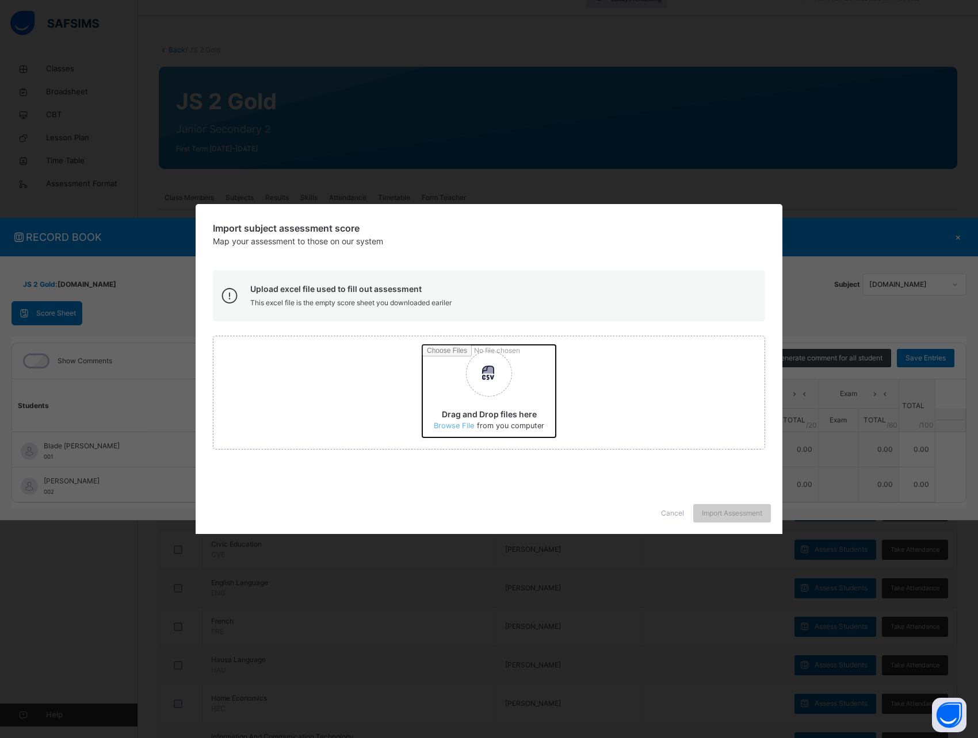
click at [454, 427] on input "Drag and Drop files here Select your Excel file Browse file Maximum size 2.5mb" at bounding box center [697, 395] width 551 height 101
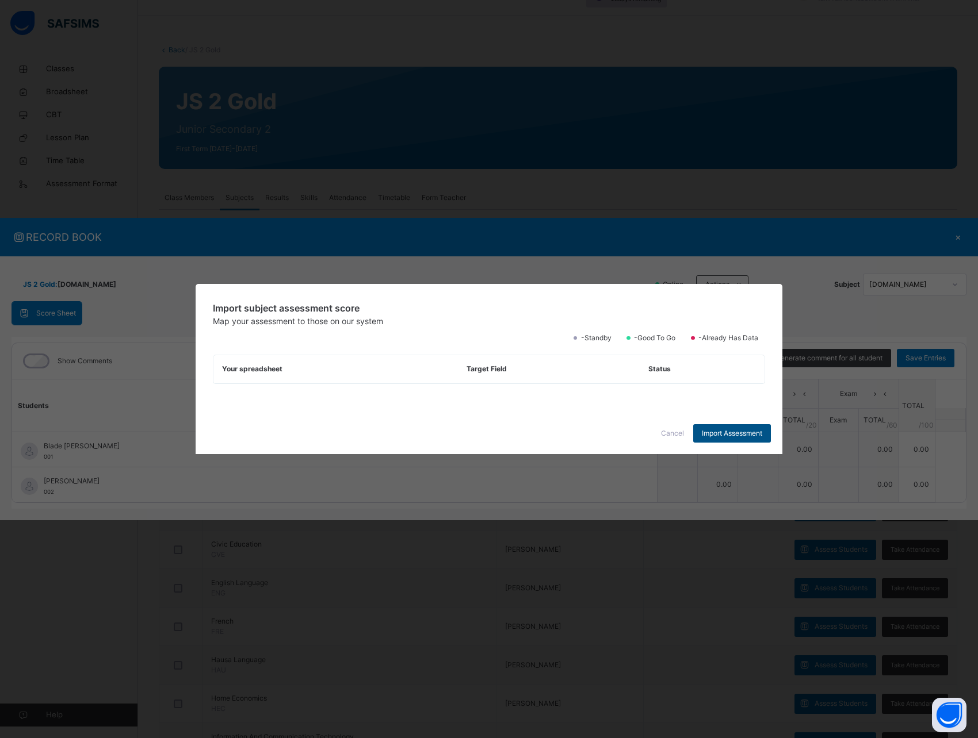
click at [715, 432] on span "Import Assessment" at bounding box center [732, 433] width 60 height 10
click at [545, 406] on div "Import subject assessment score Map your assessment to those on our system -Sta…" at bounding box center [489, 348] width 587 height 129
click at [672, 430] on span "Cancel" at bounding box center [672, 433] width 23 height 10
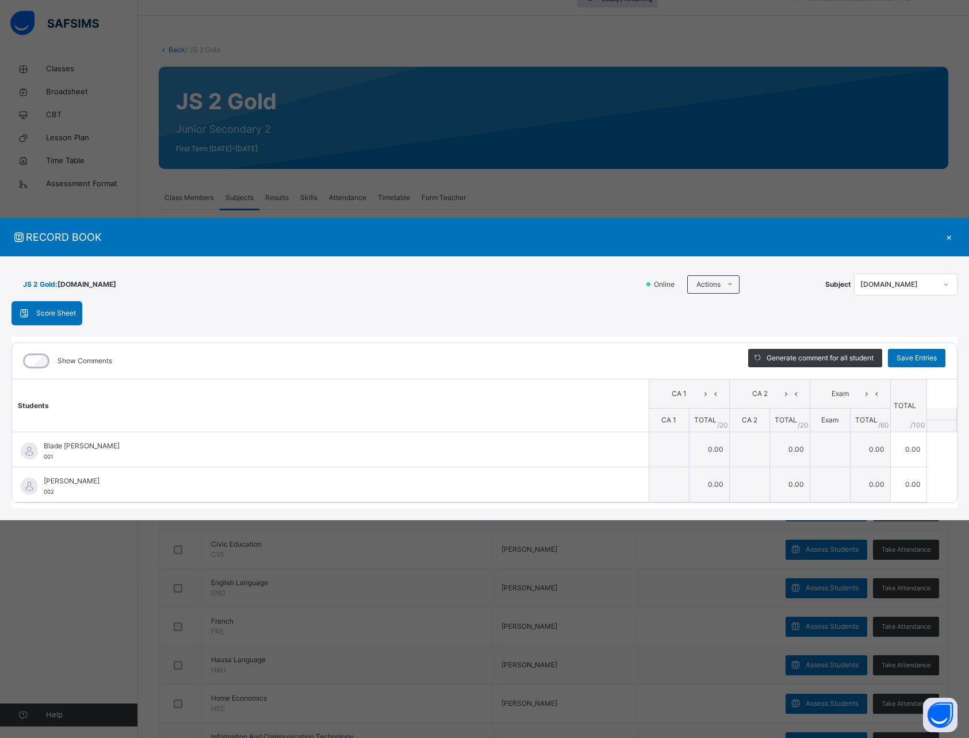
click at [489, 296] on div "JS 2 Gold : C.art Online Actions Download Empty Score Sheet Upload/map score sh…" at bounding box center [485, 284] width 946 height 33
click at [884, 286] on div "C.art" at bounding box center [898, 284] width 76 height 10
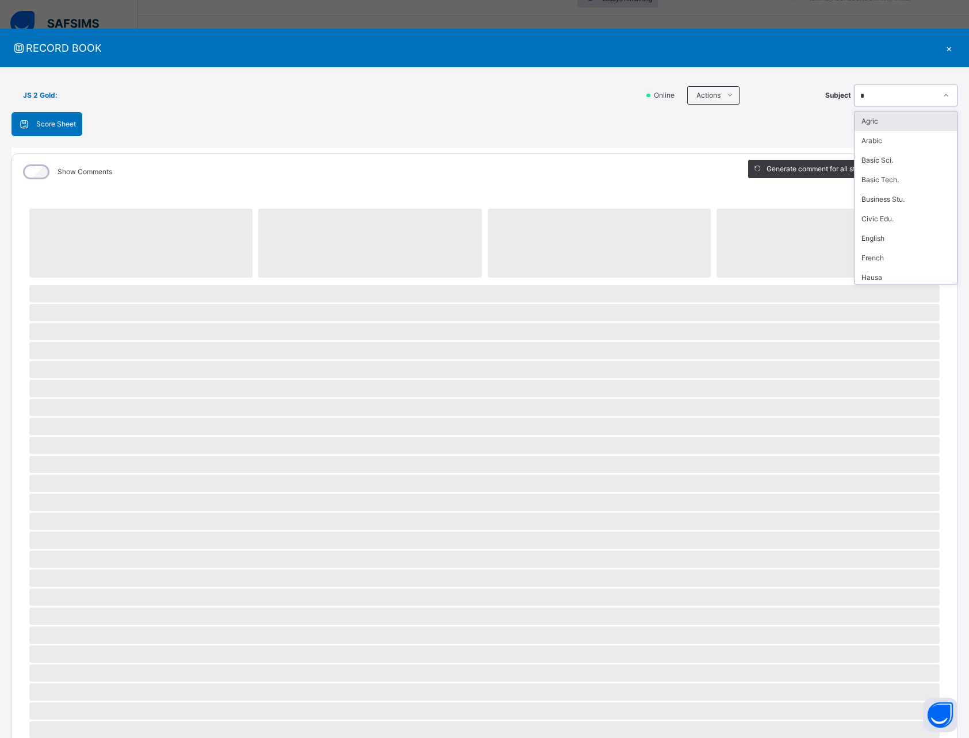
type input "**"
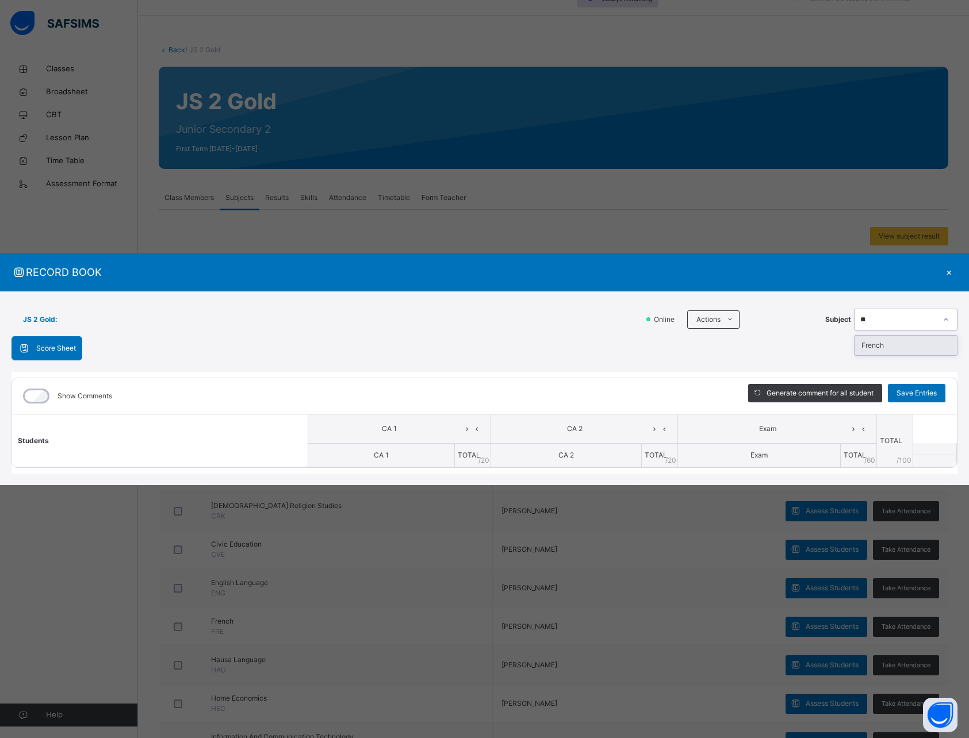
click at [879, 340] on div "French" at bounding box center [906, 346] width 102 height 20
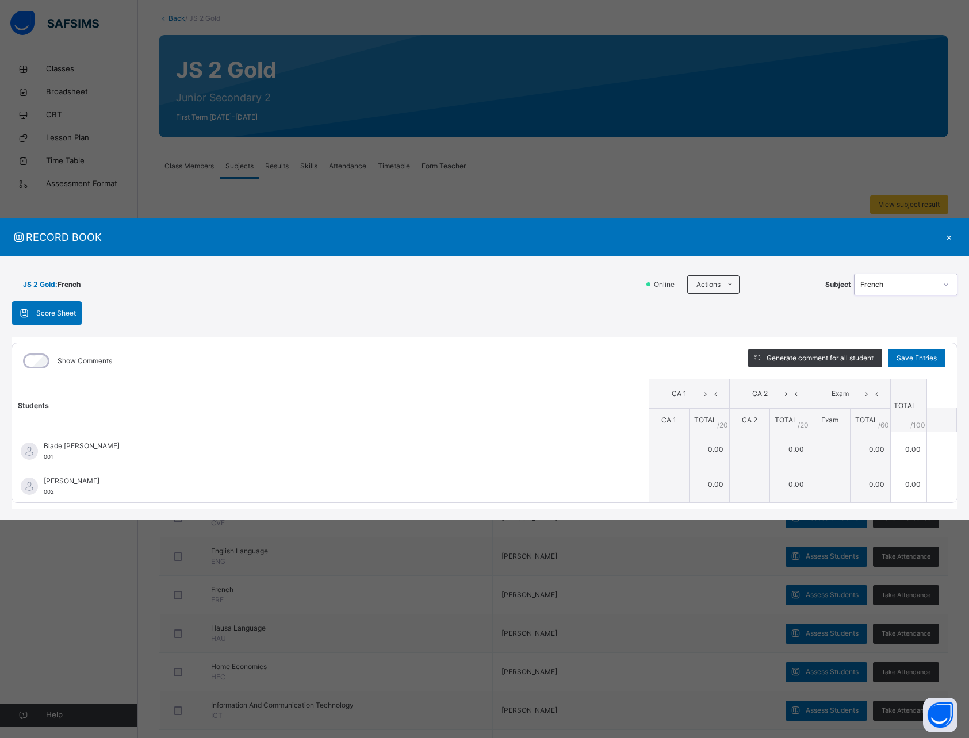
scroll to position [68, 0]
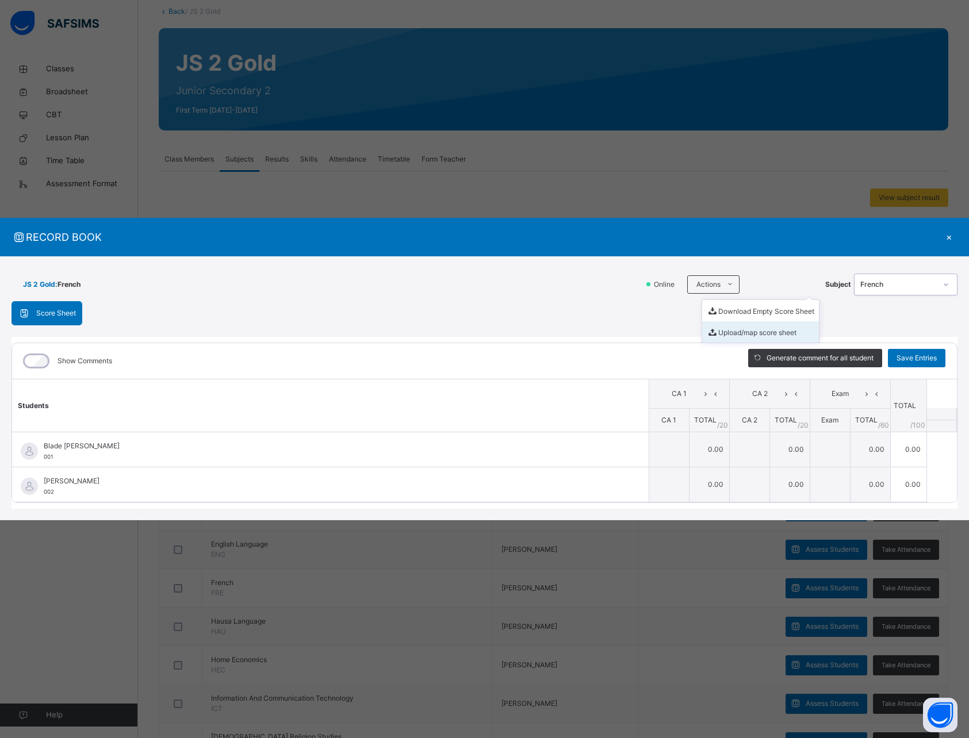
click at [736, 330] on li "Upload/map score sheet" at bounding box center [760, 331] width 117 height 21
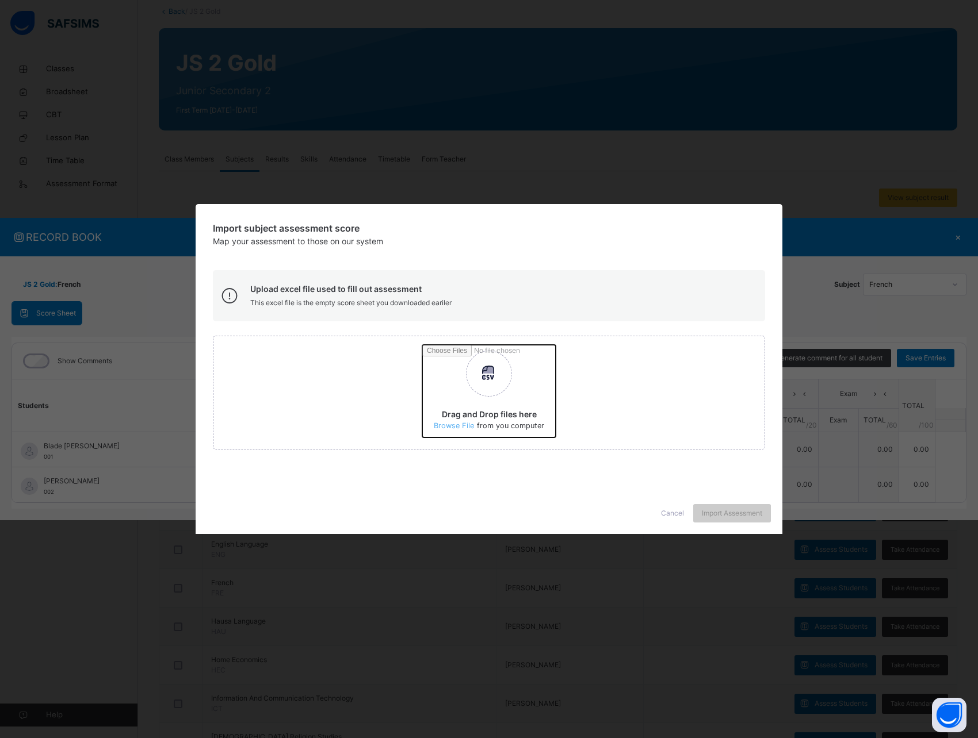
click at [443, 423] on input "Drag and Drop files here Select your Excel file Browse file Maximum size 2.5mb" at bounding box center [697, 395] width 551 height 101
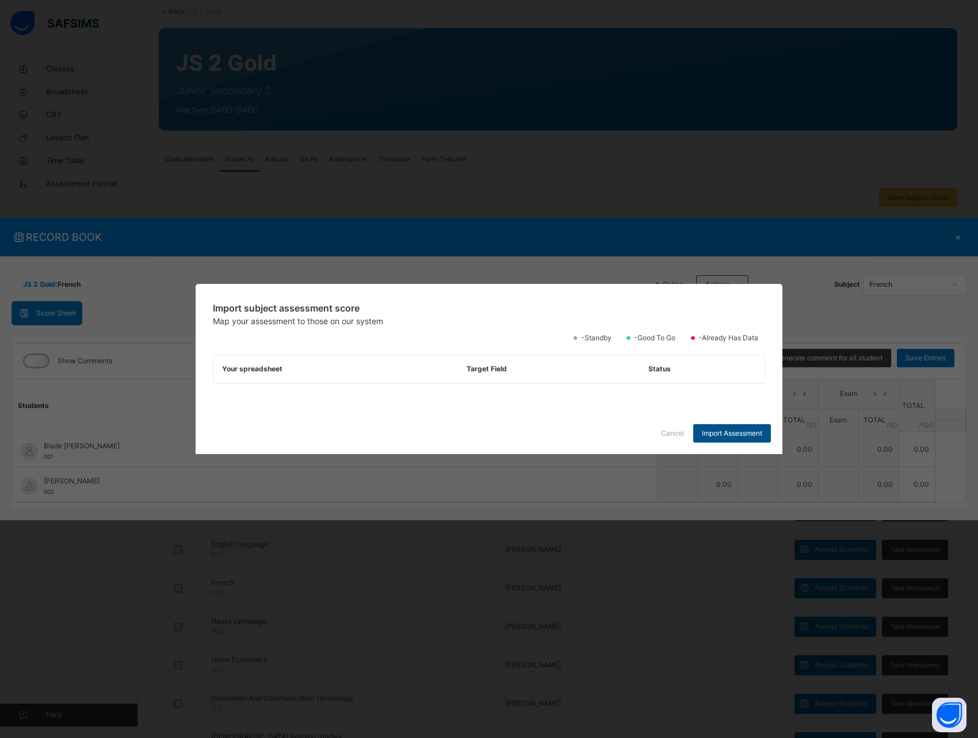
click at [732, 431] on span "Import Assessment" at bounding box center [732, 433] width 60 height 10
click at [641, 419] on div "Cancel Import Assessment" at bounding box center [489, 433] width 587 height 41
click at [667, 431] on span "Cancel" at bounding box center [672, 433] width 23 height 10
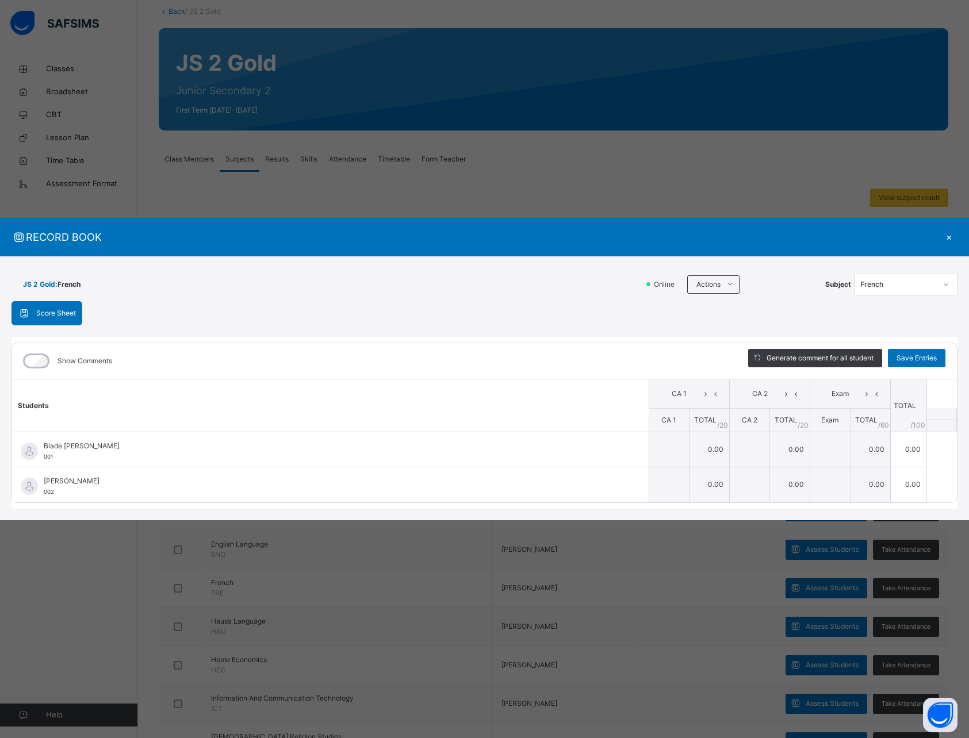
click at [947, 237] on div "×" at bounding box center [948, 237] width 17 height 16
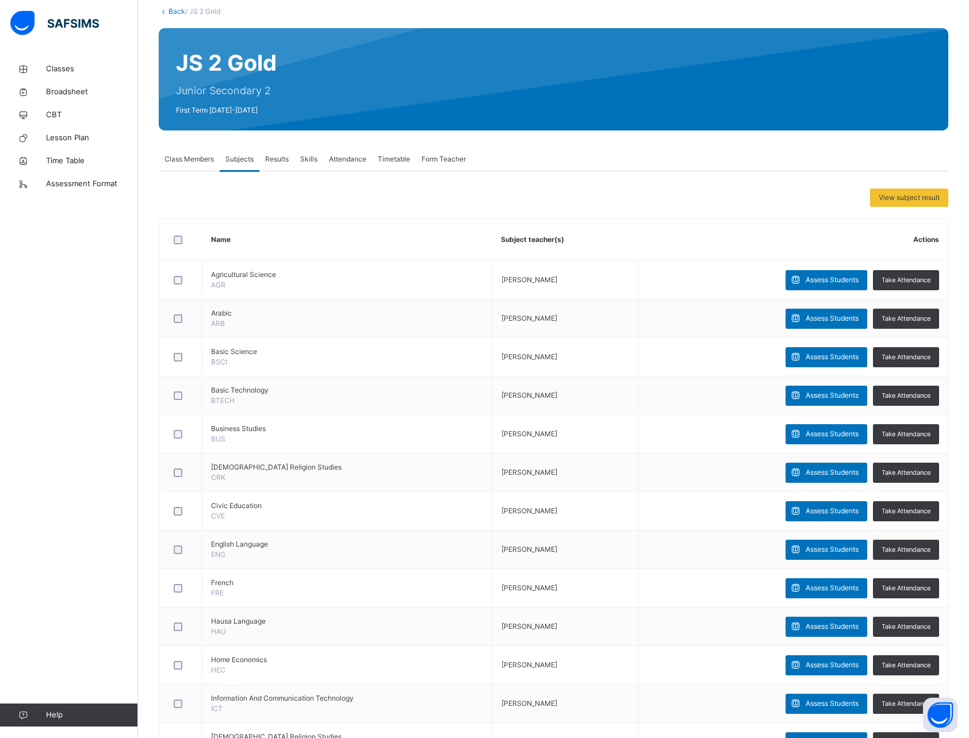
click at [235, 159] on span "Subjects" at bounding box center [239, 159] width 28 height 10
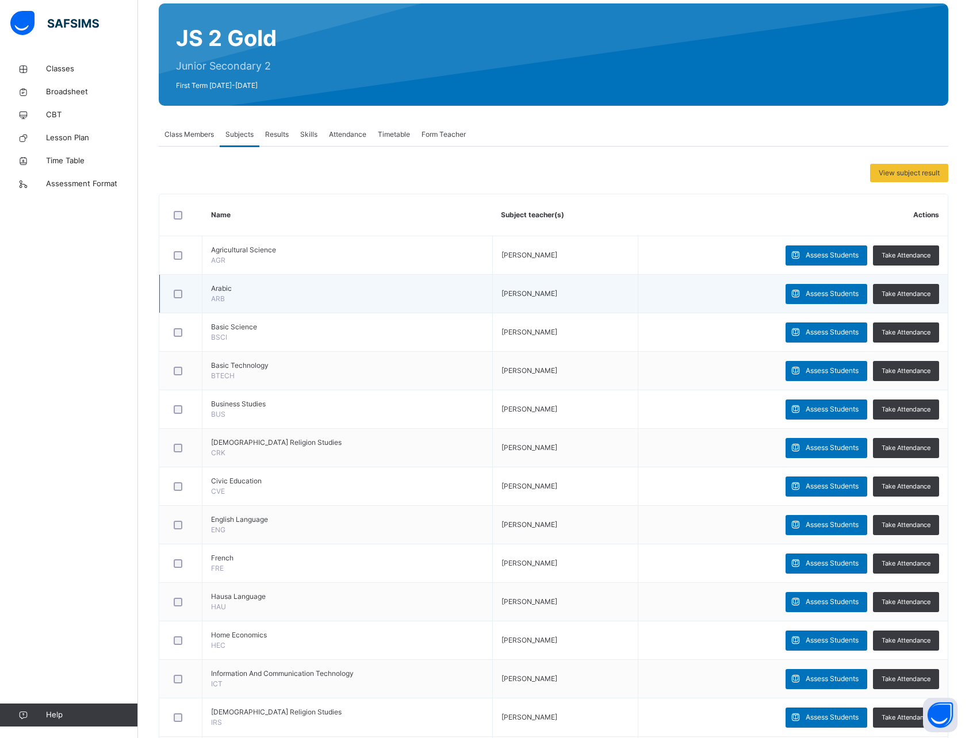
scroll to position [80, 0]
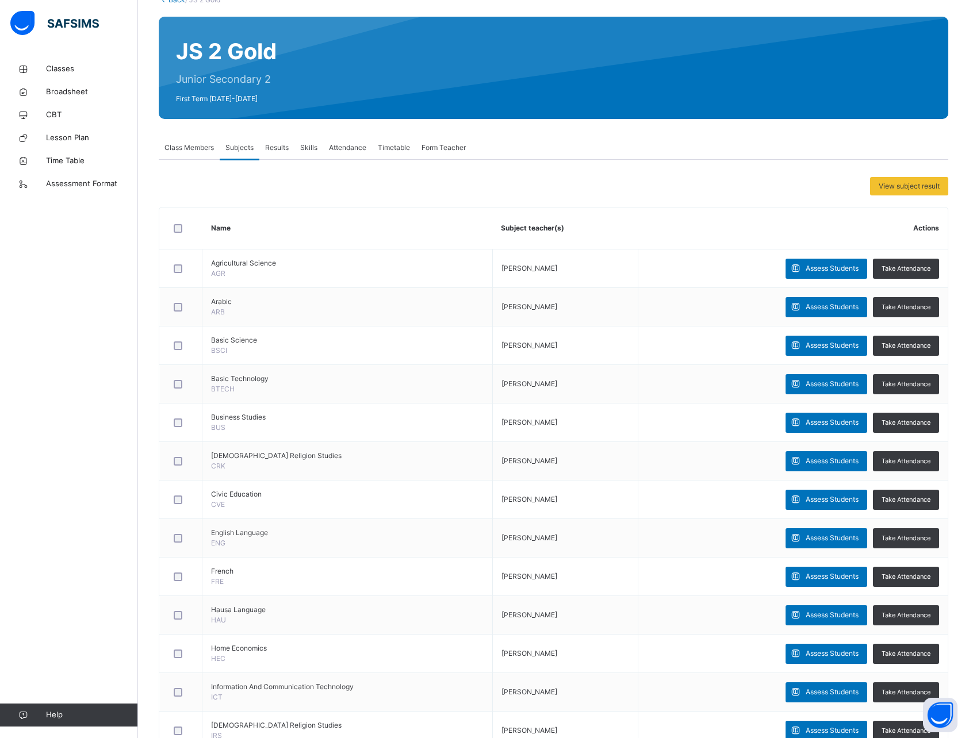
click at [278, 147] on span "Results" at bounding box center [277, 148] width 24 height 10
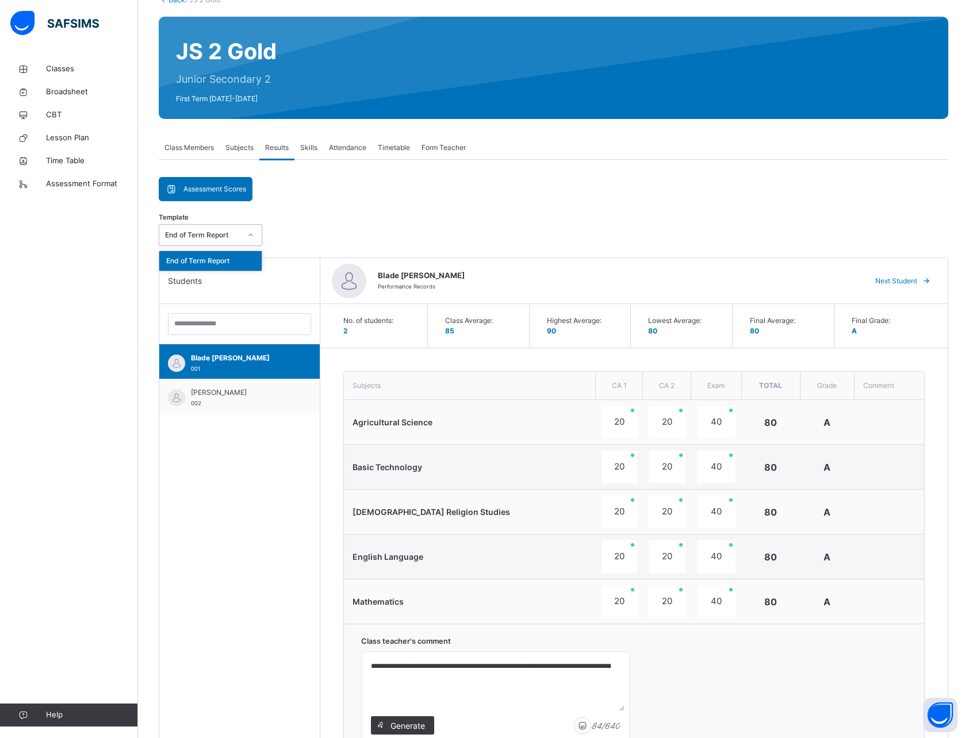
click at [204, 237] on div "End of Term Report" at bounding box center [203, 235] width 76 height 10
click at [346, 216] on div "**********" at bounding box center [554, 608] width 790 height 790
click at [320, 201] on div "**********" at bounding box center [554, 590] width 790 height 826
click at [243, 152] on span "Subjects" at bounding box center [239, 148] width 28 height 10
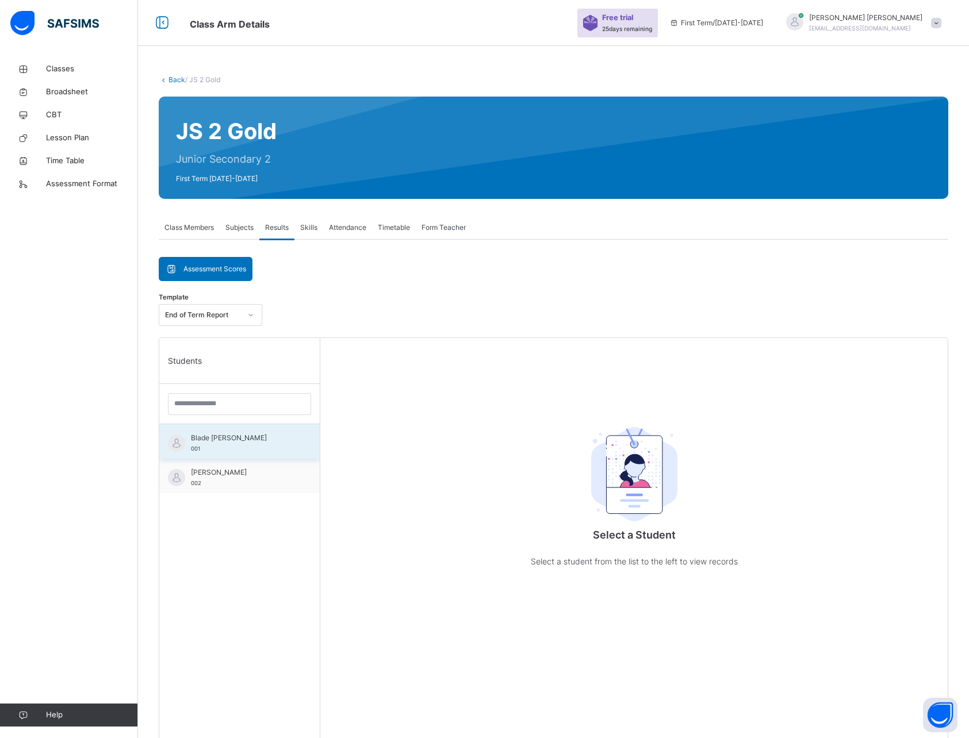
click at [220, 447] on div "Blade [PERSON_NAME] 001" at bounding box center [242, 443] width 103 height 21
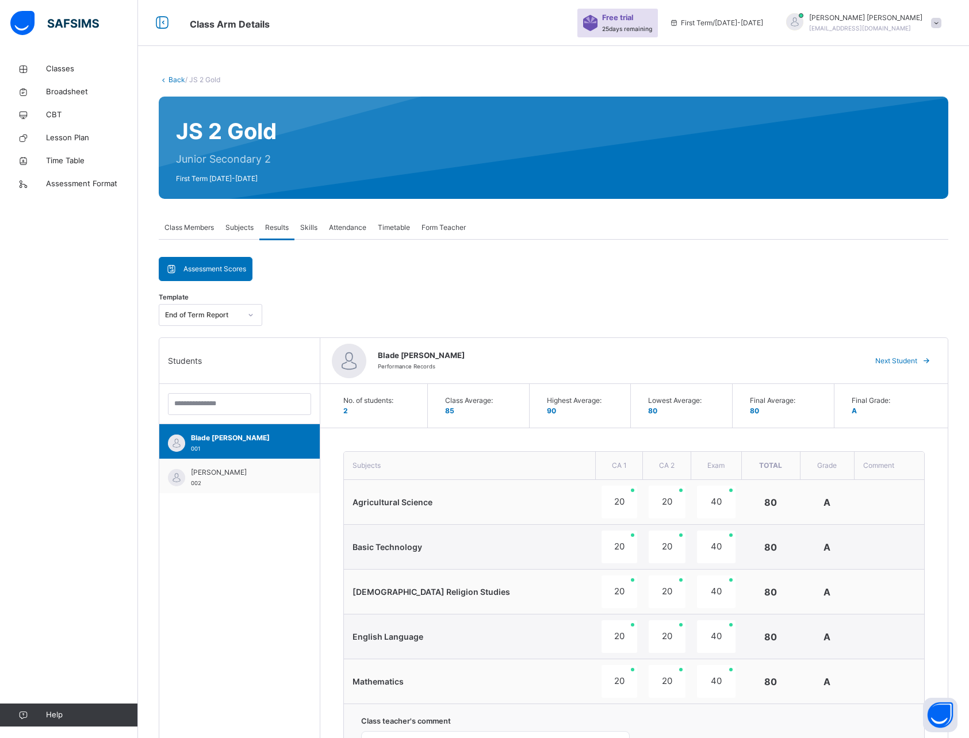
click at [451, 231] on span "Form Teacher" at bounding box center [444, 228] width 44 height 10
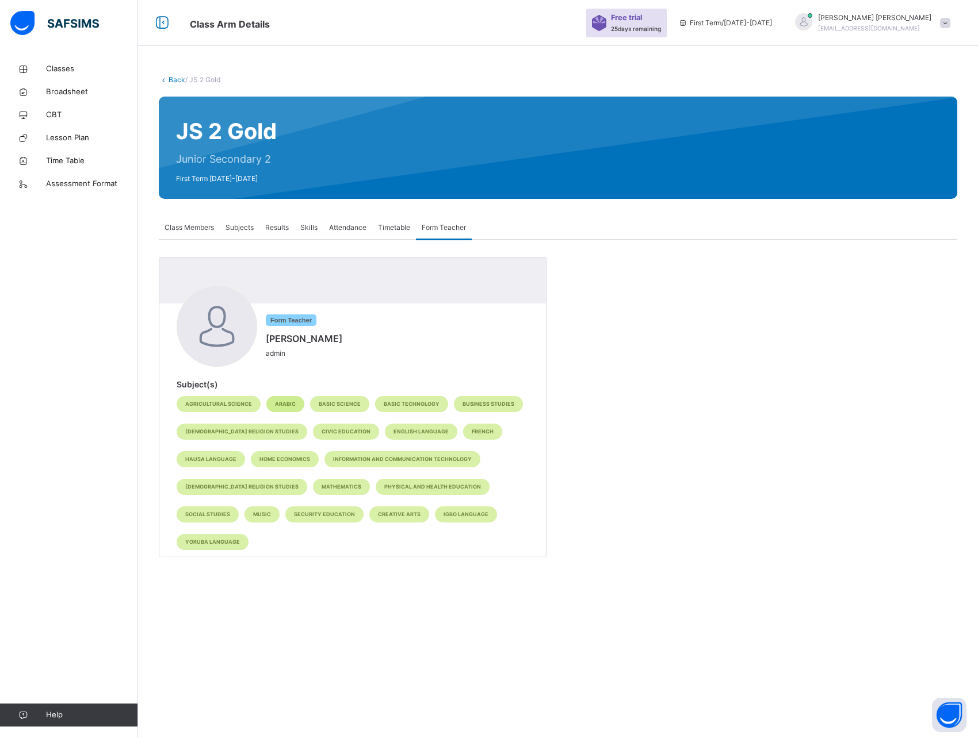
click at [275, 404] on span "Arabic" at bounding box center [285, 404] width 21 height 8
click at [395, 232] on span "Timetable" at bounding box center [394, 228] width 32 height 10
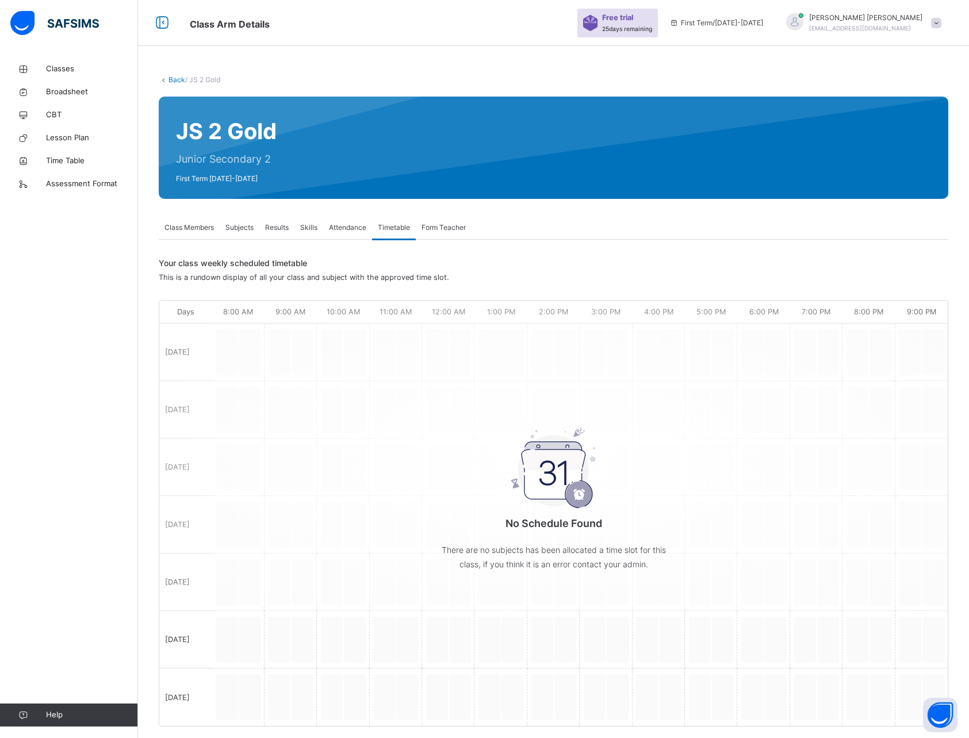
click at [357, 230] on span "Attendance" at bounding box center [347, 228] width 37 height 10
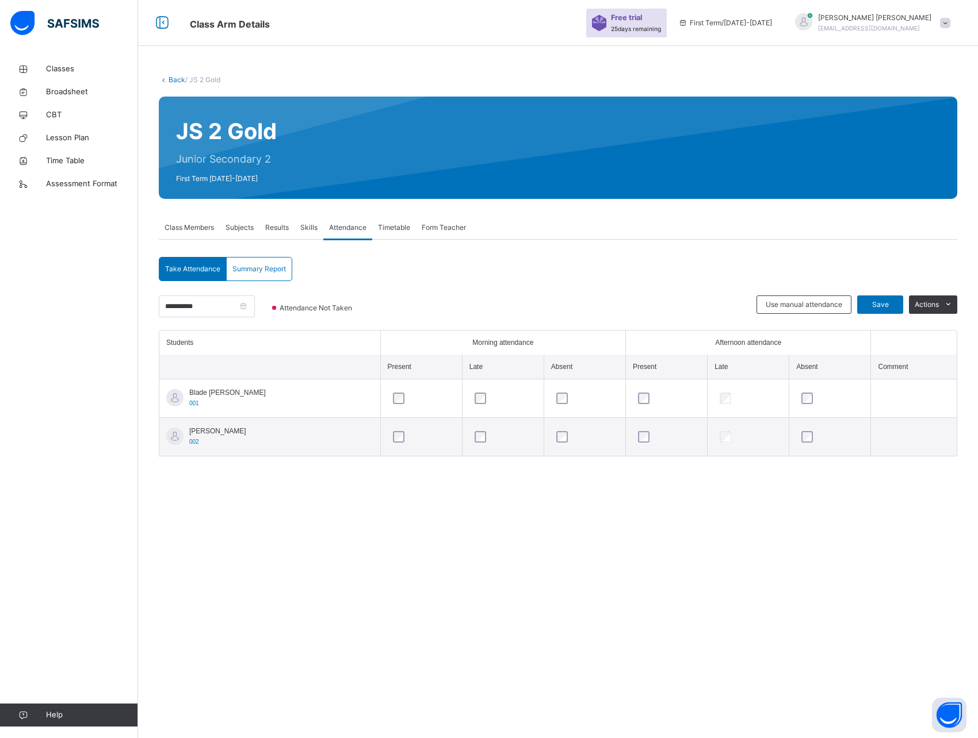
click at [308, 232] on span "Skills" at bounding box center [308, 228] width 17 height 10
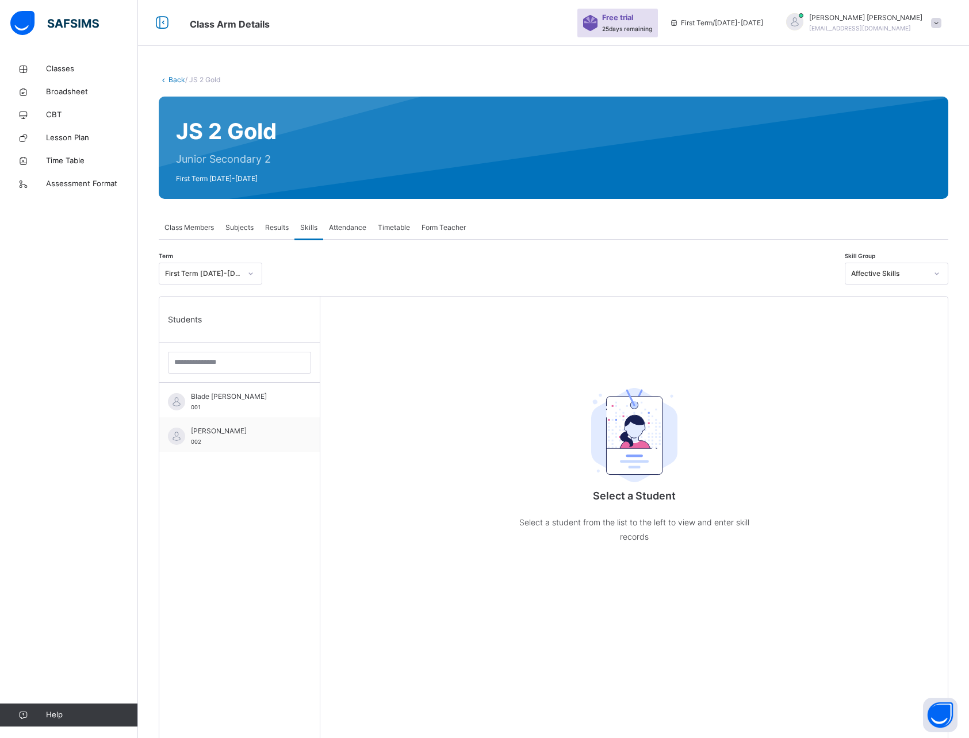
click at [280, 229] on span "Results" at bounding box center [277, 228] width 24 height 10
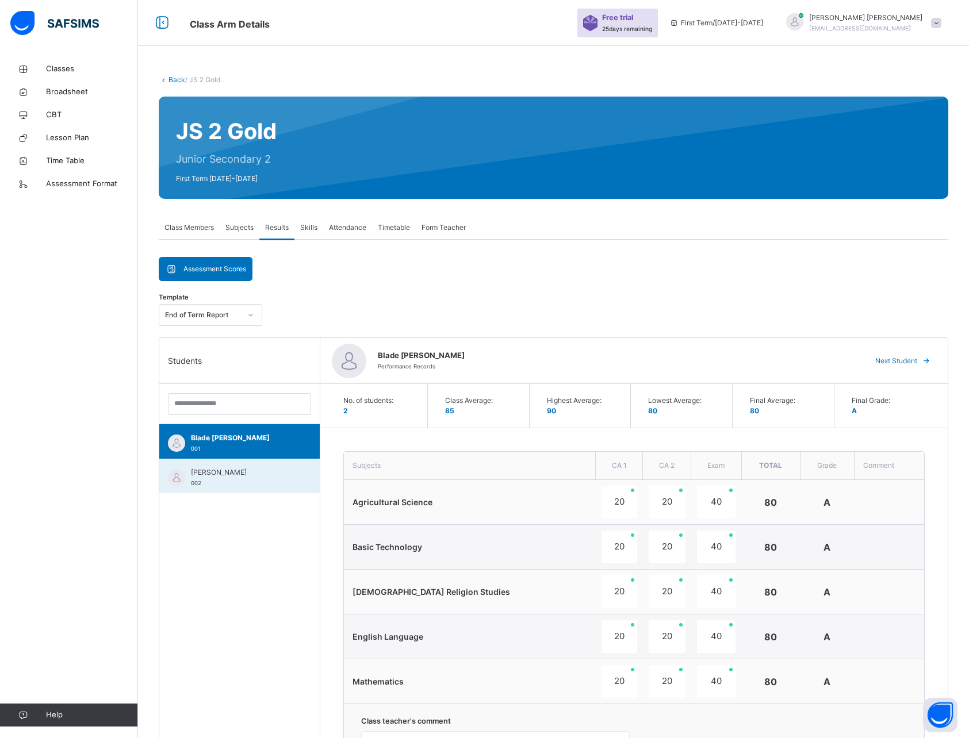
click at [258, 484] on div "[PERSON_NAME] 002" at bounding box center [242, 478] width 103 height 21
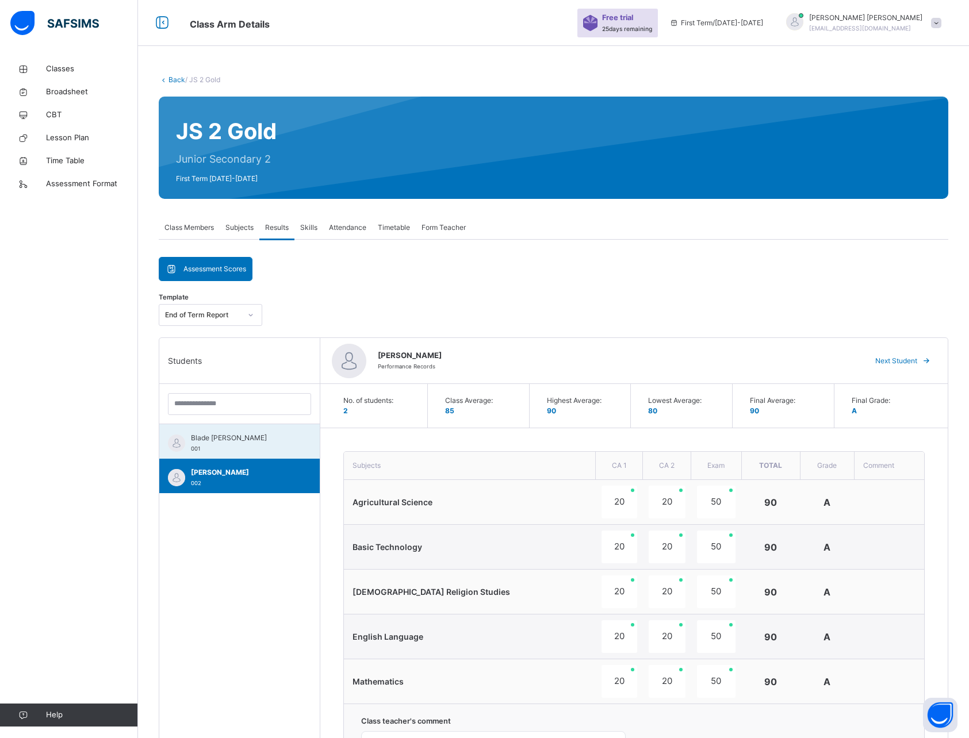
click at [235, 443] on div "Blade [PERSON_NAME] 001" at bounding box center [242, 443] width 103 height 21
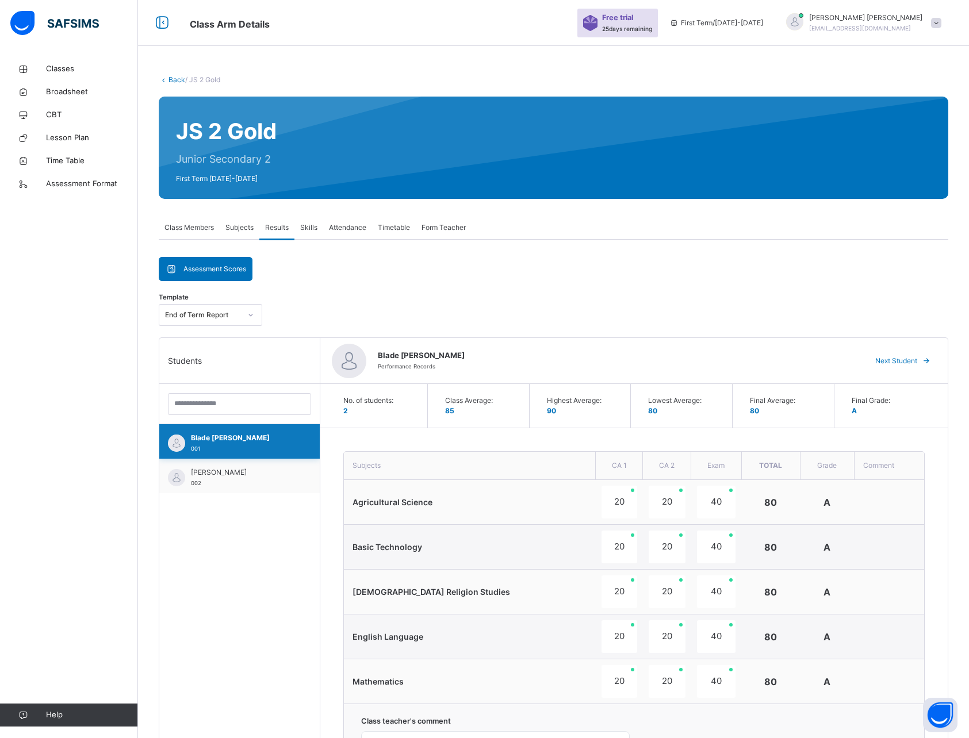
click at [196, 435] on span "Blade [PERSON_NAME]" at bounding box center [242, 438] width 103 height 10
click at [200, 446] on span "001" at bounding box center [195, 449] width 9 height 6
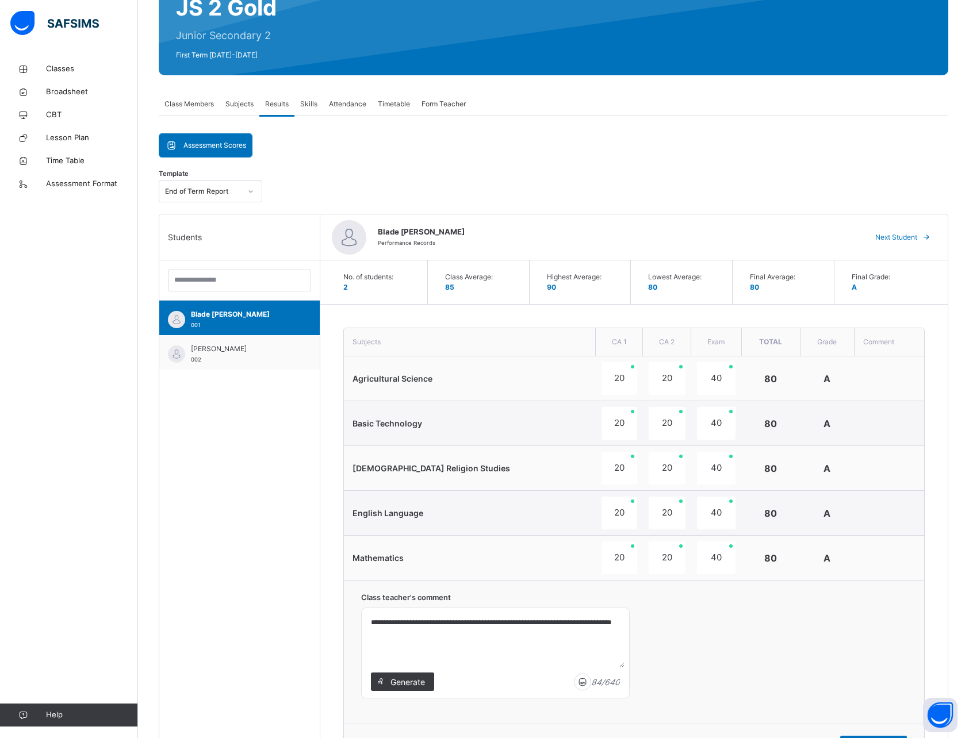
scroll to position [91, 0]
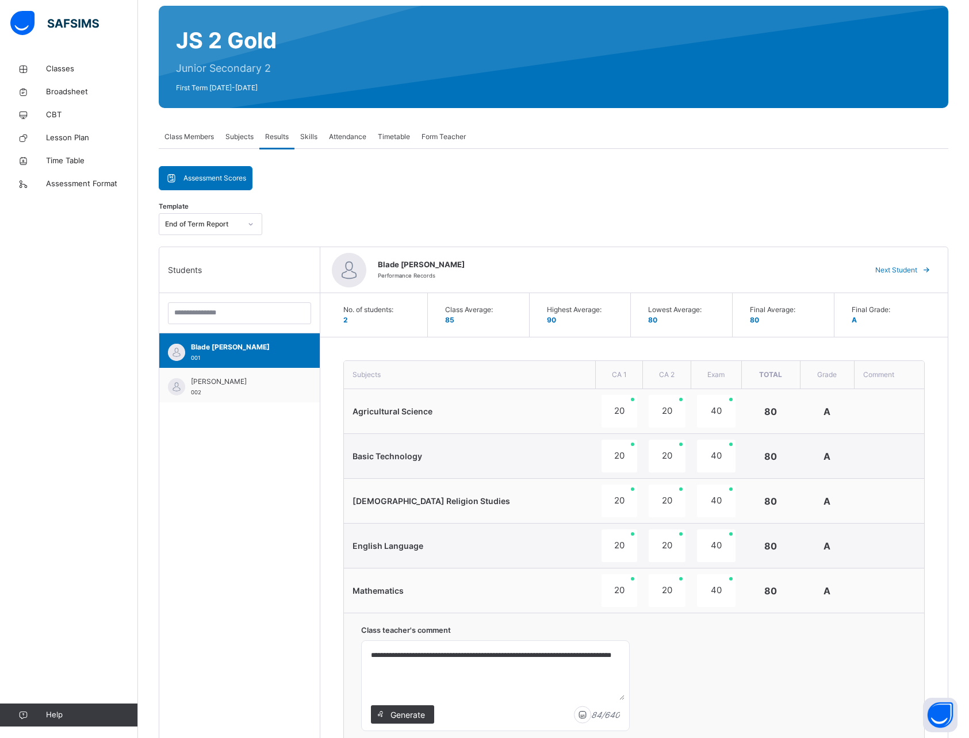
click at [311, 135] on span "Skills" at bounding box center [308, 137] width 17 height 10
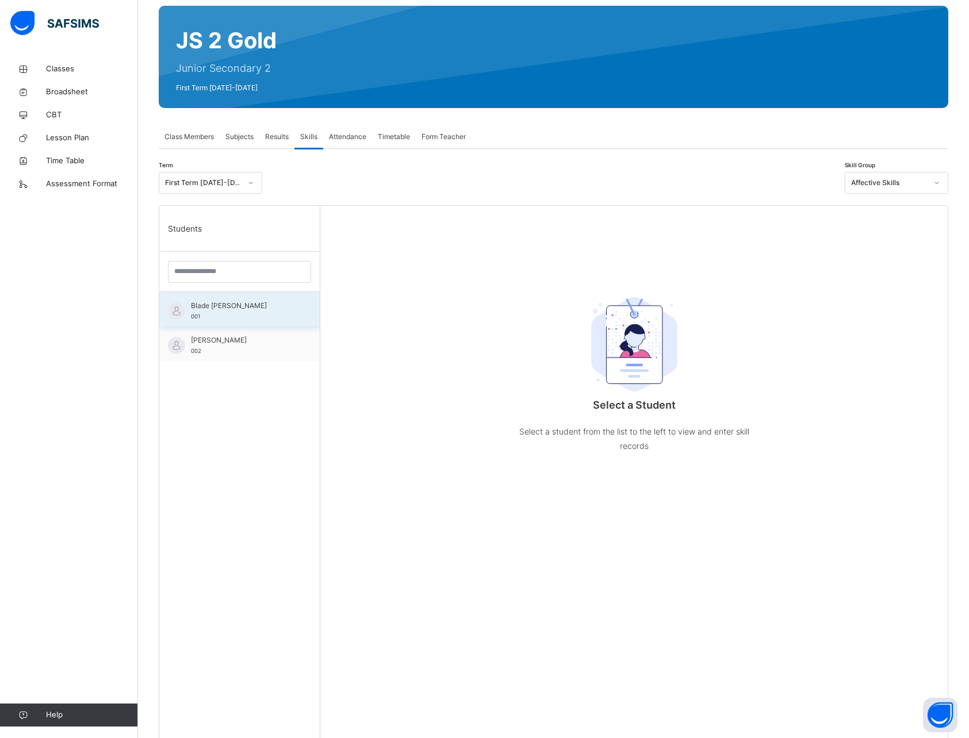
click at [229, 308] on span "Blade [PERSON_NAME]" at bounding box center [242, 306] width 103 height 10
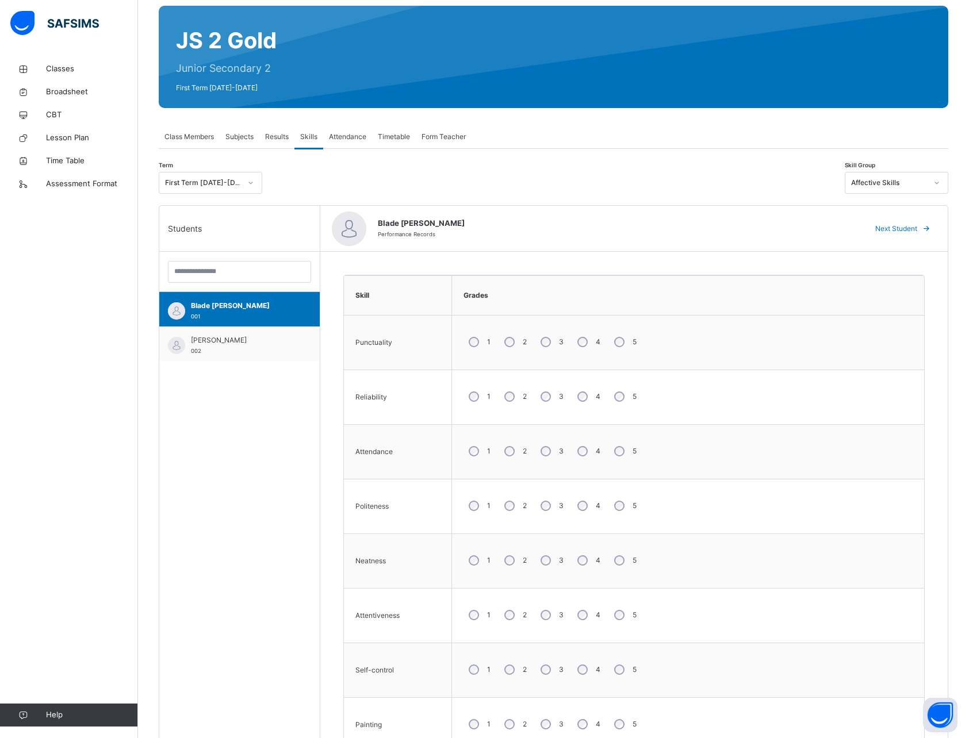
click at [356, 134] on span "Attendance" at bounding box center [347, 137] width 37 height 10
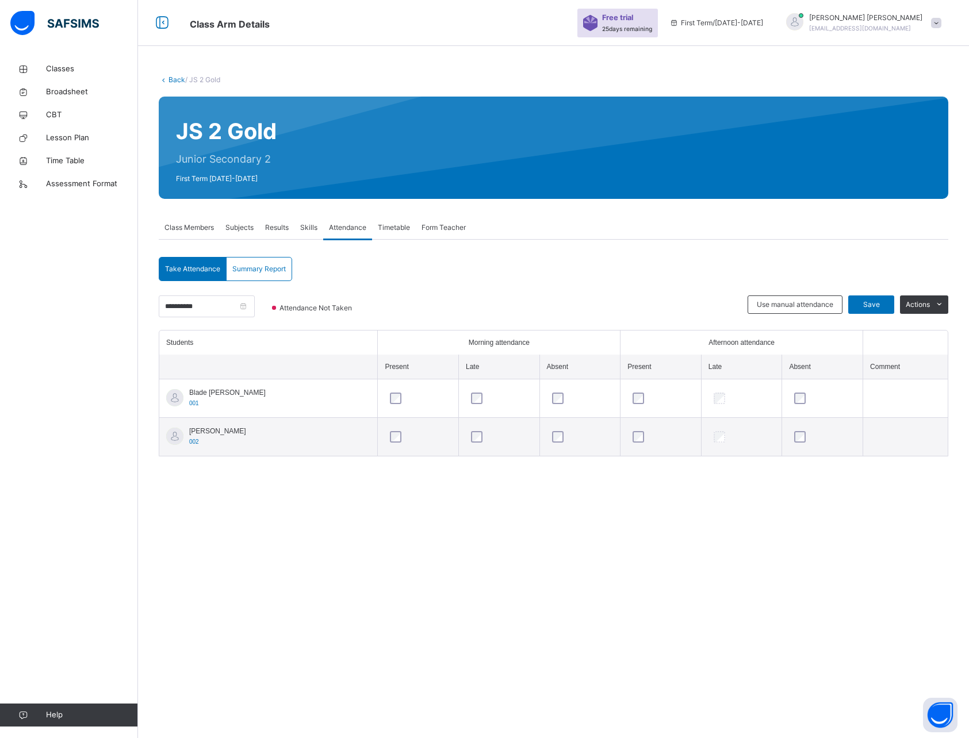
scroll to position [0, 0]
click at [394, 226] on span "Timetable" at bounding box center [394, 228] width 32 height 10
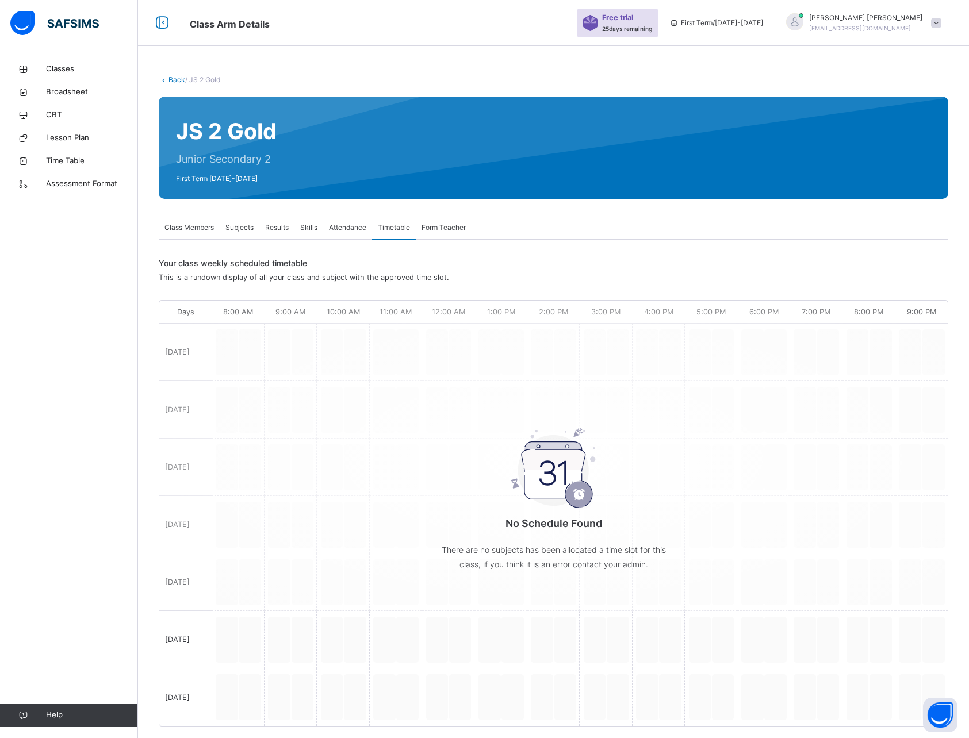
click at [449, 227] on span "Form Teacher" at bounding box center [444, 228] width 44 height 10
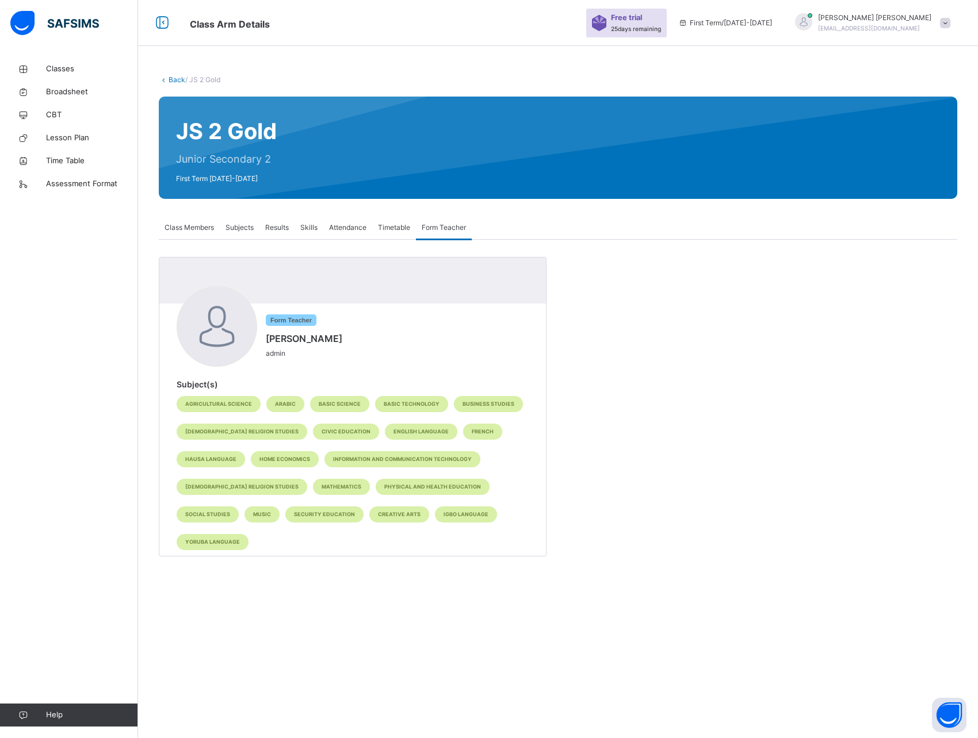
click at [277, 229] on span "Results" at bounding box center [277, 228] width 24 height 10
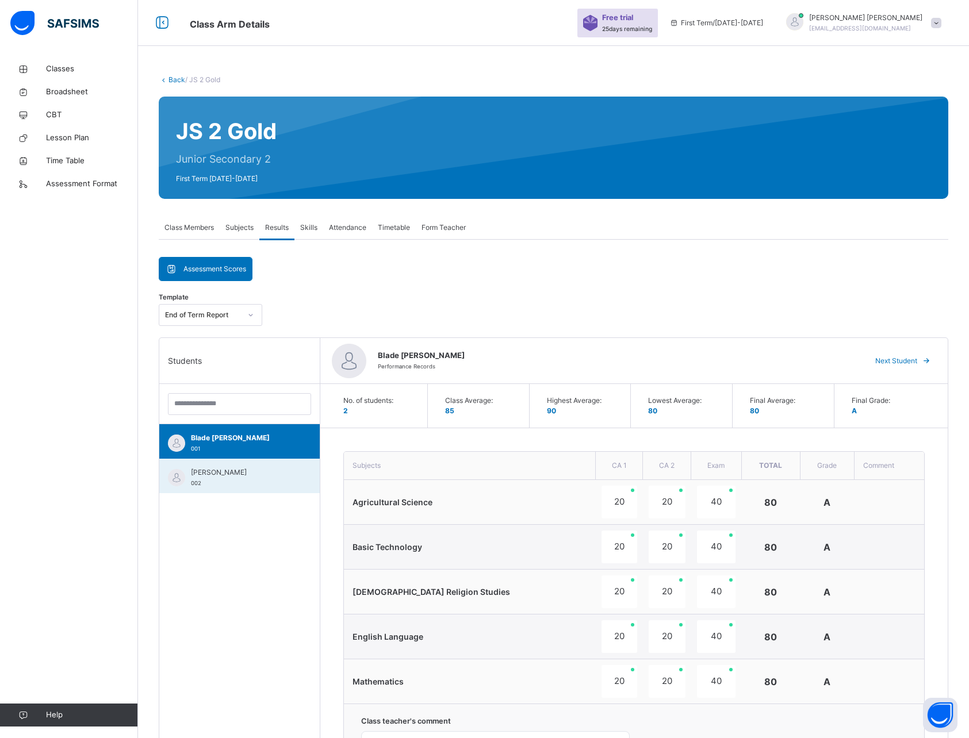
click at [228, 471] on span "[PERSON_NAME]" at bounding box center [242, 473] width 103 height 10
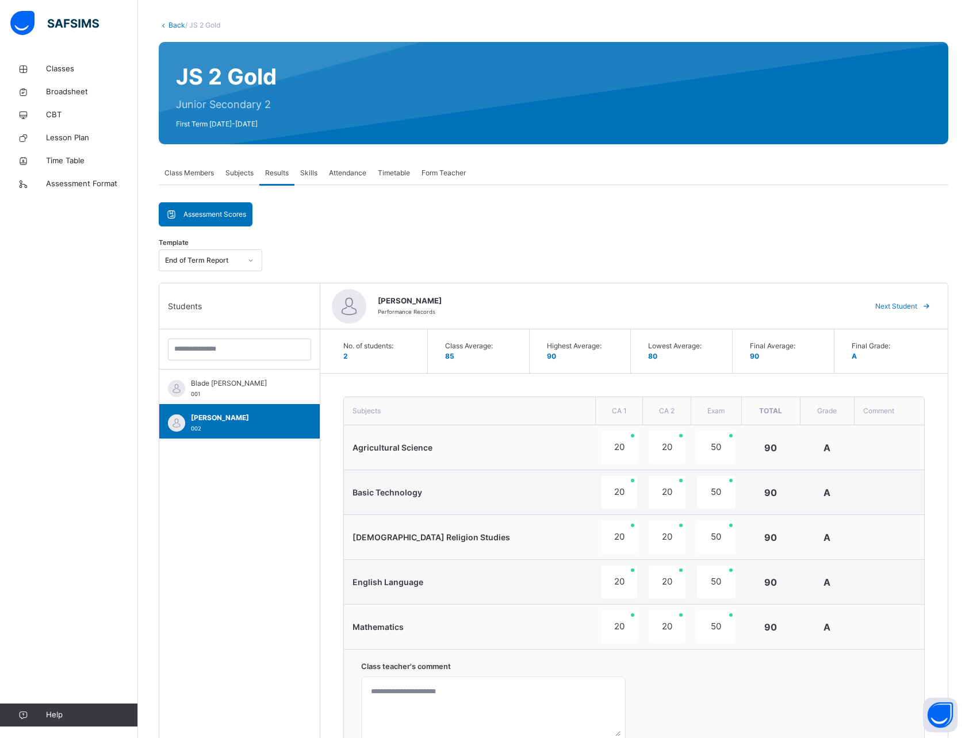
scroll to position [56, 0]
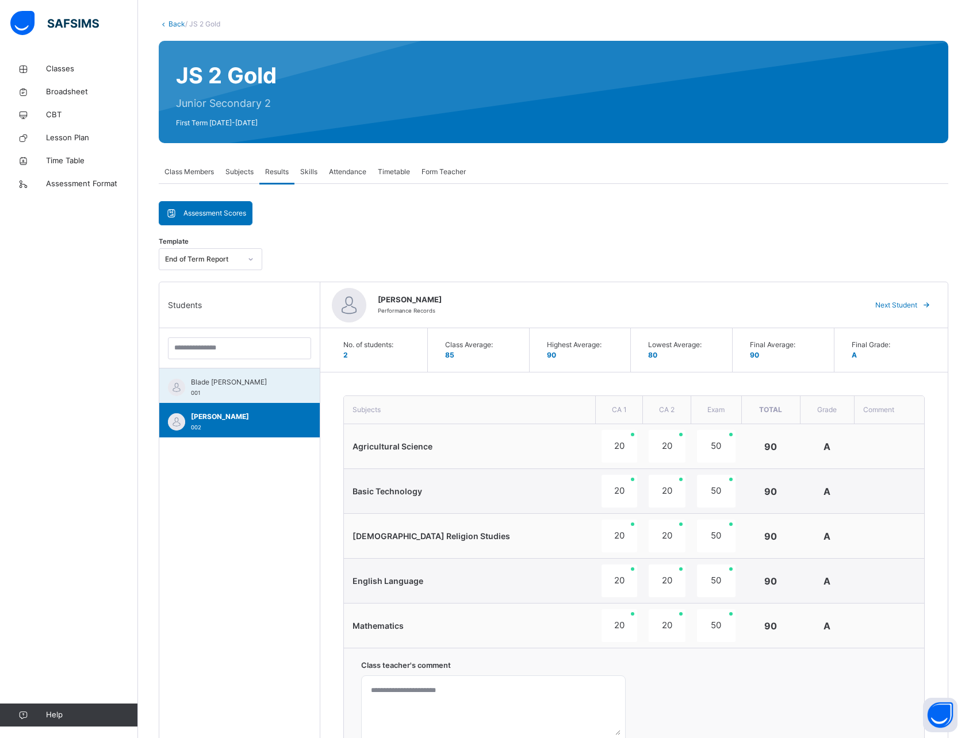
click at [225, 390] on div "Blade [PERSON_NAME] 001" at bounding box center [242, 387] width 103 height 21
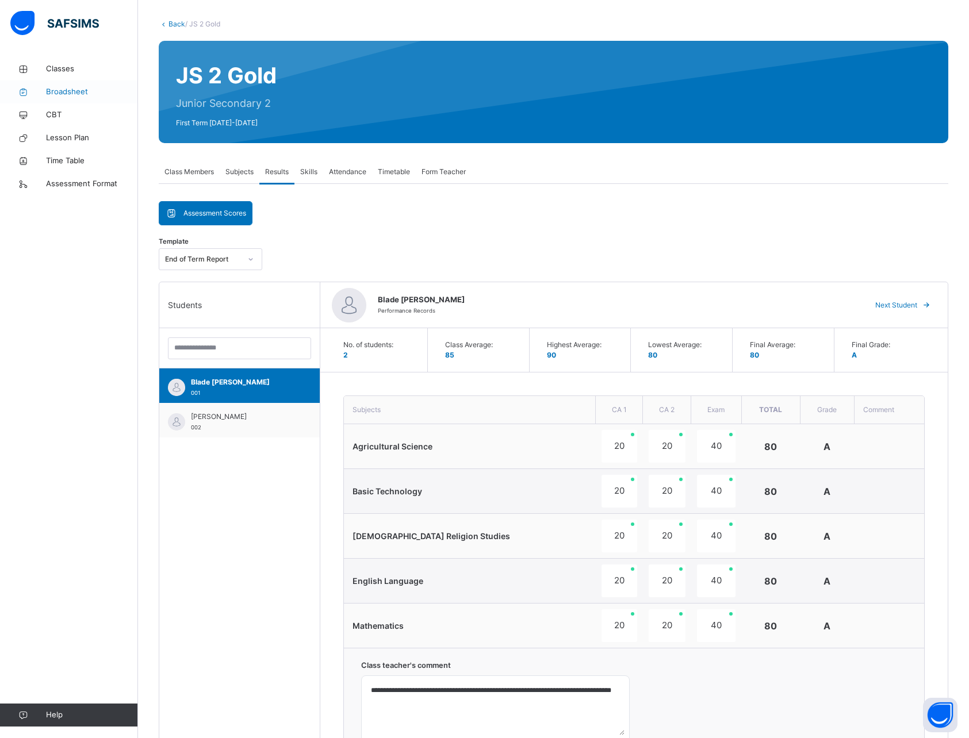
click at [65, 98] on link "Broadsheet" at bounding box center [69, 92] width 138 height 23
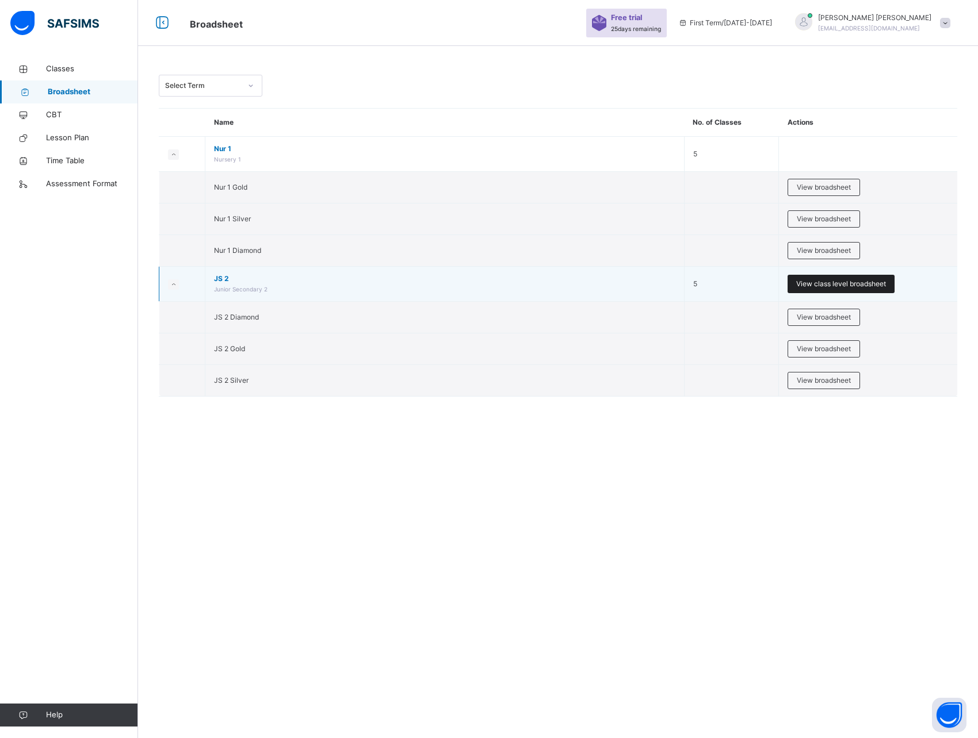
click at [842, 282] on span "View class level broadsheet" at bounding box center [841, 284] width 90 height 10
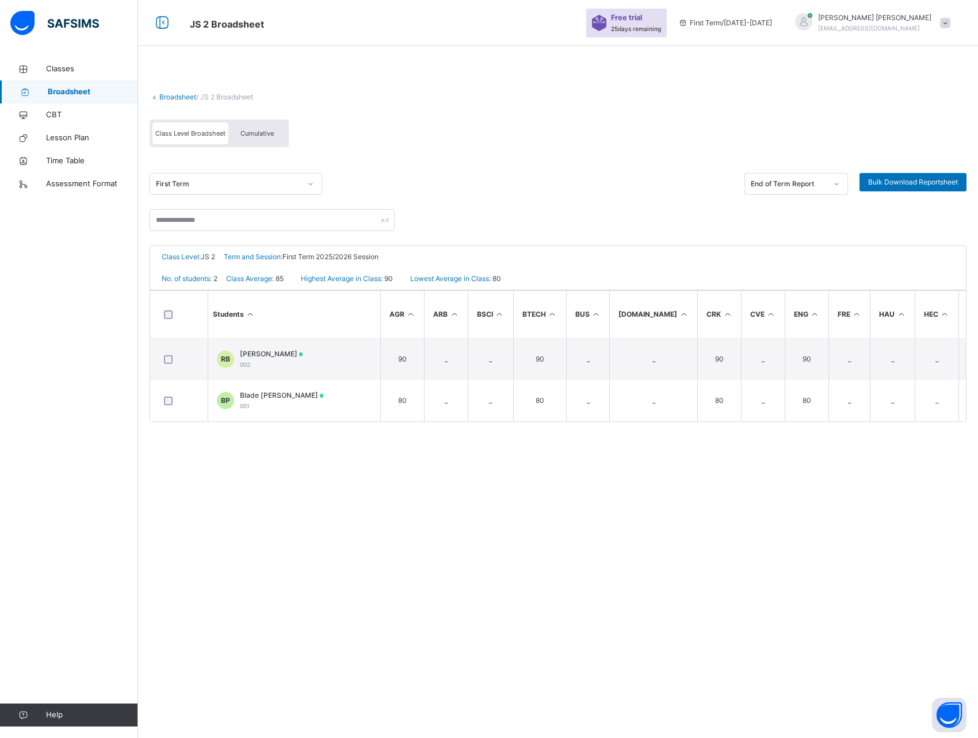
click at [264, 135] on span "Cumulative" at bounding box center [256, 133] width 33 height 8
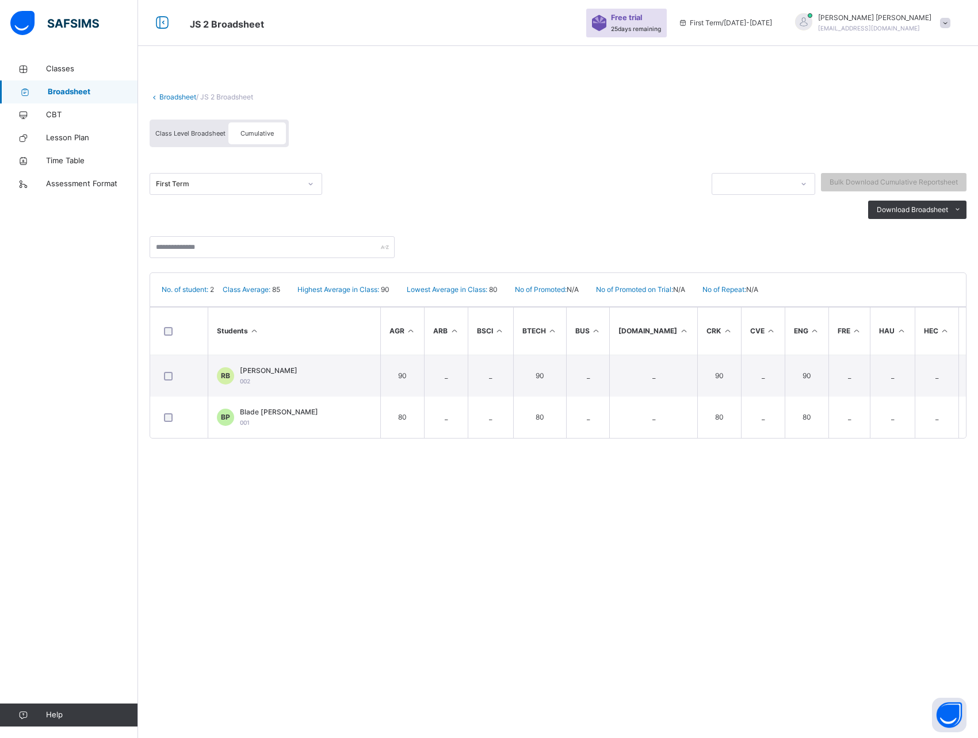
click at [196, 137] on span "Class Level Broadsheet" at bounding box center [190, 133] width 70 height 8
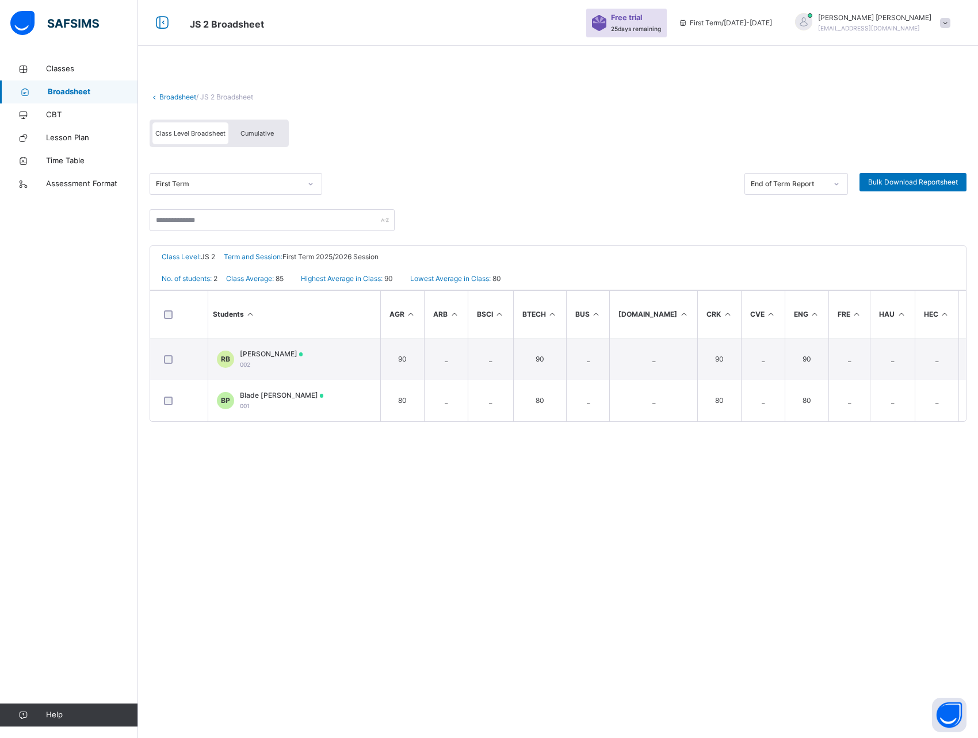
click at [223, 484] on div "Broadsheet / JS 2 Broadsheet Class Level Broadsheet Cumulative First Term End o…" at bounding box center [558, 369] width 840 height 738
click at [58, 71] on span "Classes" at bounding box center [92, 69] width 92 height 12
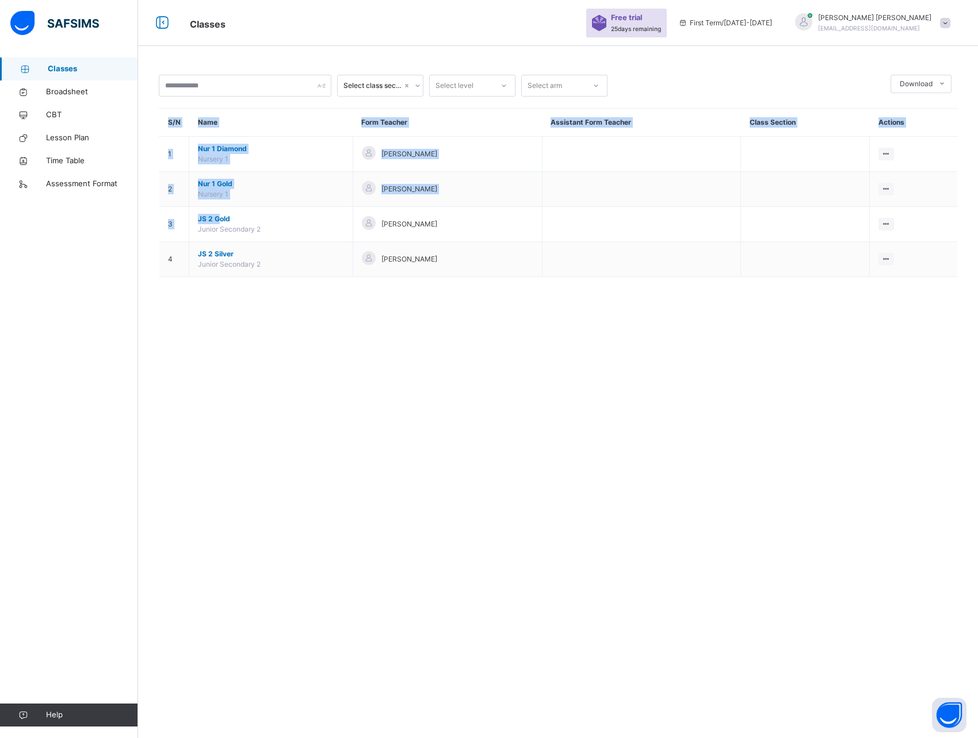
drag, startPoint x: 217, startPoint y: 217, endPoint x: 133, endPoint y: 201, distance: 85.4
click at [133, 201] on div "Classes Free trial 25 days remaining First Term / [DATE]-[DATE] [PERSON_NAME] […" at bounding box center [489, 369] width 978 height 738
click at [66, 218] on div "Classes Broadsheet CBT Lesson Plan Time Table Assessment Format Help" at bounding box center [69, 392] width 138 height 692
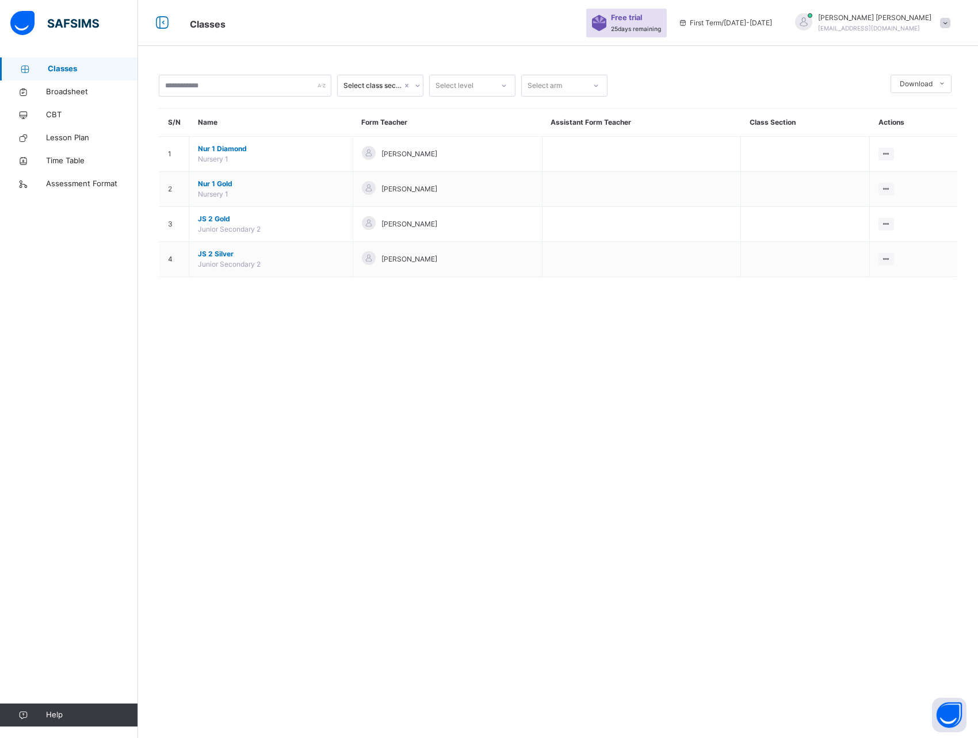
click at [936, 22] on div "[PERSON_NAME] [EMAIL_ADDRESS][DOMAIN_NAME]" at bounding box center [869, 23] width 173 height 21
click at [902, 97] on span "Notifications" at bounding box center [913, 98] width 76 height 16
click at [606, 28] on img at bounding box center [599, 23] width 14 height 16
click at [63, 92] on span "Broadsheet" at bounding box center [92, 92] width 92 height 12
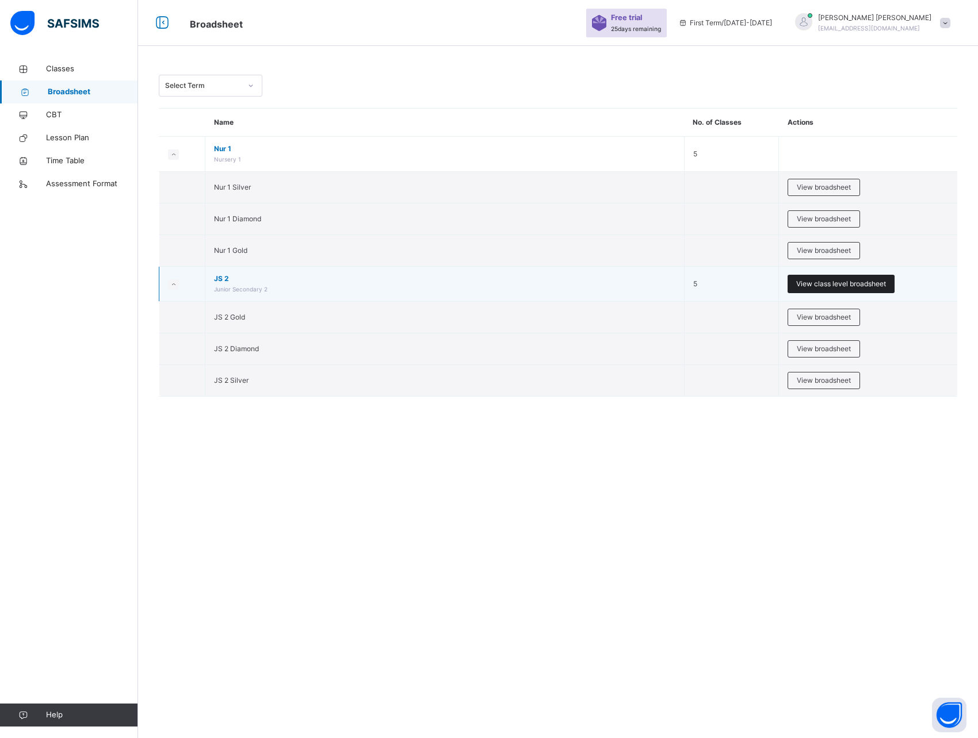
click at [813, 282] on span "View class level broadsheet" at bounding box center [841, 284] width 90 height 10
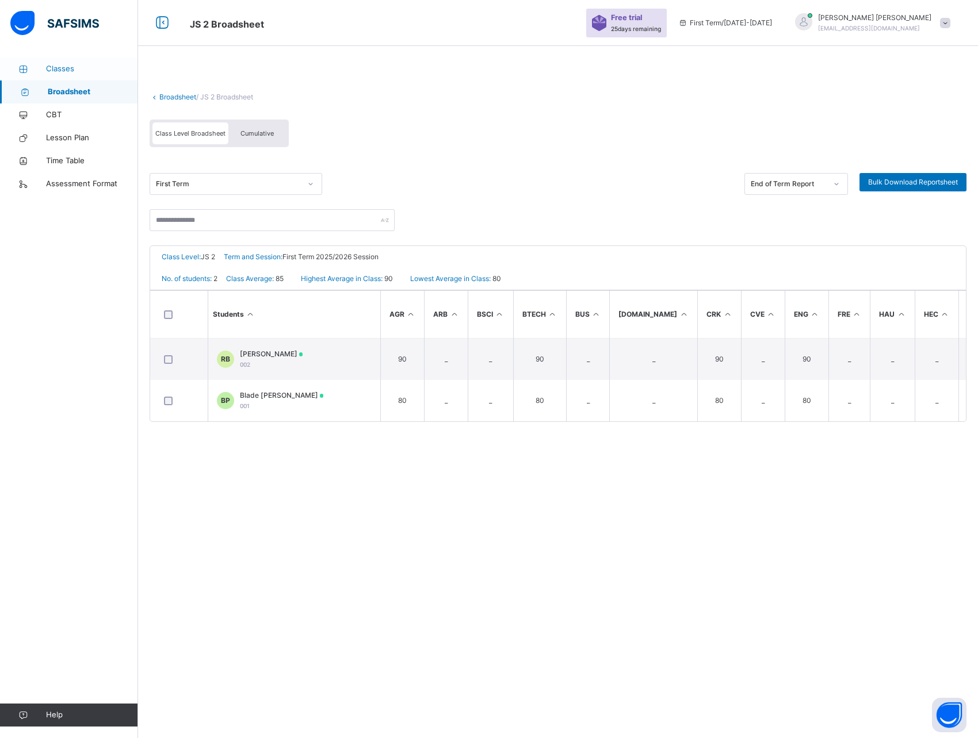
click at [70, 72] on span "Classes" at bounding box center [92, 69] width 92 height 12
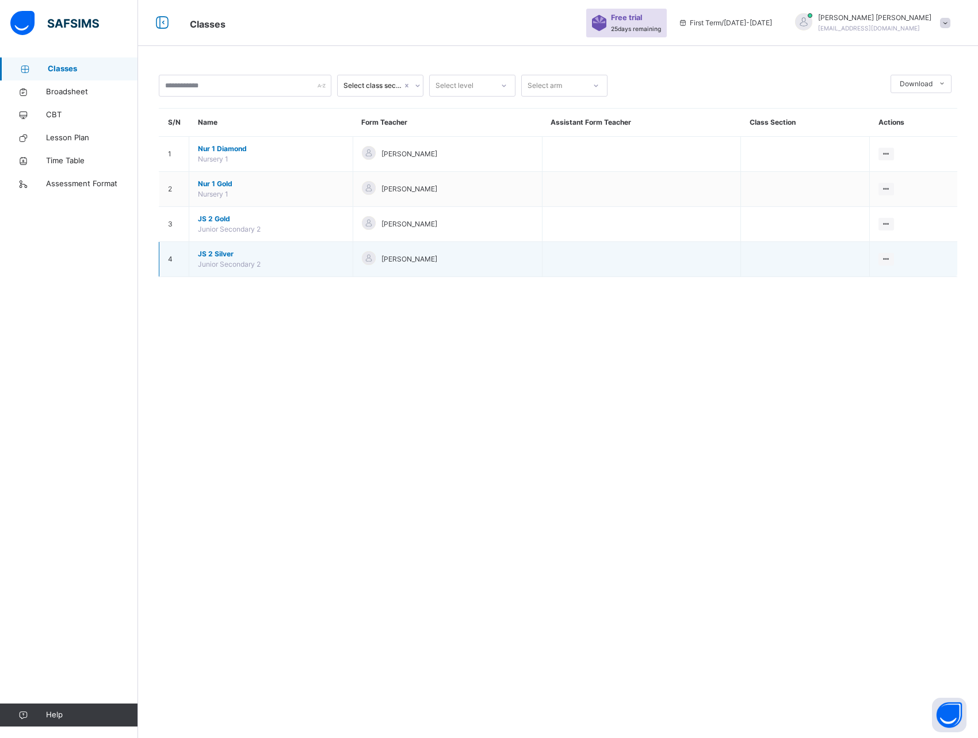
click at [216, 252] on span "JS 2 Silver" at bounding box center [271, 254] width 146 height 10
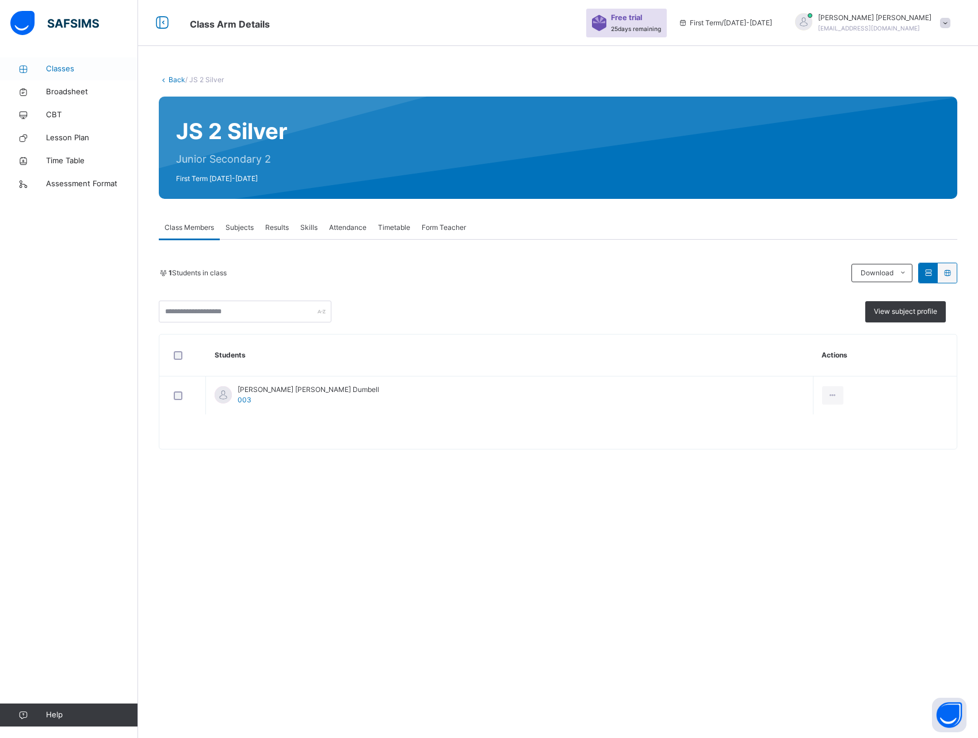
click at [67, 71] on span "Classes" at bounding box center [92, 69] width 92 height 12
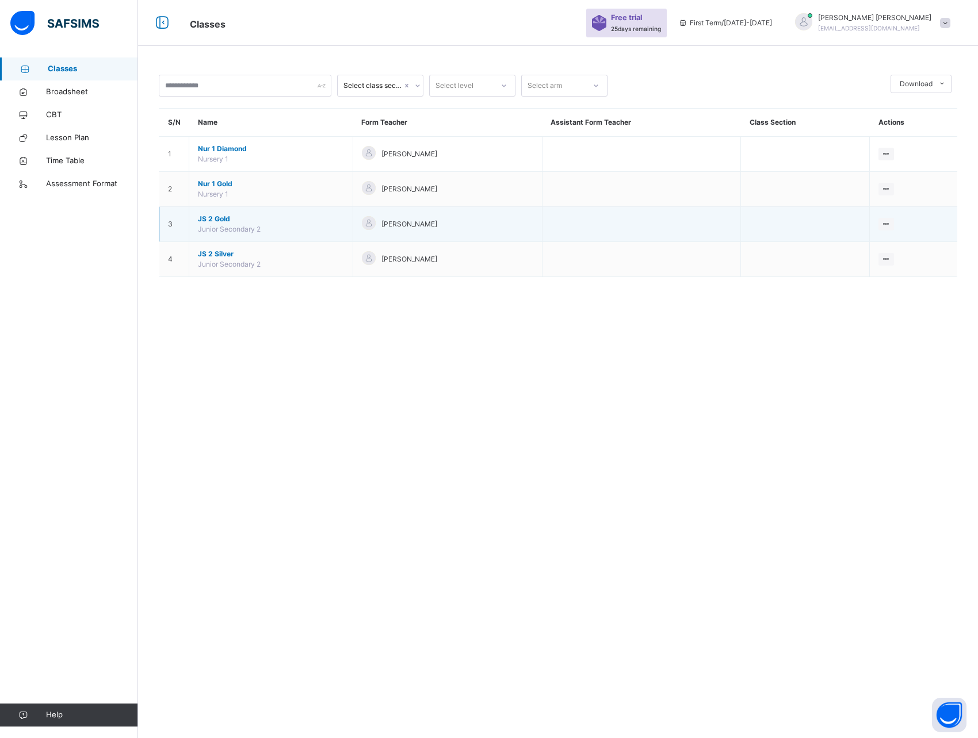
click at [217, 215] on span "JS 2 Gold" at bounding box center [271, 219] width 146 height 10
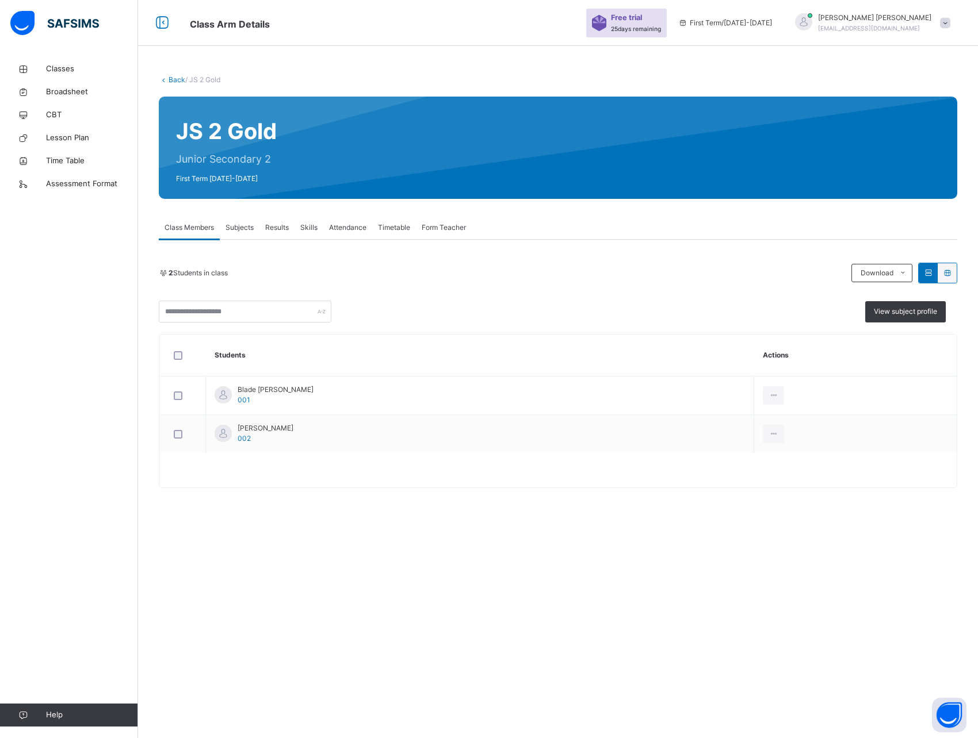
click at [278, 227] on span "Results" at bounding box center [277, 228] width 24 height 10
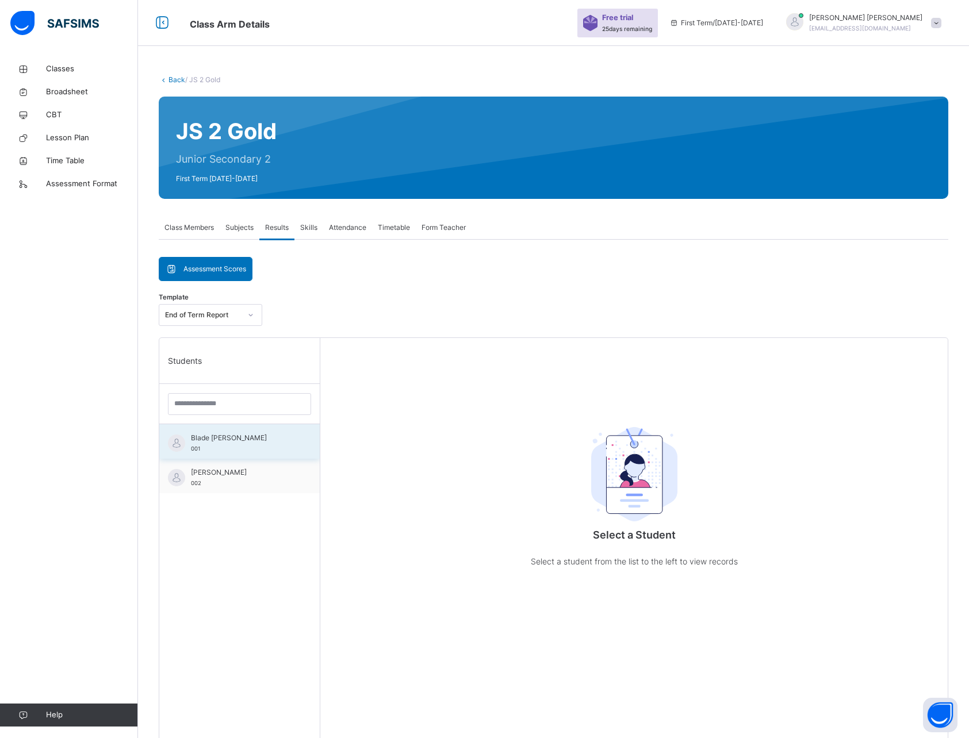
click at [233, 442] on span "Blade [PERSON_NAME]" at bounding box center [242, 438] width 103 height 10
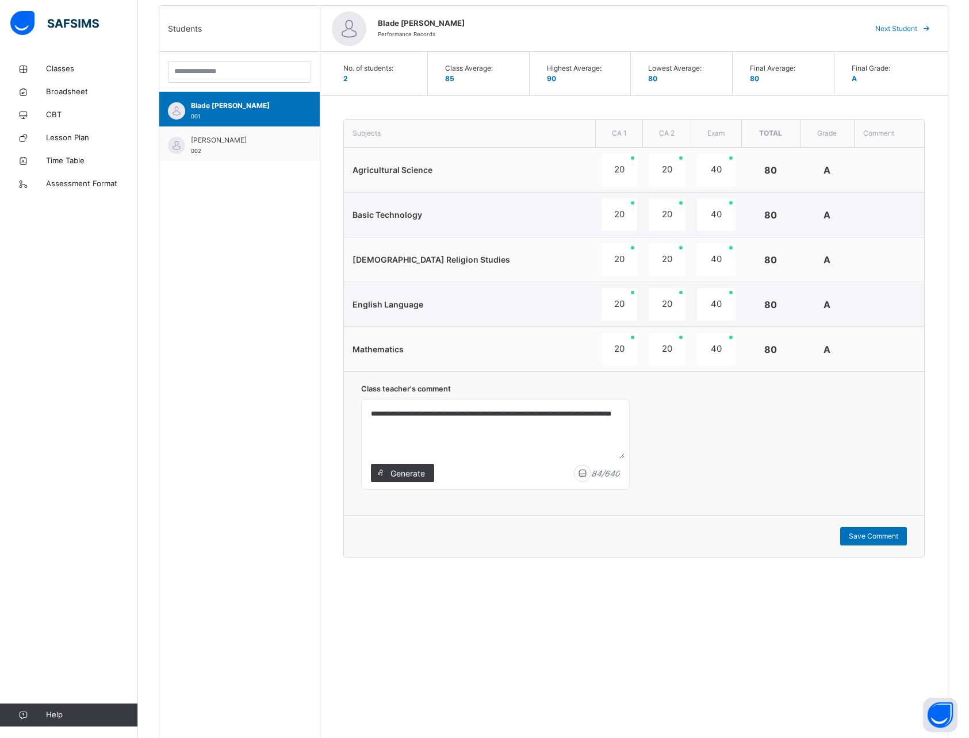
scroll to position [373, 0]
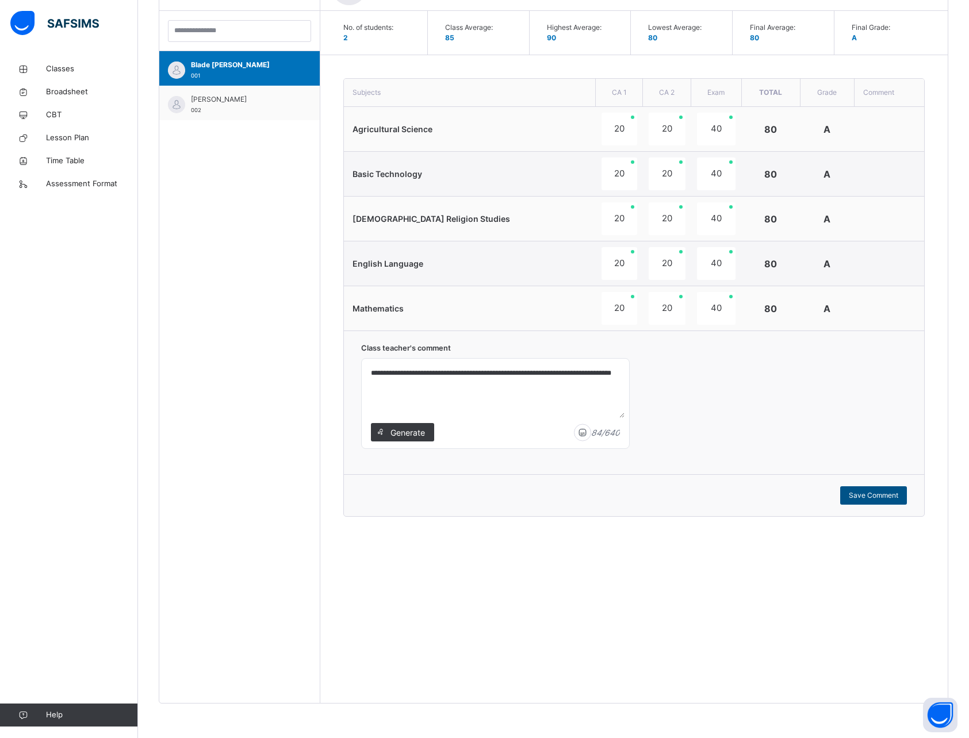
click at [874, 498] on span "Save Comment" at bounding box center [873, 496] width 49 height 10
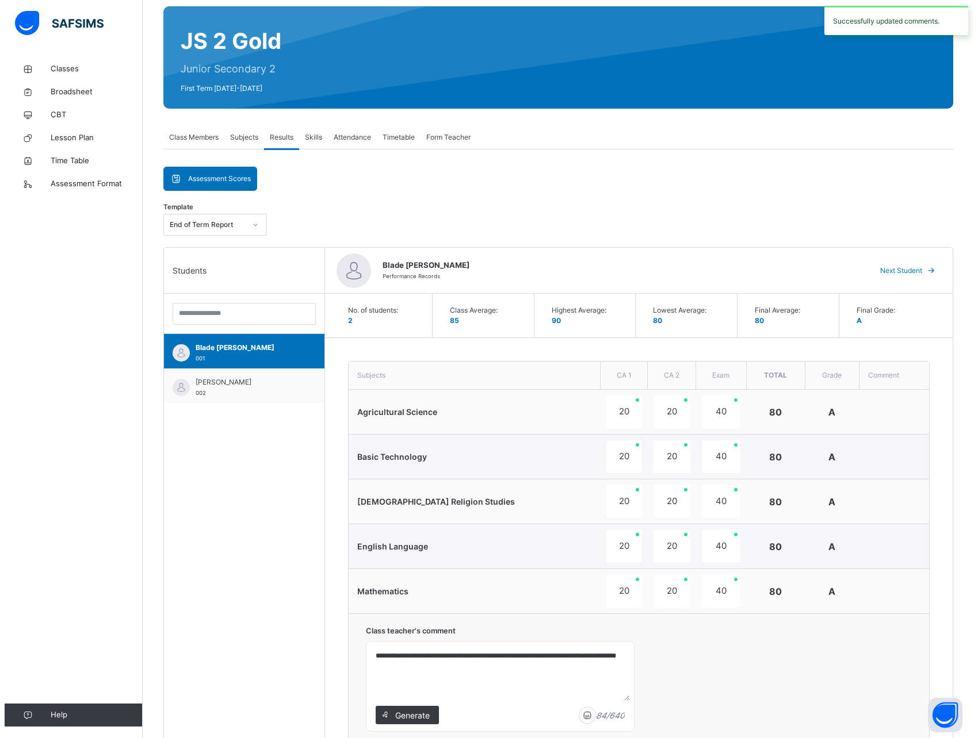
scroll to position [0, 0]
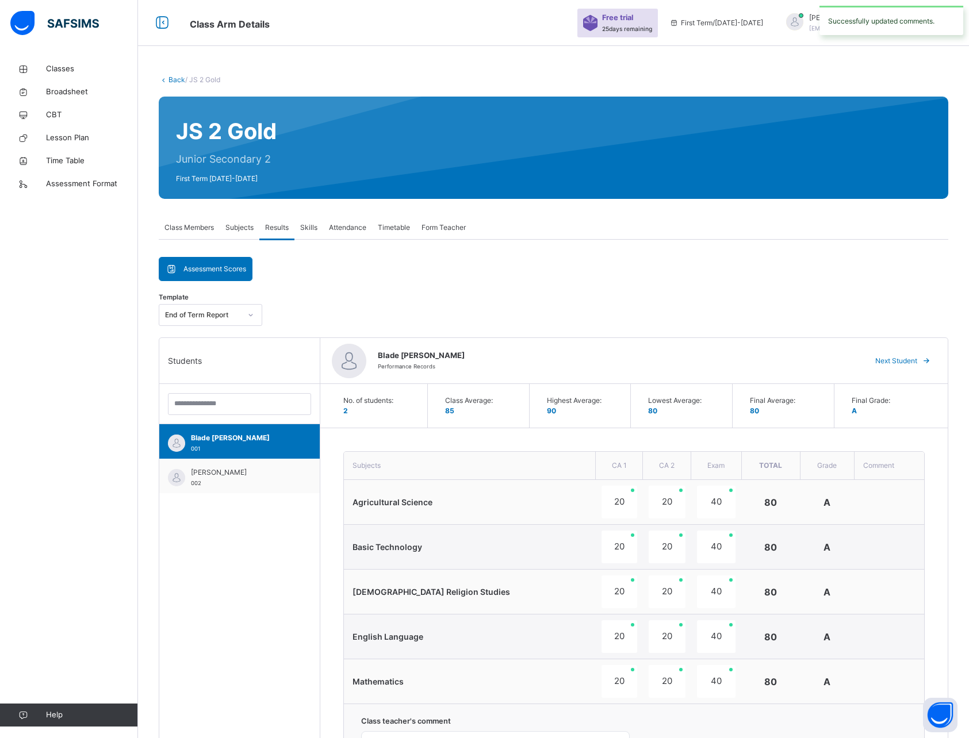
click at [389, 224] on span "Timetable" at bounding box center [394, 228] width 32 height 10
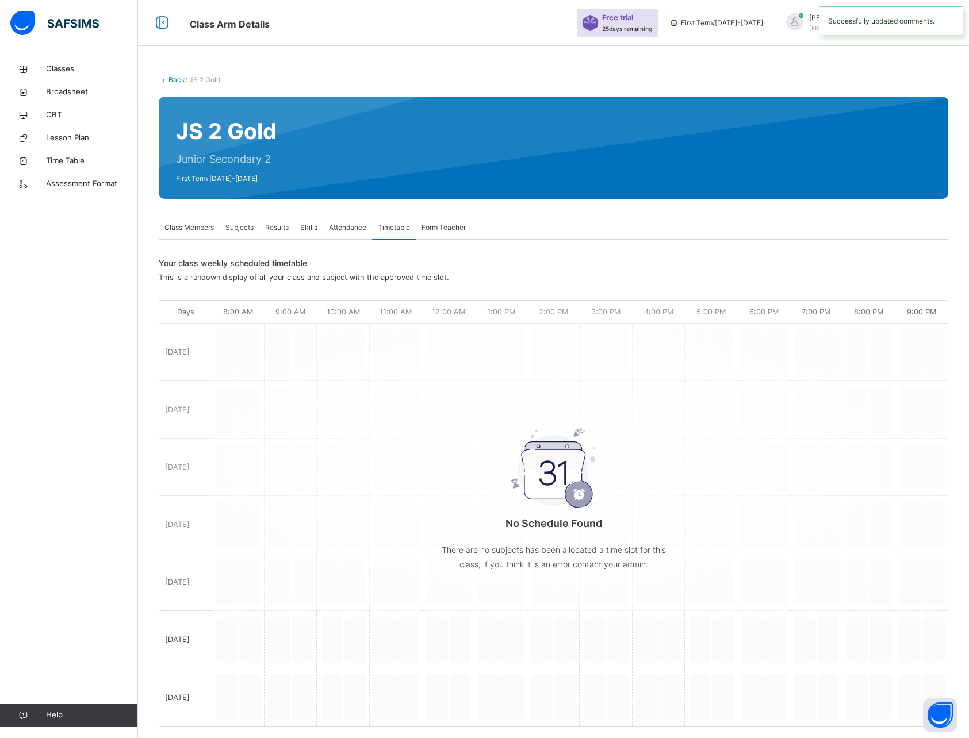
click at [446, 227] on span "Form Teacher" at bounding box center [444, 228] width 44 height 10
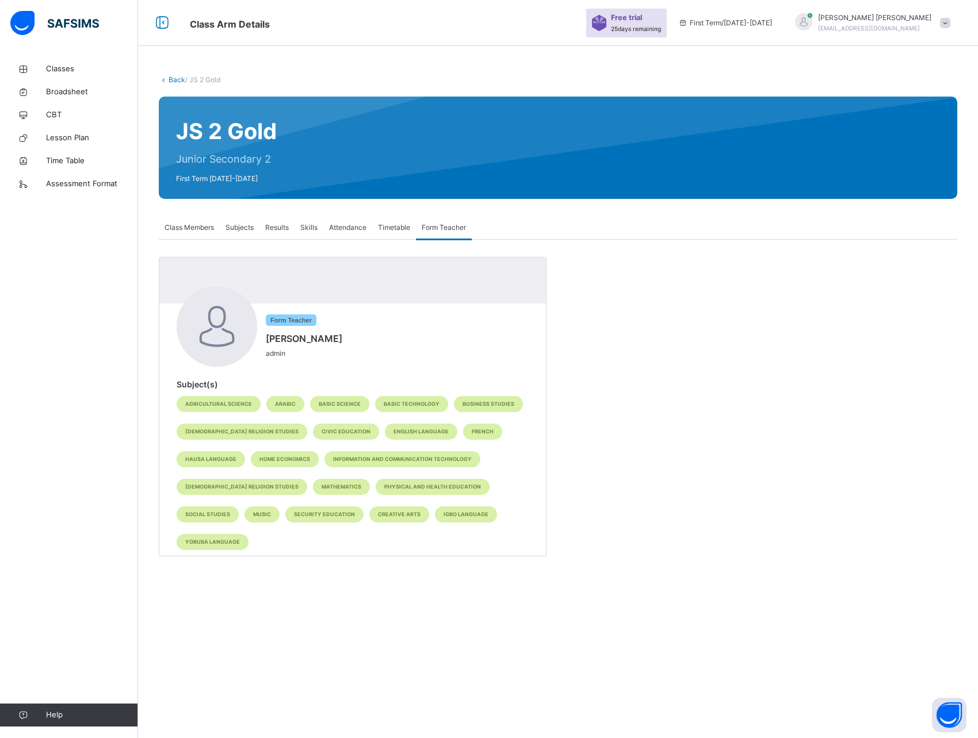
click at [343, 225] on span "Attendance" at bounding box center [347, 228] width 37 height 10
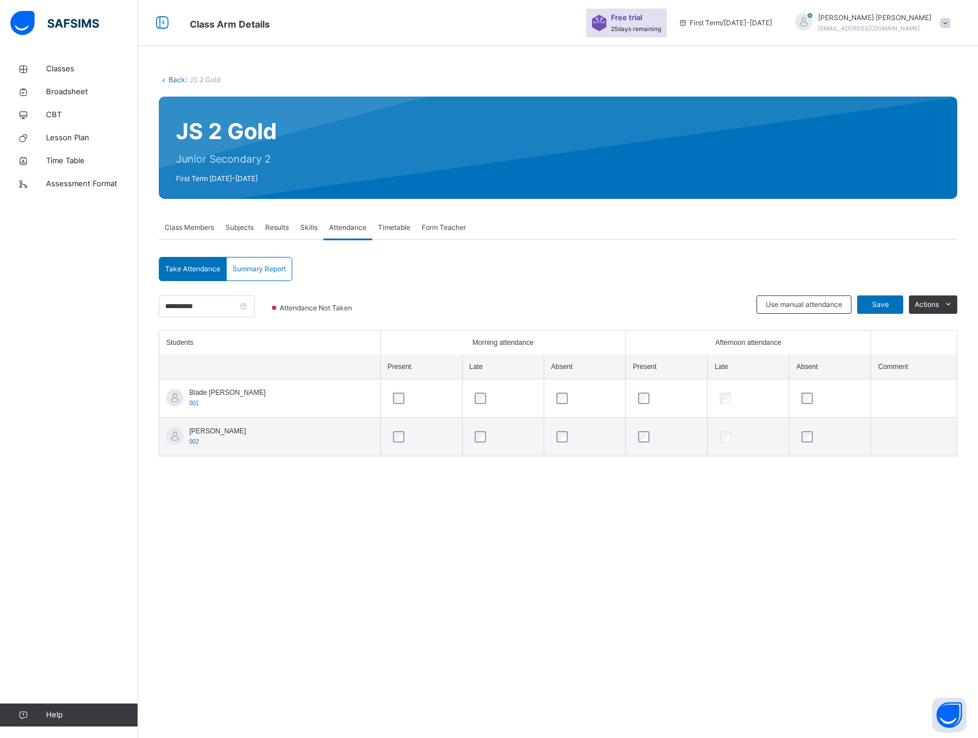
click at [283, 229] on span "Results" at bounding box center [277, 228] width 24 height 10
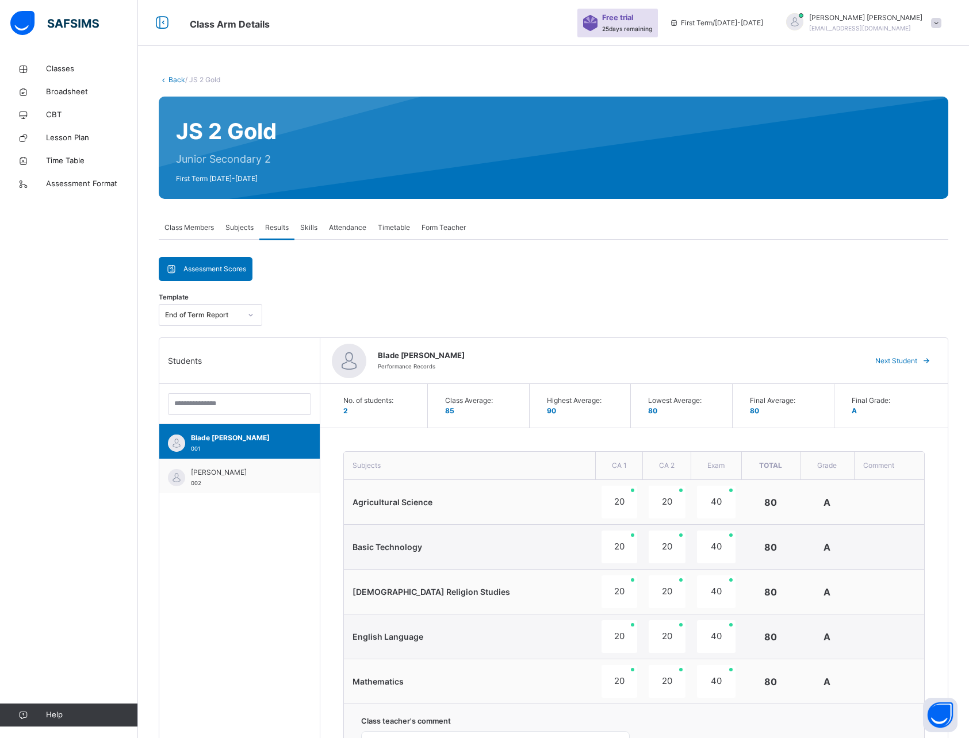
click at [209, 273] on span "Assessment Scores" at bounding box center [214, 269] width 63 height 10
click at [74, 81] on link "Broadsheet" at bounding box center [69, 92] width 138 height 23
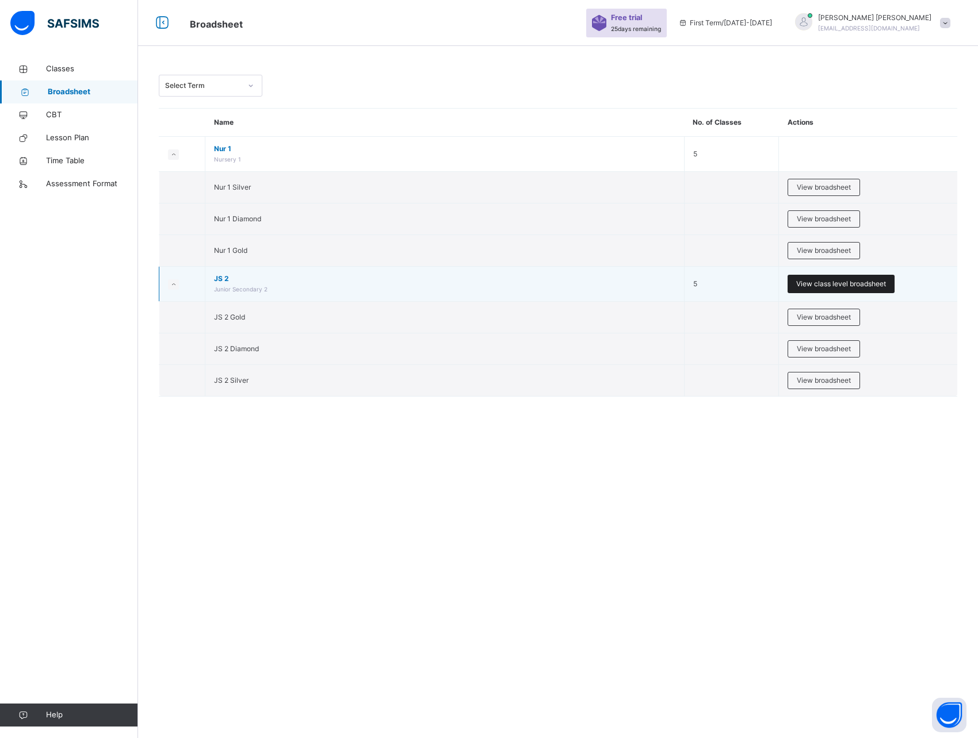
click at [813, 288] on span "View class level broadsheet" at bounding box center [841, 284] width 90 height 10
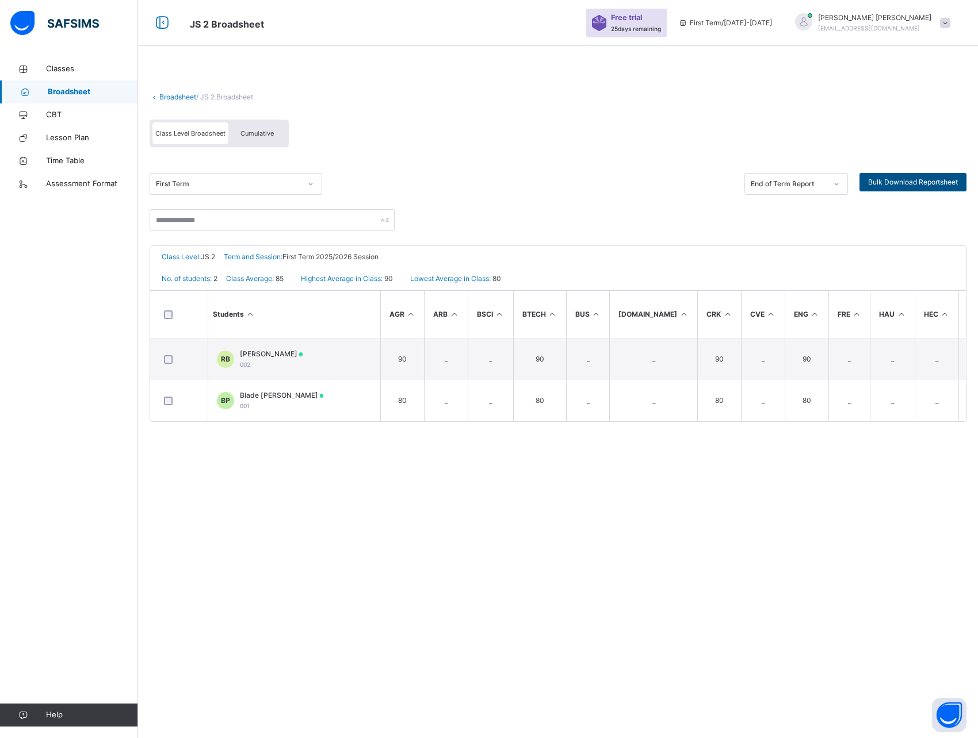
click at [910, 183] on span "Bulk Download Reportsheet" at bounding box center [913, 182] width 90 height 10
click at [788, 185] on div "End of Term Report" at bounding box center [788, 184] width 76 height 10
click at [255, 125] on div "Cumulative" at bounding box center [257, 133] width 58 height 22
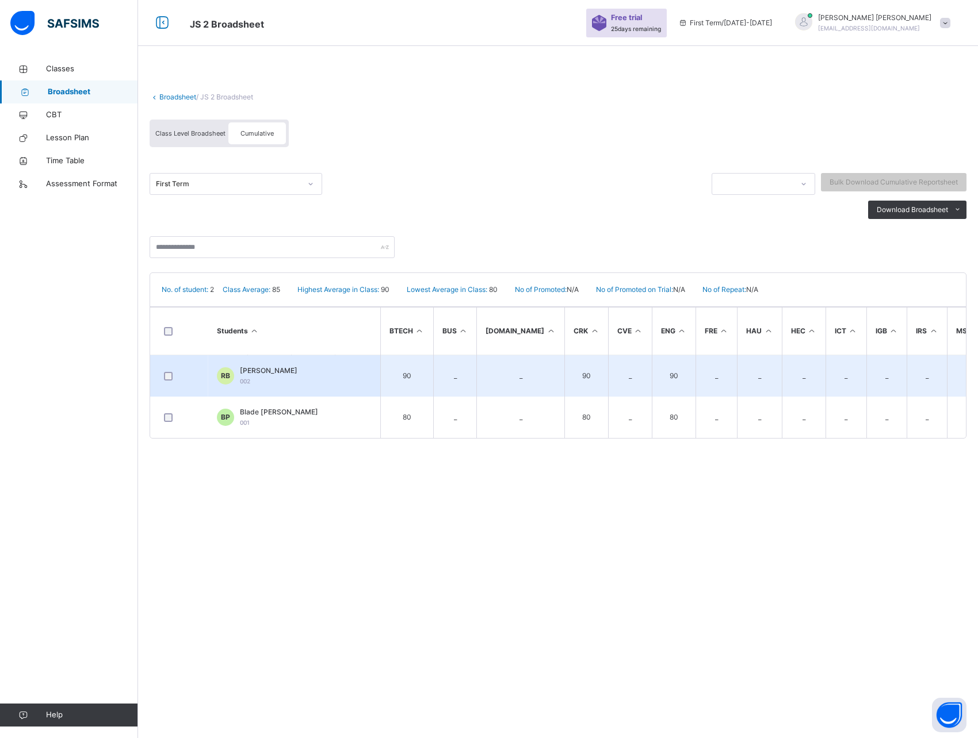
scroll to position [0, 110]
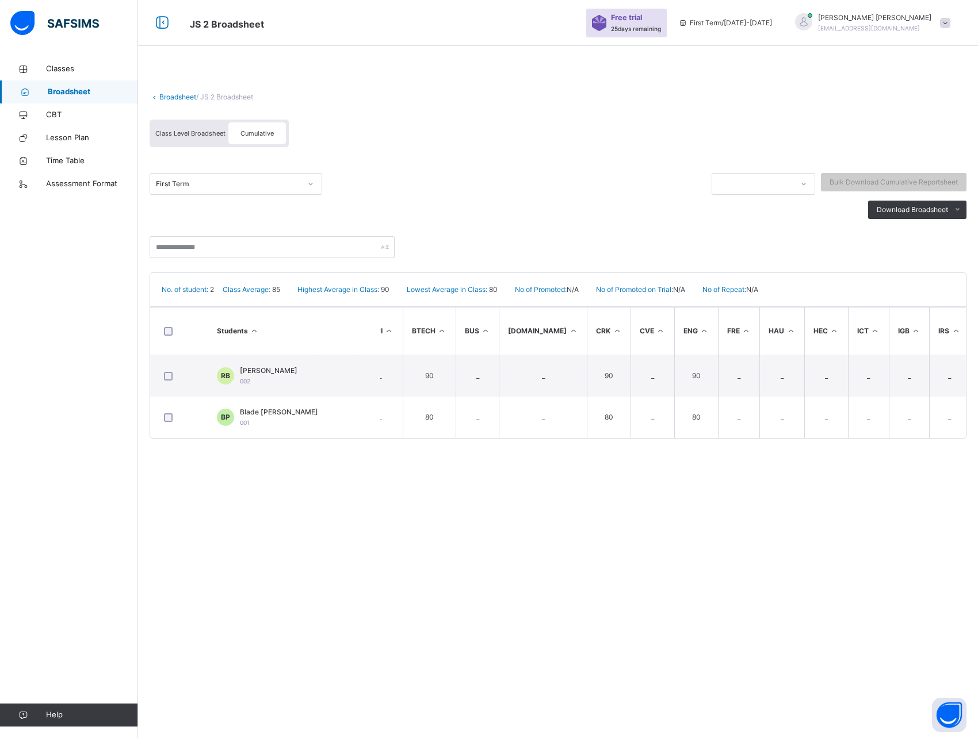
click at [220, 187] on div "First Term" at bounding box center [228, 184] width 145 height 10
click at [197, 222] on div "Second Term [DATE]-[DATE]" at bounding box center [235, 230] width 171 height 20
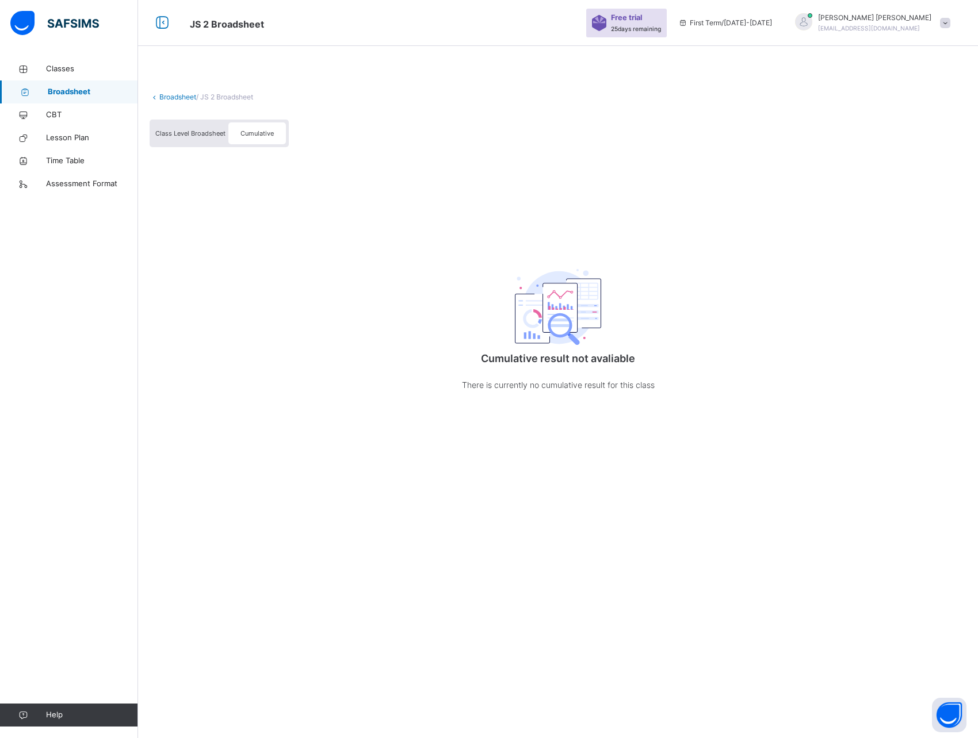
click at [191, 137] on div "Class Level Broadsheet" at bounding box center [190, 133] width 76 height 22
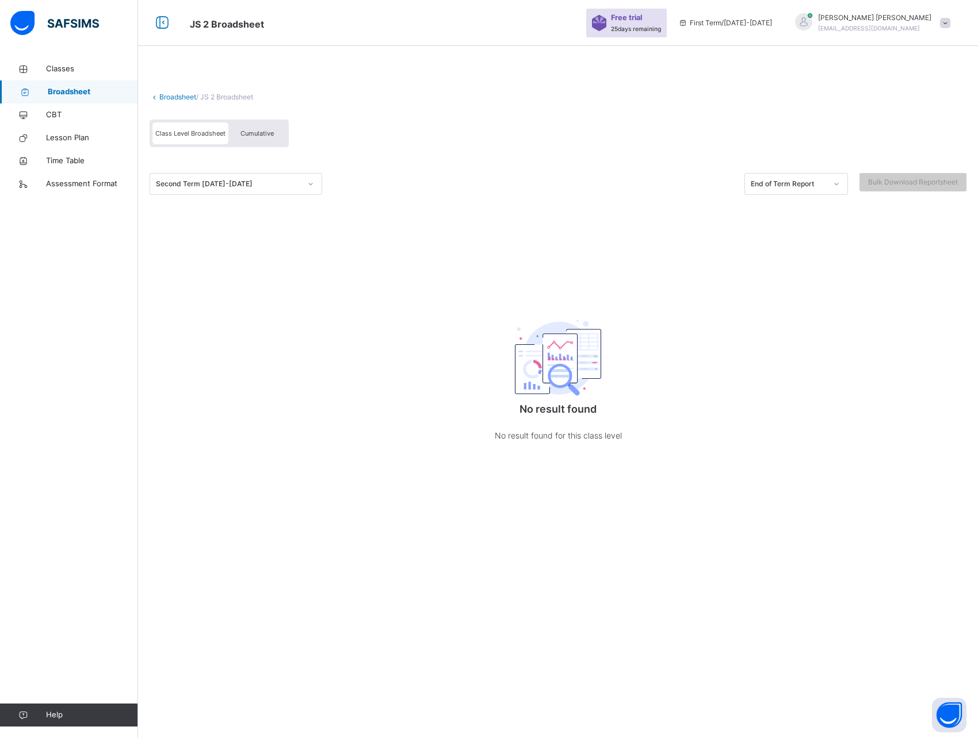
click at [213, 182] on div "Second Term [DATE]-[DATE]" at bounding box center [228, 184] width 145 height 10
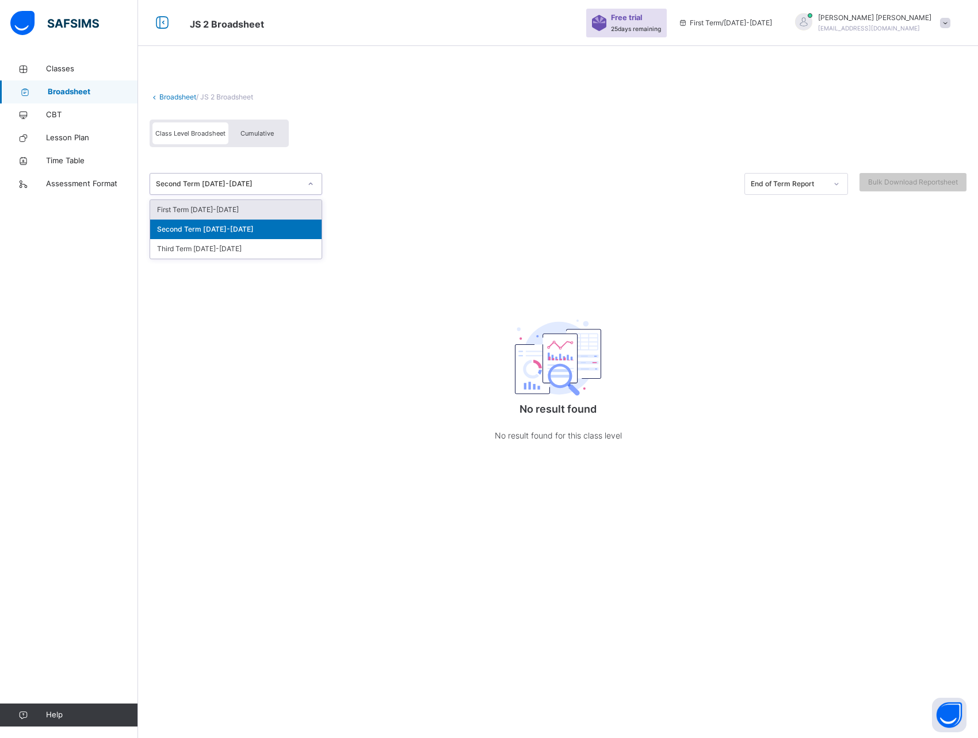
click at [199, 202] on div "First Term [DATE]-[DATE]" at bounding box center [235, 210] width 171 height 20
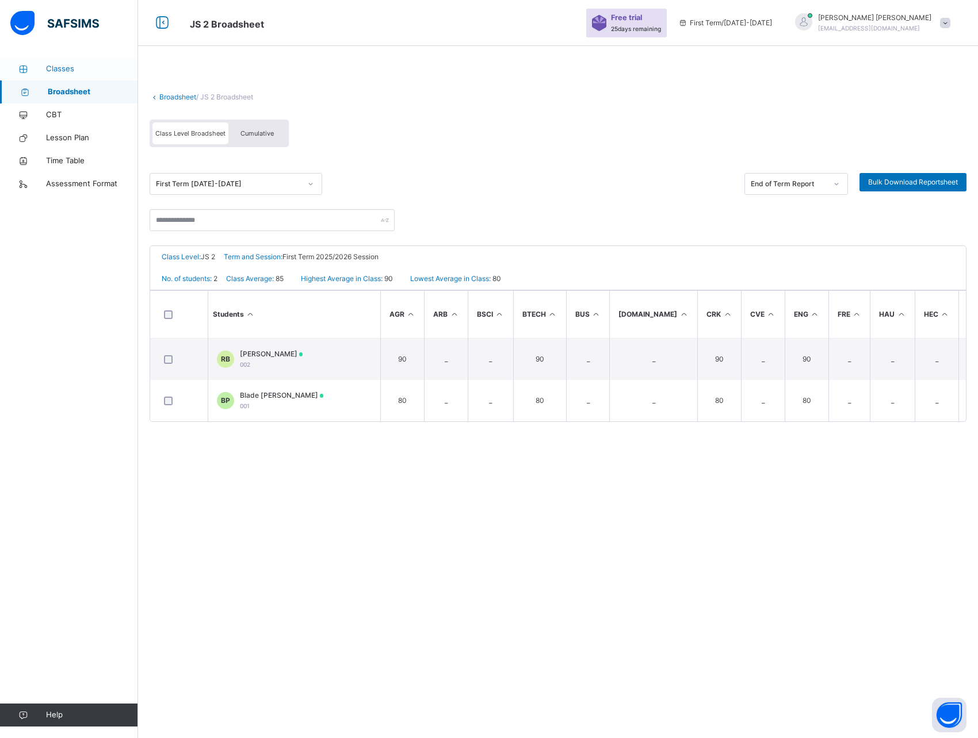
click at [44, 69] on icon at bounding box center [23, 69] width 46 height 9
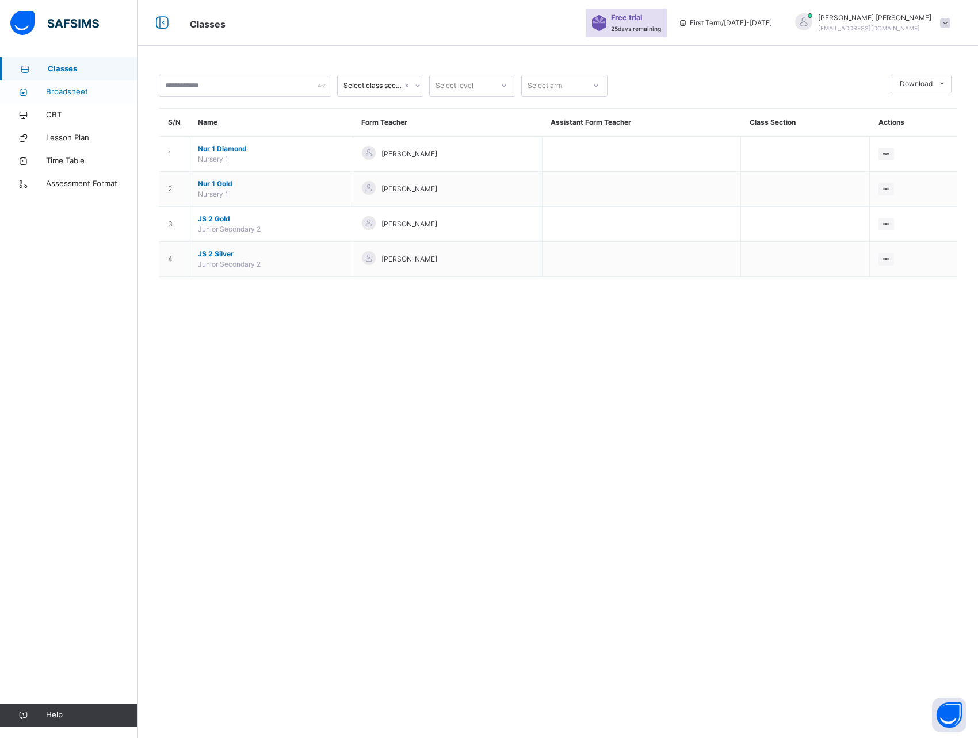
click at [69, 90] on span "Broadsheet" at bounding box center [92, 92] width 92 height 12
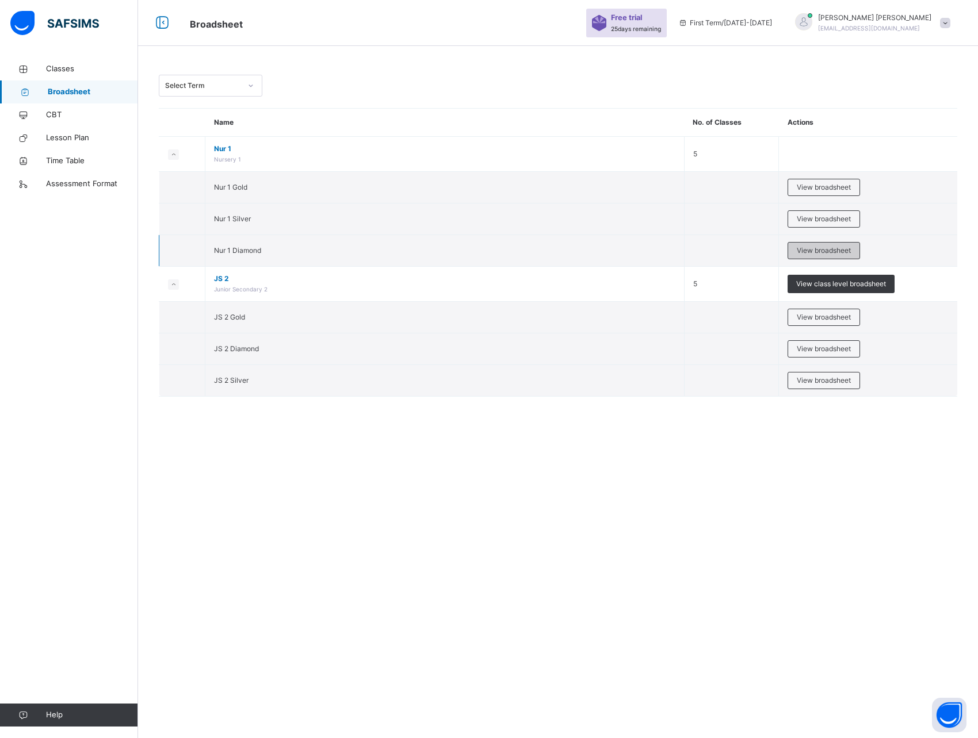
click at [823, 247] on span "View broadsheet" at bounding box center [823, 251] width 54 height 10
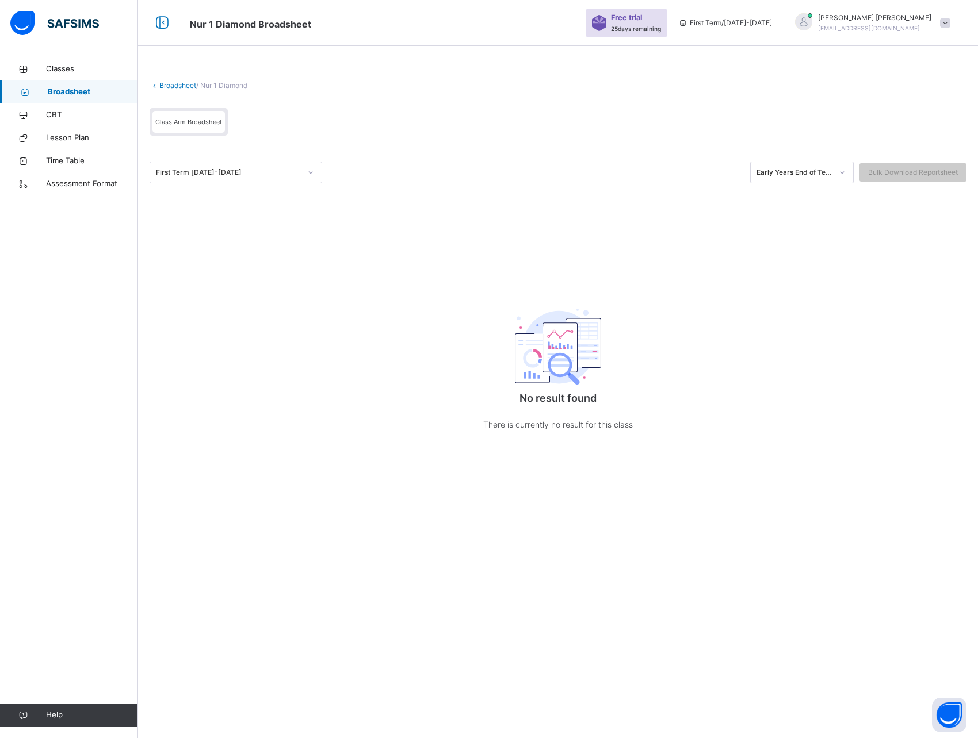
click at [172, 86] on link "Broadsheet" at bounding box center [177, 85] width 37 height 9
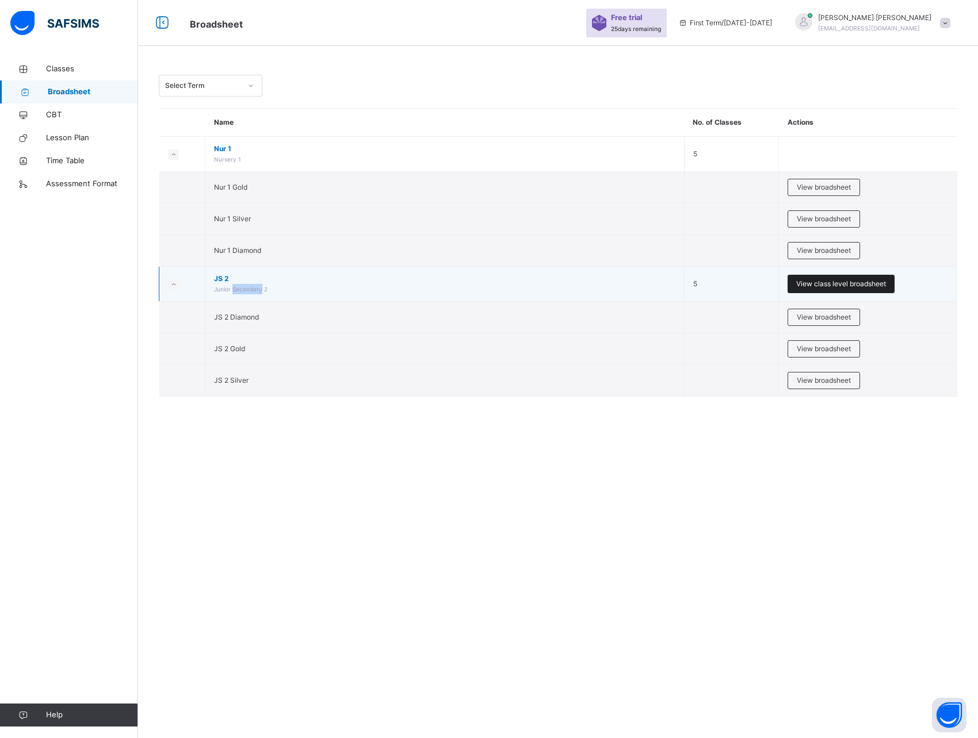
click at [815, 284] on span "View class level broadsheet" at bounding box center [841, 284] width 90 height 10
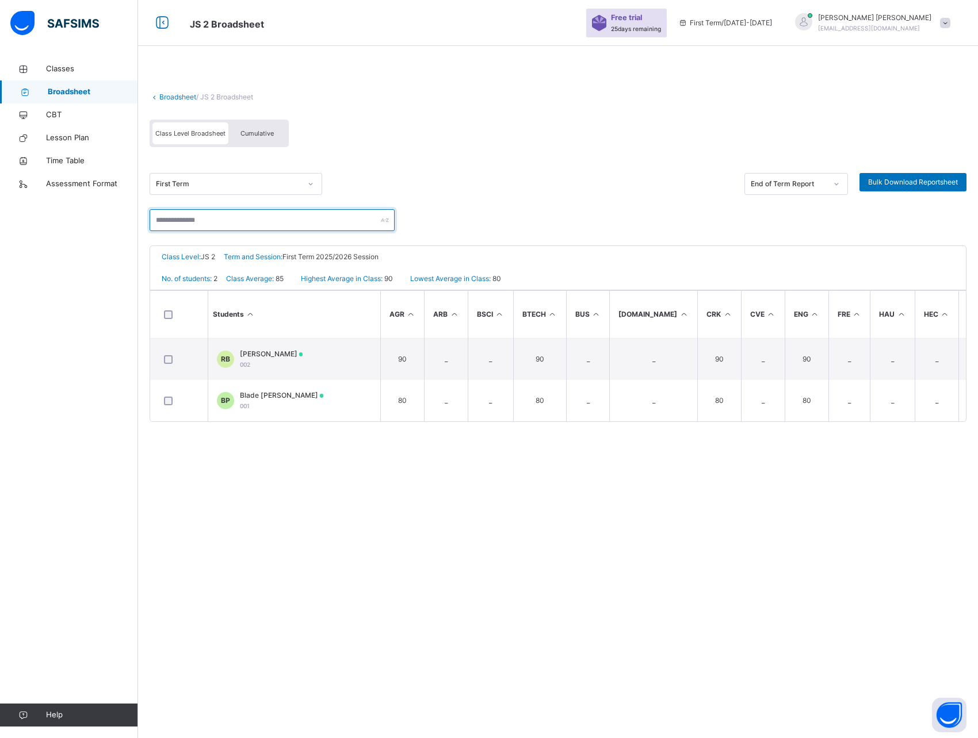
click at [209, 221] on input "text" at bounding box center [272, 220] width 245 height 22
click at [393, 170] on div "First Term End of Term Report Bulk Download Reportsheet" at bounding box center [558, 184] width 817 height 51
click at [287, 184] on div "First Term" at bounding box center [228, 184] width 145 height 10
click at [372, 185] on div "First Term End of Term Report Bulk Download Reportsheet" at bounding box center [558, 184] width 817 height 22
click at [76, 180] on span "Assessment Format" at bounding box center [92, 184] width 92 height 12
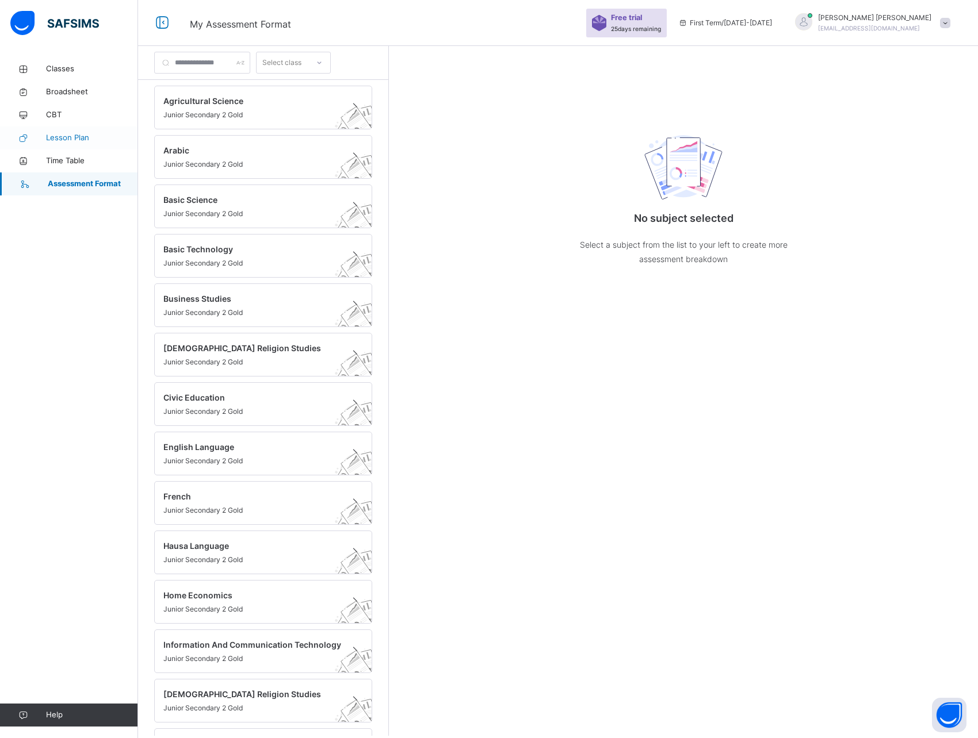
click at [63, 128] on link "Lesson Plan" at bounding box center [69, 138] width 138 height 23
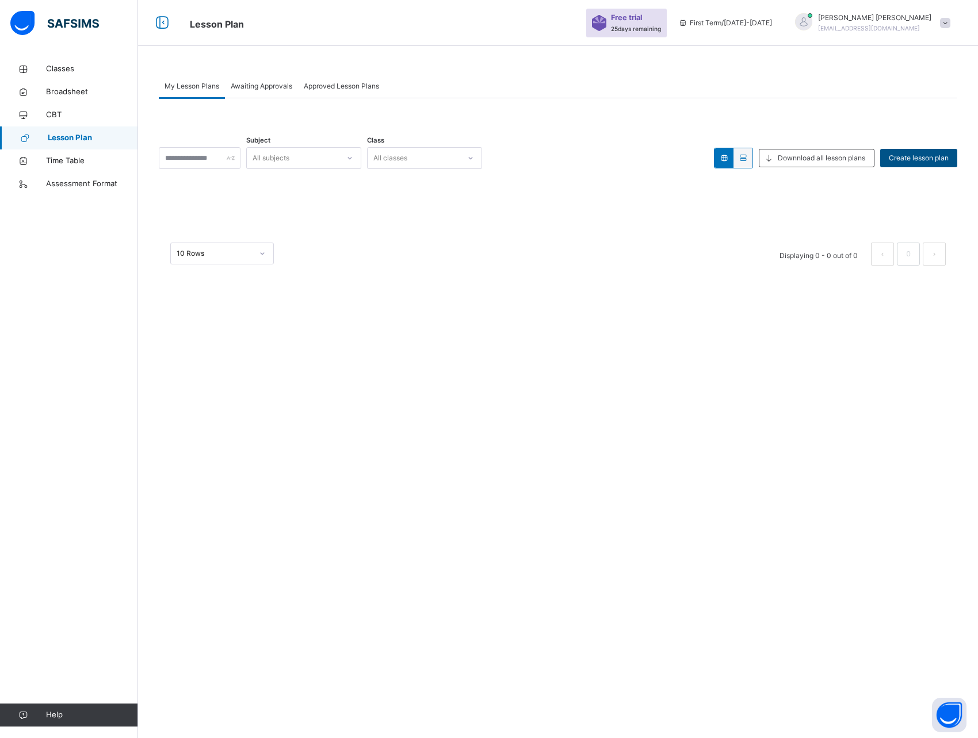
click at [928, 158] on span "Create lesson plan" at bounding box center [918, 158] width 60 height 10
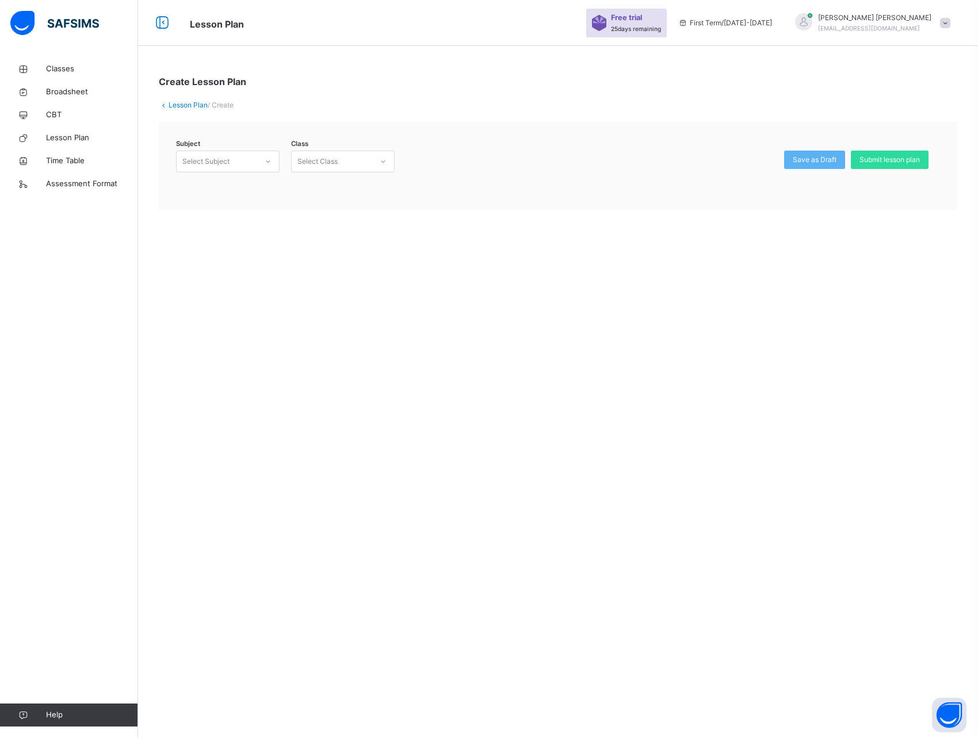
click at [254, 158] on div "Select Subject" at bounding box center [217, 162] width 81 height 18
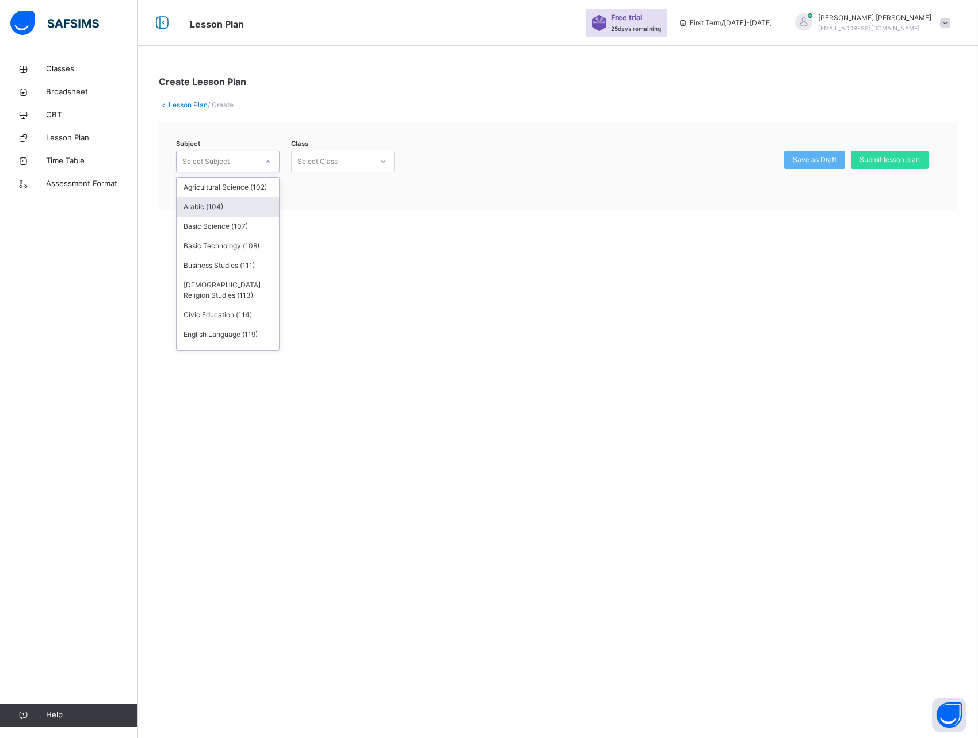
click at [223, 215] on div "Arabic (104)" at bounding box center [228, 207] width 102 height 20
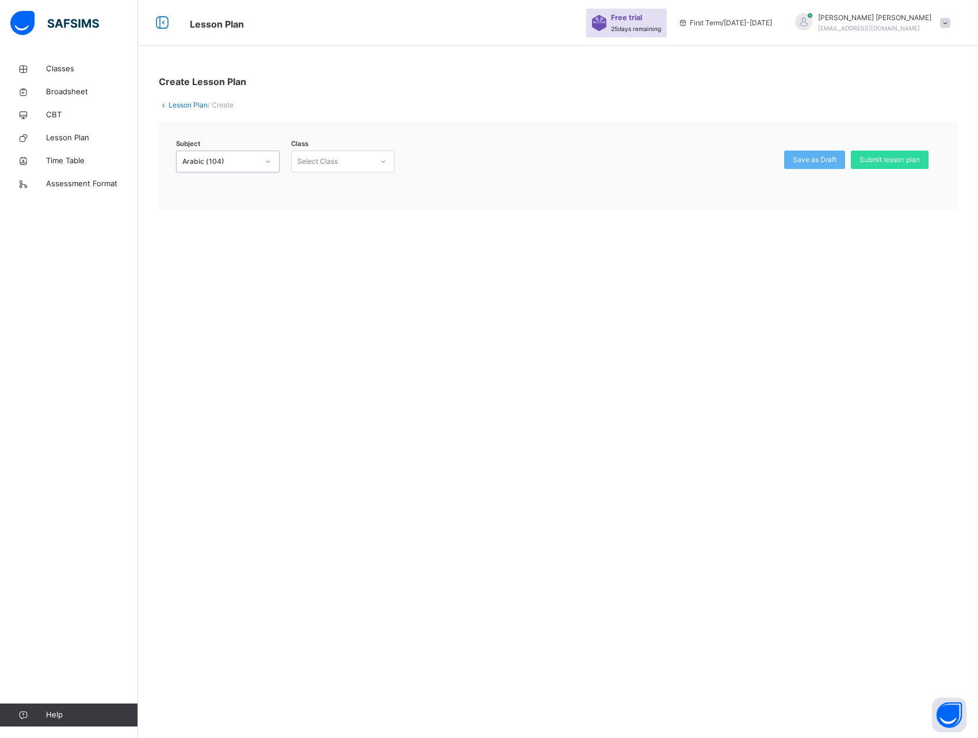
click at [320, 161] on div "Select Class" at bounding box center [317, 162] width 40 height 22
click at [320, 182] on div "Junior Secondary 2 - Gold" at bounding box center [343, 188] width 102 height 20
click at [642, 244] on div "Create Lesson Plan Lesson Plan / Create Subject Arabic (104) Class option Junio…" at bounding box center [558, 369] width 840 height 738
click at [944, 24] on span at bounding box center [945, 23] width 10 height 10
click at [906, 18] on span "[PERSON_NAME]" at bounding box center [874, 18] width 113 height 10
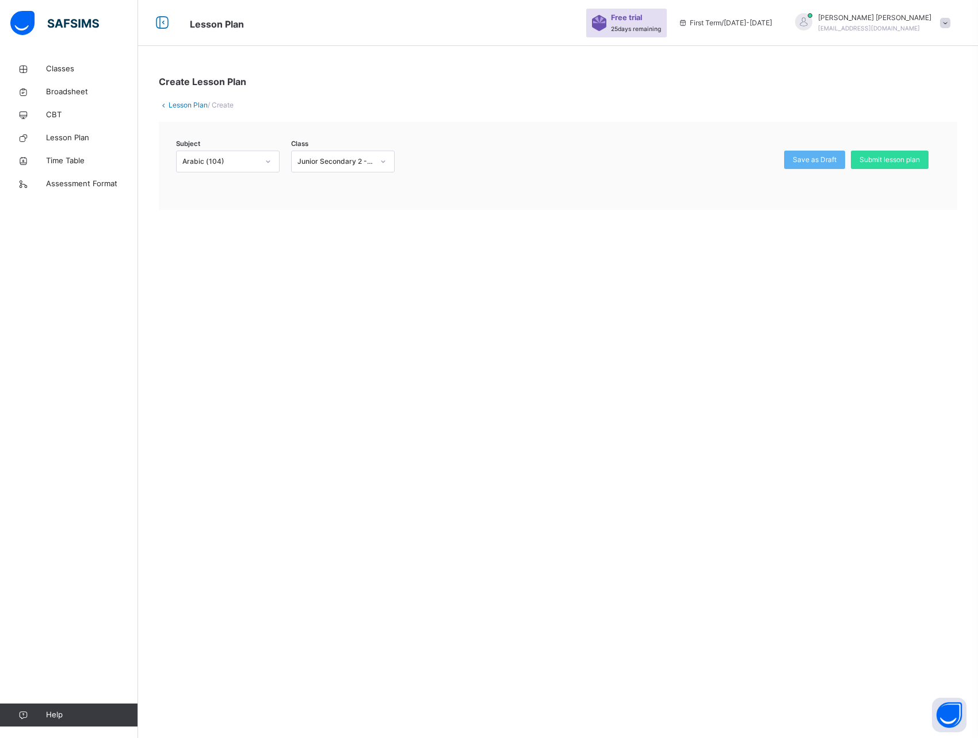
click at [60, 22] on img at bounding box center [54, 23] width 89 height 24
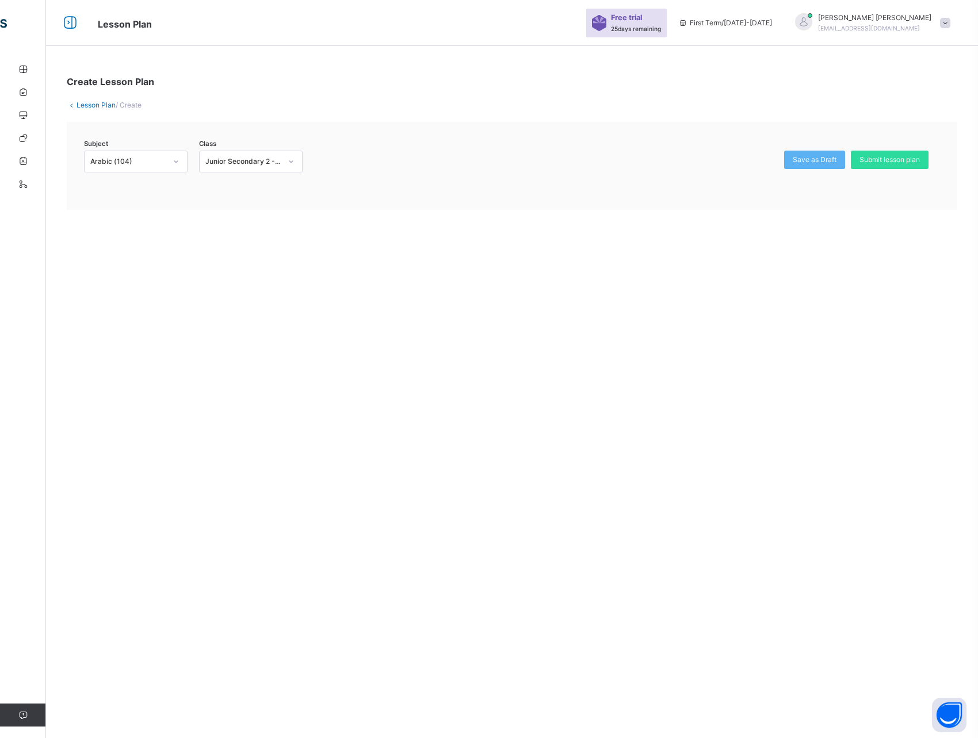
click at [70, 24] on icon at bounding box center [70, 23] width 20 height 21
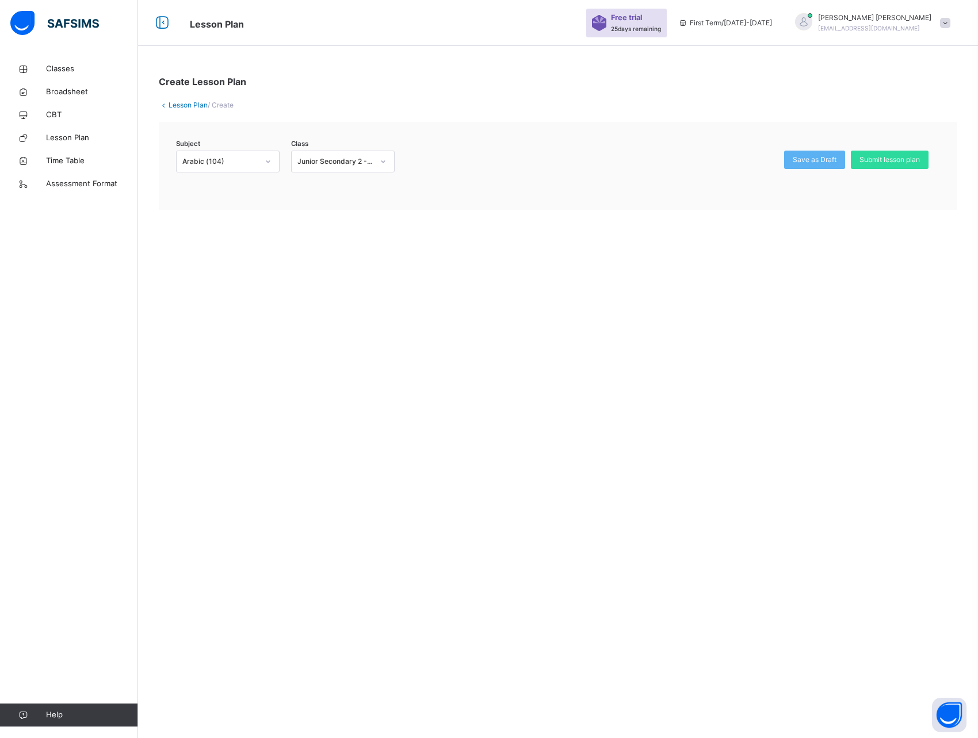
click at [174, 101] on link "Lesson Plan" at bounding box center [187, 105] width 39 height 9
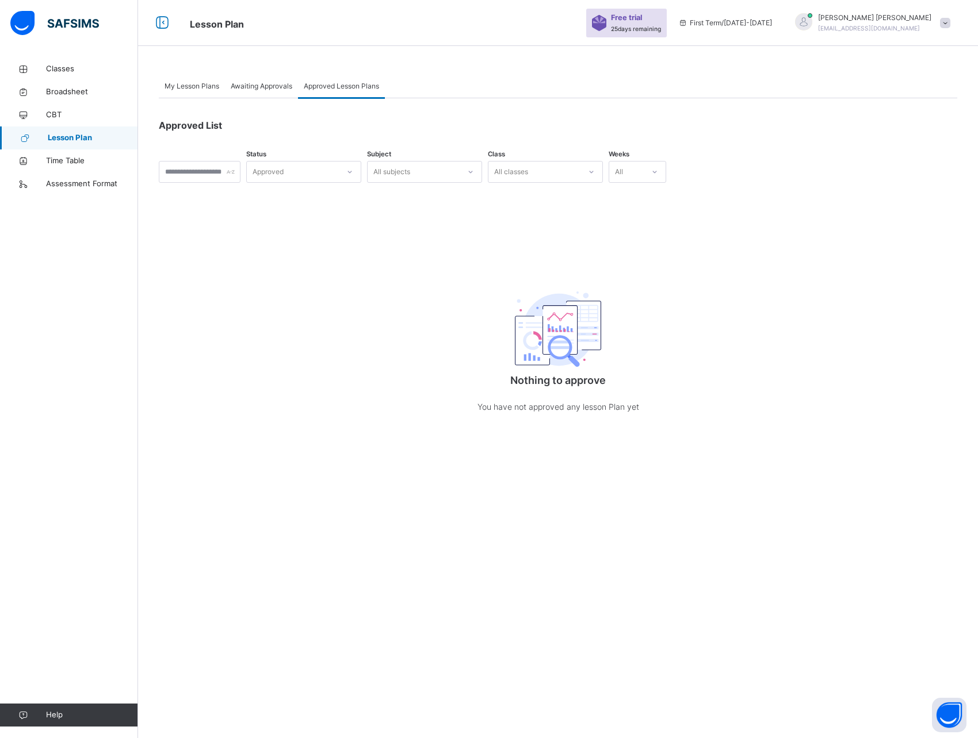
click at [193, 88] on span "My Lesson Plans" at bounding box center [191, 86] width 55 height 10
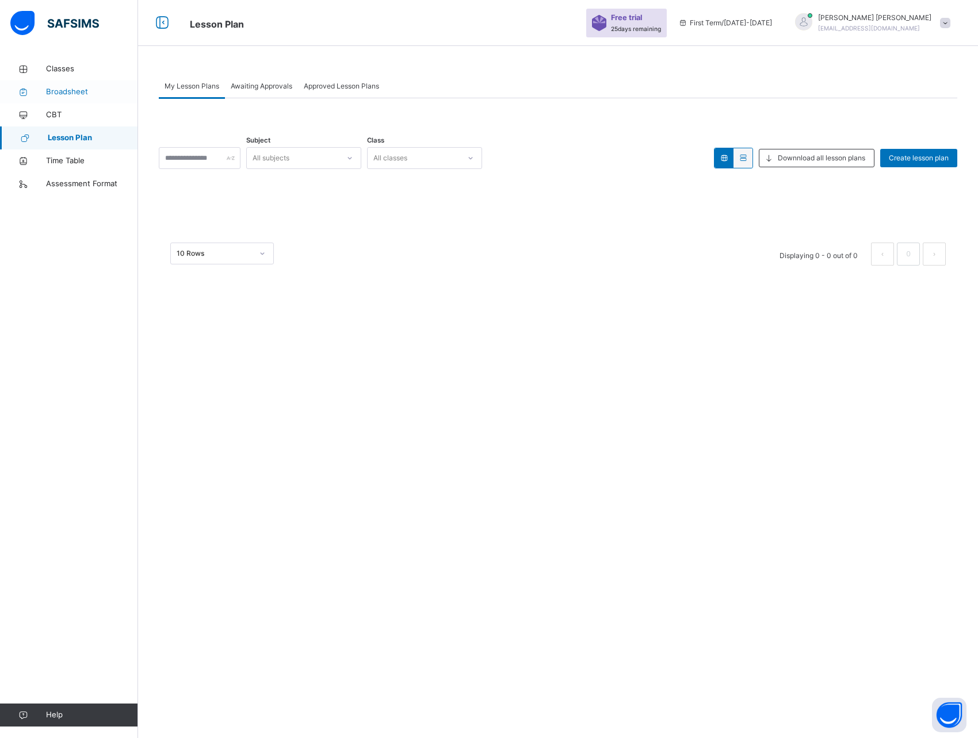
click at [63, 90] on span "Broadsheet" at bounding box center [92, 92] width 92 height 12
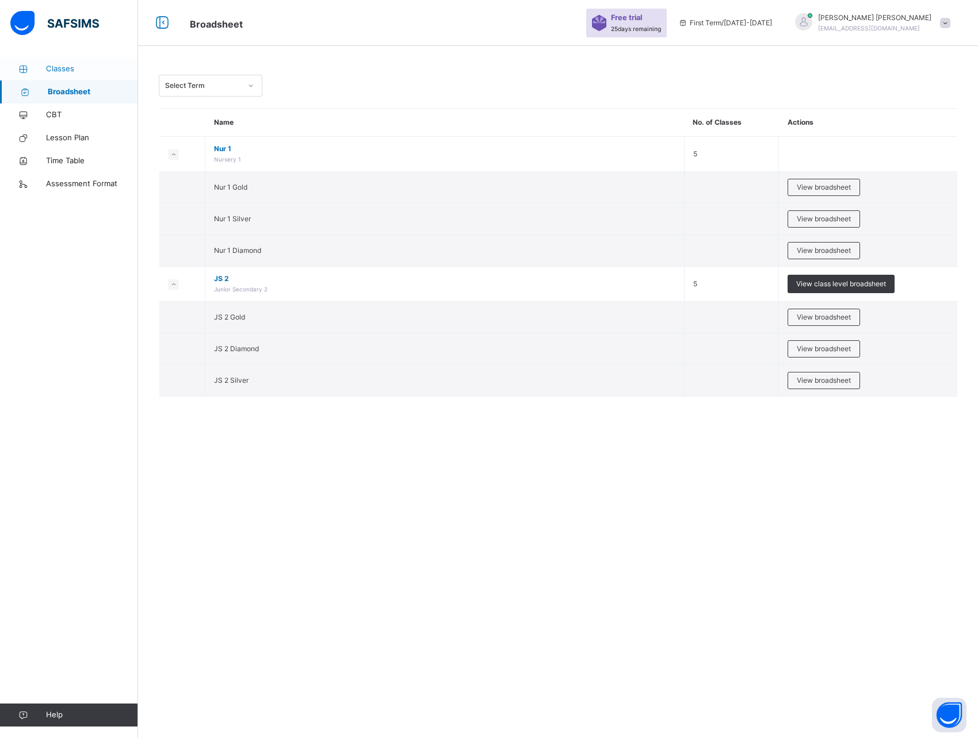
click at [67, 64] on span "Classes" at bounding box center [92, 69] width 92 height 12
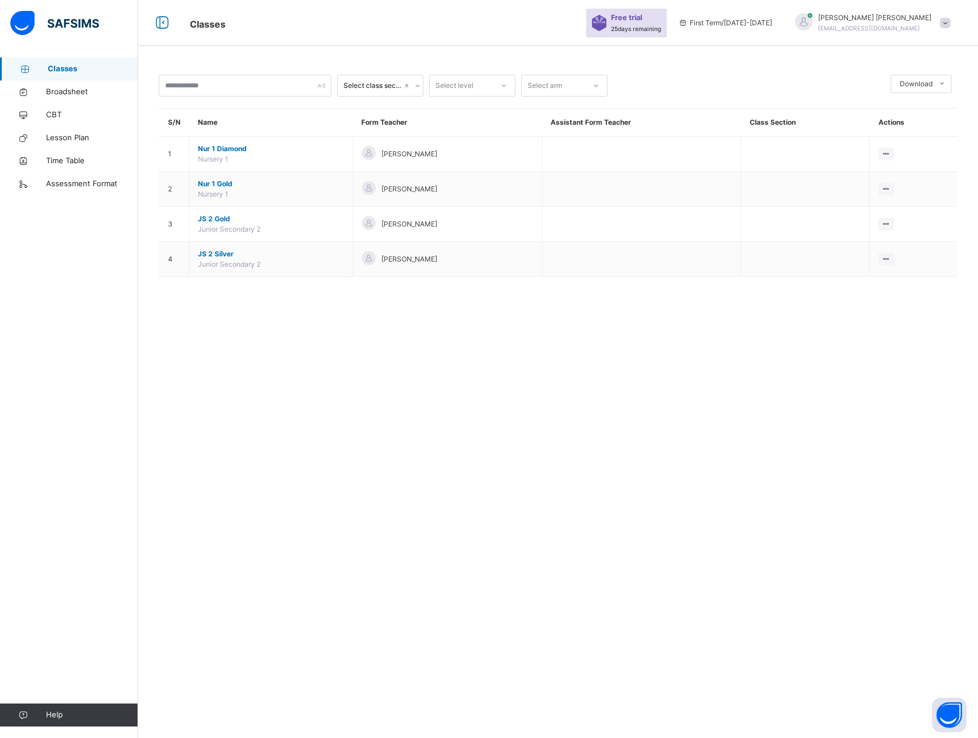
click at [59, 65] on span "Classes" at bounding box center [93, 69] width 90 height 12
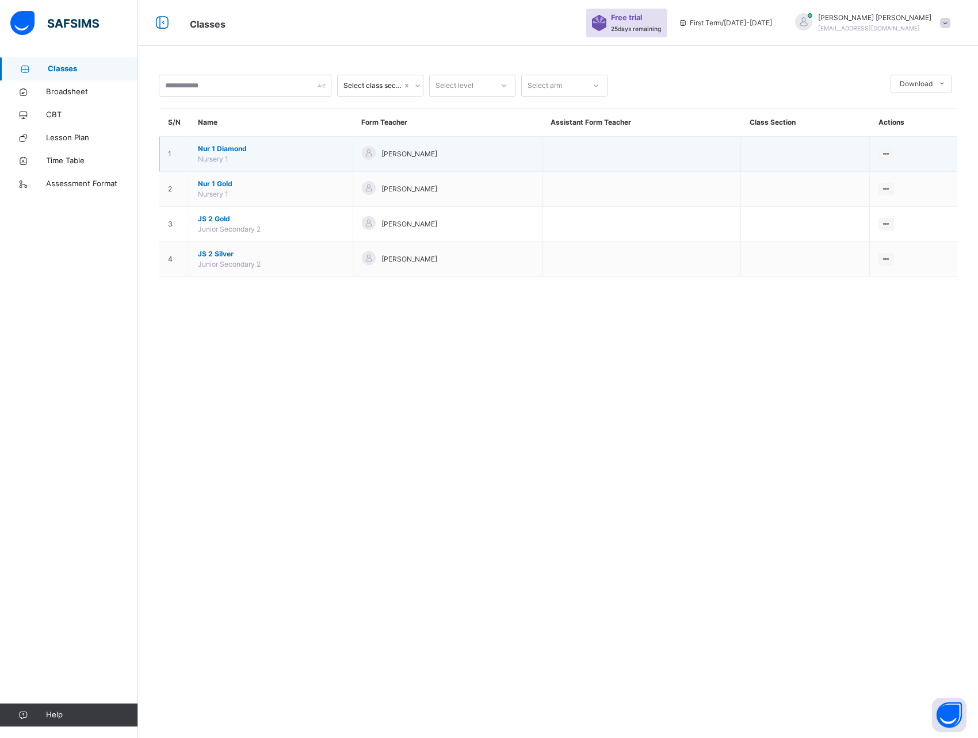
click at [221, 150] on span "Nur 1 Diamond" at bounding box center [271, 149] width 146 height 10
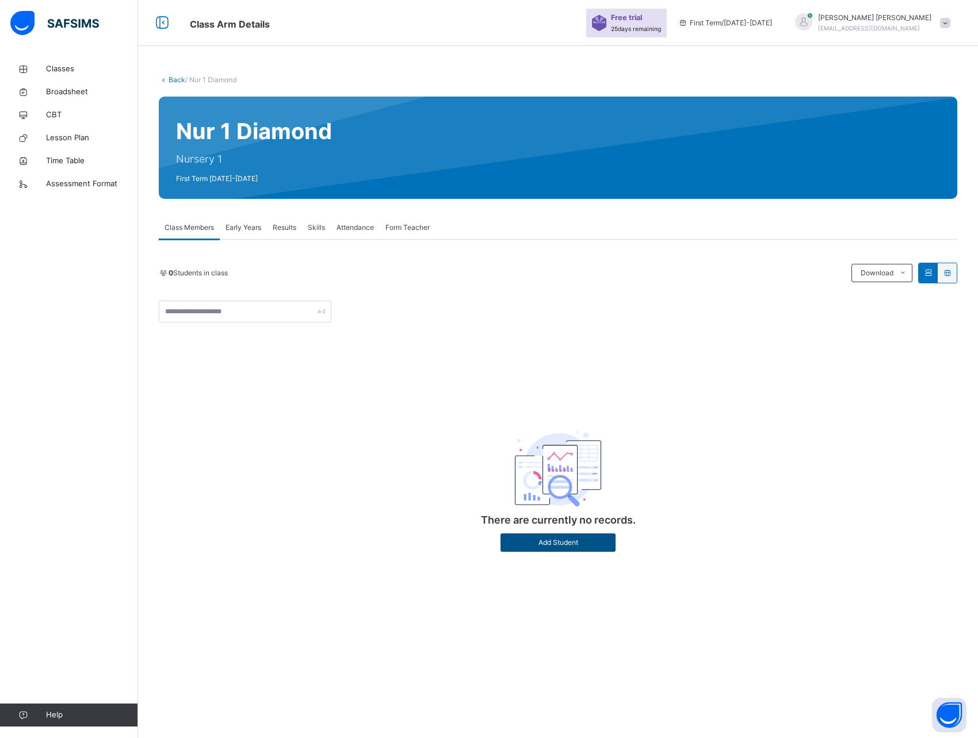
click at [535, 545] on span "Add Student" at bounding box center [558, 543] width 98 height 10
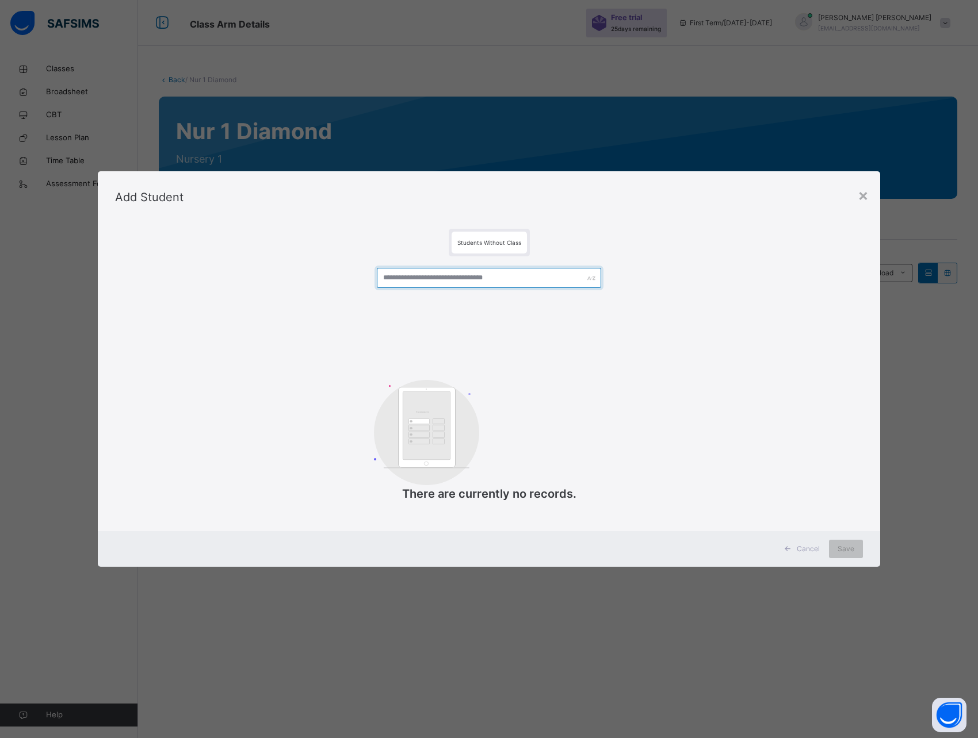
click at [469, 279] on input "text" at bounding box center [489, 278] width 224 height 20
click at [482, 246] on span "Students Without Class" at bounding box center [489, 242] width 64 height 7
click at [477, 273] on input "text" at bounding box center [489, 278] width 224 height 20
click at [860, 194] on div "×" at bounding box center [862, 195] width 11 height 24
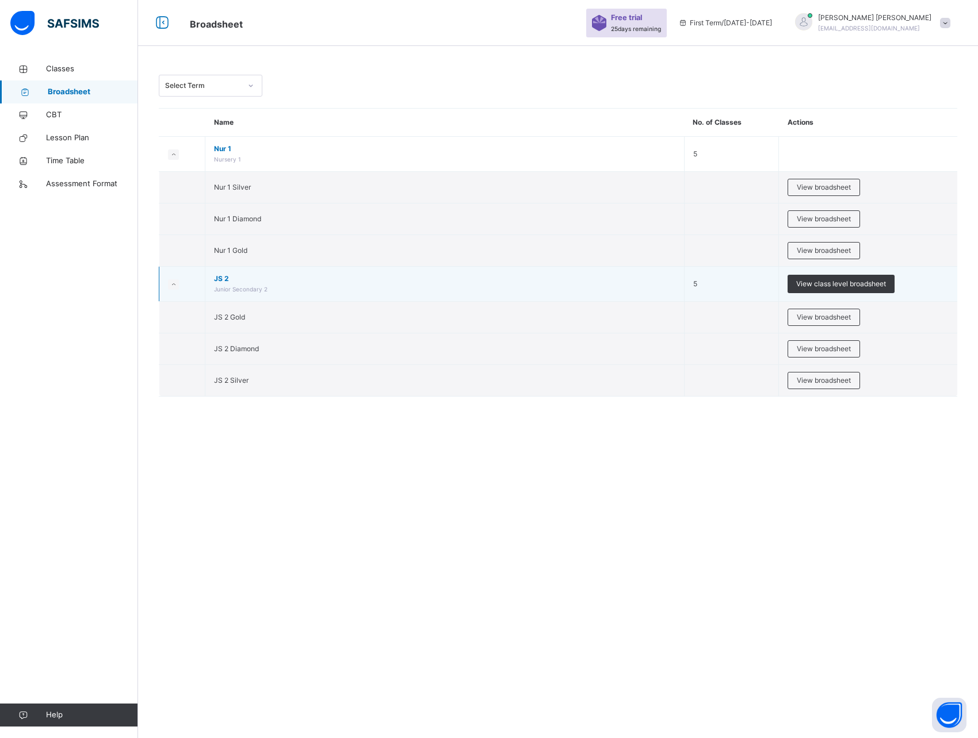
click at [222, 277] on span "JS 2" at bounding box center [444, 279] width 461 height 10
click at [817, 280] on span "View class level broadsheet" at bounding box center [841, 284] width 90 height 10
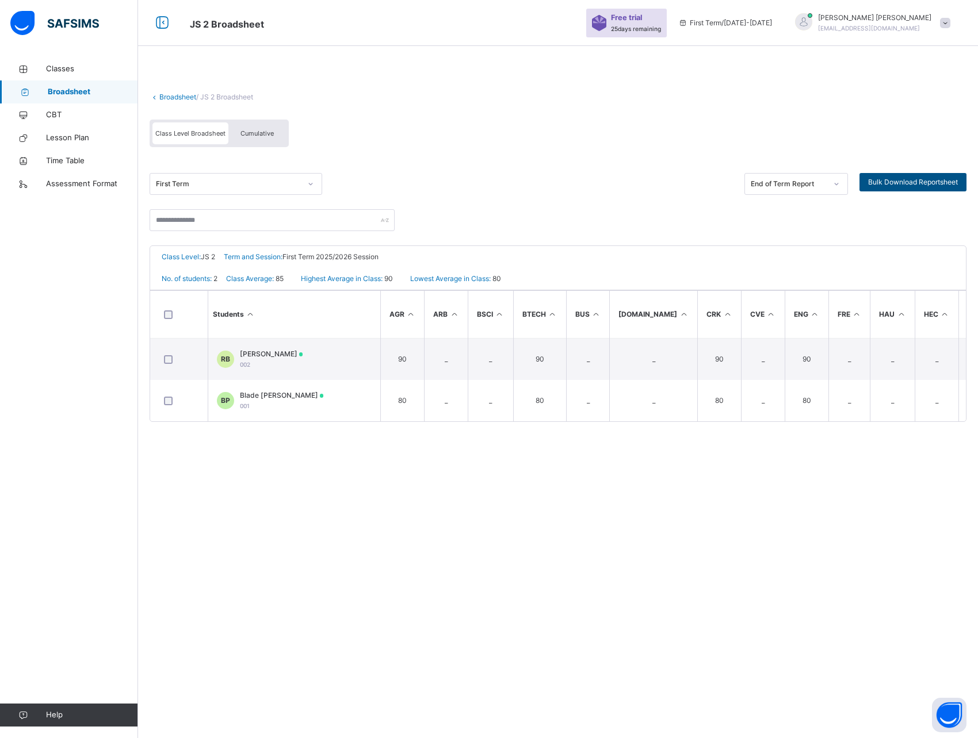
click at [909, 183] on span "Bulk Download Reportsheet" at bounding box center [913, 182] width 90 height 10
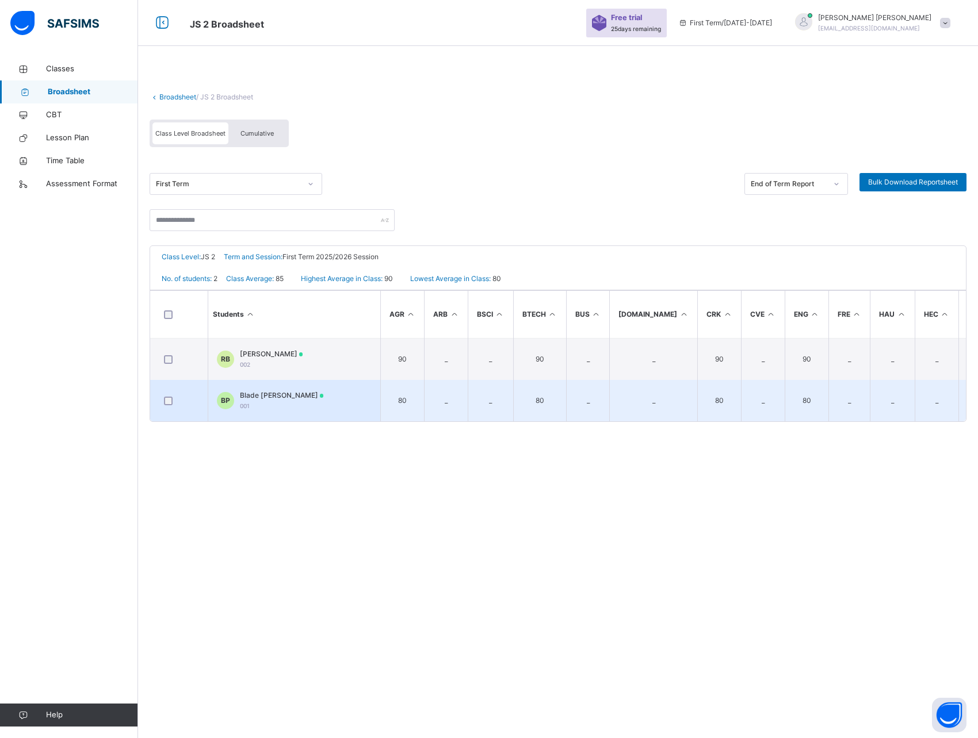
scroll to position [0, 589]
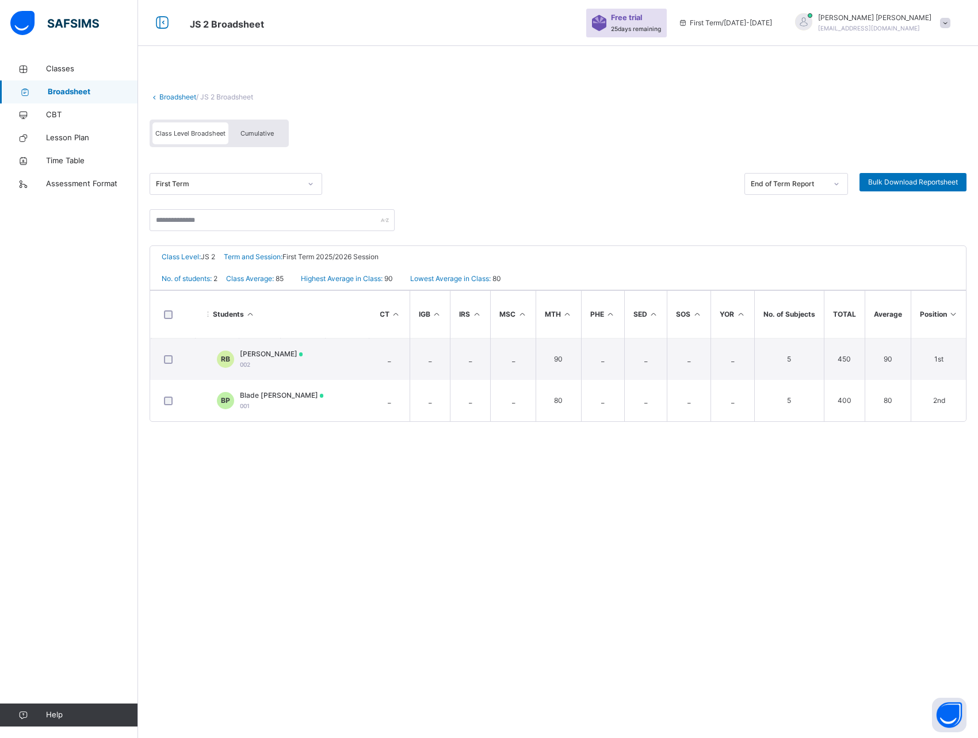
click at [210, 498] on div "Broadsheet / JS 2 Broadsheet Class Level Broadsheet Cumulative First Term End o…" at bounding box center [558, 369] width 840 height 738
click at [86, 94] on span "Broadsheet" at bounding box center [93, 92] width 90 height 12
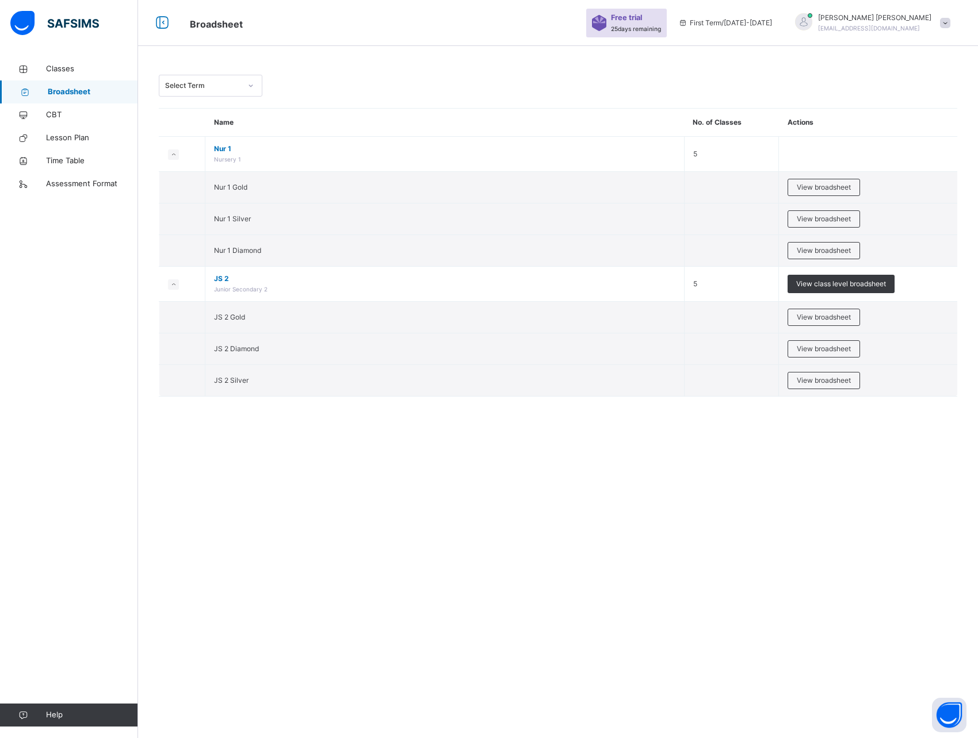
click at [223, 87] on div "Select Term" at bounding box center [203, 86] width 76 height 10
click at [366, 97] on div "0 results available. Select is focused ,type to refine list, press Down to open…" at bounding box center [558, 242] width 840 height 368
click at [821, 350] on span "View broadsheet" at bounding box center [823, 349] width 54 height 10
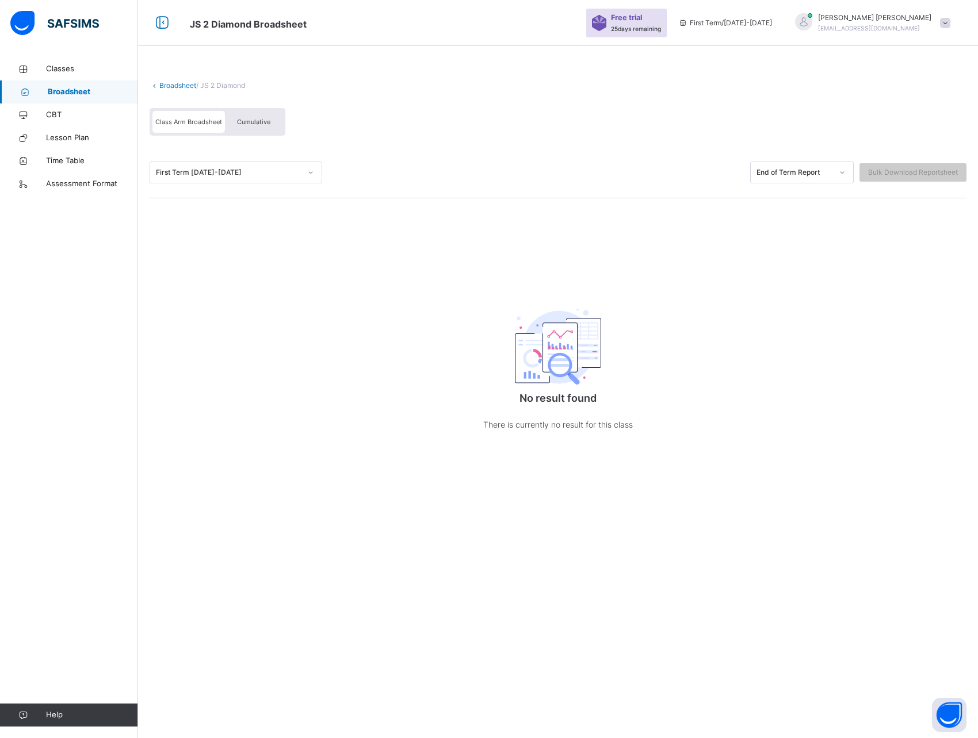
click at [171, 89] on link "Broadsheet" at bounding box center [177, 85] width 37 height 9
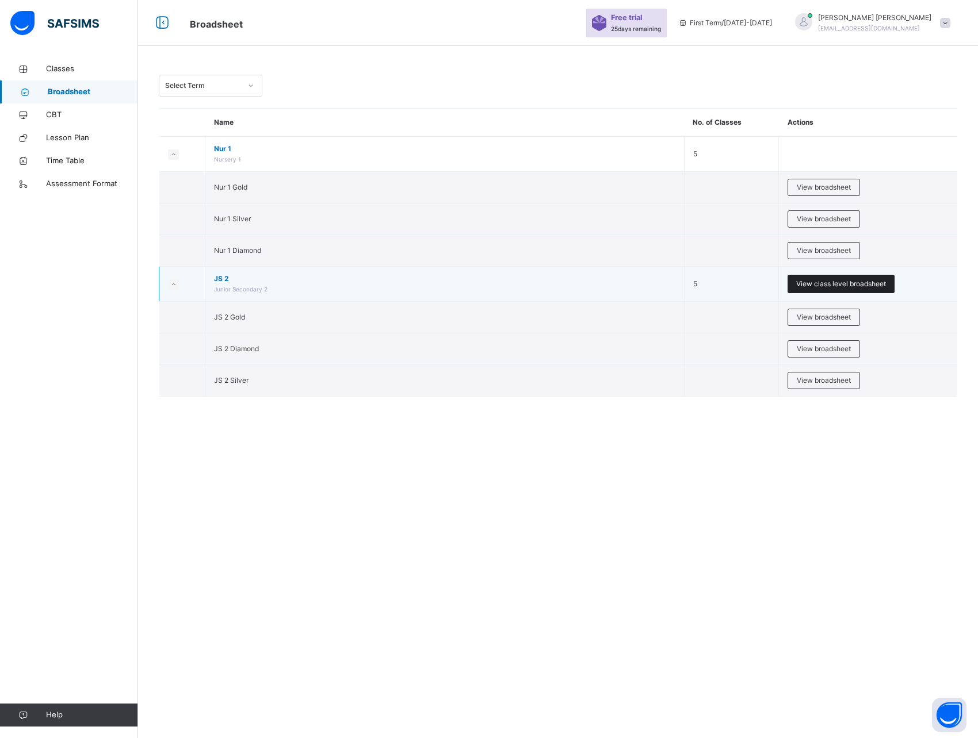
click at [819, 287] on span "View class level broadsheet" at bounding box center [841, 284] width 90 height 10
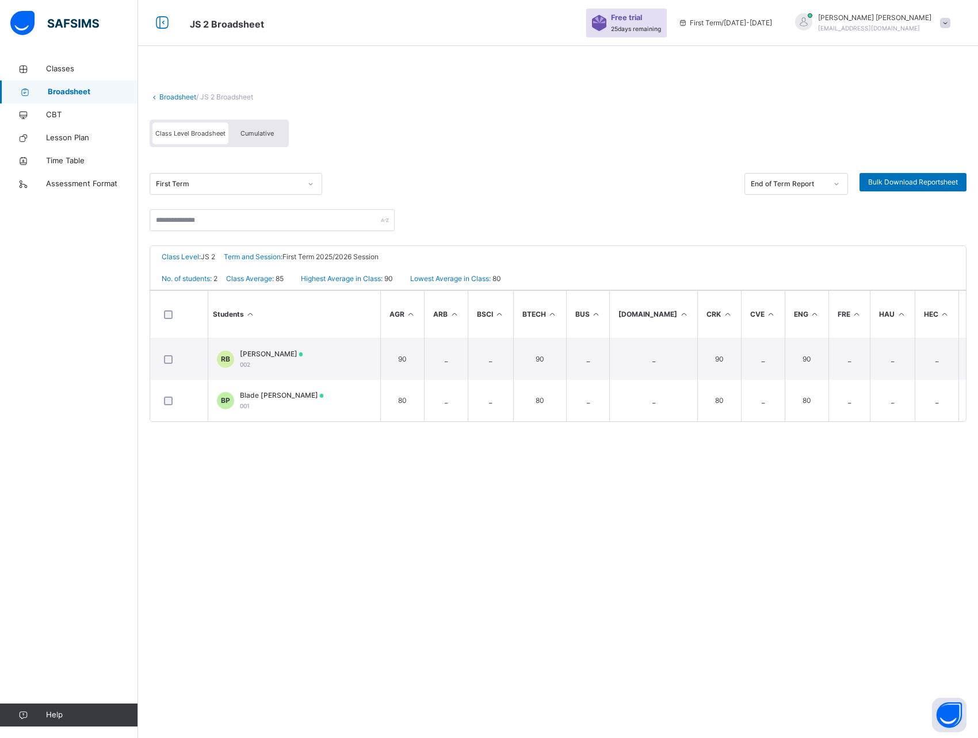
click at [198, 135] on span "Class Level Broadsheet" at bounding box center [190, 133] width 70 height 8
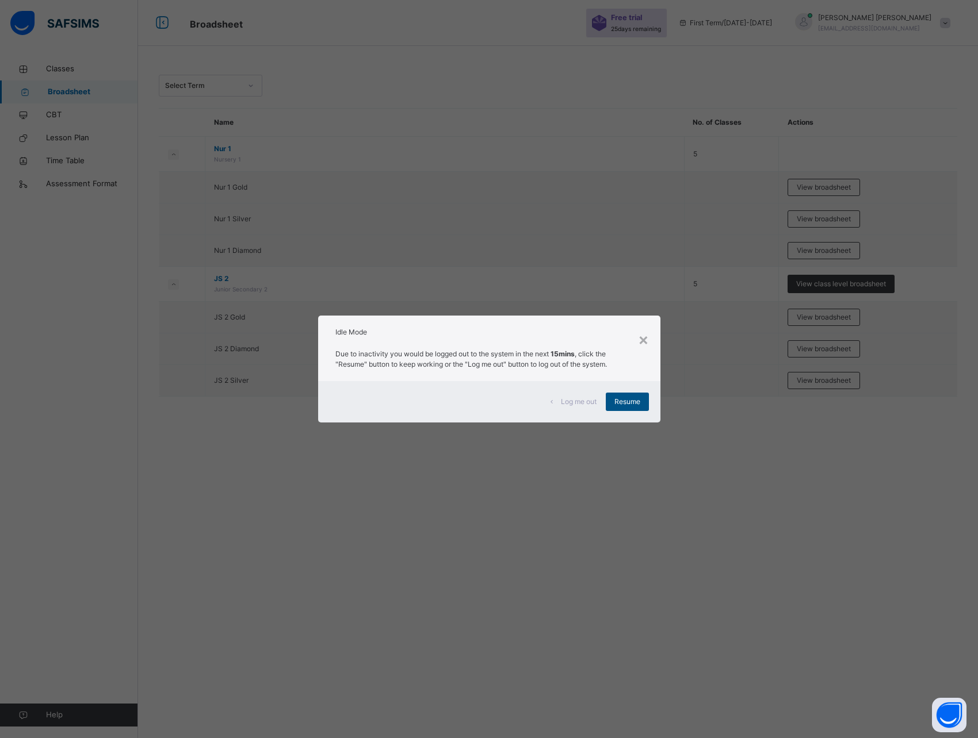
click at [625, 410] on div "Resume" at bounding box center [627, 402] width 43 height 18
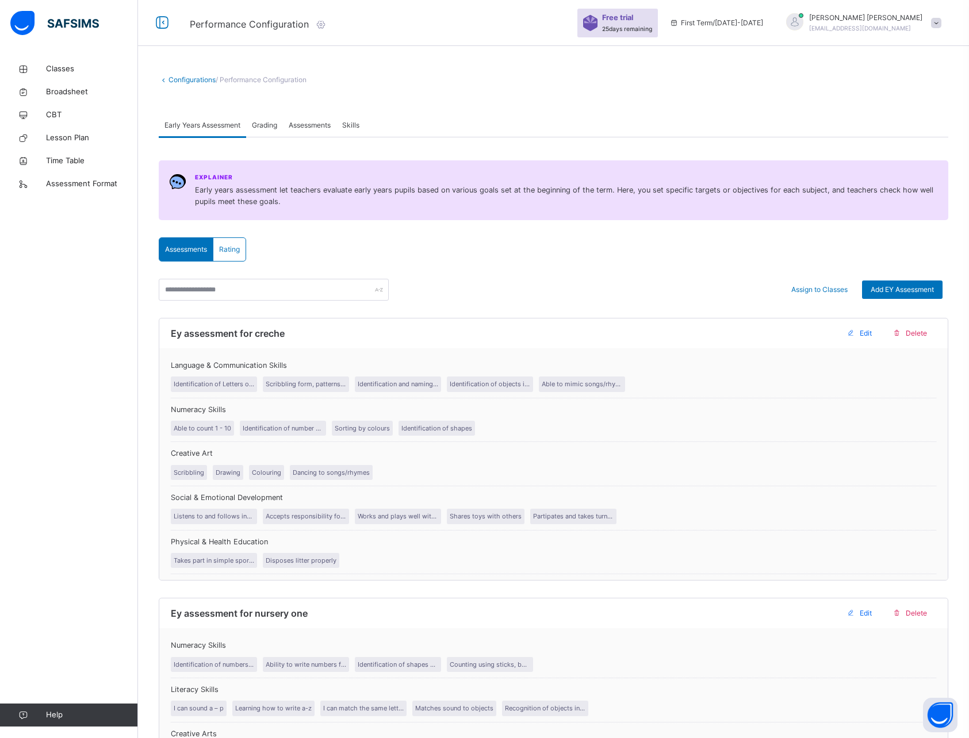
click at [186, 81] on link "Configurations" at bounding box center [191, 79] width 47 height 9
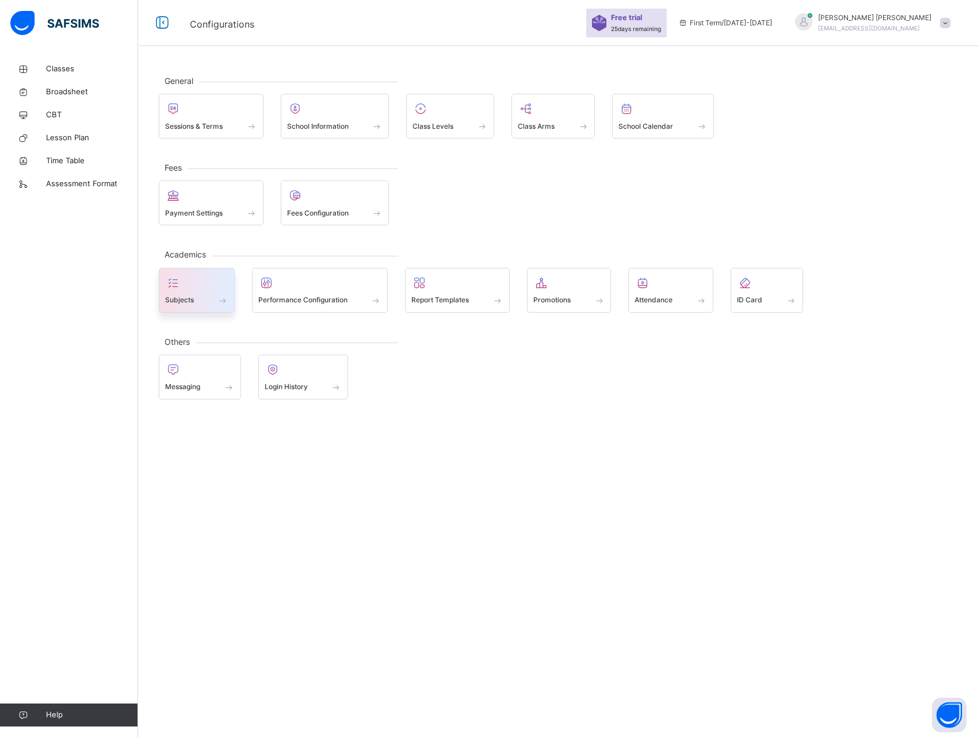
click at [197, 283] on div at bounding box center [196, 282] width 63 height 17
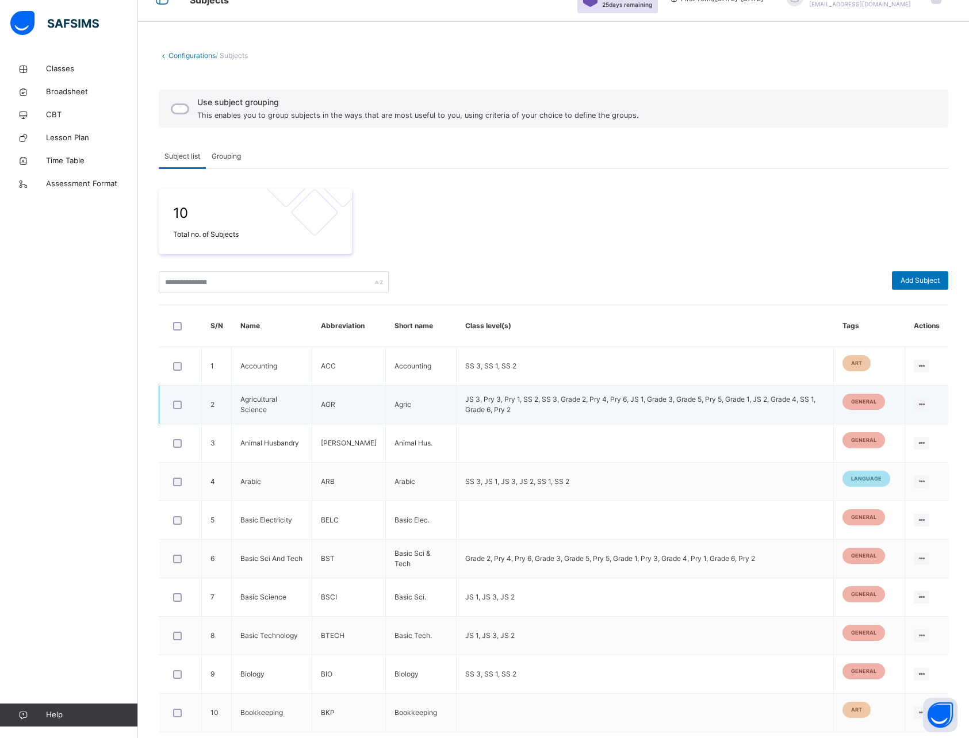
scroll to position [41, 0]
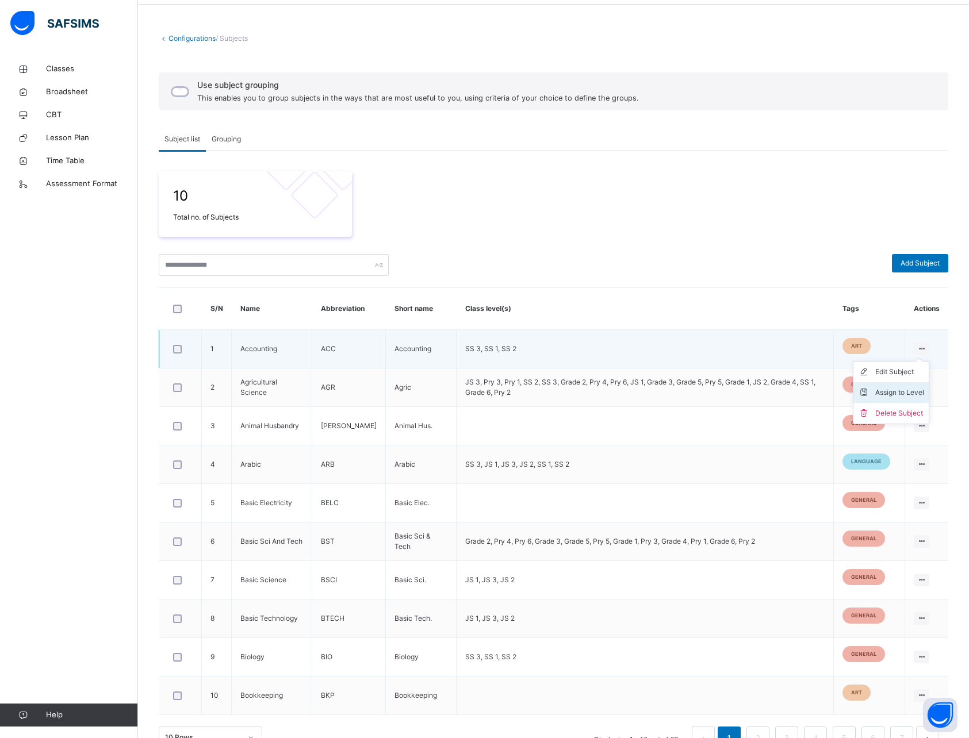
click at [909, 392] on div "Assign to Level" at bounding box center [899, 393] width 49 height 12
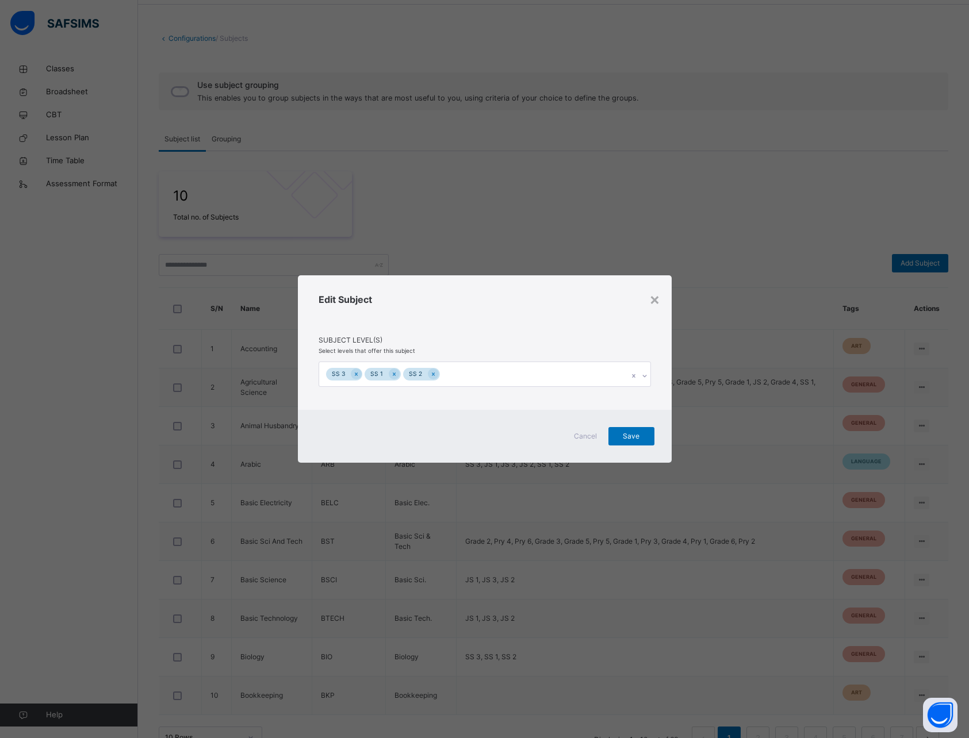
click at [514, 377] on div "SS 3 SS 1 SS 2" at bounding box center [473, 374] width 309 height 24
click at [656, 300] on div "×" at bounding box center [654, 299] width 11 height 24
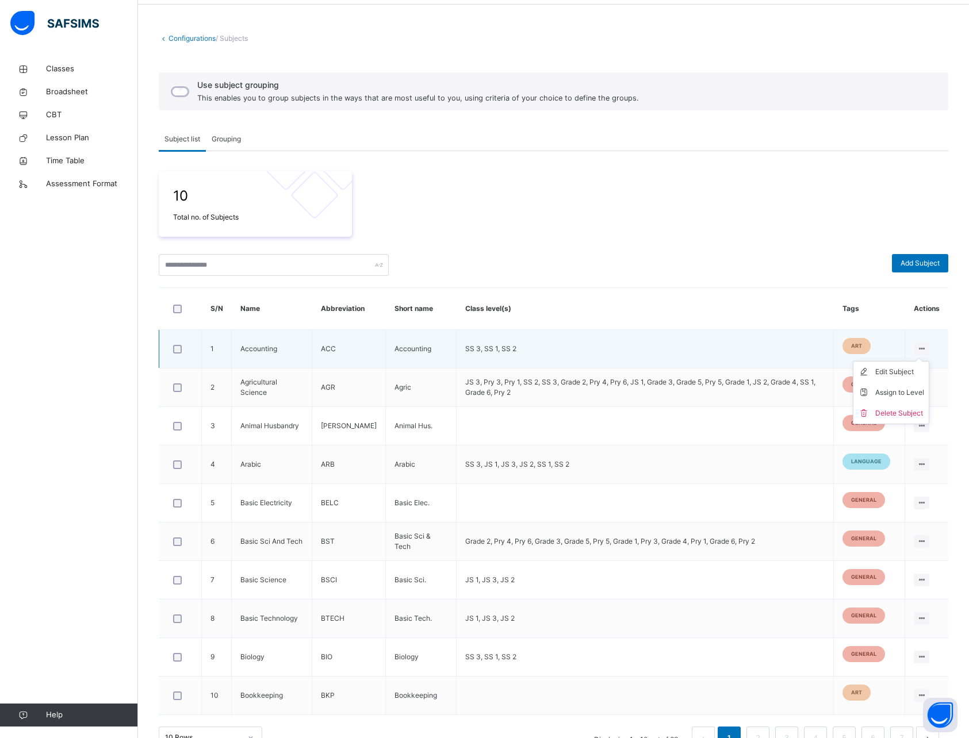
click at [929, 361] on ul "Edit Subject Assign to Level Delete Subject" at bounding box center [891, 392] width 76 height 63
click at [888, 389] on div "Assign to Level" at bounding box center [899, 393] width 49 height 12
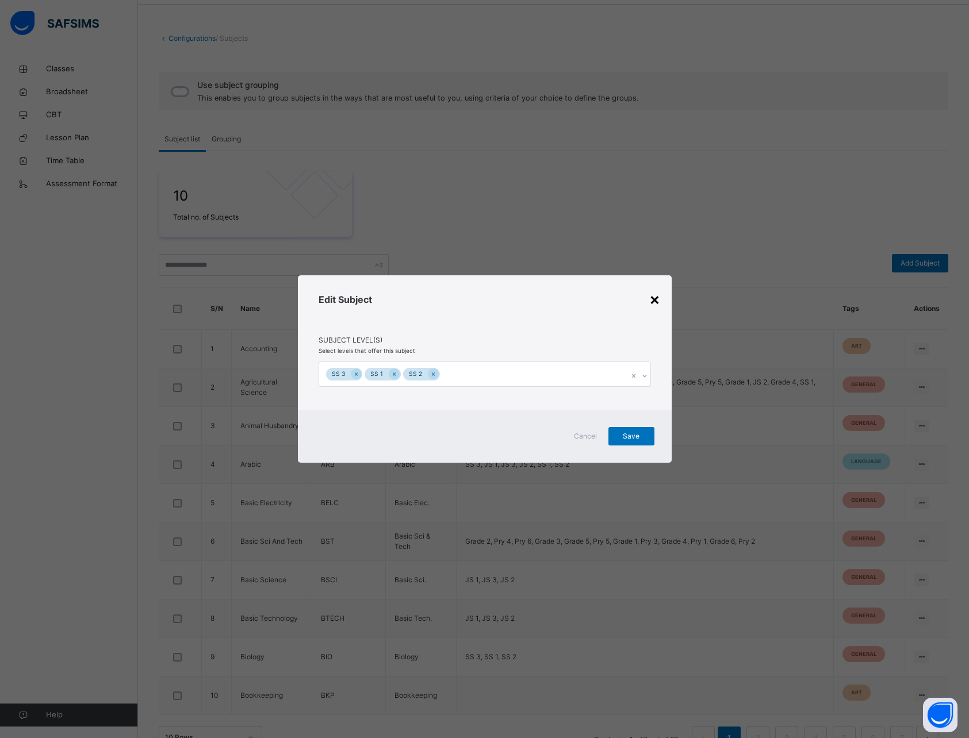
click at [655, 296] on div "×" at bounding box center [654, 299] width 11 height 24
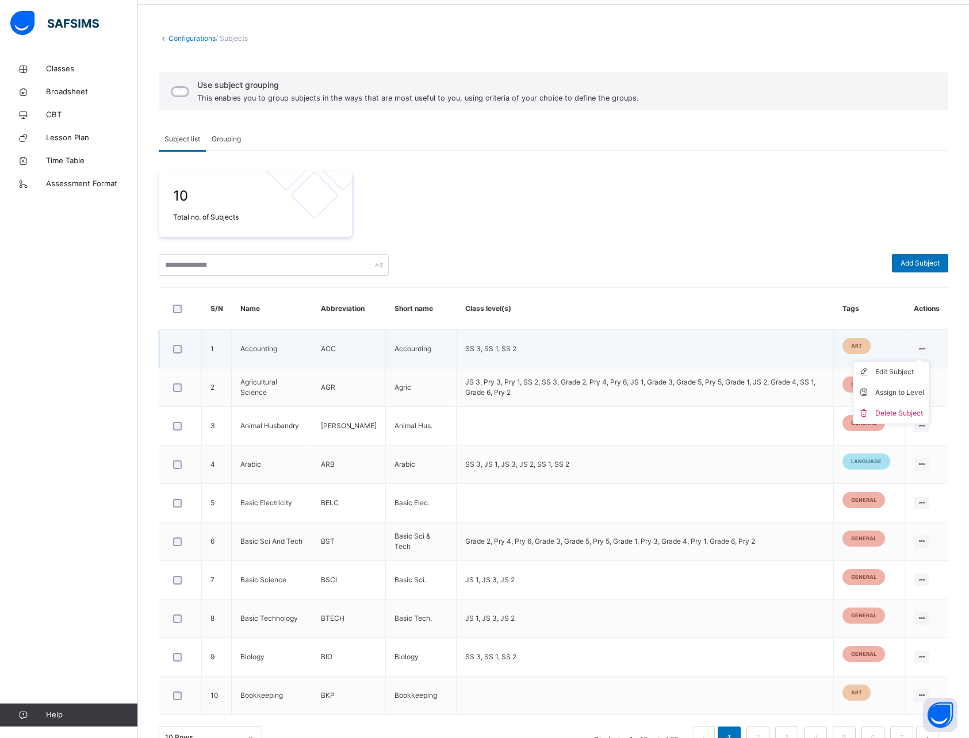
click at [926, 348] on icon at bounding box center [922, 348] width 10 height 9
click at [894, 388] on div "Assign to Level" at bounding box center [899, 393] width 49 height 12
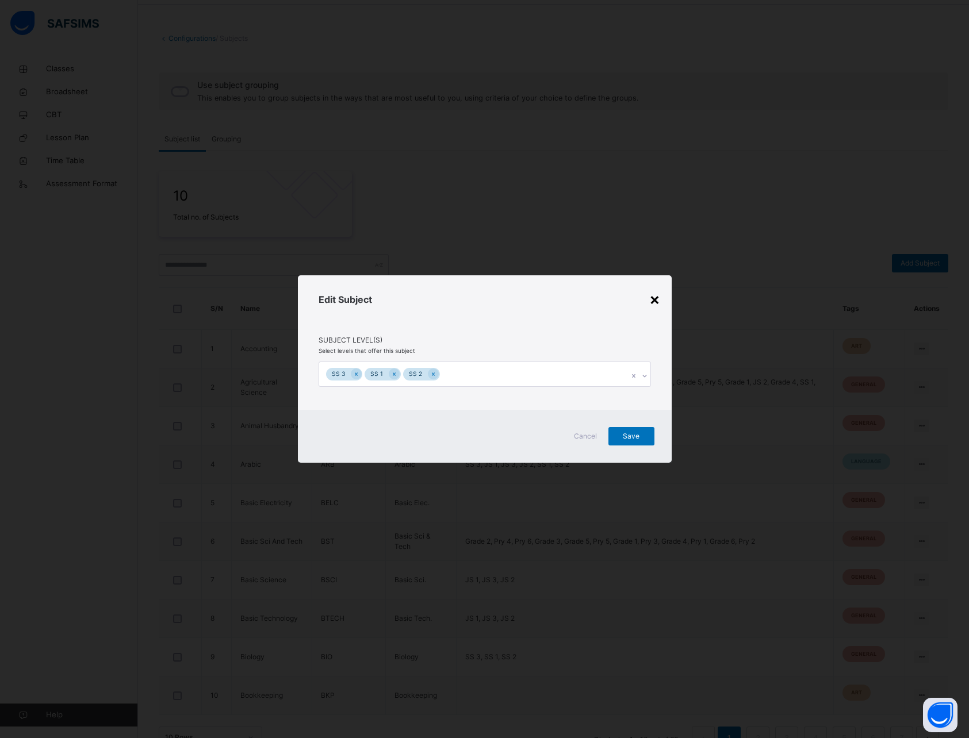
click at [656, 298] on div "×" at bounding box center [654, 299] width 11 height 24
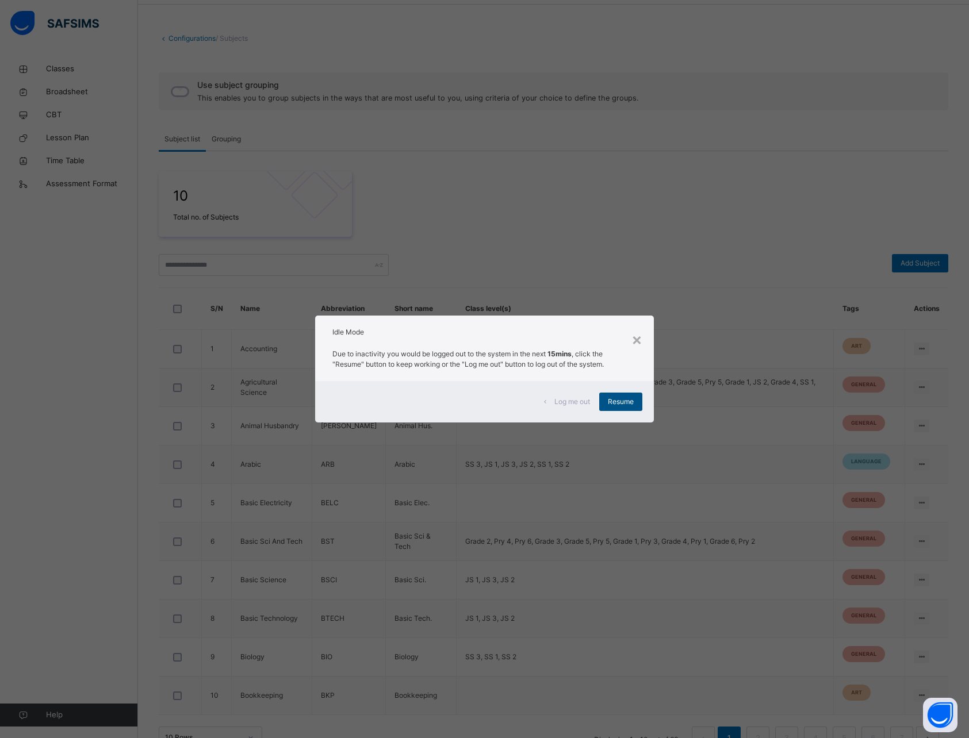
click at [623, 398] on span "Resume" at bounding box center [621, 402] width 26 height 10
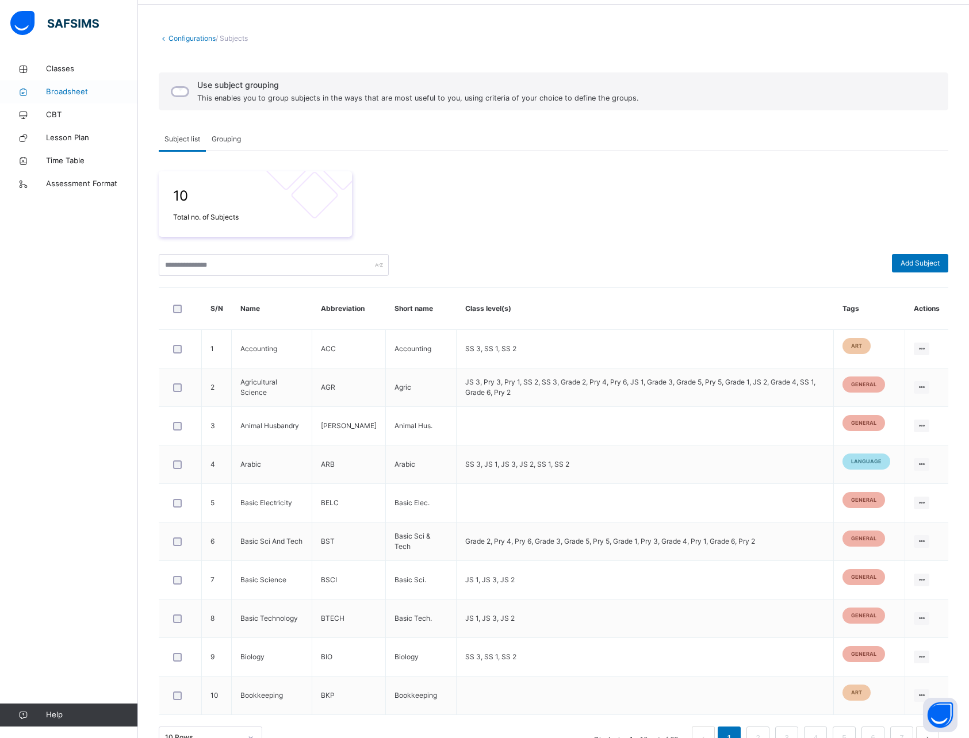
click at [57, 83] on link "Broadsheet" at bounding box center [69, 92] width 138 height 23
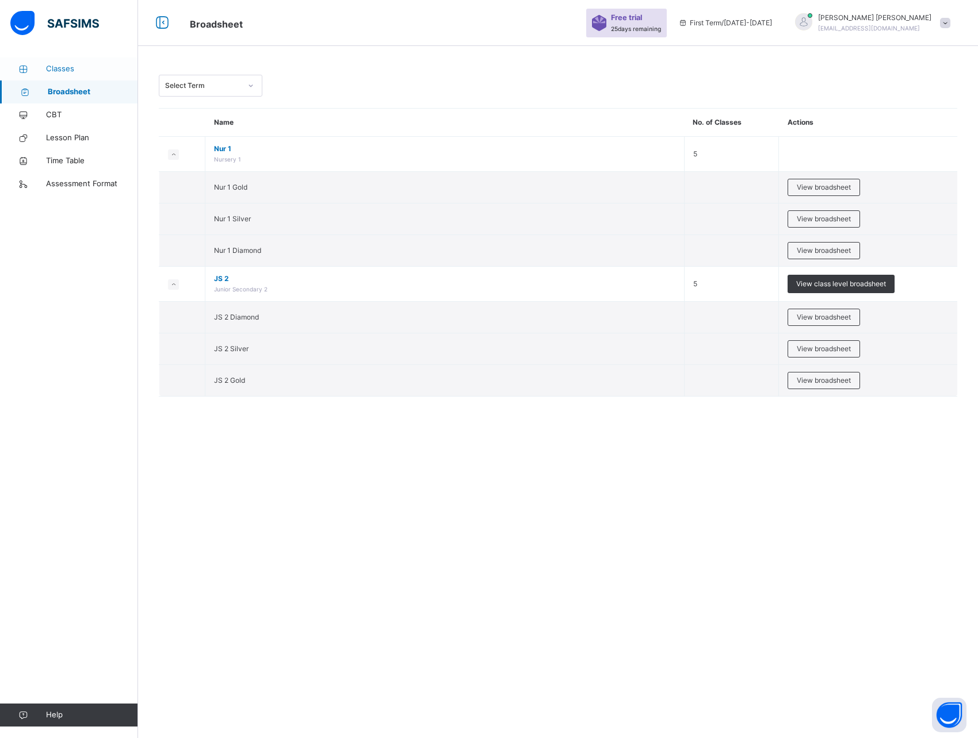
click at [58, 75] on link "Classes" at bounding box center [69, 69] width 138 height 23
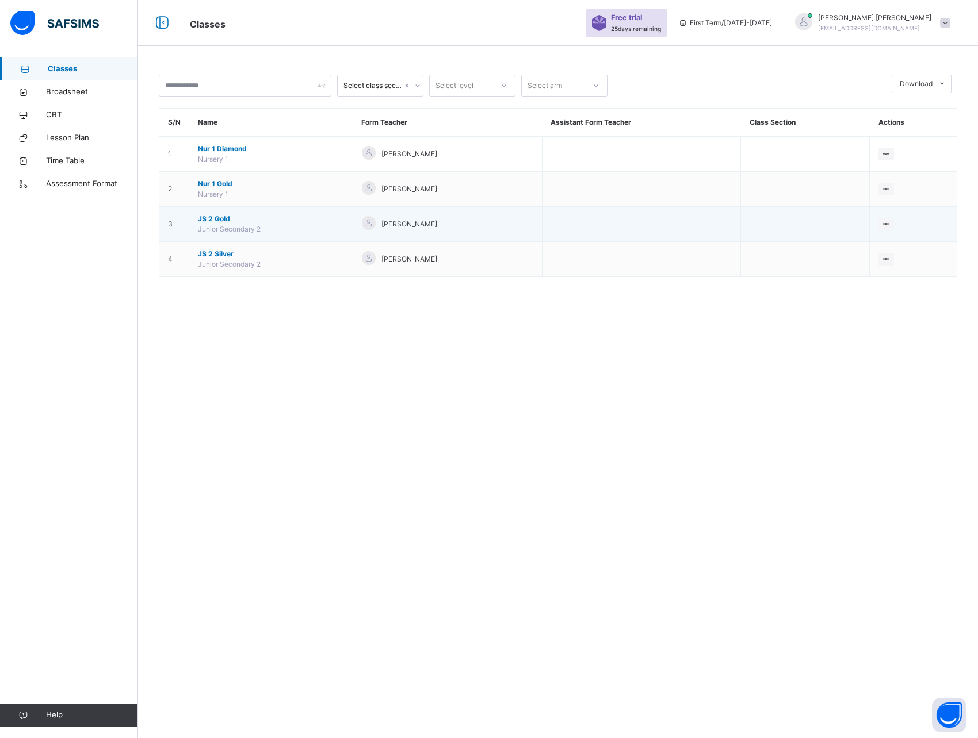
click at [216, 216] on span "JS 2 Gold" at bounding box center [271, 219] width 146 height 10
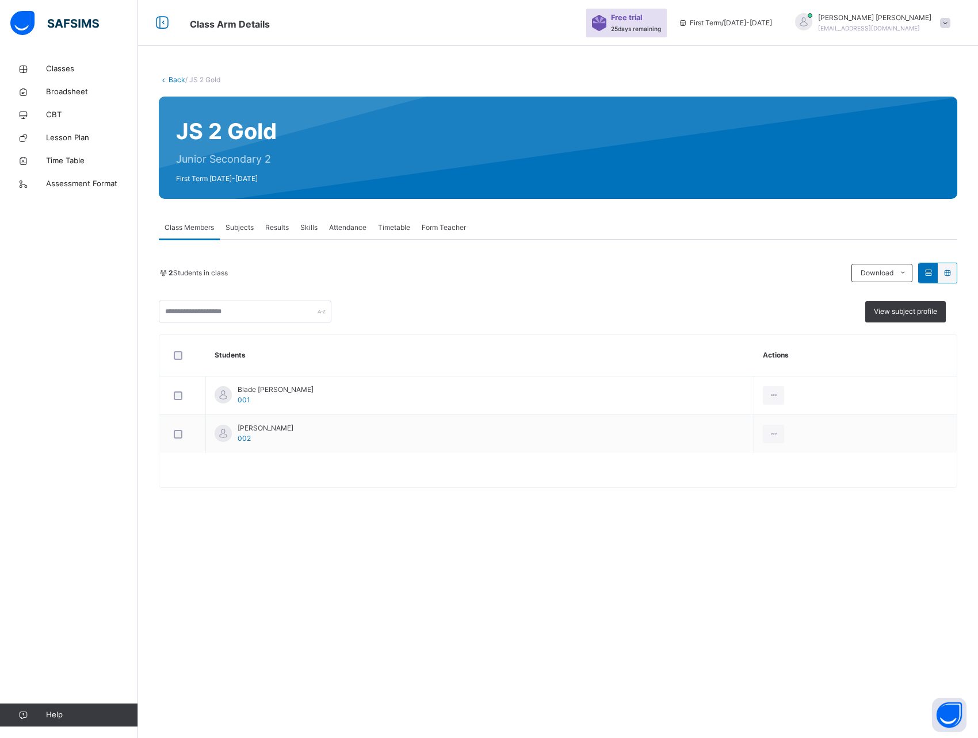
click at [274, 226] on span "Results" at bounding box center [277, 228] width 24 height 10
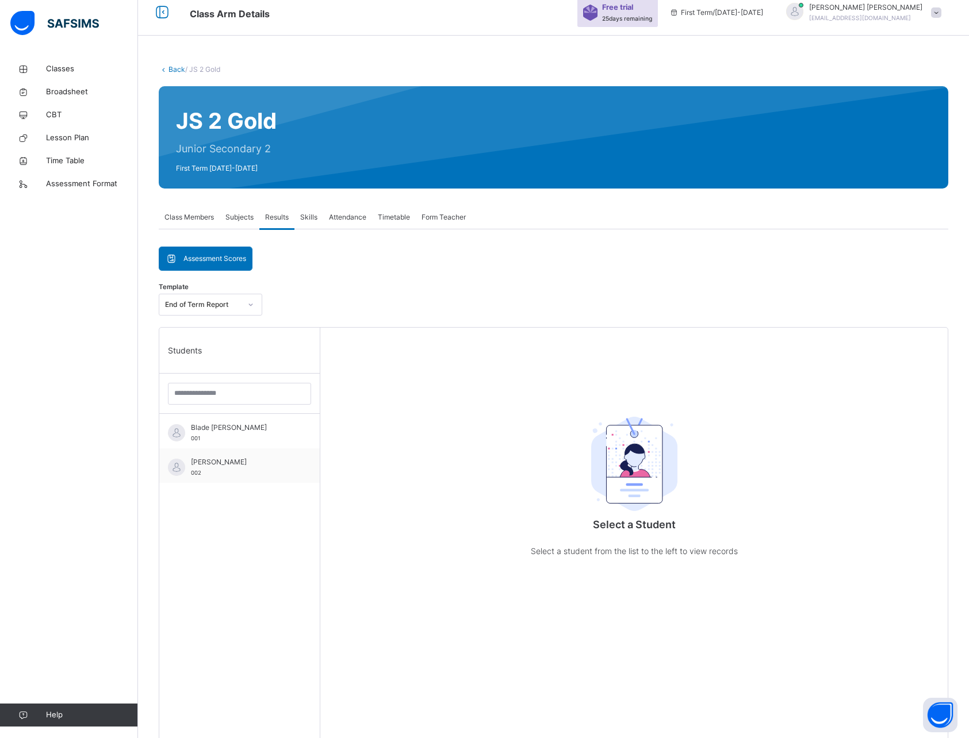
scroll to position [14, 0]
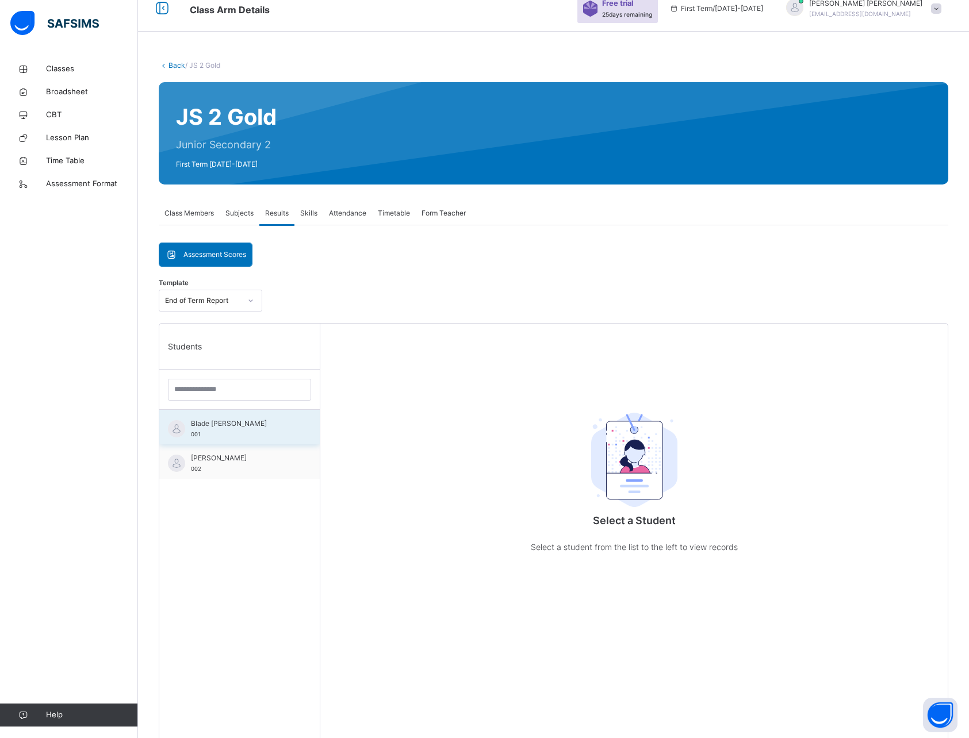
click at [255, 431] on div "Blade [PERSON_NAME] 001" at bounding box center [242, 429] width 103 height 21
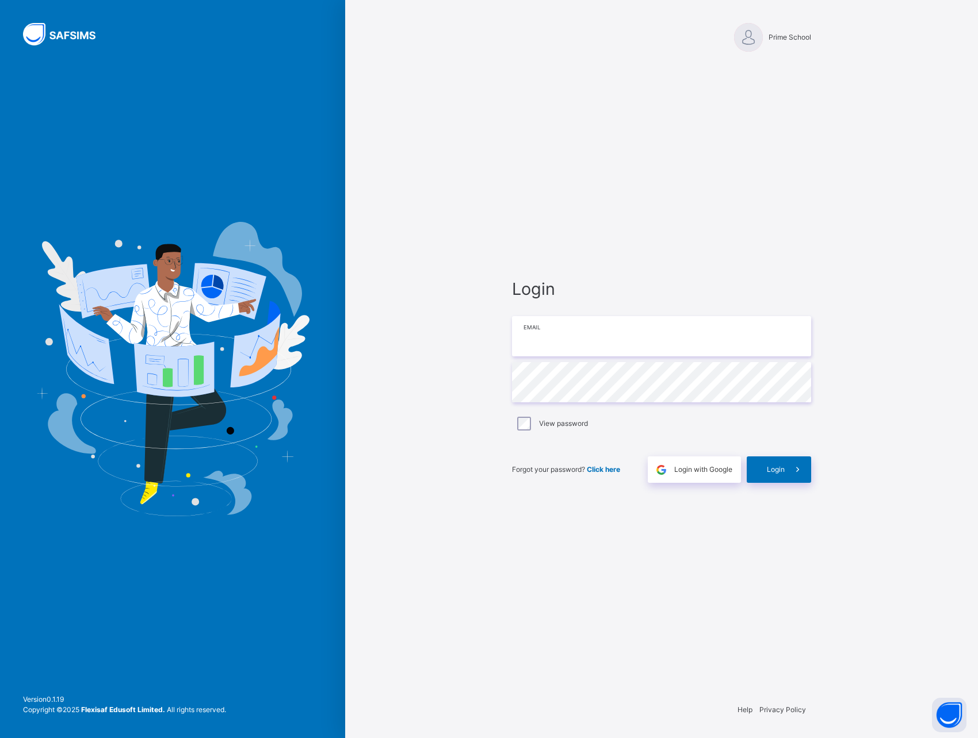
type input "**********"
click at [792, 472] on icon at bounding box center [797, 470] width 12 height 13
click at [659, 565] on div "**********" at bounding box center [661, 380] width 322 height 630
click at [771, 465] on span "Login" at bounding box center [776, 468] width 18 height 9
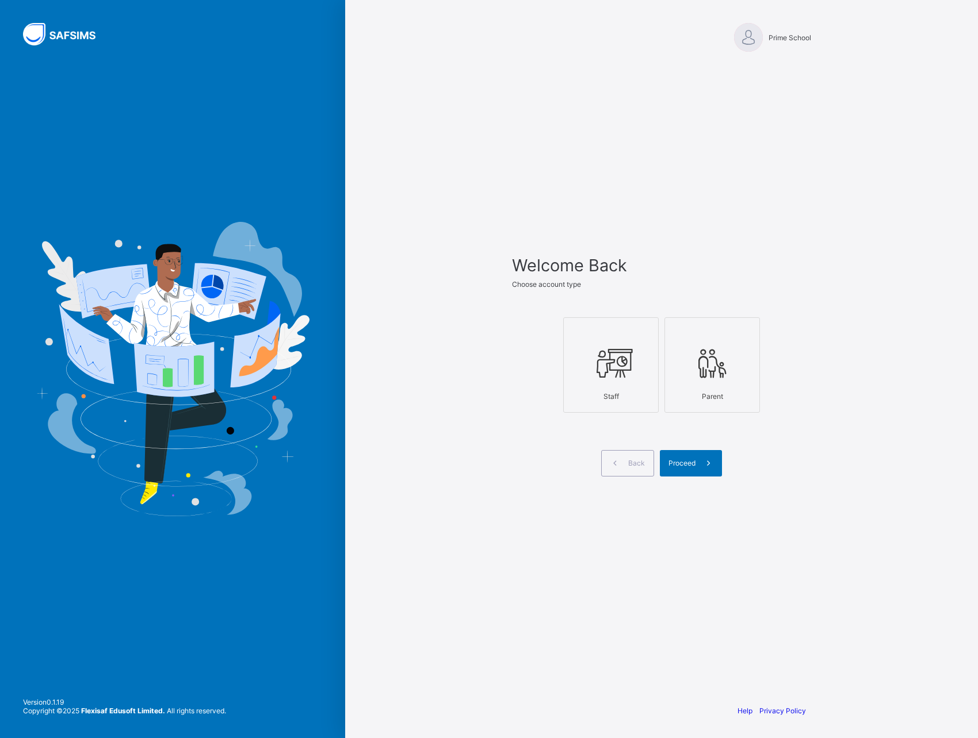
click at [629, 367] on icon at bounding box center [611, 363] width 40 height 35
click at [705, 463] on icon at bounding box center [708, 463] width 12 height 11
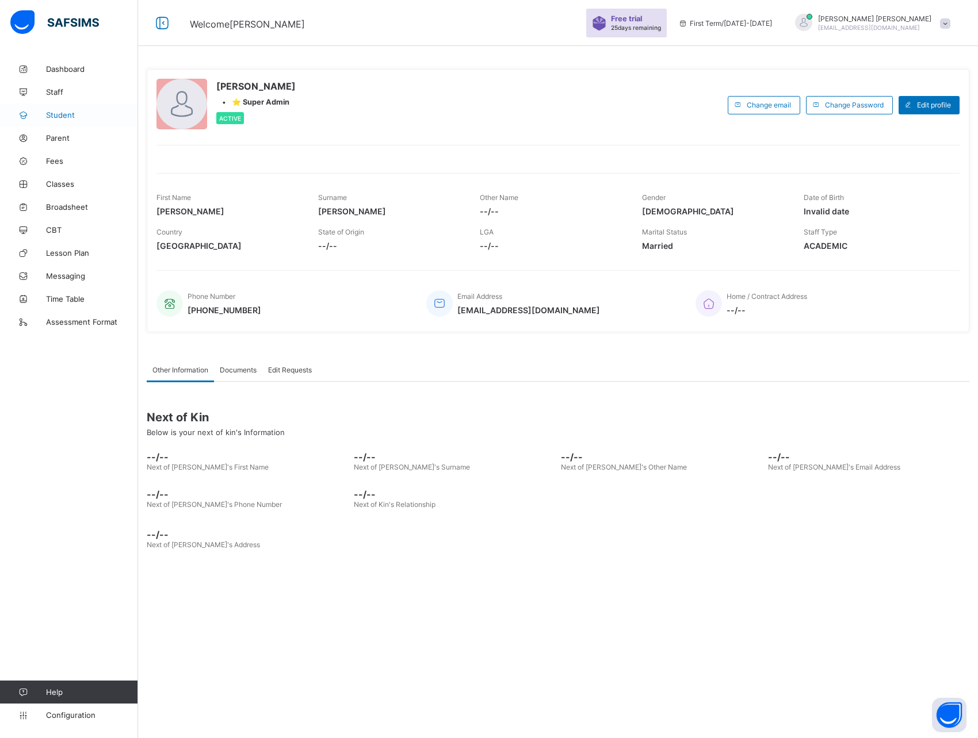
click at [59, 116] on span "Student" at bounding box center [92, 114] width 92 height 9
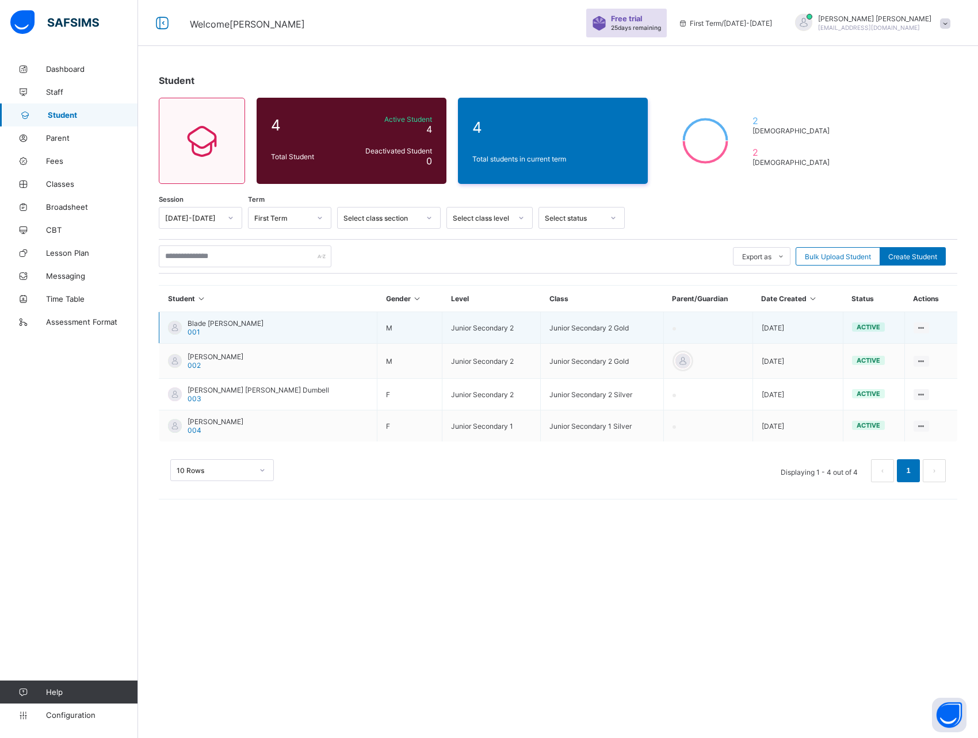
click at [209, 321] on span "Blade [PERSON_NAME]" at bounding box center [225, 323] width 76 height 9
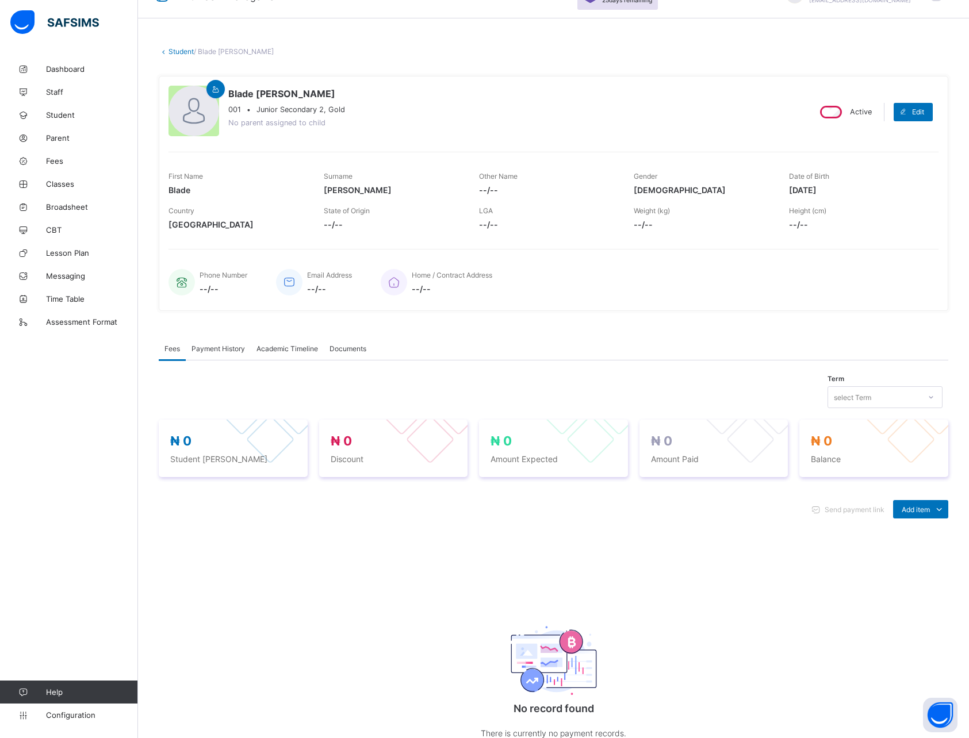
scroll to position [32, 0]
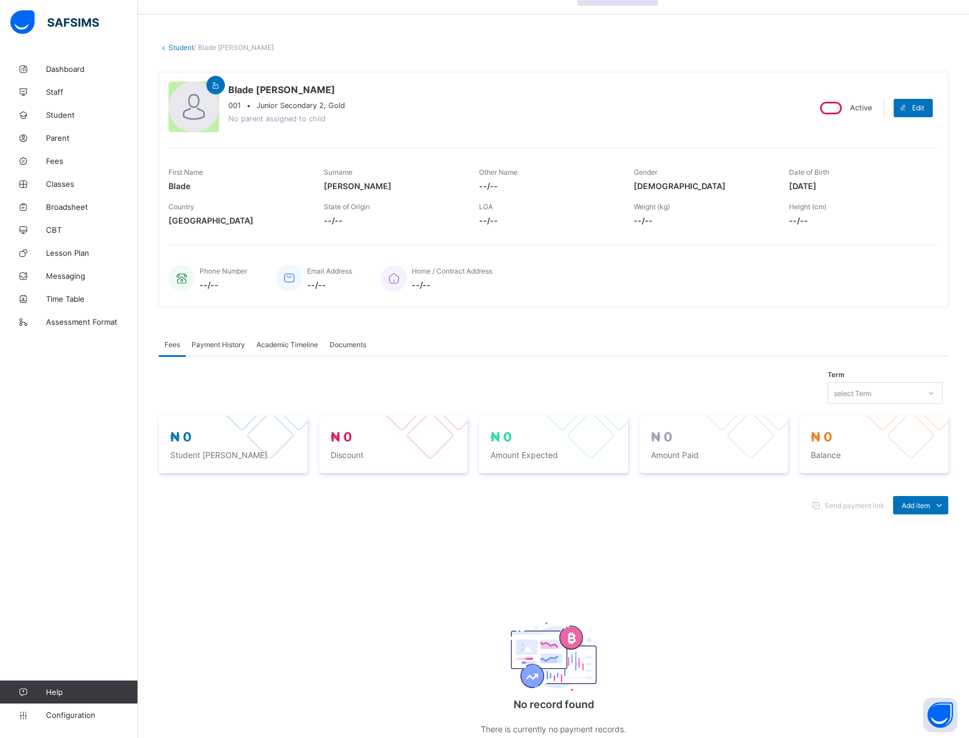
click at [230, 344] on span "Payment History" at bounding box center [218, 344] width 53 height 9
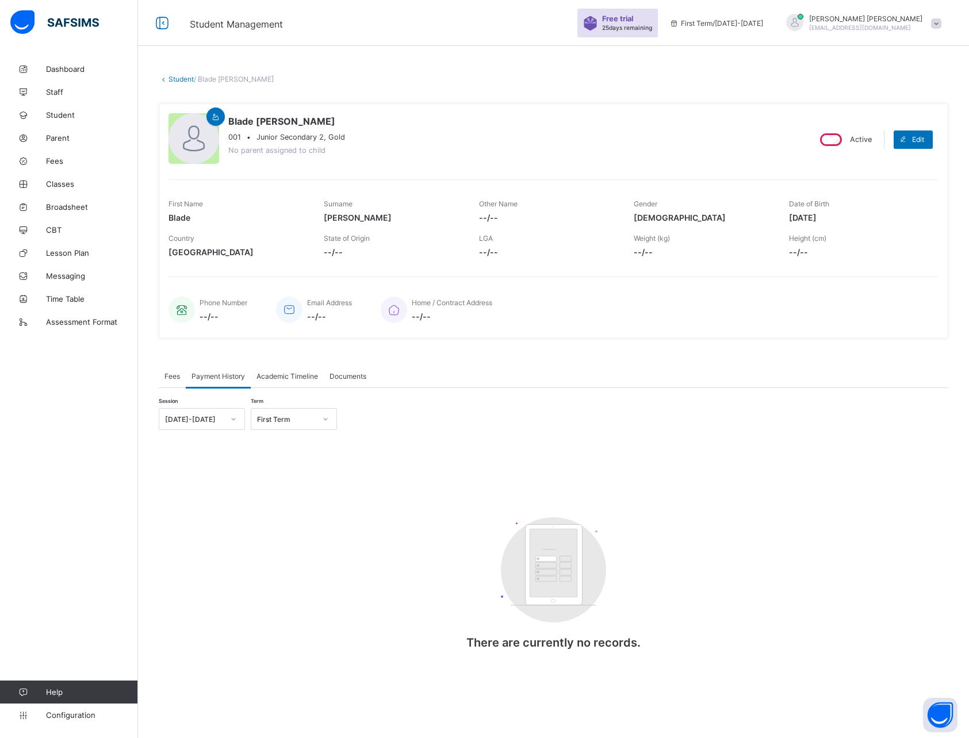
scroll to position [0, 0]
click at [291, 372] on span "Academic Timeline" at bounding box center [287, 376] width 62 height 9
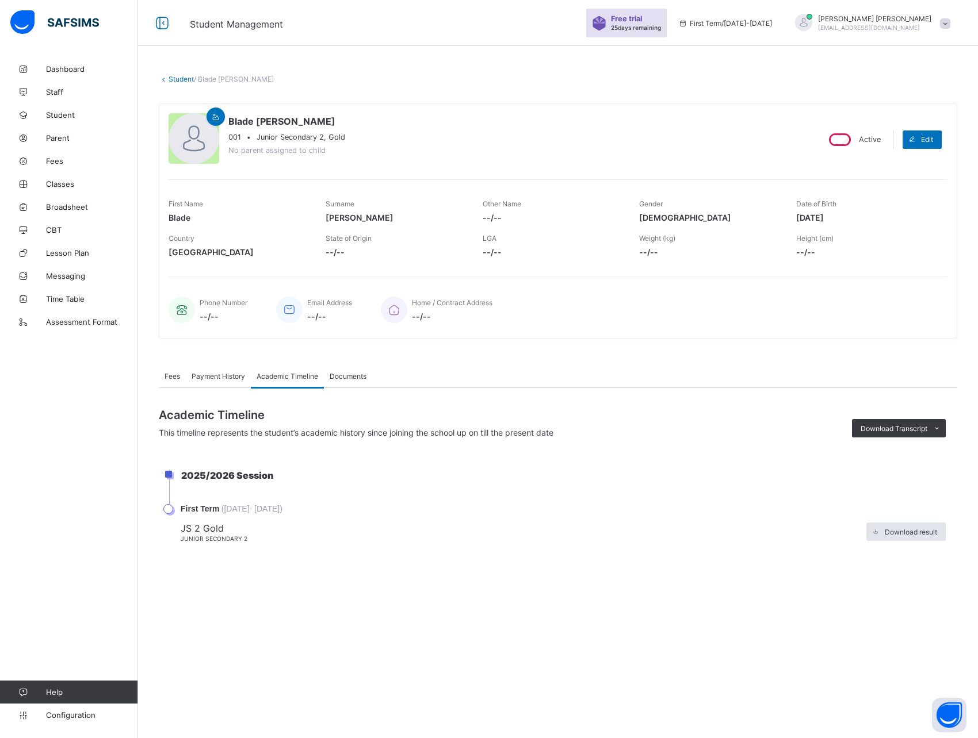
click at [351, 376] on span "Documents" at bounding box center [348, 376] width 37 height 9
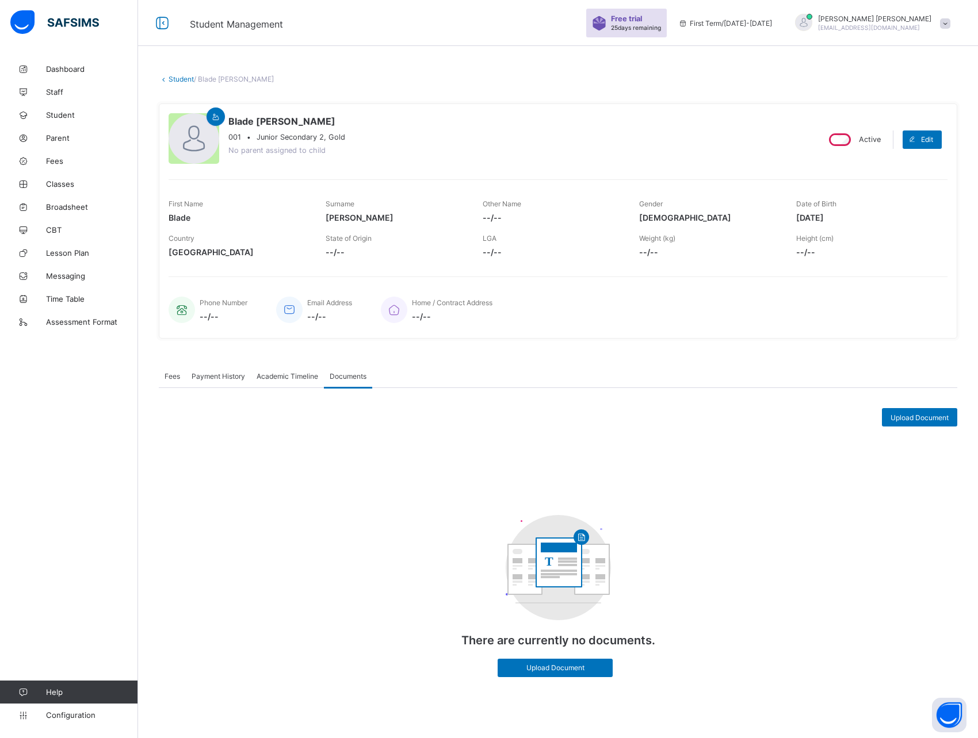
click at [297, 377] on span "Academic Timeline" at bounding box center [287, 376] width 62 height 9
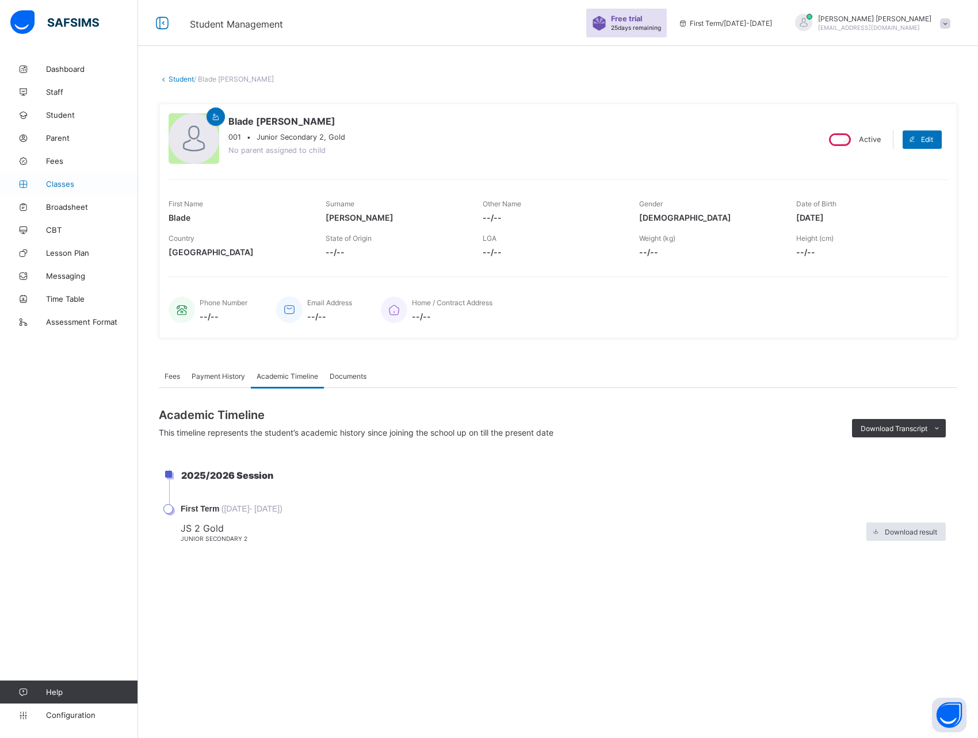
click at [63, 183] on span "Classes" at bounding box center [92, 183] width 92 height 9
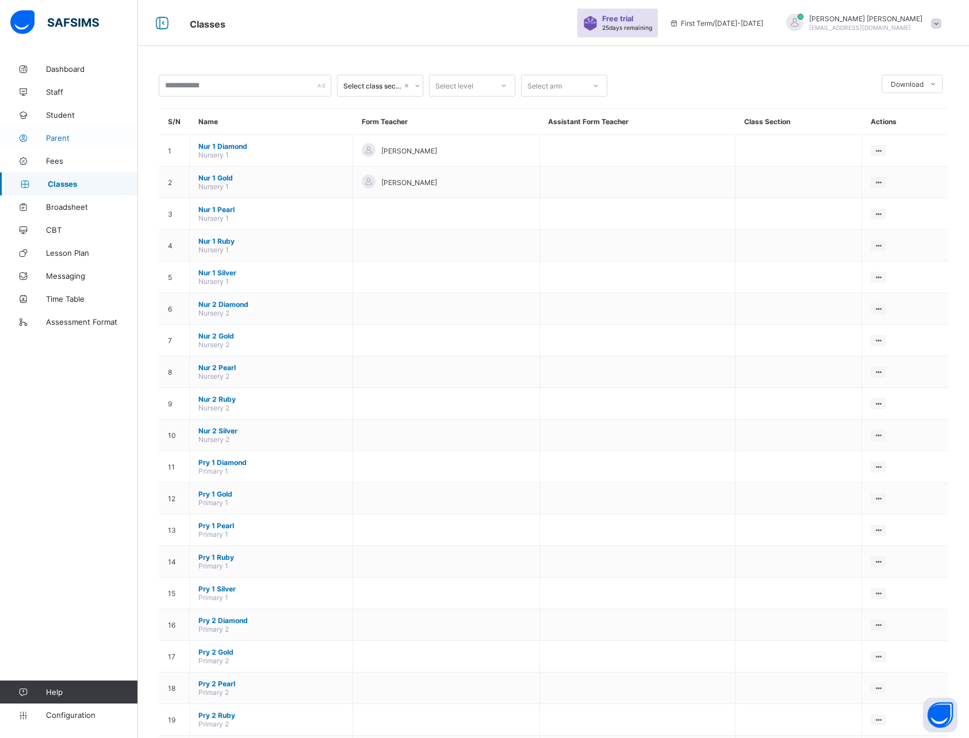
click at [64, 137] on span "Parent" at bounding box center [92, 137] width 92 height 9
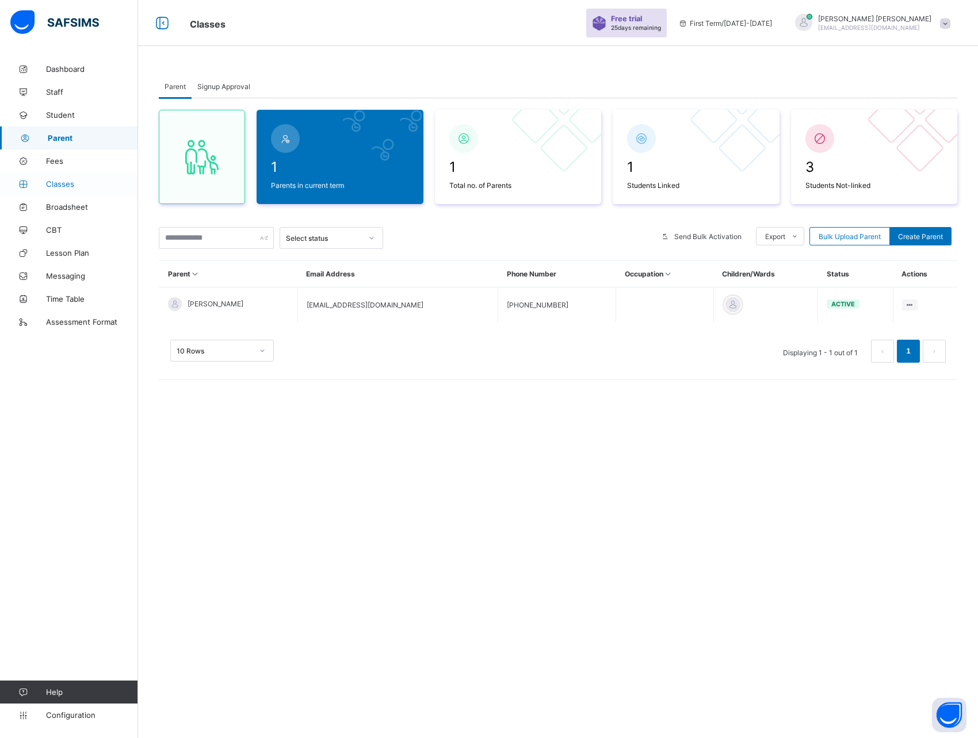
click at [64, 185] on span "Classes" at bounding box center [92, 183] width 92 height 9
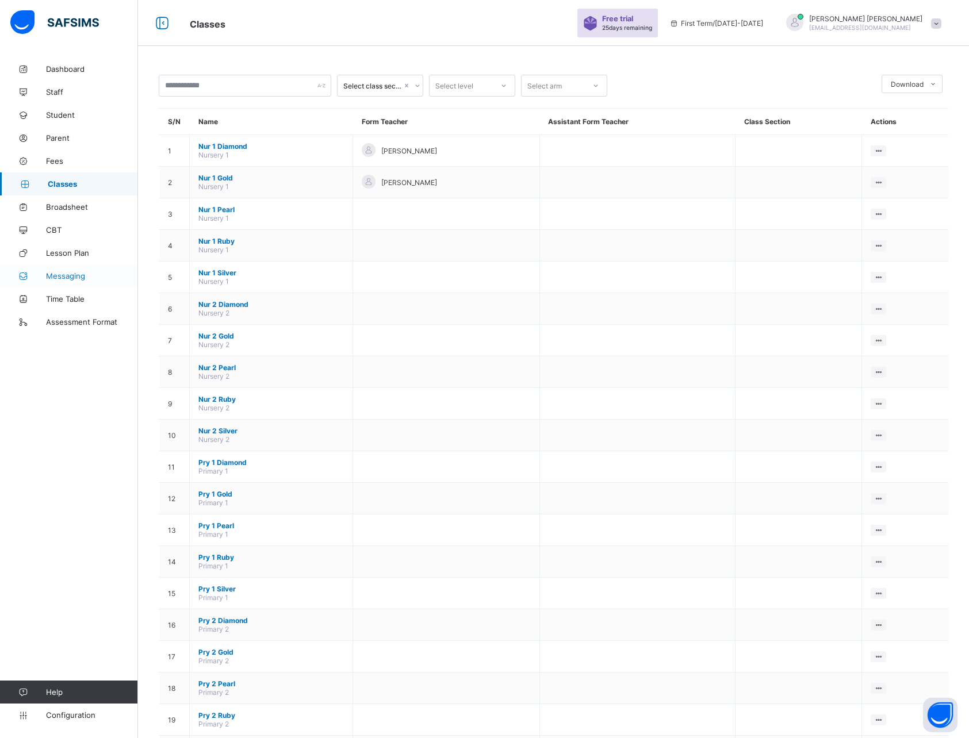
click at [66, 274] on span "Messaging" at bounding box center [92, 275] width 92 height 9
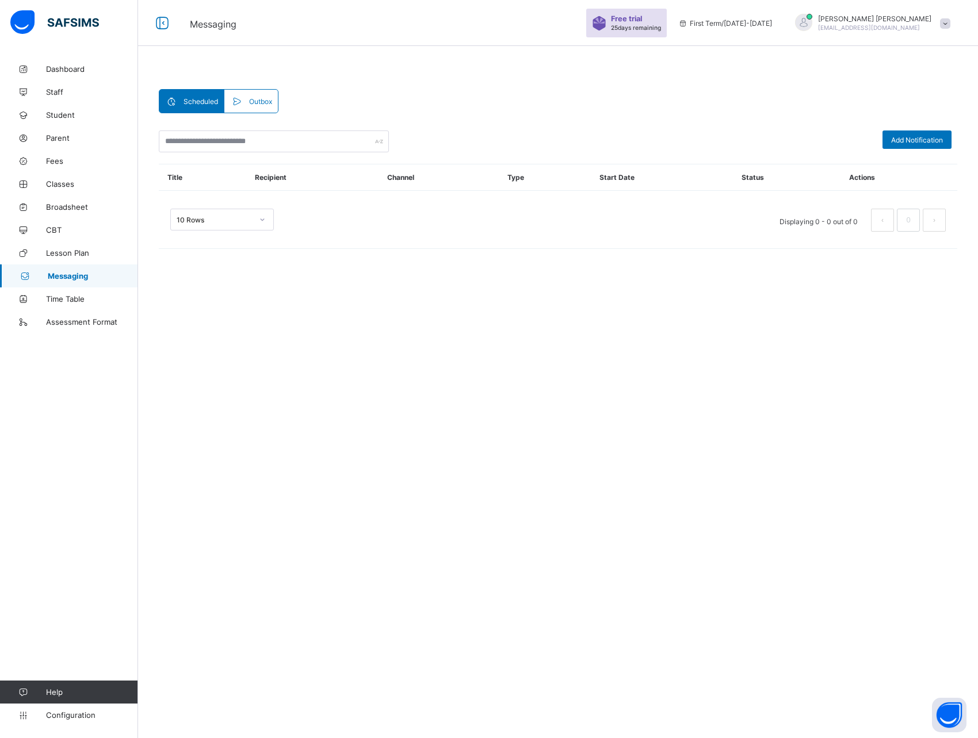
click at [266, 104] on span "Outbox" at bounding box center [260, 101] width 23 height 9
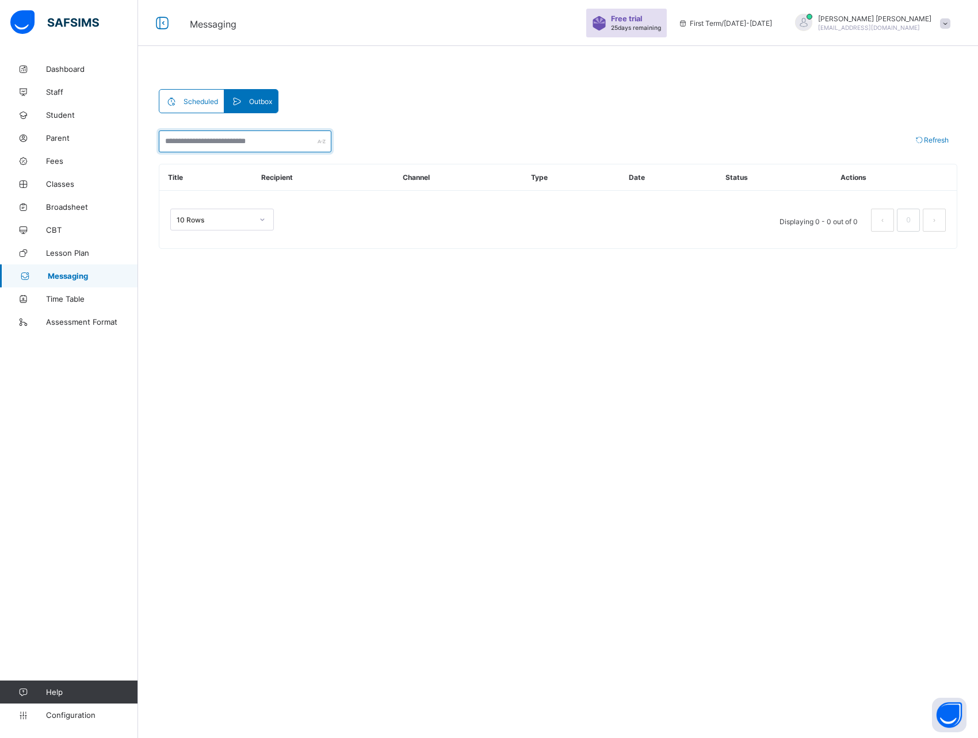
click at [256, 132] on input "text" at bounding box center [245, 142] width 173 height 22
click at [204, 105] on span "Scheduled" at bounding box center [200, 101] width 35 height 9
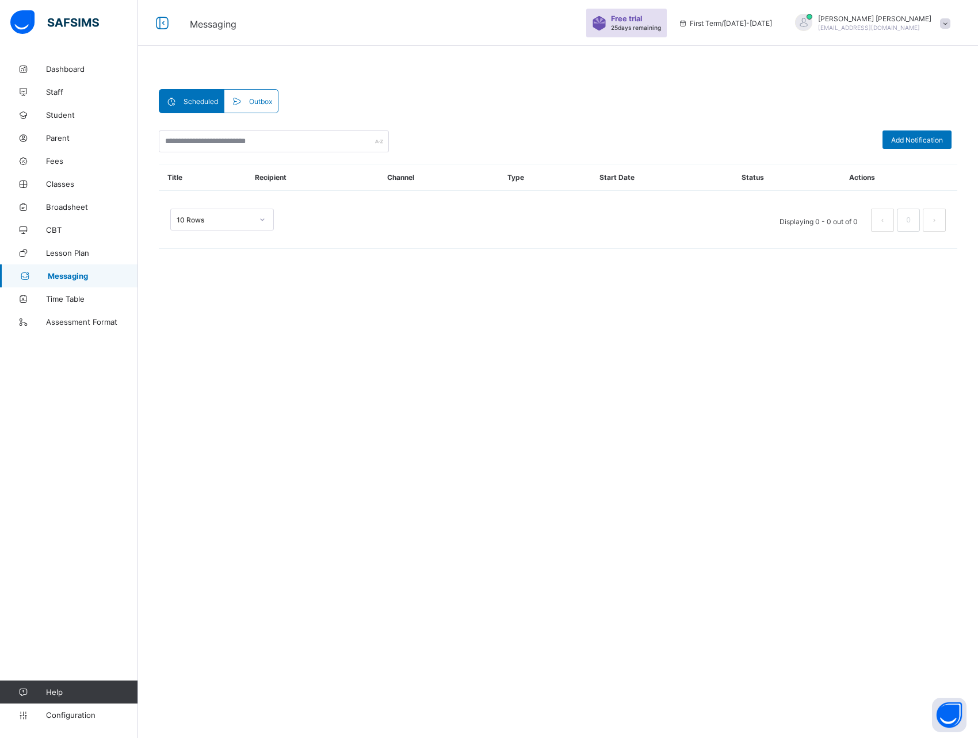
click at [261, 103] on span "Outbox" at bounding box center [260, 101] width 23 height 9
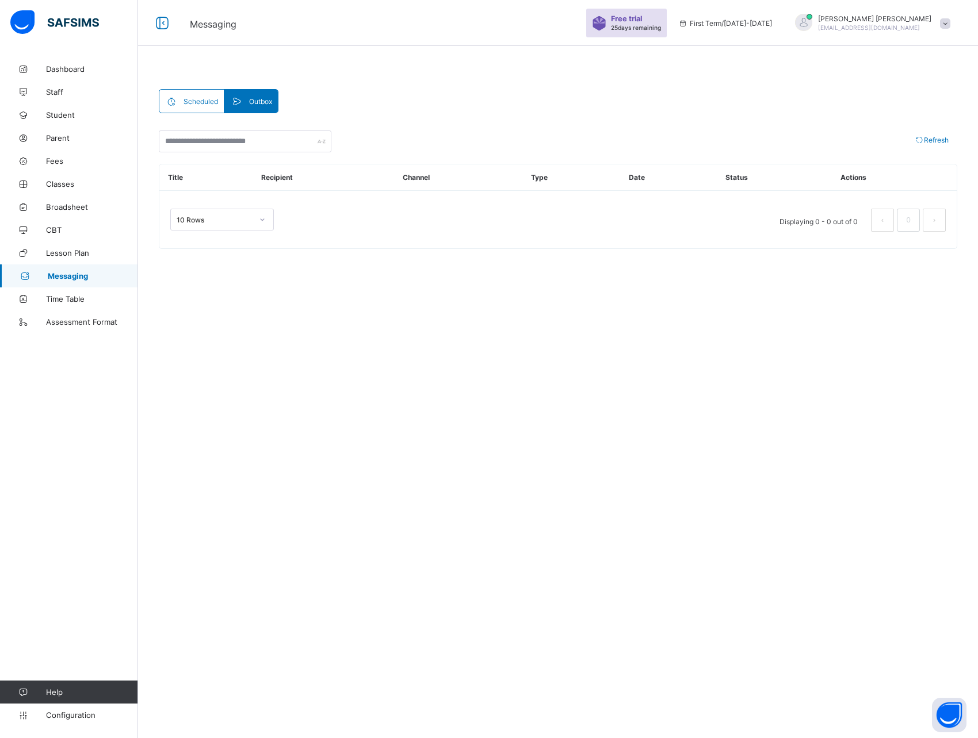
click at [188, 97] on span "Scheduled" at bounding box center [200, 101] width 35 height 9
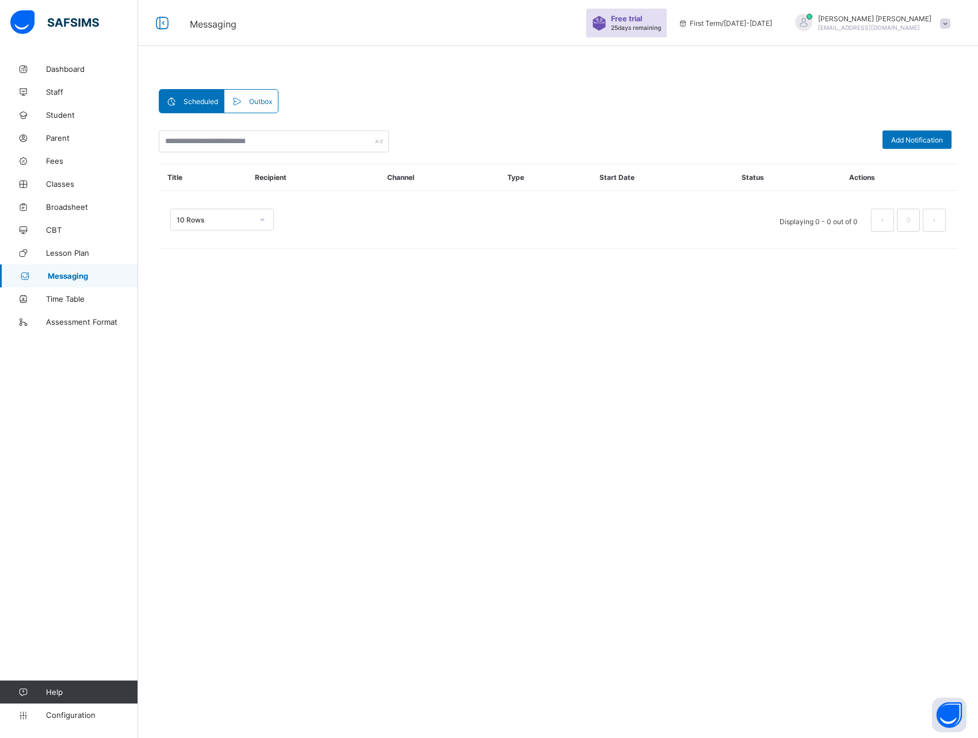
click at [231, 111] on div "Outbox" at bounding box center [250, 101] width 53 height 23
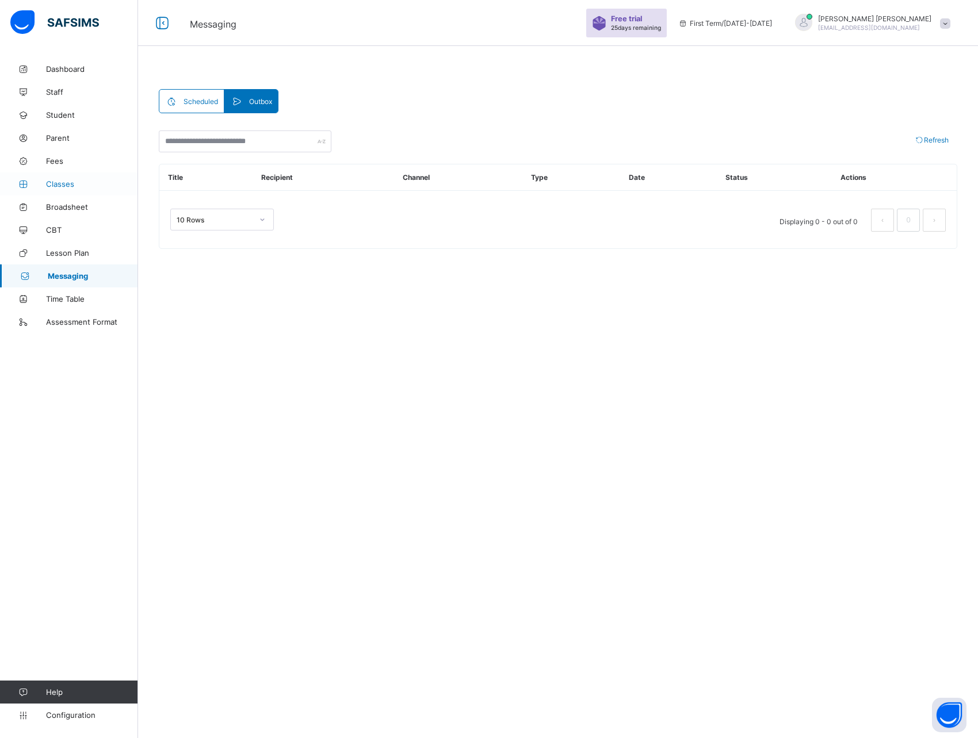
click at [63, 186] on span "Classes" at bounding box center [92, 183] width 92 height 9
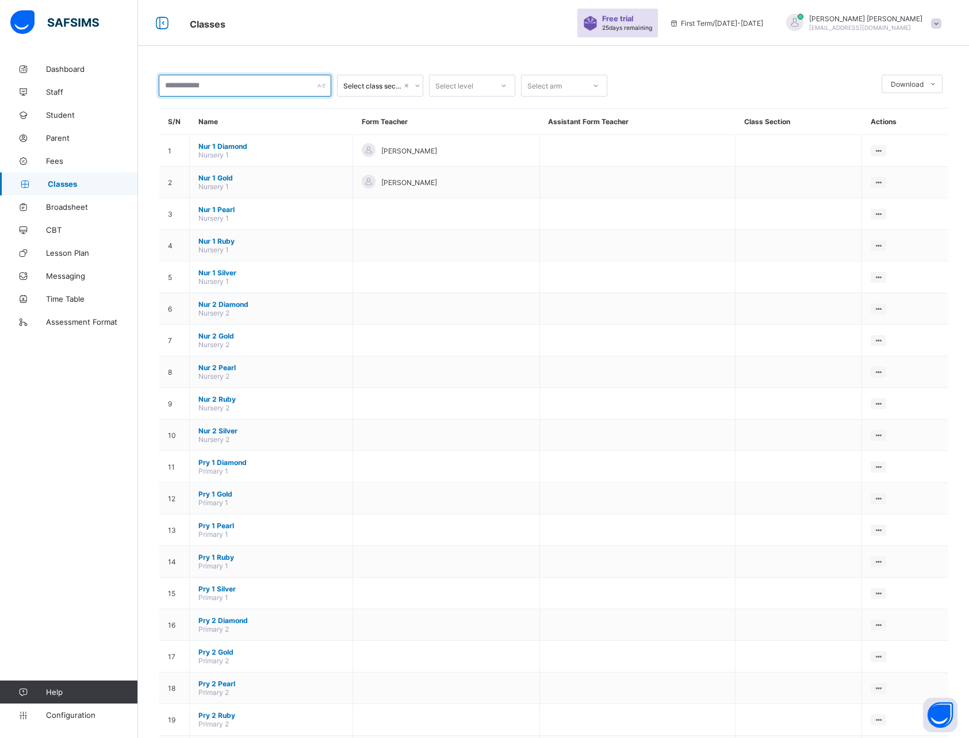
click at [263, 88] on input "text" at bounding box center [245, 86] width 173 height 22
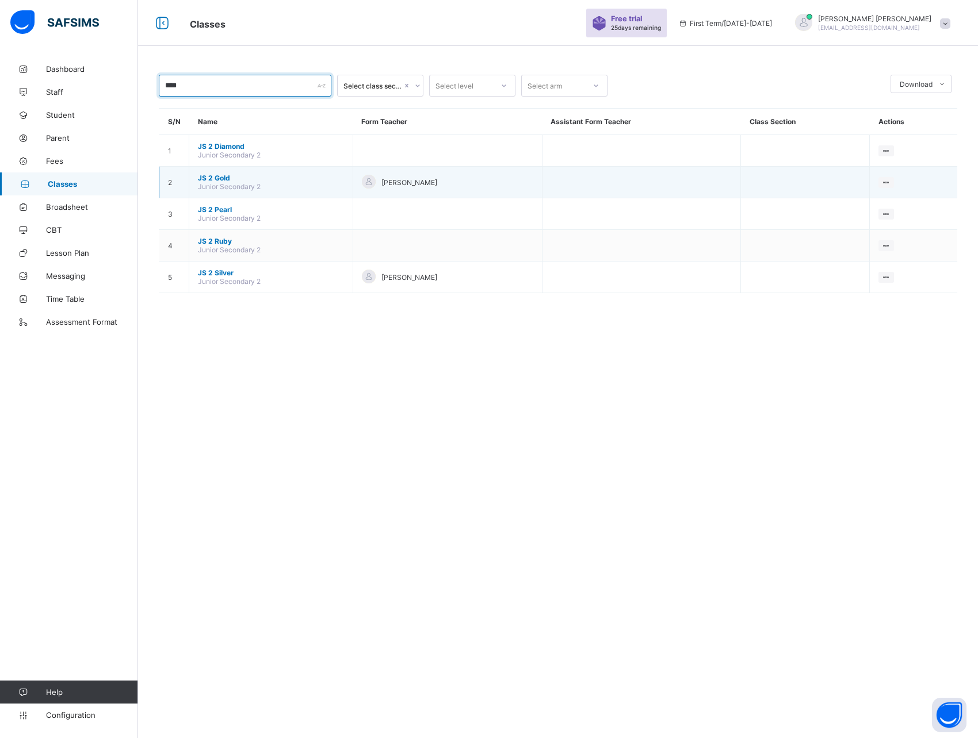
type input "****"
click at [217, 175] on span "JS 2 Gold" at bounding box center [271, 178] width 146 height 9
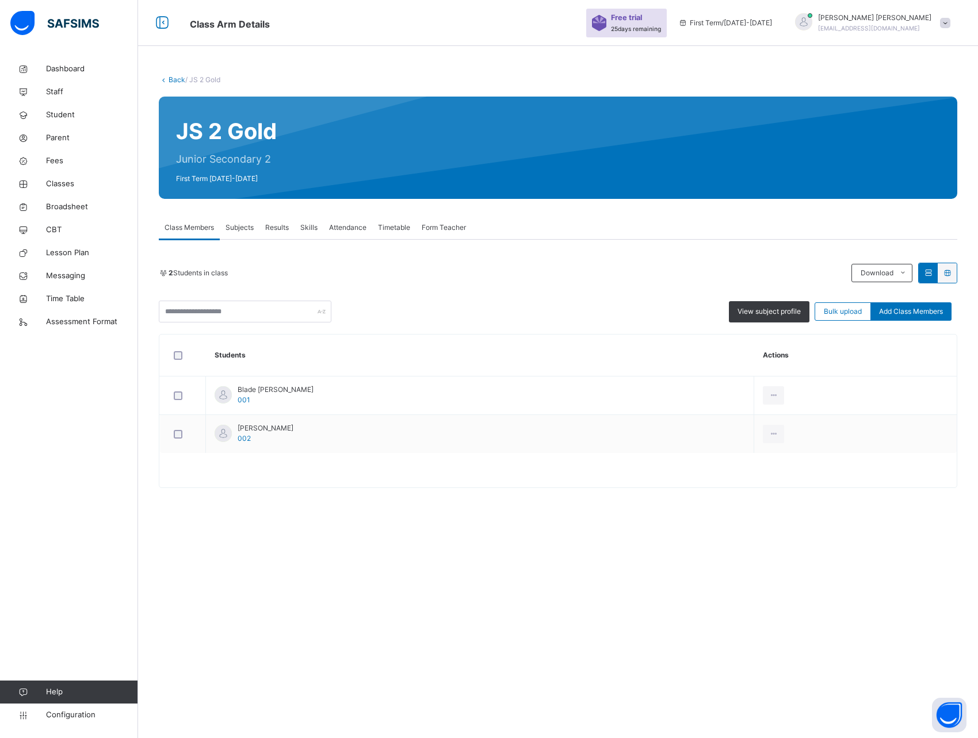
click at [244, 224] on span "Subjects" at bounding box center [239, 228] width 28 height 10
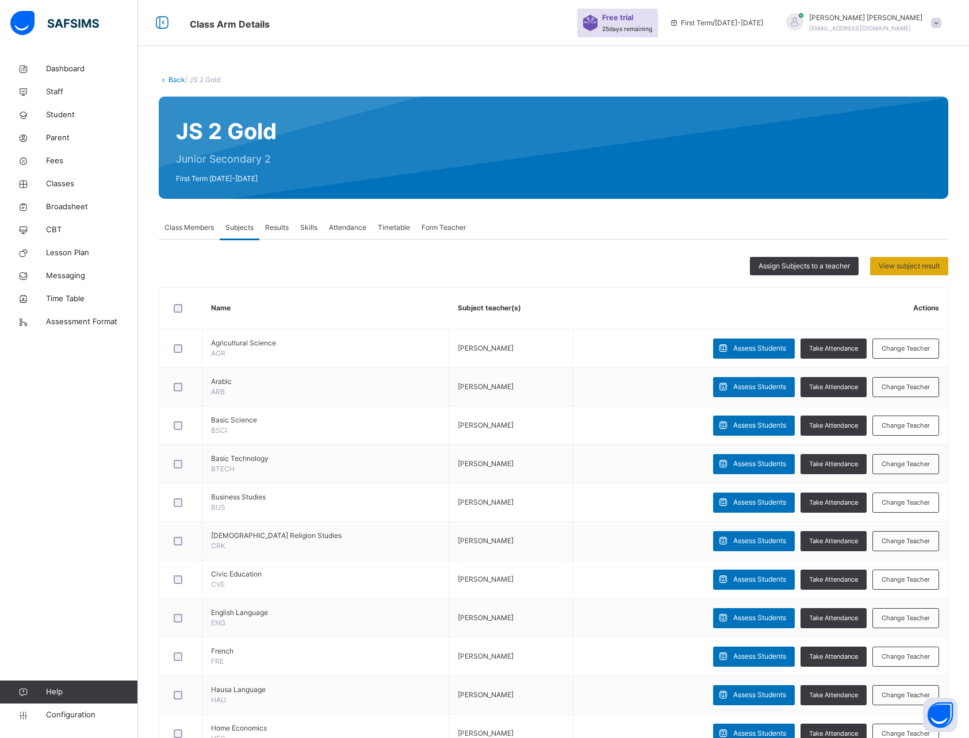
click at [936, 273] on div "View subject result" at bounding box center [909, 266] width 78 height 18
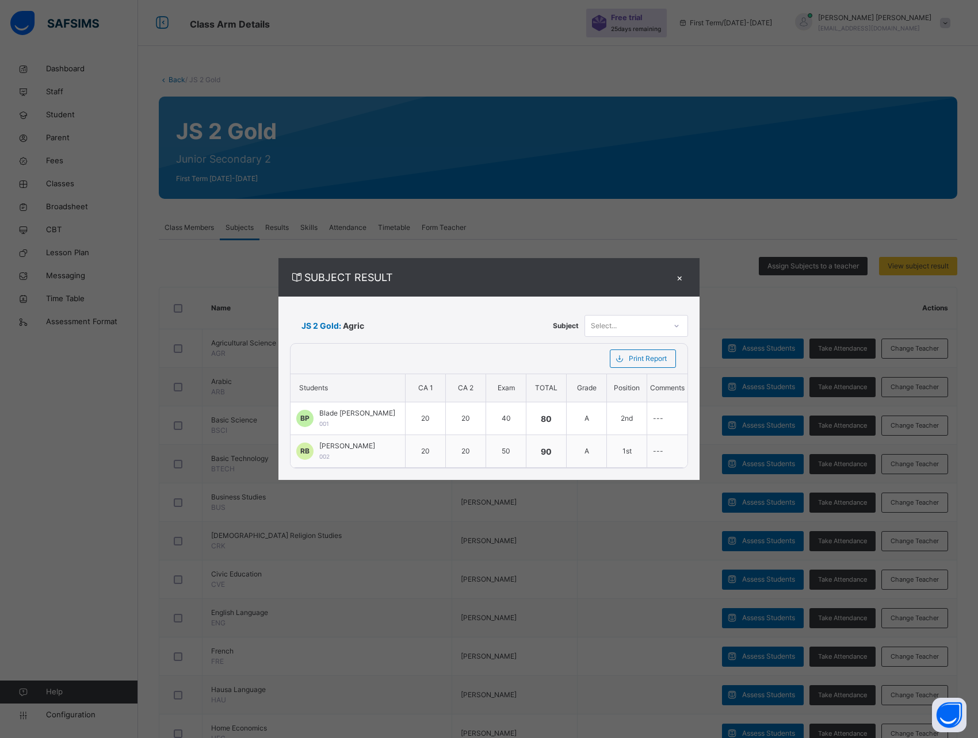
click at [637, 327] on div "Select..." at bounding box center [625, 326] width 81 height 18
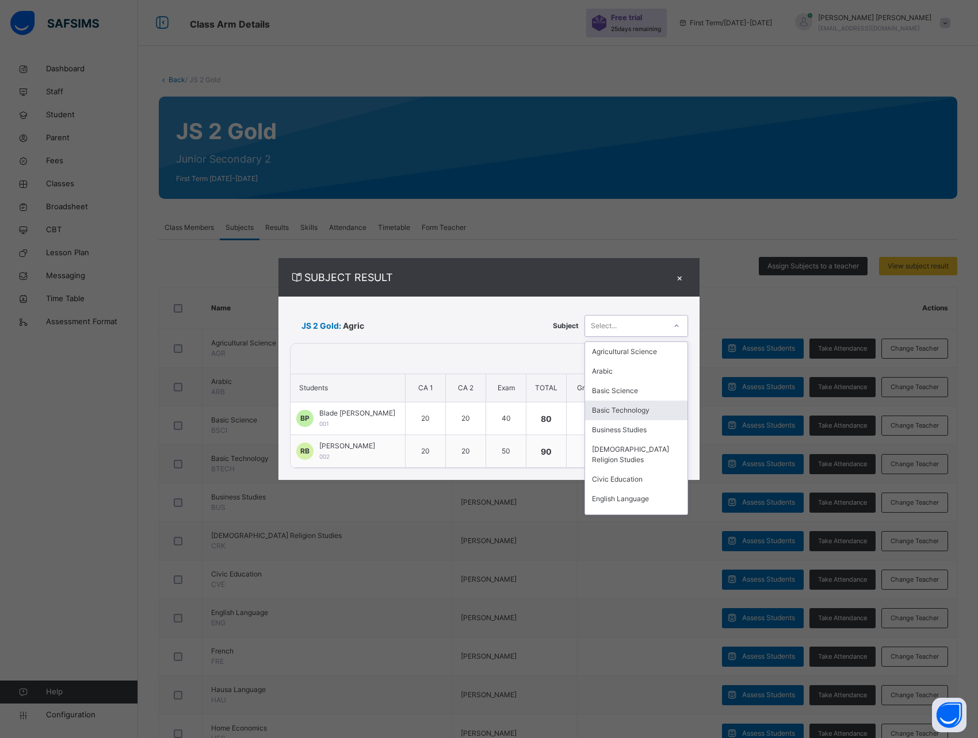
click at [612, 415] on div "Basic Technology" at bounding box center [636, 411] width 102 height 20
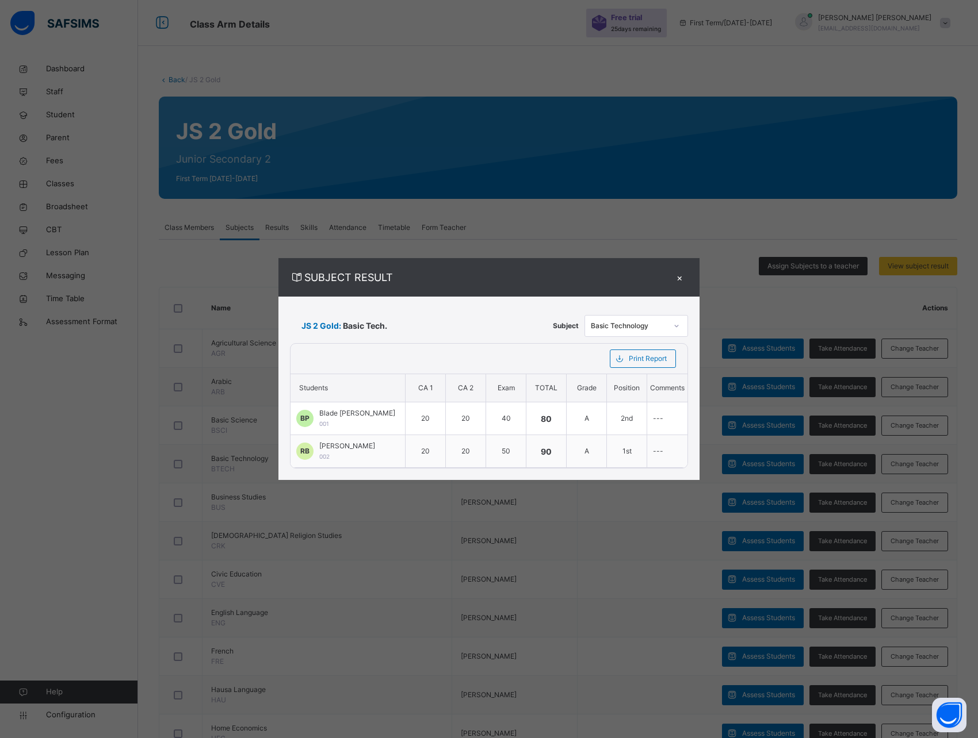
click at [680, 274] on div "×" at bounding box center [679, 278] width 17 height 16
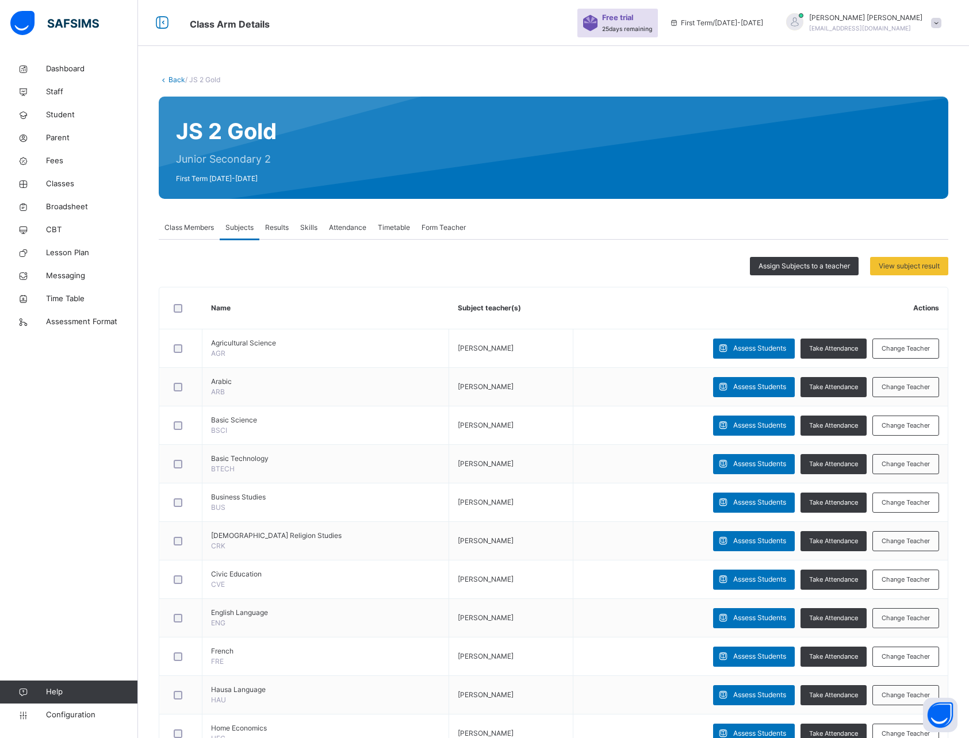
click at [285, 233] on div "Results" at bounding box center [276, 227] width 35 height 23
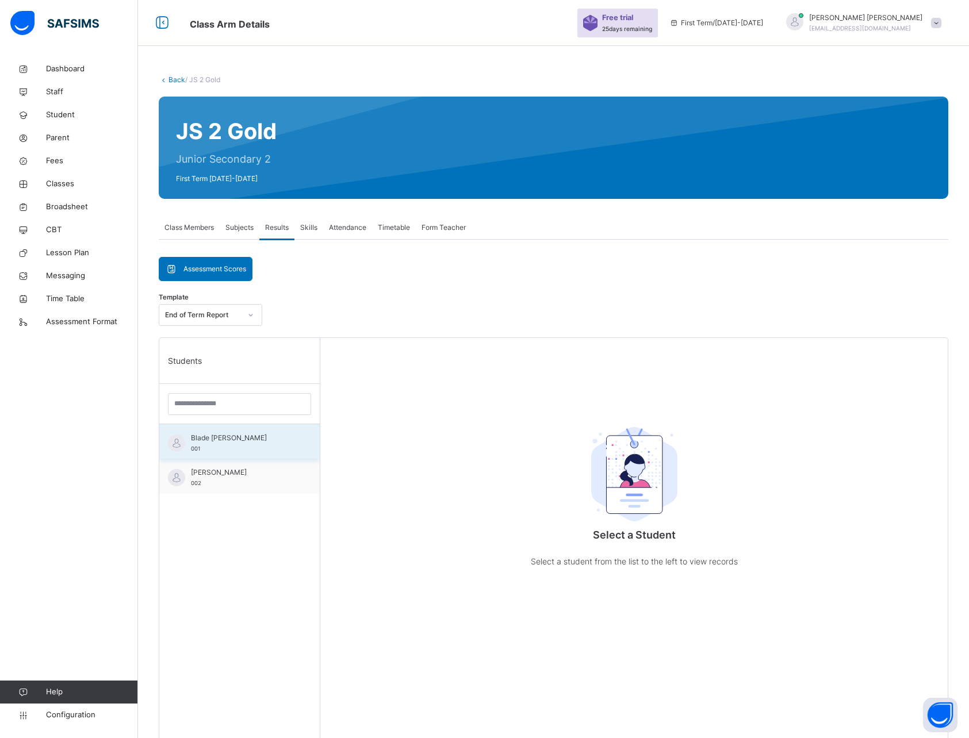
click at [202, 447] on div "Blade Peter 001" at bounding box center [242, 443] width 103 height 21
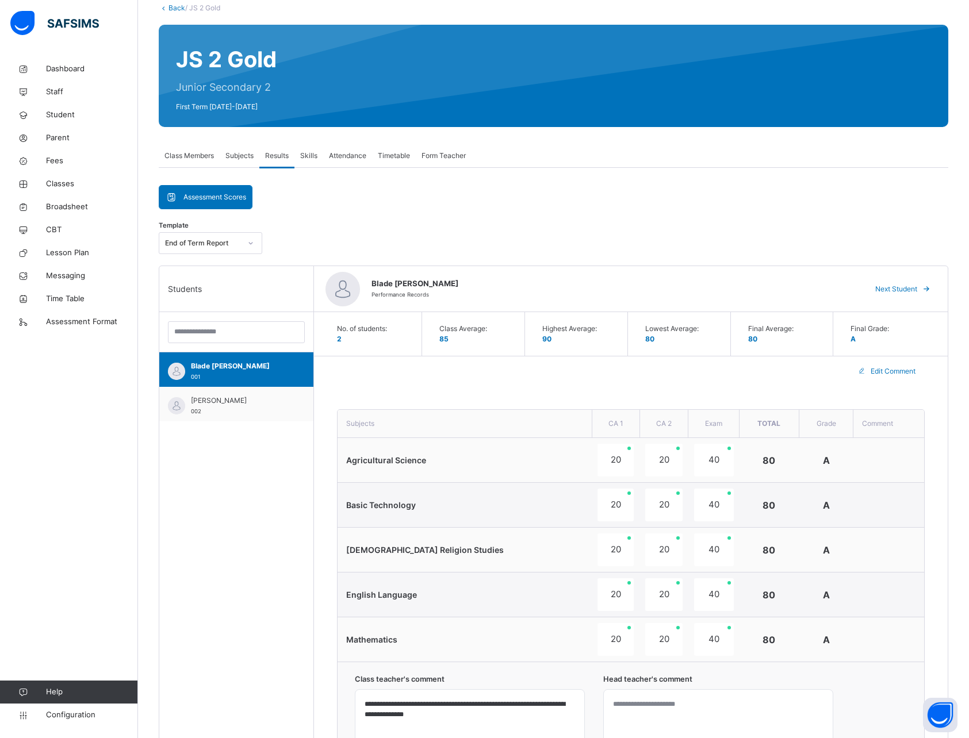
scroll to position [72, 0]
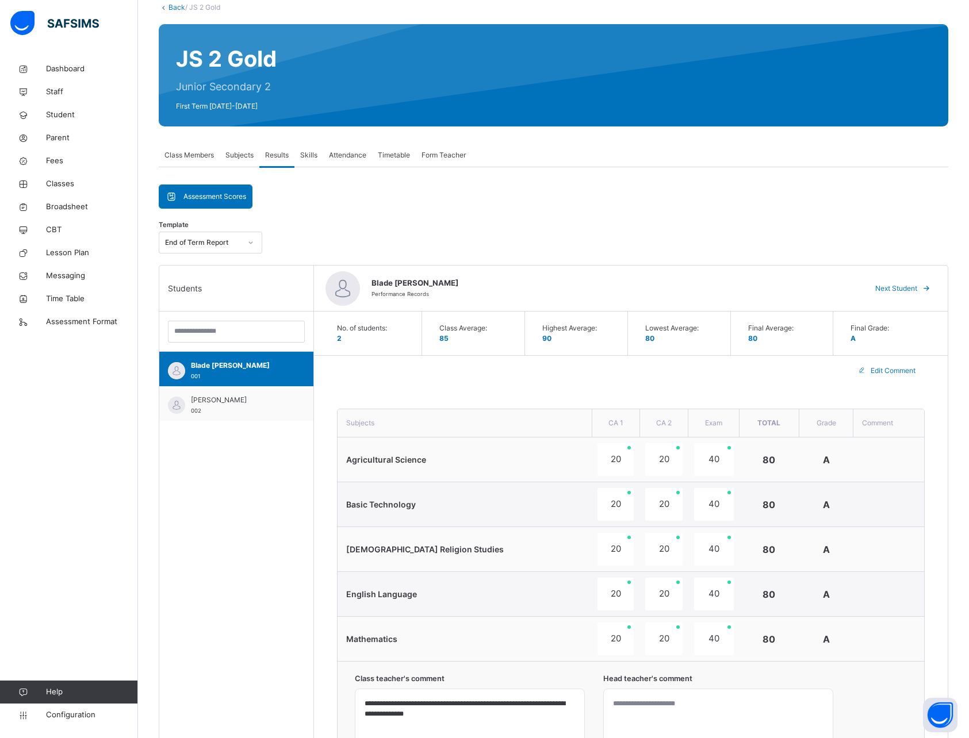
click at [893, 368] on span "Edit Comment" at bounding box center [893, 371] width 45 height 10
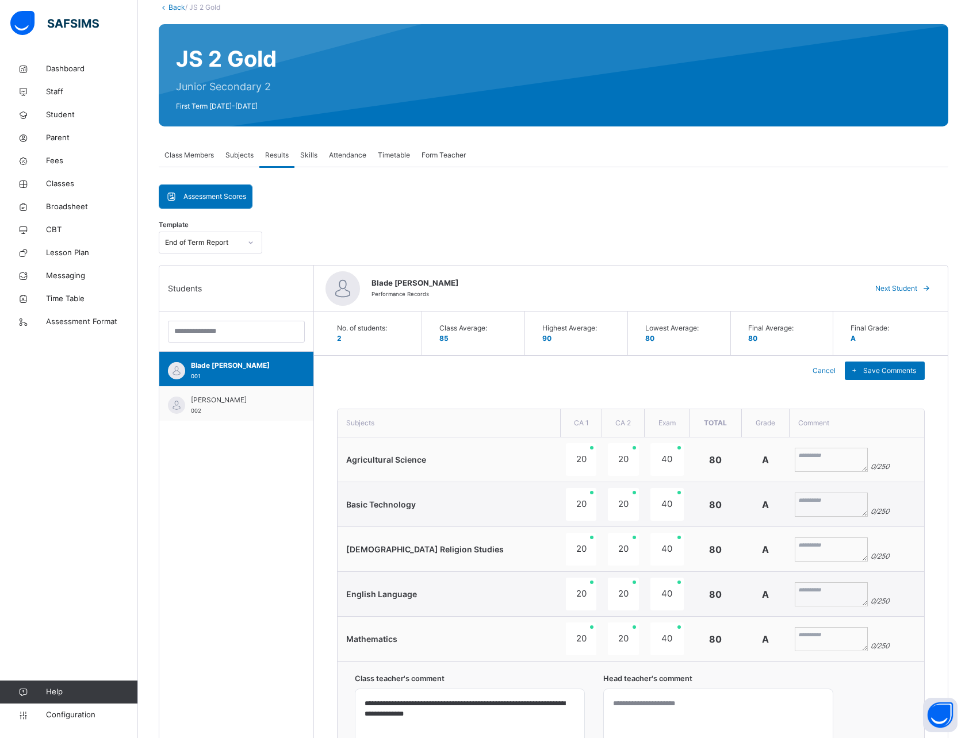
click at [803, 463] on textarea at bounding box center [831, 460] width 73 height 24
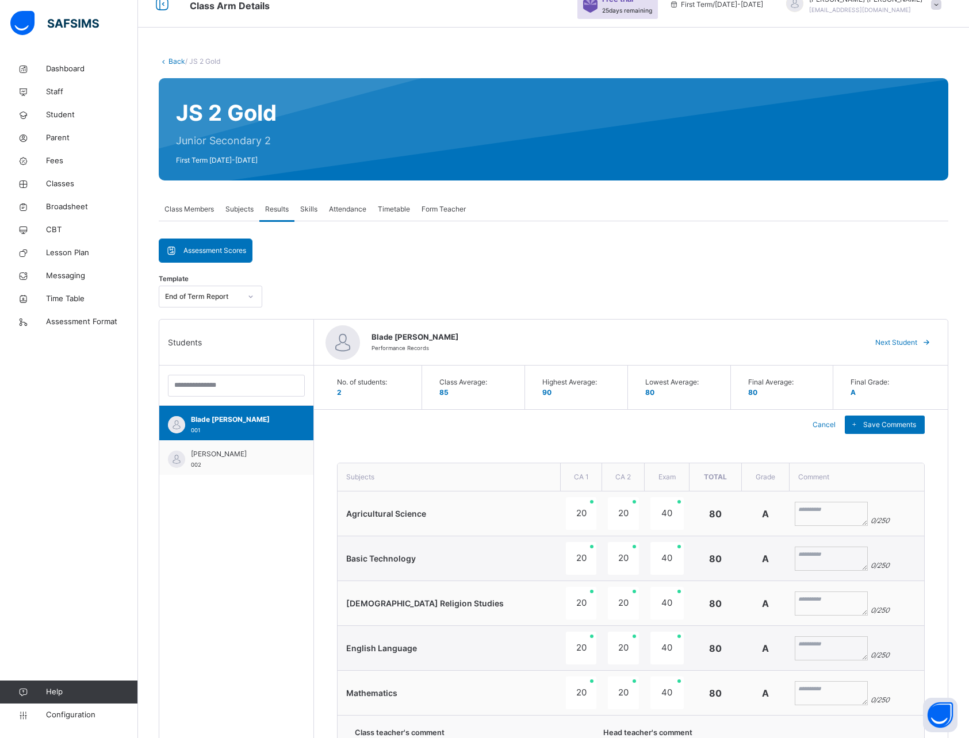
scroll to position [0, 0]
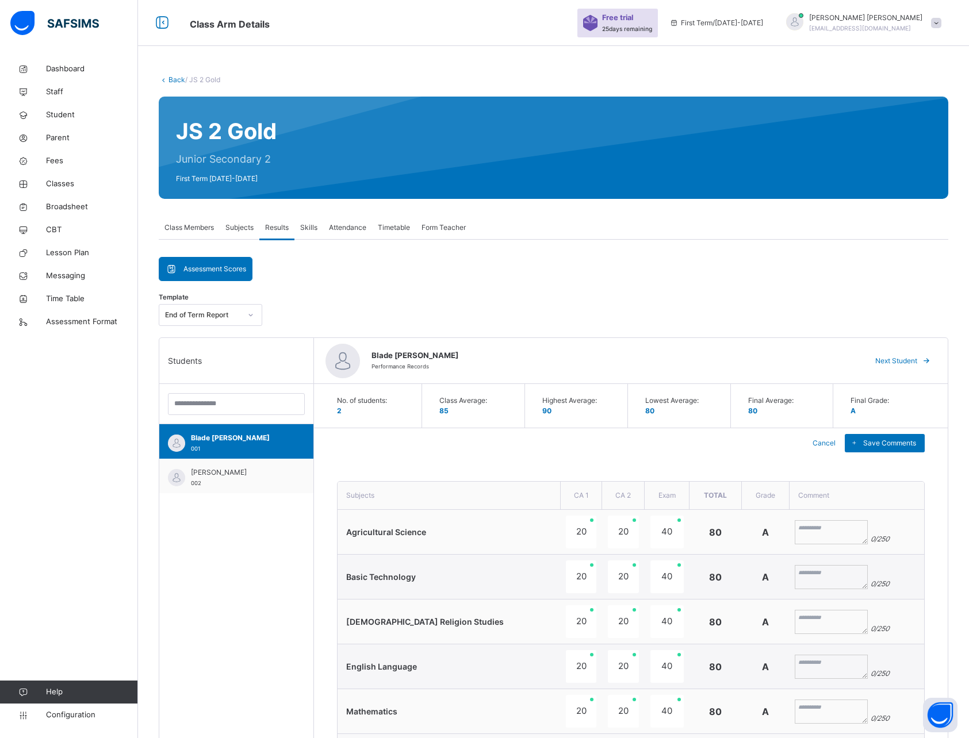
click at [714, 446] on div "Cancel Save Comments" at bounding box center [631, 443] width 634 height 30
click at [829, 442] on span "Cancel" at bounding box center [824, 443] width 23 height 10
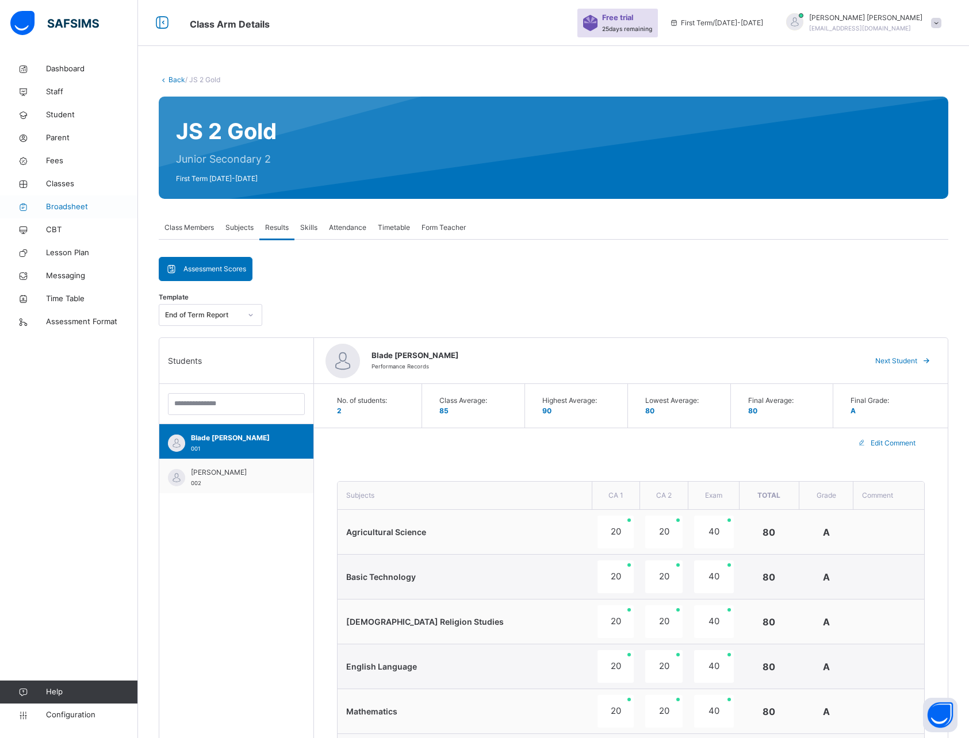
click at [54, 201] on span "Broadsheet" at bounding box center [92, 207] width 92 height 12
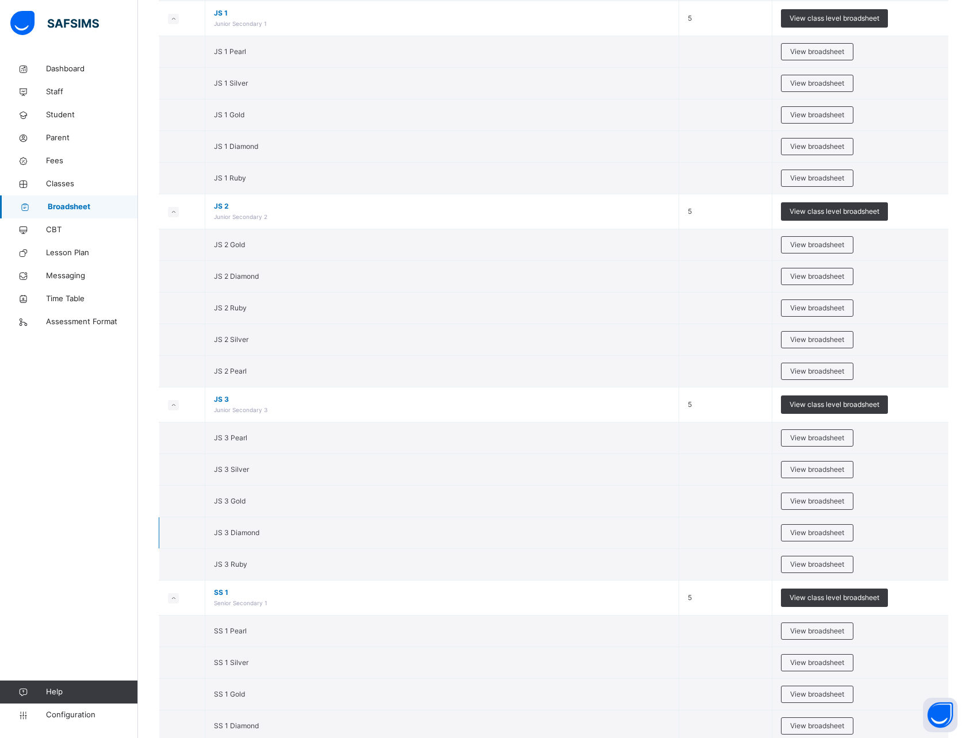
scroll to position [2839, 0]
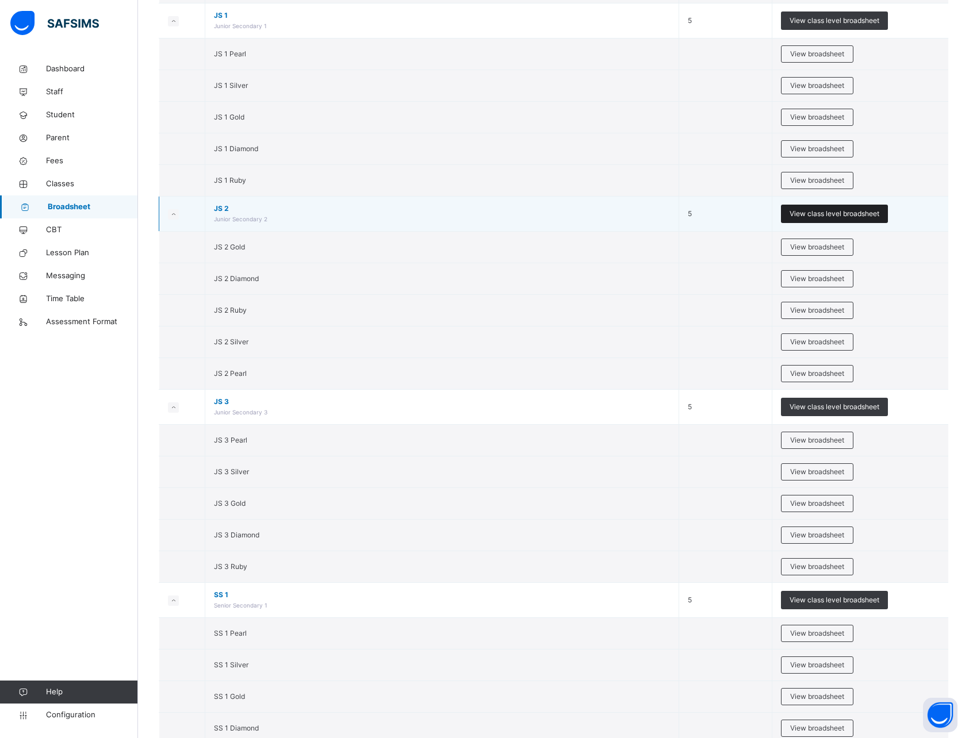
click at [838, 214] on span "View class level broadsheet" at bounding box center [835, 214] width 90 height 10
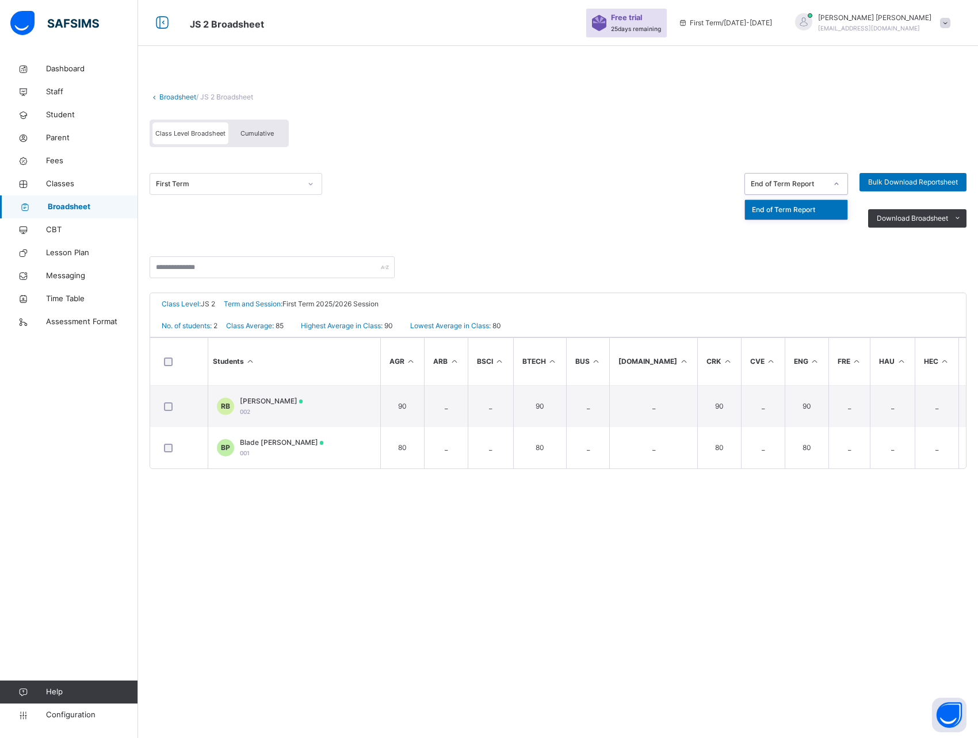
click at [806, 185] on div "End of Term Report" at bounding box center [788, 184] width 76 height 10
click at [580, 261] on div at bounding box center [558, 274] width 817 height 36
click at [55, 145] on link "Parent" at bounding box center [69, 138] width 138 height 23
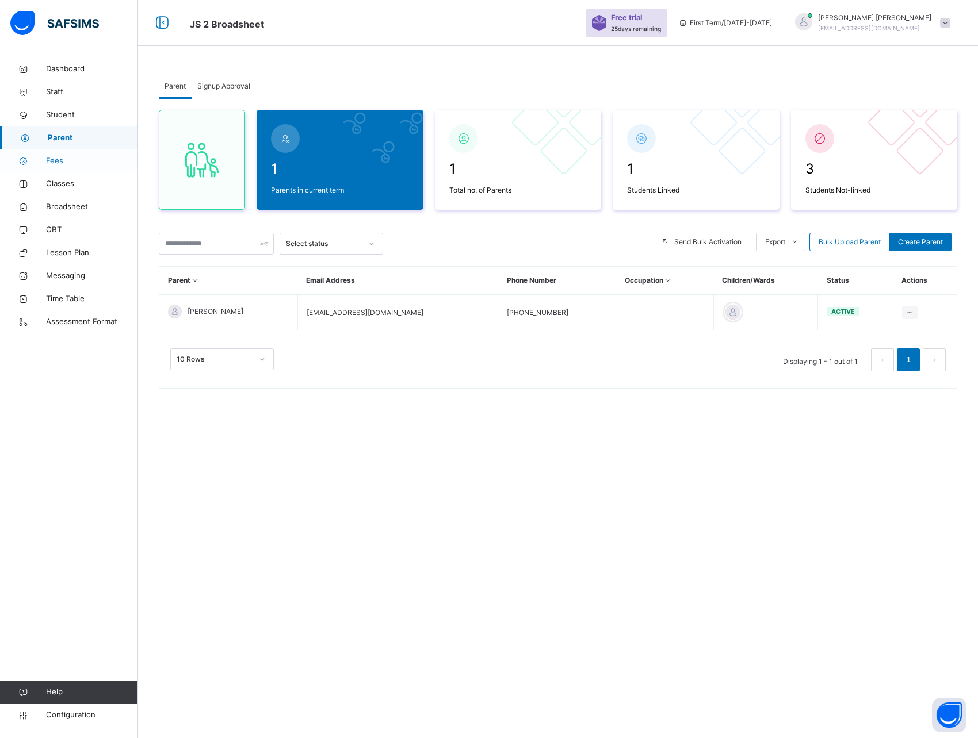
click at [58, 166] on span "Fees" at bounding box center [92, 161] width 92 height 12
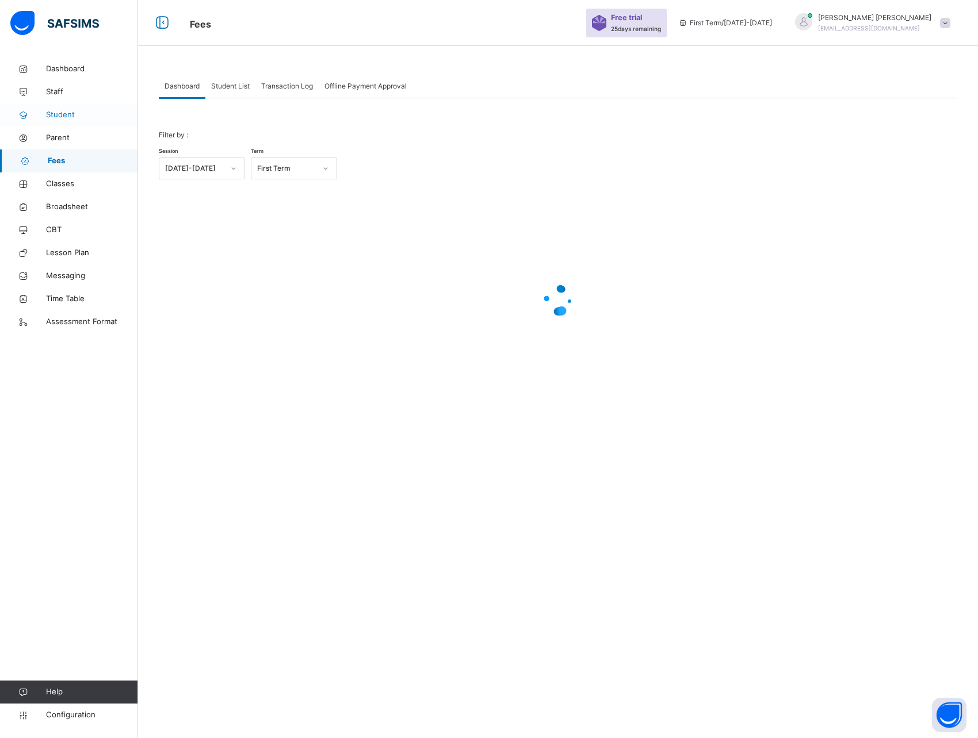
click at [65, 109] on span "Student" at bounding box center [92, 115] width 92 height 12
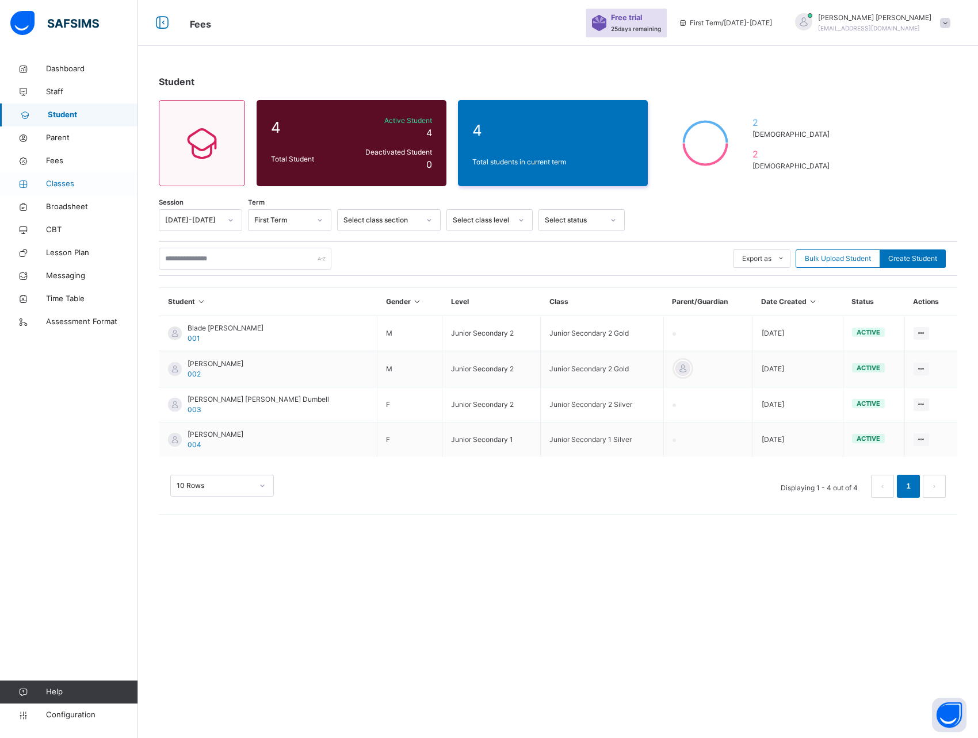
click at [57, 179] on span "Classes" at bounding box center [92, 184] width 92 height 12
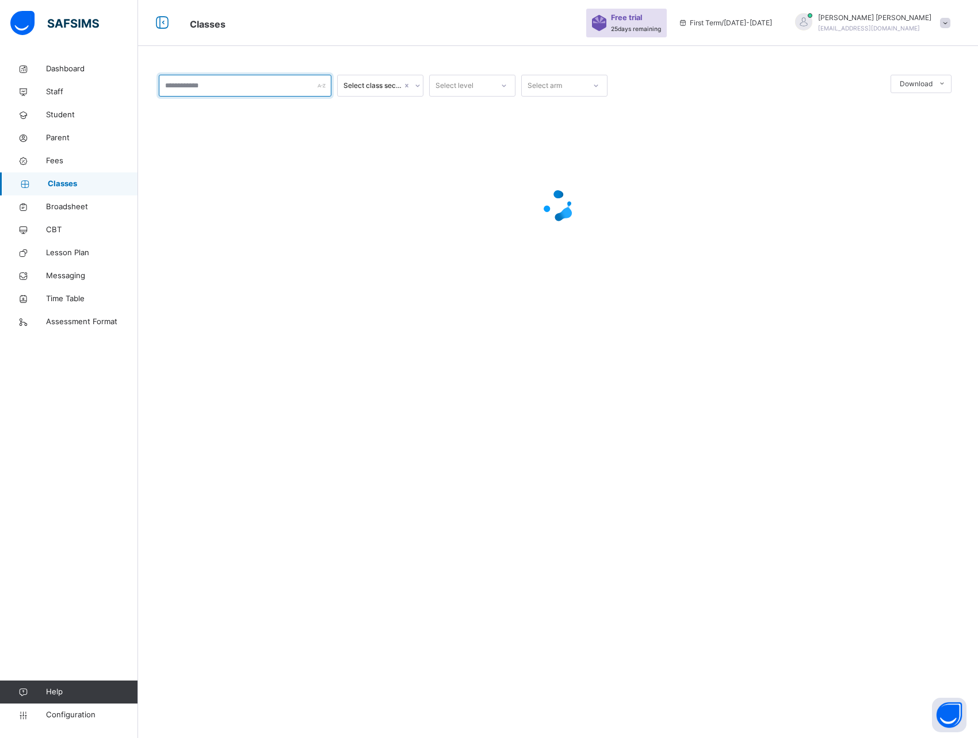
click at [228, 89] on input "text" at bounding box center [245, 86] width 173 height 22
click at [223, 89] on input "text" at bounding box center [245, 86] width 173 height 22
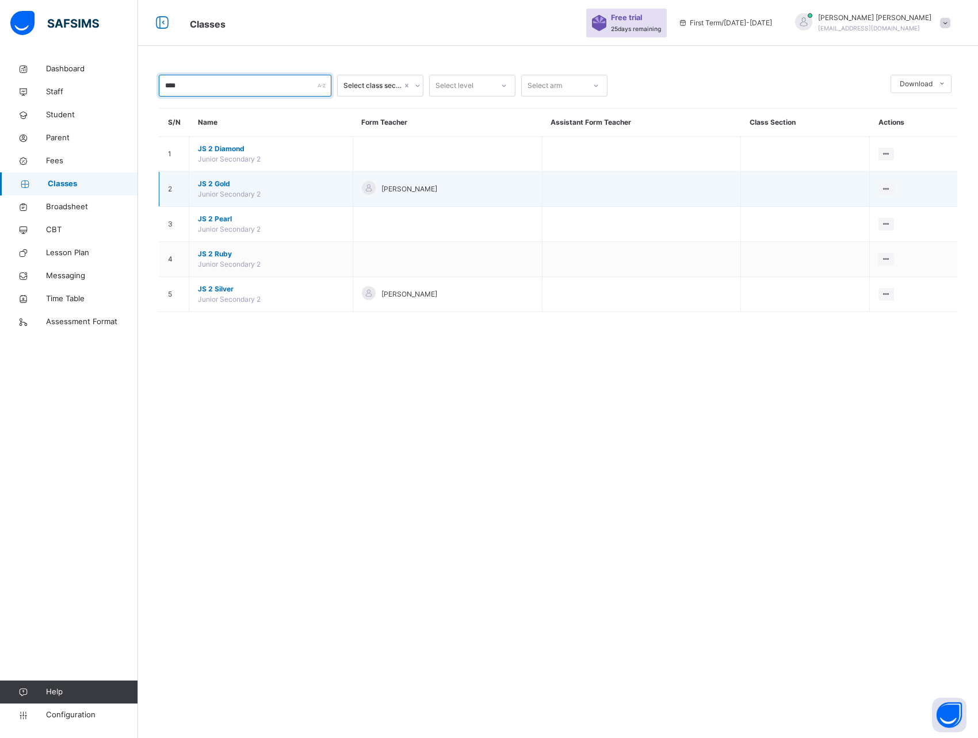
type input "****"
click at [215, 180] on span "JS 2 Gold" at bounding box center [271, 184] width 146 height 10
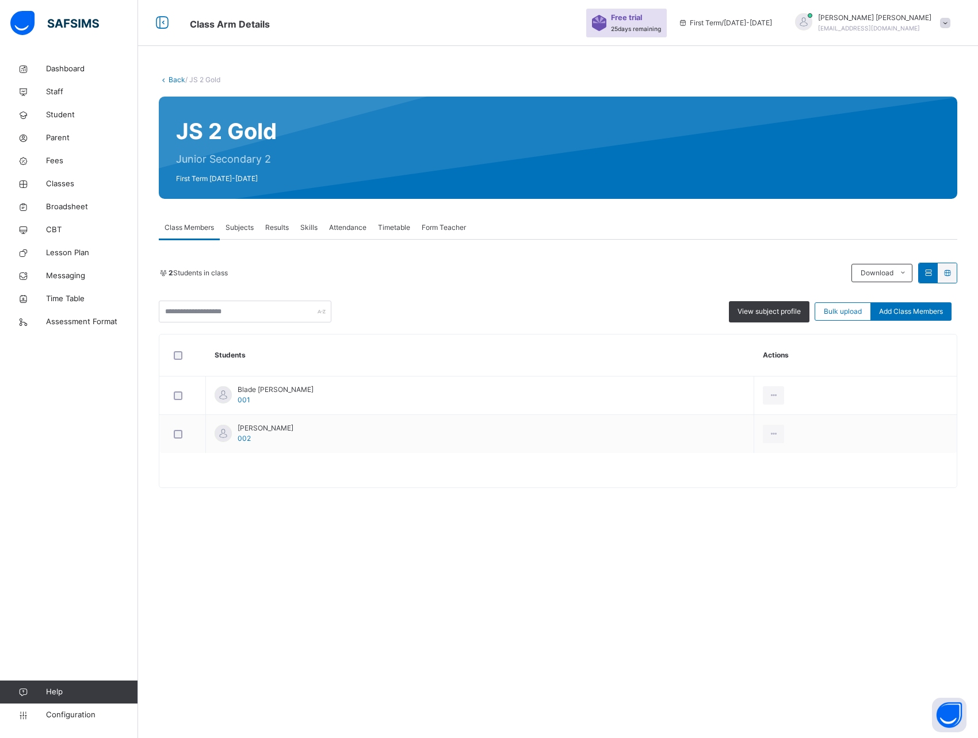
click at [246, 225] on span "Subjects" at bounding box center [239, 228] width 28 height 10
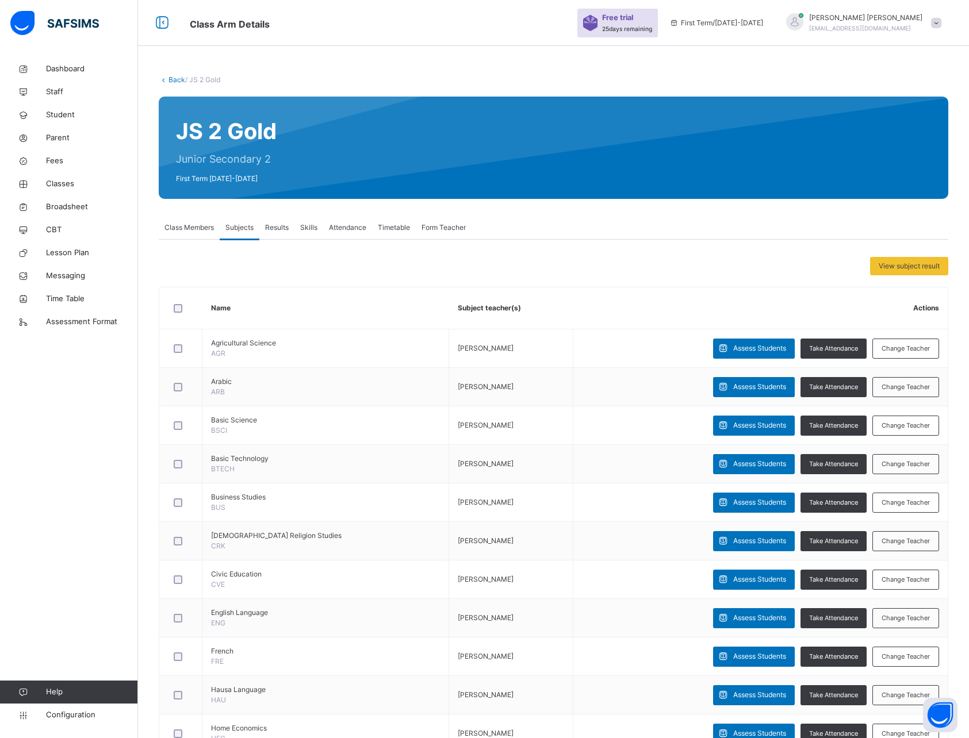
click at [279, 225] on span "Results" at bounding box center [277, 228] width 24 height 10
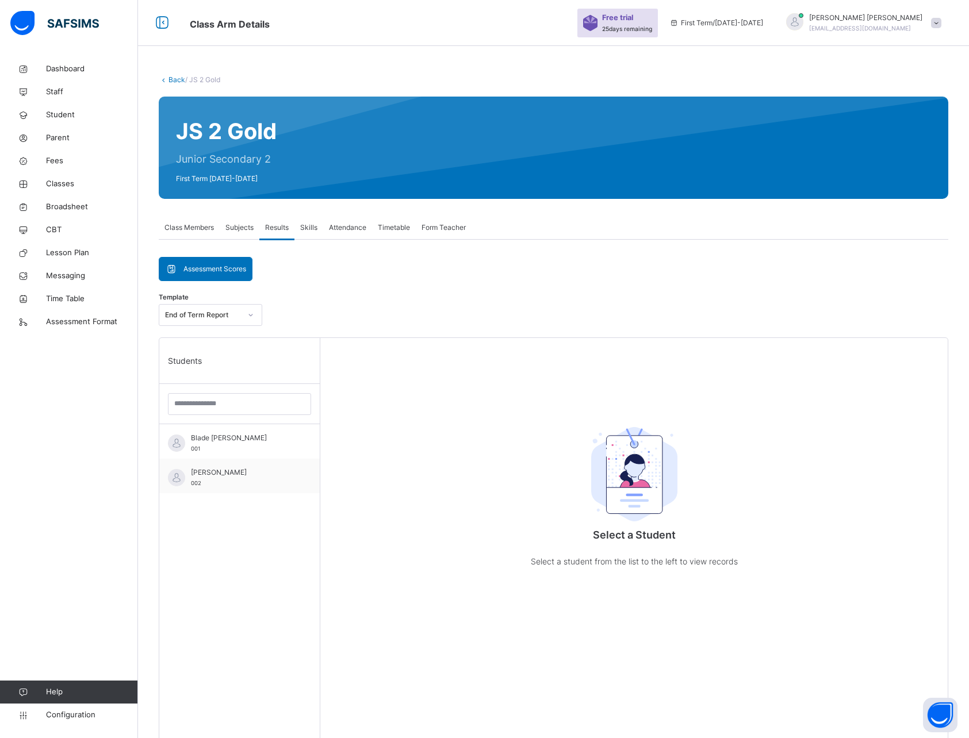
click at [274, 248] on div "Assessment Scores Assessment Scores Template End of Term Report Students Blade …" at bounding box center [554, 661] width 790 height 843
click at [155, 63] on div "Back / JS 2 Gold JS 2 Gold Junior Secondary 2 First Term 2025-2026 Class Member…" at bounding box center [553, 585] width 831 height 1054
drag, startPoint x: 155, startPoint y: 56, endPoint x: 163, endPoint y: 59, distance: 8.5
click at [163, 59] on div "Back / JS 2 Gold JS 2 Gold Junior Secondary 2 First Term 2025-2026 Class Member…" at bounding box center [553, 556] width 831 height 1112
click at [337, 264] on div "Assessment Scores Assessment Scores Template End of Term Report Students Blade …" at bounding box center [554, 670] width 790 height 826
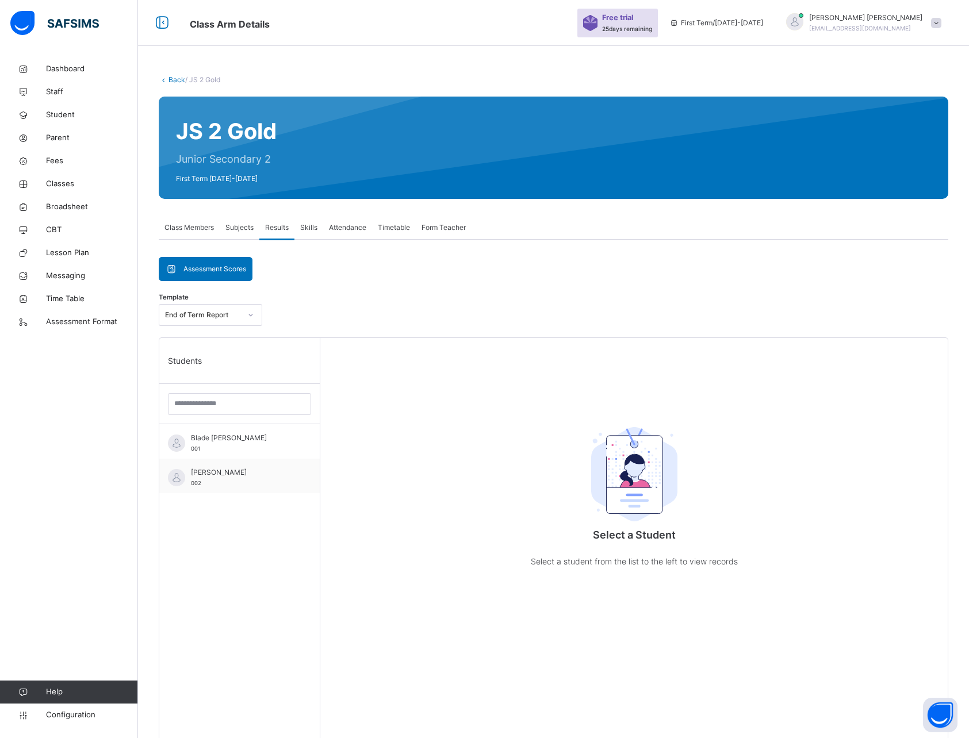
click at [315, 251] on div "Assessment Scores Assessment Scores Template End of Term Report Students Blade …" at bounding box center [554, 661] width 790 height 843
click at [334, 249] on div "Assessment Scores Assessment Scores Template End of Term Report Students Blade …" at bounding box center [554, 661] width 790 height 843
click at [236, 228] on span "Subjects" at bounding box center [239, 228] width 28 height 10
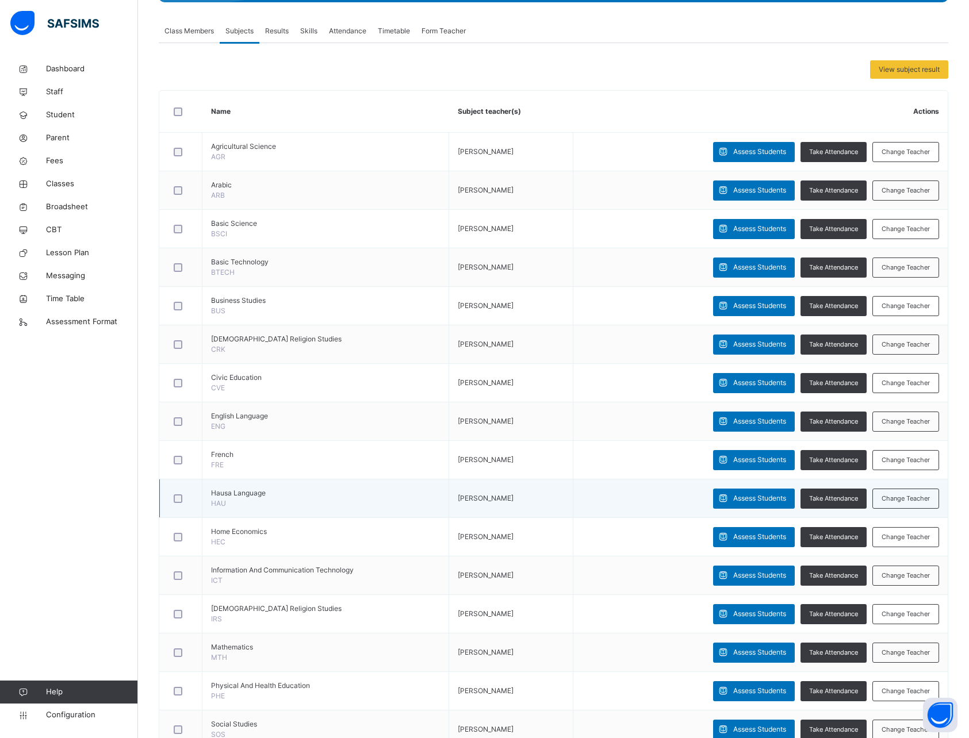
scroll to position [212, 0]
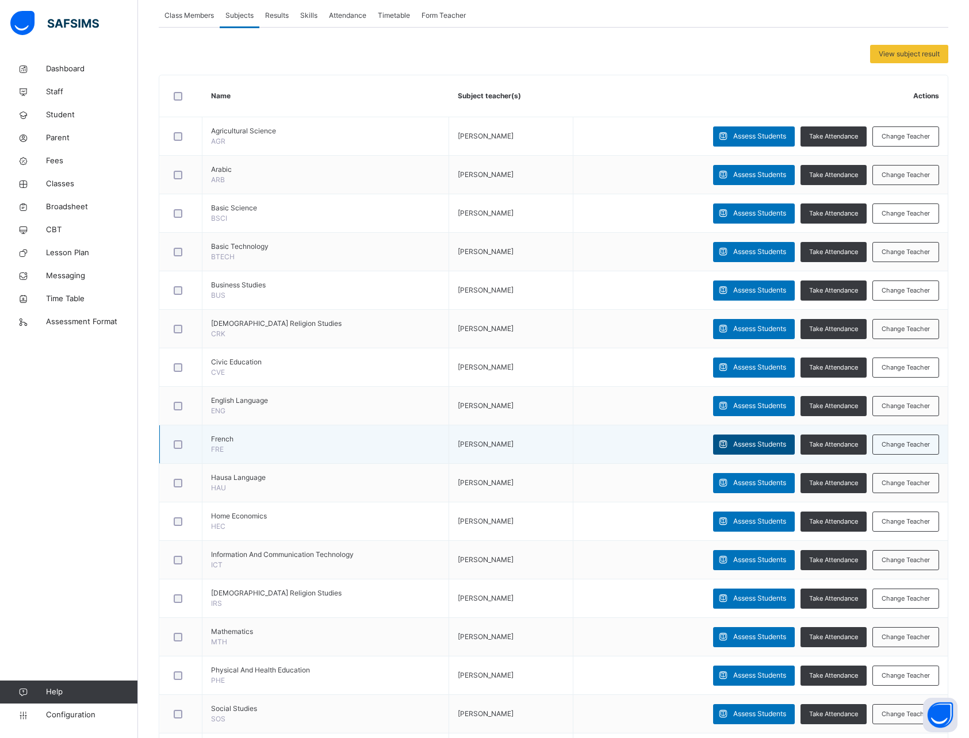
click at [759, 443] on span "Assess Students" at bounding box center [759, 444] width 53 height 10
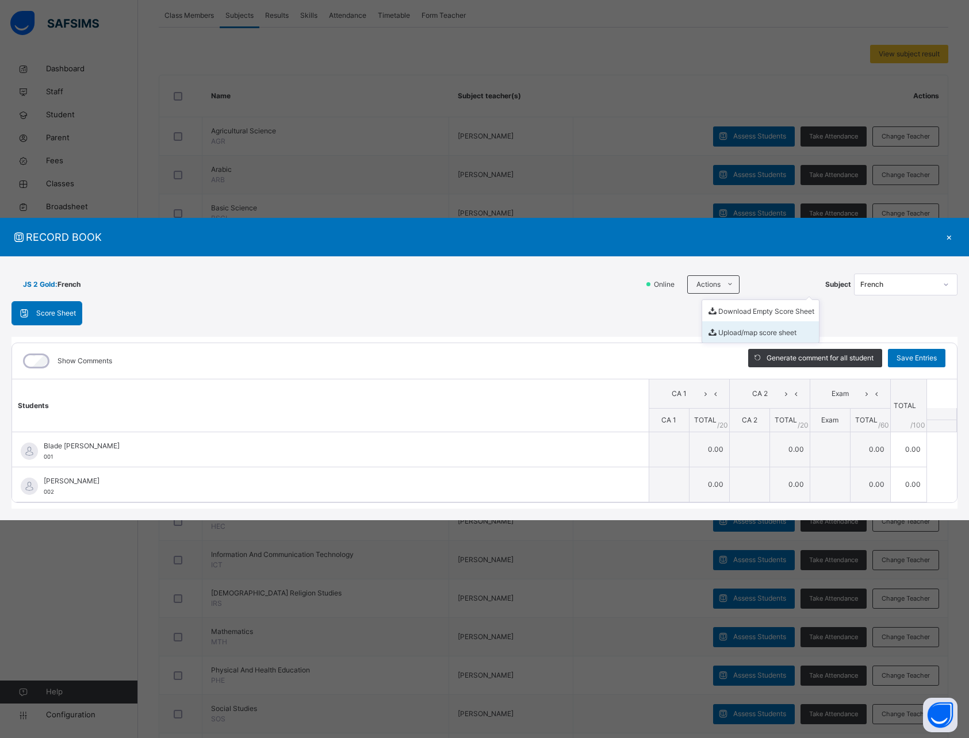
click at [736, 329] on li "Upload/map score sheet" at bounding box center [760, 331] width 117 height 21
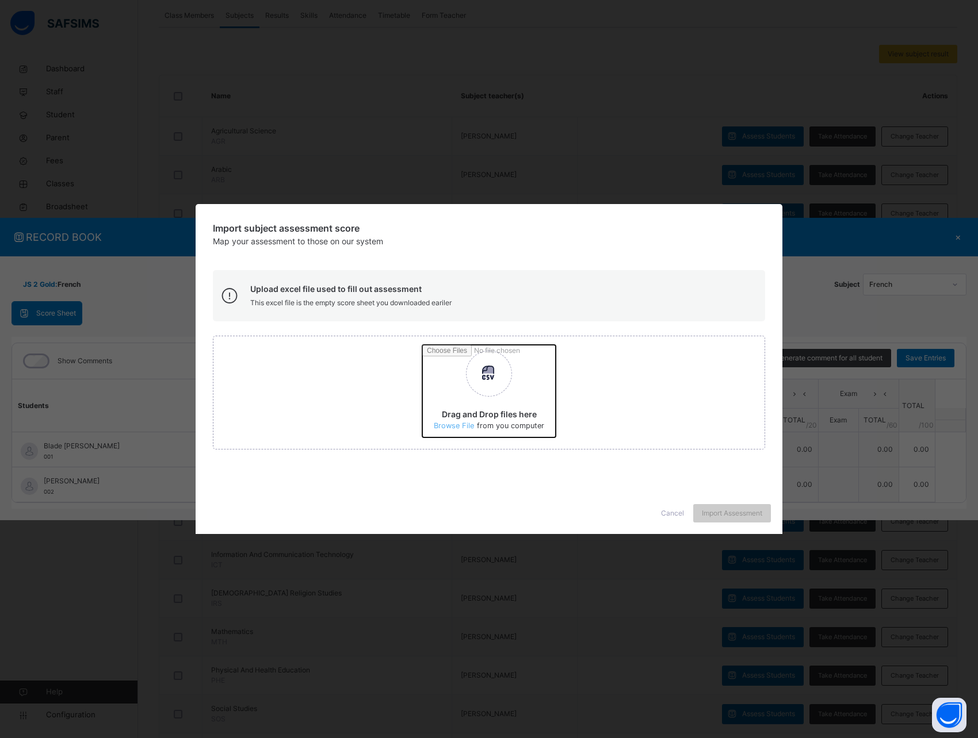
click at [458, 426] on input "Drag and Drop files here Select your Excel file Browse file Maximum size 2.5mb" at bounding box center [697, 395] width 551 height 101
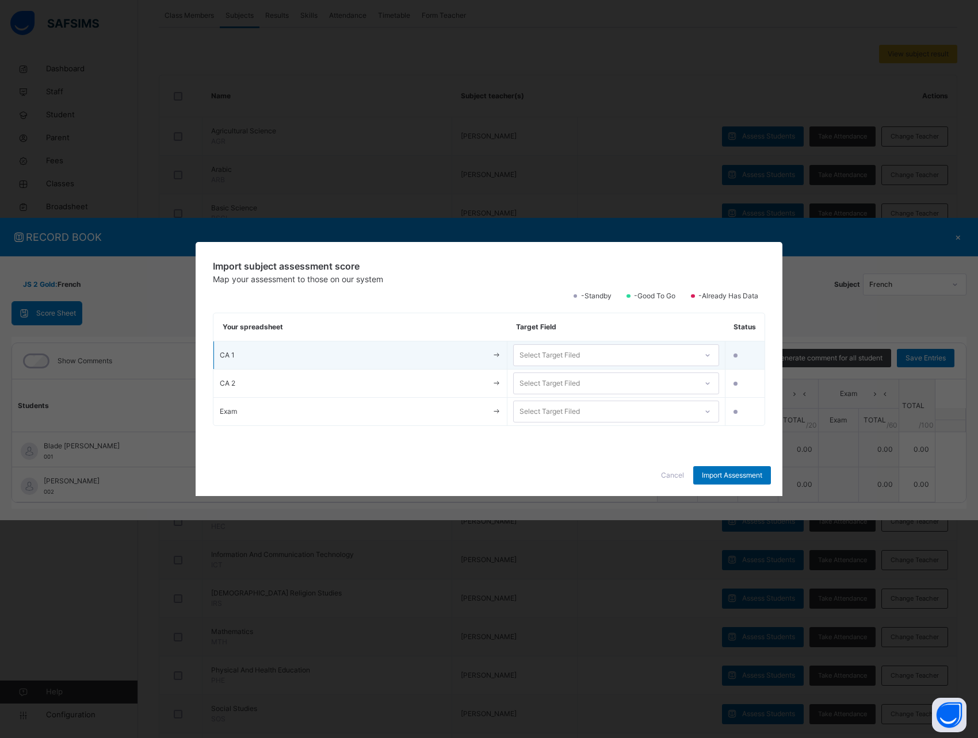
click at [313, 357] on span "CA 1" at bounding box center [353, 355] width 266 height 10
click at [570, 357] on div "Select Target Filed" at bounding box center [549, 355] width 60 height 22
click at [545, 382] on div "CA 1" at bounding box center [616, 382] width 204 height 20
click at [362, 393] on td "CA 2" at bounding box center [360, 384] width 293 height 28
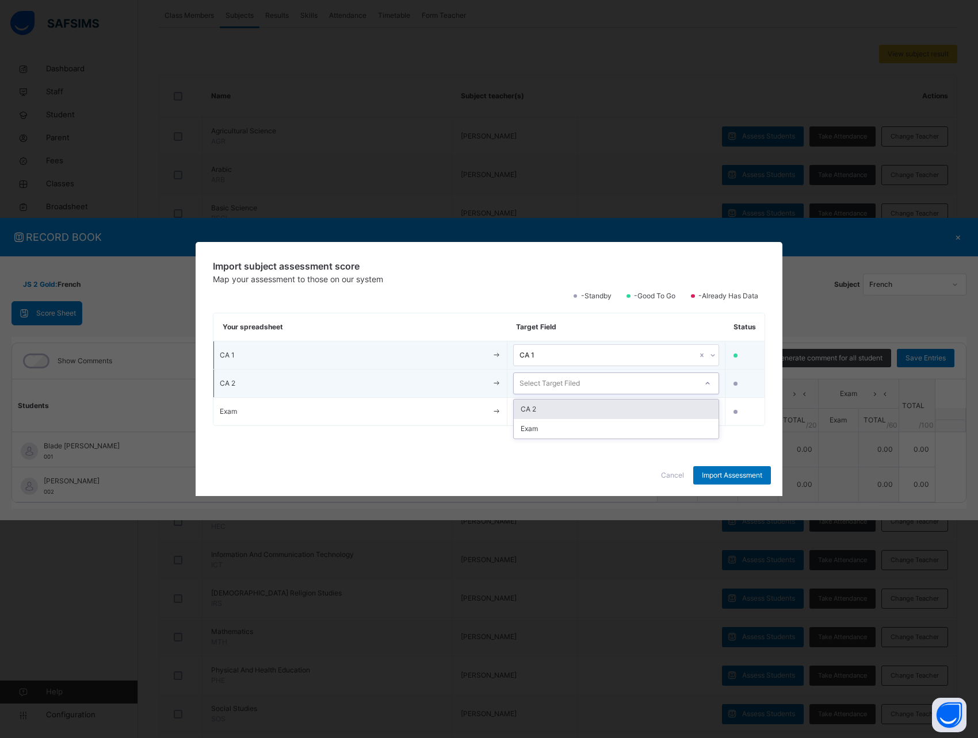
click at [534, 385] on div "Select Target Filed" at bounding box center [549, 384] width 60 height 22
click at [538, 410] on div "CA 2" at bounding box center [616, 410] width 204 height 20
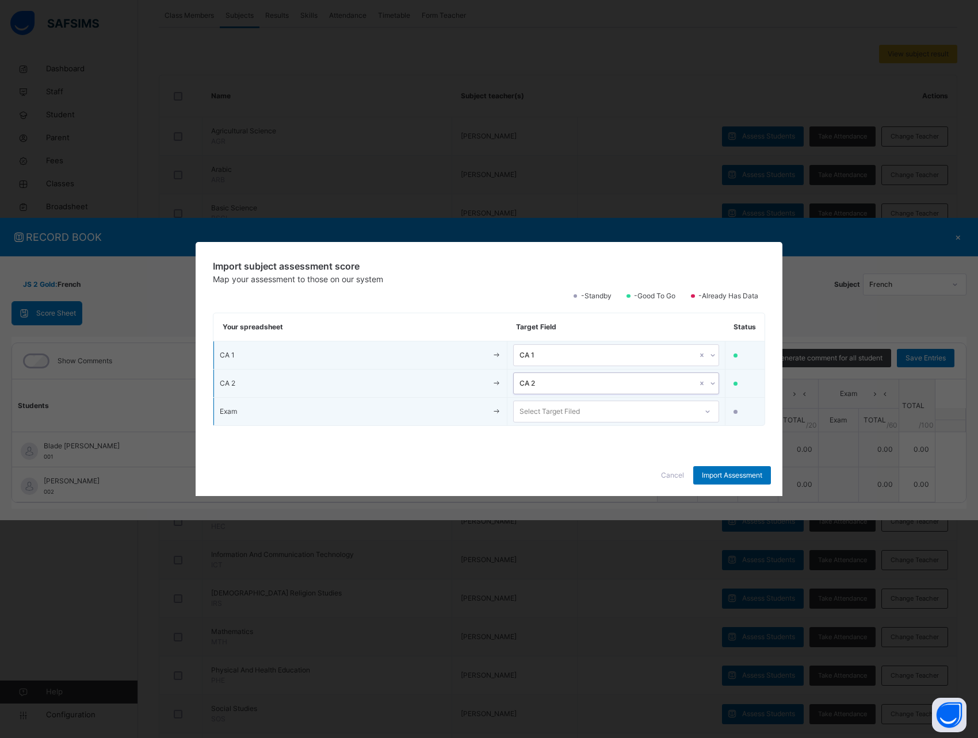
click at [565, 411] on div "Select Target Filed" at bounding box center [549, 412] width 60 height 22
click at [550, 438] on div "Exam" at bounding box center [616, 438] width 204 height 20
click at [713, 473] on span "Import Assessment" at bounding box center [732, 475] width 60 height 10
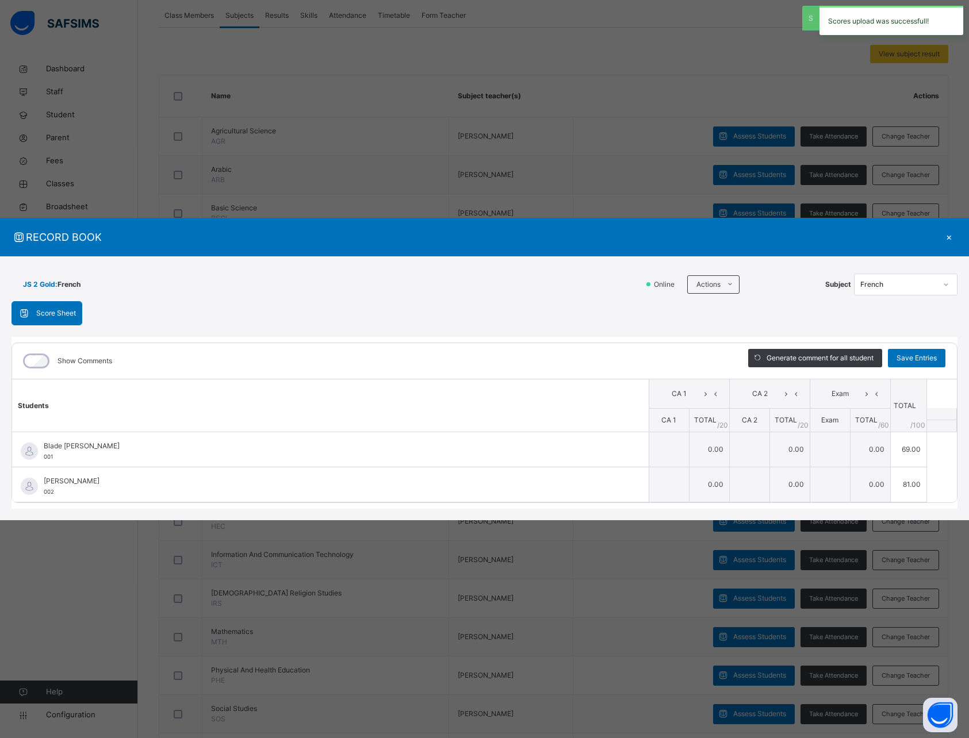
type input "**"
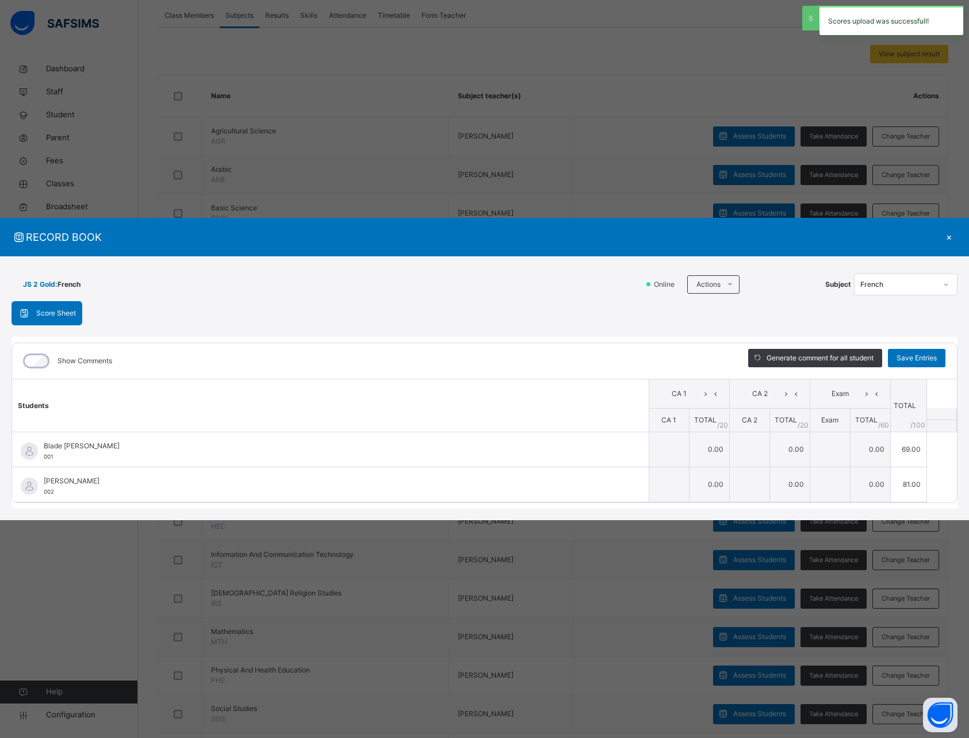
type input "**"
click at [916, 354] on span "Save Entries" at bounding box center [917, 358] width 40 height 10
type input "**"
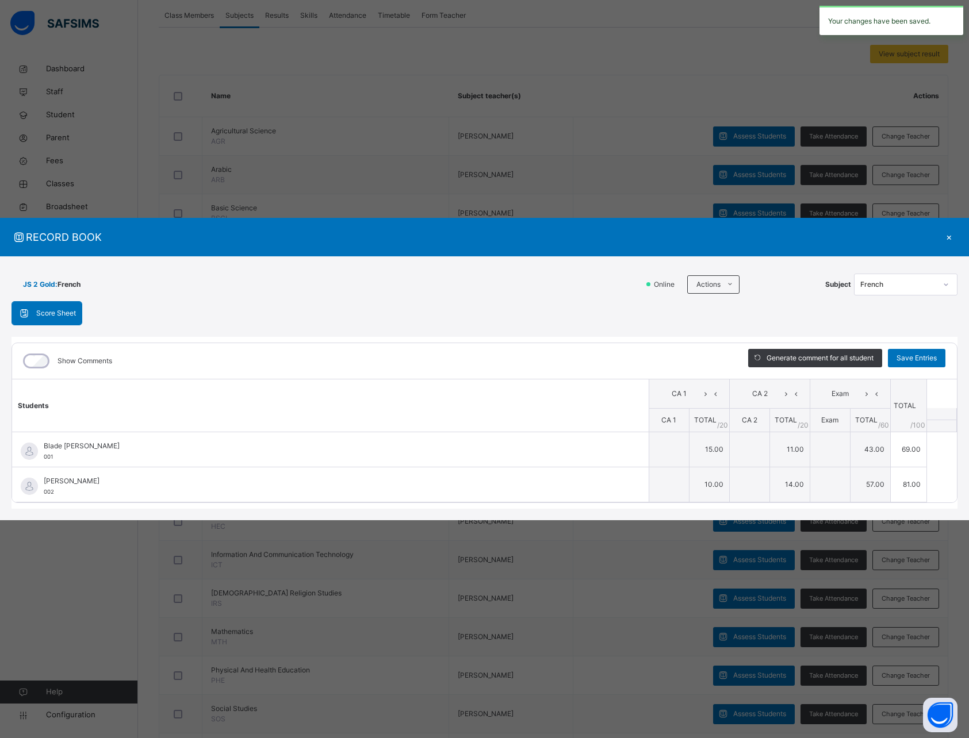
type input "**"
click at [947, 238] on div "×" at bounding box center [948, 237] width 17 height 16
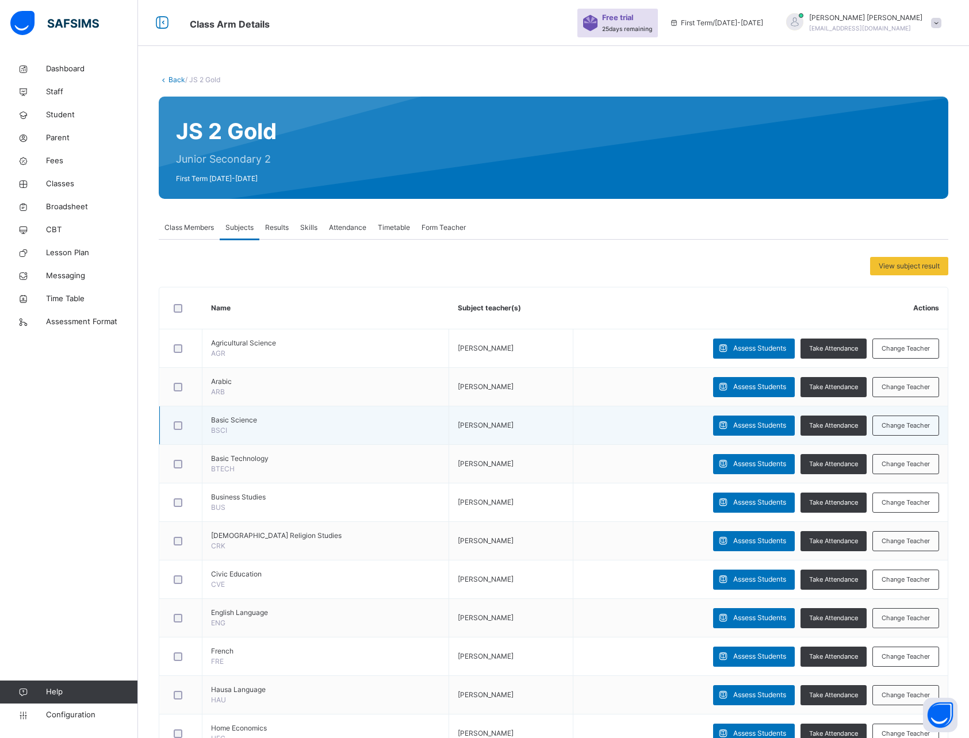
scroll to position [25, 0]
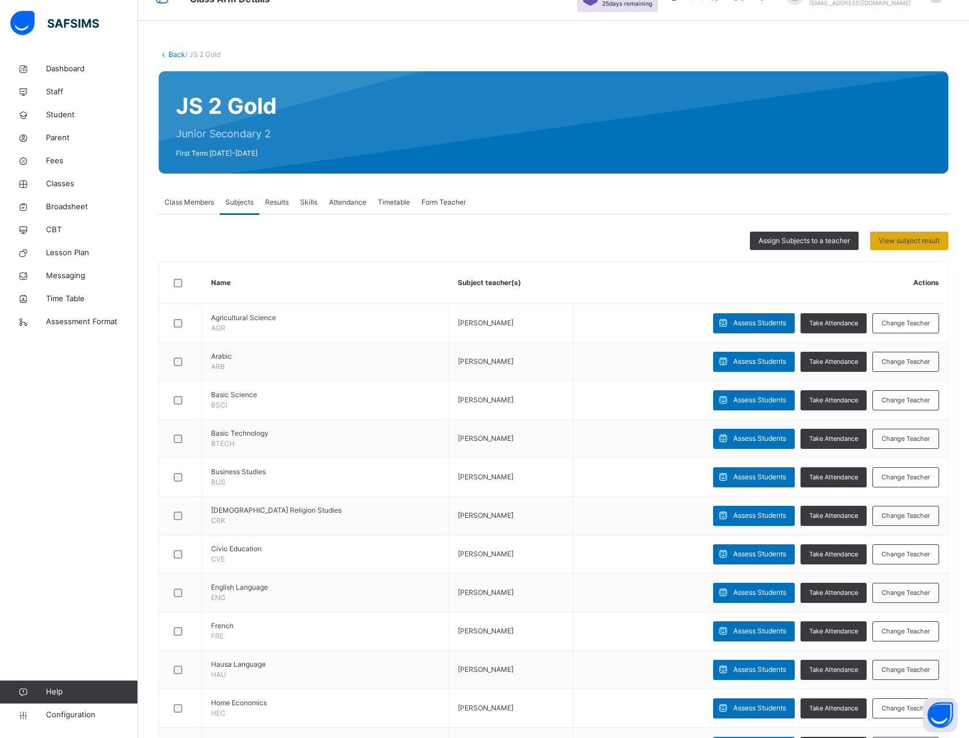
click at [915, 240] on span "View subject result" at bounding box center [909, 241] width 61 height 10
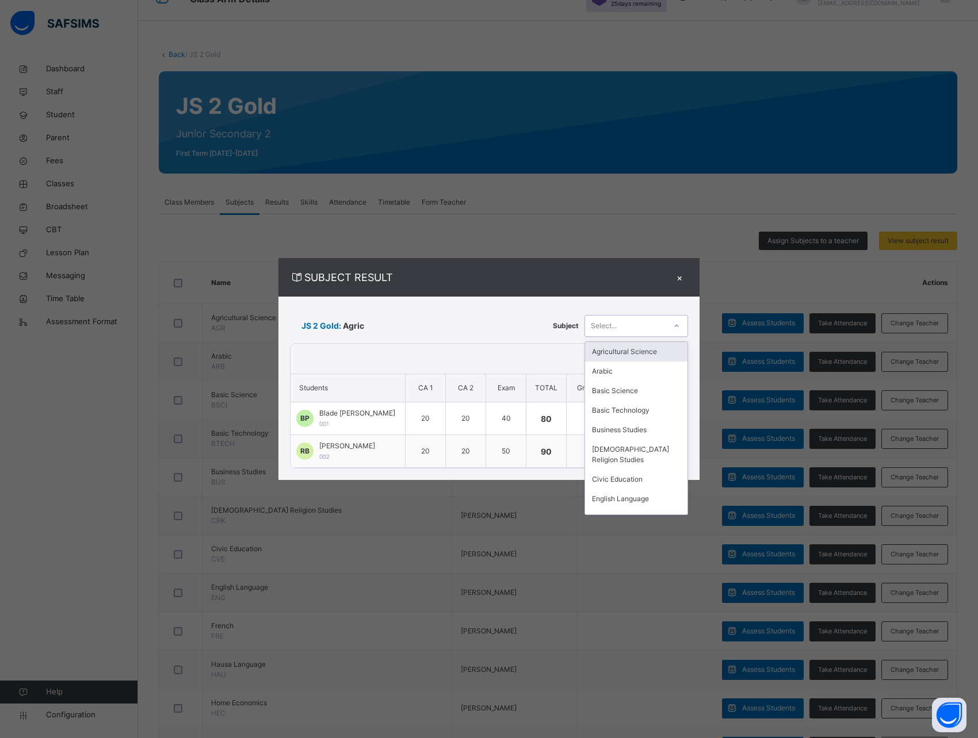
click at [638, 327] on div "Select..." at bounding box center [625, 326] width 81 height 18
click at [617, 368] on div "Arabic" at bounding box center [636, 372] width 102 height 20
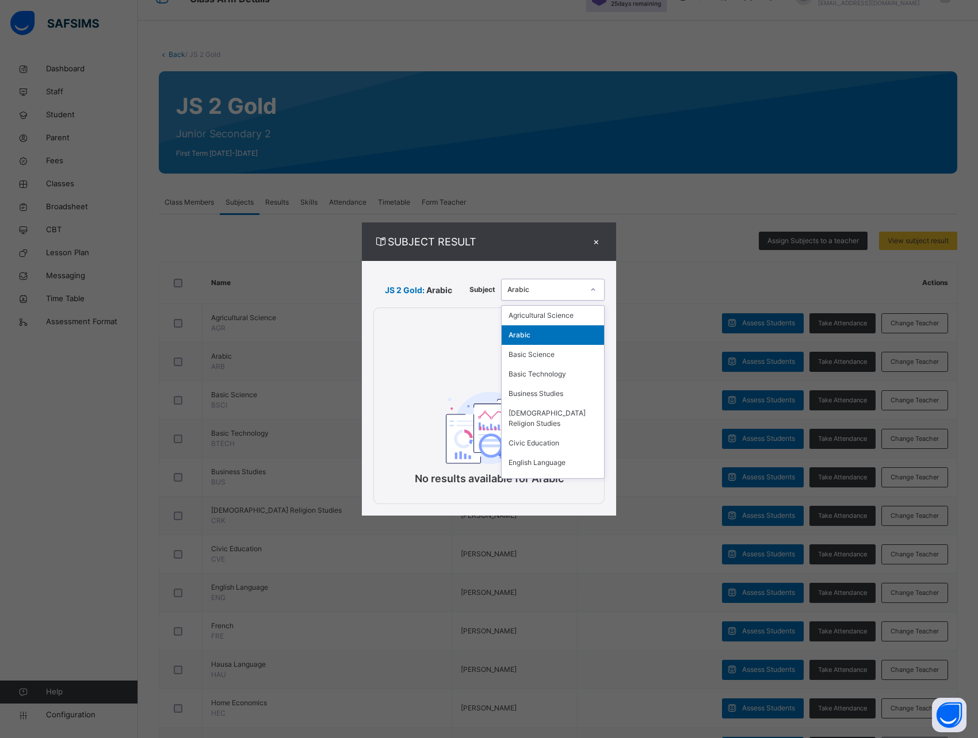
click at [545, 285] on div "Arabic" at bounding box center [545, 290] width 76 height 10
click at [528, 312] on div "Agricultural Science" at bounding box center [552, 316] width 102 height 20
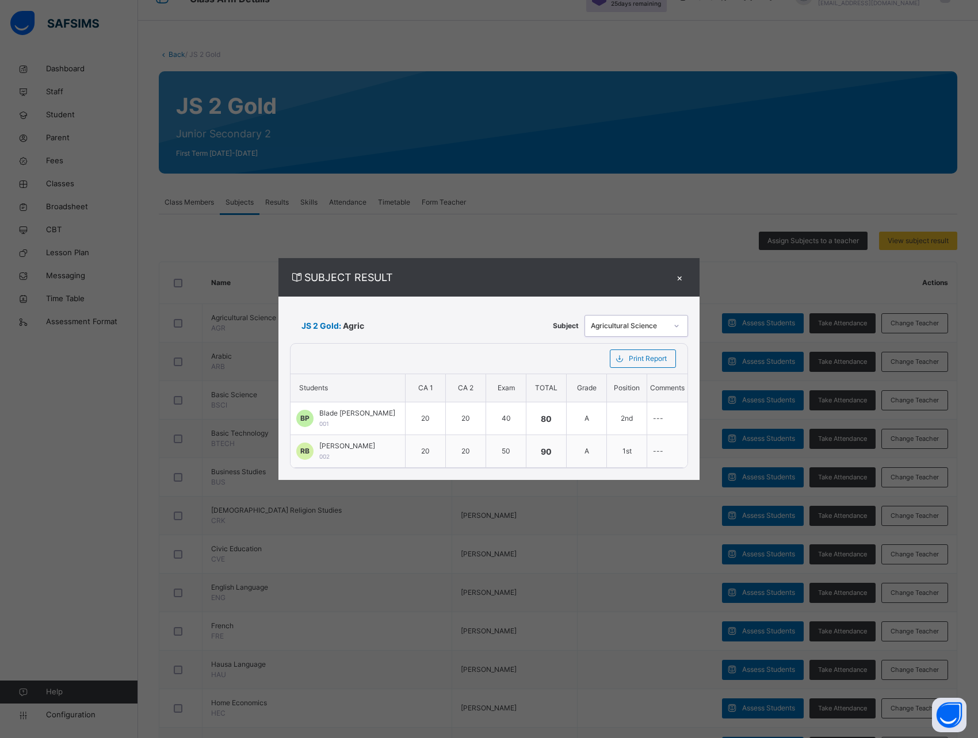
click at [674, 274] on div "×" at bounding box center [679, 278] width 17 height 16
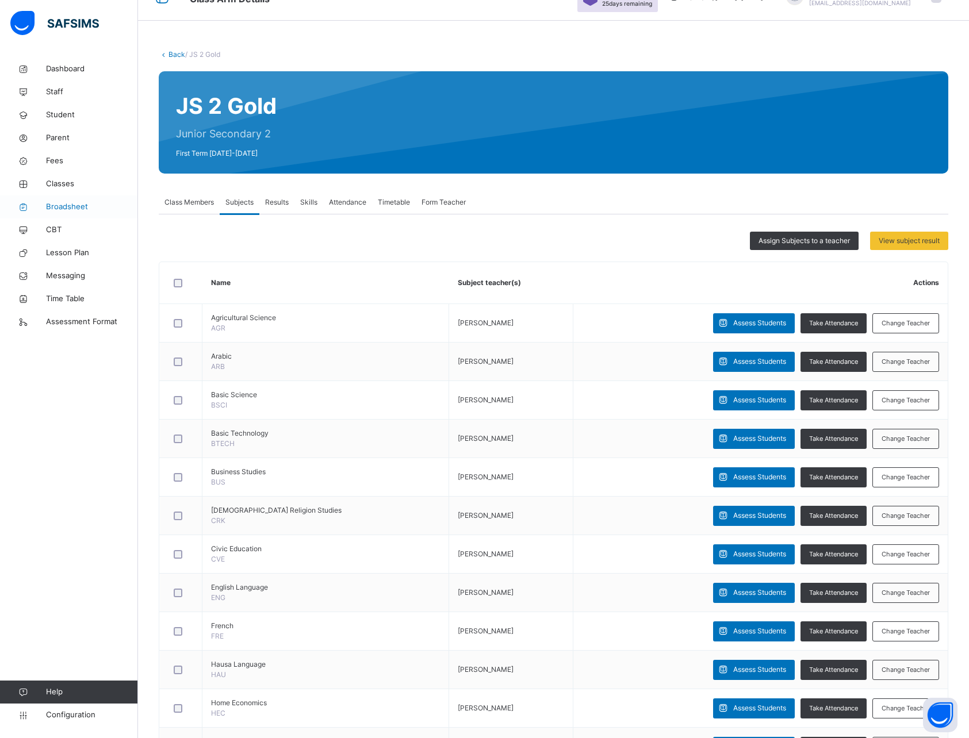
click at [67, 201] on span "Broadsheet" at bounding box center [92, 207] width 92 height 12
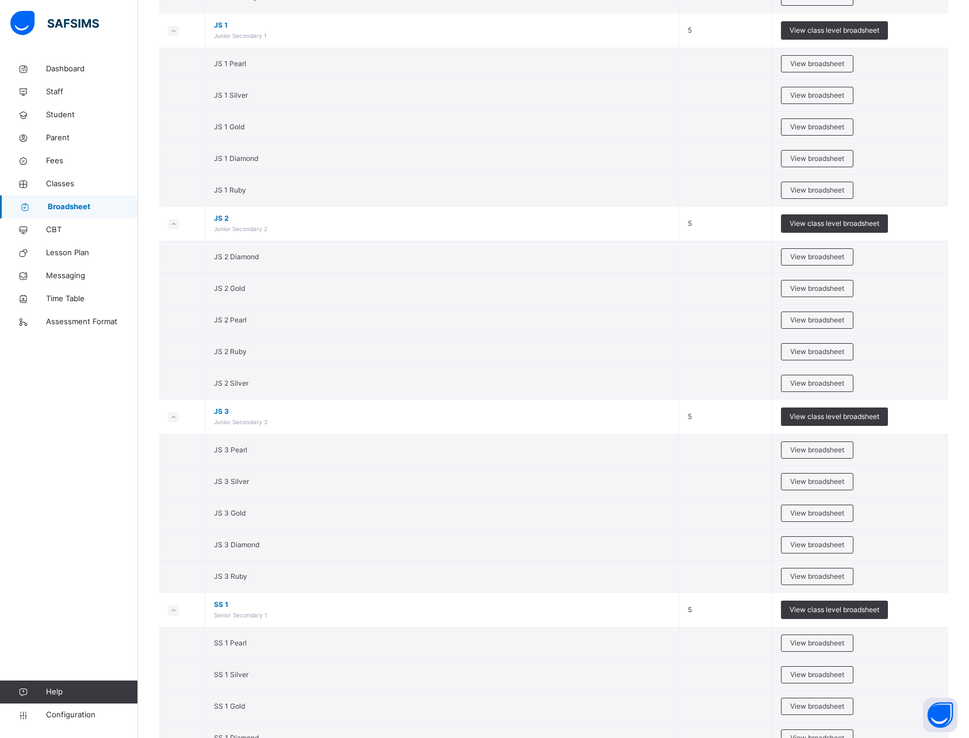
scroll to position [2825, 0]
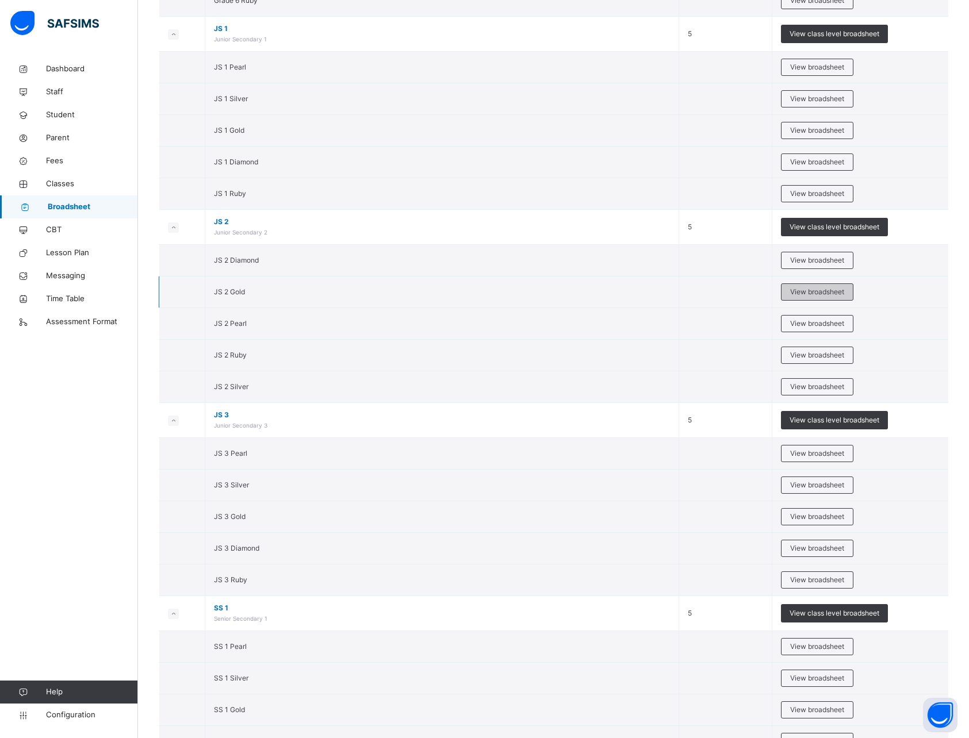
click at [809, 298] on div "View broadsheet" at bounding box center [817, 292] width 72 height 17
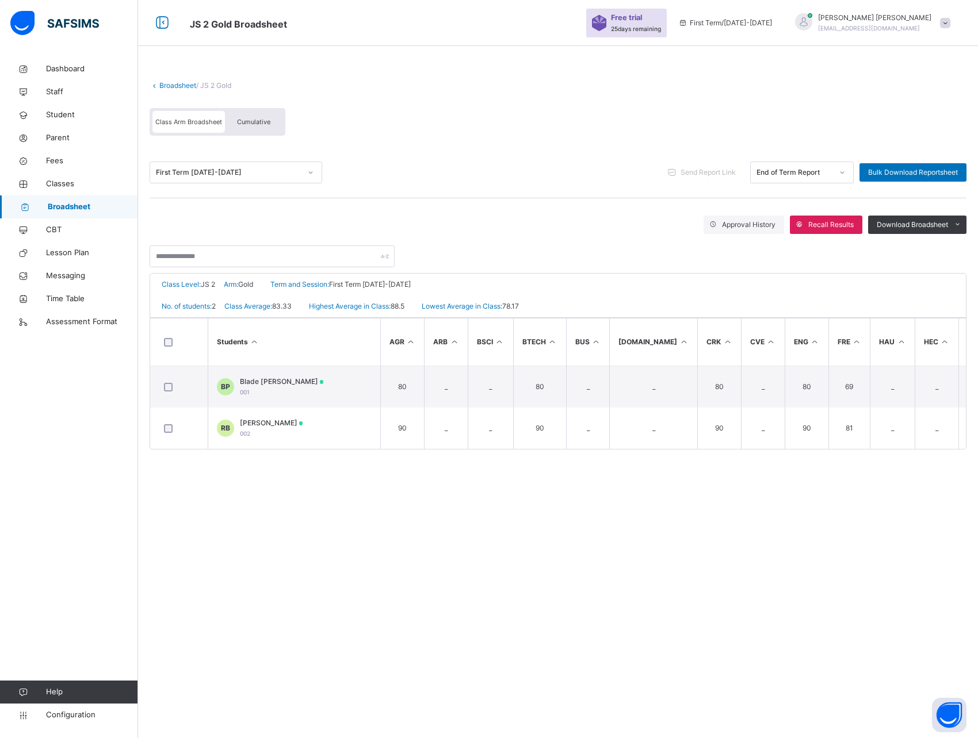
click at [495, 541] on div "Broadsheet / JS 2 Gold Class Arm Broadsheet Cumulative First Term 2025-2026 Sen…" at bounding box center [558, 369] width 840 height 738
click at [817, 223] on span "Recall Results" at bounding box center [830, 225] width 45 height 10
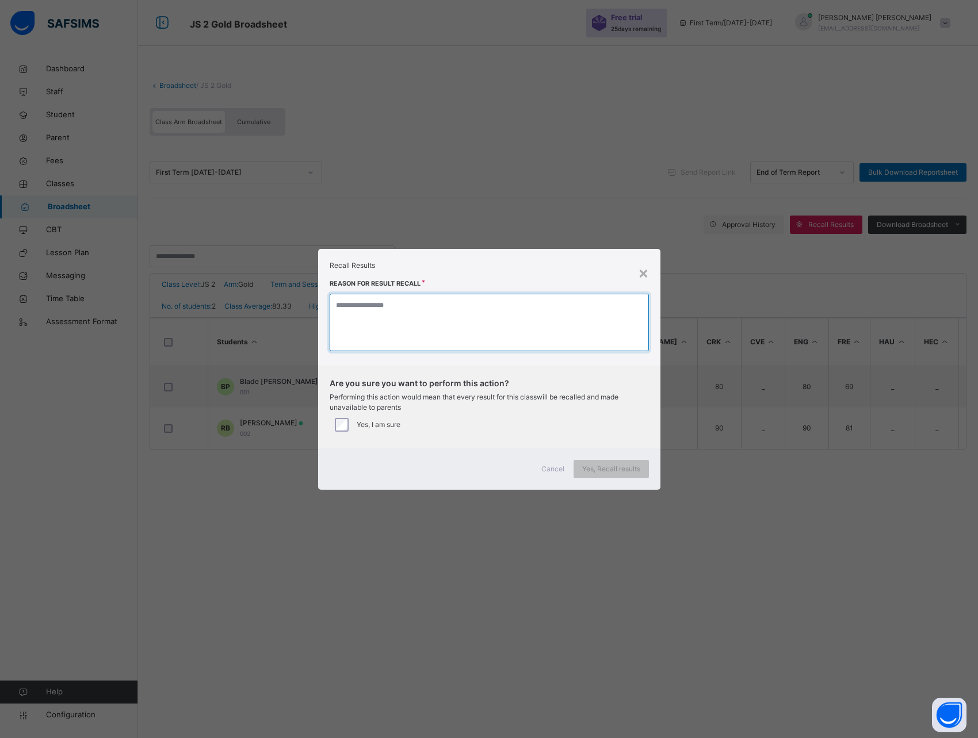
click at [385, 320] on textarea at bounding box center [489, 323] width 319 height 58
type textarea "******"
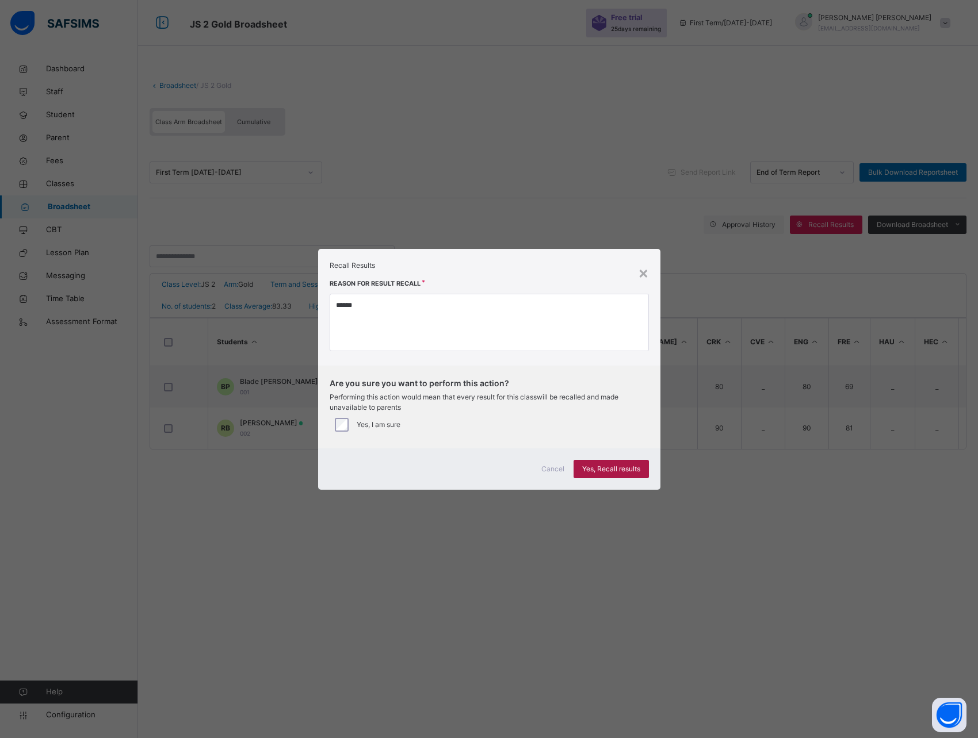
click at [615, 470] on span "Yes, Recall results" at bounding box center [611, 469] width 58 height 10
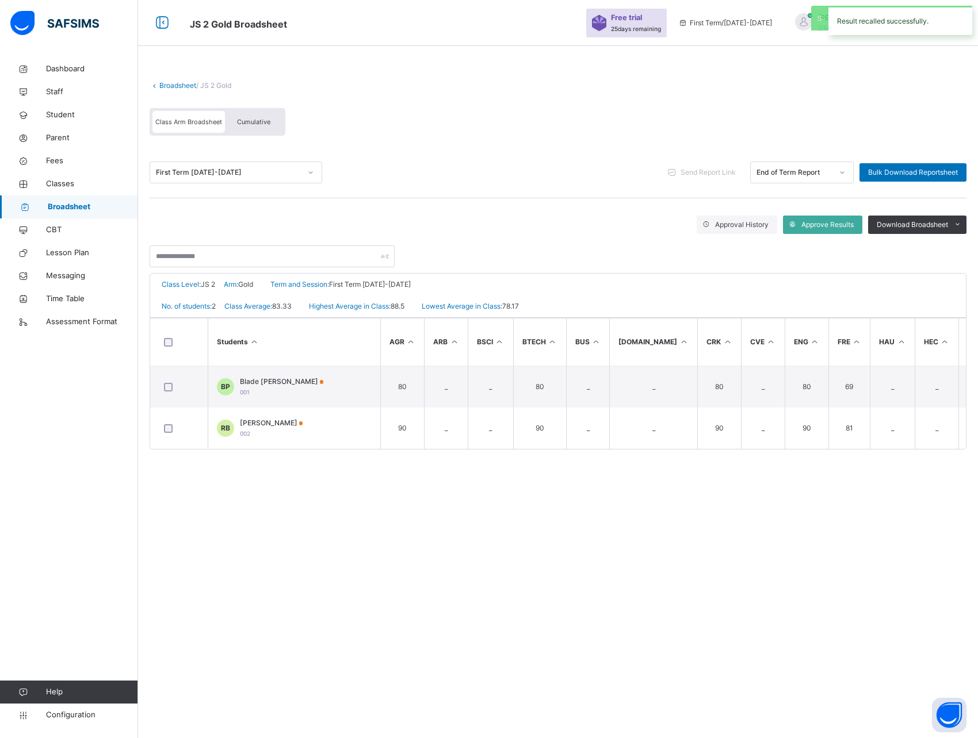
click at [553, 225] on div "Approval History Approve Results Download Broadsheet PDF Excel sheet" at bounding box center [558, 225] width 817 height 18
click at [743, 227] on span "Approval History" at bounding box center [741, 225] width 53 height 10
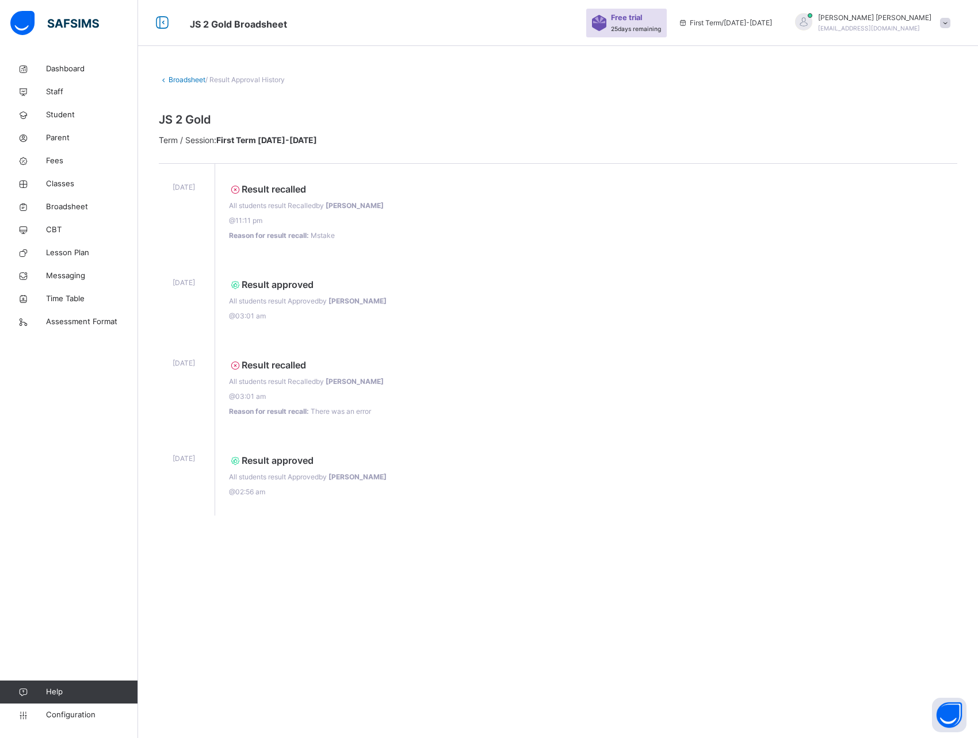
click at [179, 79] on link "Broadsheet" at bounding box center [186, 79] width 37 height 9
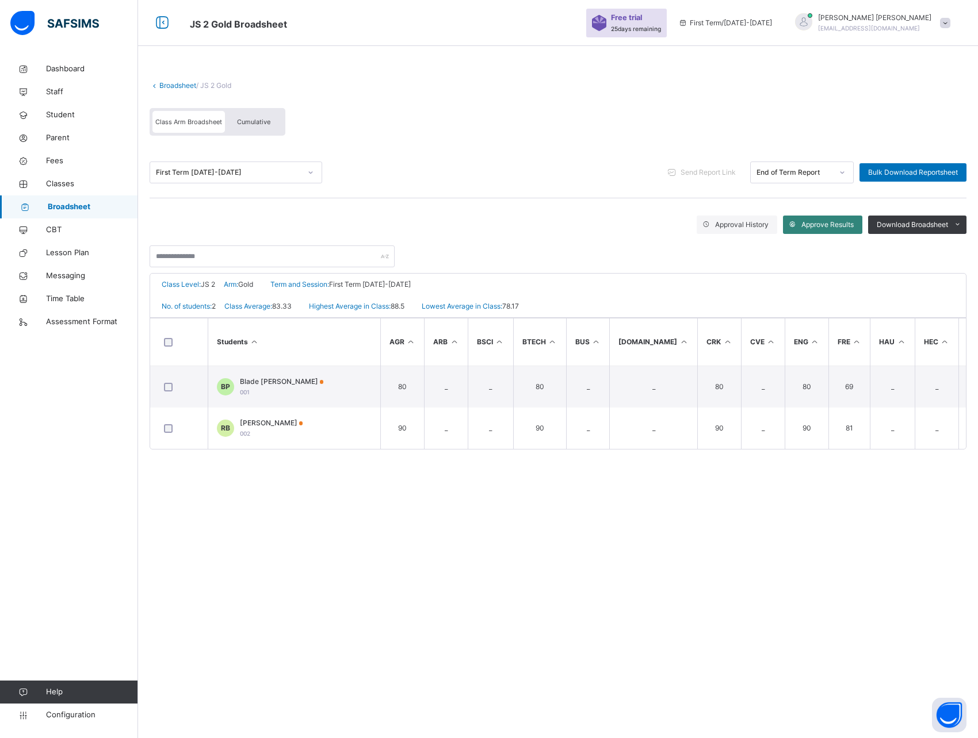
click at [830, 222] on span "Approve Results" at bounding box center [827, 225] width 52 height 10
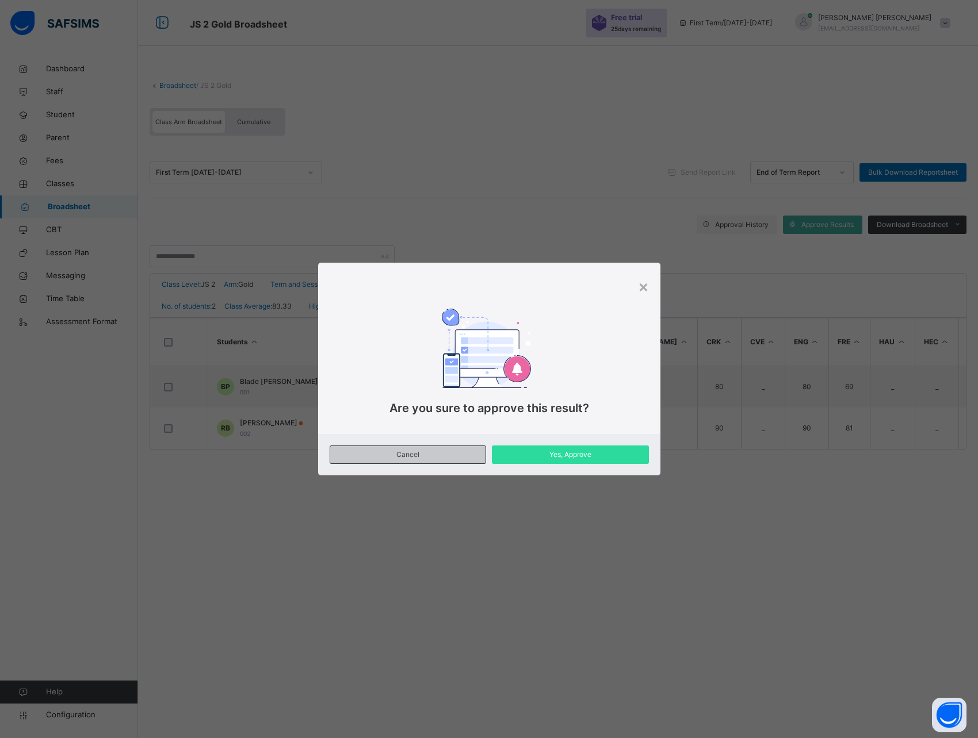
click at [435, 455] on span "Cancel" at bounding box center [408, 455] width 139 height 10
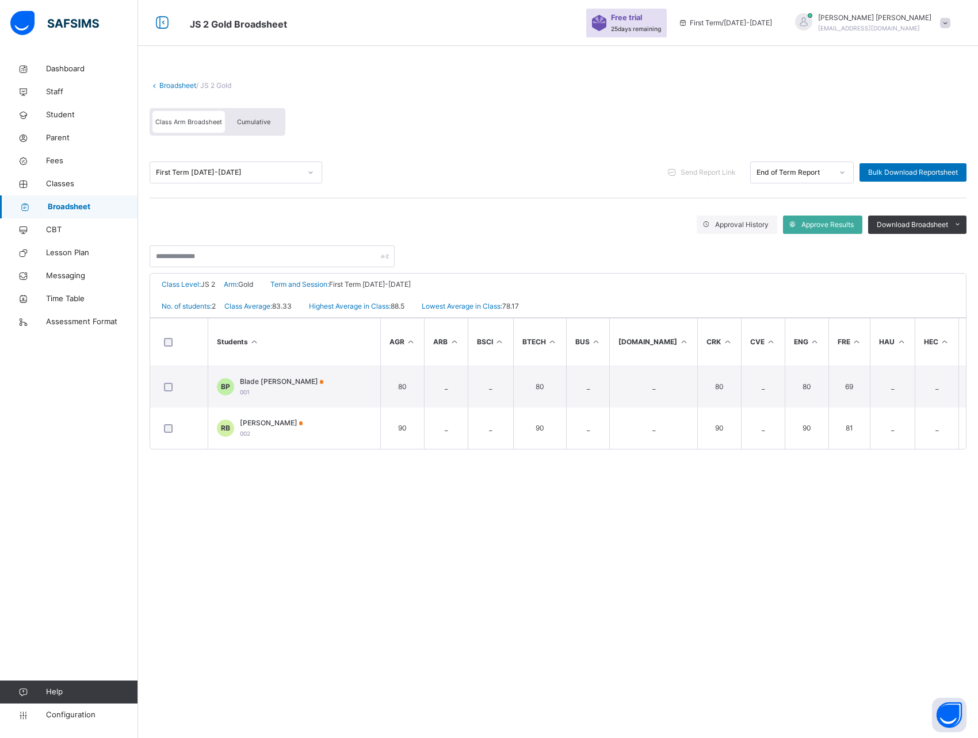
click at [157, 86] on icon at bounding box center [155, 85] width 10 height 9
click at [167, 82] on link "Broadsheet" at bounding box center [177, 85] width 37 height 9
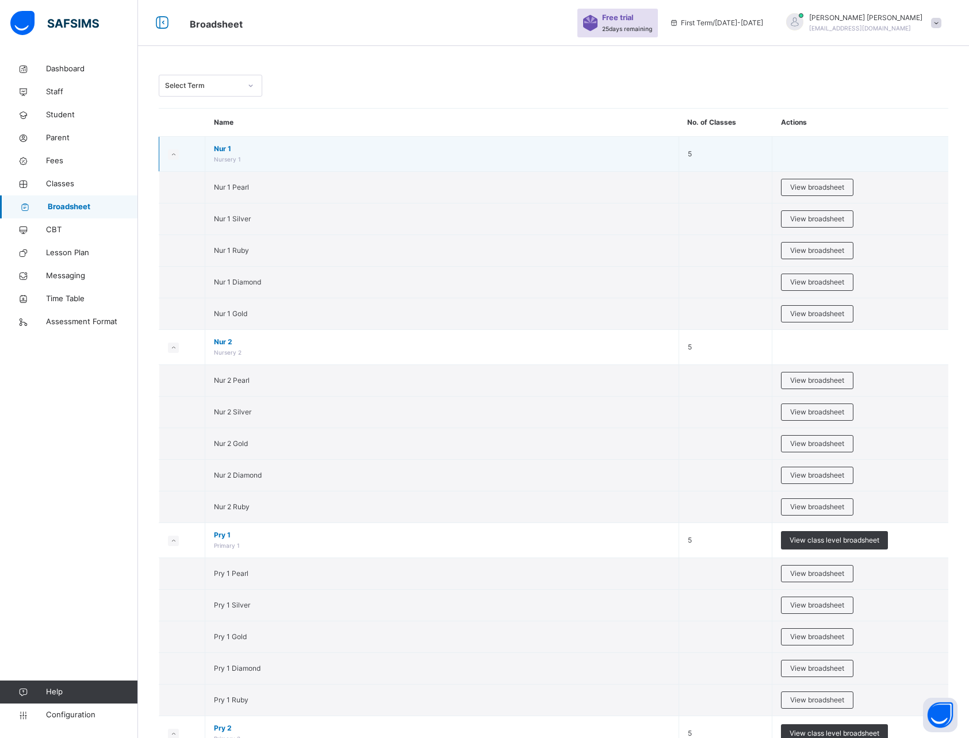
click at [175, 151] on small at bounding box center [173, 155] width 11 height 10
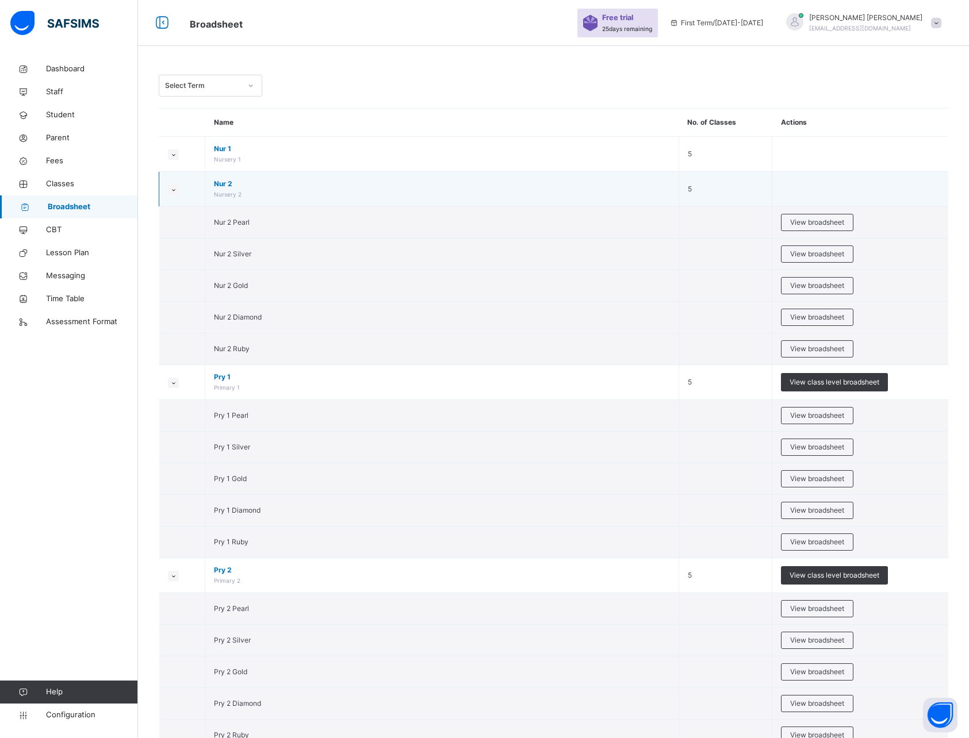
click at [170, 181] on td at bounding box center [182, 189] width 46 height 35
click at [170, 187] on icon at bounding box center [173, 190] width 6 height 6
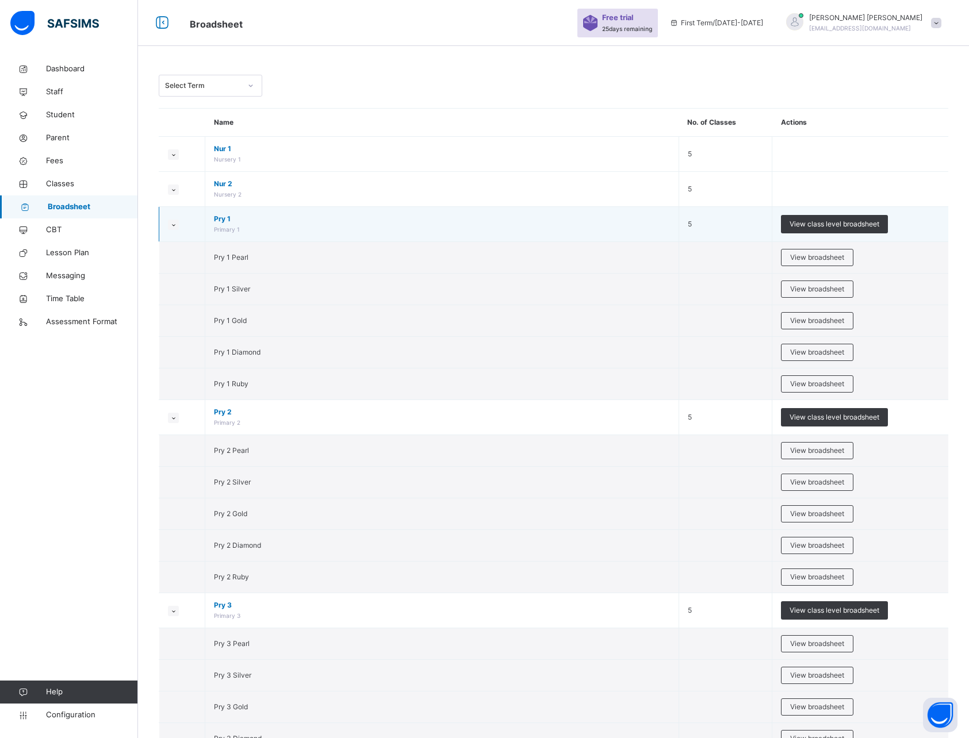
click at [173, 232] on td at bounding box center [182, 224] width 46 height 35
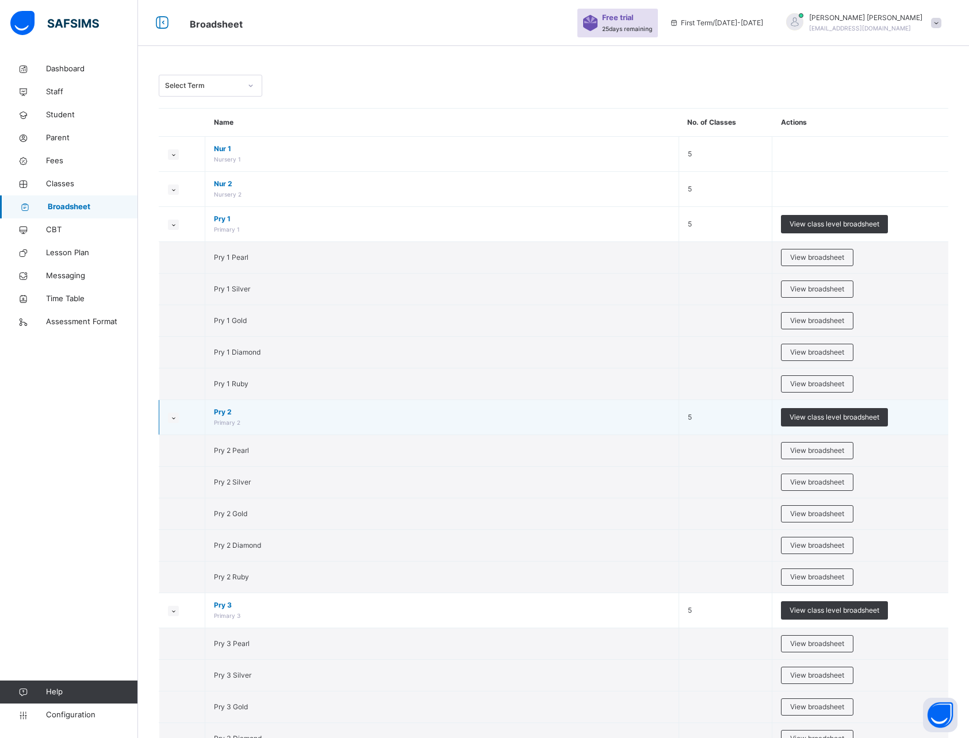
drag, startPoint x: 173, startPoint y: 227, endPoint x: 173, endPoint y: 263, distance: 36.2
click at [173, 227] on icon at bounding box center [173, 225] width 6 height 6
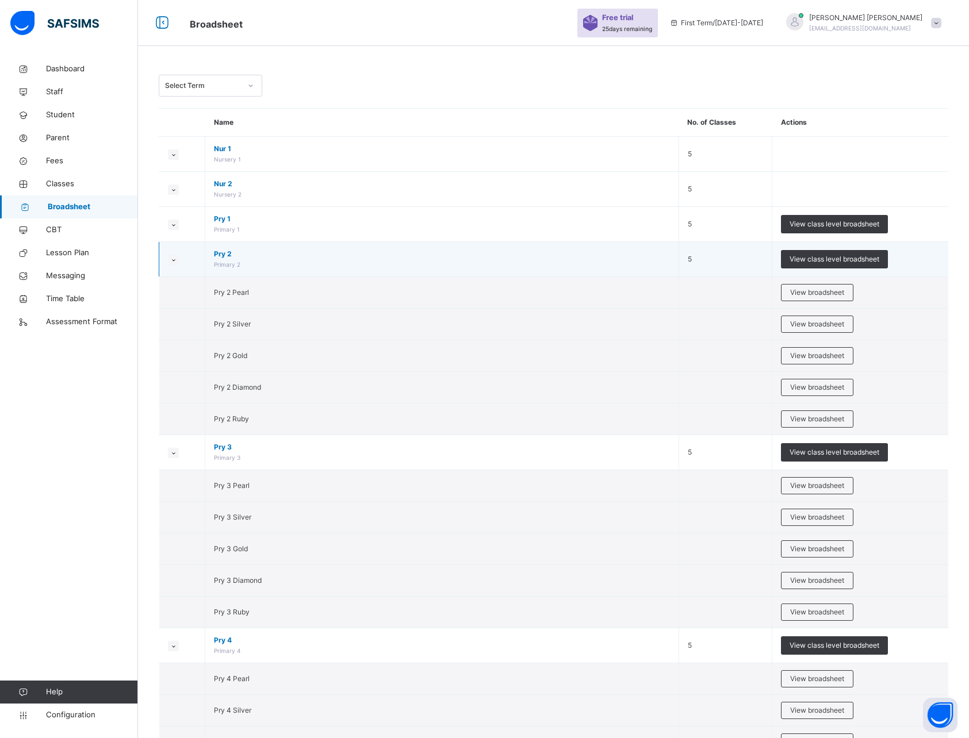
click at [173, 262] on icon at bounding box center [173, 260] width 6 height 6
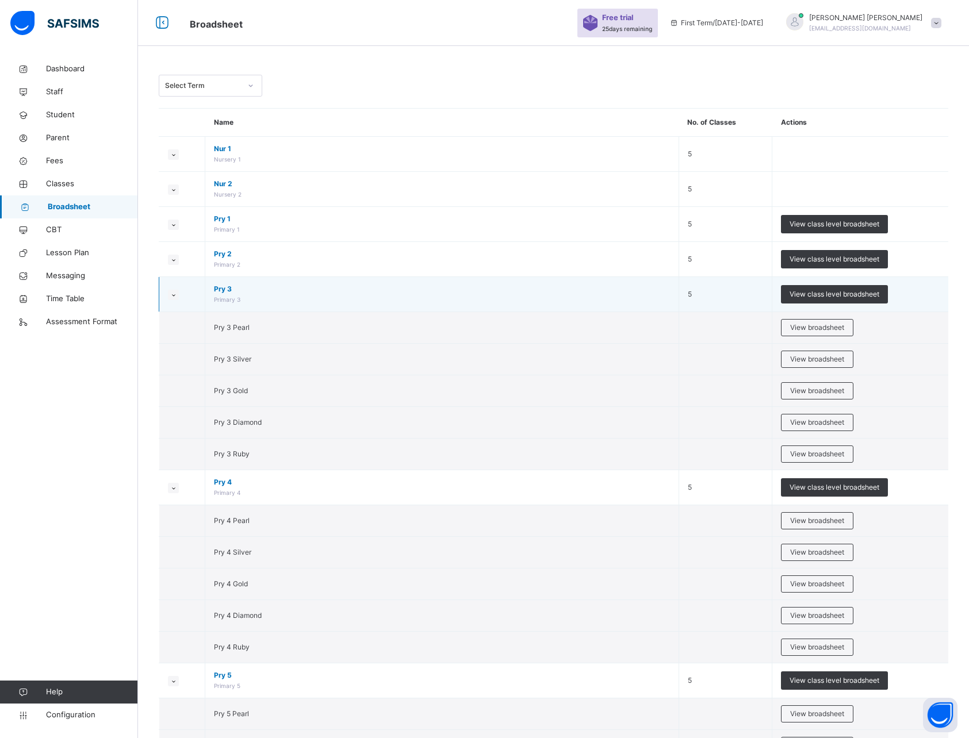
click at [174, 296] on icon at bounding box center [173, 295] width 6 height 6
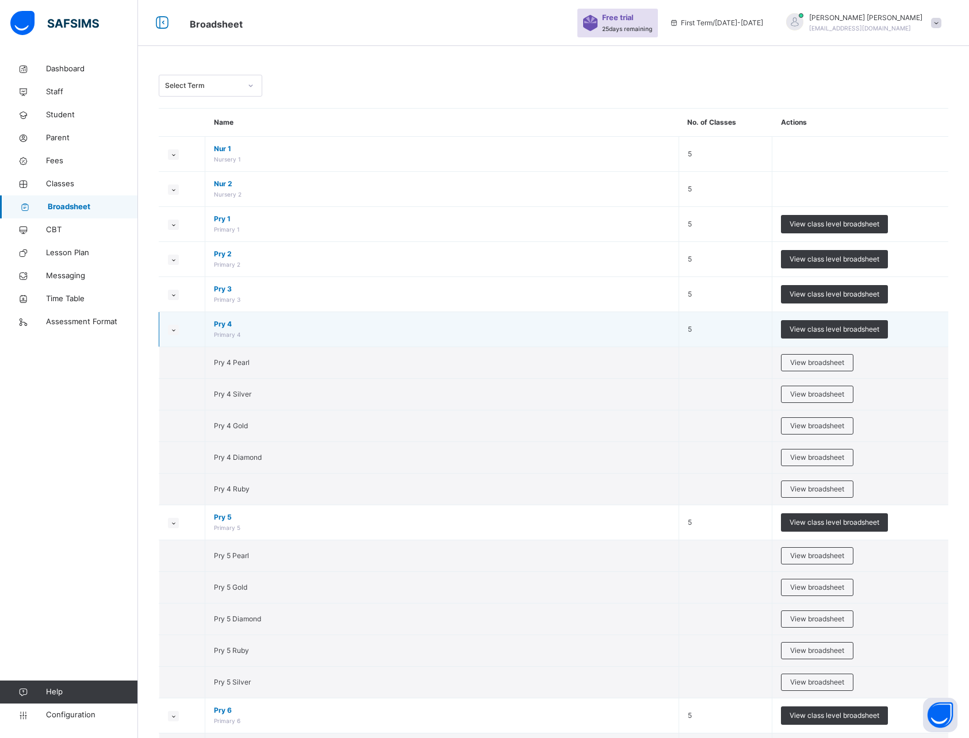
click at [172, 332] on icon at bounding box center [173, 330] width 6 height 6
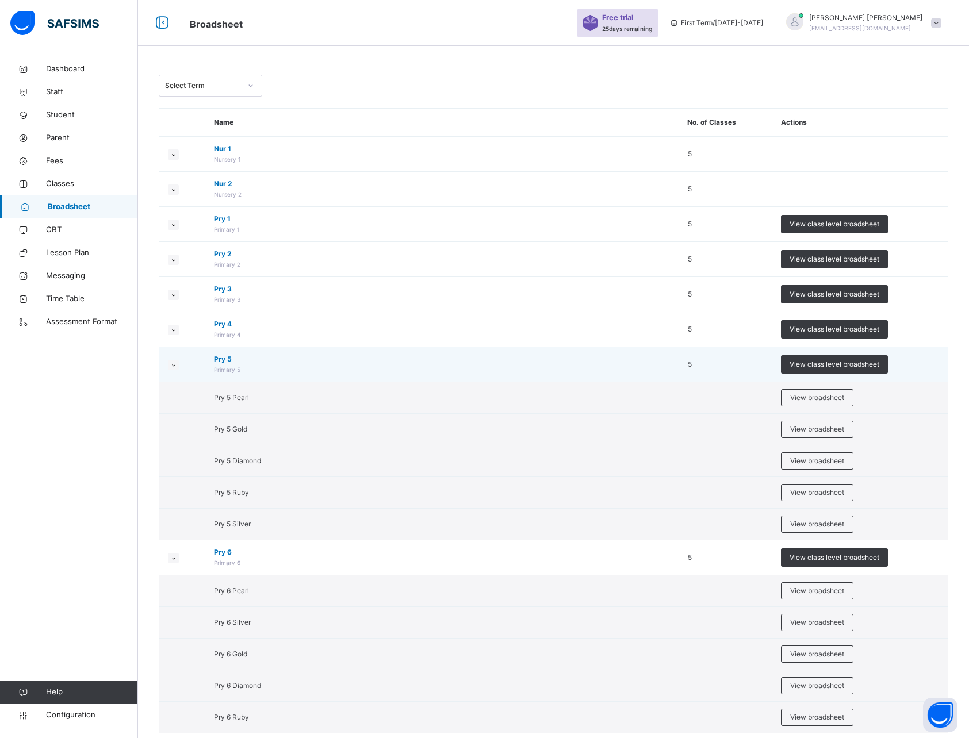
click at [174, 361] on small at bounding box center [173, 365] width 11 height 10
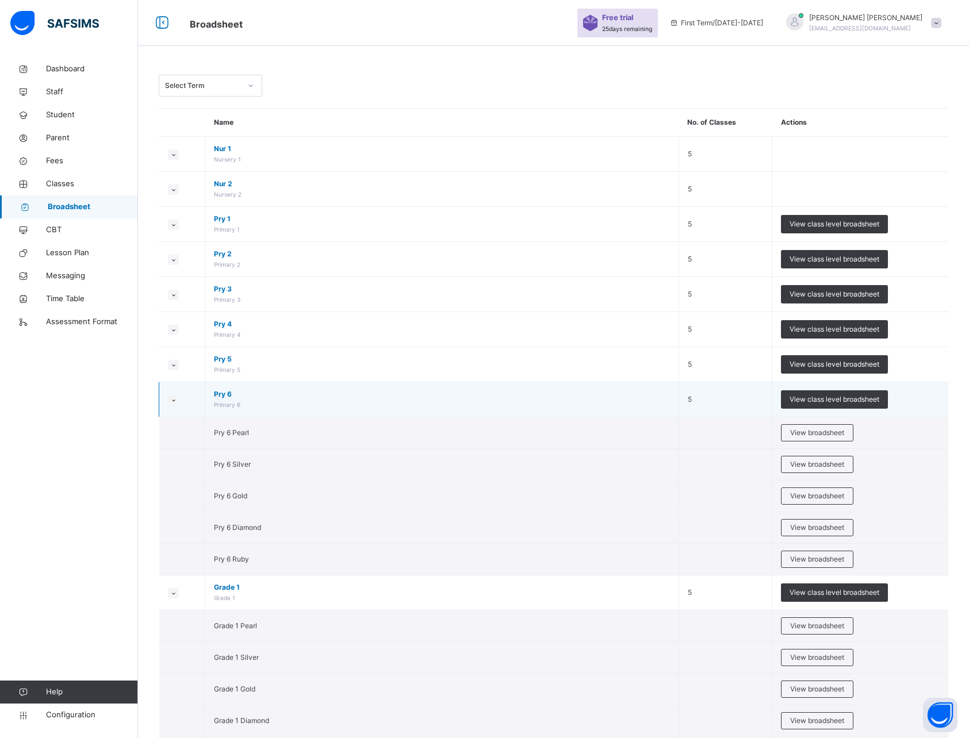
click at [173, 401] on icon at bounding box center [173, 400] width 6 height 6
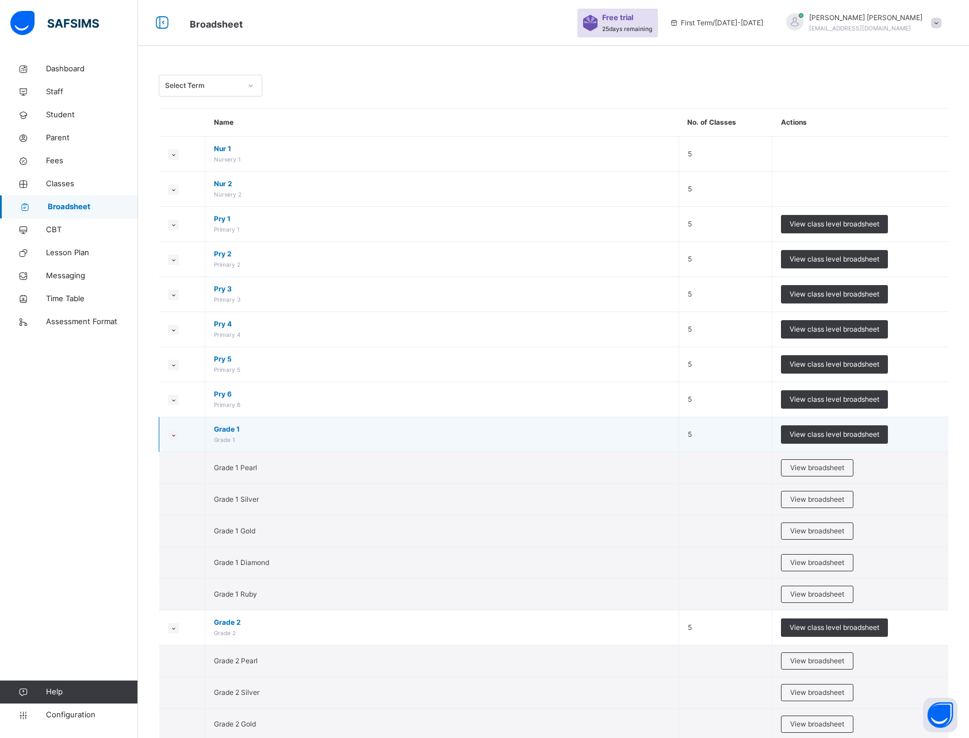
click at [173, 434] on icon at bounding box center [173, 435] width 6 height 6
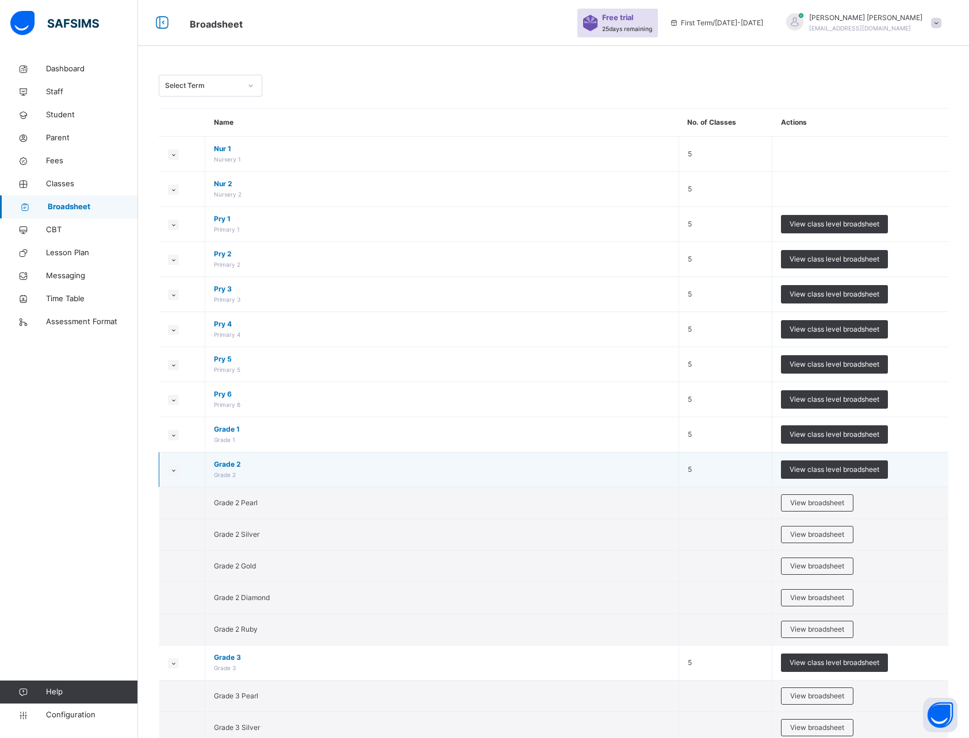
click at [177, 469] on small at bounding box center [173, 470] width 11 height 10
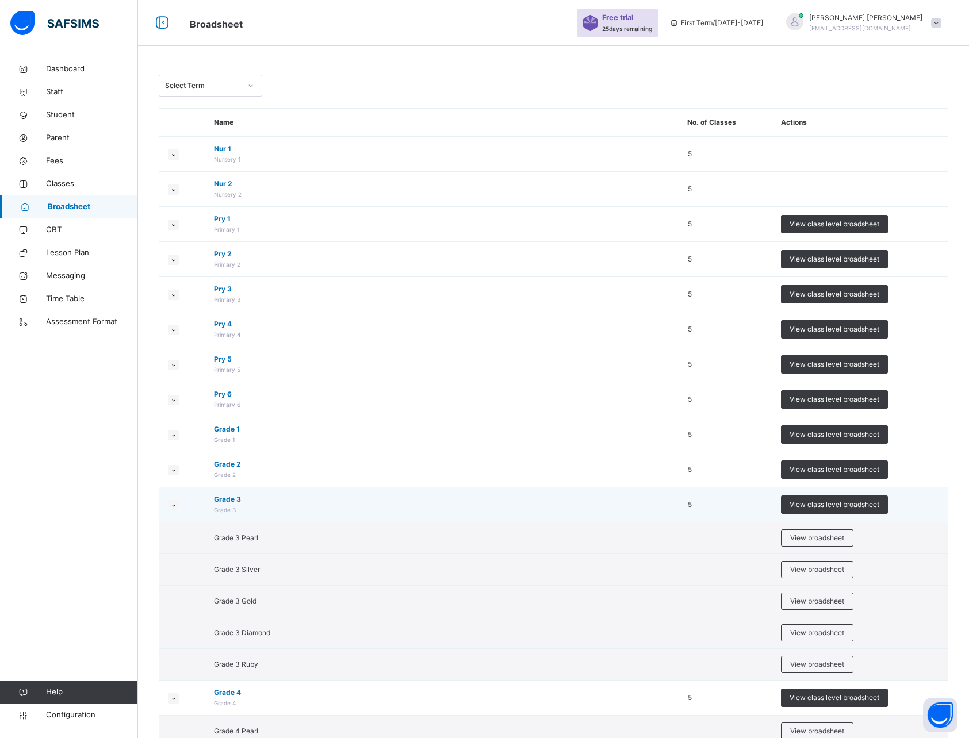
click at [171, 503] on icon at bounding box center [173, 506] width 6 height 6
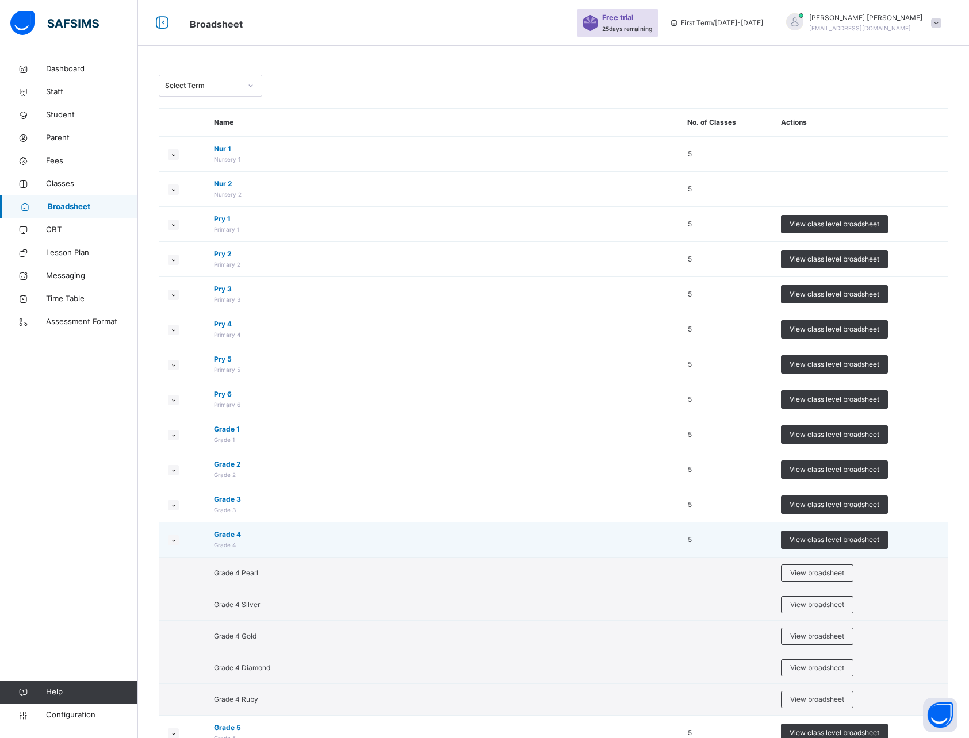
click at [174, 538] on icon at bounding box center [173, 541] width 6 height 6
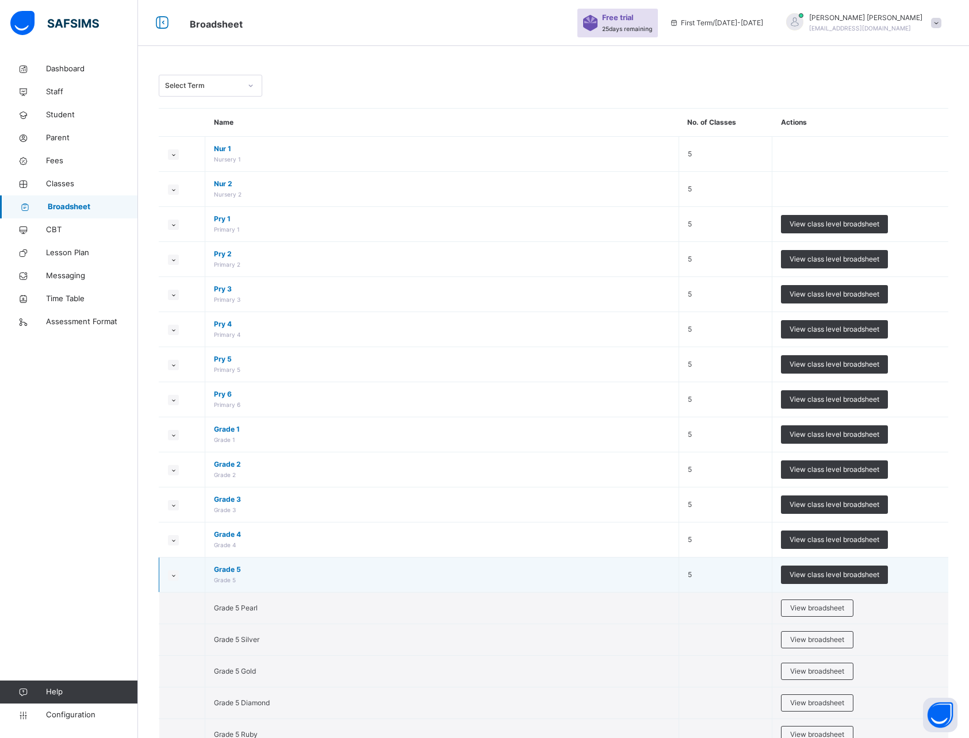
click at [176, 576] on icon at bounding box center [173, 576] width 6 height 6
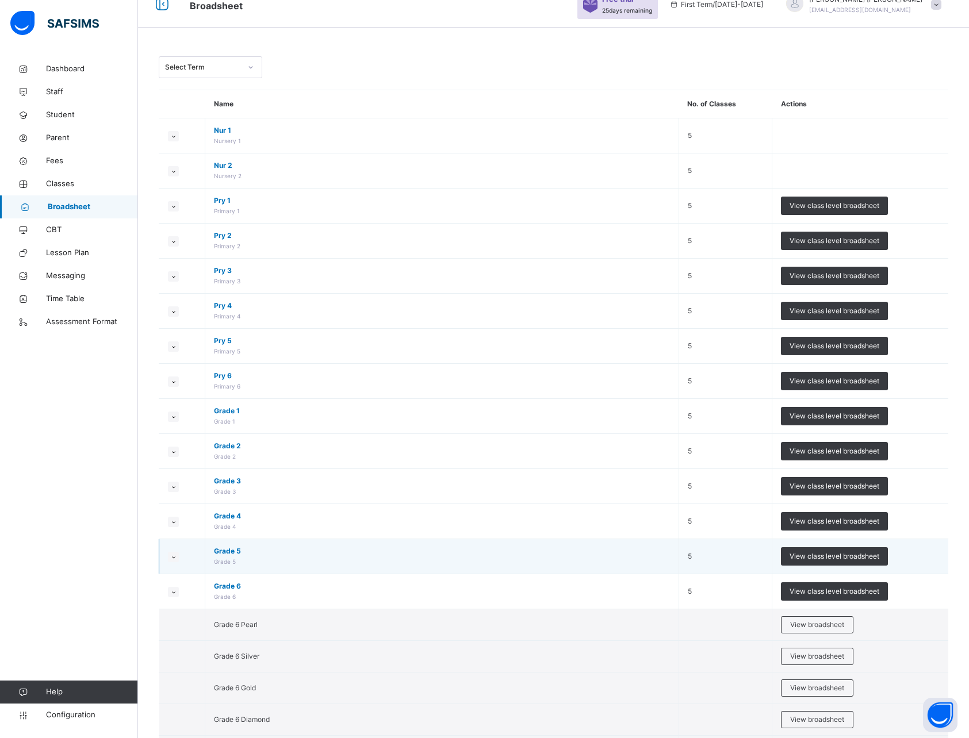
scroll to position [83, 0]
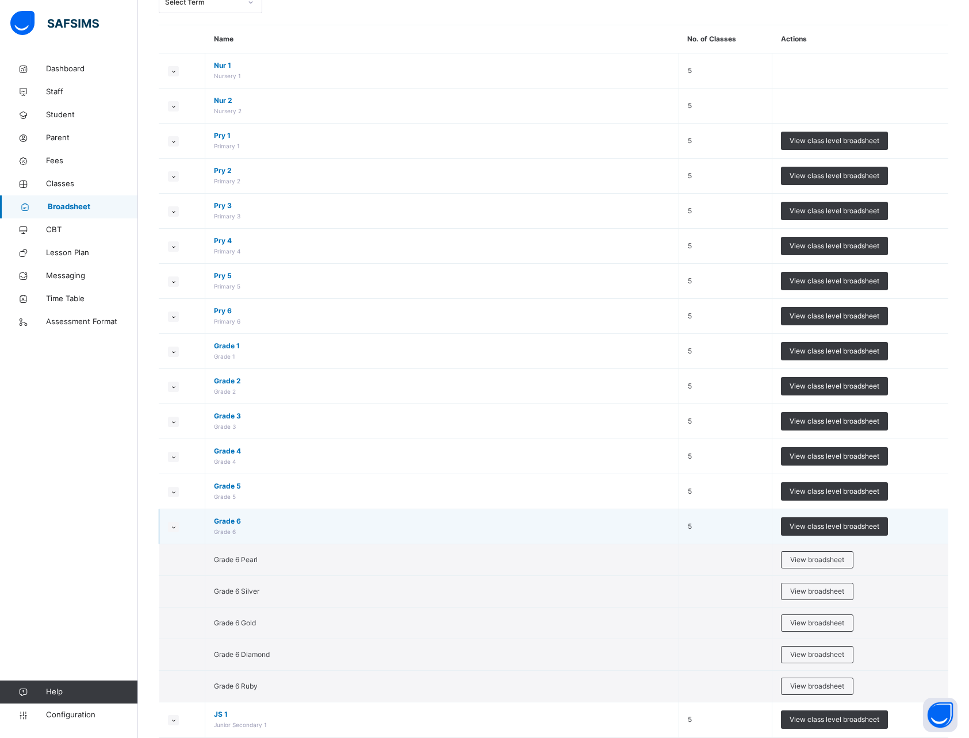
click at [174, 527] on icon at bounding box center [173, 527] width 6 height 6
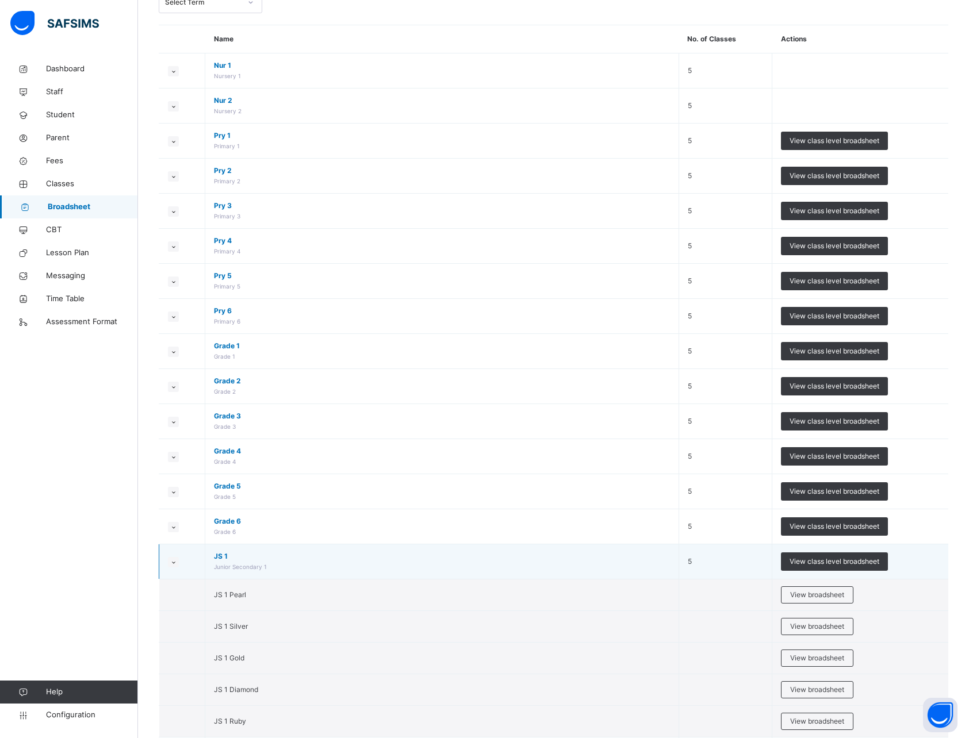
click at [175, 561] on icon at bounding box center [173, 563] width 6 height 6
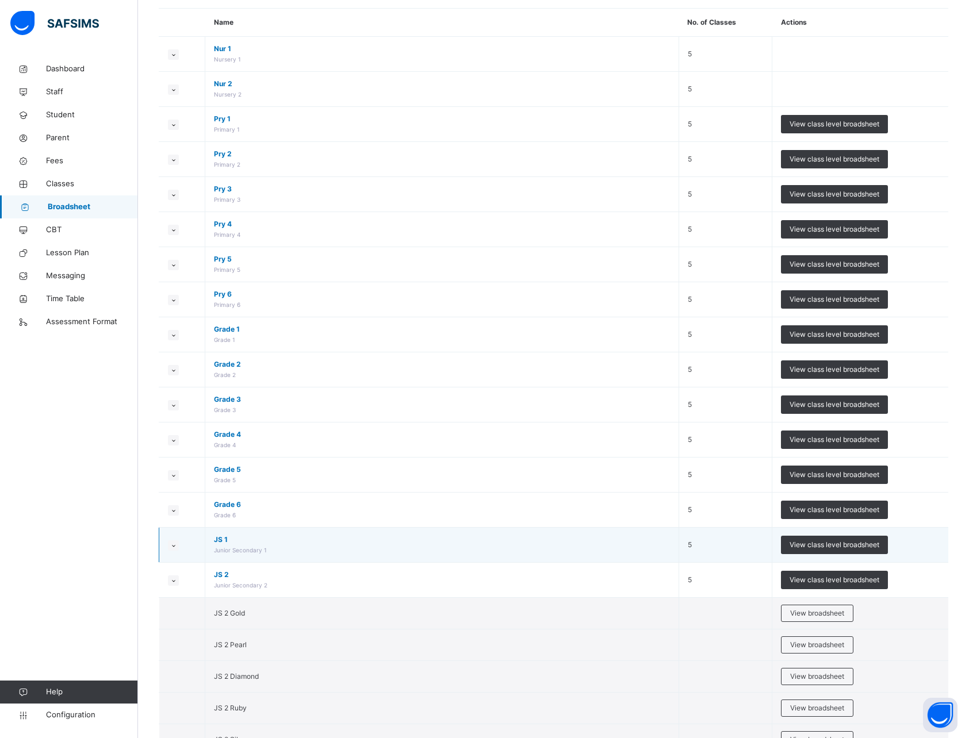
scroll to position [105, 0]
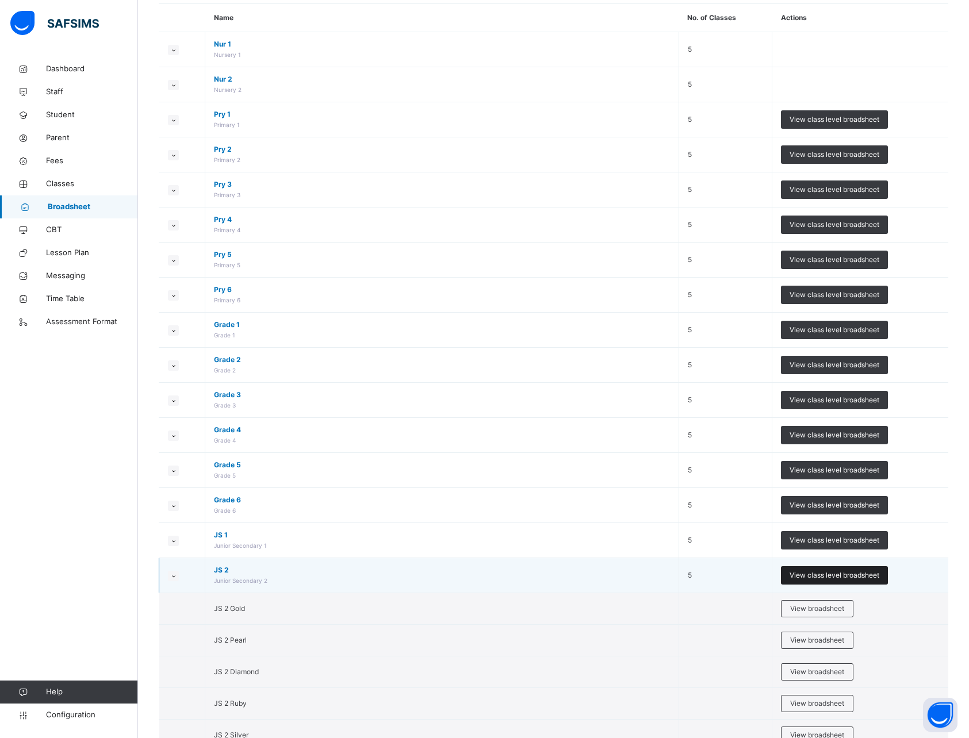
click at [810, 574] on span "View class level broadsheet" at bounding box center [835, 575] width 90 height 10
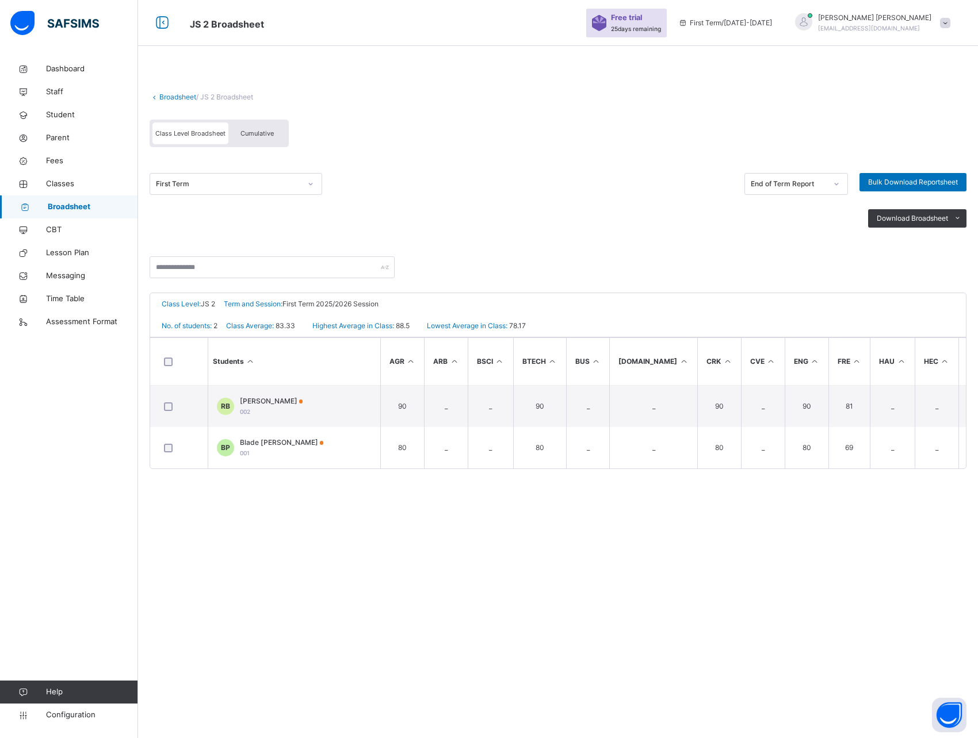
click at [702, 249] on div "First Term End of Term Report Bulk Download Reportsheet Download Broadsheet PDF…" at bounding box center [558, 208] width 817 height 98
click at [179, 93] on link "Broadsheet" at bounding box center [177, 97] width 37 height 9
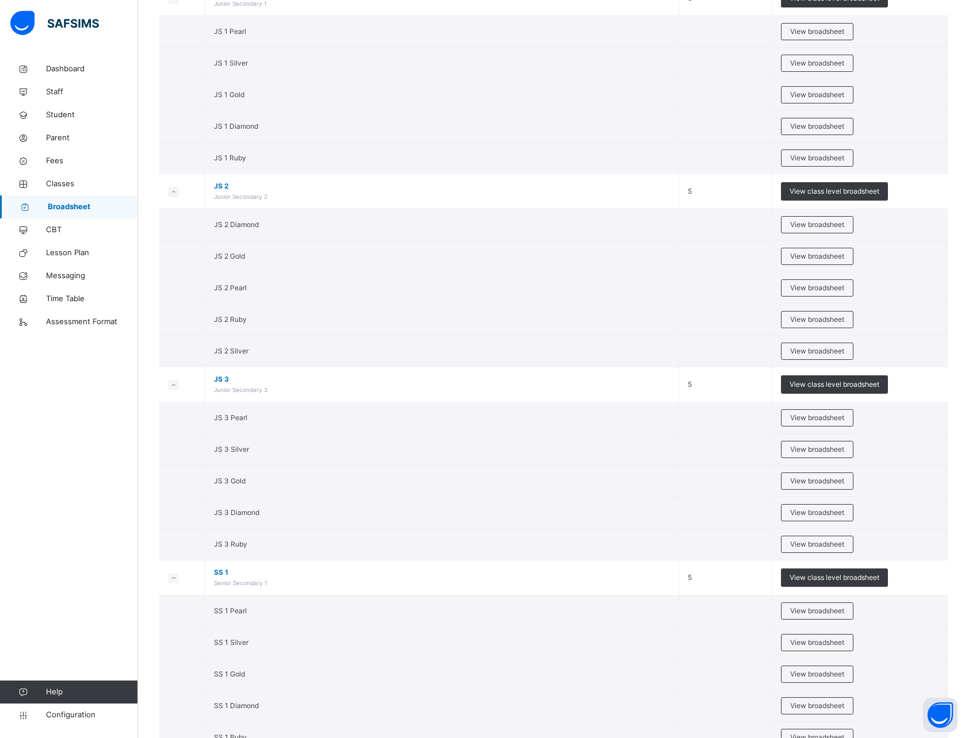
scroll to position [2859, 0]
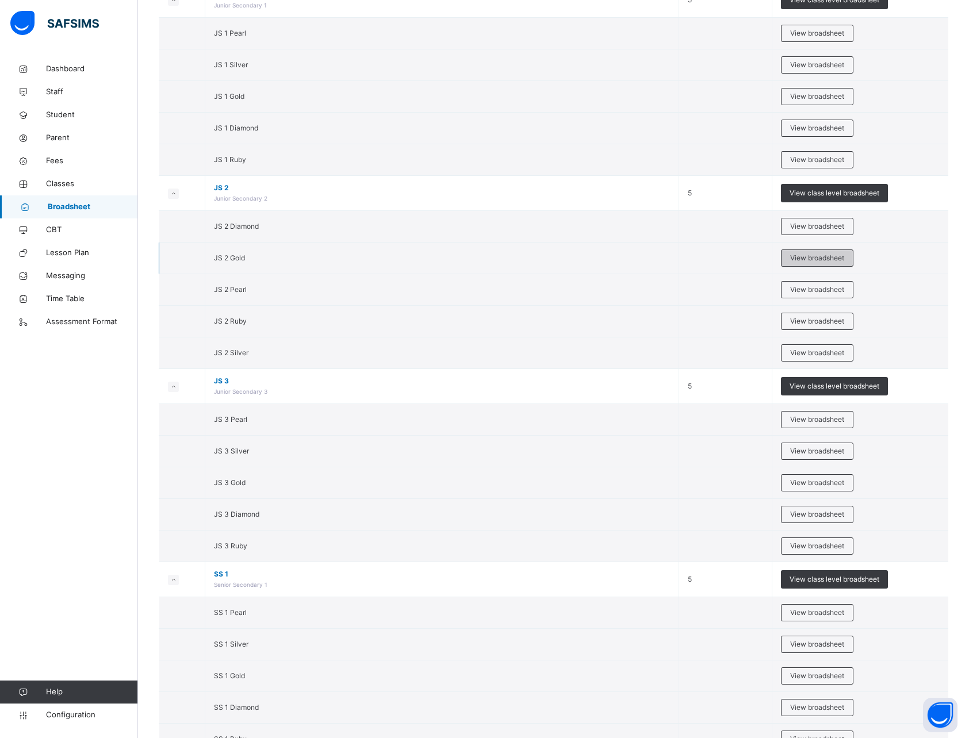
click at [821, 255] on span "View broadsheet" at bounding box center [817, 258] width 54 height 10
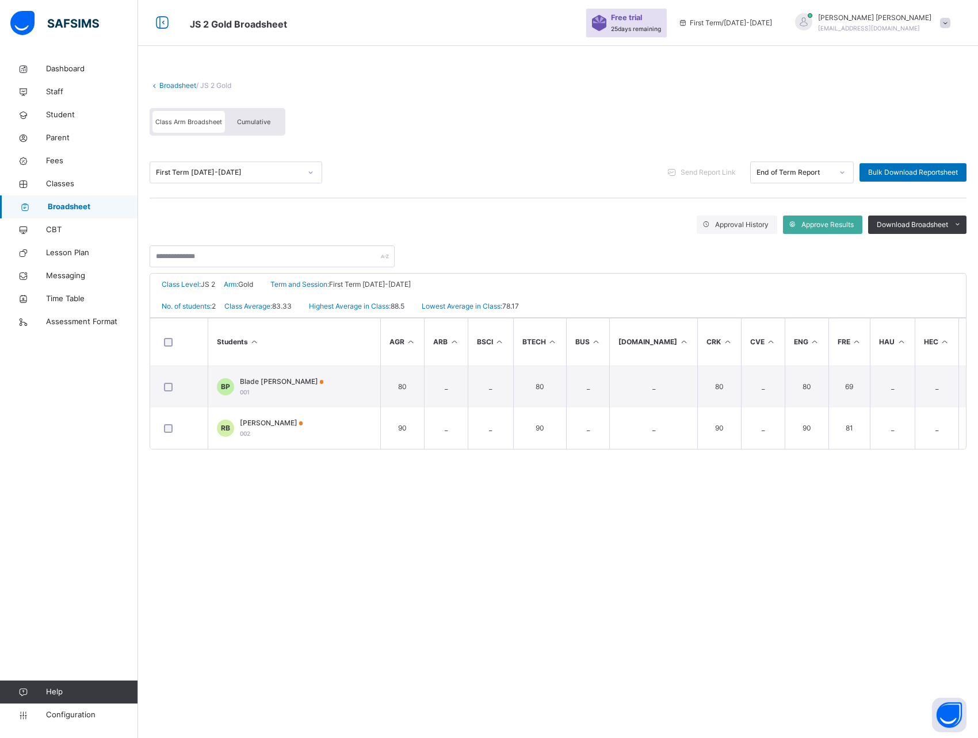
click at [791, 170] on div "End of Term Report" at bounding box center [794, 172] width 76 height 10
click at [792, 200] on div "End of Term Report" at bounding box center [801, 199] width 102 height 20
click at [782, 167] on div "End of Term Report" at bounding box center [794, 172] width 76 height 10
click at [777, 202] on div "End of Term Report" at bounding box center [801, 199] width 102 height 20
click at [688, 169] on span "Send Report Link" at bounding box center [707, 172] width 55 height 10
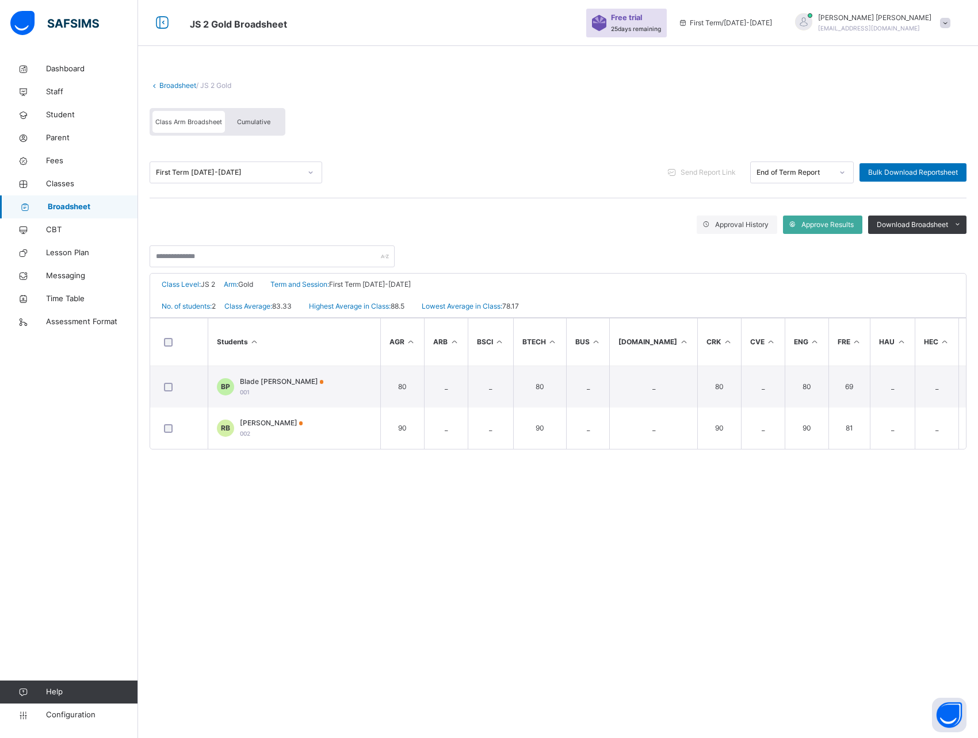
click at [605, 183] on div "First Term 2025-2026 Send Report Link End of Term Report Bulk Download Reportsh…" at bounding box center [558, 173] width 817 height 22
click at [705, 173] on span "Send Report Link" at bounding box center [707, 172] width 55 height 10
click at [591, 169] on div "First Term 2025-2026 Send Report Link End of Term Report Bulk Download Reportsh…" at bounding box center [558, 173] width 817 height 22
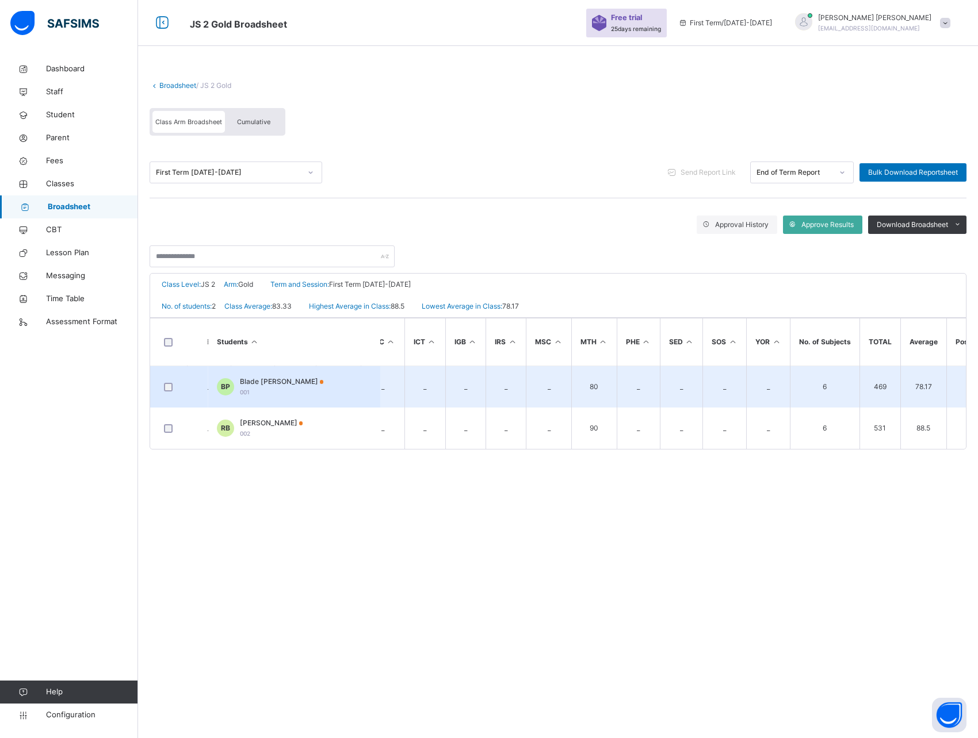
scroll to position [0, 589]
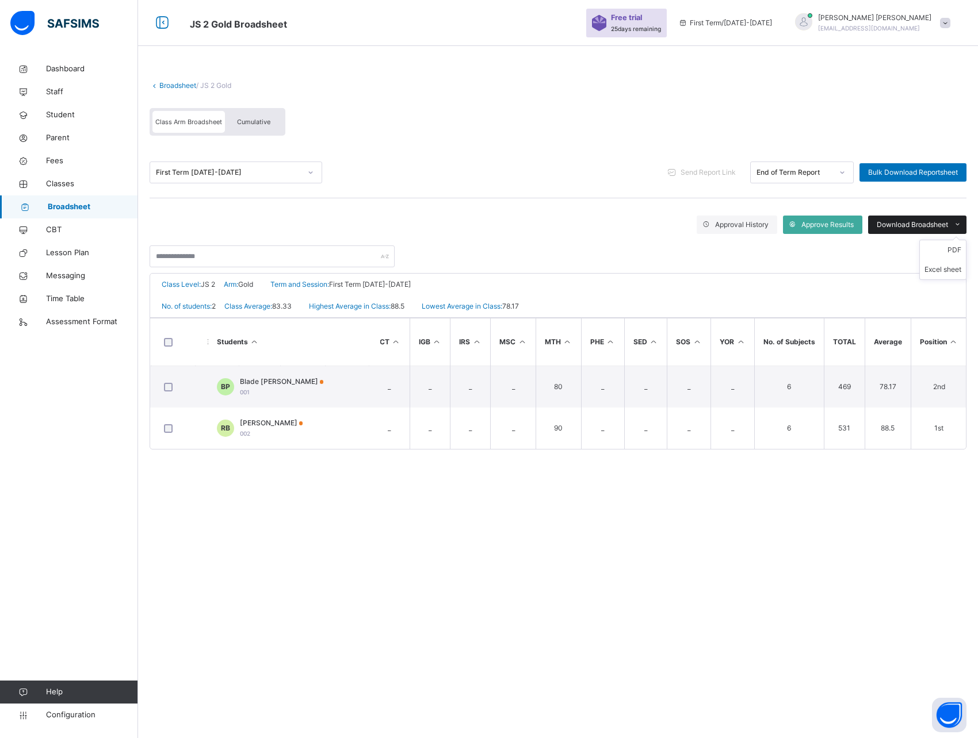
click at [903, 223] on span "Download Broadsheet" at bounding box center [911, 225] width 71 height 10
click at [944, 255] on li "PDF" at bounding box center [943, 250] width 46 height 20
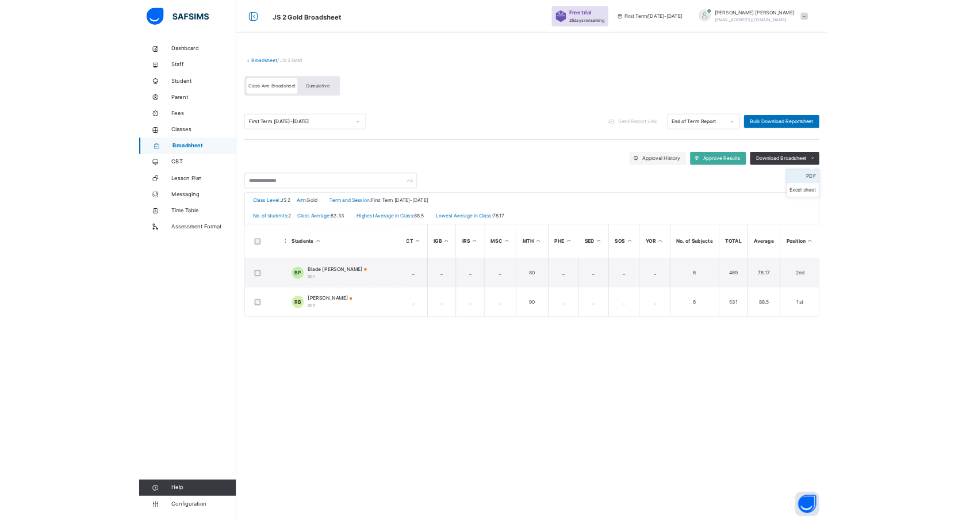
scroll to position [0, 0]
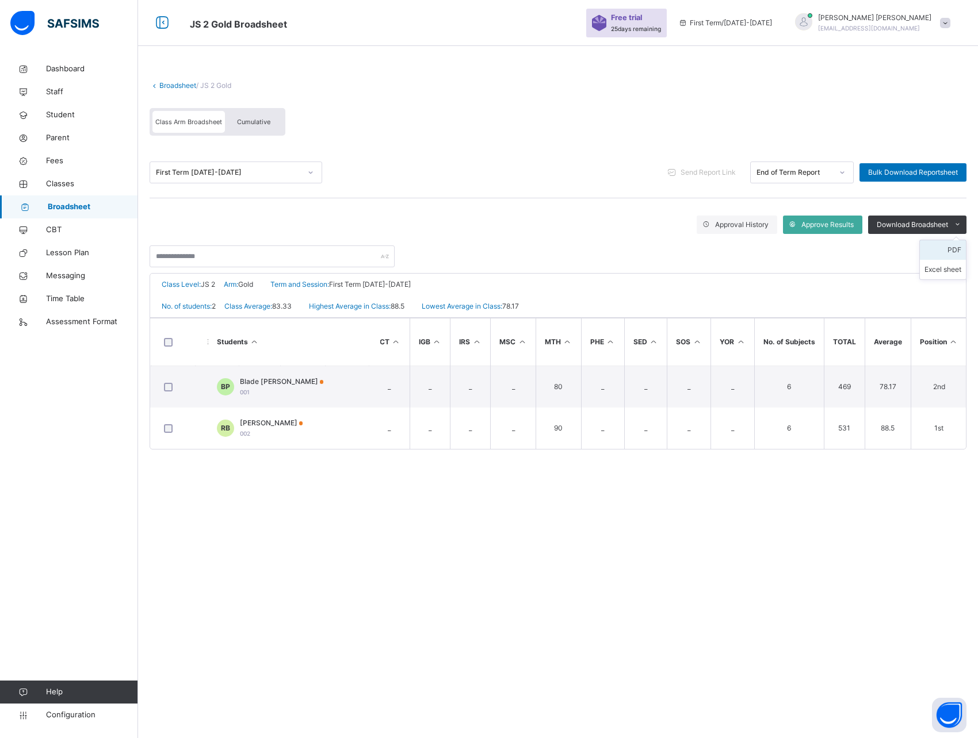
click at [943, 250] on li "PDF" at bounding box center [943, 250] width 46 height 20
click at [822, 222] on span "Approve Results" at bounding box center [827, 225] width 52 height 10
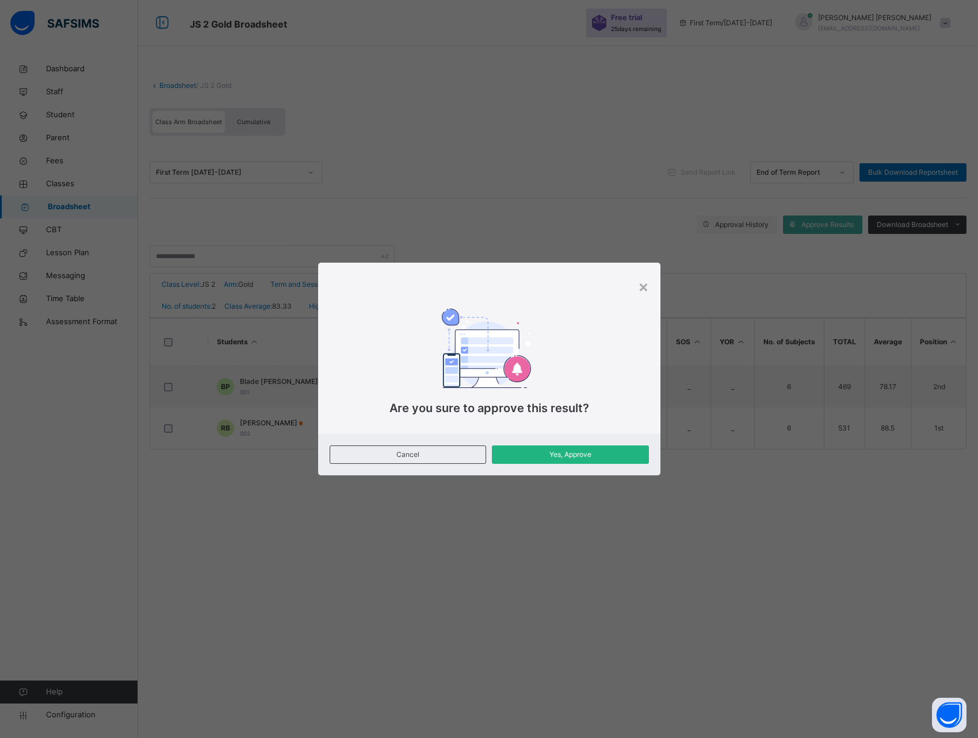
click at [564, 453] on span "Yes, Approve" at bounding box center [570, 455] width 140 height 10
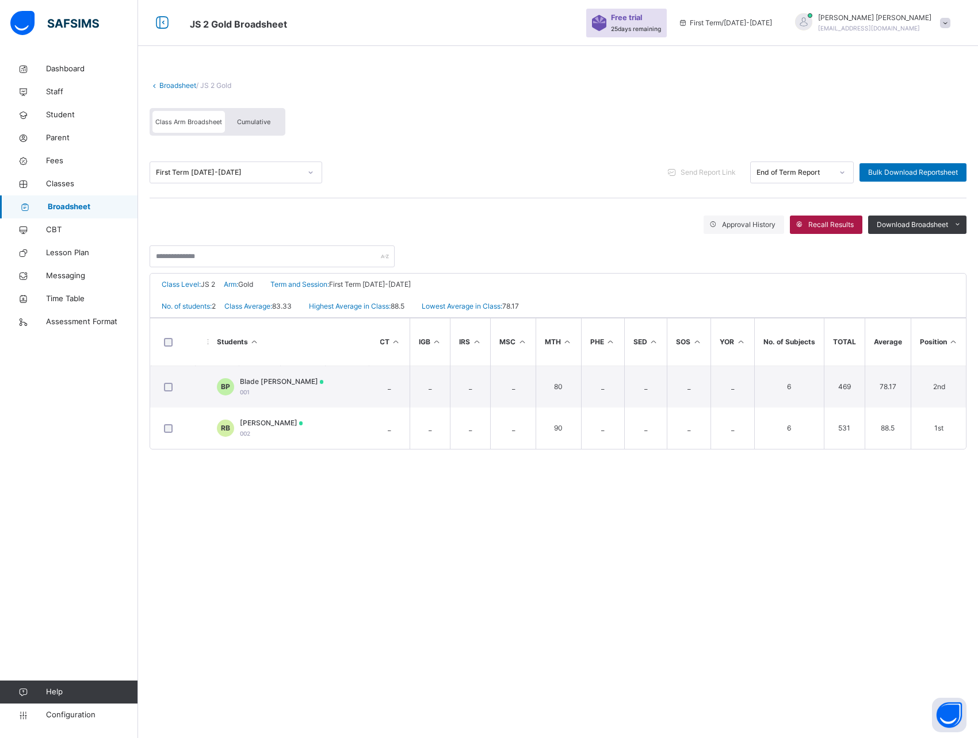
click at [826, 225] on span "Recall Results" at bounding box center [830, 225] width 45 height 10
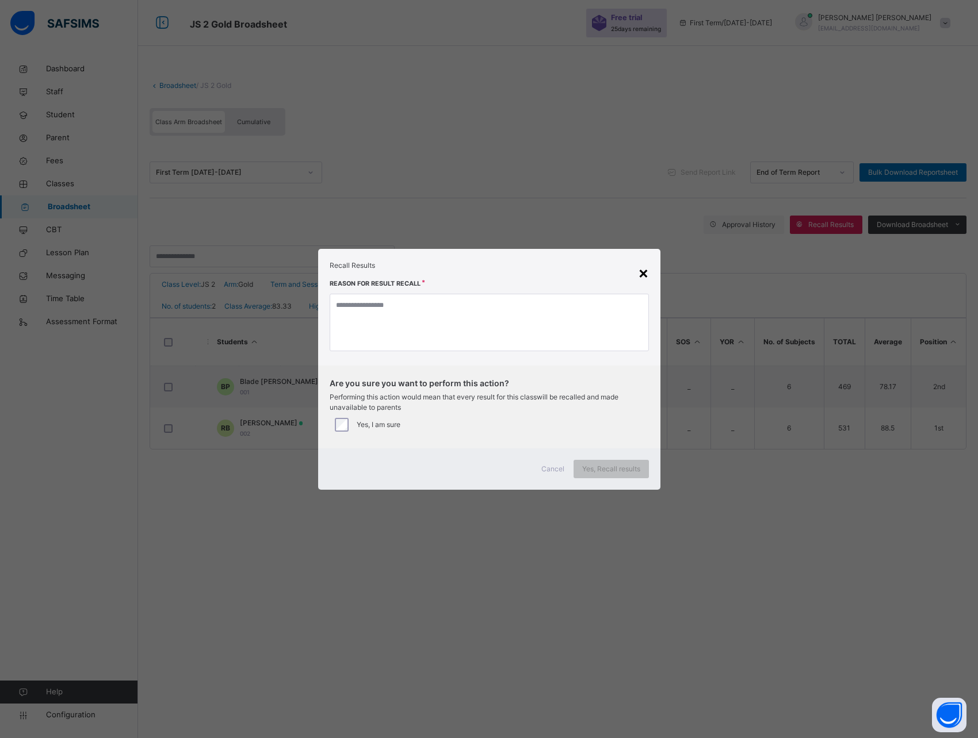
click at [641, 271] on div "×" at bounding box center [643, 273] width 11 height 24
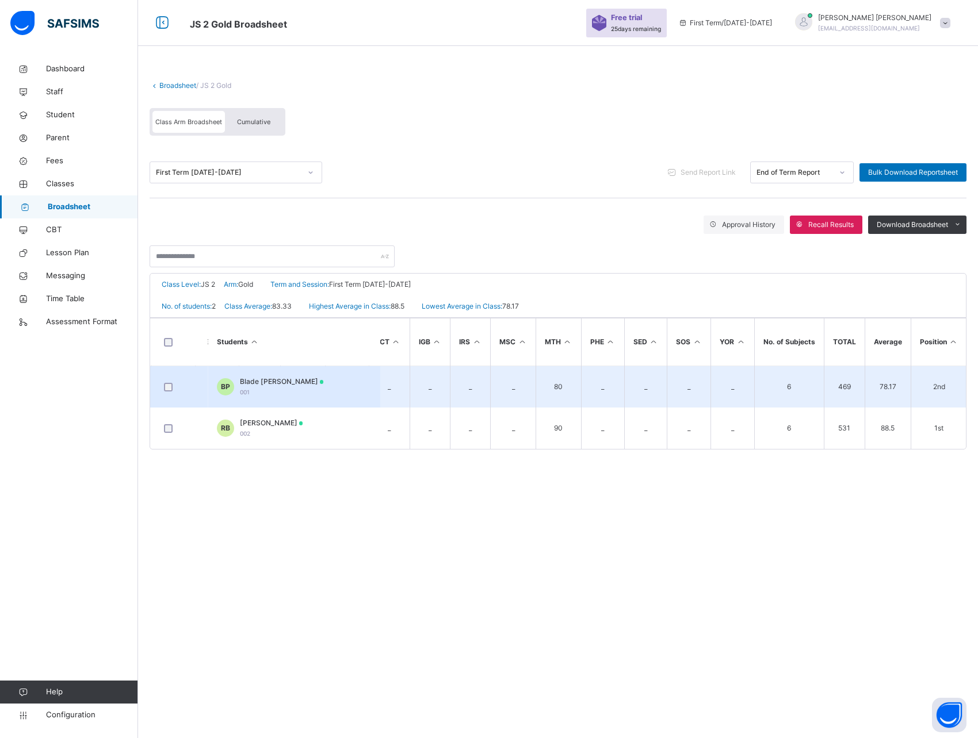
click at [263, 370] on td "BP Blade Peter 001" at bounding box center [294, 387] width 173 height 42
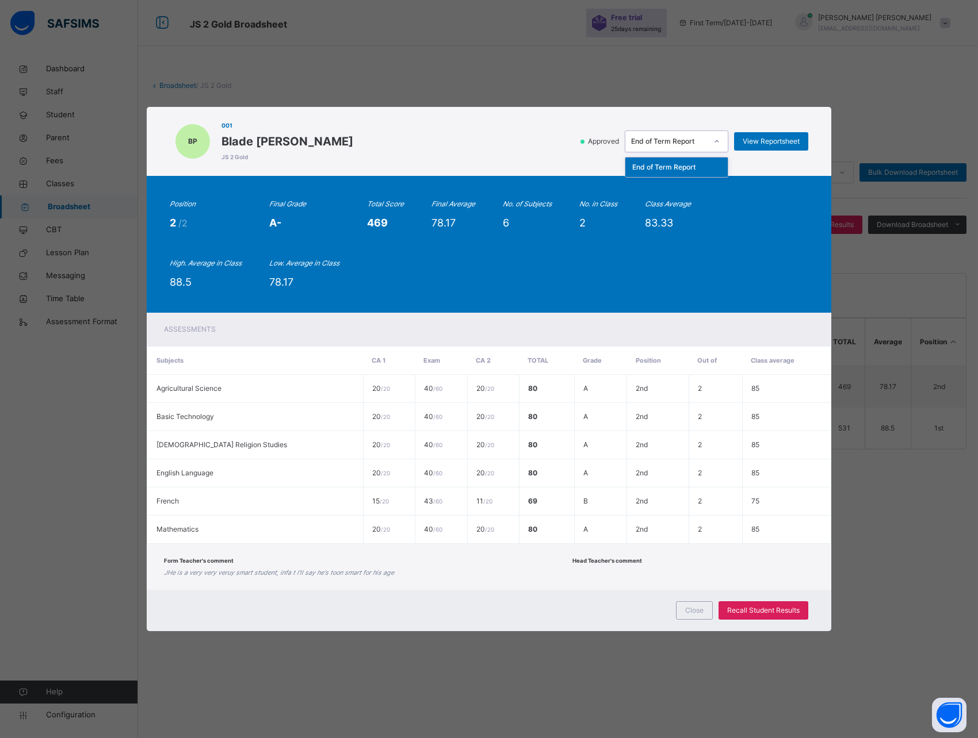
click at [691, 151] on div "End of Term Report" at bounding box center [677, 142] width 104 height 22
click at [689, 147] on div "End of Term Report" at bounding box center [665, 142] width 81 height 18
click at [778, 141] on span "View Reportsheet" at bounding box center [770, 141] width 57 height 10
click at [755, 615] on span "Recall Student Results" at bounding box center [763, 611] width 72 height 10
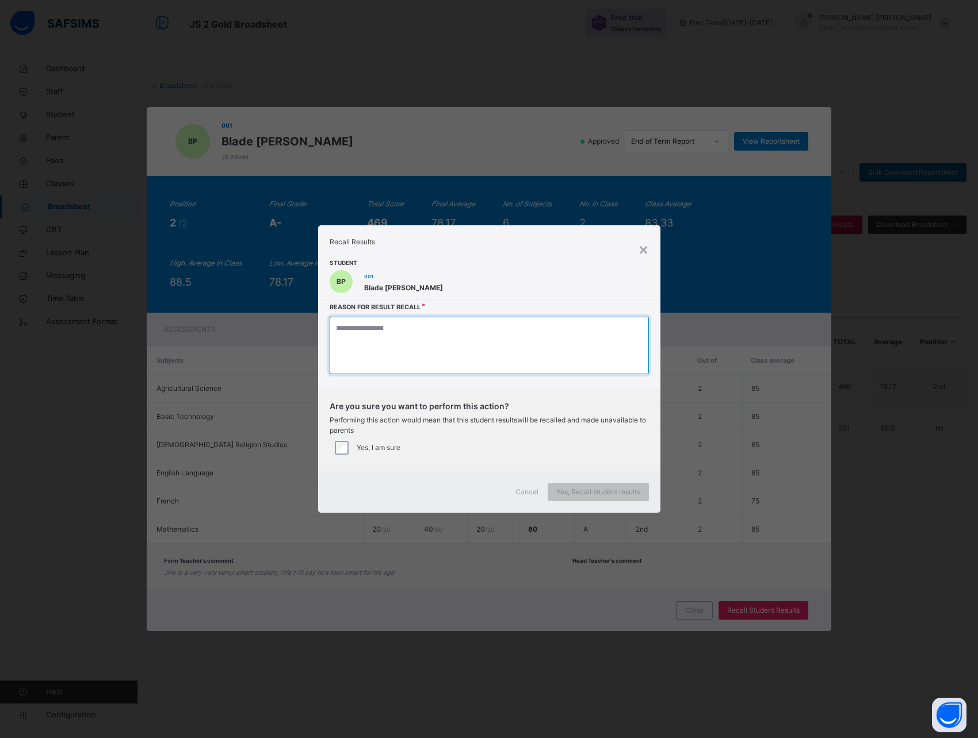
click at [381, 336] on textarea at bounding box center [489, 346] width 319 height 58
type textarea "*****"
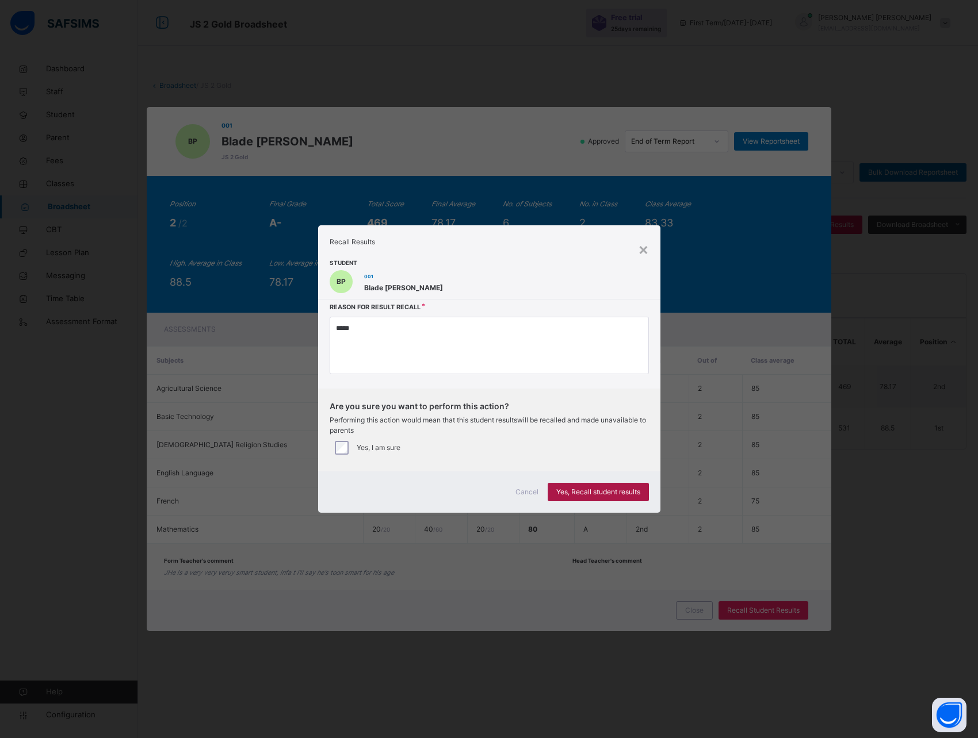
click at [588, 491] on span "Yes, Recall student results" at bounding box center [598, 492] width 84 height 10
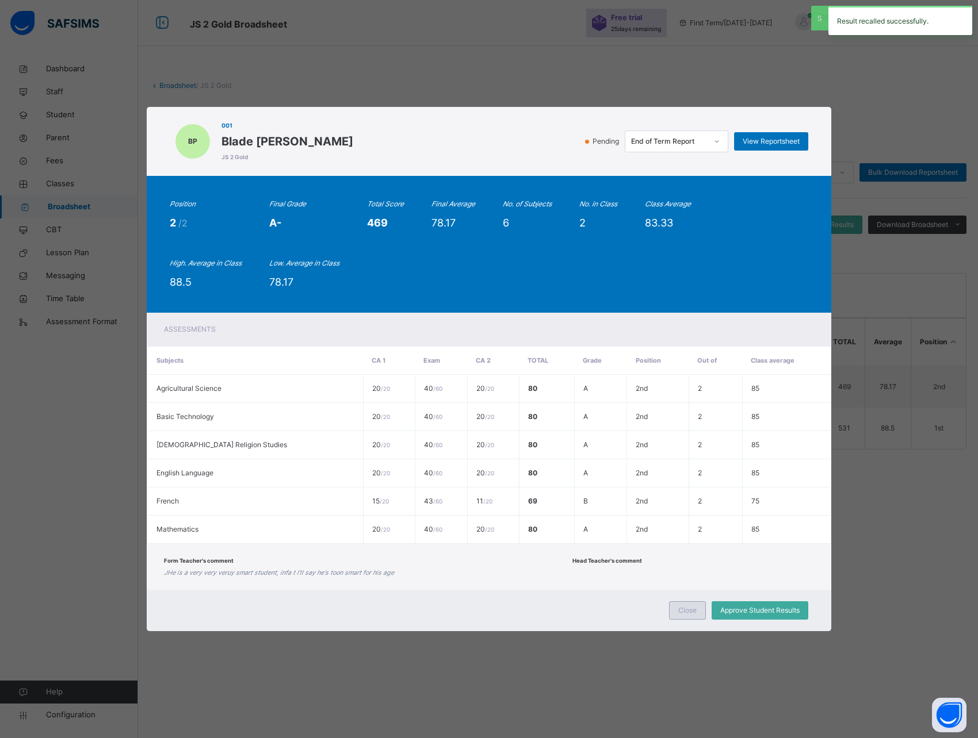
click at [678, 608] on span "Close" at bounding box center [687, 611] width 18 height 10
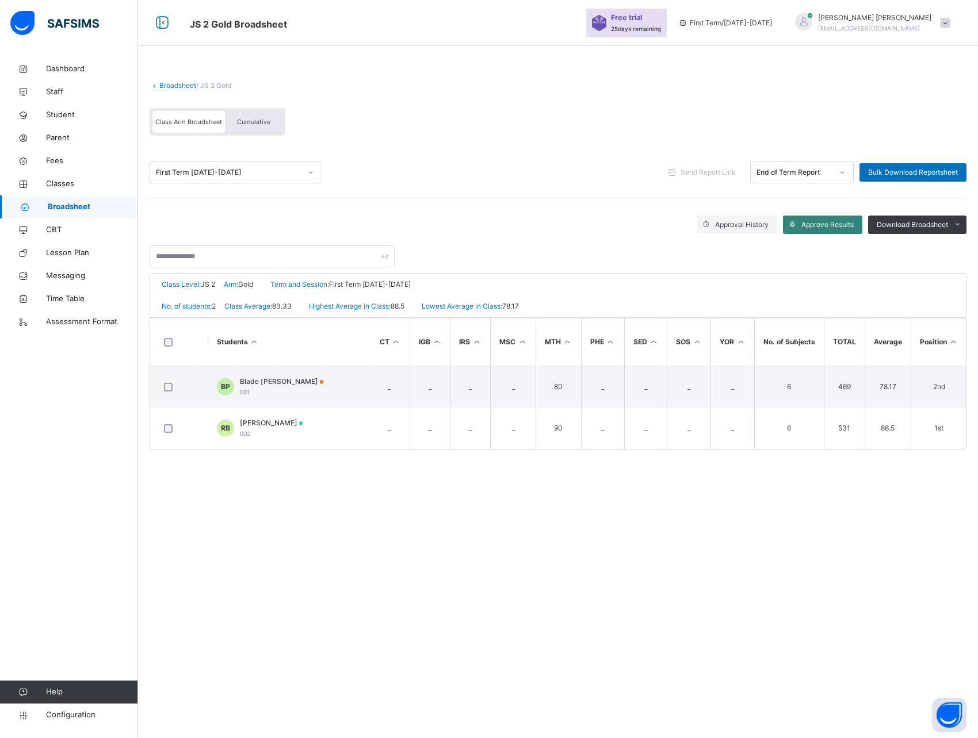
click at [826, 223] on span "Approve Results" at bounding box center [827, 225] width 52 height 10
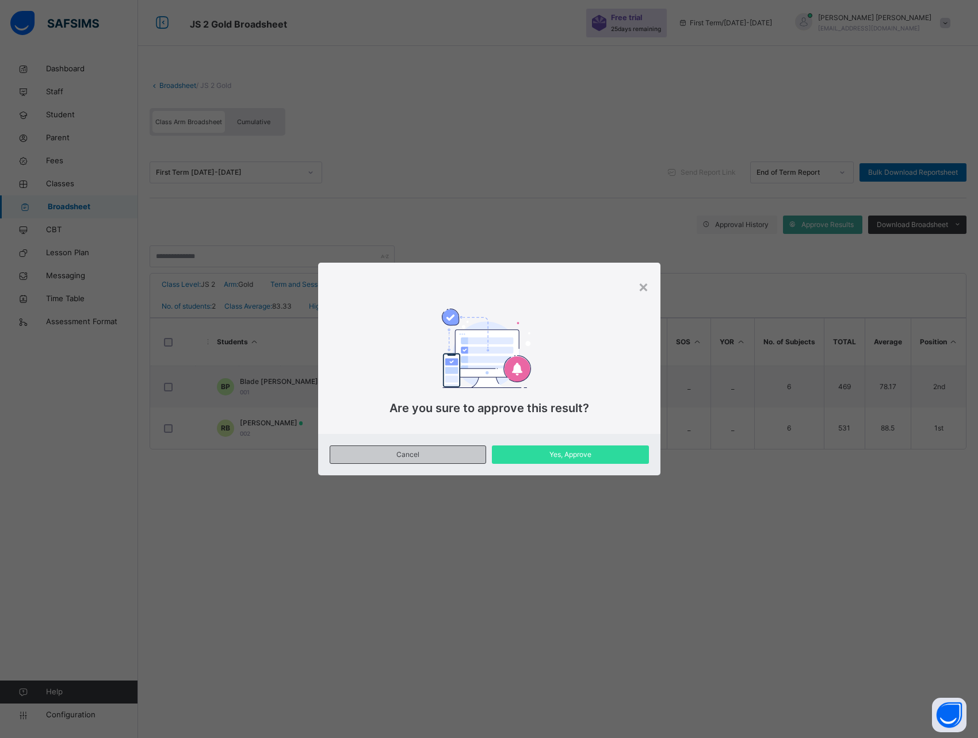
click at [403, 453] on span "Cancel" at bounding box center [408, 455] width 139 height 10
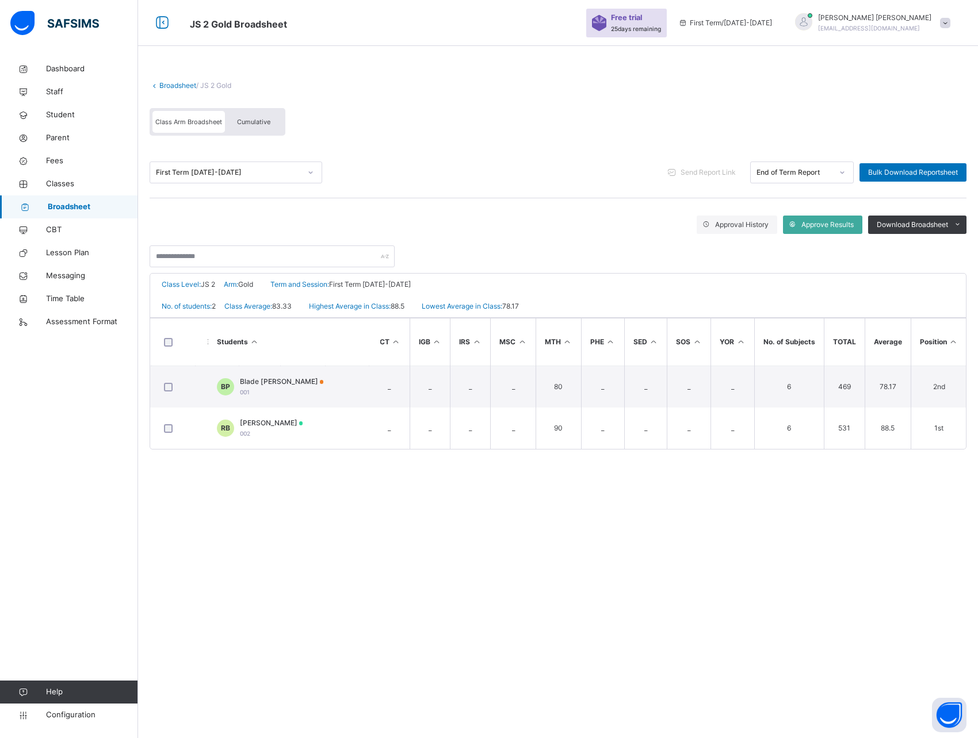
click at [331, 505] on div "Broadsheet / JS 2 Gold Class Arm Broadsheet Cumulative First Term 2025-2026 Sen…" at bounding box center [558, 369] width 840 height 738
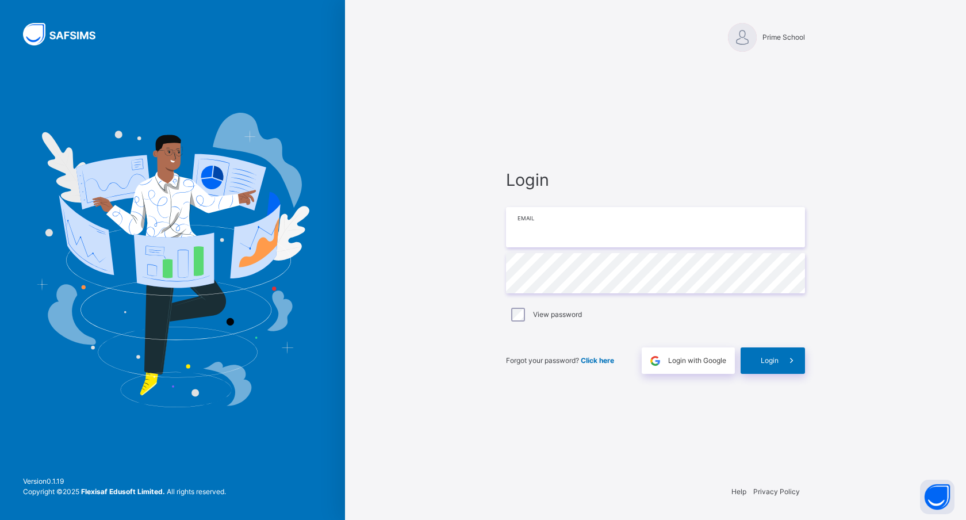
type input "**********"
